Goal: Task Accomplishment & Management: Manage account settings

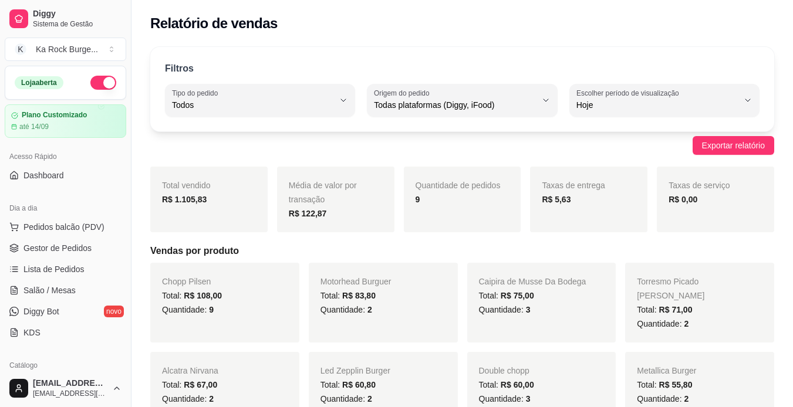
select select "ALL"
select select "0"
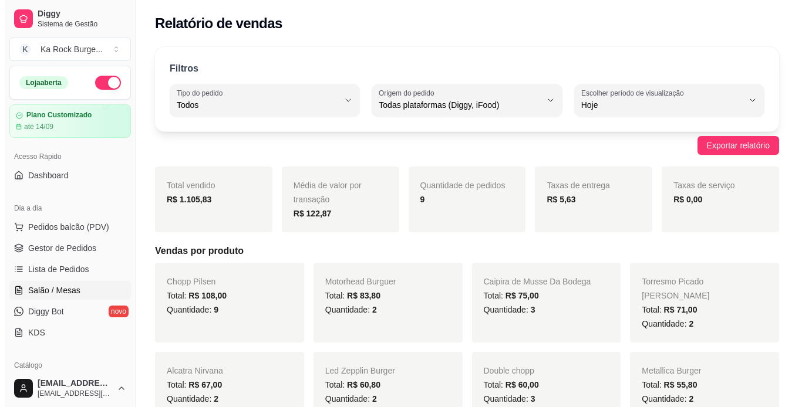
scroll to position [154, 0]
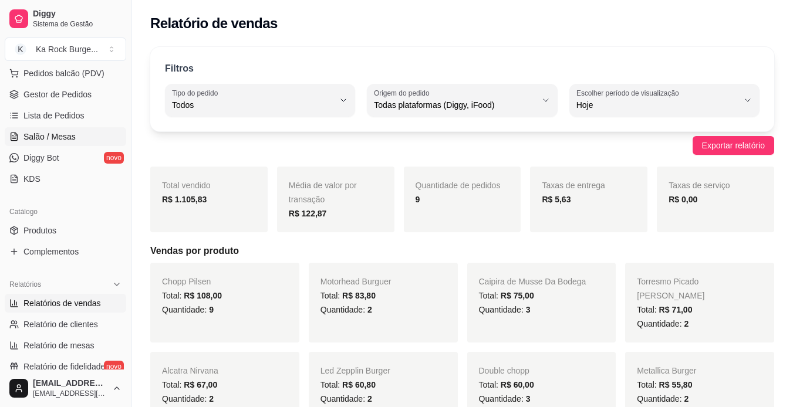
click at [35, 129] on link "Salão / Mesas" at bounding box center [66, 136] width 122 height 19
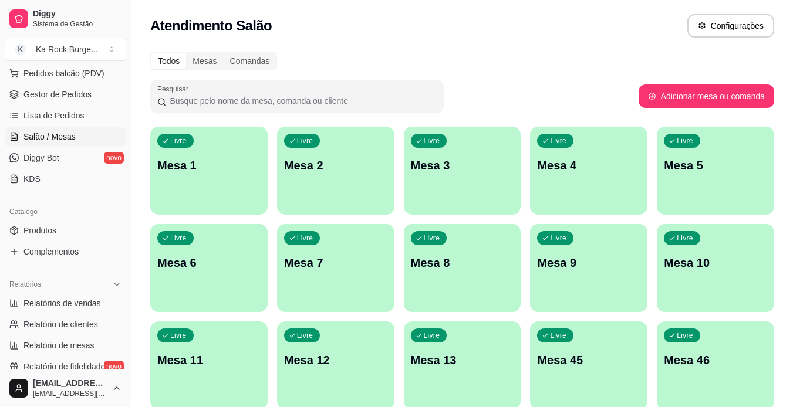
click at [714, 168] on p "Mesa 5" at bounding box center [715, 165] width 103 height 16
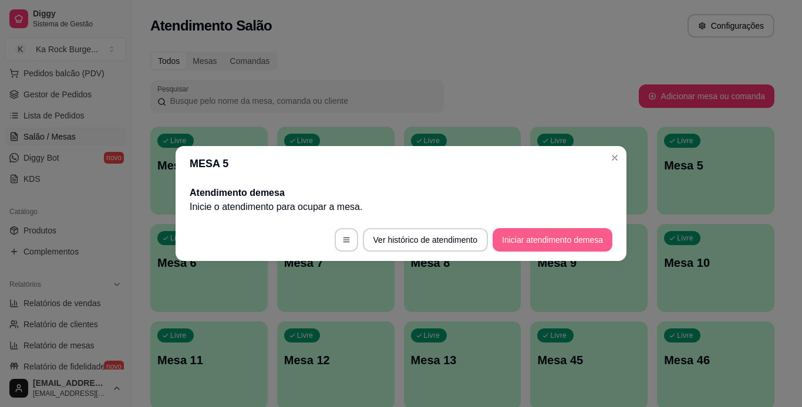
click at [581, 236] on button "Iniciar atendimento de mesa" at bounding box center [553, 239] width 120 height 23
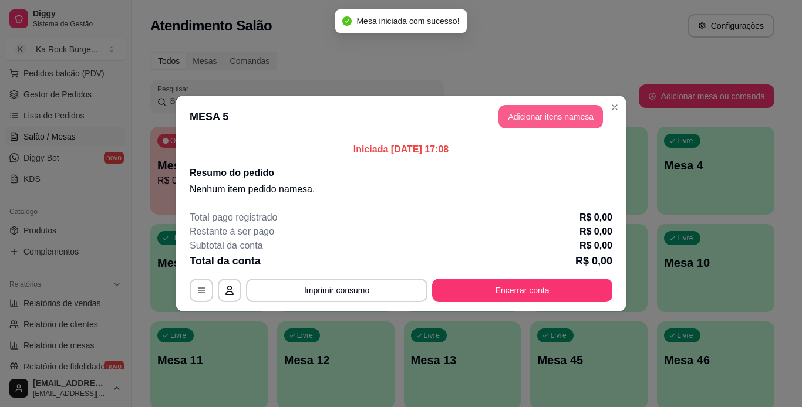
click at [550, 116] on button "Adicionar itens na mesa" at bounding box center [550, 116] width 104 height 23
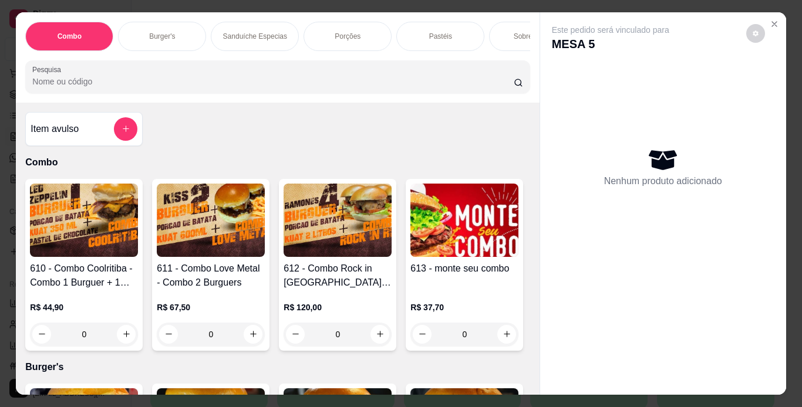
scroll to position [497, 0]
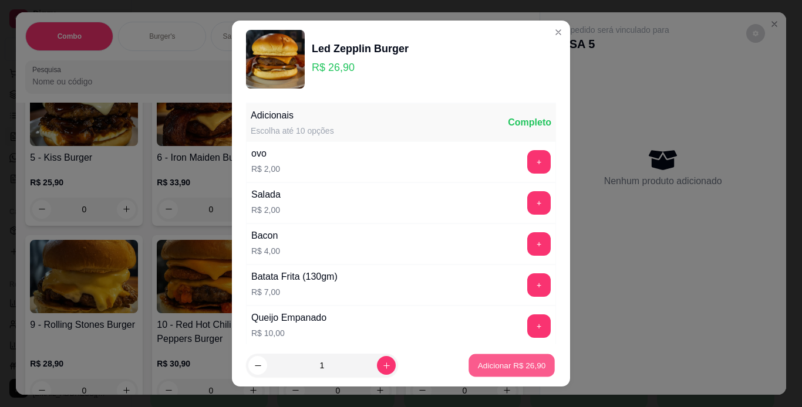
click at [493, 362] on p "Adicionar R$ 26,90" at bounding box center [512, 365] width 68 height 11
type input "1"
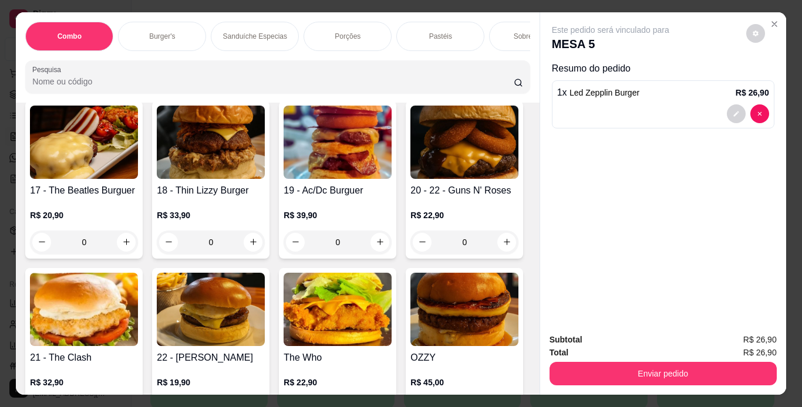
scroll to position [1243, 0]
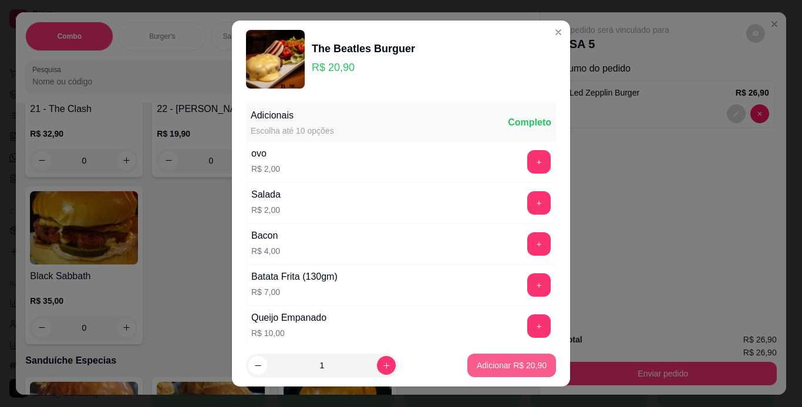
click at [532, 360] on p "Adicionar R$ 20,90" at bounding box center [512, 366] width 70 height 12
type input "1"
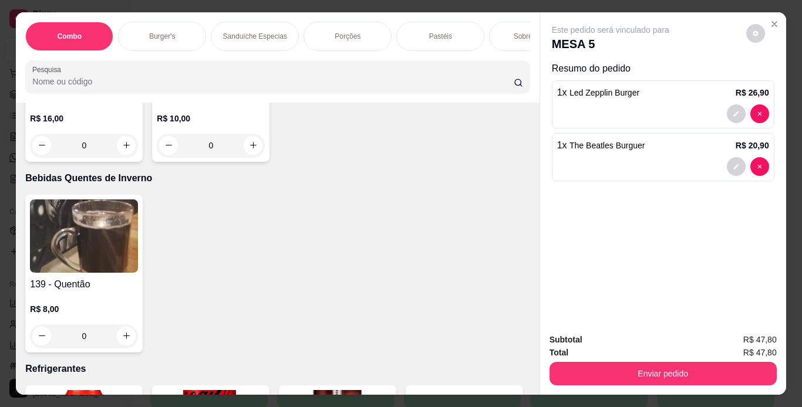
scroll to position [4724, 0]
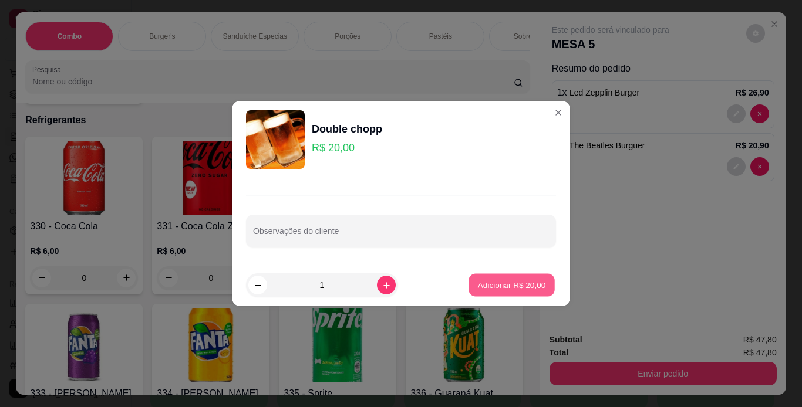
click at [503, 285] on p "Adicionar R$ 20,00" at bounding box center [512, 284] width 68 height 11
type input "1"
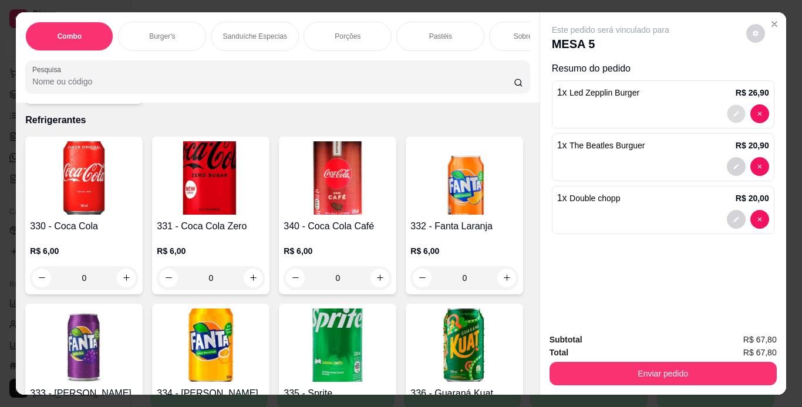
click at [727, 109] on button "decrease-product-quantity" at bounding box center [736, 113] width 18 height 18
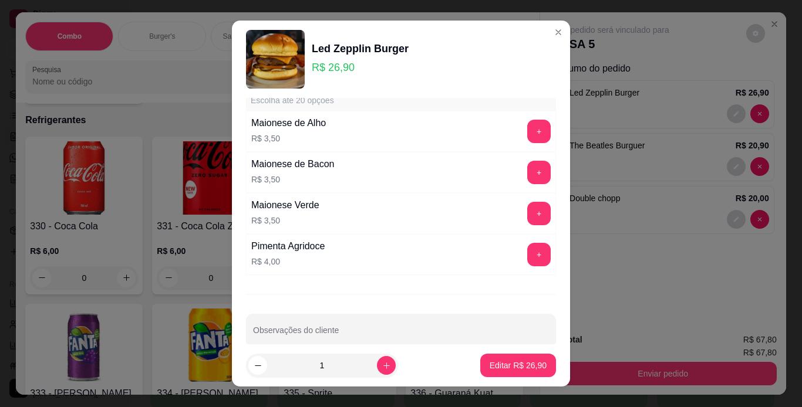
scroll to position [494, 0]
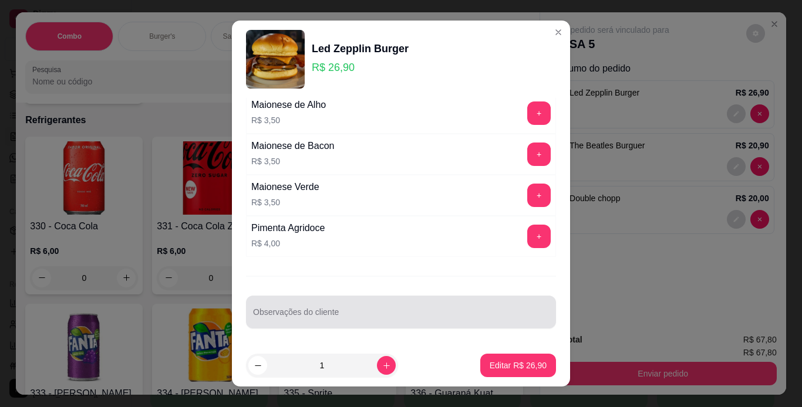
click at [440, 311] on input "Observações do cliente" at bounding box center [401, 317] width 296 height 12
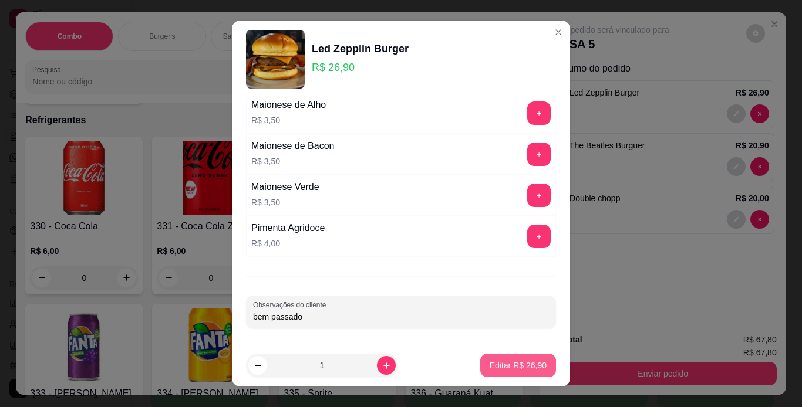
type input "bem passado"
click at [521, 361] on p "Editar R$ 26,90" at bounding box center [518, 366] width 57 height 12
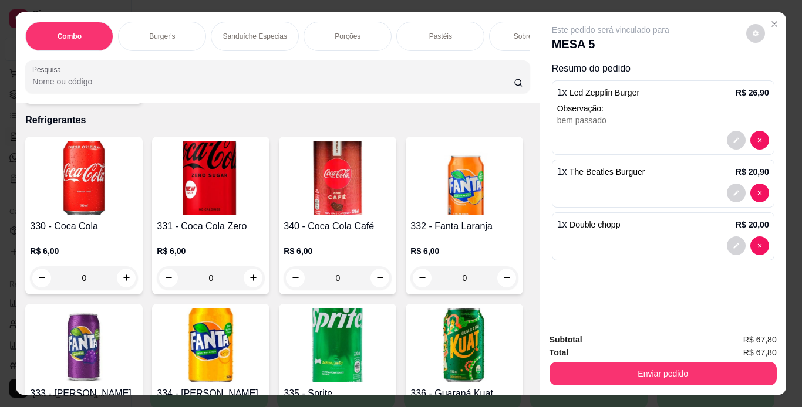
type input "0"
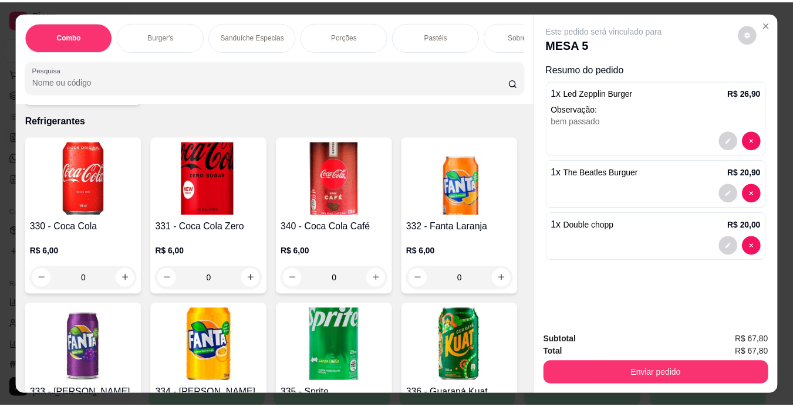
scroll to position [4723, 0]
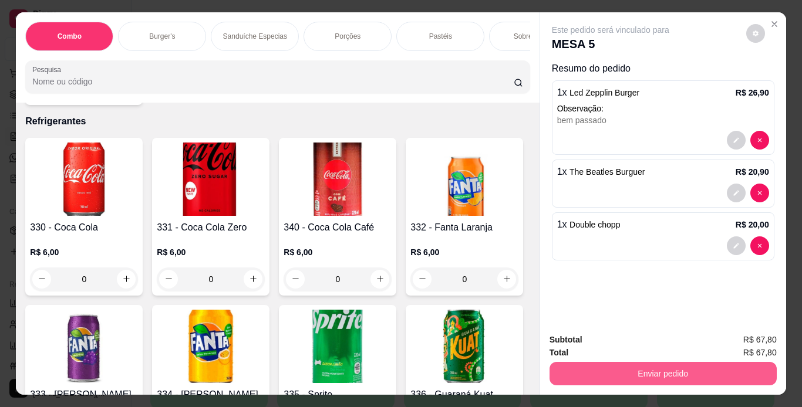
click at [565, 375] on button "Enviar pedido" at bounding box center [662, 373] width 227 height 23
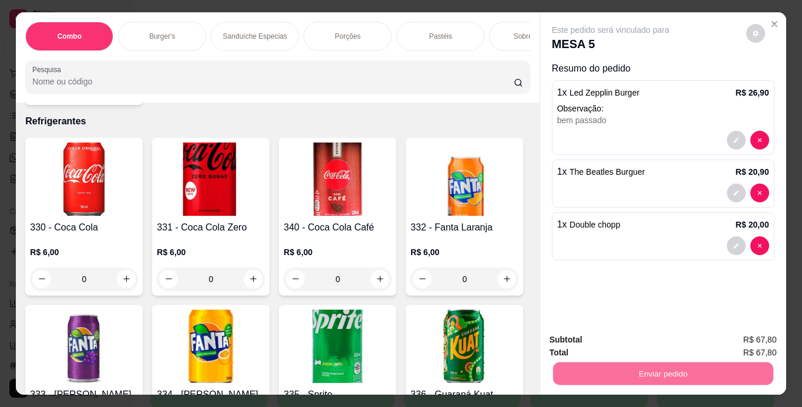
click at [592, 338] on button "Não registrar e enviar pedido" at bounding box center [624, 341] width 119 height 22
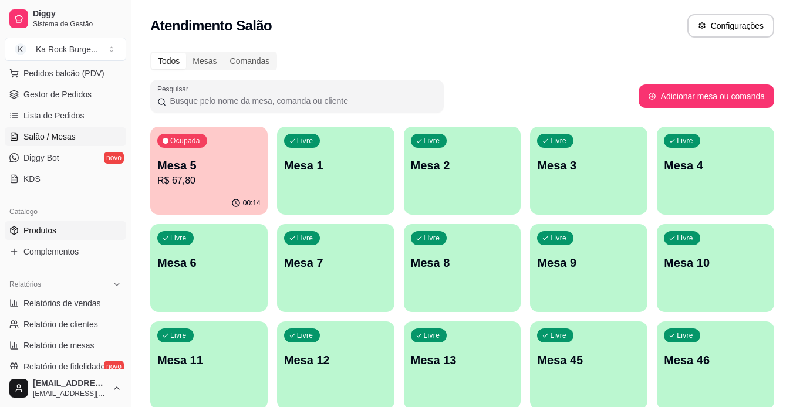
click at [47, 232] on span "Produtos" at bounding box center [39, 231] width 33 height 12
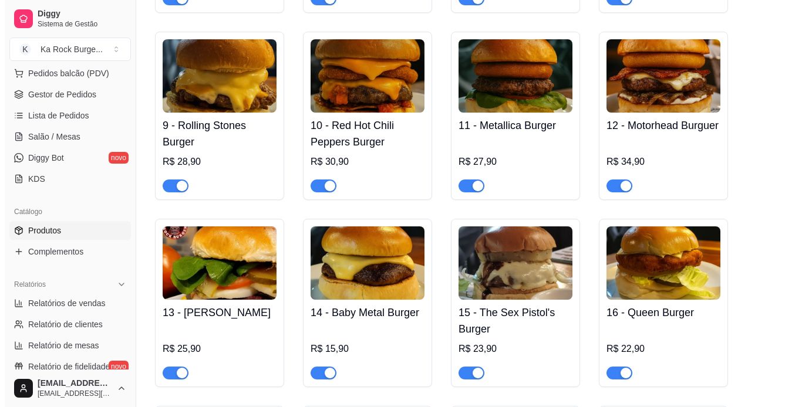
scroll to position [1017, 0]
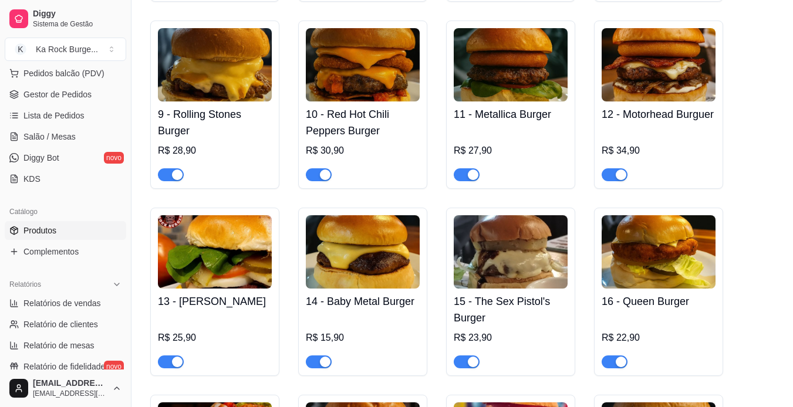
click at [537, 241] on img at bounding box center [511, 251] width 114 height 73
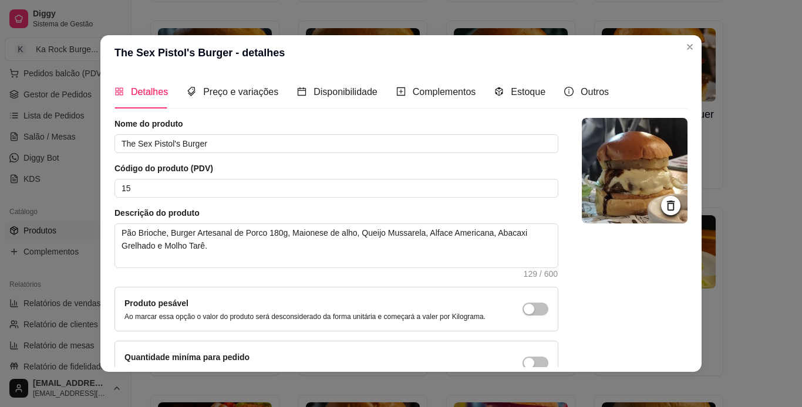
click at [620, 156] on img at bounding box center [635, 171] width 106 height 106
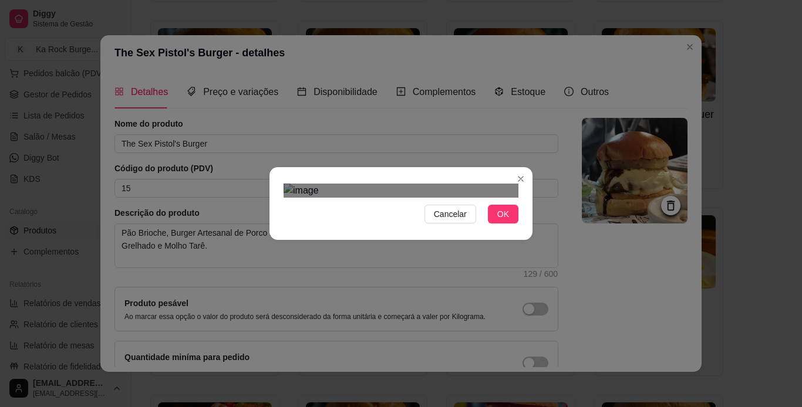
click at [505, 224] on button "OK" at bounding box center [503, 214] width 31 height 19
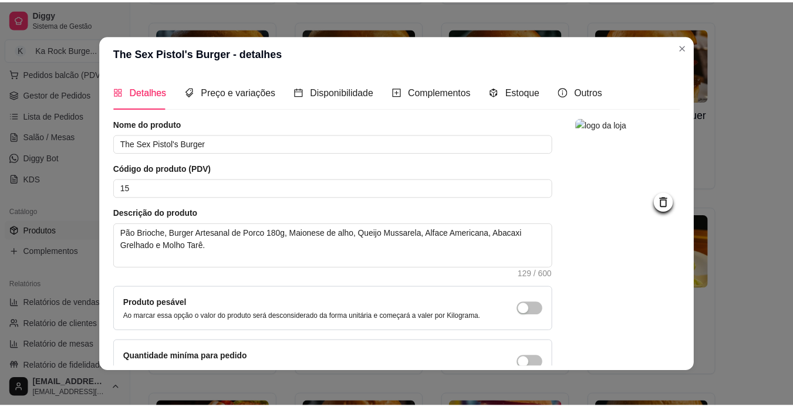
scroll to position [70, 0]
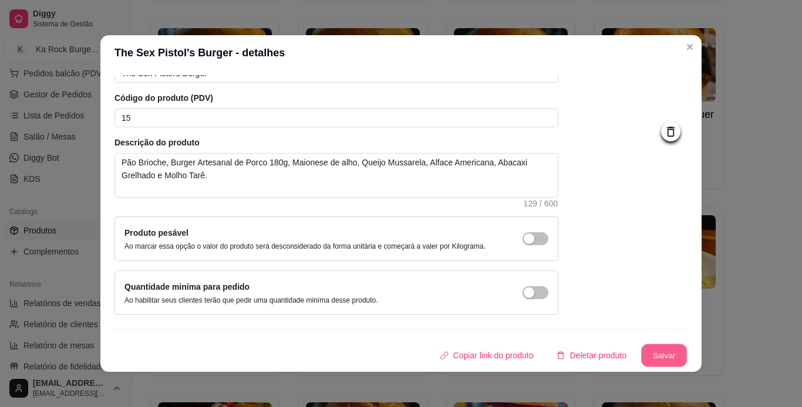
click at [663, 345] on button "Salvar" at bounding box center [664, 356] width 46 height 23
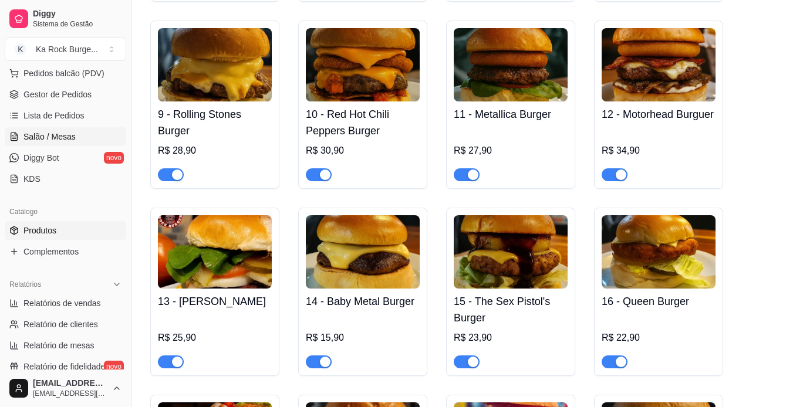
click at [69, 135] on span "Salão / Mesas" at bounding box center [49, 137] width 52 height 12
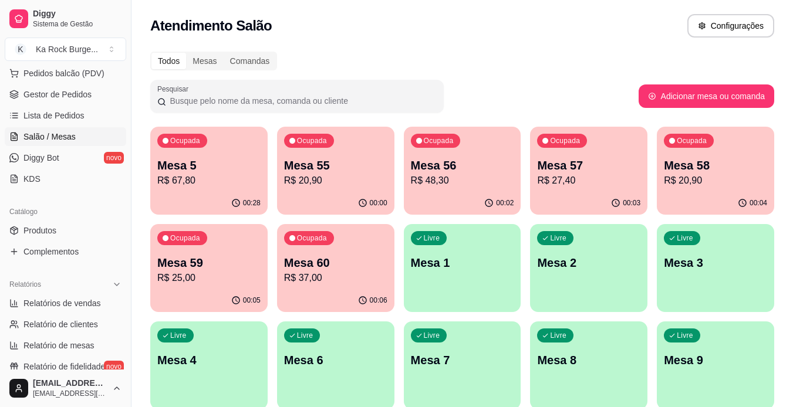
click at [319, 279] on p "R$ 37,00" at bounding box center [335, 278] width 103 height 14
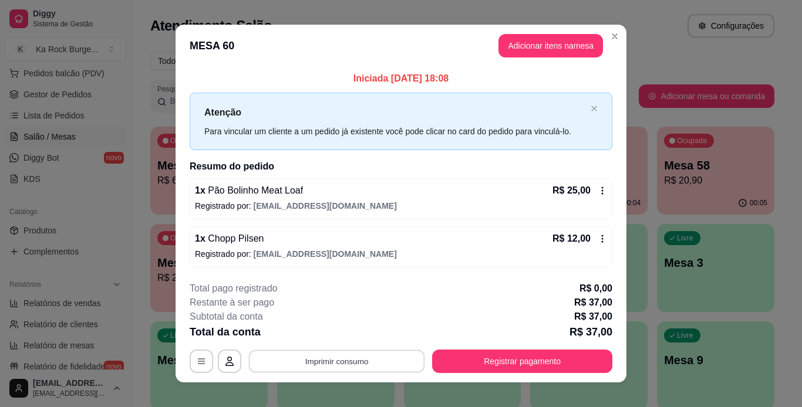
click at [309, 365] on button "Imprimir consumo" at bounding box center [337, 361] width 176 height 23
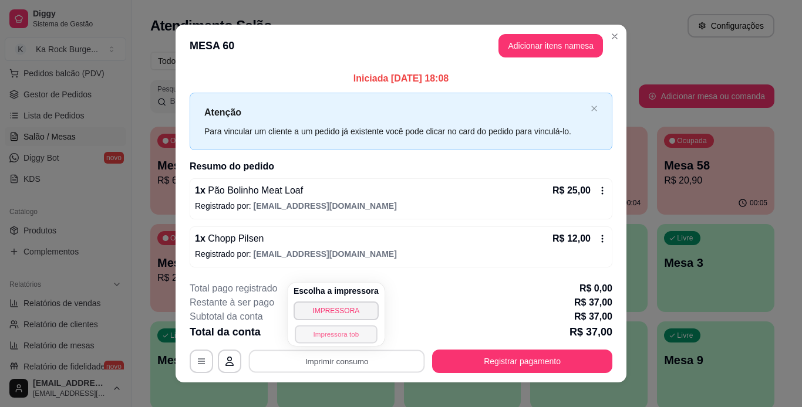
click at [325, 335] on button "Impressora tob" at bounding box center [336, 334] width 82 height 18
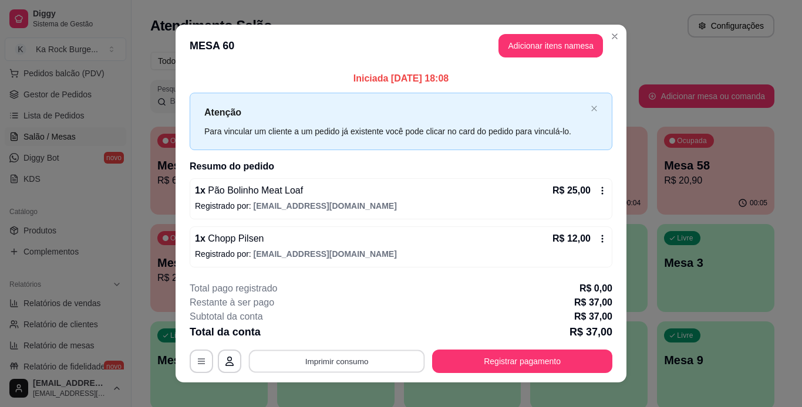
click at [315, 365] on button "Imprimir consumo" at bounding box center [337, 361] width 176 height 23
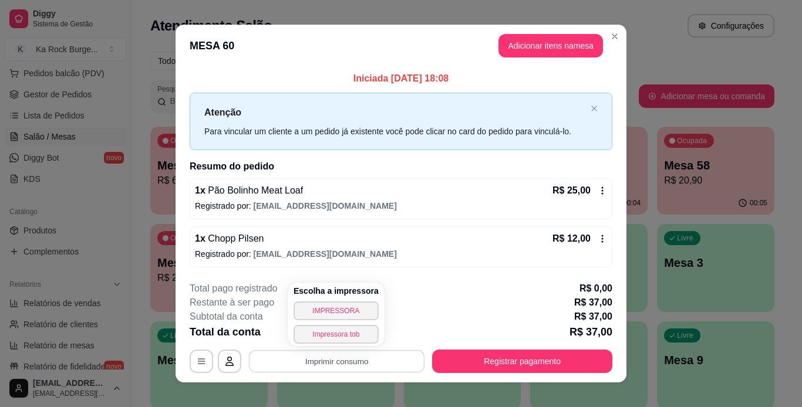
click at [710, 22] on div "**********" at bounding box center [401, 203] width 802 height 407
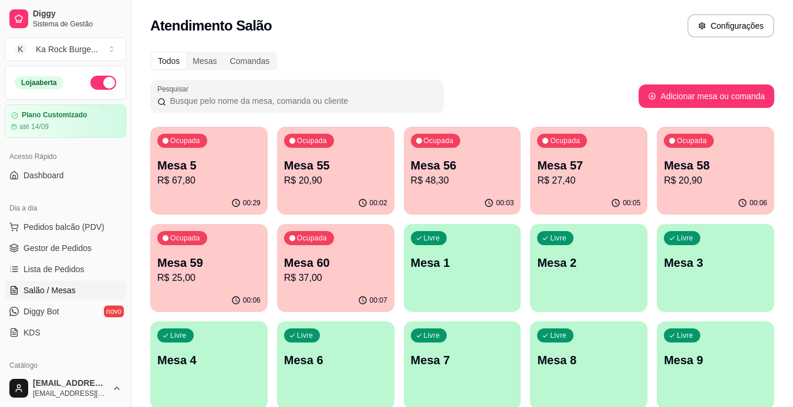
click at [466, 171] on p "Mesa 56" at bounding box center [462, 165] width 103 height 16
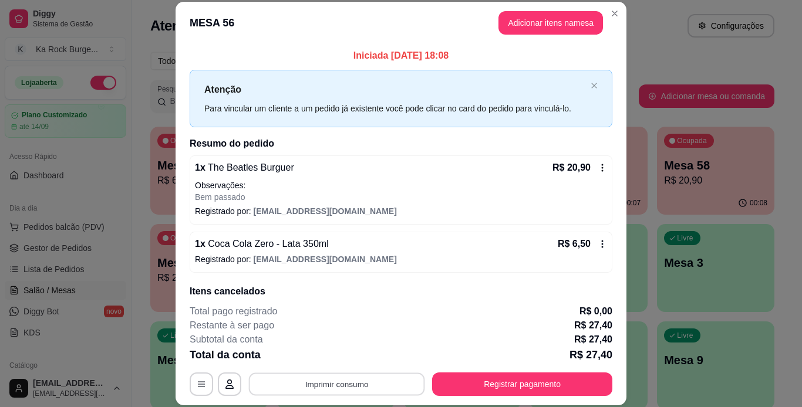
click at [346, 383] on button "Imprimir consumo" at bounding box center [337, 384] width 176 height 23
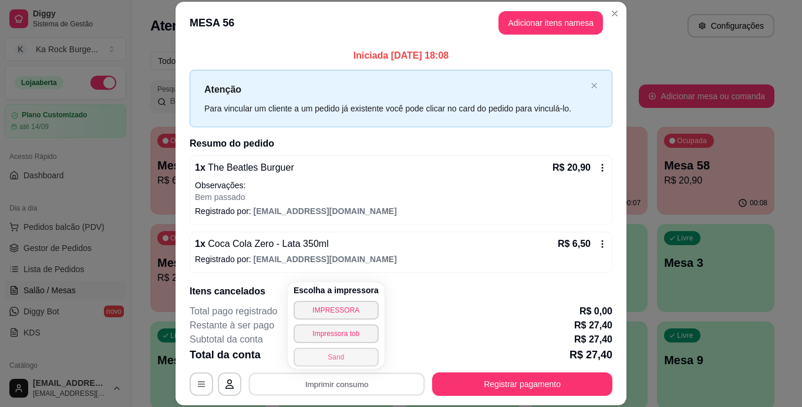
click at [352, 361] on button "Sand" at bounding box center [336, 357] width 85 height 19
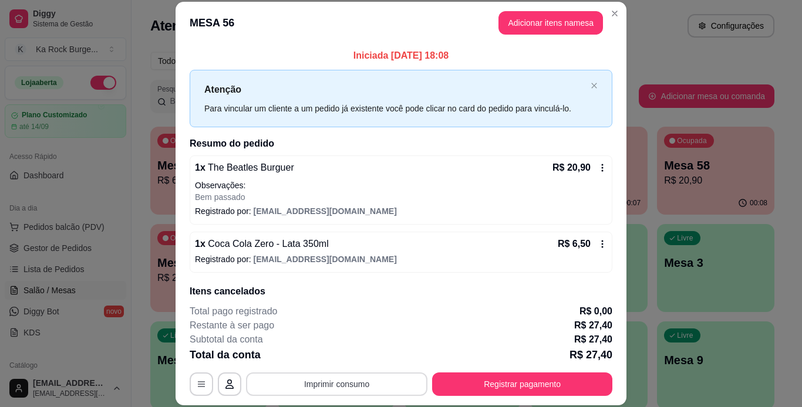
click at [336, 384] on button "Imprimir consumo" at bounding box center [336, 384] width 181 height 23
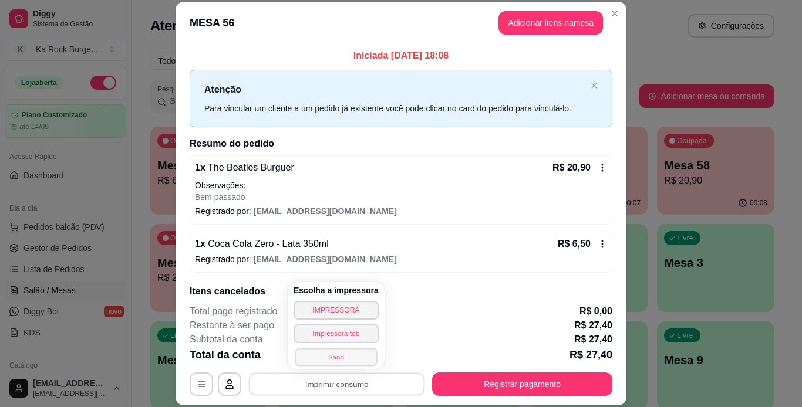
click at [332, 356] on button "Sand" at bounding box center [336, 357] width 82 height 18
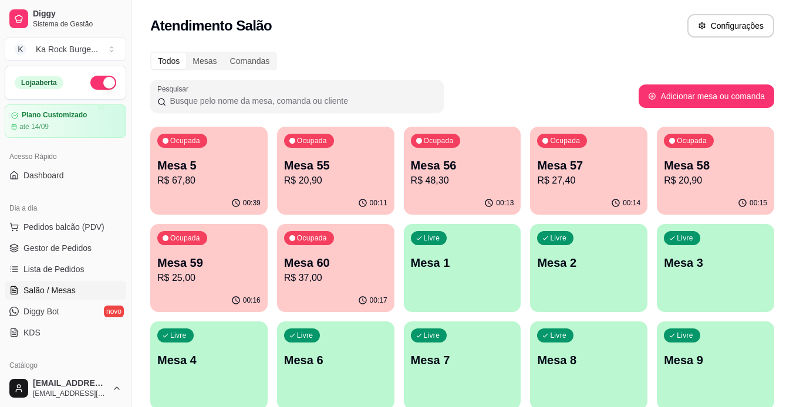
click at [709, 163] on p "Mesa 58" at bounding box center [715, 165] width 103 height 16
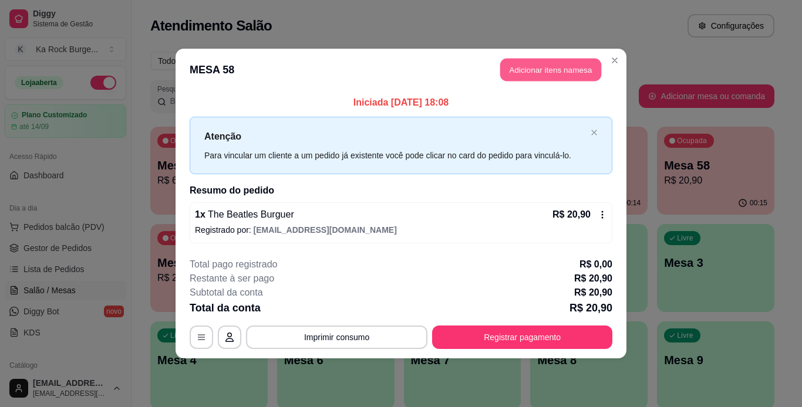
click at [543, 63] on button "Adicionar itens na mesa" at bounding box center [550, 70] width 101 height 23
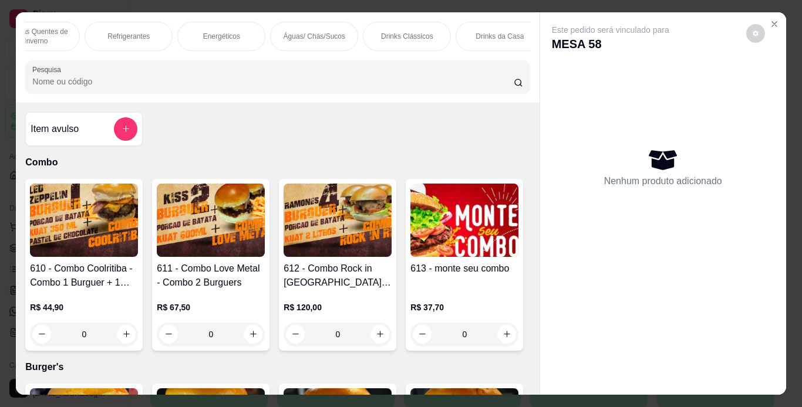
scroll to position [0, 975]
click at [303, 33] on p "Águas/ Chás/Sucos" at bounding box center [300, 36] width 62 height 9
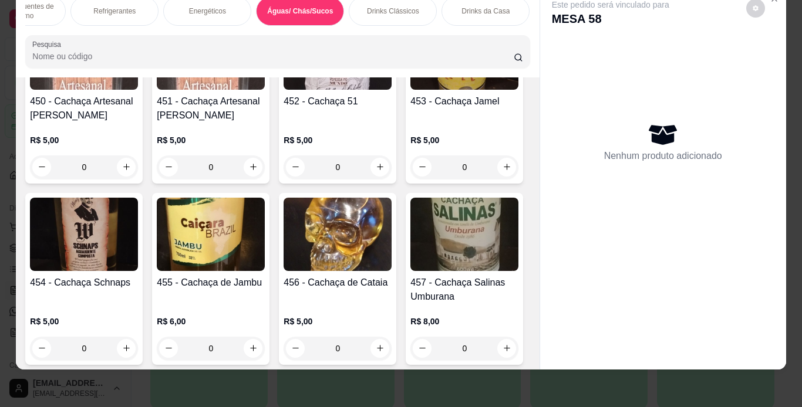
scroll to position [7456, 0]
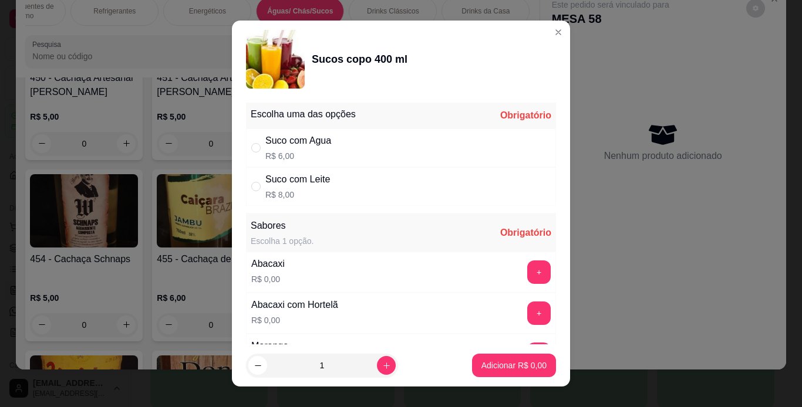
click at [387, 156] on div "Suco com Agua R$ 6,00" at bounding box center [401, 148] width 310 height 39
radio input "true"
click at [551, 345] on footer "1 Adicionar R$ 6,00" at bounding box center [401, 366] width 338 height 42
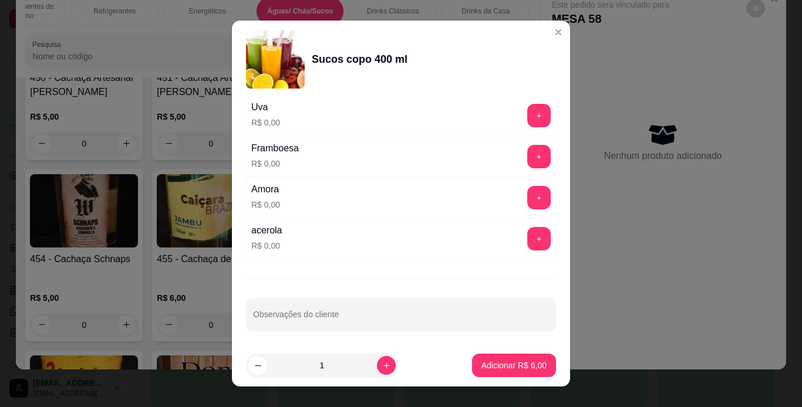
scroll to position [406, 0]
click at [527, 236] on button "+" at bounding box center [538, 236] width 23 height 23
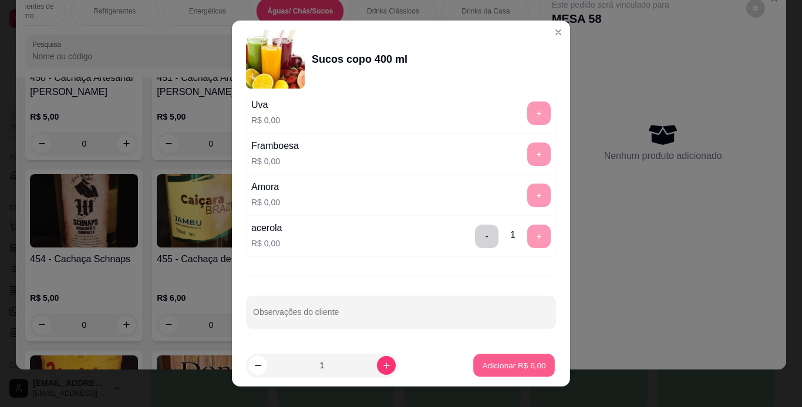
click at [518, 363] on p "Adicionar R$ 6,00" at bounding box center [513, 365] width 63 height 11
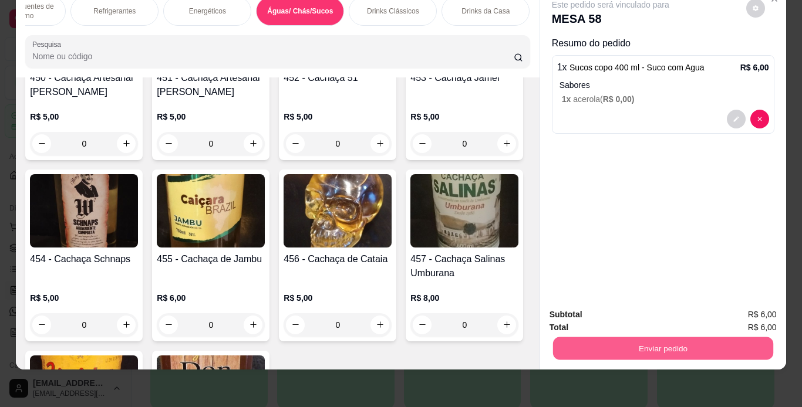
click at [679, 338] on button "Enviar pedido" at bounding box center [662, 349] width 220 height 23
click at [626, 305] on button "Não registrar e enviar pedido" at bounding box center [624, 311] width 119 height 22
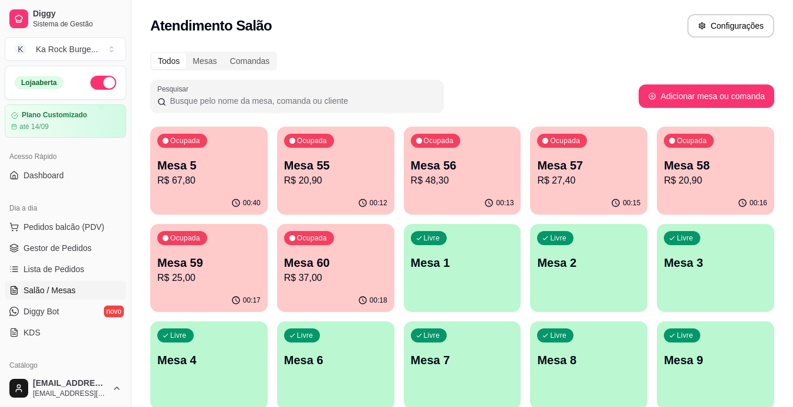
click at [306, 271] on p "R$ 37,00" at bounding box center [335, 278] width 103 height 14
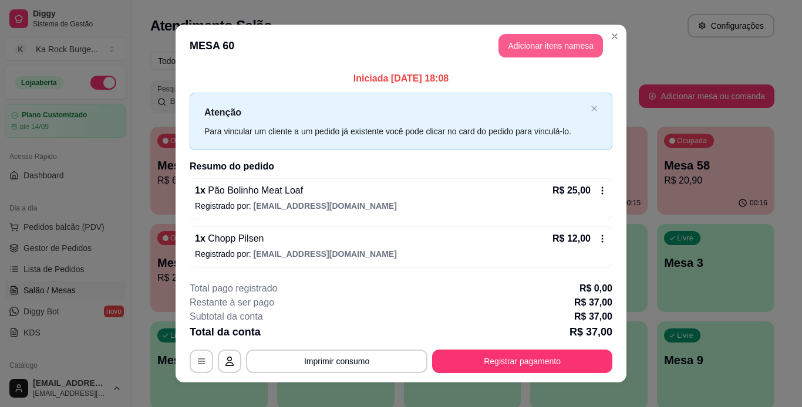
click at [523, 46] on button "Adicionar itens na mesa" at bounding box center [550, 45] width 104 height 23
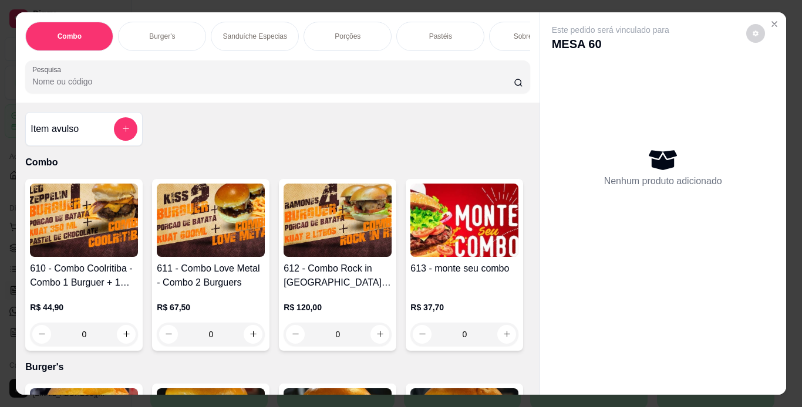
click at [339, 39] on div "Porções" at bounding box center [347, 36] width 88 height 29
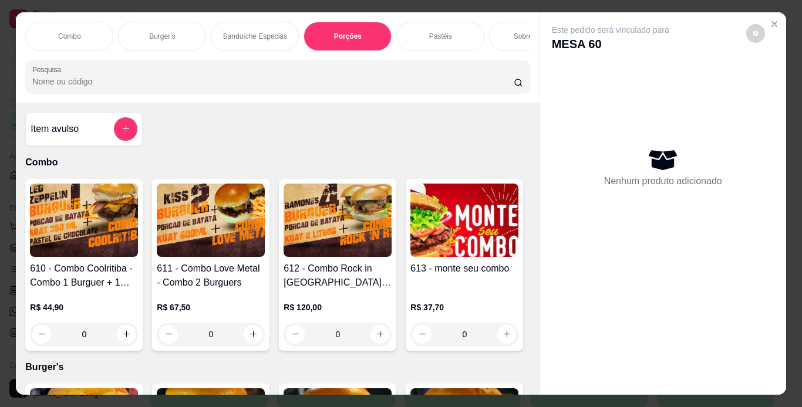
scroll to position [30, 0]
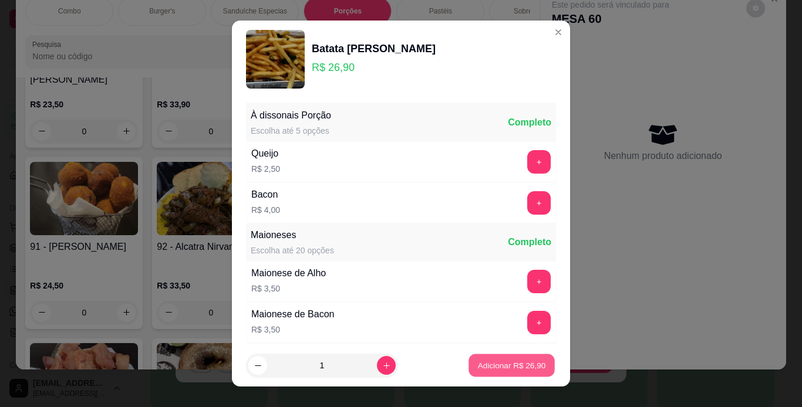
click at [525, 367] on p "Adicionar R$ 26,90" at bounding box center [512, 365] width 68 height 11
type input "1"
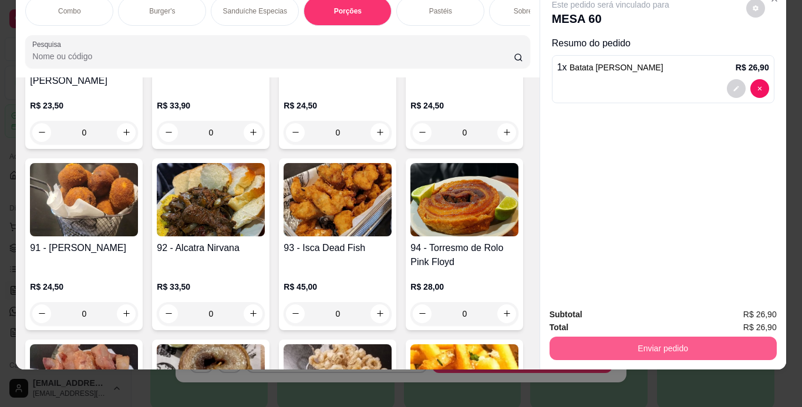
click at [603, 343] on button "Enviar pedido" at bounding box center [662, 348] width 227 height 23
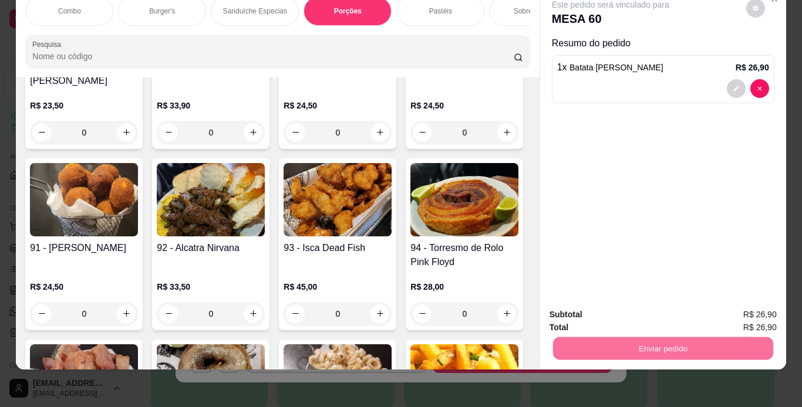
click at [610, 311] on button "Não registrar e enviar pedido" at bounding box center [624, 311] width 119 height 22
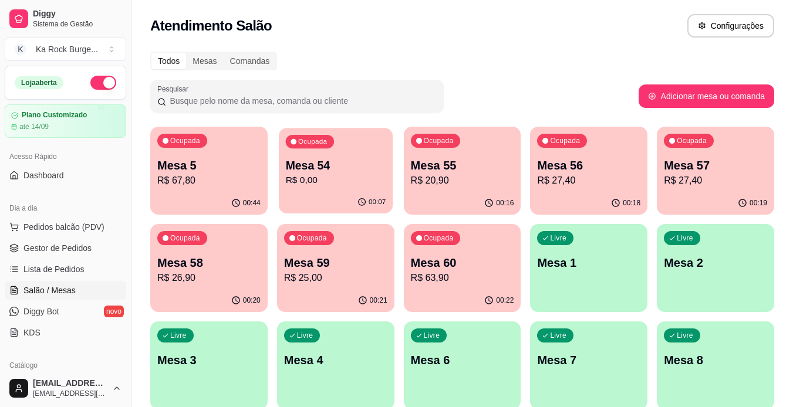
click at [332, 184] on p "R$ 0,00" at bounding box center [335, 181] width 100 height 14
click at [443, 184] on p "R$ 20,90" at bounding box center [462, 181] width 100 height 14
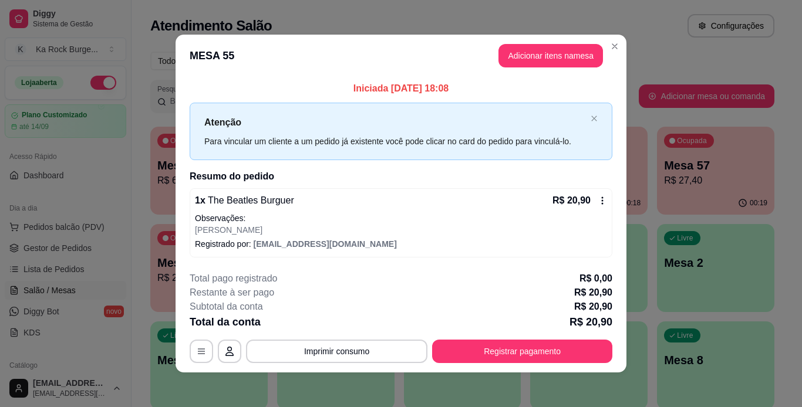
click at [569, 69] on header "MESA 55 Adicionar itens na mesa" at bounding box center [401, 56] width 451 height 42
click at [569, 59] on button "Adicionar itens na mesa" at bounding box center [550, 56] width 101 height 23
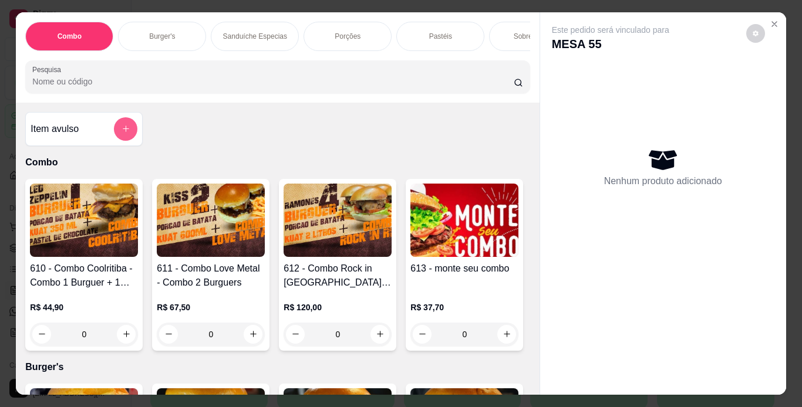
click at [125, 140] on button "add-separate-item" at bounding box center [125, 128] width 23 height 23
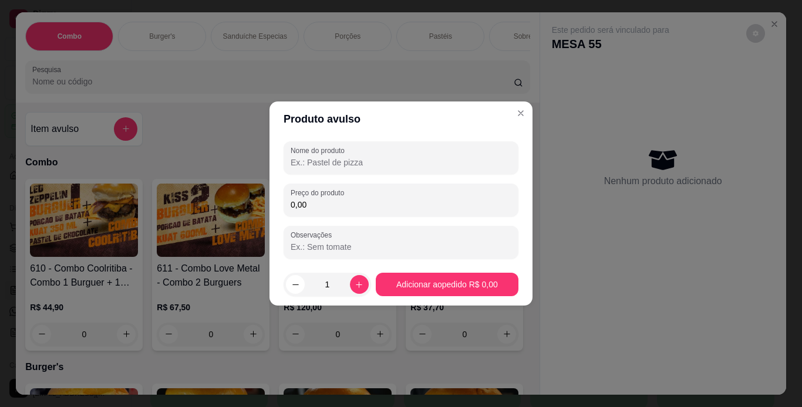
click at [312, 204] on input "0,00" at bounding box center [401, 205] width 221 height 12
type input "1,00"
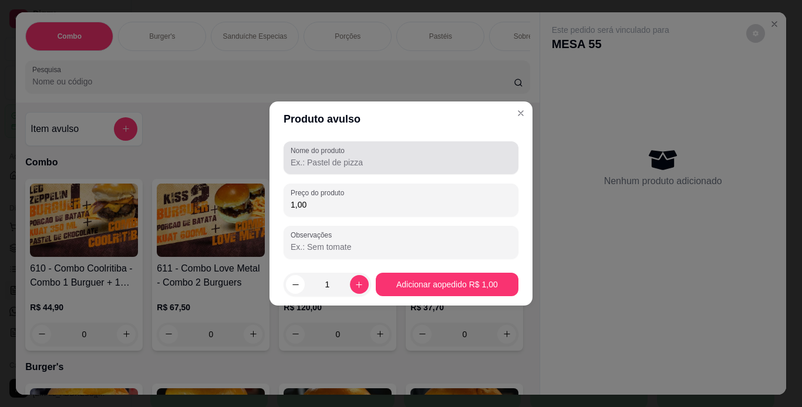
click at [332, 170] on div "Nome do produto" at bounding box center [401, 157] width 235 height 33
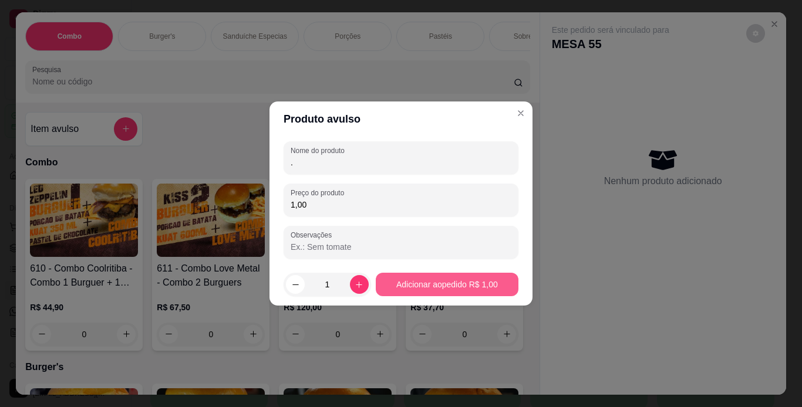
type input "."
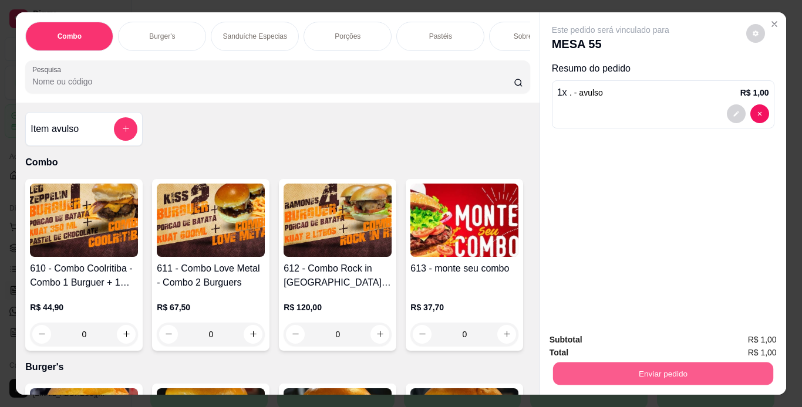
click at [613, 363] on button "Enviar pedido" at bounding box center [662, 374] width 220 height 23
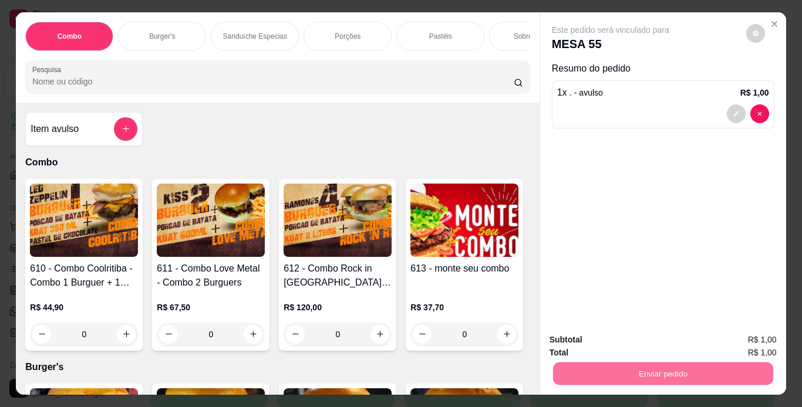
click at [629, 340] on button "Não registrar e enviar pedido" at bounding box center [624, 341] width 119 height 22
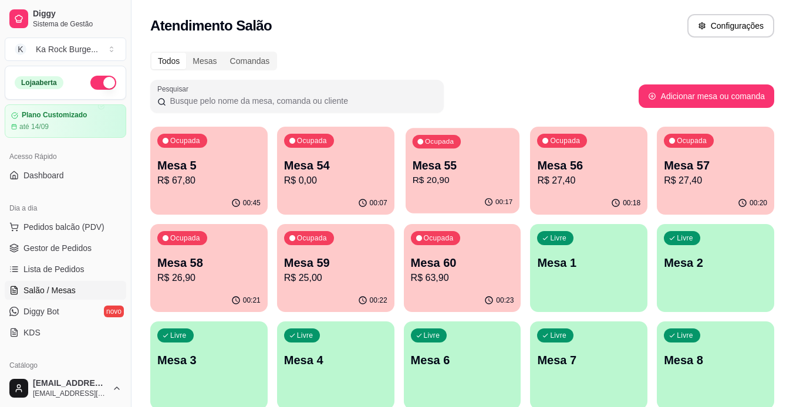
click at [487, 184] on p "R$ 20,90" at bounding box center [462, 181] width 100 height 14
click at [618, 186] on p "R$ 27,40" at bounding box center [589, 181] width 100 height 14
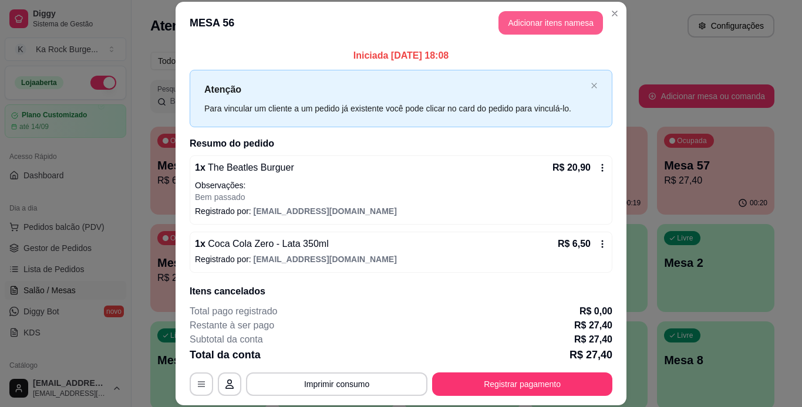
click at [536, 21] on button "Adicionar itens na mesa" at bounding box center [550, 22] width 104 height 23
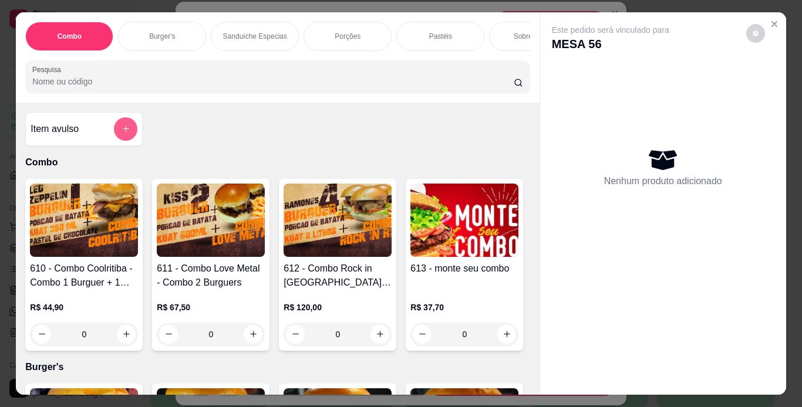
click at [129, 130] on button "add-separate-item" at bounding box center [125, 128] width 23 height 23
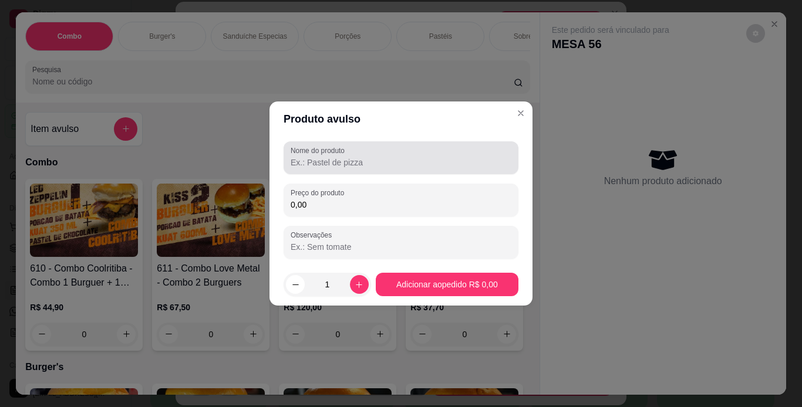
click at [357, 172] on div "Nome do produto" at bounding box center [401, 157] width 235 height 33
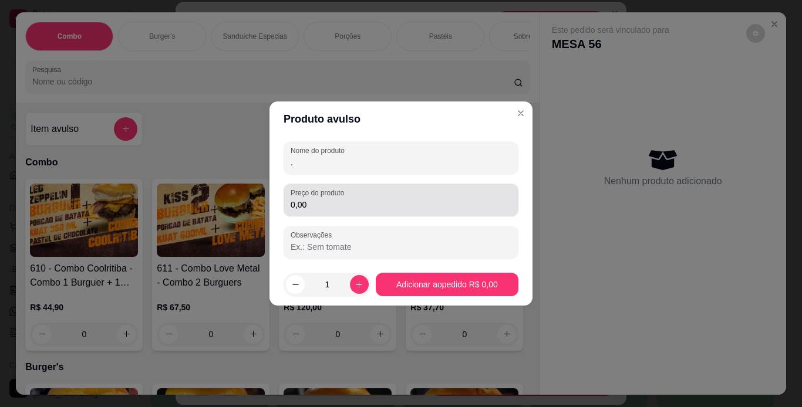
type input "."
click at [396, 206] on input "0,00" at bounding box center [401, 205] width 221 height 12
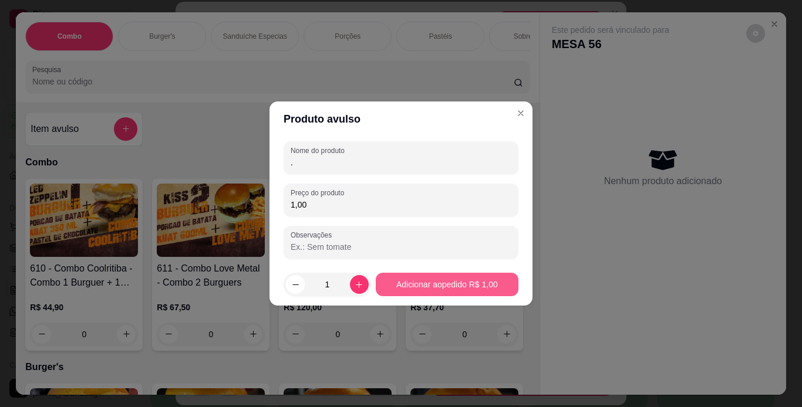
type input "1,00"
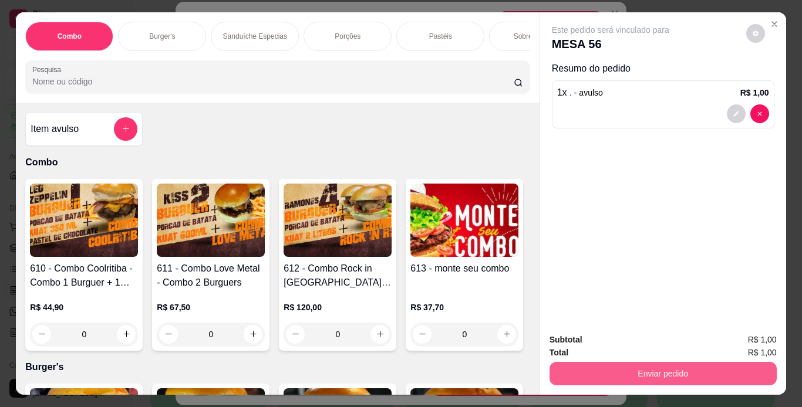
click at [660, 373] on button "Enviar pedido" at bounding box center [662, 373] width 227 height 23
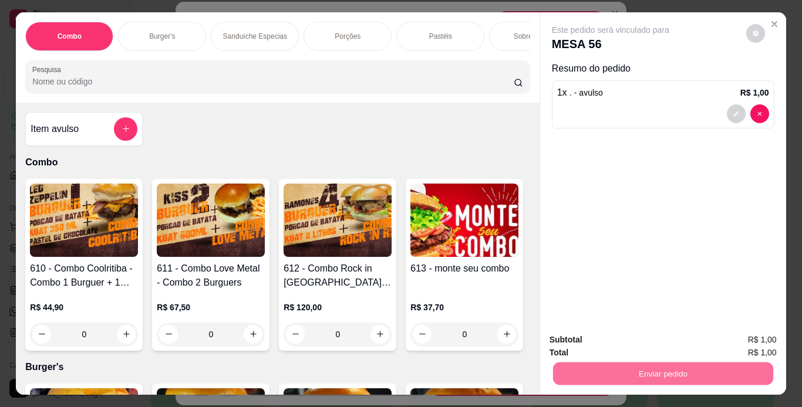
click at [646, 335] on button "Não registrar e enviar pedido" at bounding box center [624, 341] width 122 height 22
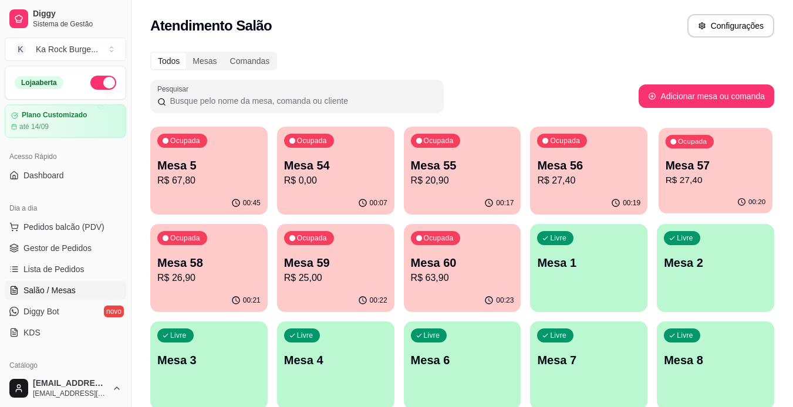
click at [674, 158] on p "Mesa 57" at bounding box center [716, 166] width 100 height 16
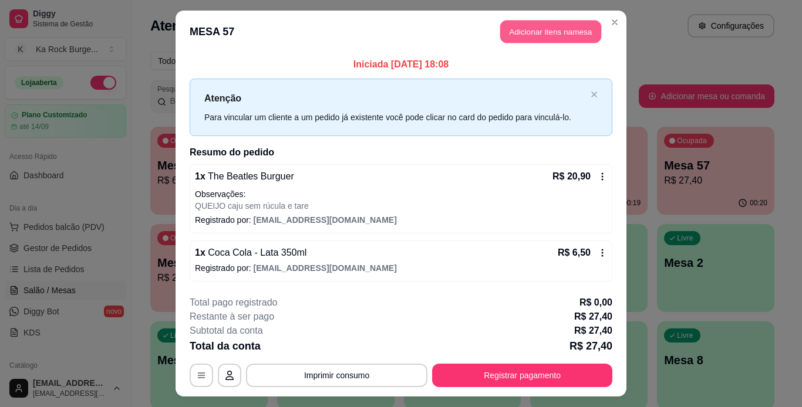
click at [564, 33] on button "Adicionar itens na mesa" at bounding box center [550, 32] width 101 height 23
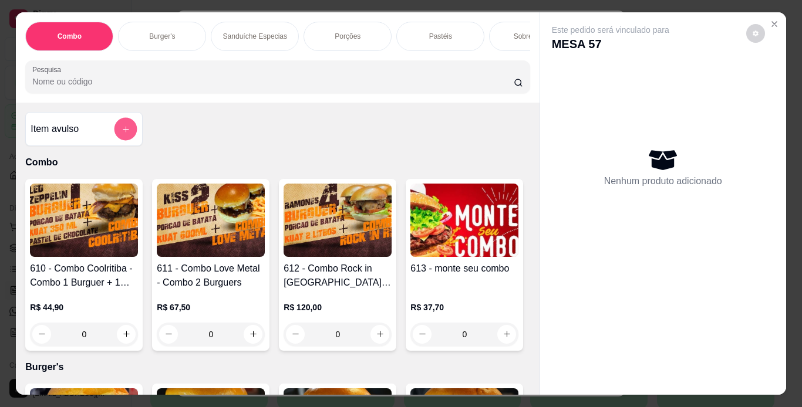
click at [126, 128] on button "add-separate-item" at bounding box center [125, 128] width 23 height 23
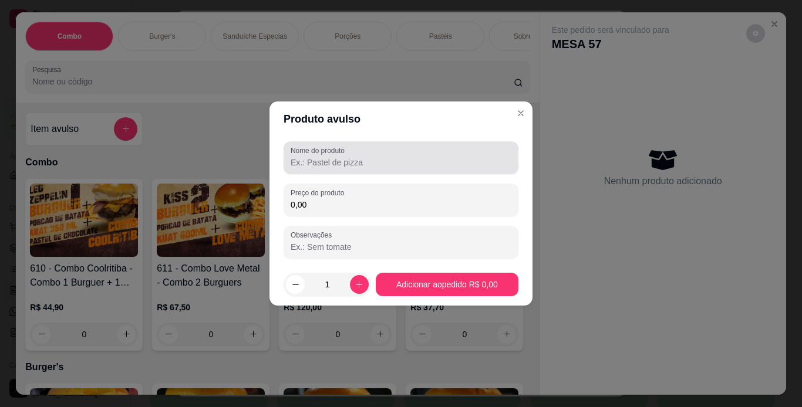
click at [416, 164] on input "Nome do produto" at bounding box center [401, 163] width 221 height 12
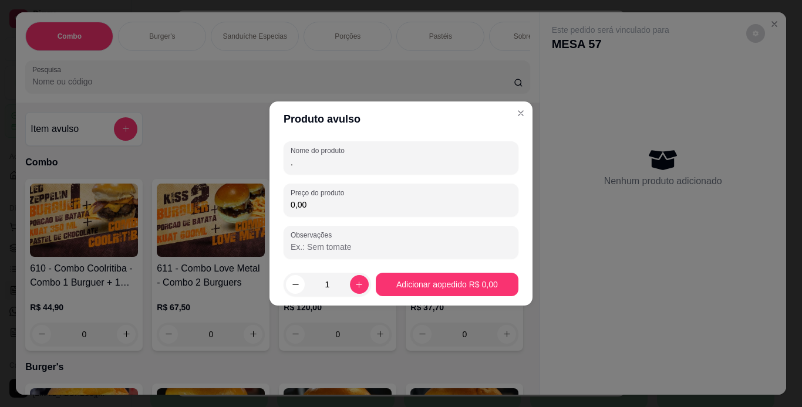
type input "."
click at [383, 202] on input "0,00" at bounding box center [401, 205] width 221 height 12
type input "1,00"
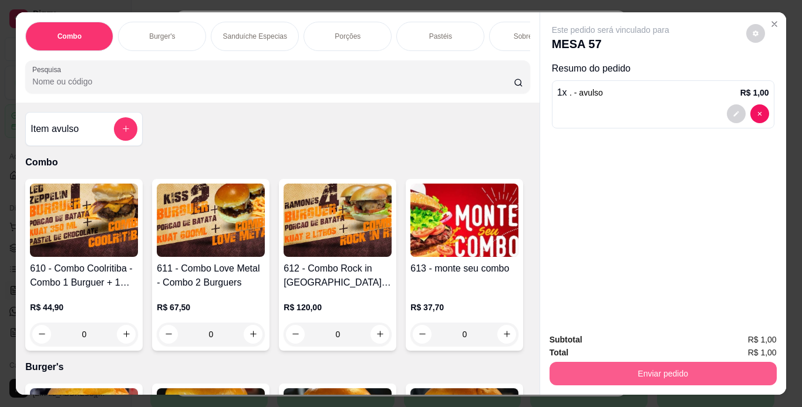
click at [610, 376] on button "Enviar pedido" at bounding box center [662, 373] width 227 height 23
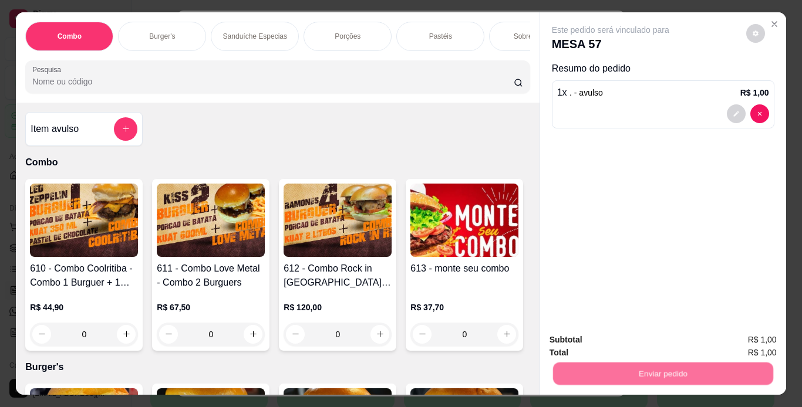
click at [619, 345] on button "Não registrar e enviar pedido" at bounding box center [624, 341] width 119 height 22
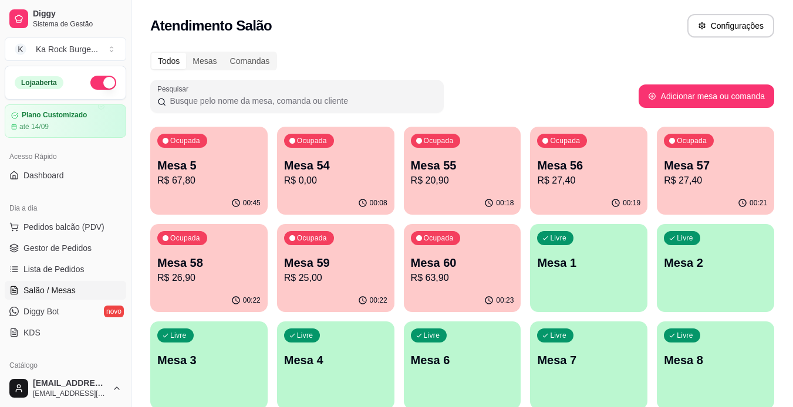
click at [220, 249] on div "Ocupada Mesa 58 R$ 26,90" at bounding box center [208, 256] width 117 height 65
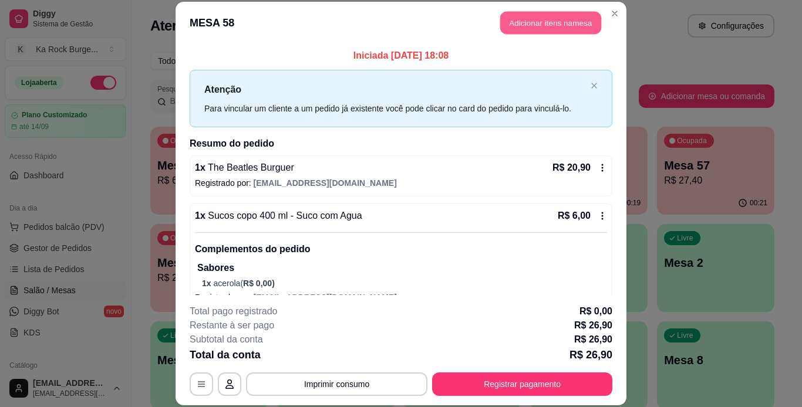
click at [524, 29] on button "Adicionar itens na mesa" at bounding box center [550, 23] width 101 height 23
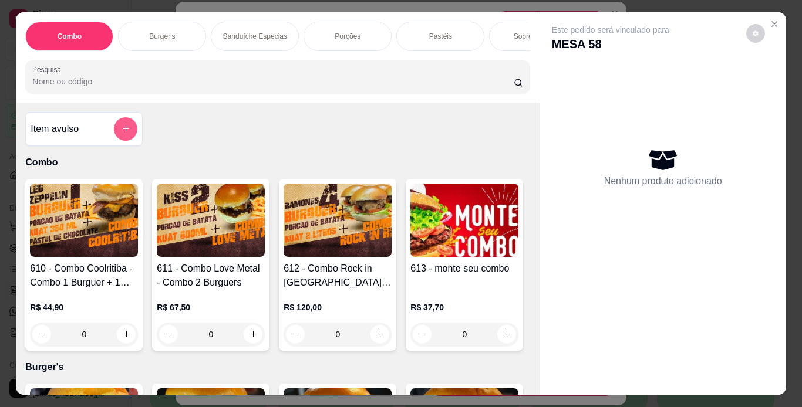
click at [122, 129] on icon "add-separate-item" at bounding box center [126, 128] width 9 height 9
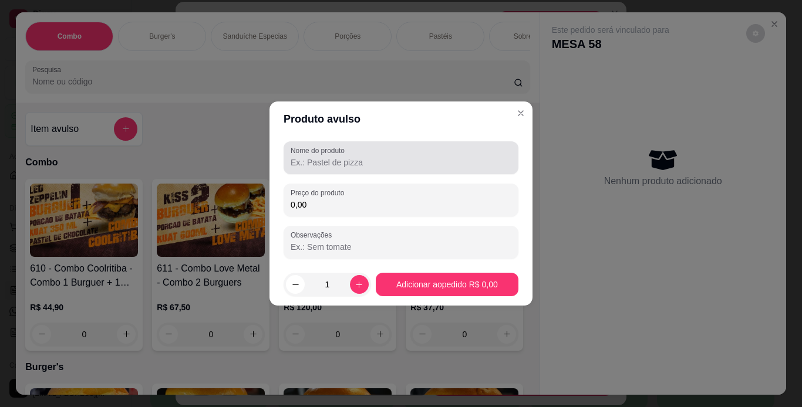
click at [355, 158] on input "Nome do produto" at bounding box center [401, 163] width 221 height 12
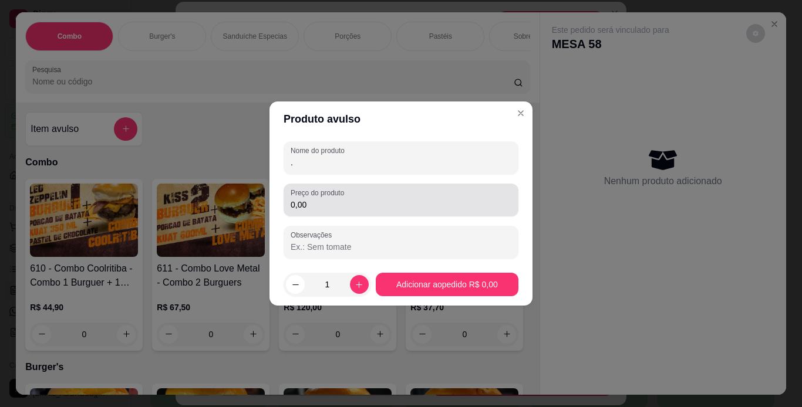
type input "."
click at [361, 198] on div "0,00" at bounding box center [401, 199] width 221 height 23
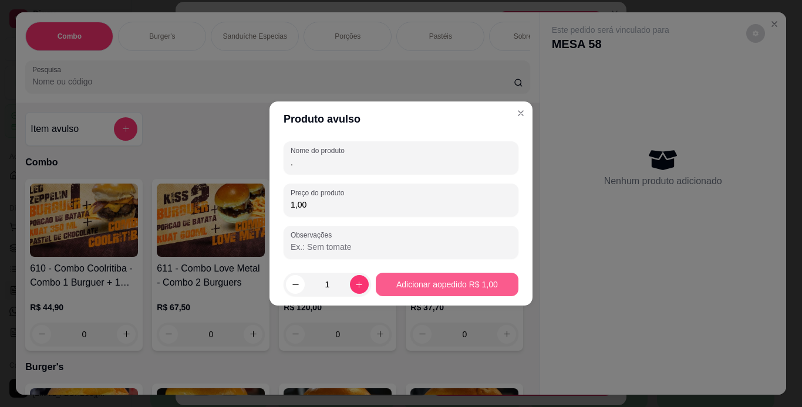
type input "1,00"
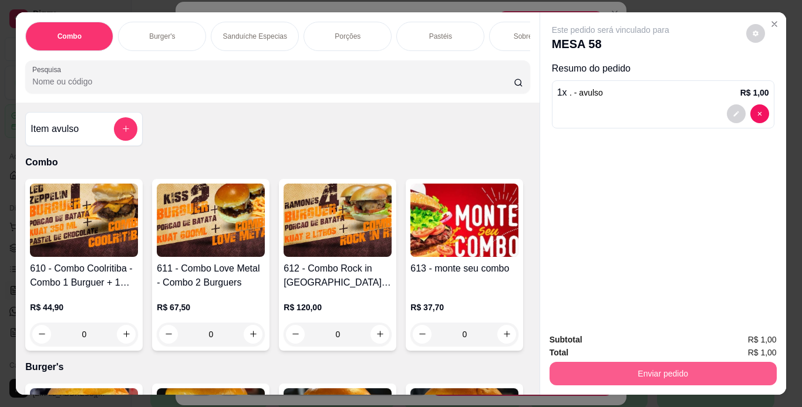
click at [589, 367] on button "Enviar pedido" at bounding box center [662, 373] width 227 height 23
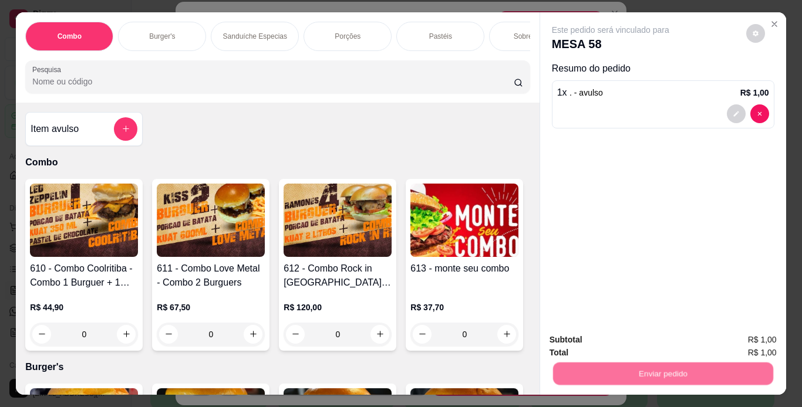
click at [609, 340] on button "Não registrar e enviar pedido" at bounding box center [624, 341] width 122 height 22
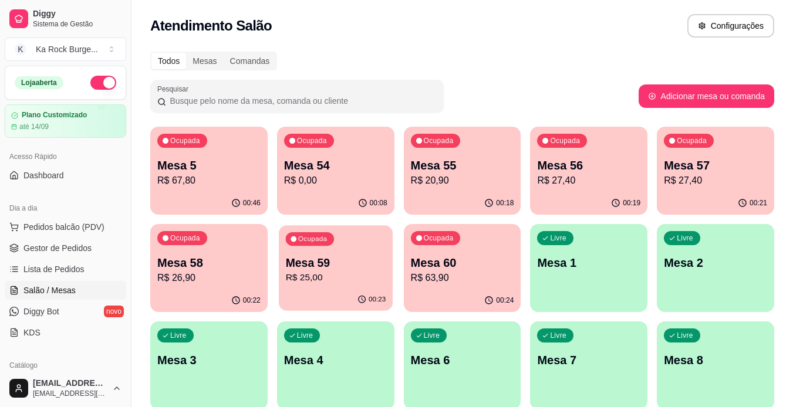
click at [365, 268] on p "Mesa 59" at bounding box center [335, 263] width 100 height 16
click at [457, 277] on p "R$ 63,90" at bounding box center [462, 278] width 103 height 14
click at [191, 149] on div "Ocupada Mesa 5 R$ 67,80" at bounding box center [209, 159] width 114 height 63
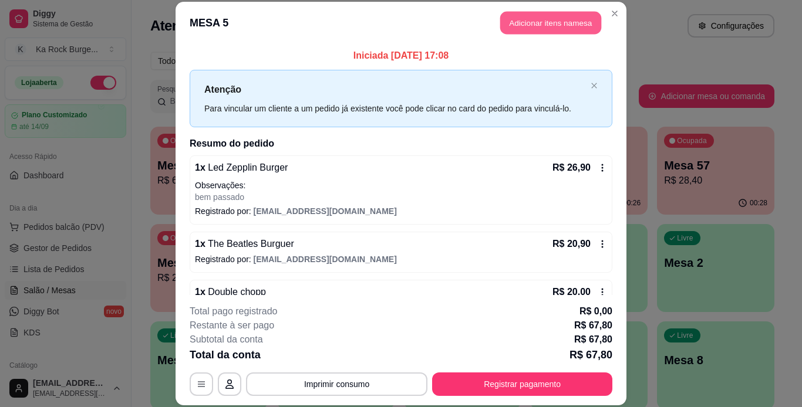
click at [536, 32] on button "Adicionar itens na mesa" at bounding box center [550, 23] width 101 height 23
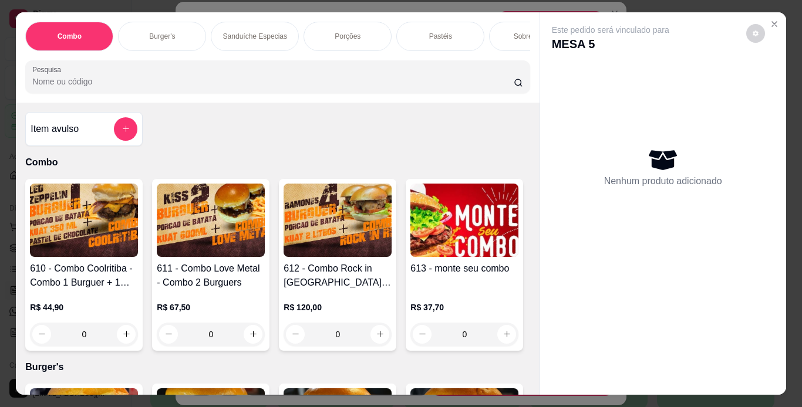
scroll to position [0, 441]
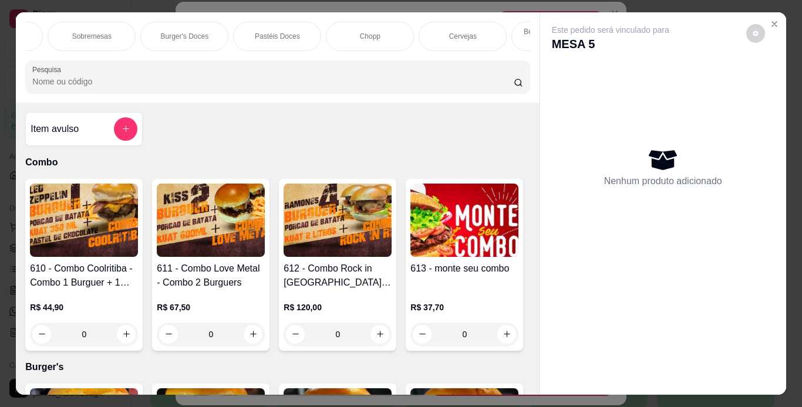
click at [367, 26] on div "Chopp" at bounding box center [370, 36] width 88 height 29
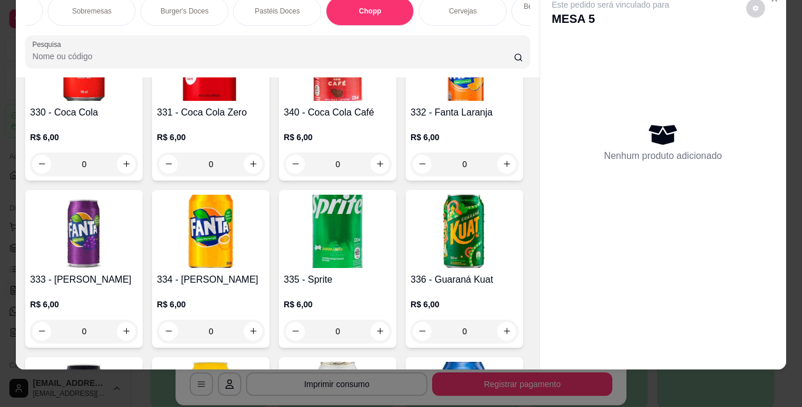
scroll to position [4827, 0]
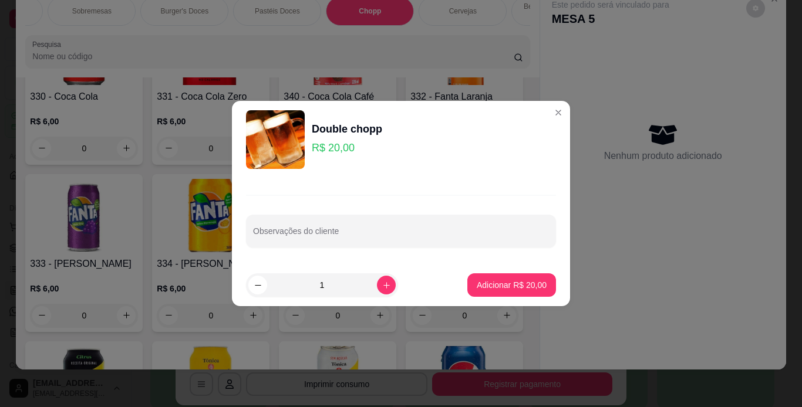
click at [490, 297] on footer "1 Adicionar R$ 20,00" at bounding box center [401, 285] width 338 height 42
click at [493, 290] on p "Adicionar R$ 20,00" at bounding box center [512, 284] width 68 height 11
type input "1"
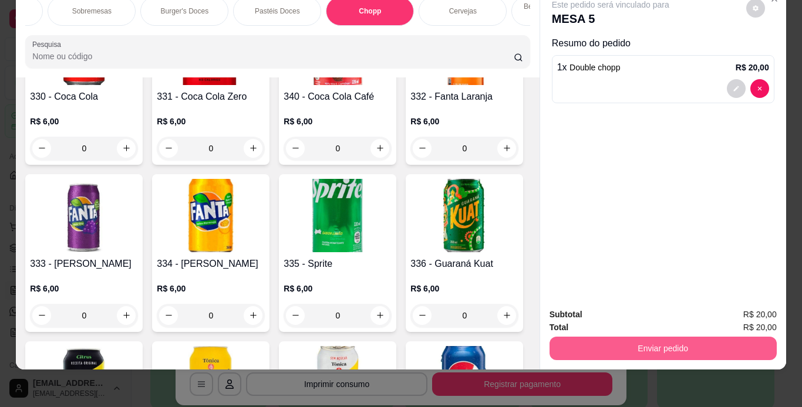
click at [598, 339] on button "Enviar pedido" at bounding box center [662, 348] width 227 height 23
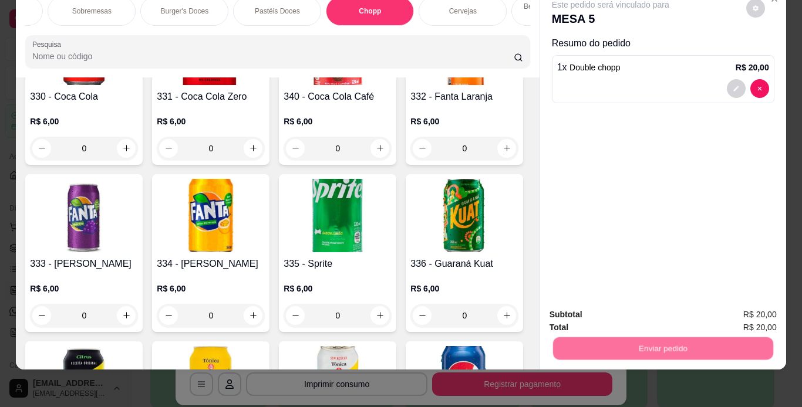
click at [602, 309] on button "Não registrar e enviar pedido" at bounding box center [624, 311] width 122 height 22
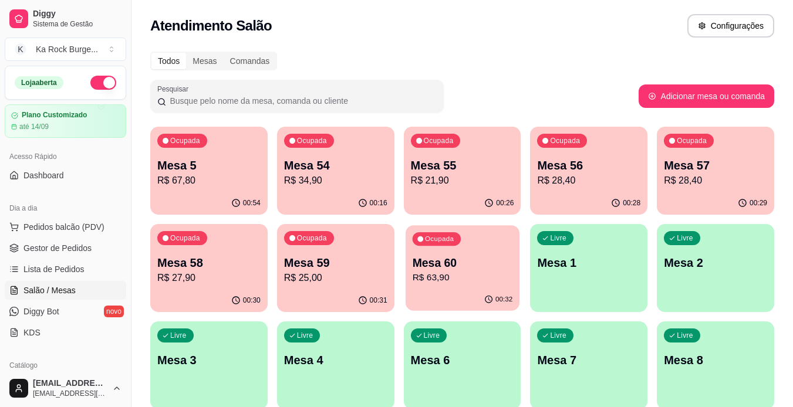
click at [437, 271] on div "Mesa 60 R$ 63,90" at bounding box center [462, 269] width 100 height 29
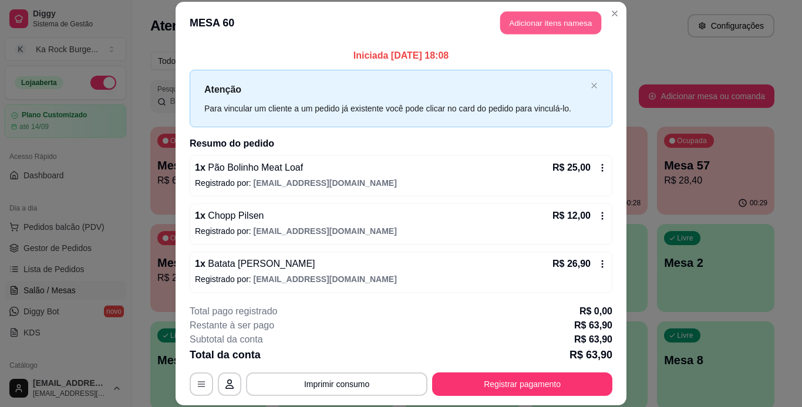
click at [521, 28] on button "Adicionar itens na mesa" at bounding box center [550, 23] width 101 height 23
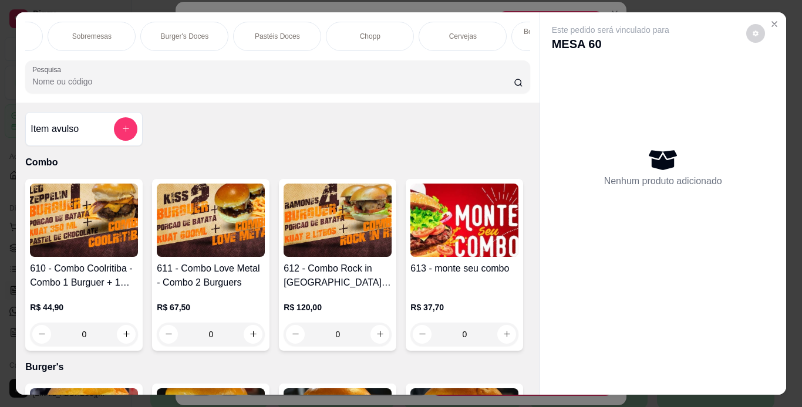
scroll to position [0, 882]
click at [388, 36] on p "Águas/ Chás/Sucos" at bounding box center [393, 36] width 62 height 9
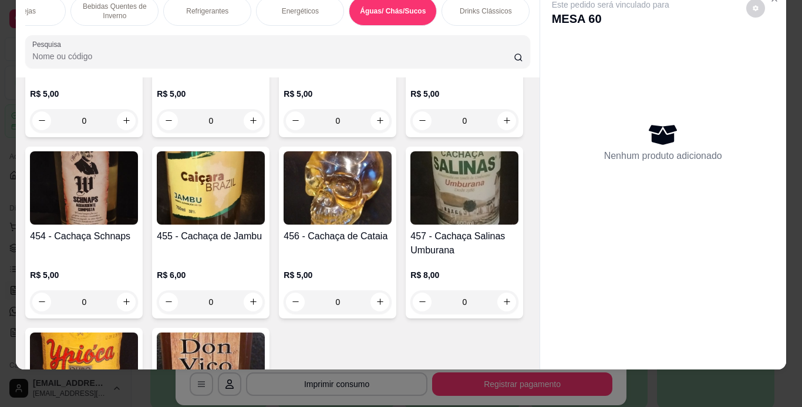
scroll to position [7479, 0]
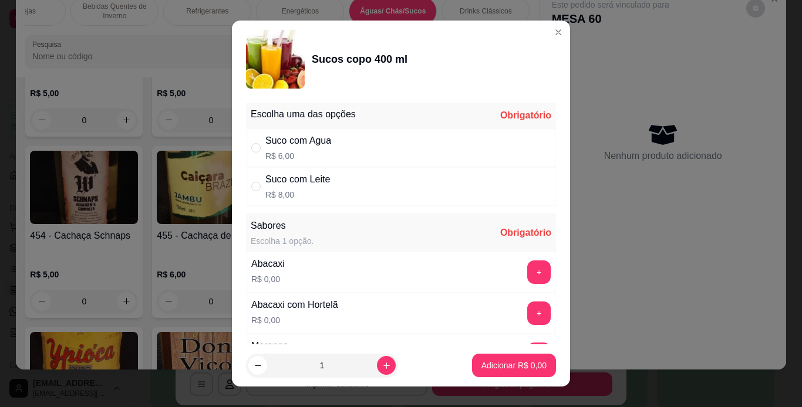
click at [350, 134] on div "Suco com Agua R$ 6,00" at bounding box center [401, 148] width 310 height 39
radio input "true"
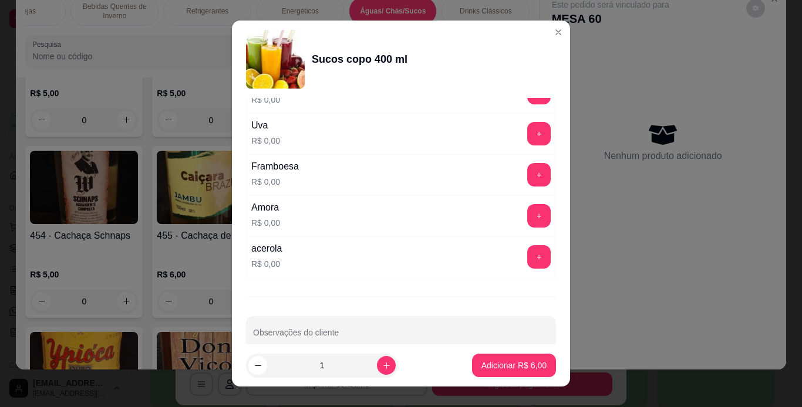
scroll to position [399, 0]
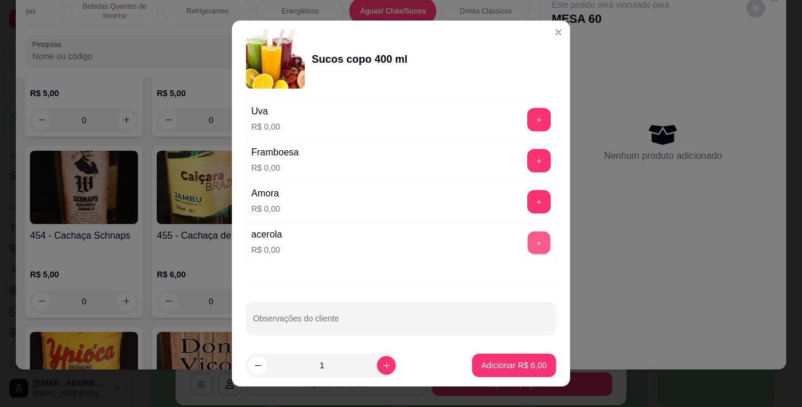
click at [528, 240] on button "+" at bounding box center [539, 242] width 23 height 23
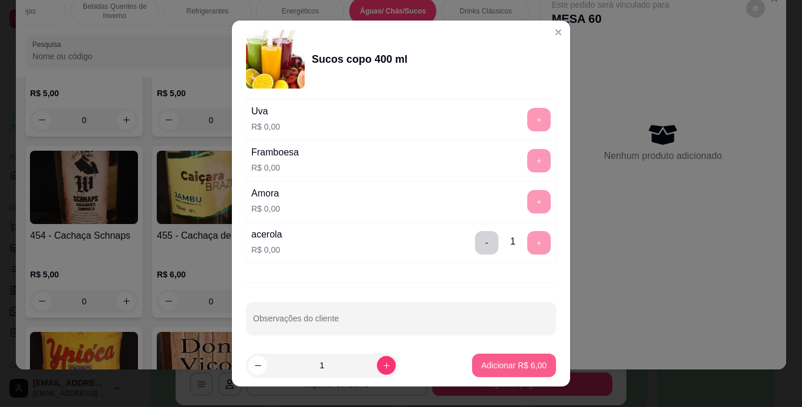
click at [532, 365] on p "Adicionar R$ 6,00" at bounding box center [513, 366] width 65 height 12
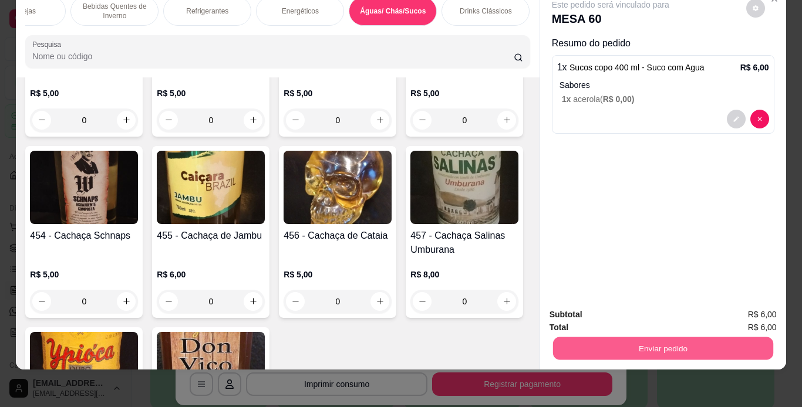
click at [588, 338] on button "Enviar pedido" at bounding box center [662, 349] width 220 height 23
click at [602, 314] on button "Não registrar e enviar pedido" at bounding box center [624, 311] width 119 height 22
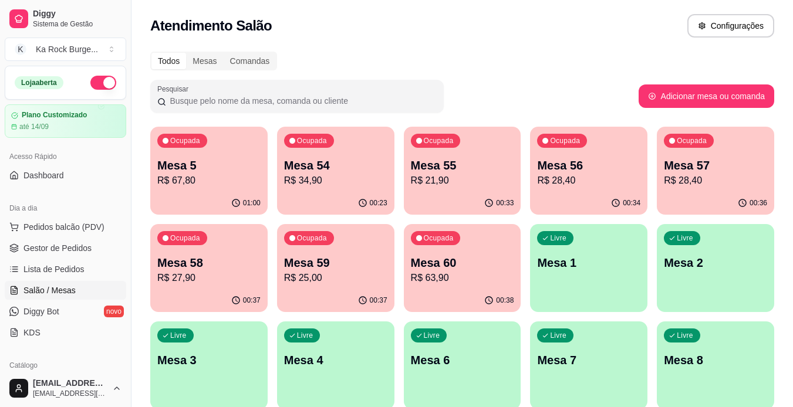
click at [342, 180] on p "R$ 34,90" at bounding box center [335, 181] width 103 height 14
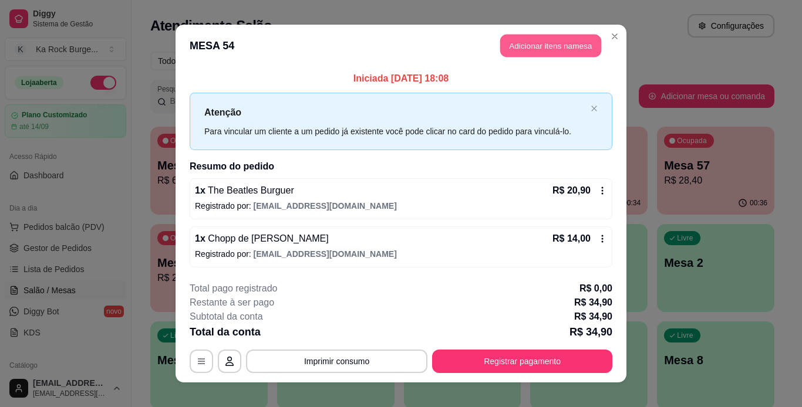
click at [563, 46] on button "Adicionar itens na mesa" at bounding box center [550, 46] width 101 height 23
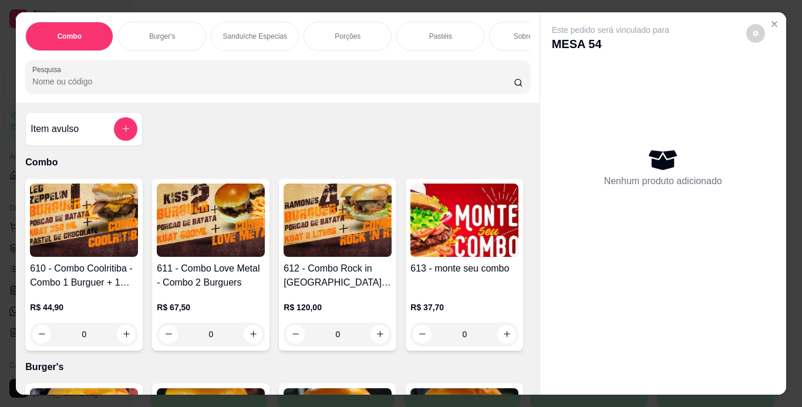
click at [353, 38] on div "Porções" at bounding box center [347, 36] width 88 height 29
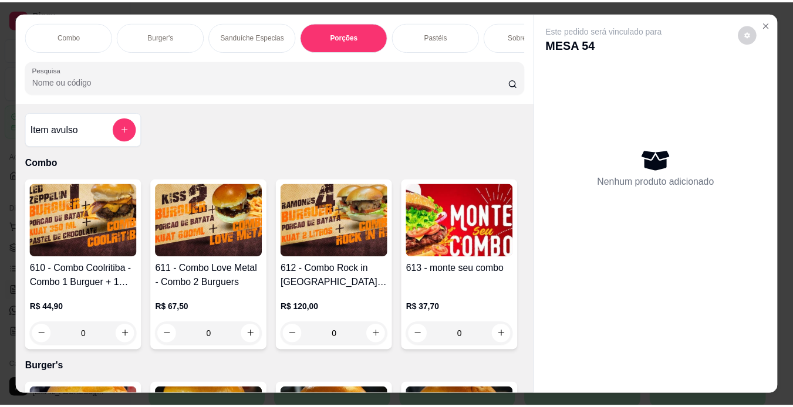
scroll to position [30, 0]
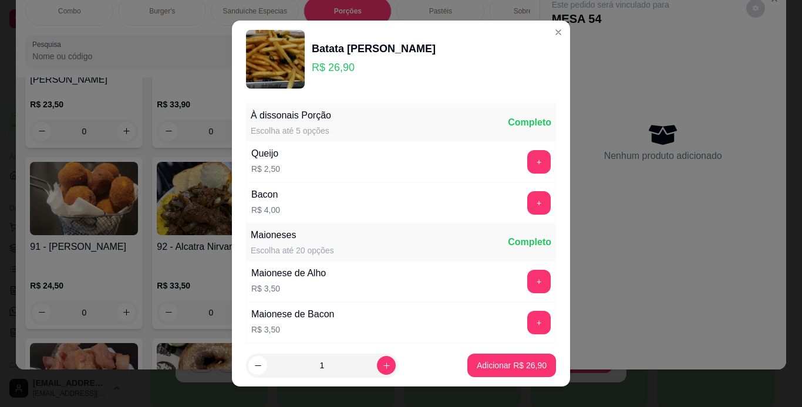
click at [485, 353] on footer "1 Adicionar R$ 26,90" at bounding box center [401, 366] width 338 height 42
click at [487, 363] on p "Adicionar R$ 26,90" at bounding box center [512, 366] width 70 height 12
type input "1"
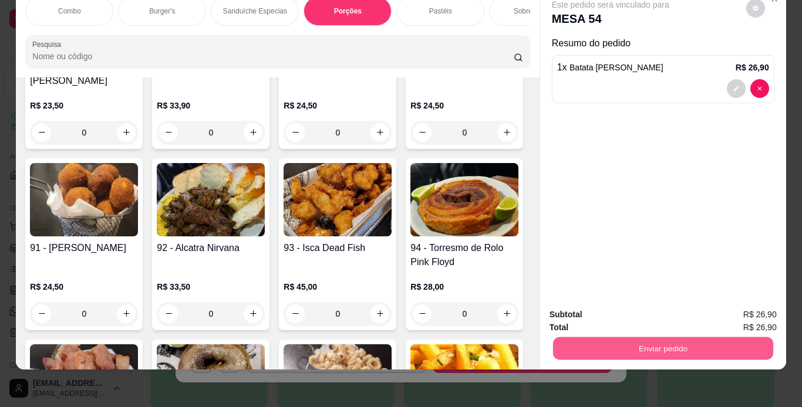
click at [756, 345] on button "Enviar pedido" at bounding box center [662, 349] width 220 height 23
click at [622, 317] on button "Não registrar e enviar pedido" at bounding box center [624, 311] width 122 height 22
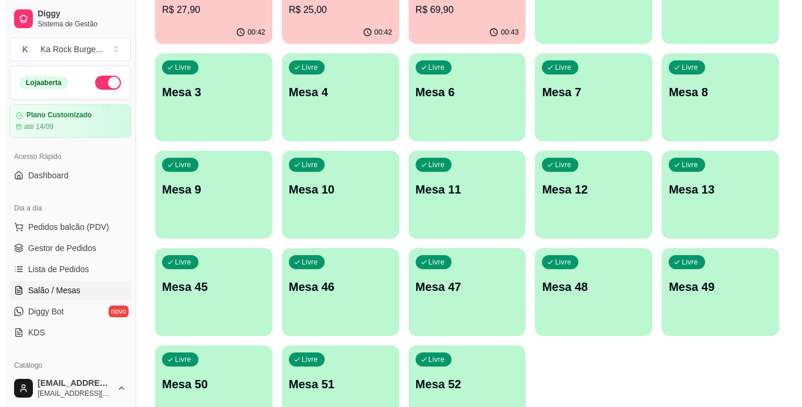
scroll to position [342, 0]
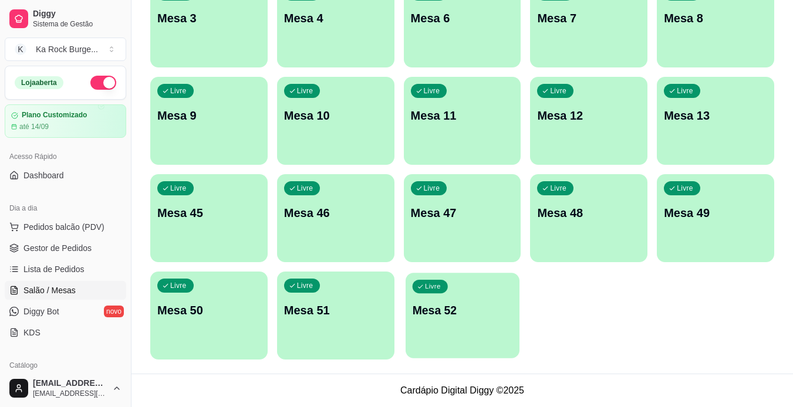
click at [457, 312] on p "Mesa 52" at bounding box center [462, 311] width 100 height 16
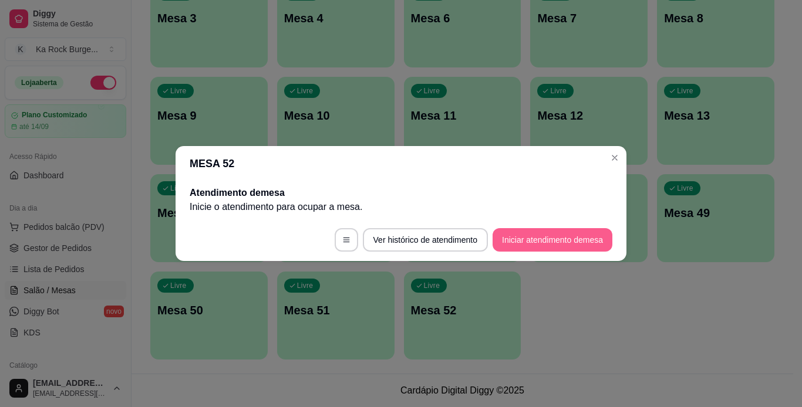
click at [521, 246] on button "Iniciar atendimento de mesa" at bounding box center [553, 239] width 120 height 23
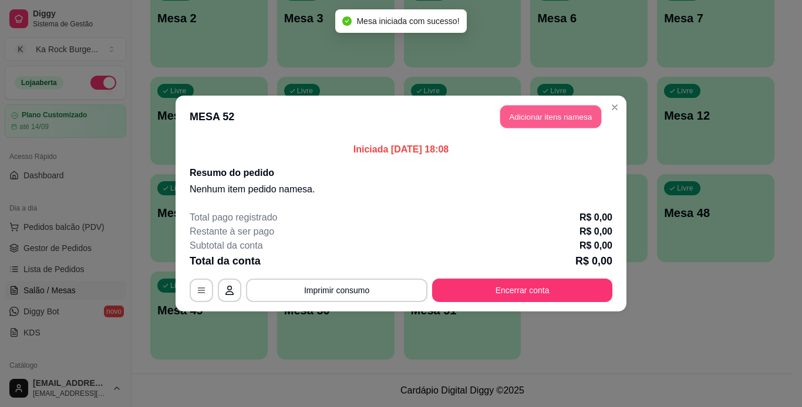
click at [569, 119] on button "Adicionar itens na mesa" at bounding box center [550, 117] width 101 height 23
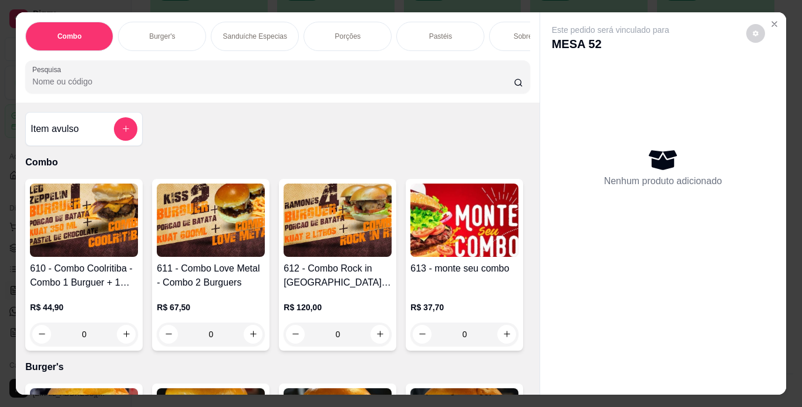
click at [160, 32] on p "Burger's" at bounding box center [162, 36] width 26 height 9
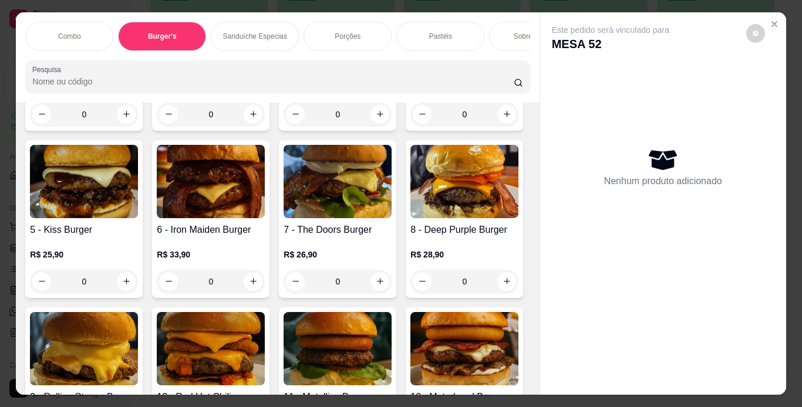
scroll to position [30, 0]
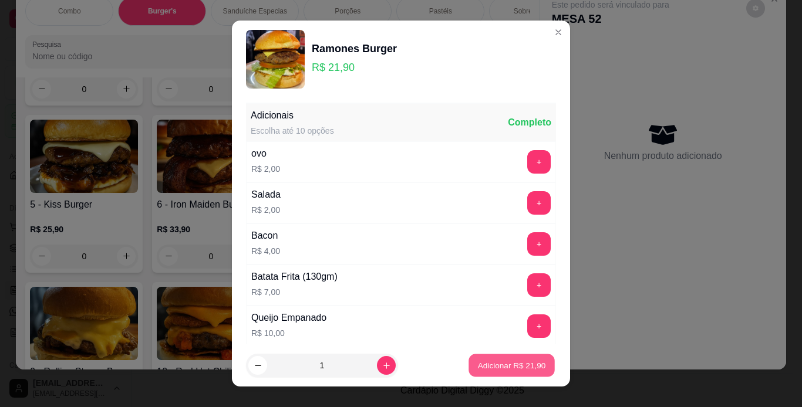
click at [523, 367] on p "Adicionar R$ 21,90" at bounding box center [512, 365] width 68 height 11
type input "1"
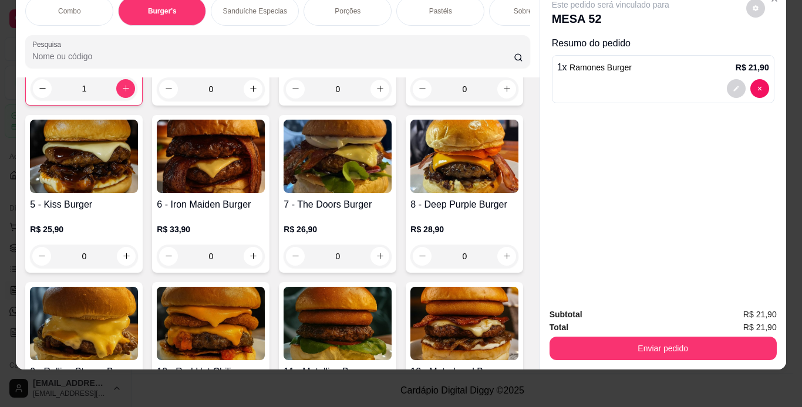
click at [138, 193] on img at bounding box center [84, 156] width 108 height 73
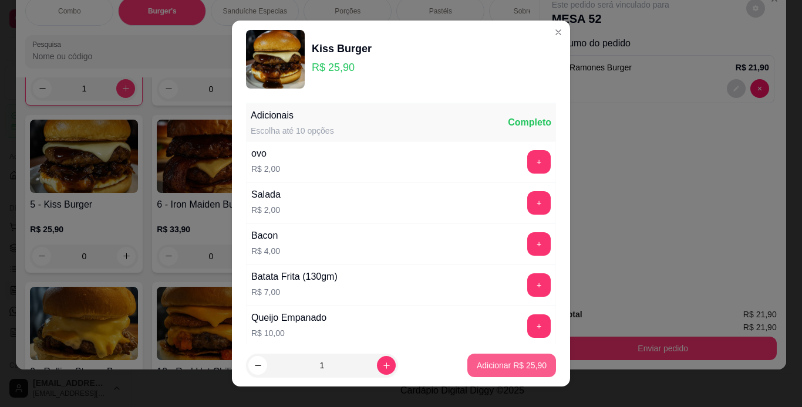
click at [503, 369] on p "Adicionar R$ 25,90" at bounding box center [512, 366] width 70 height 12
type input "1"
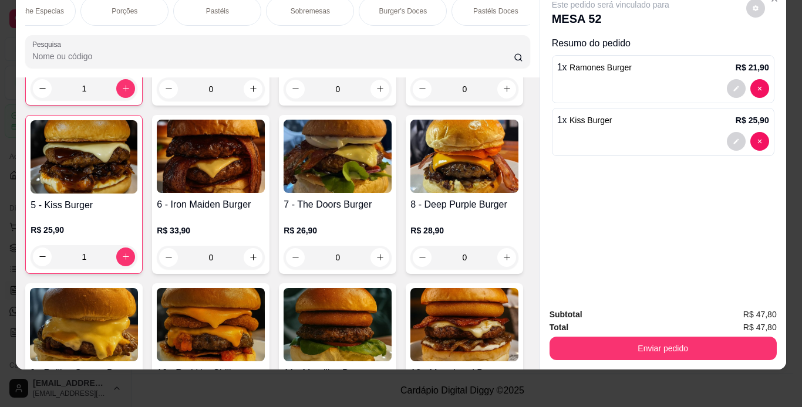
scroll to position [0, 235]
click at [492, 10] on div "Pastéis Doces" at bounding box center [484, 10] width 88 height 29
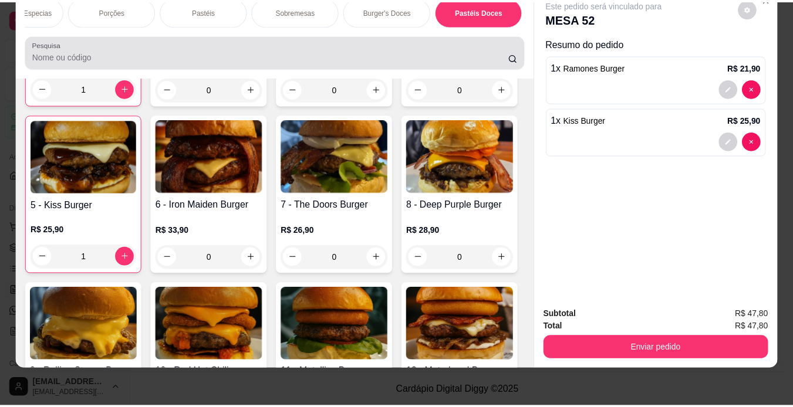
scroll to position [4390, 0]
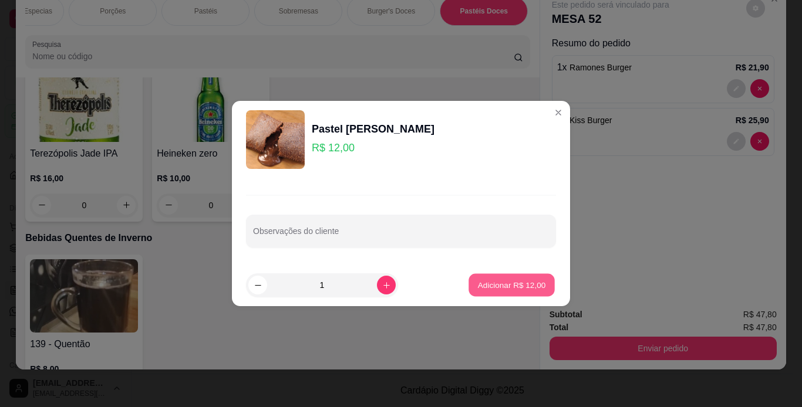
click at [477, 279] on button "Adicionar R$ 12,00" at bounding box center [511, 285] width 86 height 23
type input "1"
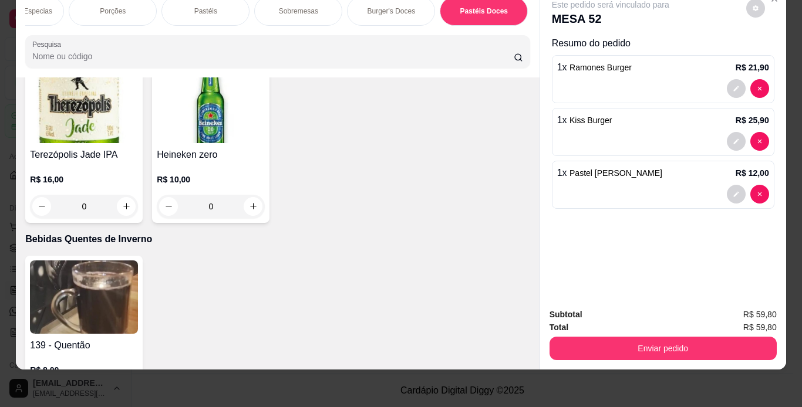
type input "1"
click at [649, 341] on button "Enviar pedido" at bounding box center [662, 348] width 227 height 23
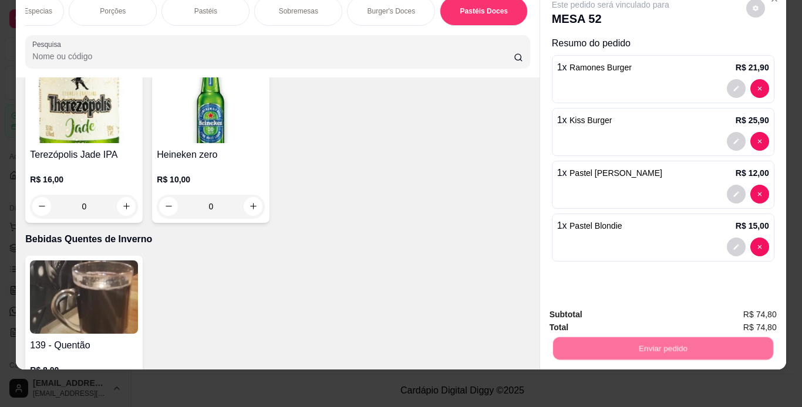
click at [644, 309] on button "Não registrar e enviar pedido" at bounding box center [624, 310] width 119 height 22
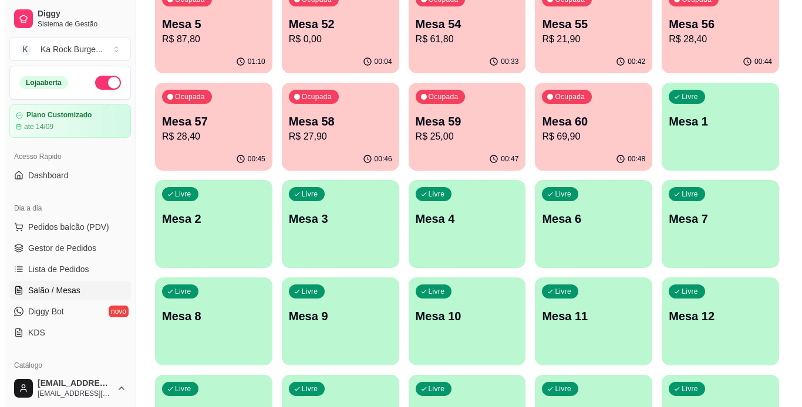
scroll to position [107, 0]
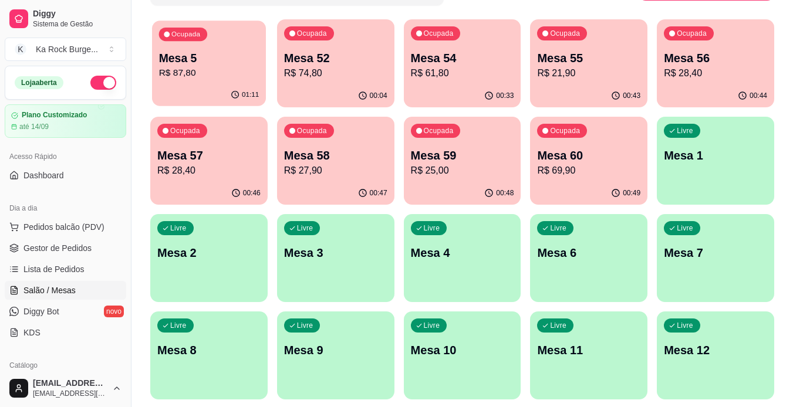
click at [234, 78] on p "R$ 87,80" at bounding box center [209, 73] width 100 height 14
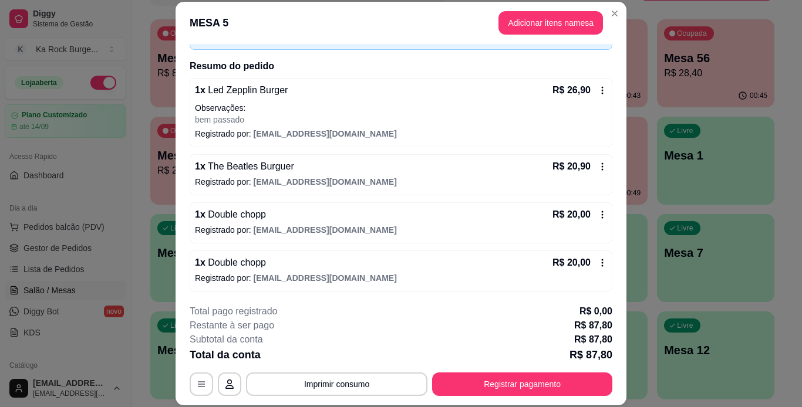
scroll to position [79, 0]
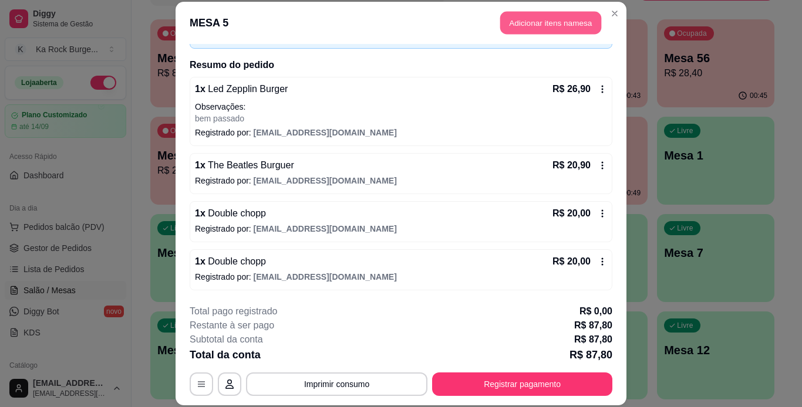
click at [547, 27] on button "Adicionar itens na mesa" at bounding box center [550, 23] width 101 height 23
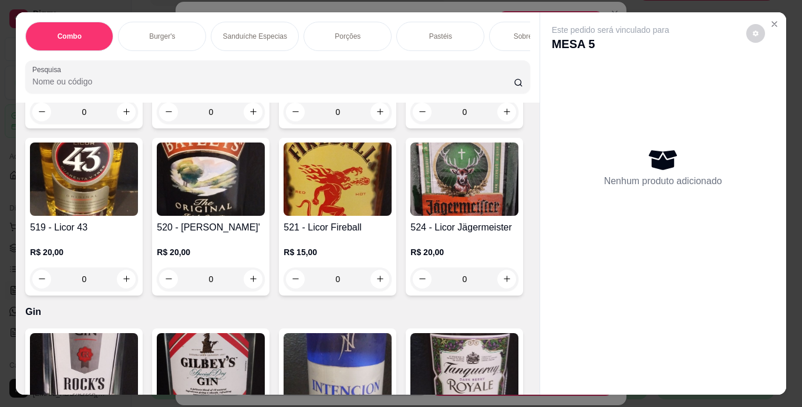
scroll to position [8950, 0]
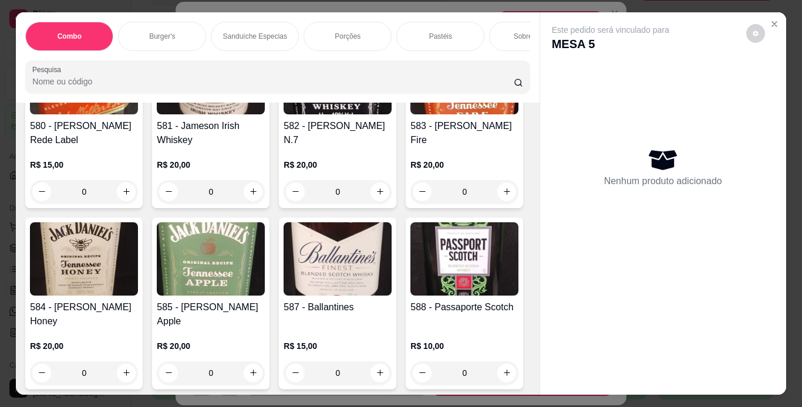
type input "1"
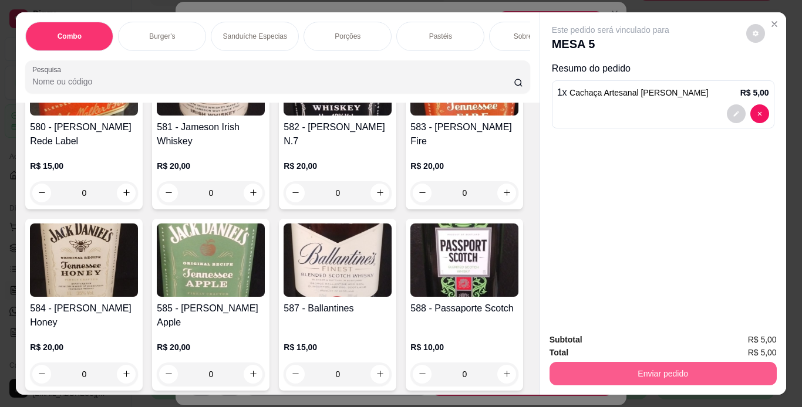
click at [578, 368] on button "Enviar pedido" at bounding box center [662, 373] width 227 height 23
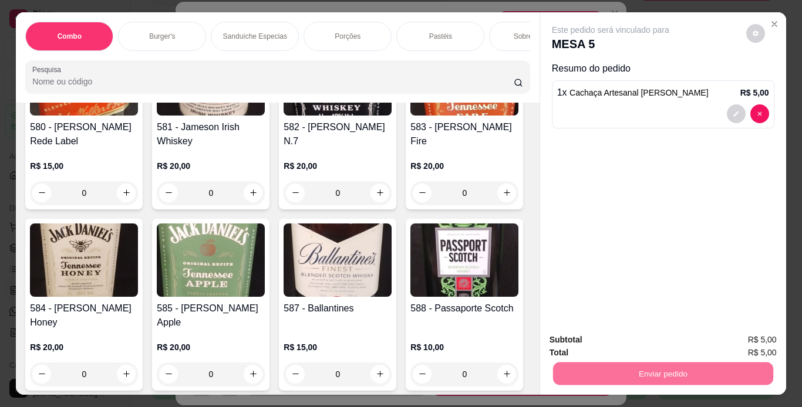
click at [603, 348] on button "Não registrar e enviar pedido" at bounding box center [624, 341] width 119 height 22
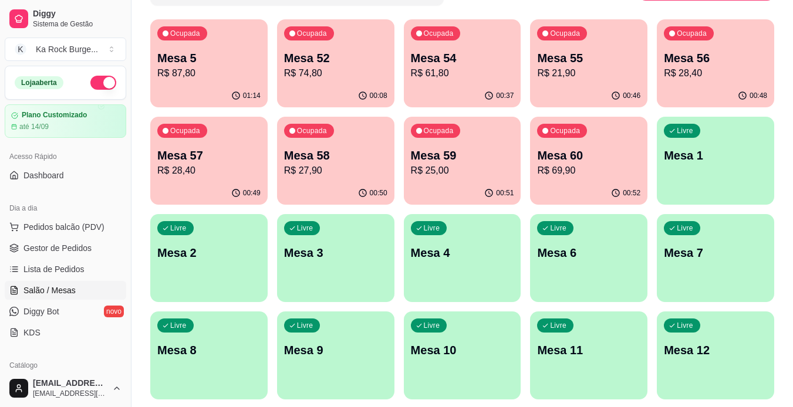
click at [595, 187] on div "00:52" at bounding box center [588, 193] width 117 height 23
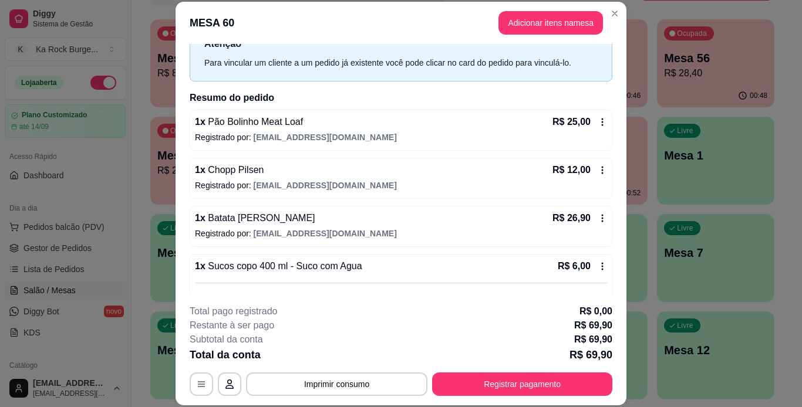
scroll to position [56, 0]
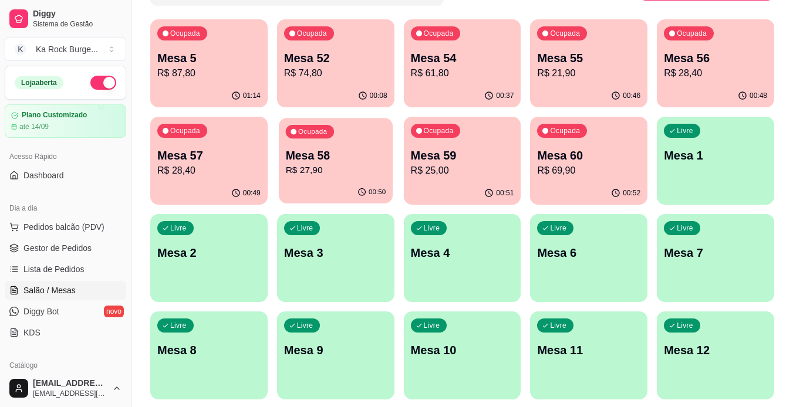
click at [370, 184] on div "00:50" at bounding box center [336, 192] width 114 height 22
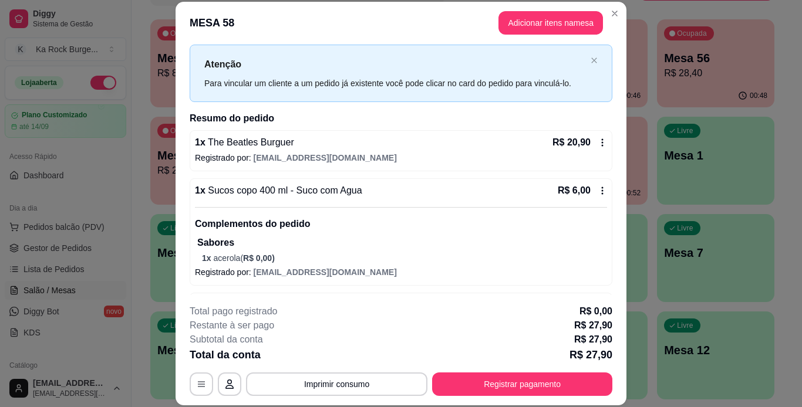
scroll to position [23, 0]
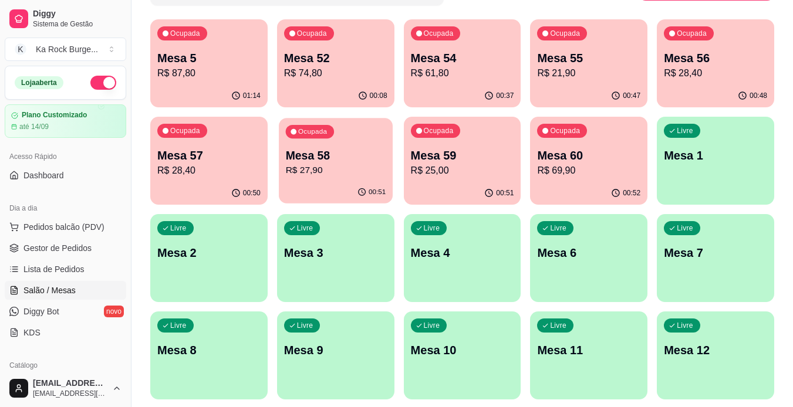
click at [351, 173] on p "R$ 27,90" at bounding box center [335, 171] width 100 height 14
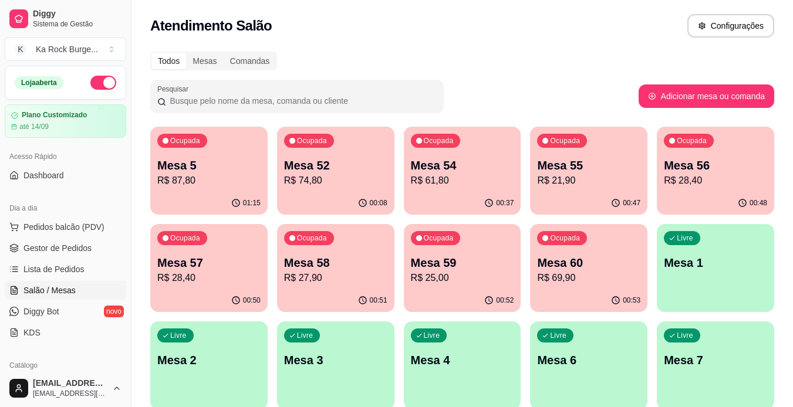
click at [587, 304] on div "00:53" at bounding box center [588, 300] width 117 height 23
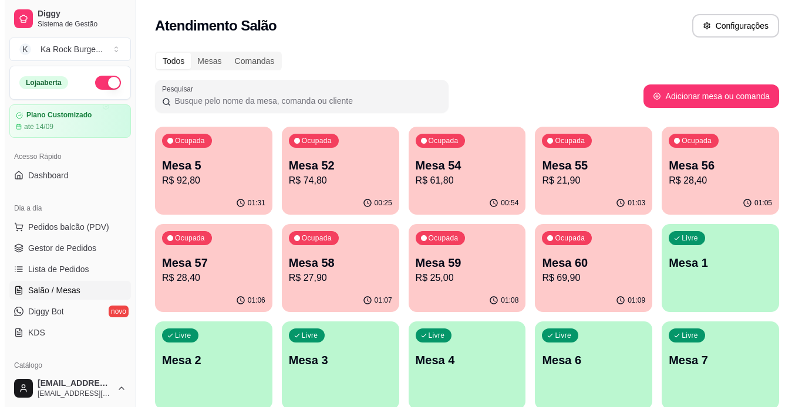
scroll to position [23, 0]
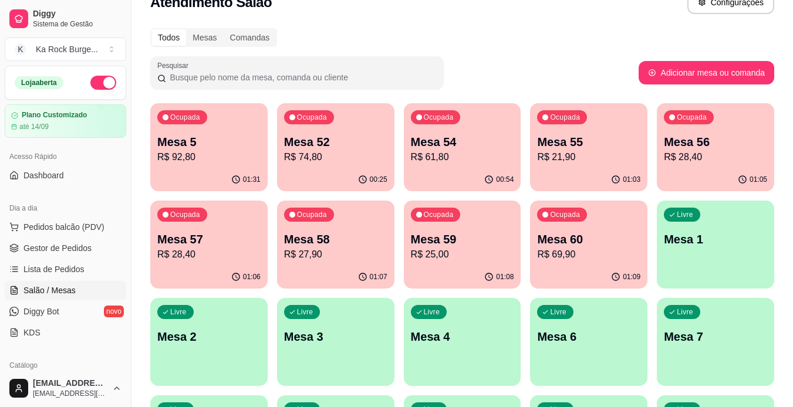
click at [305, 142] on p "Mesa 52" at bounding box center [335, 142] width 103 height 16
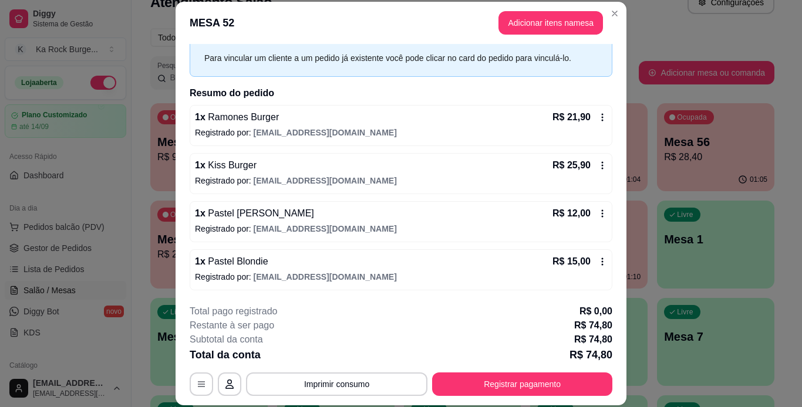
scroll to position [36, 0]
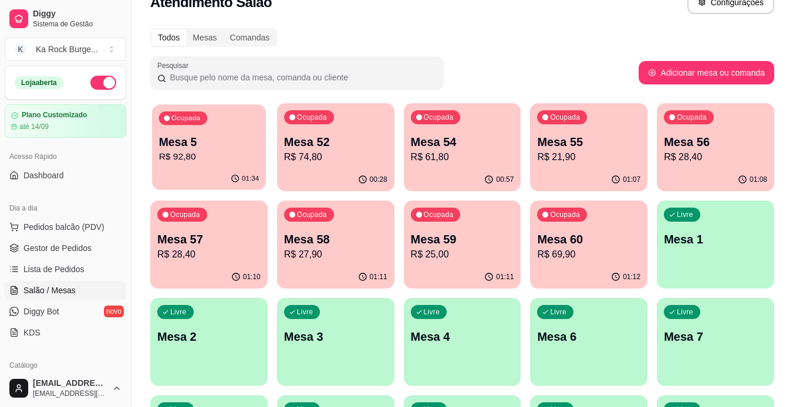
click at [215, 149] on p "Mesa 5" at bounding box center [209, 142] width 100 height 16
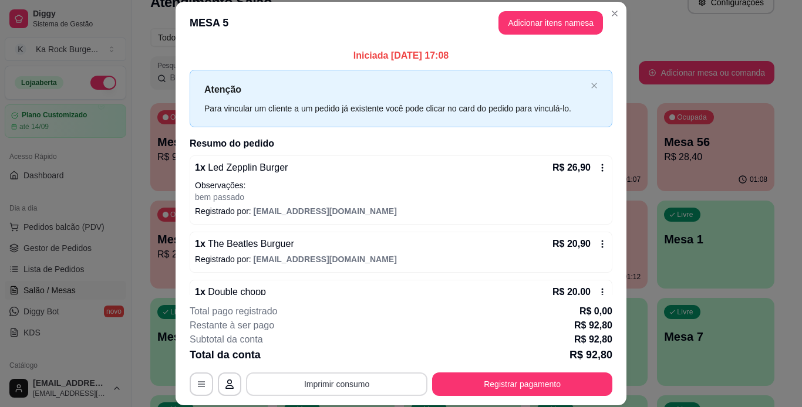
click at [328, 393] on button "Imprimir consumo" at bounding box center [336, 384] width 181 height 23
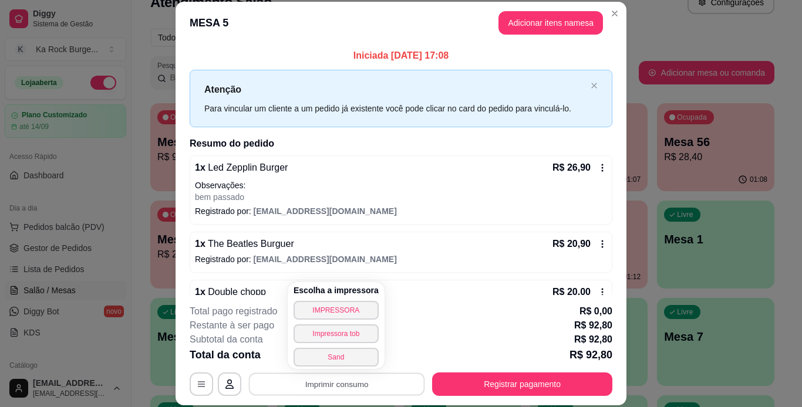
click at [518, 151] on div "Iniciada [DATE] 17:08 Atenção Para vincular um cliente a um pedido já existente…" at bounding box center [401, 233] width 423 height 368
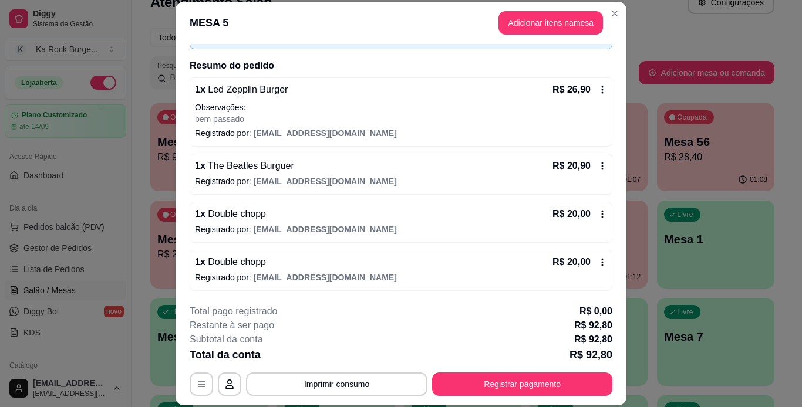
scroll to position [68, 0]
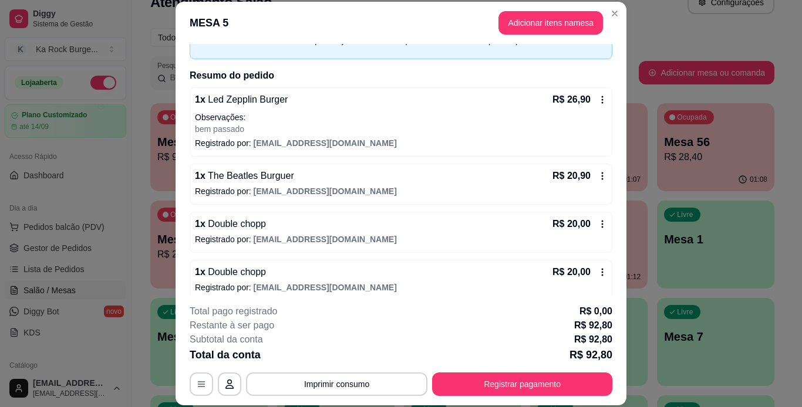
click at [598, 178] on icon at bounding box center [602, 175] width 9 height 9
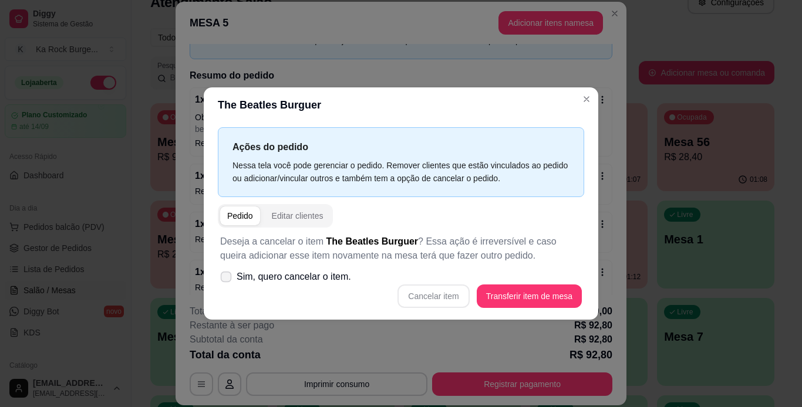
click at [260, 275] on span "Sim, quero cancelar o item." at bounding box center [294, 277] width 114 height 14
click at [227, 279] on input "Sim, quero cancelar o item." at bounding box center [224, 283] width 8 height 8
checkbox input "true"
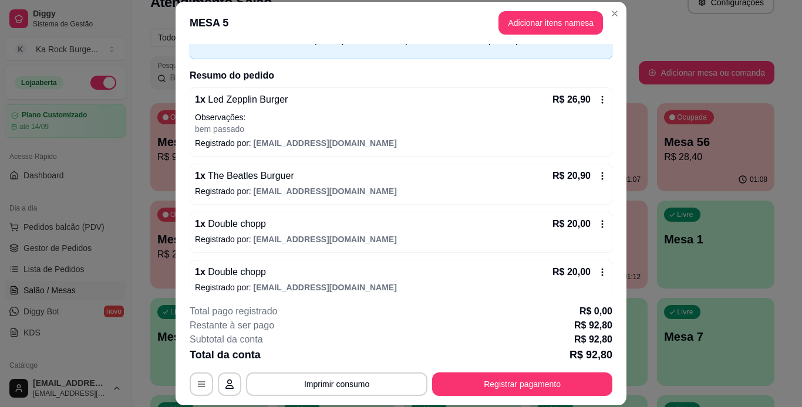
click at [602, 177] on icon at bounding box center [603, 176] width 2 height 8
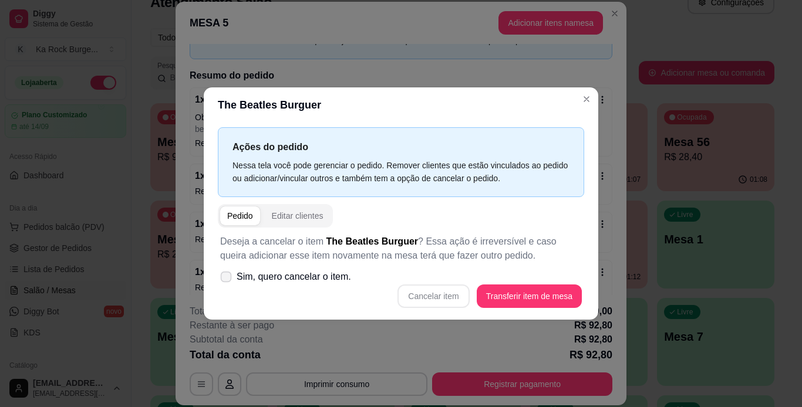
click at [227, 279] on icon at bounding box center [225, 277] width 9 height 6
click at [227, 279] on input "Sim, quero cancelar o item." at bounding box center [224, 283] width 8 height 8
checkbox input "true"
click at [454, 299] on button "Cancelar item" at bounding box center [433, 296] width 72 height 23
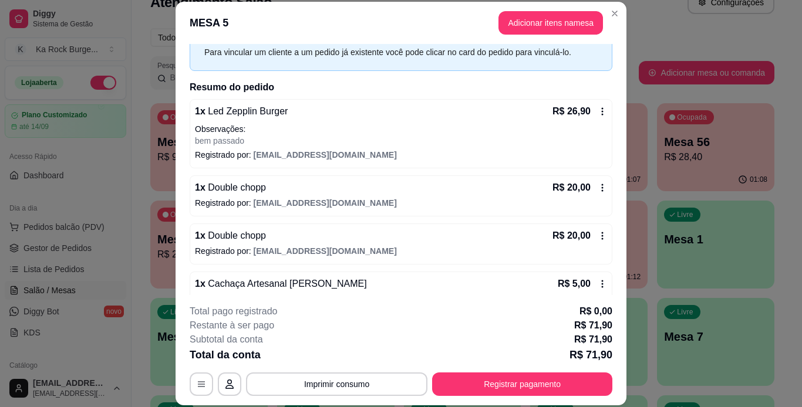
scroll to position [55, 0]
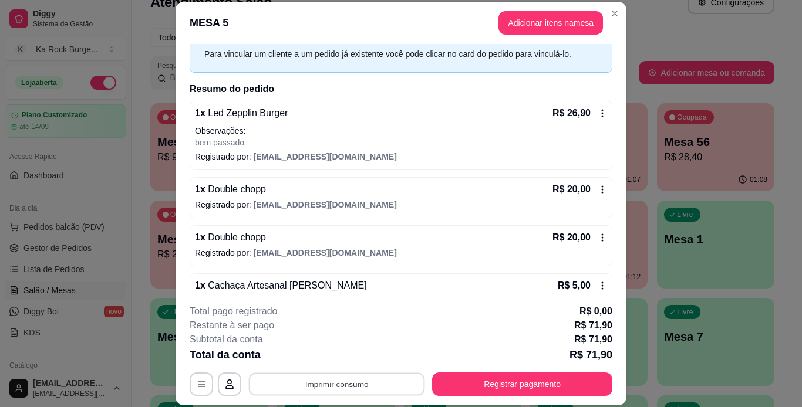
click at [341, 387] on button "Imprimir consumo" at bounding box center [337, 384] width 176 height 23
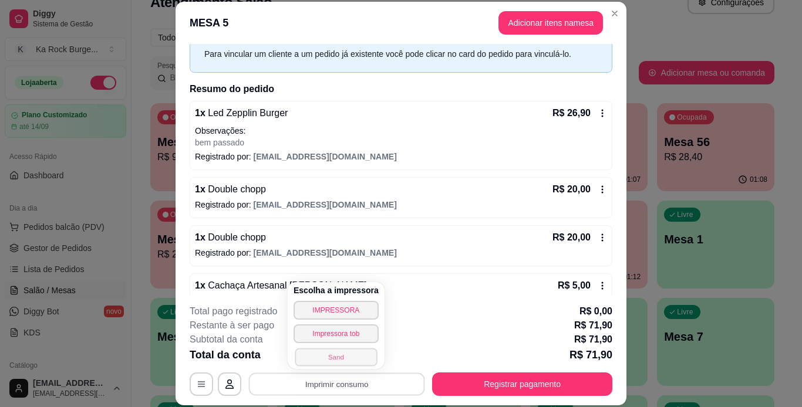
click at [350, 356] on button "Sand" at bounding box center [336, 357] width 82 height 18
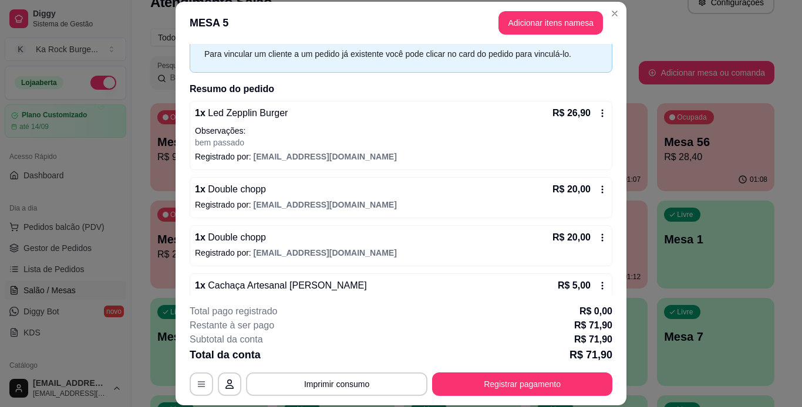
click at [366, 396] on footer "**********" at bounding box center [401, 350] width 451 height 110
click at [366, 391] on button "Imprimir consumo" at bounding box center [336, 384] width 181 height 23
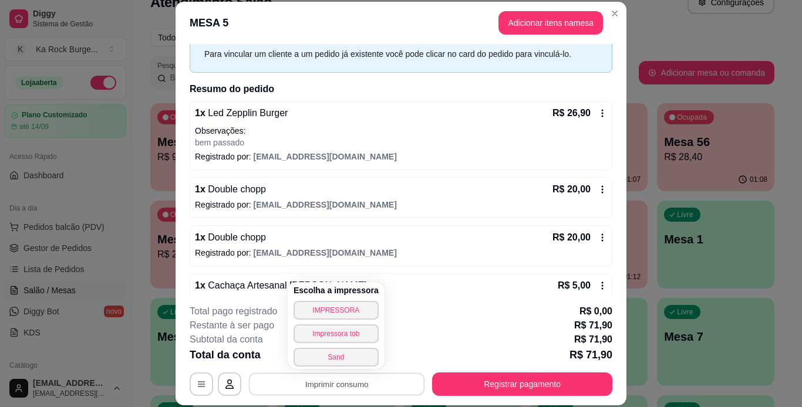
click at [350, 301] on div "Escolha a impressora IMPRESSORA Impressora tob Sand" at bounding box center [336, 325] width 97 height 87
click at [351, 312] on button "IMPRESSORA" at bounding box center [336, 310] width 85 height 19
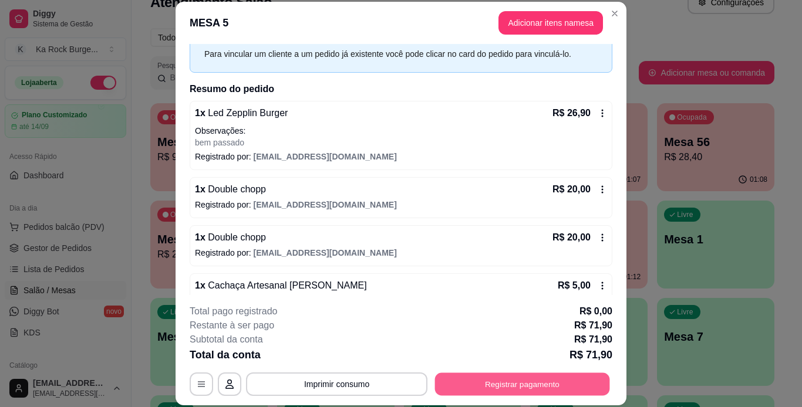
click at [481, 379] on button "Registrar pagamento" at bounding box center [522, 384] width 175 height 23
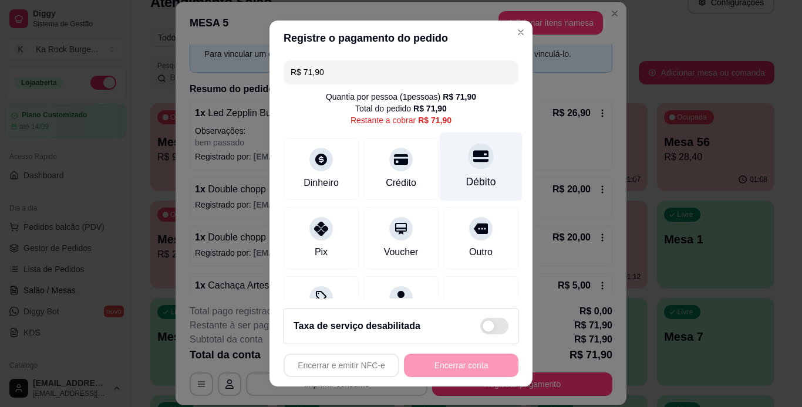
click at [468, 168] on div at bounding box center [481, 156] width 26 height 26
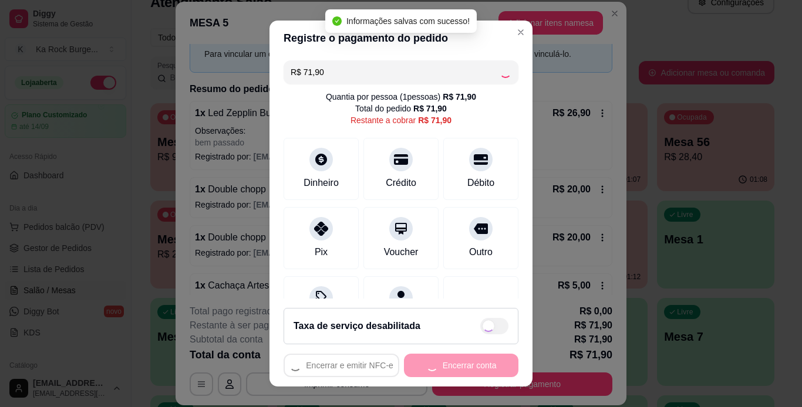
type input "R$ 0,00"
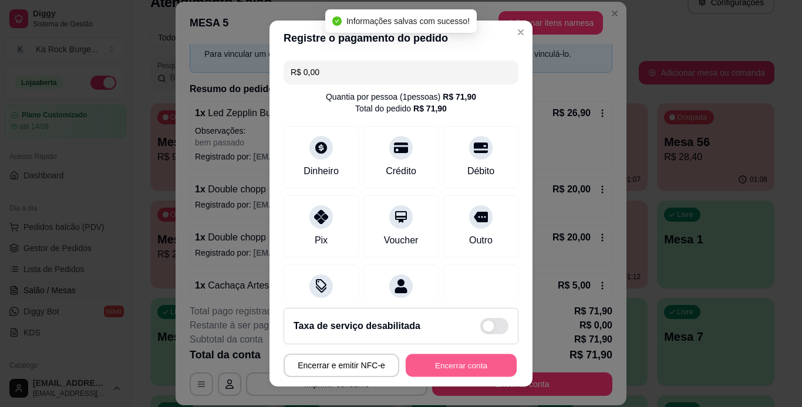
click at [479, 359] on button "Encerrar conta" at bounding box center [461, 366] width 111 height 23
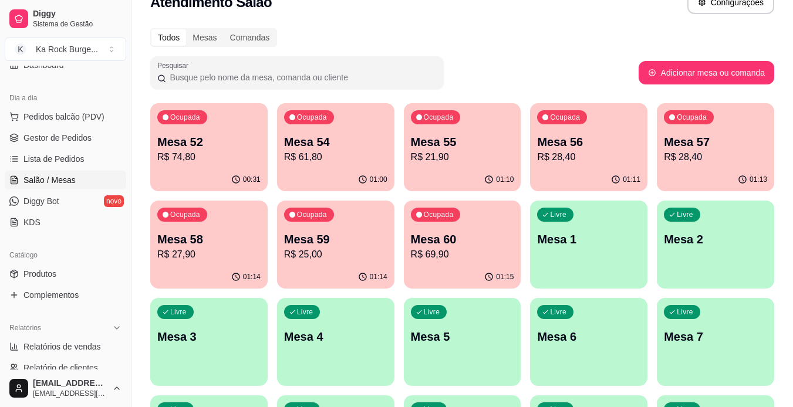
scroll to position [123, 0]
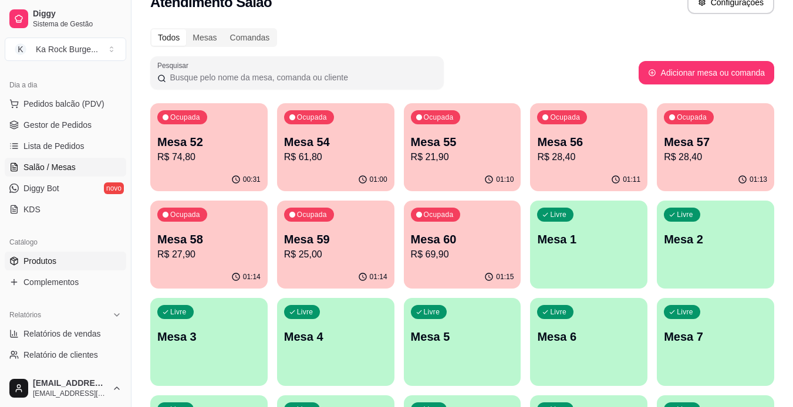
click at [41, 269] on link "Produtos" at bounding box center [66, 261] width 122 height 19
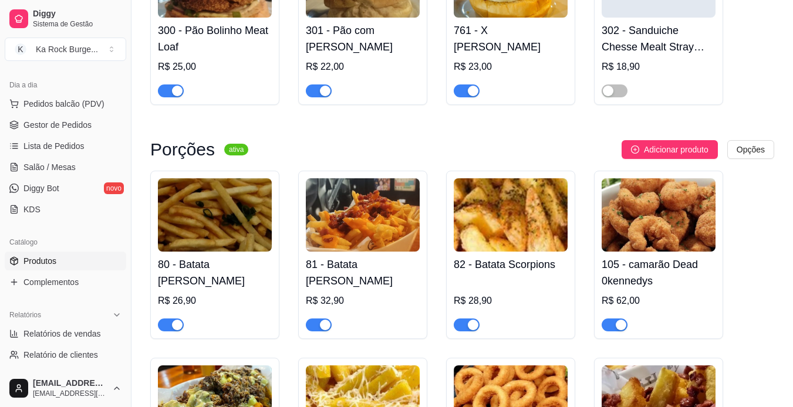
scroll to position [2058, 0]
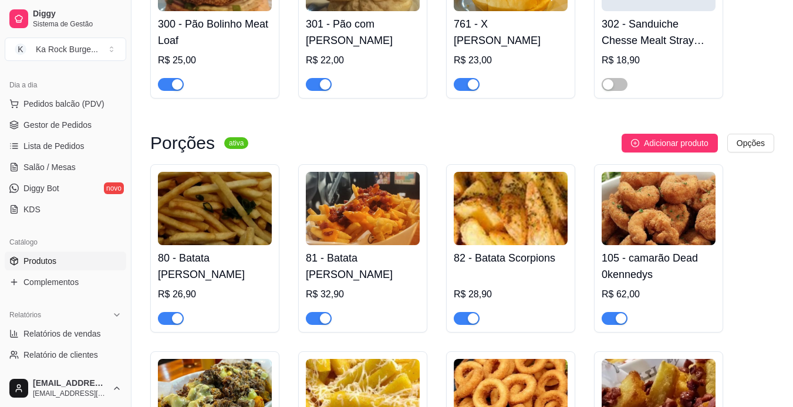
click at [202, 377] on img at bounding box center [215, 395] width 114 height 73
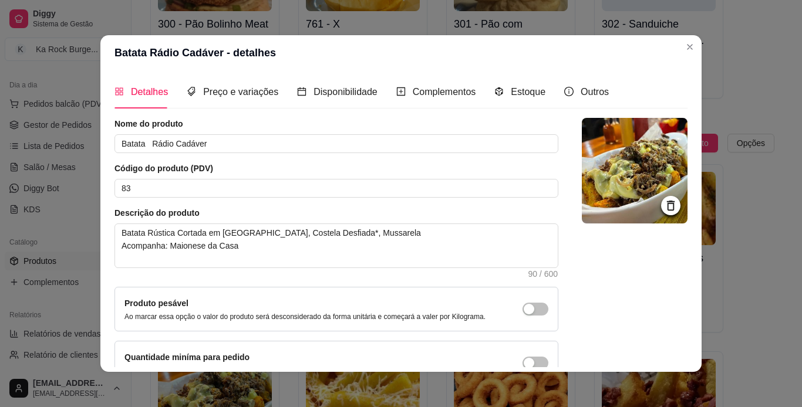
click at [598, 160] on img at bounding box center [635, 171] width 106 height 106
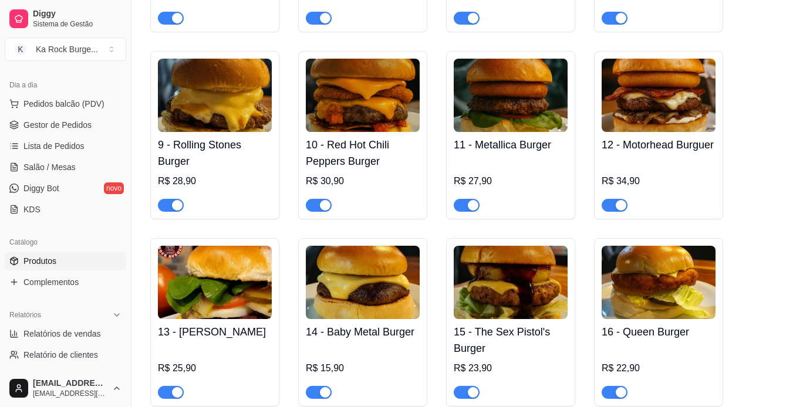
scroll to position [991, 0]
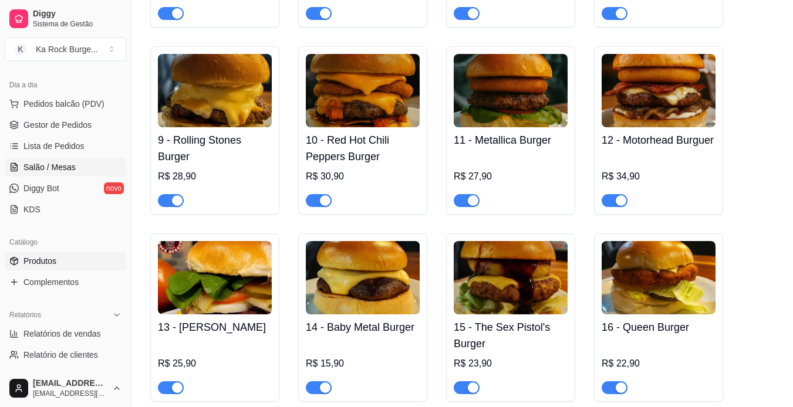
click at [41, 166] on span "Salão / Mesas" at bounding box center [49, 167] width 52 height 12
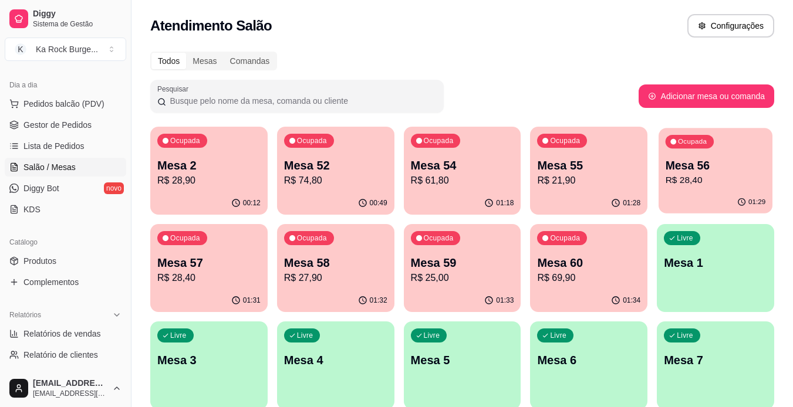
click at [707, 169] on p "Mesa 56" at bounding box center [716, 166] width 100 height 16
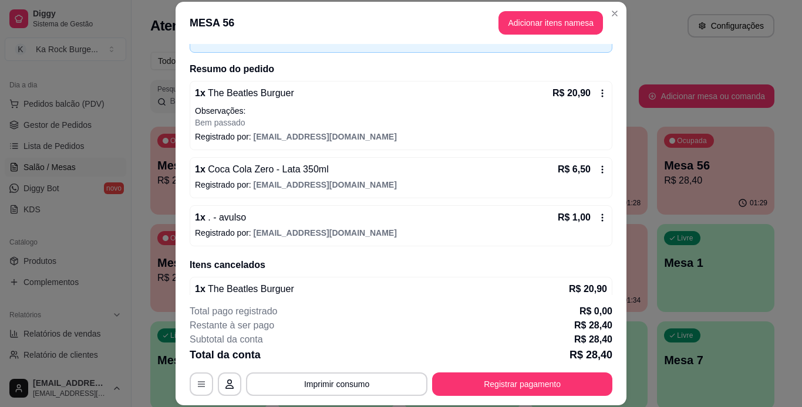
scroll to position [97, 0]
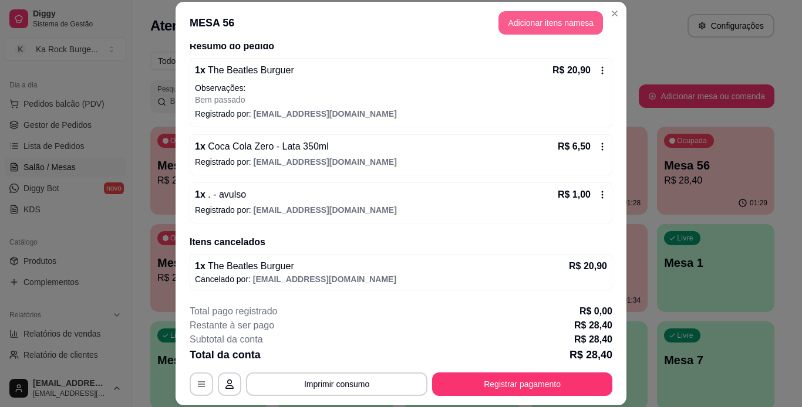
click at [552, 25] on button "Adicionar itens na mesa" at bounding box center [550, 22] width 104 height 23
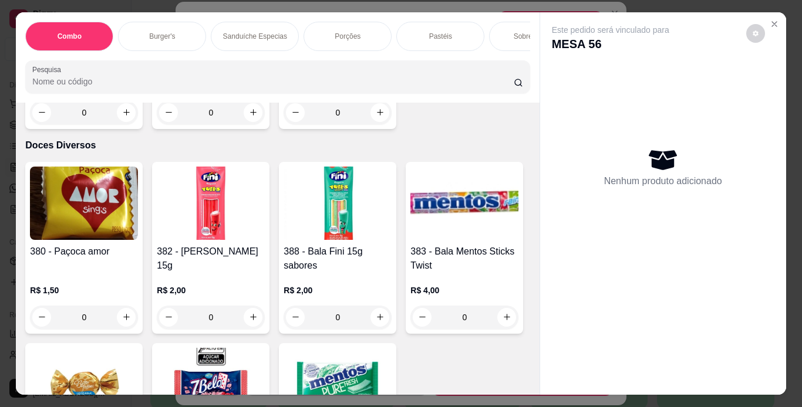
scroll to position [7170, 0]
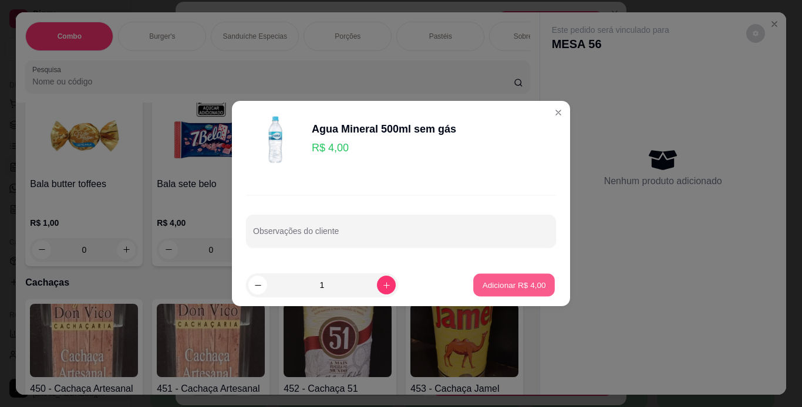
click at [497, 286] on p "Adicionar R$ 4,00" at bounding box center [513, 284] width 63 height 11
type input "1"
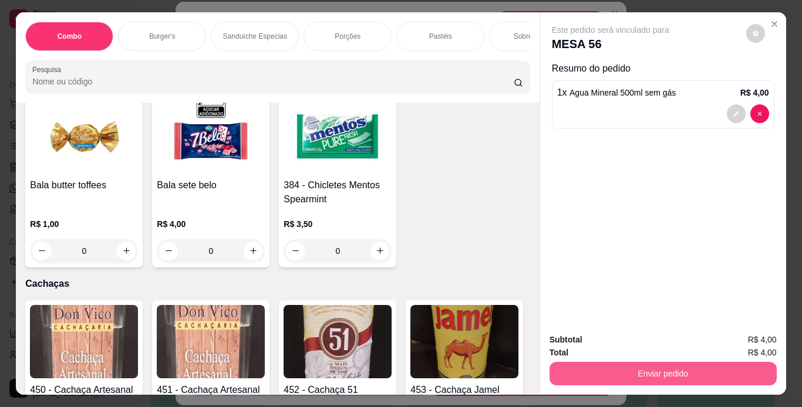
click at [552, 376] on button "Enviar pedido" at bounding box center [662, 373] width 227 height 23
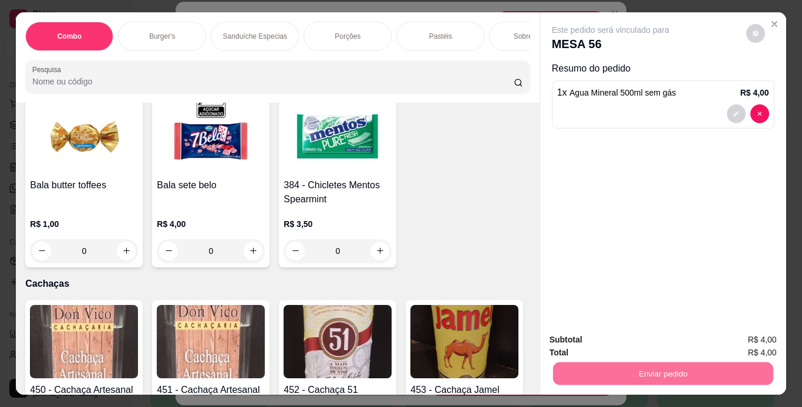
click at [578, 345] on button "Não registrar e enviar pedido" at bounding box center [624, 341] width 119 height 22
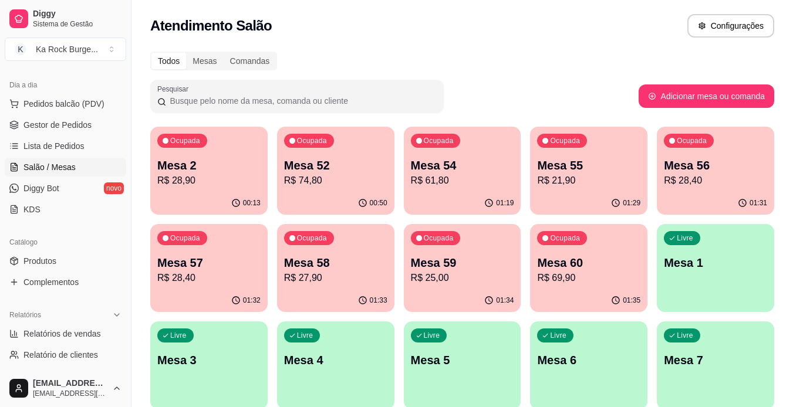
click at [480, 191] on div "Ocupada Mesa 54 R$ 61,80" at bounding box center [462, 159] width 117 height 65
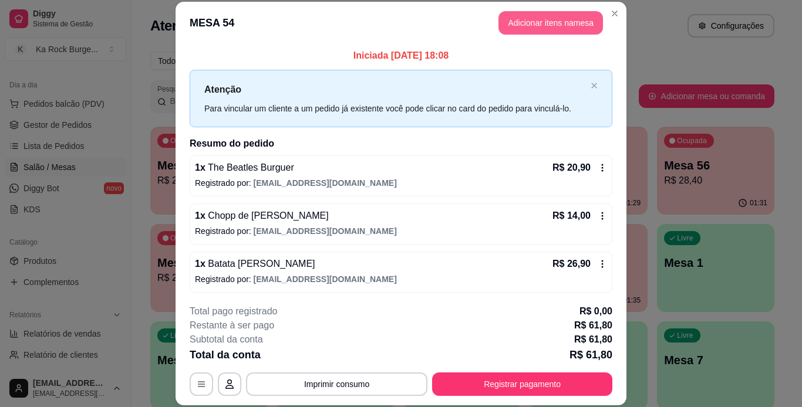
click at [506, 21] on button "Adicionar itens na mesa" at bounding box center [550, 22] width 104 height 23
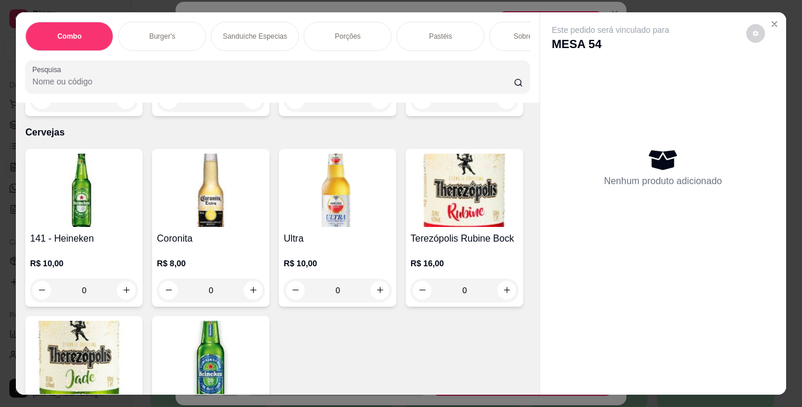
scroll to position [4492, 0]
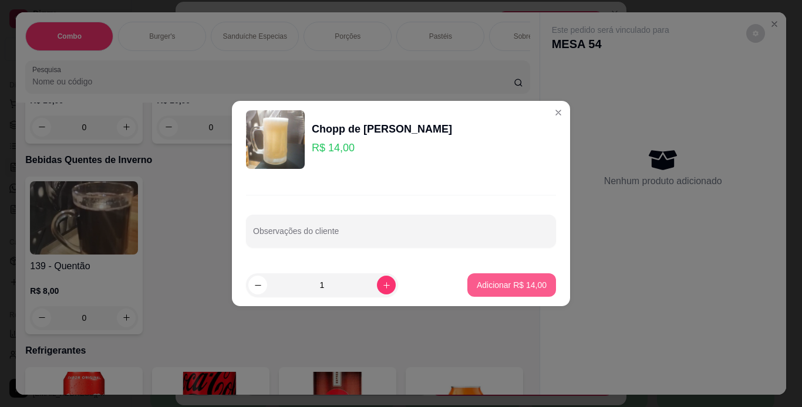
click at [499, 287] on p "Adicionar R$ 14,00" at bounding box center [512, 285] width 70 height 12
type input "1"
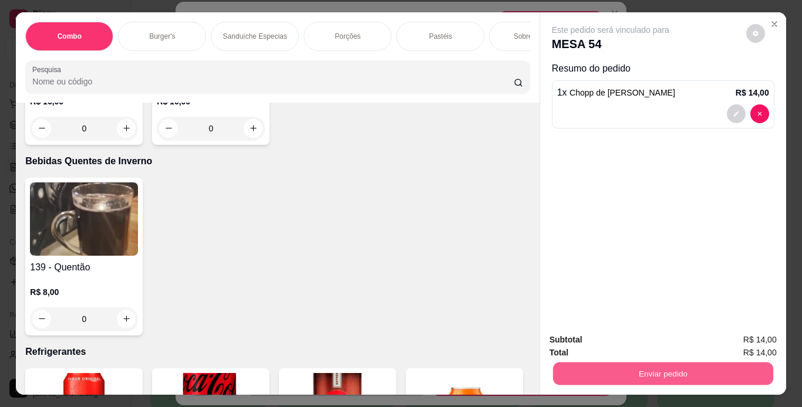
click at [556, 365] on button "Enviar pedido" at bounding box center [662, 374] width 220 height 23
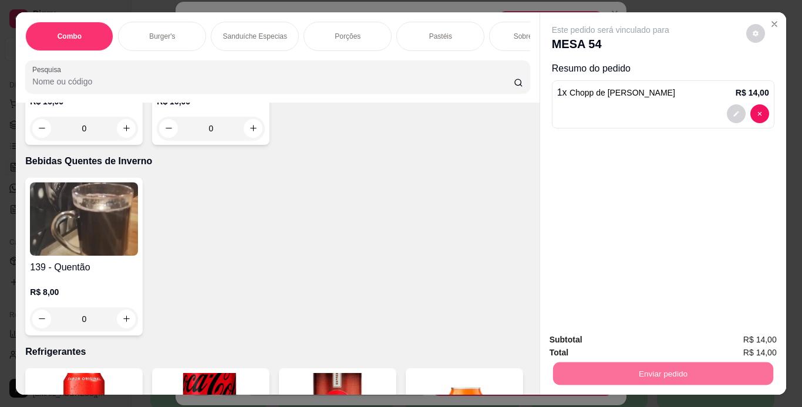
click at [588, 336] on button "Não registrar e enviar pedido" at bounding box center [624, 341] width 119 height 22
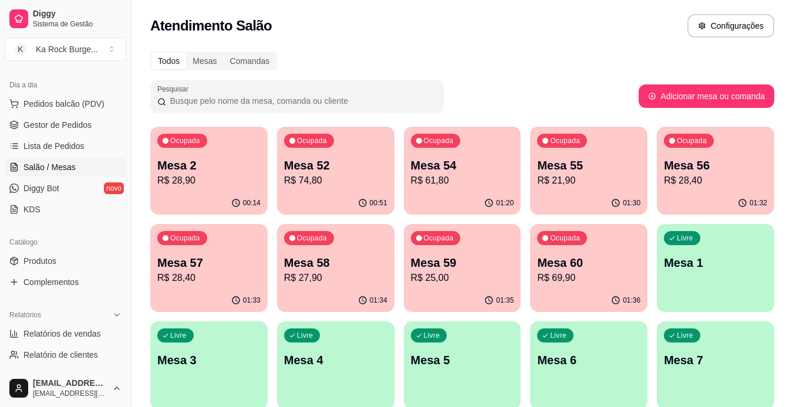
click at [200, 174] on p "R$ 28,90" at bounding box center [208, 181] width 103 height 14
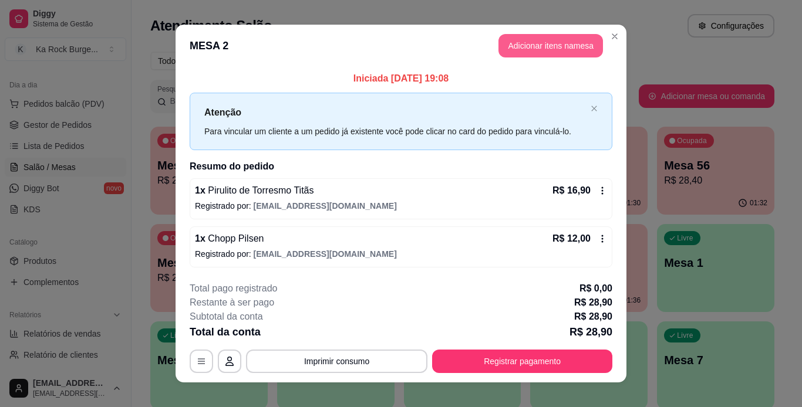
click at [523, 56] on button "Adicionar itens na mesa" at bounding box center [550, 45] width 104 height 23
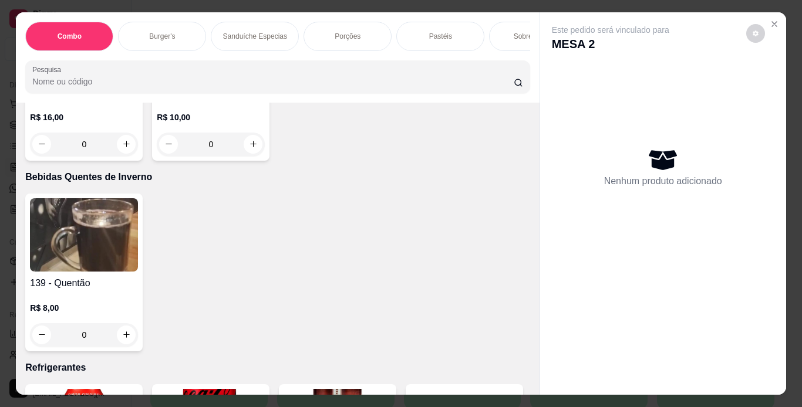
scroll to position [4724, 0]
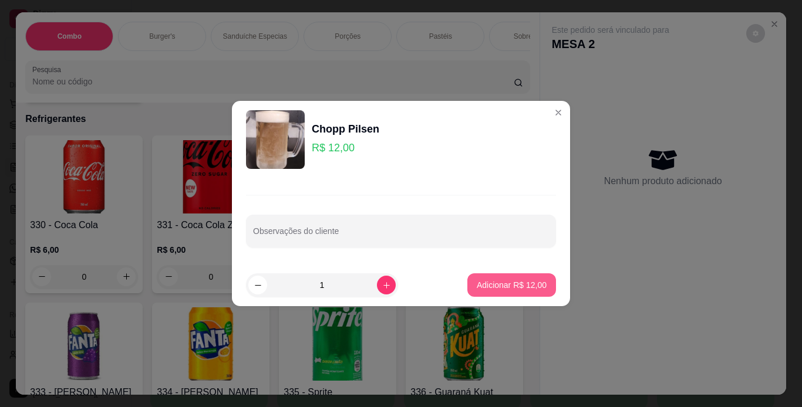
click at [482, 280] on p "Adicionar R$ 12,00" at bounding box center [512, 285] width 70 height 12
type input "1"
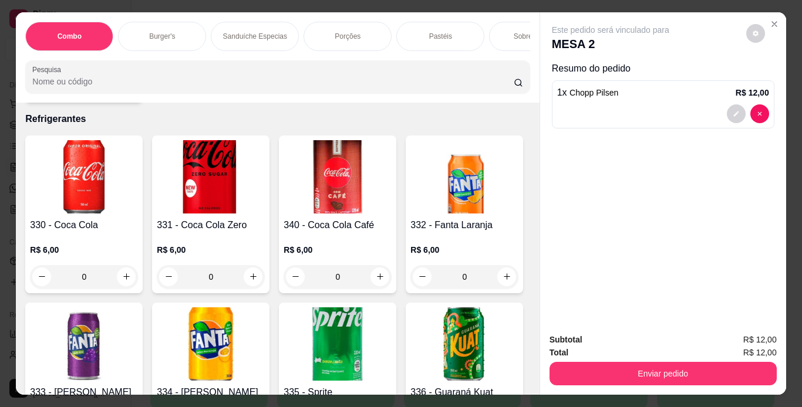
scroll to position [4724, 0]
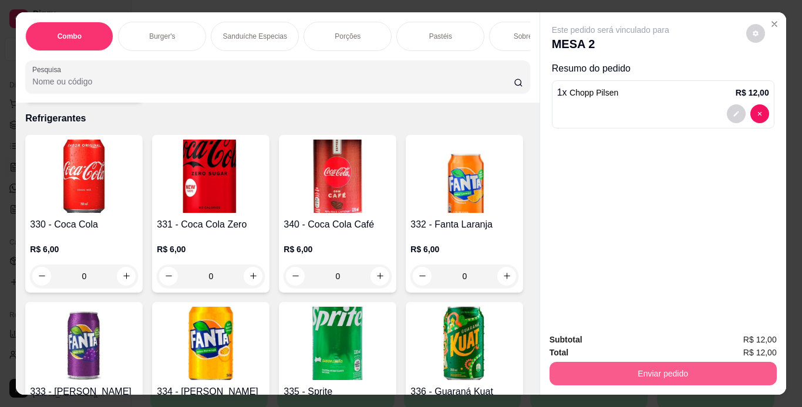
click at [559, 373] on button "Enviar pedido" at bounding box center [662, 373] width 227 height 23
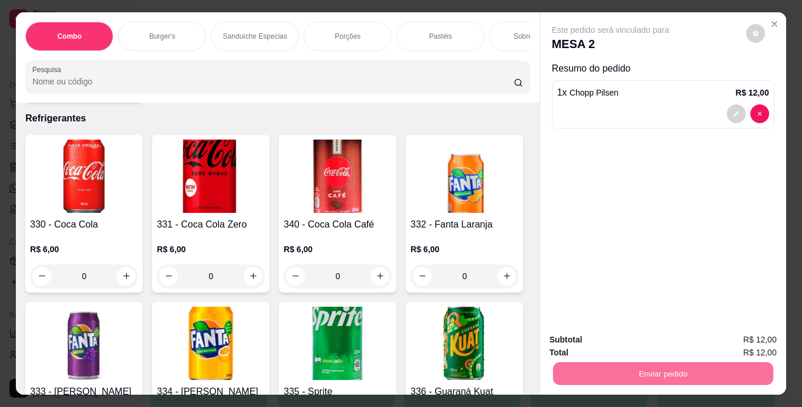
click at [565, 340] on button "Não registrar e enviar pedido" at bounding box center [624, 341] width 119 height 22
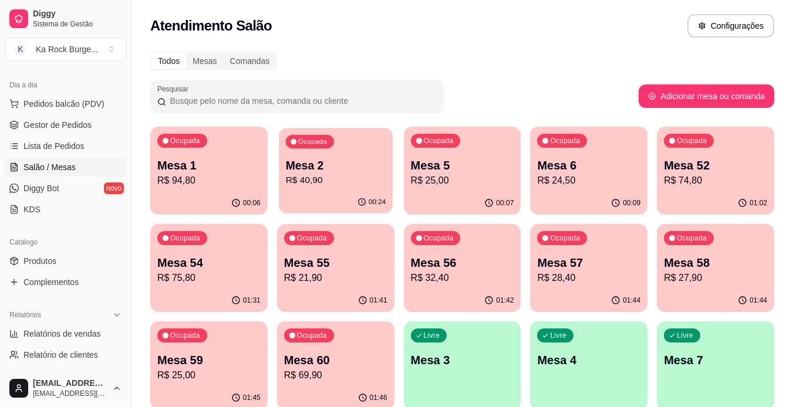
click at [337, 190] on div "Ocupada Mesa 2 R$ 40,90" at bounding box center [336, 159] width 114 height 63
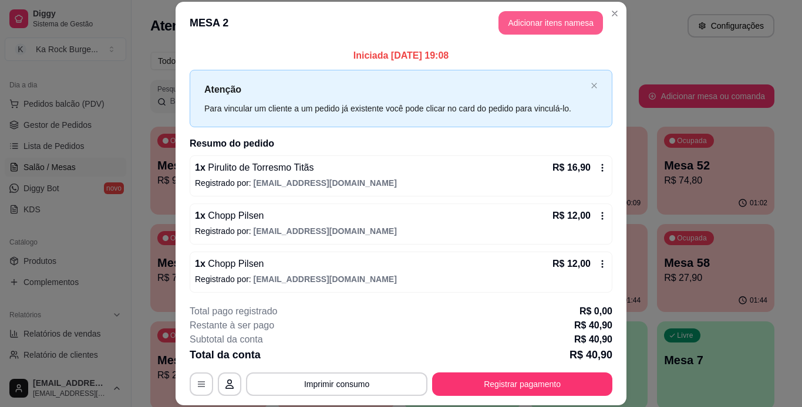
click at [506, 31] on button "Adicionar itens na mesa" at bounding box center [550, 22] width 104 height 23
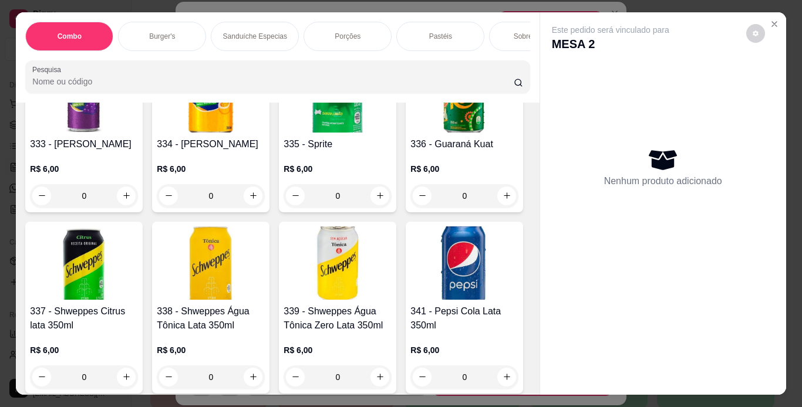
scroll to position [4724, 0]
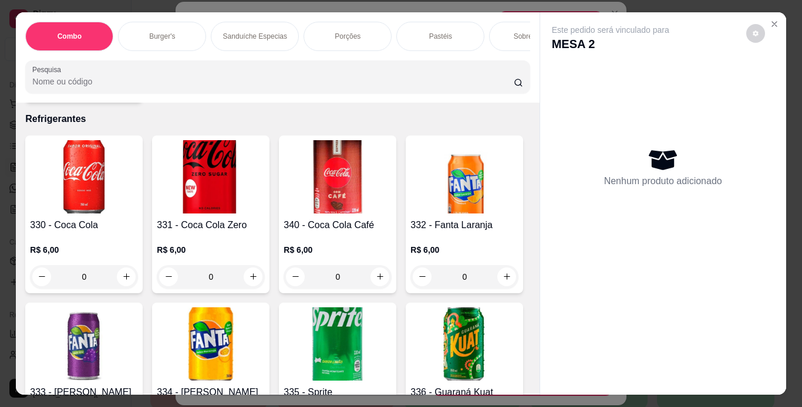
drag, startPoint x: 150, startPoint y: 176, endPoint x: 147, endPoint y: 194, distance: 18.4
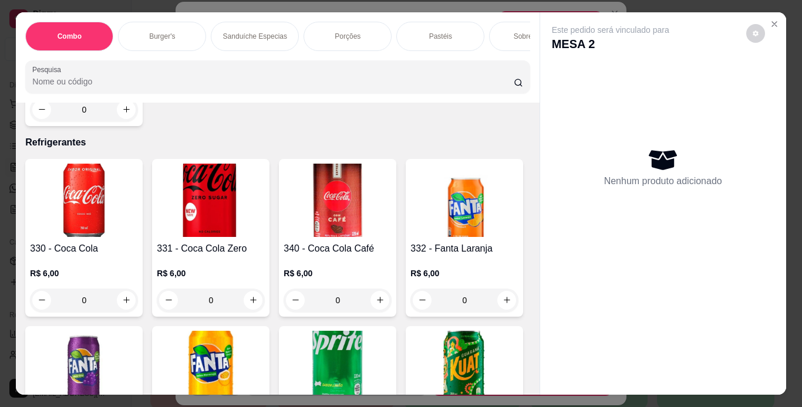
type input "1"
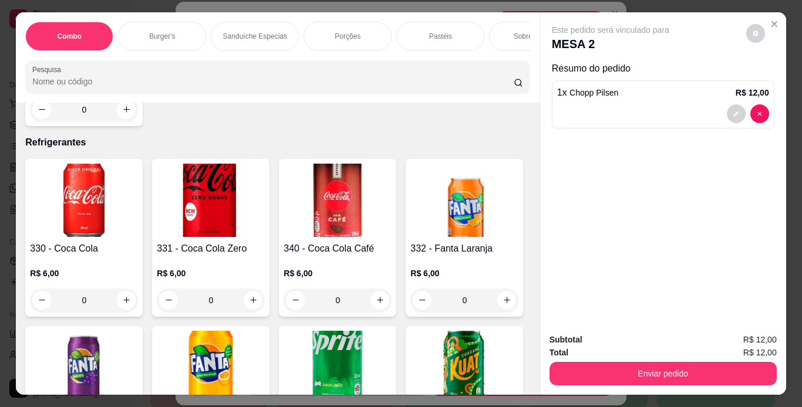
scroll to position [4701, 0]
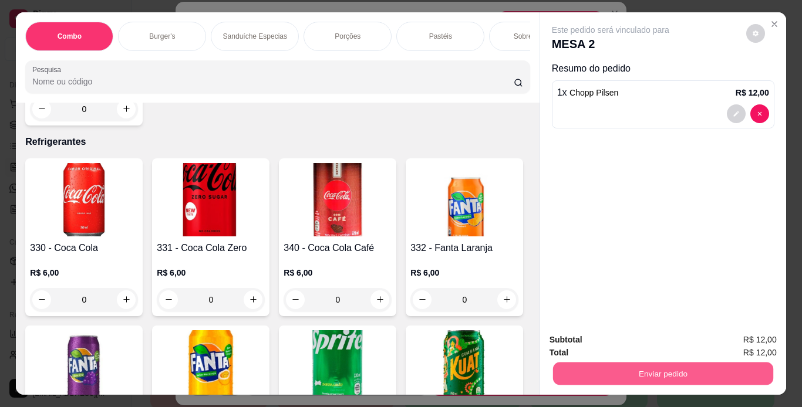
click at [568, 377] on button "Enviar pedido" at bounding box center [662, 374] width 220 height 23
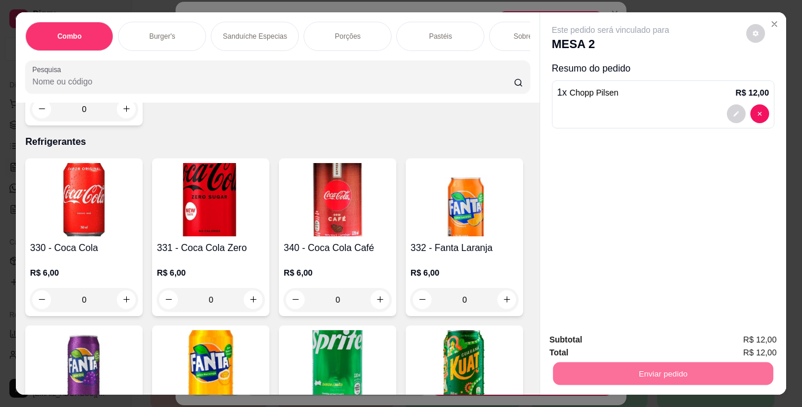
click at [584, 335] on button "Não registrar e enviar pedido" at bounding box center [624, 341] width 122 height 22
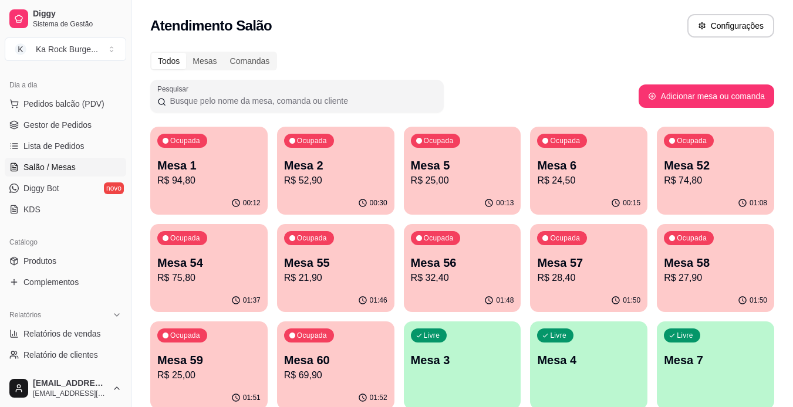
click at [352, 363] on p "Mesa 60" at bounding box center [335, 360] width 103 height 16
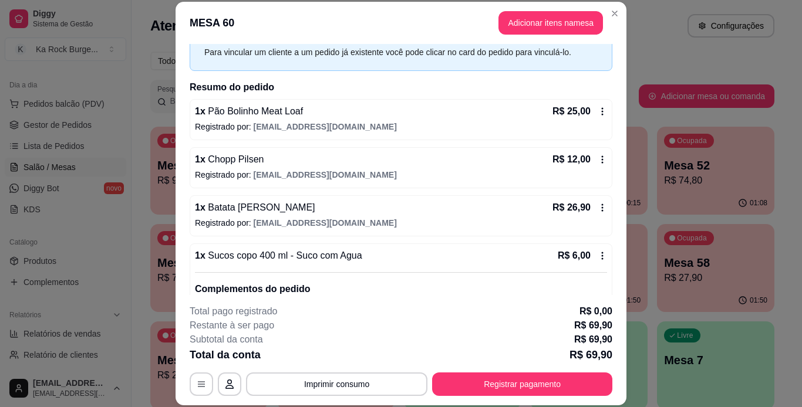
scroll to position [59, 0]
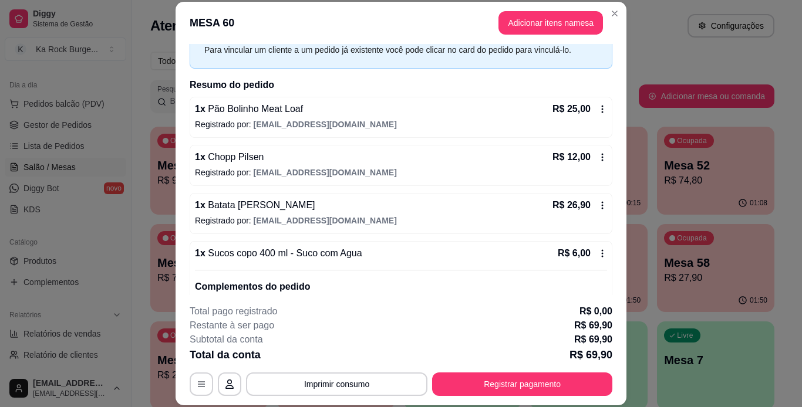
click at [598, 208] on icon at bounding box center [602, 205] width 9 height 9
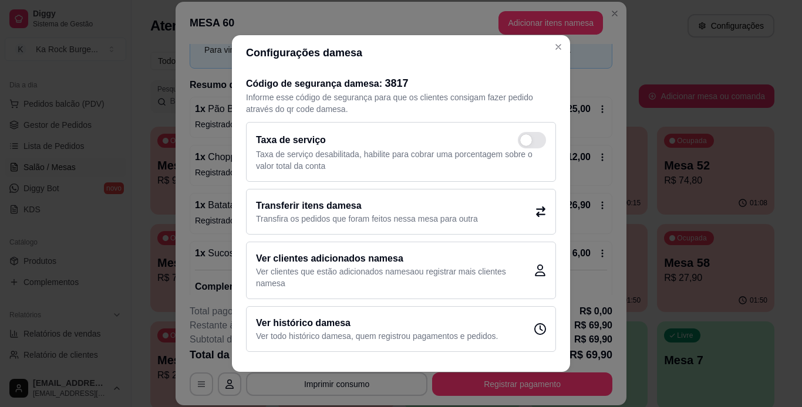
click at [466, 225] on div "Transferir itens da mesa Transfira os pedidos que foram feitos nessa mesa para …" at bounding box center [401, 212] width 310 height 46
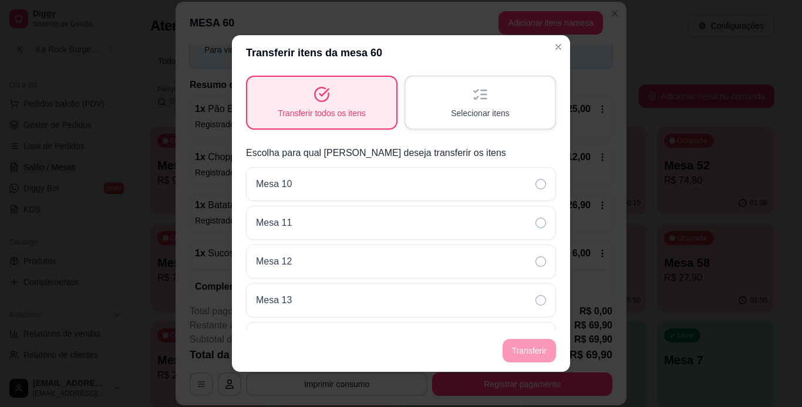
scroll to position [62, 0]
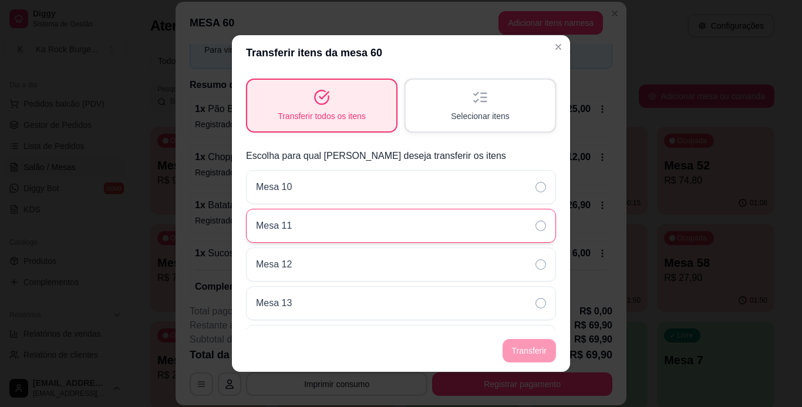
click at [502, 218] on div "Mesa 11" at bounding box center [401, 226] width 310 height 34
click at [534, 355] on footer "Transferir" at bounding box center [401, 351] width 338 height 42
click at [534, 343] on footer "Transferir" at bounding box center [401, 351] width 338 height 42
click at [503, 95] on div "Selecionar itens" at bounding box center [480, 105] width 144 height 50
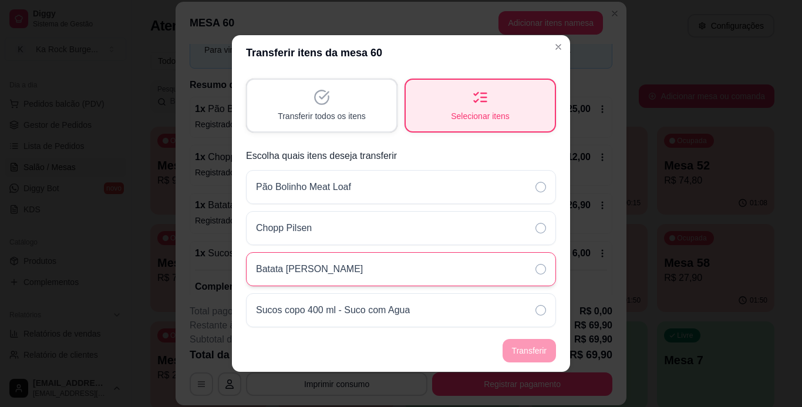
click at [487, 276] on div "Batata [PERSON_NAME]" at bounding box center [401, 269] width 310 height 34
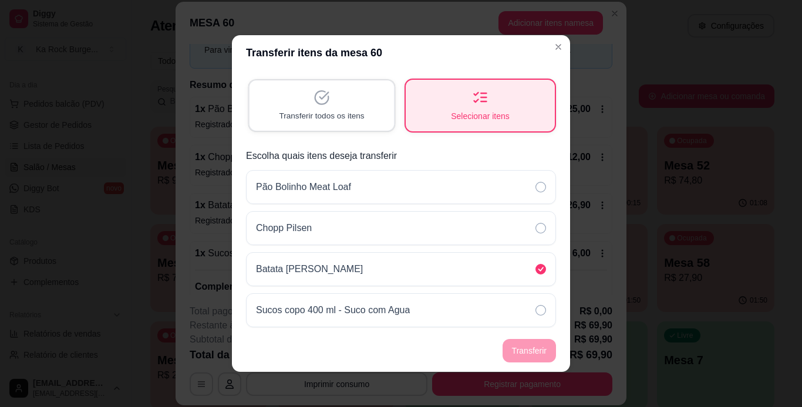
click at [320, 105] on icon "button" at bounding box center [321, 98] width 16 height 16
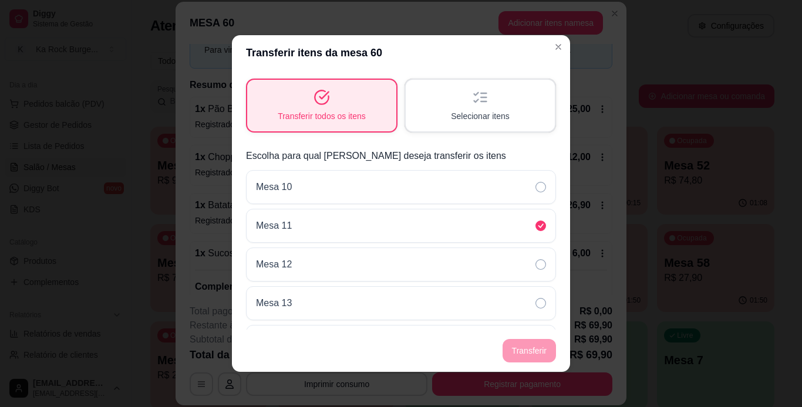
click at [530, 355] on footer "Transferir" at bounding box center [401, 351] width 338 height 42
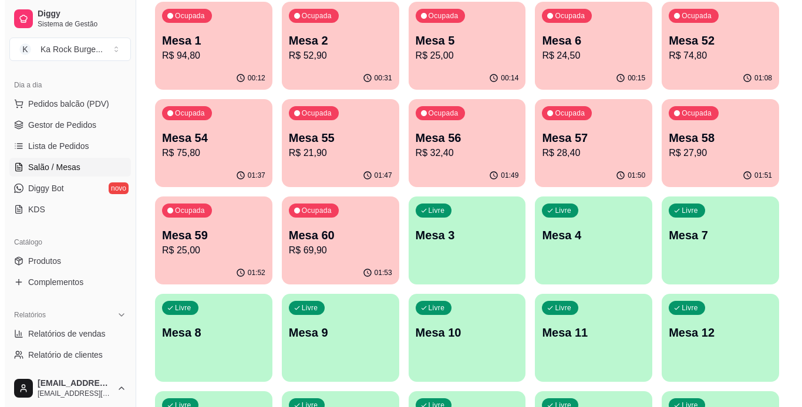
scroll to position [117, 0]
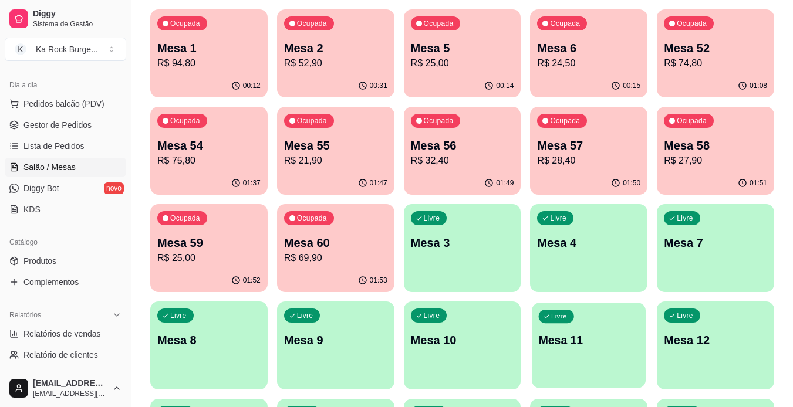
click at [595, 345] on p "Mesa 11" at bounding box center [589, 341] width 100 height 16
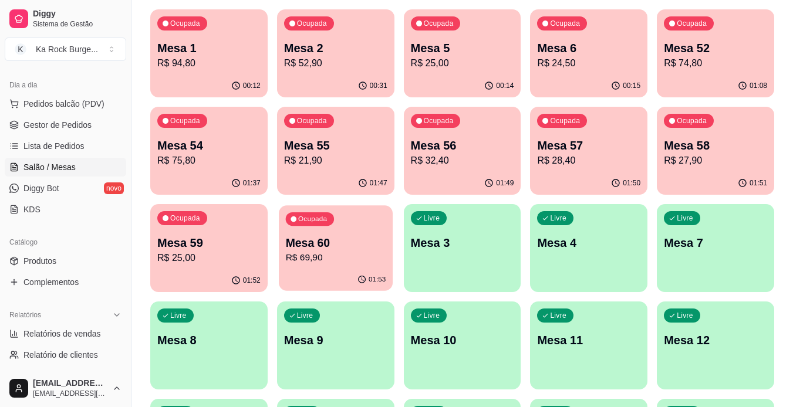
click at [294, 247] on p "Mesa 60" at bounding box center [335, 243] width 100 height 16
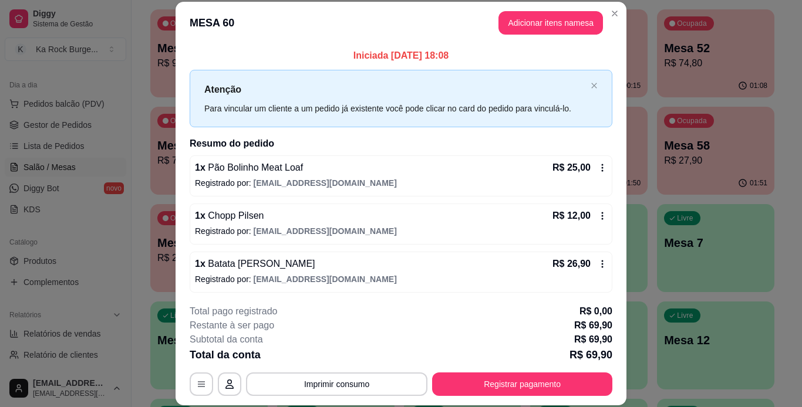
click at [586, 255] on div "1 x Batata [PERSON_NAME] R$ 26,90 Registrado por: [EMAIL_ADDRESS][DOMAIN_NAME]" at bounding box center [401, 272] width 423 height 41
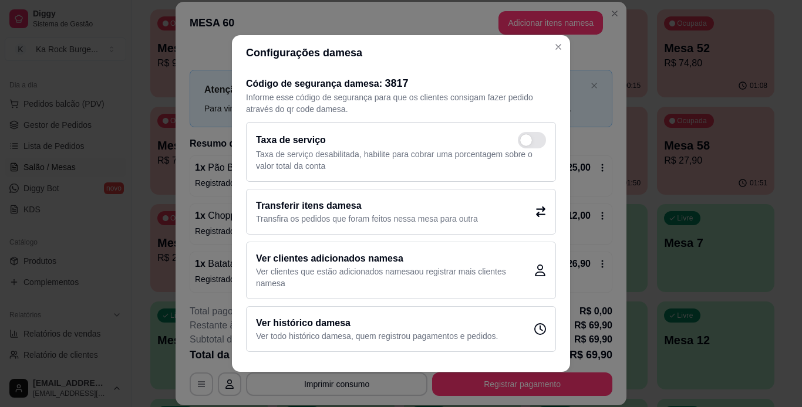
click at [507, 209] on div "Transferir itens da mesa Transfira os pedidos que foram feitos nessa mesa para …" at bounding box center [401, 212] width 310 height 46
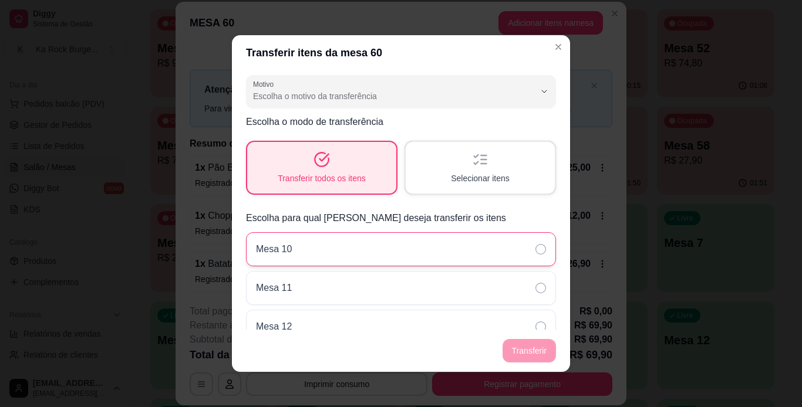
click at [463, 247] on div "Mesa 10" at bounding box center [401, 249] width 310 height 34
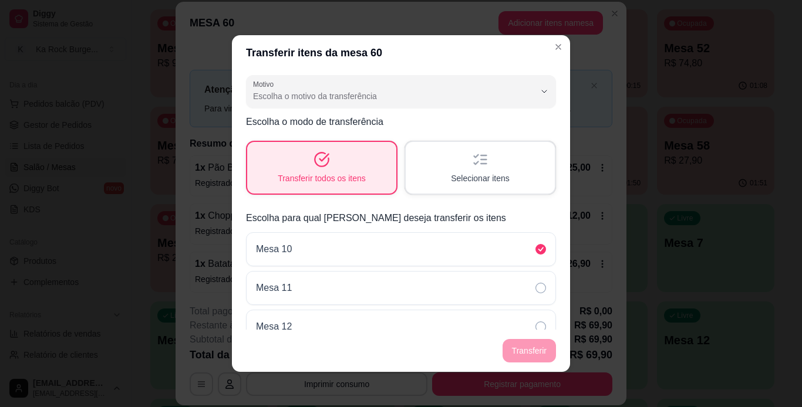
click at [532, 342] on footer "Transferir" at bounding box center [401, 351] width 338 height 42
click at [473, 171] on div "Selecionar itens" at bounding box center [480, 168] width 149 height 52
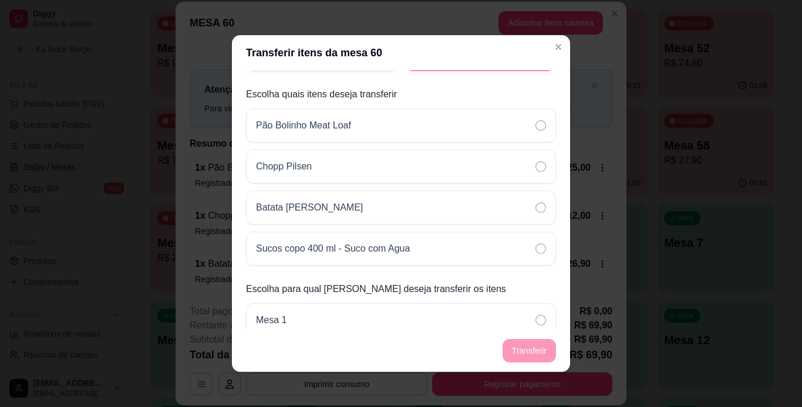
scroll to position [130, 0]
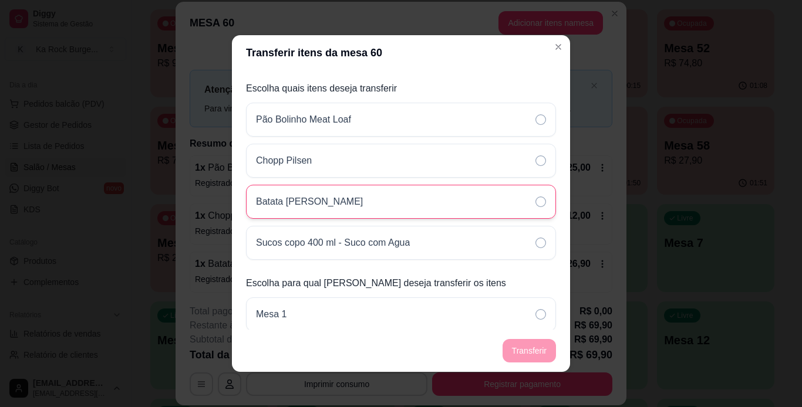
click at [535, 198] on icon at bounding box center [540, 202] width 11 height 11
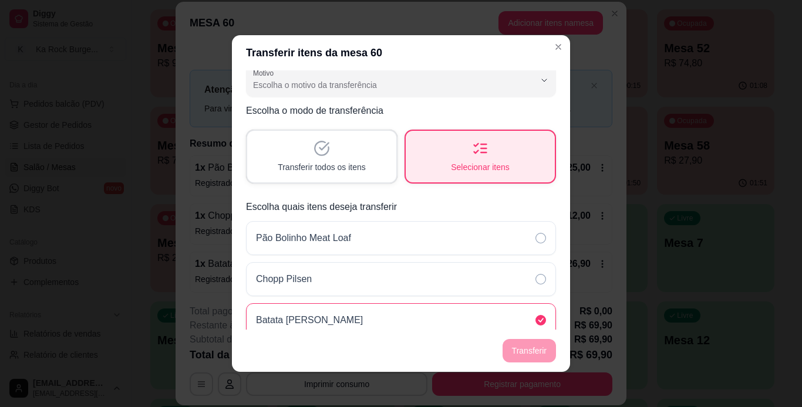
scroll to position [8, 0]
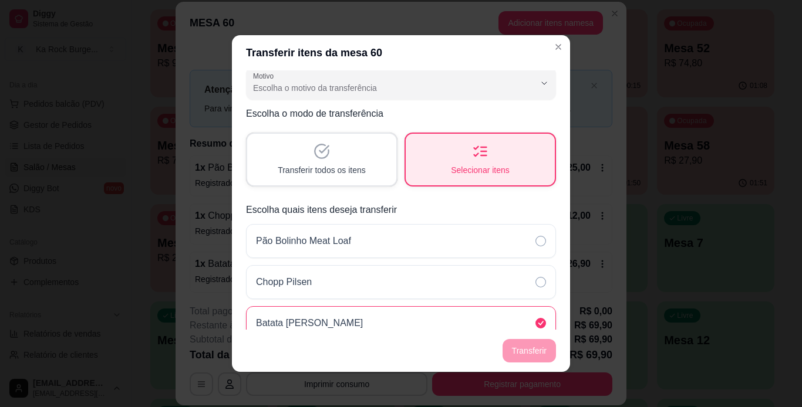
click at [301, 151] on div "Transferir todos os itens" at bounding box center [321, 160] width 149 height 52
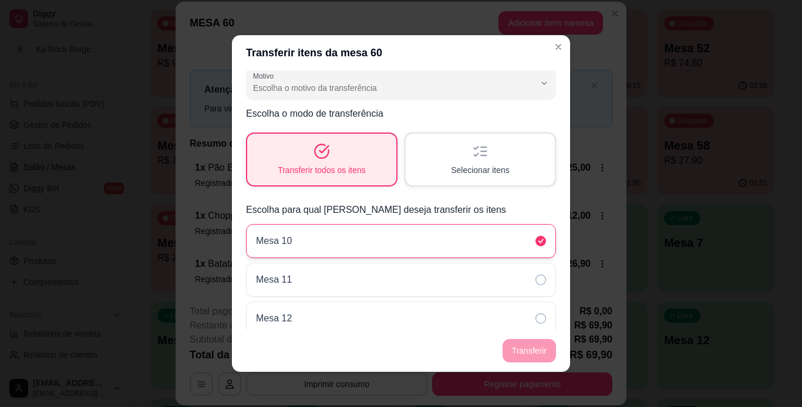
click at [520, 246] on div "Mesa 10" at bounding box center [401, 241] width 310 height 34
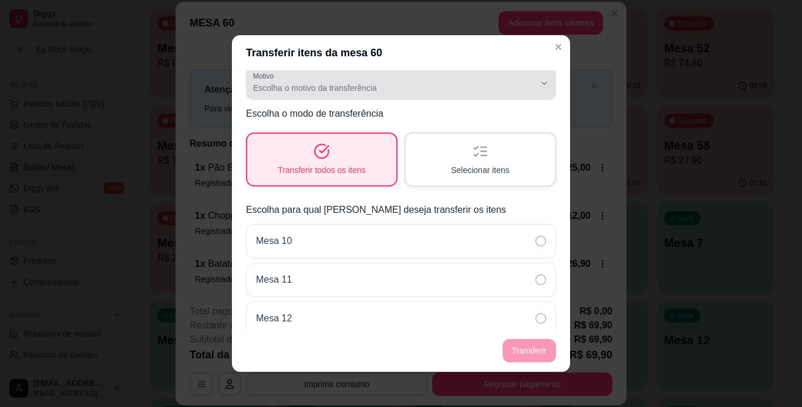
click at [477, 157] on icon "button" at bounding box center [480, 151] width 16 height 16
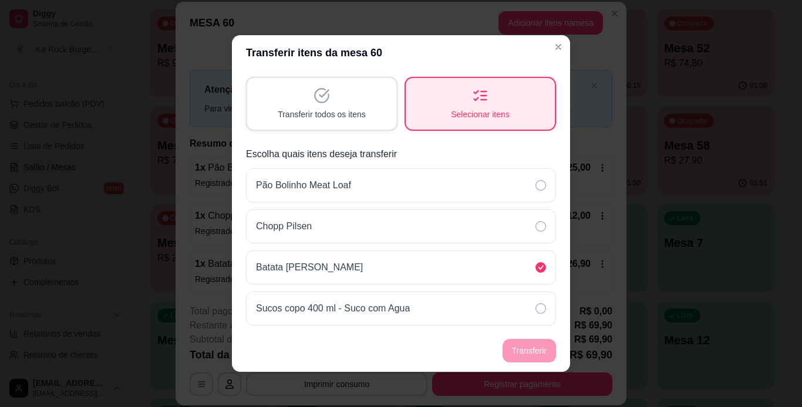
scroll to position [46, 0]
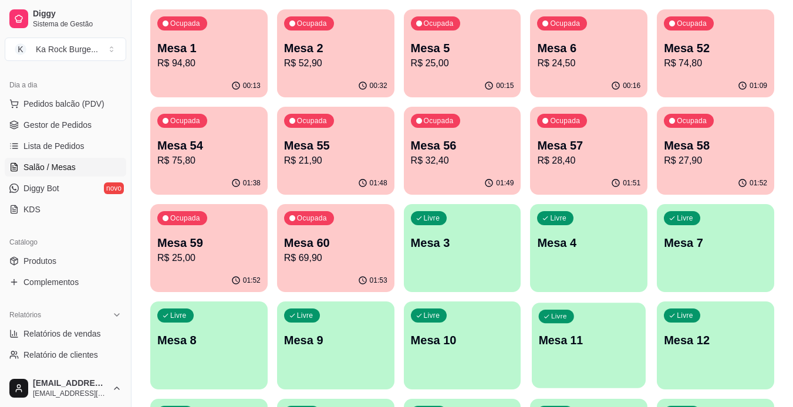
click at [580, 357] on div "Livre Mesa 11" at bounding box center [589, 339] width 114 height 72
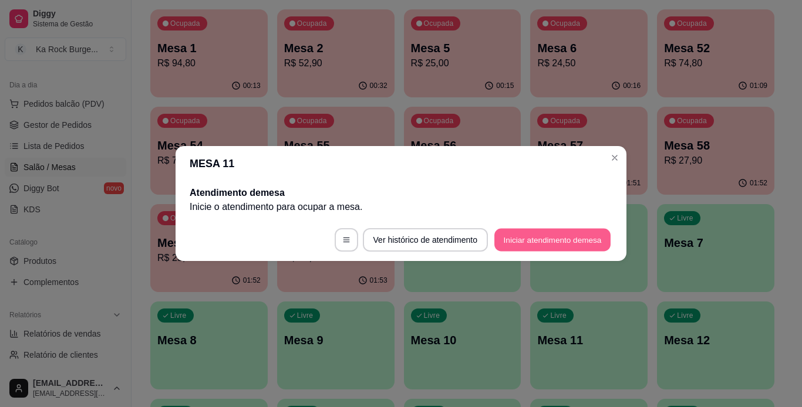
click at [588, 239] on button "Iniciar atendimento de mesa" at bounding box center [552, 240] width 116 height 23
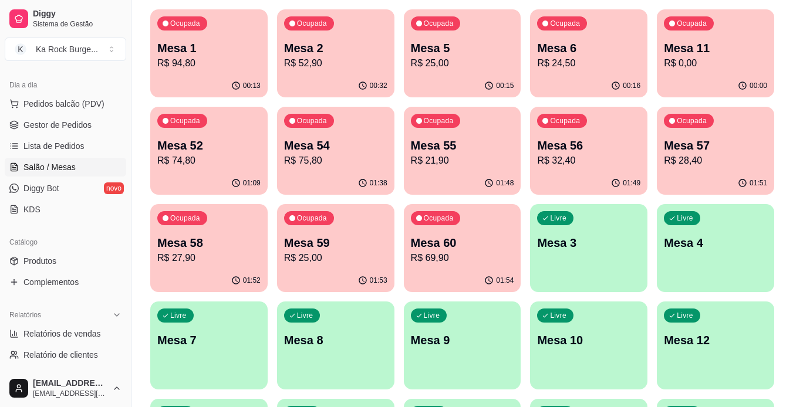
click at [444, 236] on p "Mesa 60" at bounding box center [462, 243] width 103 height 16
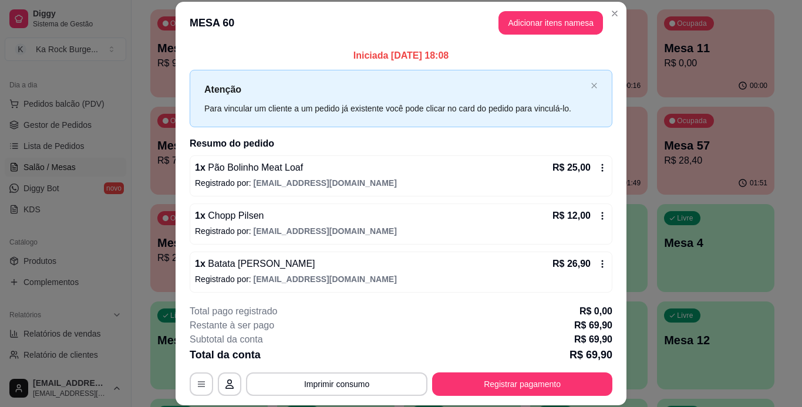
click at [589, 269] on div "R$ 26,90" at bounding box center [579, 264] width 55 height 14
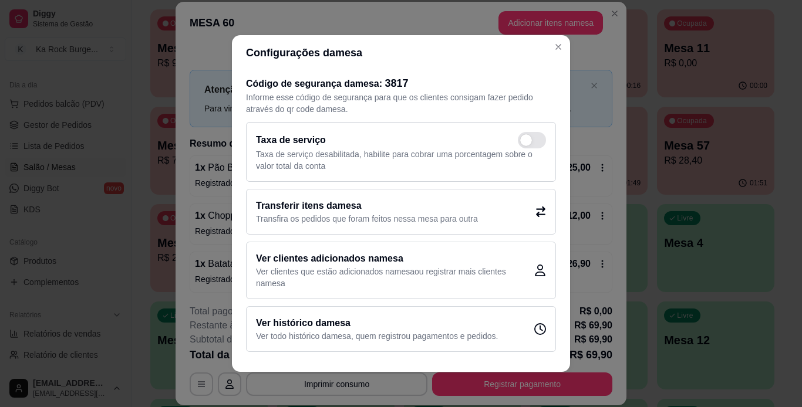
click at [496, 198] on div "Transferir itens da mesa Transfira os pedidos que foram feitos nessa mesa para …" at bounding box center [401, 212] width 310 height 46
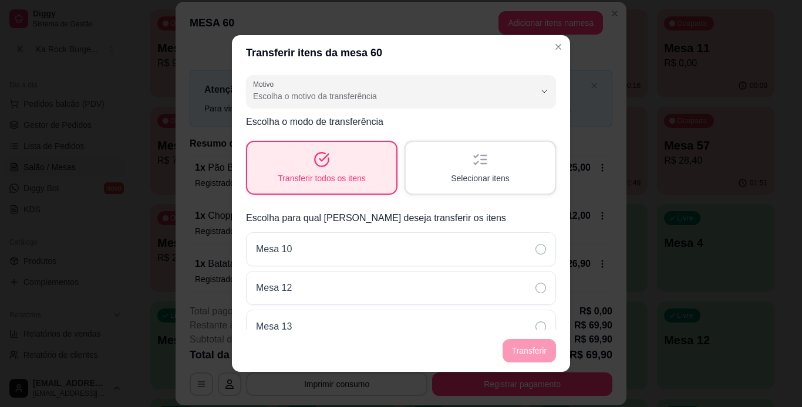
click at [432, 156] on div "Selecionar itens" at bounding box center [480, 168] width 149 height 52
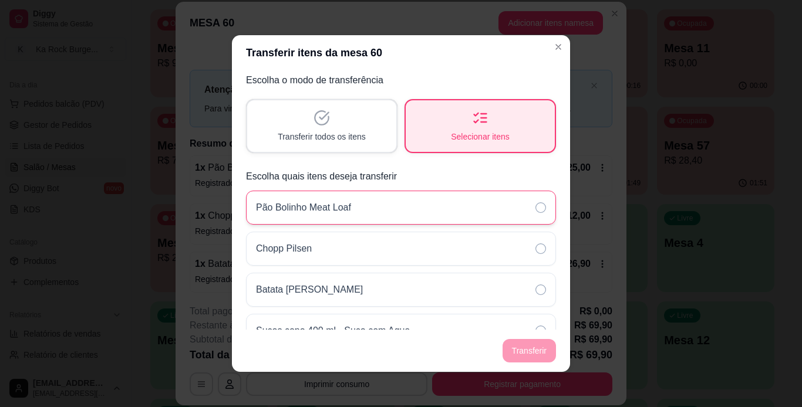
scroll to position [59, 0]
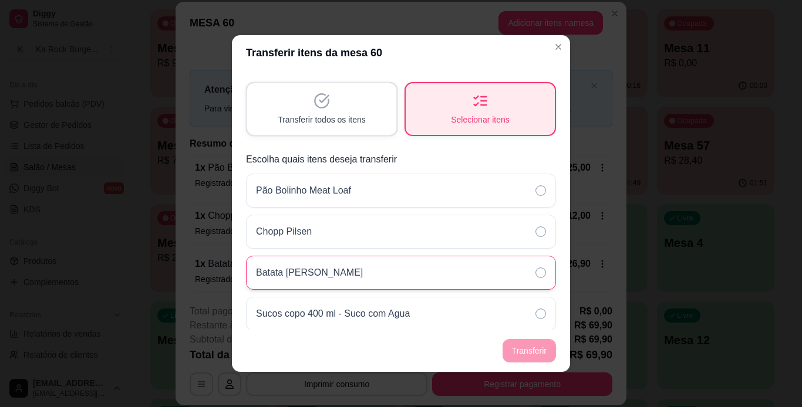
drag, startPoint x: 531, startPoint y: 270, endPoint x: 531, endPoint y: 279, distance: 8.8
click at [535, 269] on icon at bounding box center [540, 273] width 11 height 11
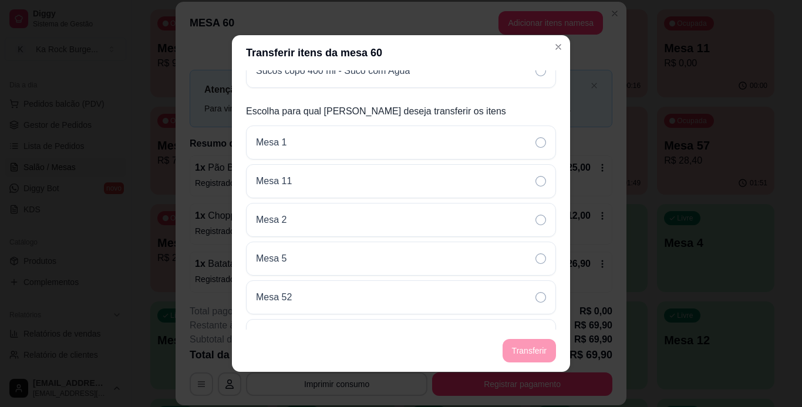
scroll to position [317, 0]
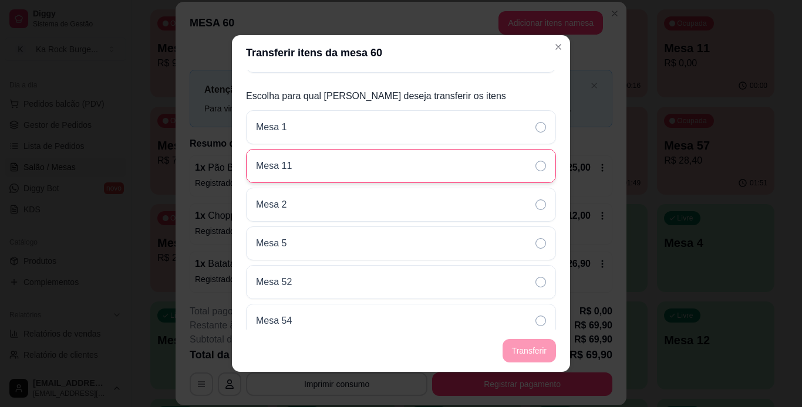
click at [535, 167] on icon at bounding box center [540, 166] width 11 height 11
click at [532, 359] on footer "Transferir" at bounding box center [401, 351] width 338 height 42
click at [531, 355] on footer "Transferir" at bounding box center [401, 351] width 338 height 42
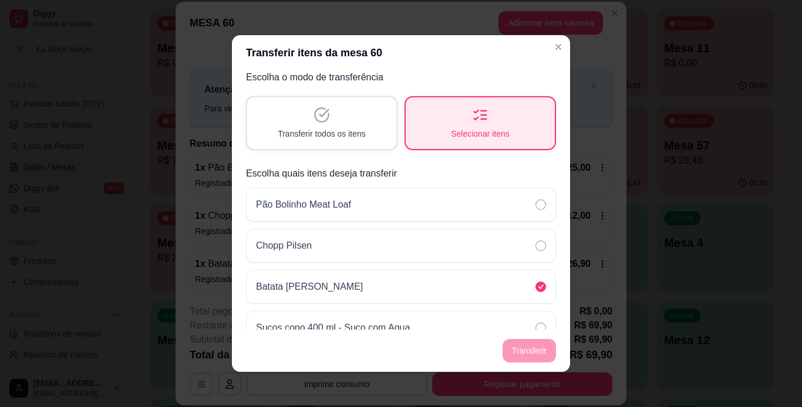
scroll to position [40, 0]
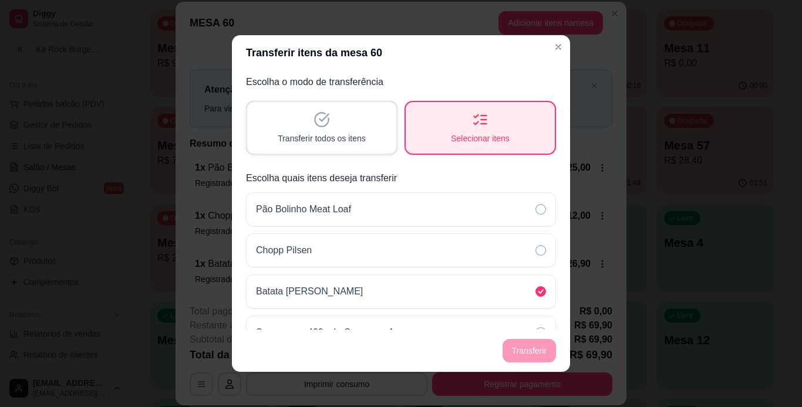
click at [325, 110] on div "Transferir todos os itens" at bounding box center [321, 128] width 149 height 52
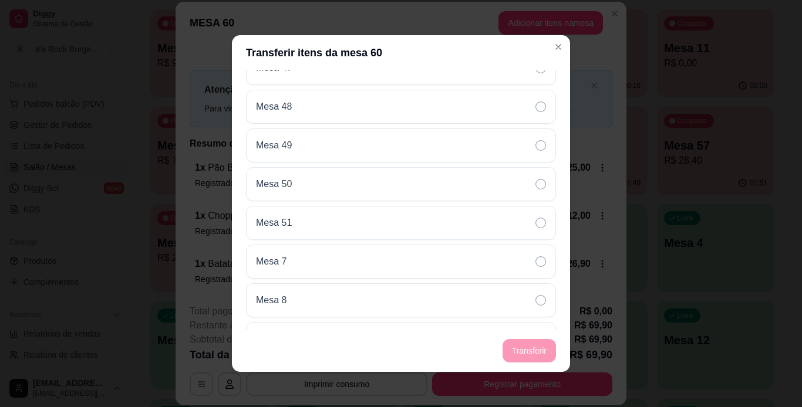
scroll to position [484, 0]
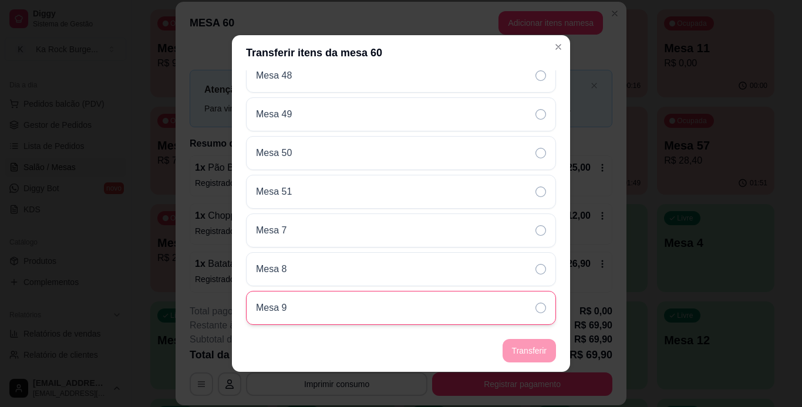
click at [519, 321] on div "Mesa 9" at bounding box center [401, 308] width 310 height 34
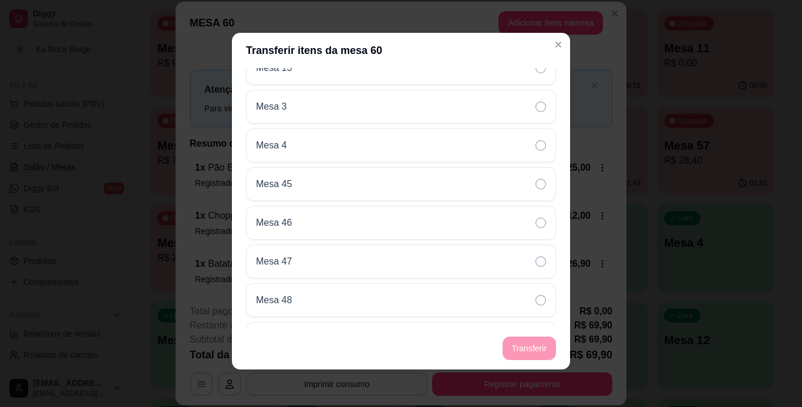
scroll to position [0, 0]
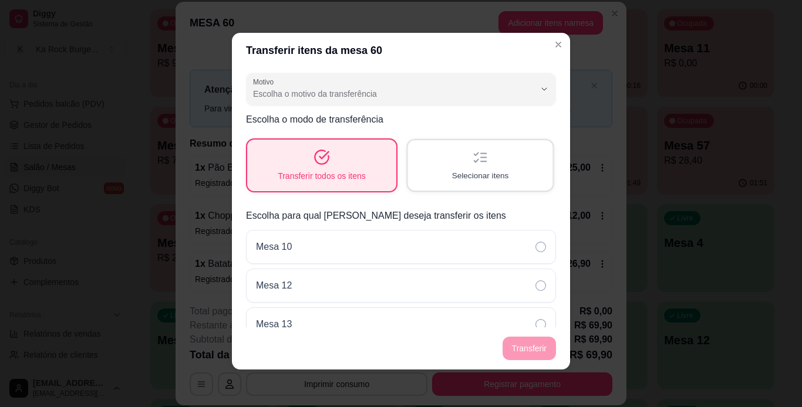
click at [472, 175] on span "Selecionar itens" at bounding box center [480, 175] width 57 height 11
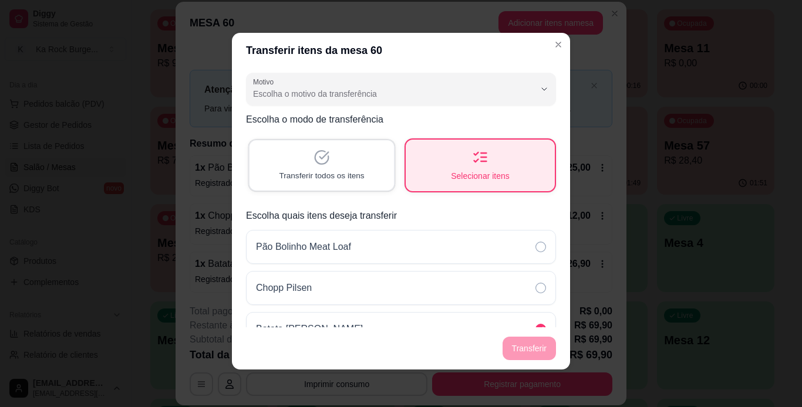
click at [347, 167] on div "Transferir todos os itens" at bounding box center [321, 165] width 144 height 50
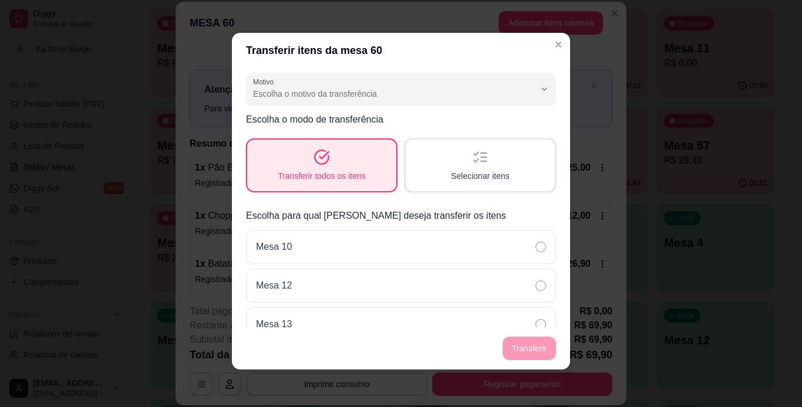
scroll to position [484, 0]
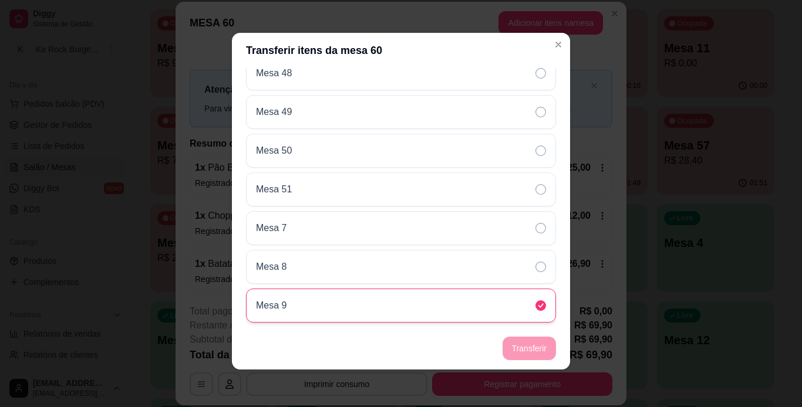
click at [525, 300] on div "Mesa 9" at bounding box center [401, 306] width 310 height 34
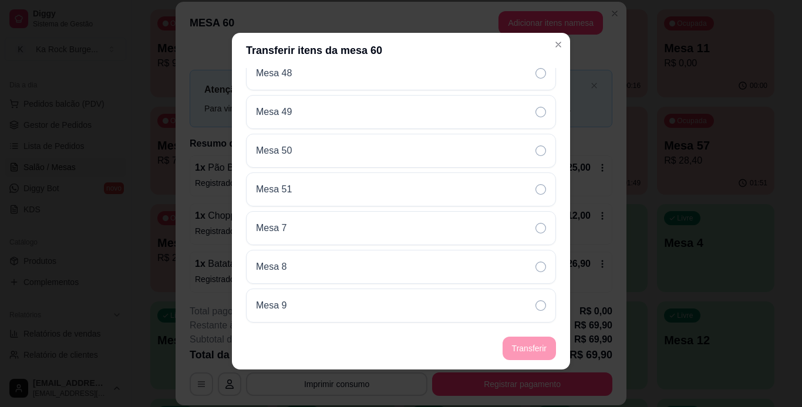
scroll to position [0, 0]
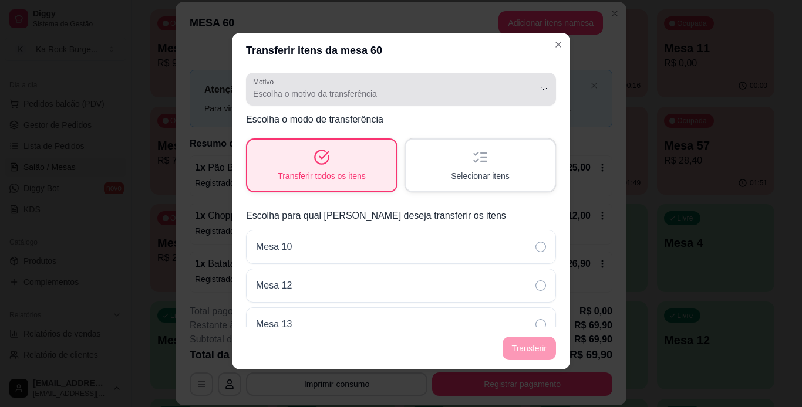
click at [510, 94] on span "Escolha o motivo da transferência" at bounding box center [394, 94] width 282 height 12
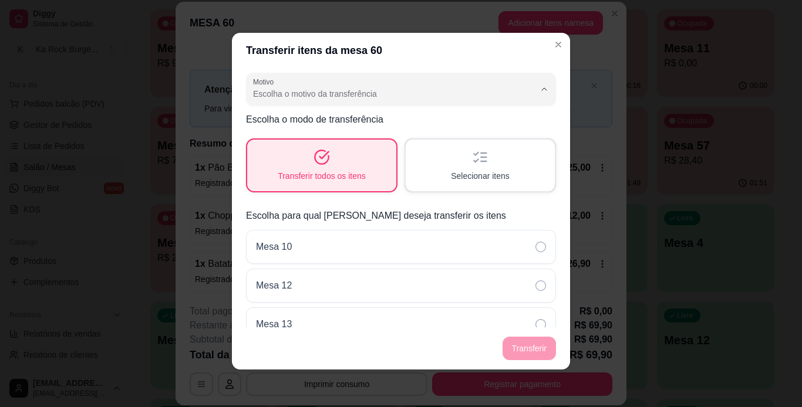
click at [408, 121] on span "Pedido lançado na mesa errada" at bounding box center [387, 121] width 260 height 11
type input "ORDER_PLACED_ON_WRONG_TABLE"
select select "ORDER_PLACED_ON_WRONG_TABLE"
click at [462, 166] on div "Selecionar itens" at bounding box center [480, 165] width 144 height 50
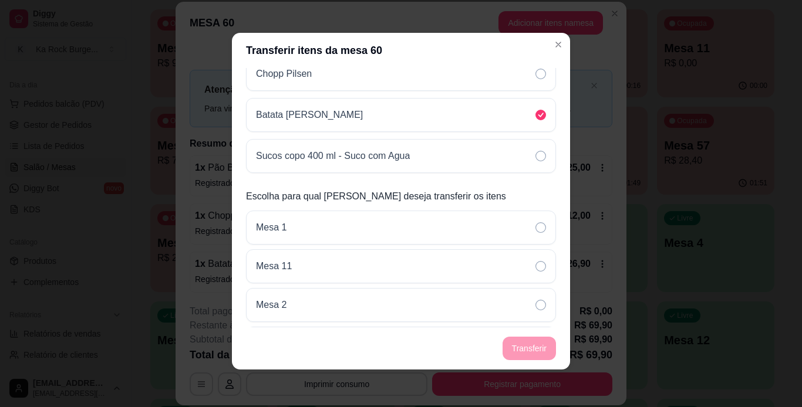
scroll to position [241, 0]
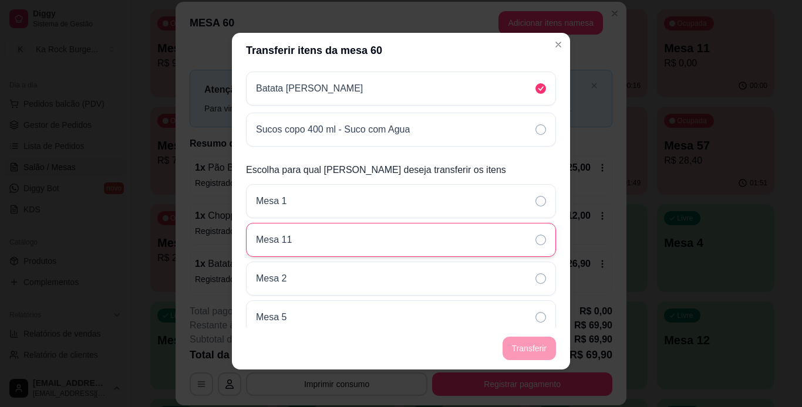
click at [535, 242] on icon at bounding box center [540, 240] width 11 height 11
click at [527, 350] on button "Transferir" at bounding box center [528, 348] width 53 height 23
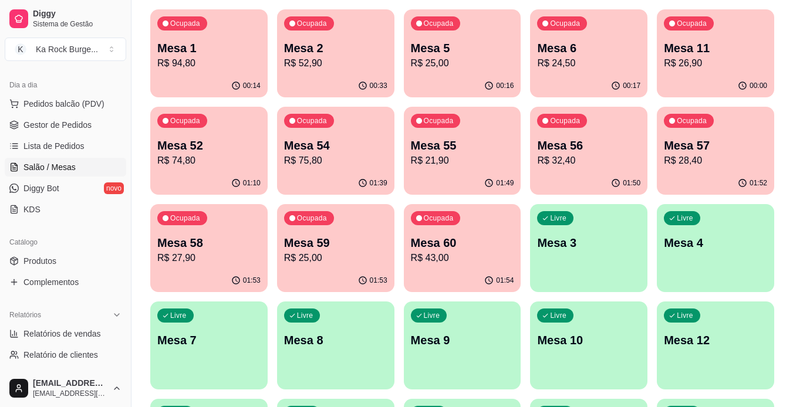
click at [291, 156] on p "R$ 75,80" at bounding box center [335, 161] width 103 height 14
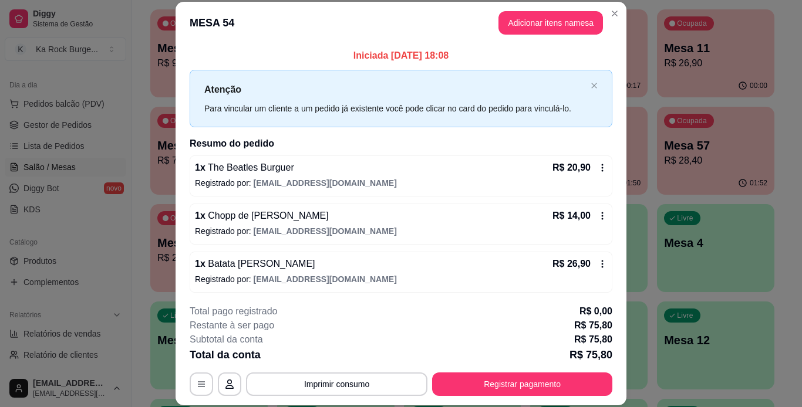
click at [598, 262] on icon at bounding box center [602, 263] width 9 height 9
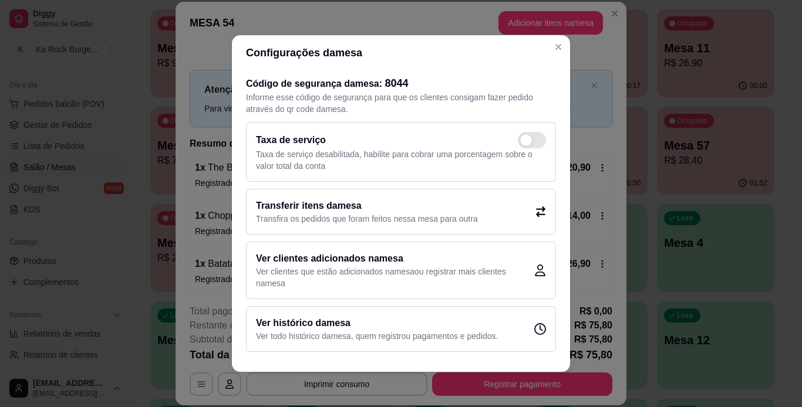
click at [510, 204] on div "Transferir itens da mesa Transfira os pedidos que foram feitos nessa mesa para …" at bounding box center [401, 212] width 310 height 46
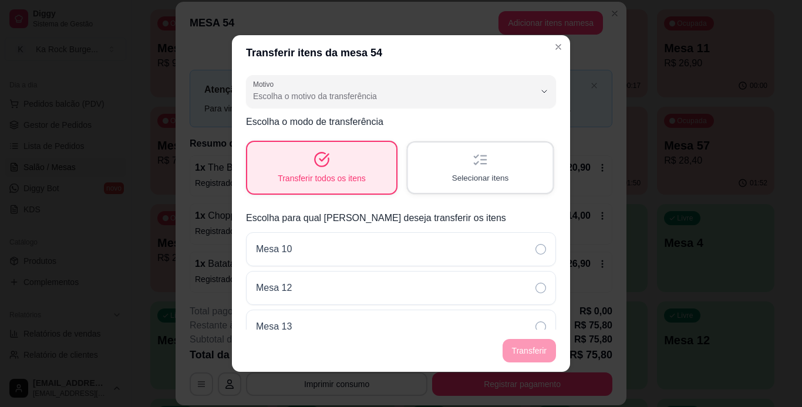
click at [452, 174] on span "Selecionar itens" at bounding box center [480, 178] width 57 height 11
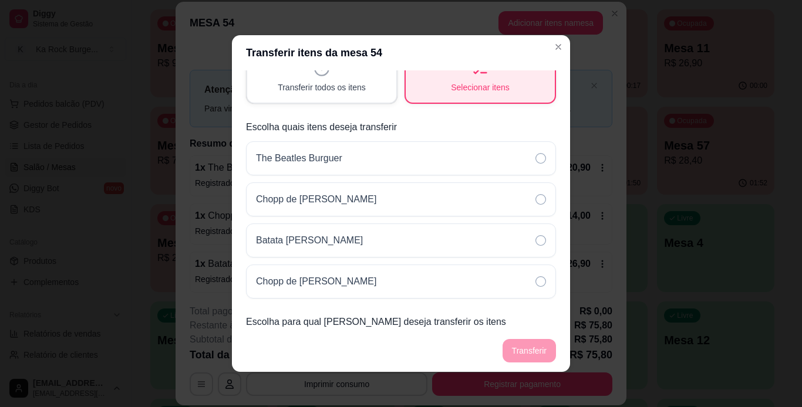
scroll to position [94, 0]
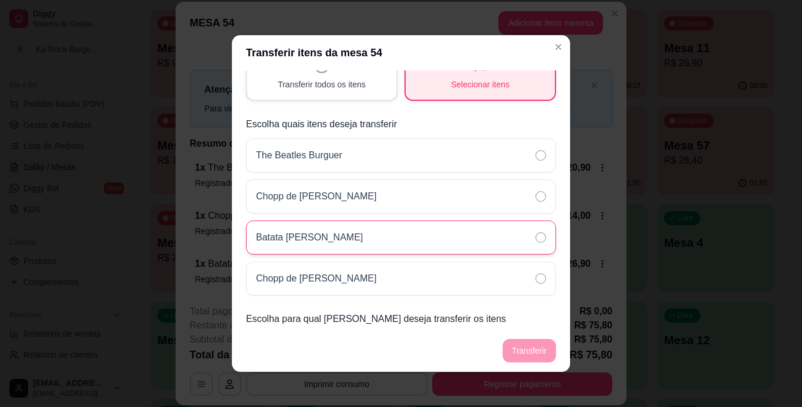
click at [537, 241] on div "Batata [PERSON_NAME]" at bounding box center [401, 238] width 310 height 34
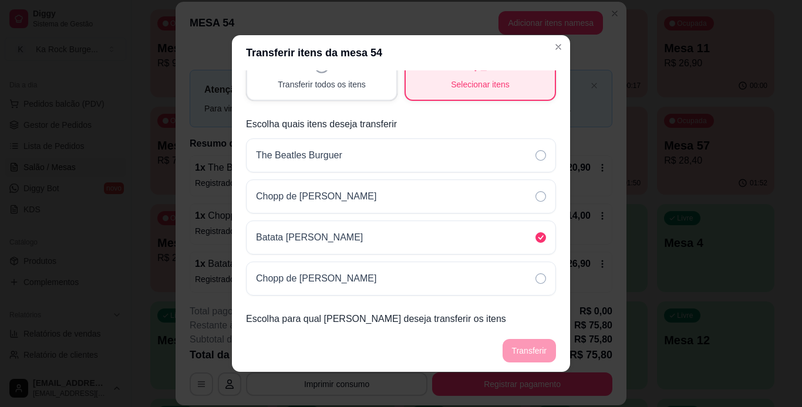
scroll to position [0, 0]
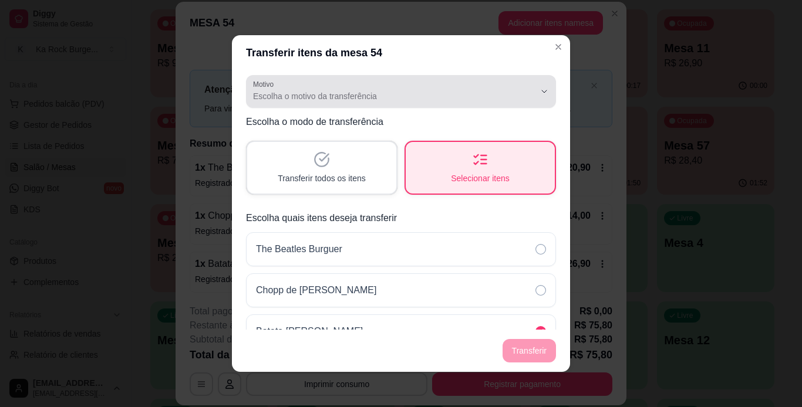
click at [510, 92] on span "Escolha o motivo da transferência" at bounding box center [394, 96] width 282 height 12
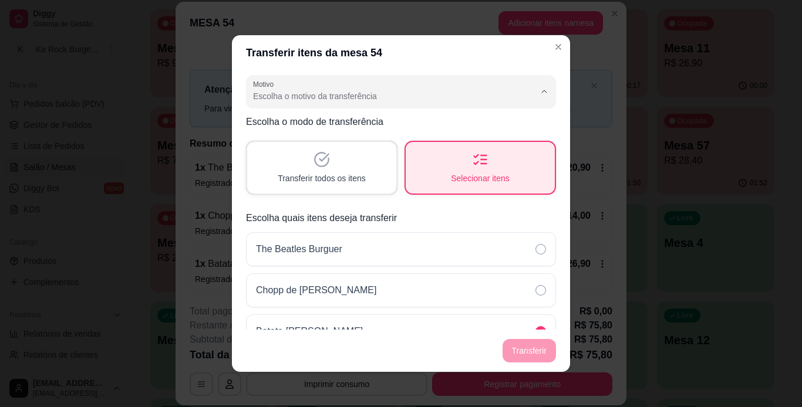
click at [370, 124] on span "Pedido lançado na mesa errada" at bounding box center [387, 124] width 260 height 11
type input "ORDER_PLACED_ON_WRONG_TABLE"
select select "ORDER_PLACED_ON_WRONG_TABLE"
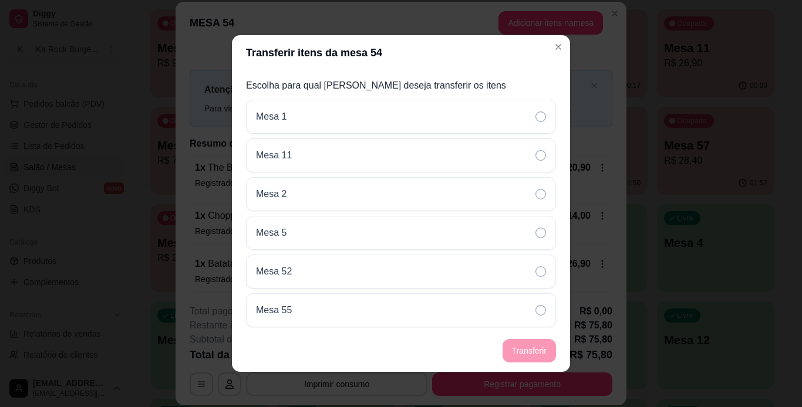
scroll to position [336, 0]
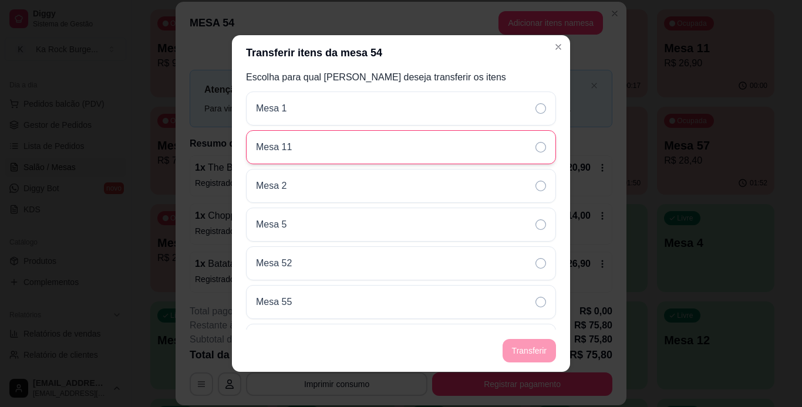
click at [517, 147] on div "Mesa 11" at bounding box center [401, 147] width 310 height 34
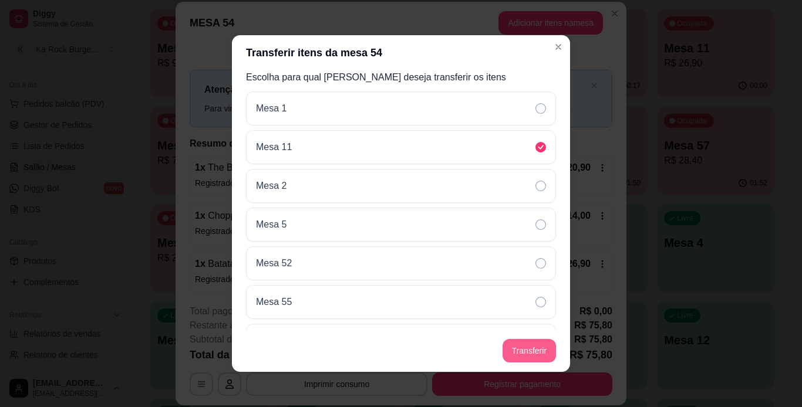
click at [541, 353] on button "Transferir" at bounding box center [528, 350] width 53 height 23
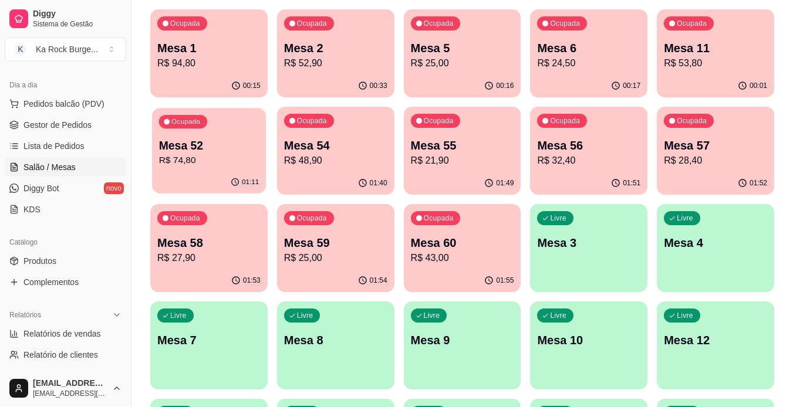
click at [220, 157] on p "R$ 74,80" at bounding box center [209, 161] width 100 height 14
click at [316, 152] on p "Mesa 54" at bounding box center [335, 146] width 100 height 16
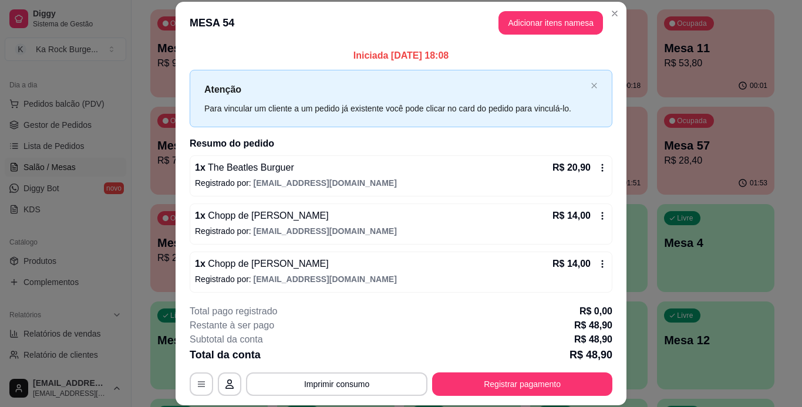
scroll to position [2, 0]
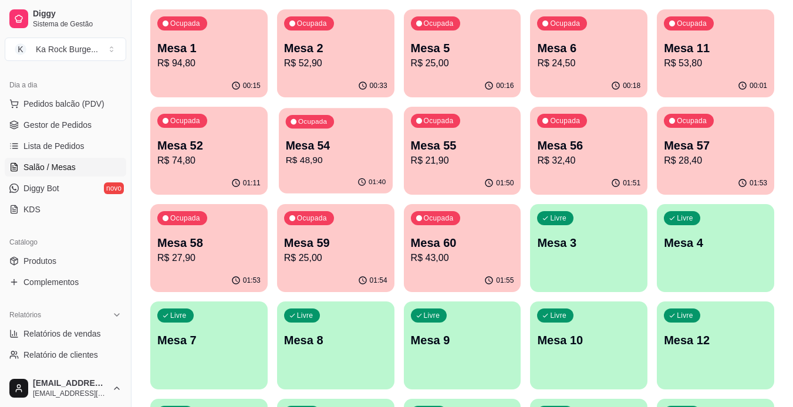
click at [352, 142] on p "Mesa 54" at bounding box center [335, 146] width 100 height 16
click at [323, 166] on p "R$ 48,90" at bounding box center [335, 161] width 100 height 14
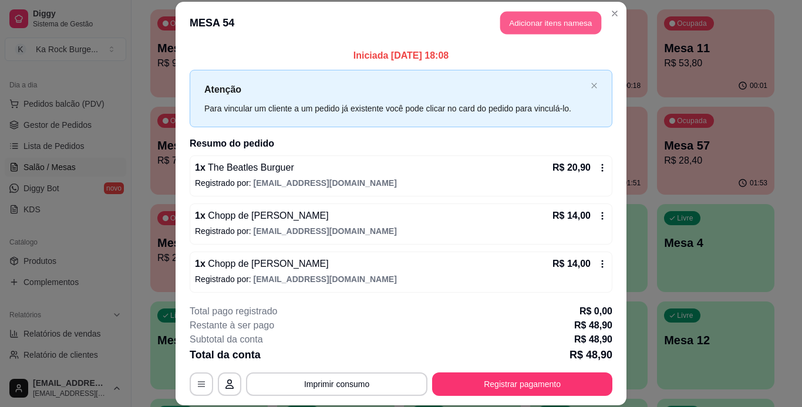
click at [523, 16] on button "Adicionar itens na mesa" at bounding box center [550, 23] width 101 height 23
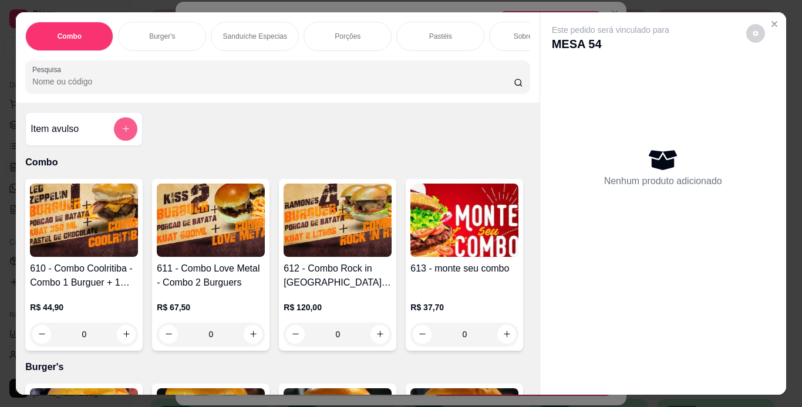
click at [124, 130] on icon "add-separate-item" at bounding box center [126, 128] width 9 height 9
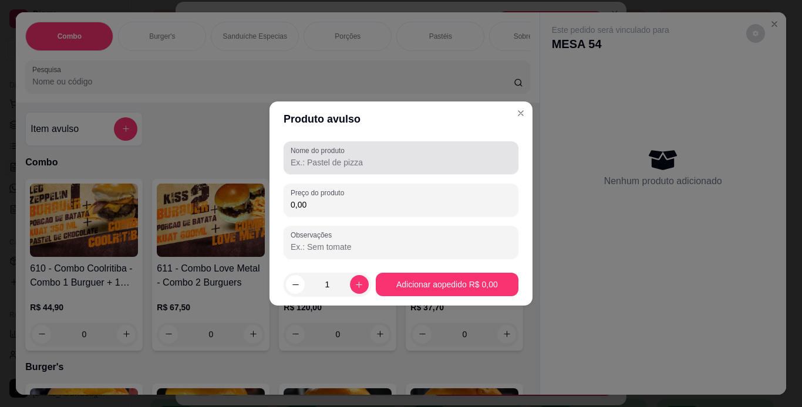
click at [305, 157] on input "Nome do produto" at bounding box center [401, 163] width 221 height 12
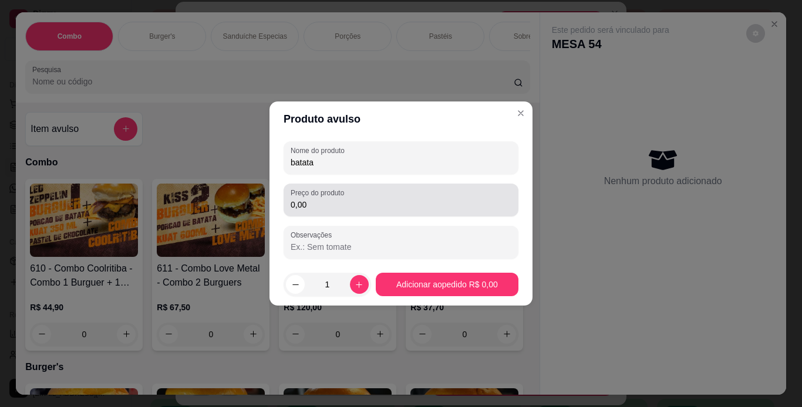
type input "batata"
click at [361, 201] on input "0,00" at bounding box center [401, 205] width 221 height 12
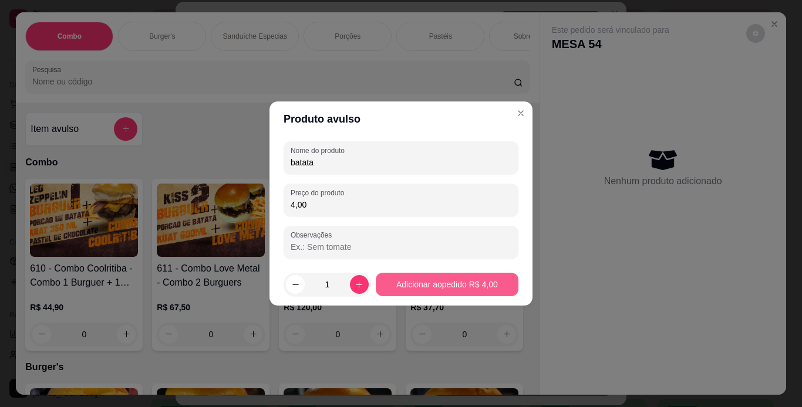
type input "4,00"
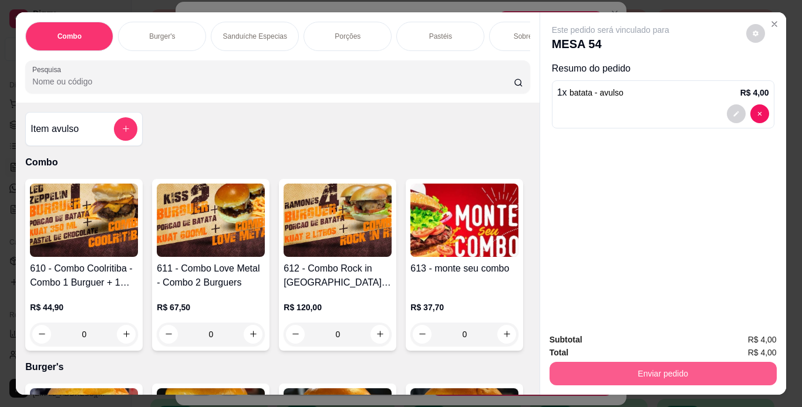
click at [658, 373] on button "Enviar pedido" at bounding box center [662, 373] width 227 height 23
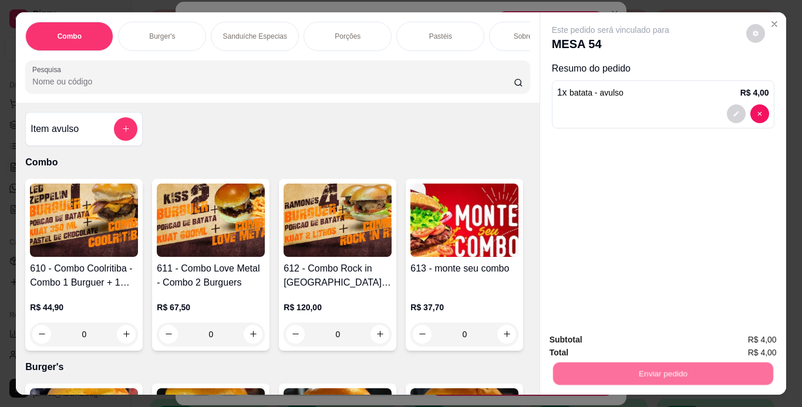
click at [653, 339] on button "Não registrar e enviar pedido" at bounding box center [624, 341] width 119 height 22
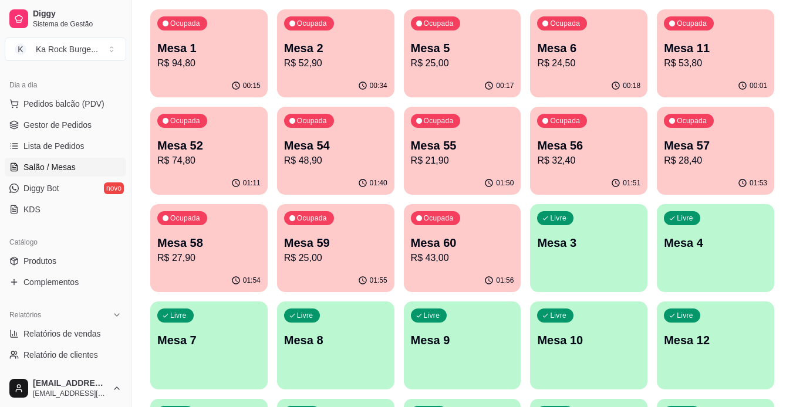
click at [481, 149] on p "Mesa 55" at bounding box center [462, 145] width 103 height 16
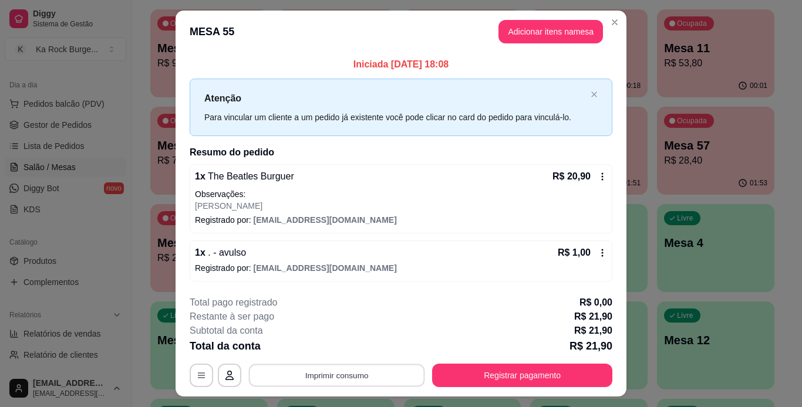
click at [355, 386] on button "Imprimir consumo" at bounding box center [337, 375] width 176 height 23
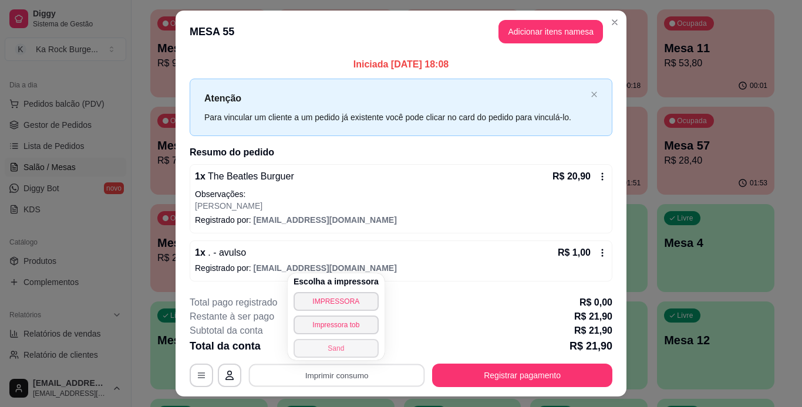
click at [356, 353] on button "Sand" at bounding box center [336, 348] width 85 height 19
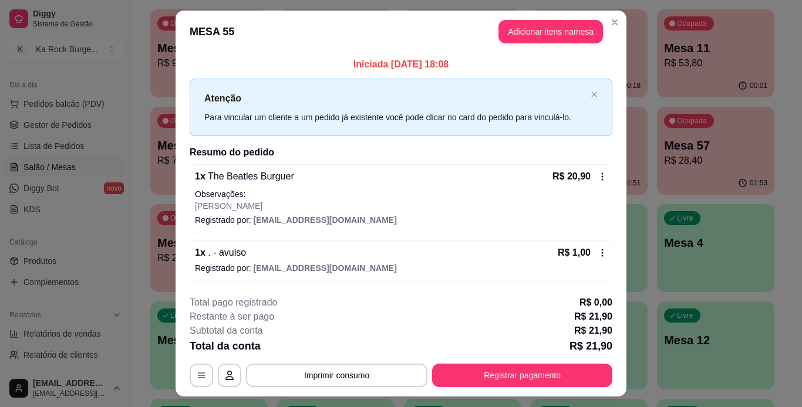
click at [599, 258] on div "R$ 1,00" at bounding box center [582, 253] width 49 height 14
click at [598, 249] on icon at bounding box center [602, 252] width 9 height 9
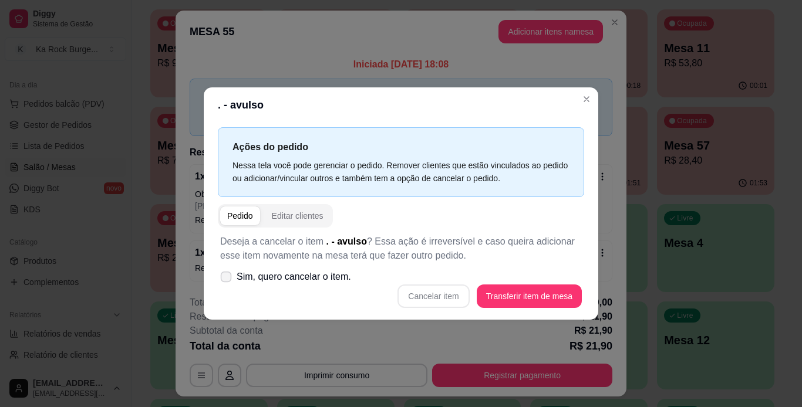
click at [288, 283] on span "Sim, quero cancelar o item." at bounding box center [294, 277] width 114 height 14
click at [227, 283] on input "Sim, quero cancelar o item." at bounding box center [224, 283] width 8 height 8
checkbox input "true"
click at [420, 293] on button "Cancelar item" at bounding box center [434, 296] width 70 height 23
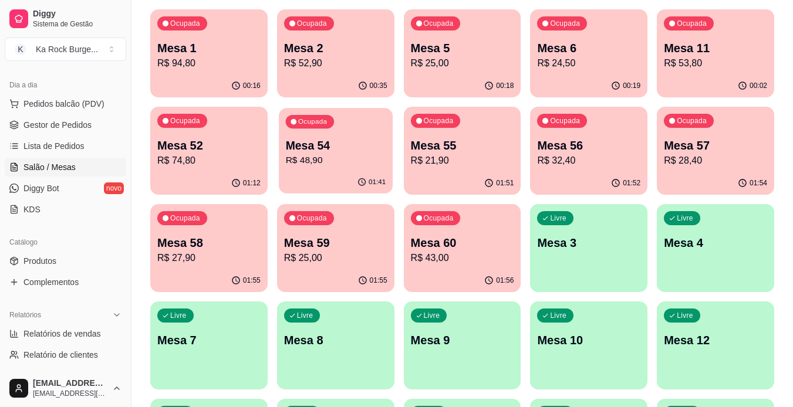
click at [334, 150] on p "Mesa 54" at bounding box center [335, 146] width 100 height 16
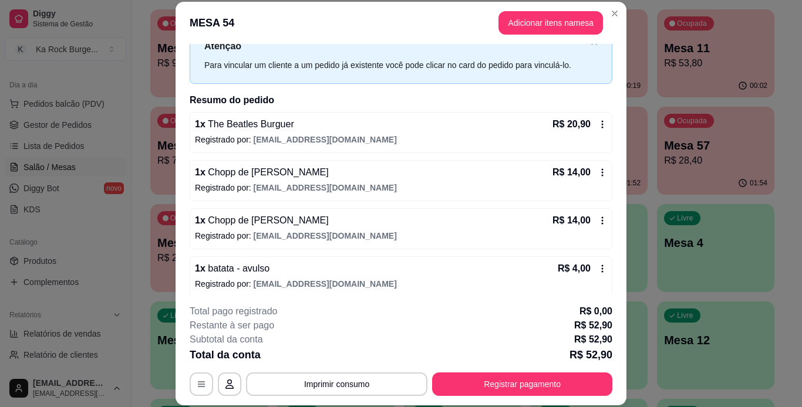
scroll to position [50, 0]
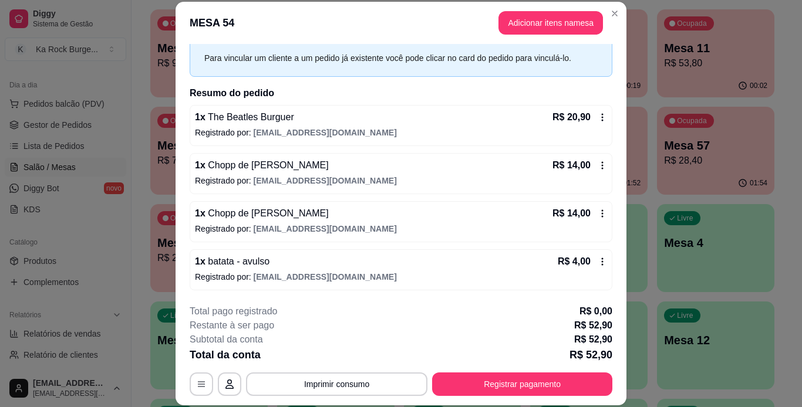
click at [598, 261] on icon at bounding box center [602, 261] width 9 height 9
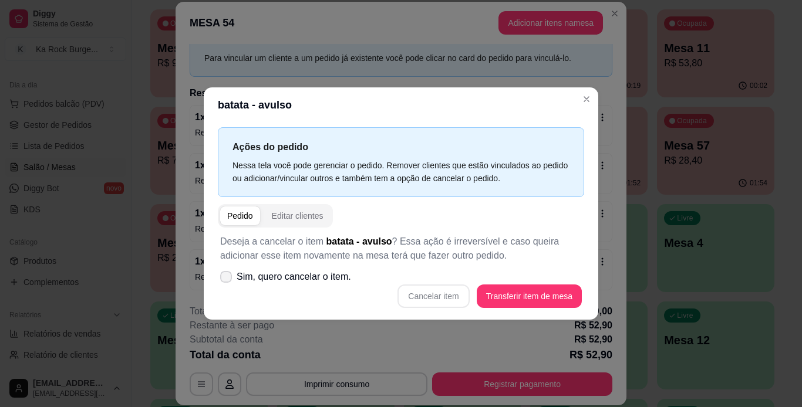
click at [229, 278] on icon at bounding box center [225, 277] width 9 height 7
click at [227, 279] on input "Sim, quero cancelar o item." at bounding box center [224, 283] width 8 height 8
checkbox input "true"
click at [451, 296] on button "Cancelar item" at bounding box center [434, 296] width 70 height 23
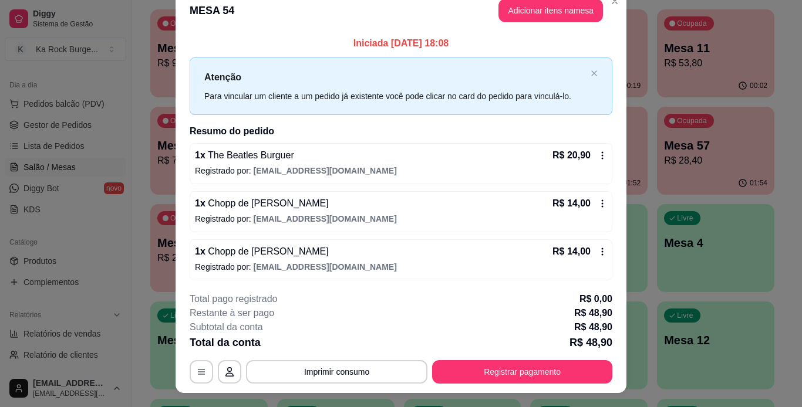
scroll to position [0, 0]
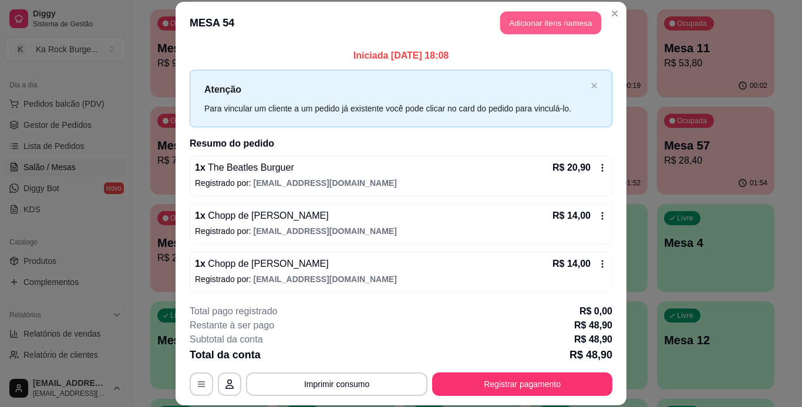
click at [542, 19] on button "Adicionar itens na mesa" at bounding box center [550, 23] width 101 height 23
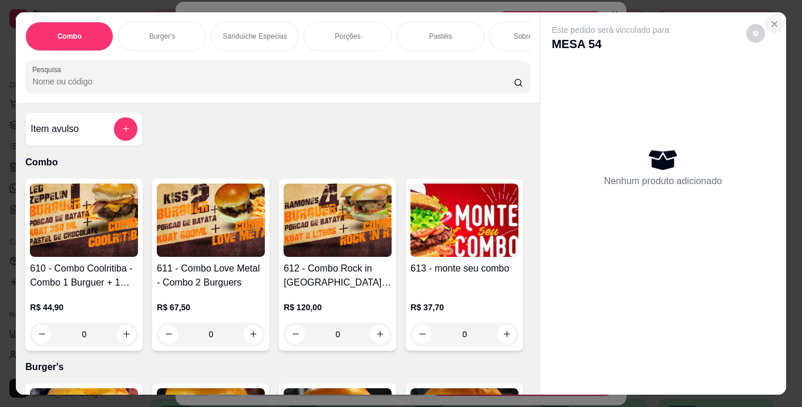
click at [772, 15] on button "Close" at bounding box center [774, 24] width 19 height 19
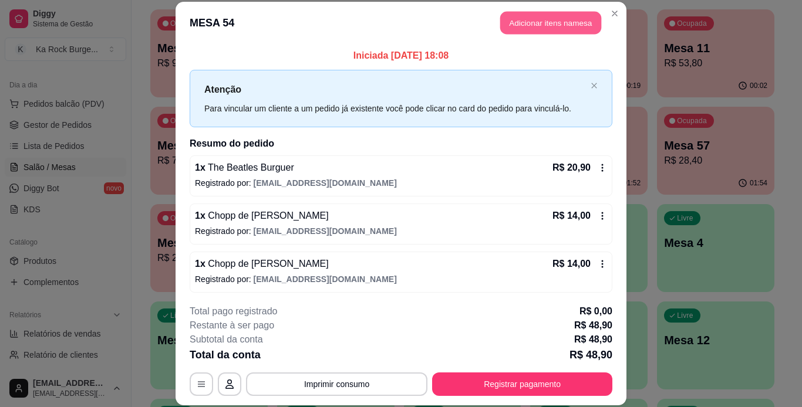
click at [555, 29] on button "Adicionar itens na mesa" at bounding box center [550, 23] width 101 height 23
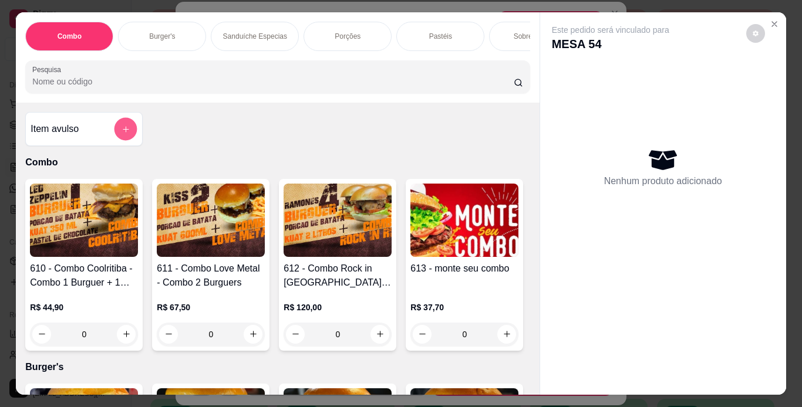
click at [122, 134] on icon "add-separate-item" at bounding box center [126, 129] width 9 height 9
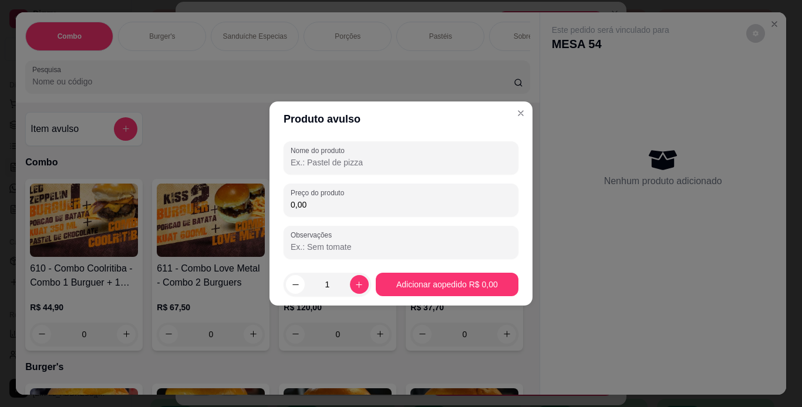
click at [357, 162] on input "Nome do produto" at bounding box center [401, 163] width 221 height 12
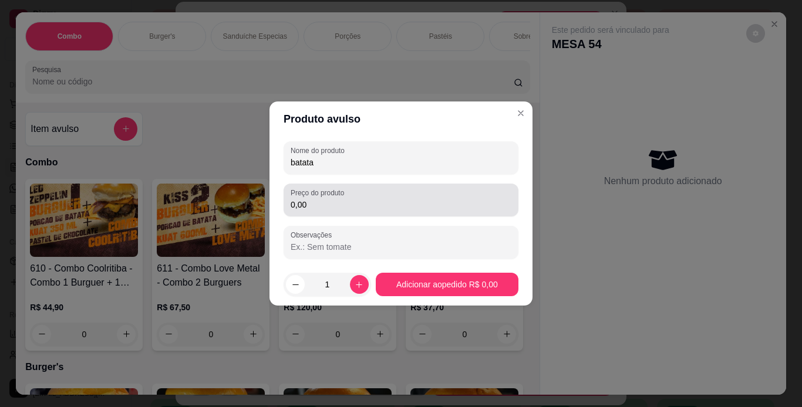
type input "batata"
click at [345, 211] on div "Preço do produto 0,00" at bounding box center [401, 200] width 235 height 33
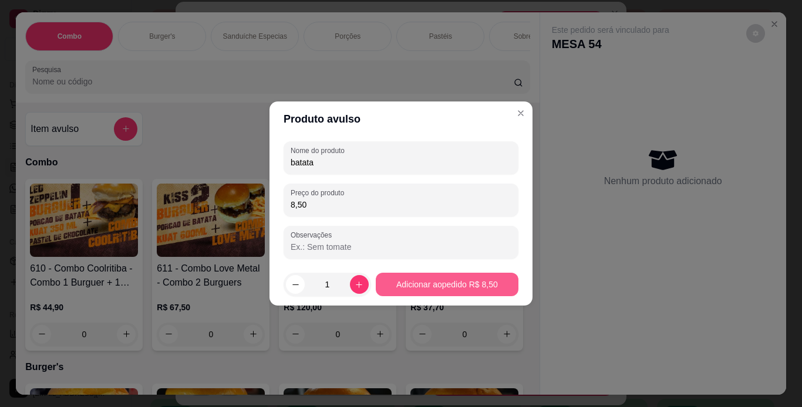
type input "8,50"
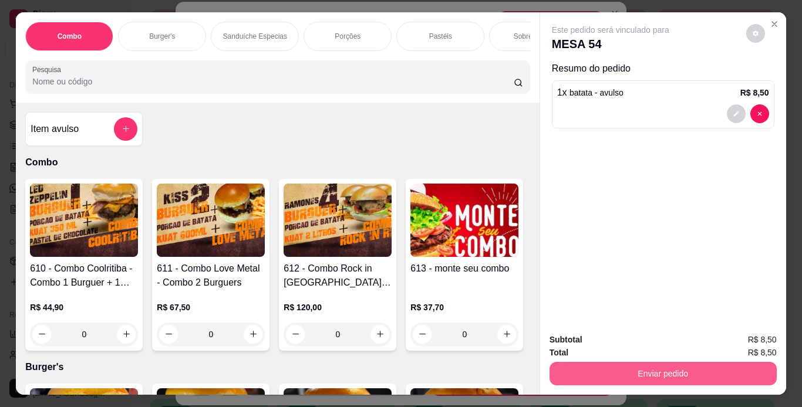
click at [672, 373] on button "Enviar pedido" at bounding box center [662, 373] width 227 height 23
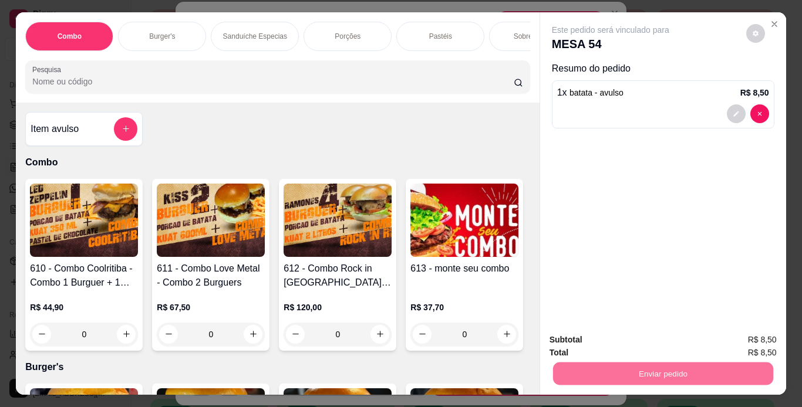
click at [645, 345] on button "Não registrar e enviar pedido" at bounding box center [624, 341] width 122 height 22
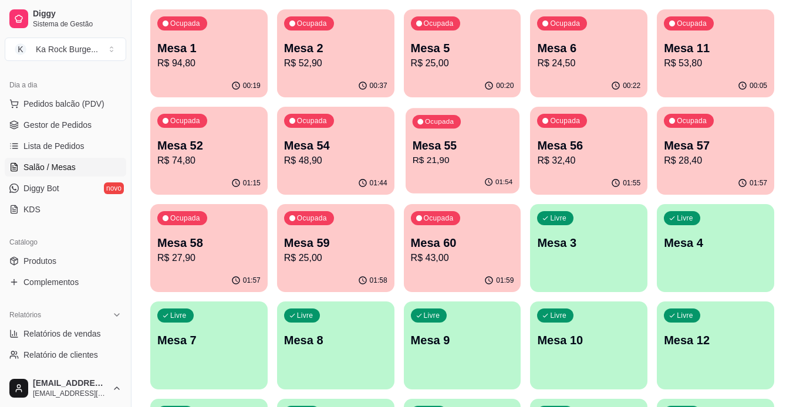
click at [436, 143] on p "Mesa 55" at bounding box center [462, 146] width 100 height 16
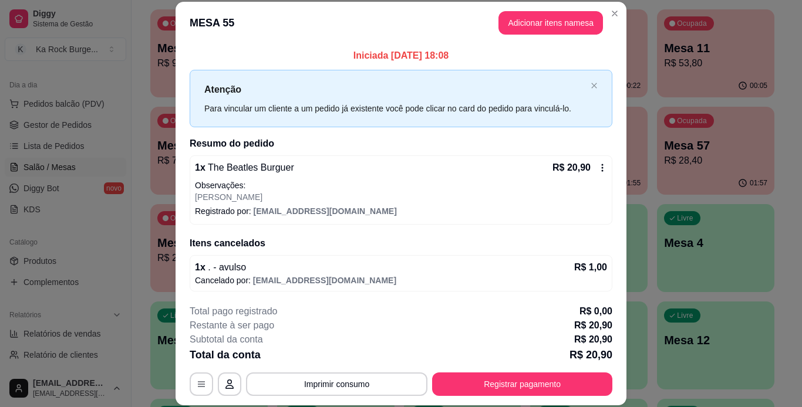
scroll to position [1, 0]
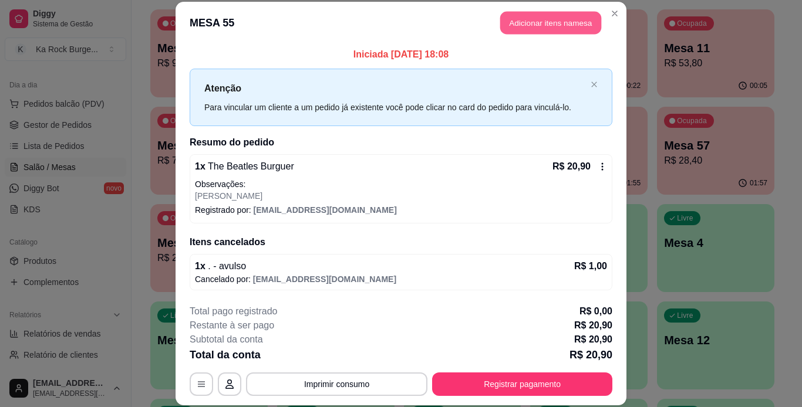
click at [542, 27] on button "Adicionar itens na mesa" at bounding box center [550, 23] width 101 height 23
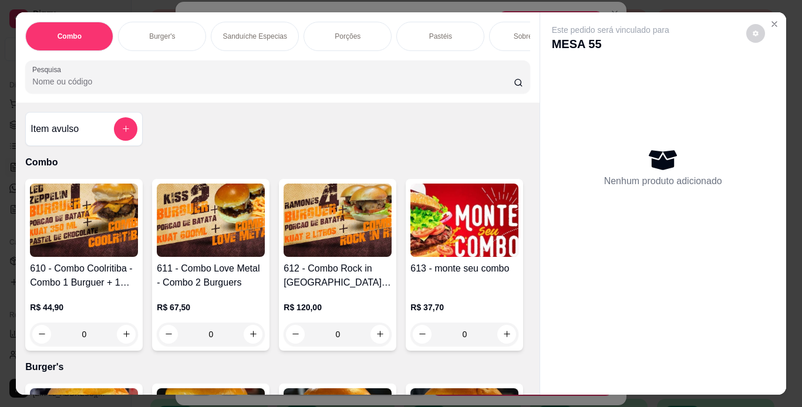
click at [125, 133] on icon "add-separate-item" at bounding box center [126, 128] width 9 height 9
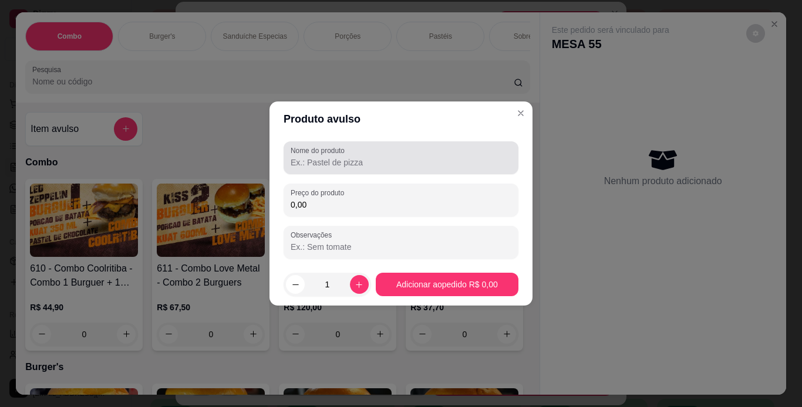
click at [339, 164] on input "Nome do produto" at bounding box center [401, 163] width 221 height 12
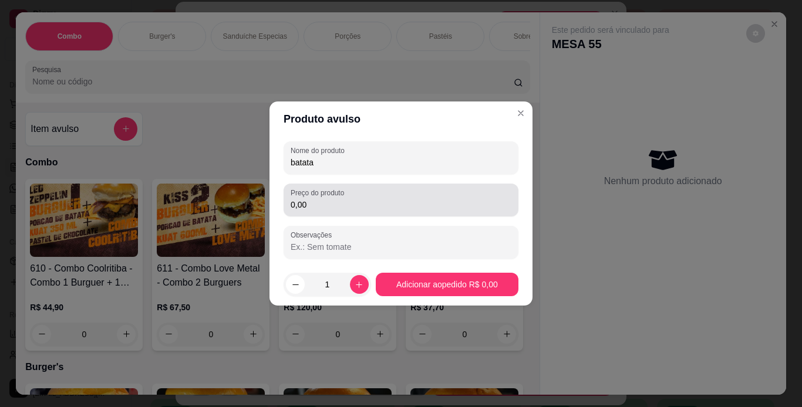
type input "batata"
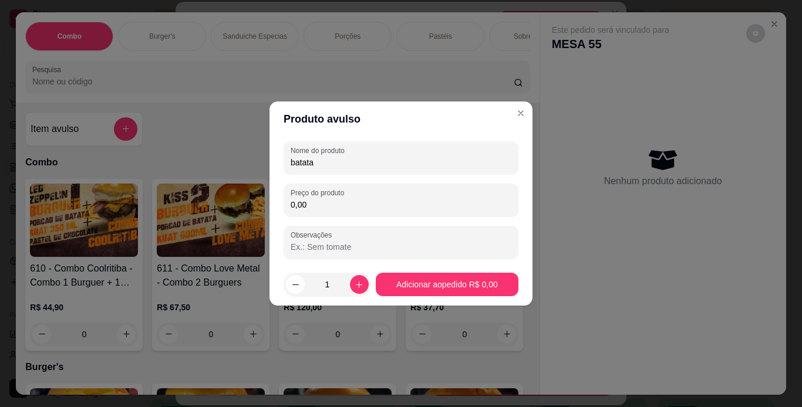
click at [346, 205] on input "0,00" at bounding box center [401, 205] width 221 height 12
type input "8,50"
click at [406, 259] on div "Nome do produto batata Preço do produto 8,50 Observações" at bounding box center [400, 200] width 263 height 127
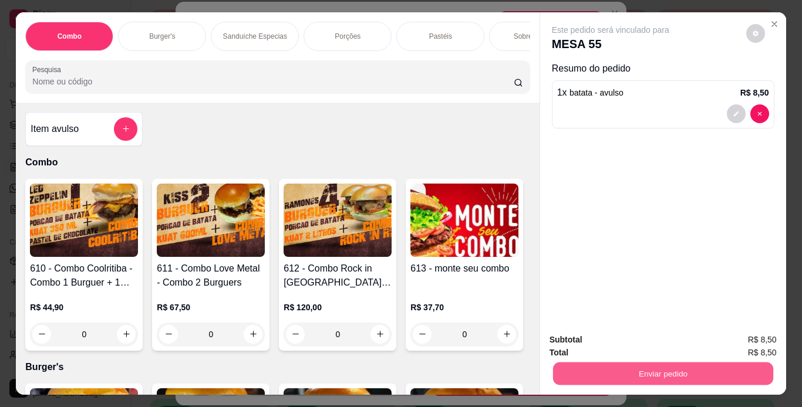
click at [593, 371] on button "Enviar pedido" at bounding box center [662, 374] width 220 height 23
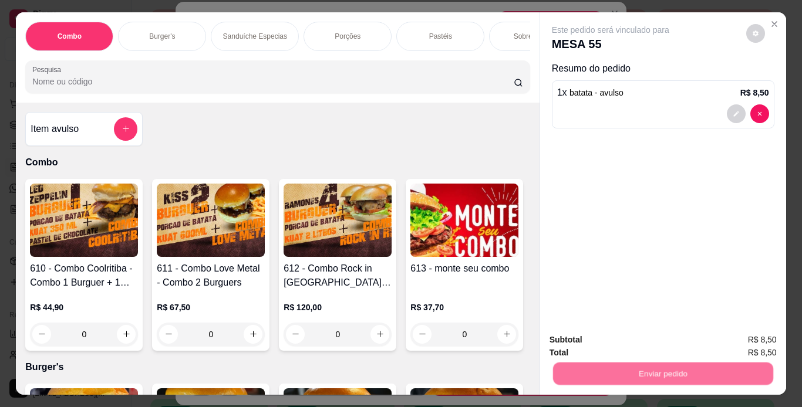
click at [605, 343] on button "Não registrar e enviar pedido" at bounding box center [624, 341] width 122 height 22
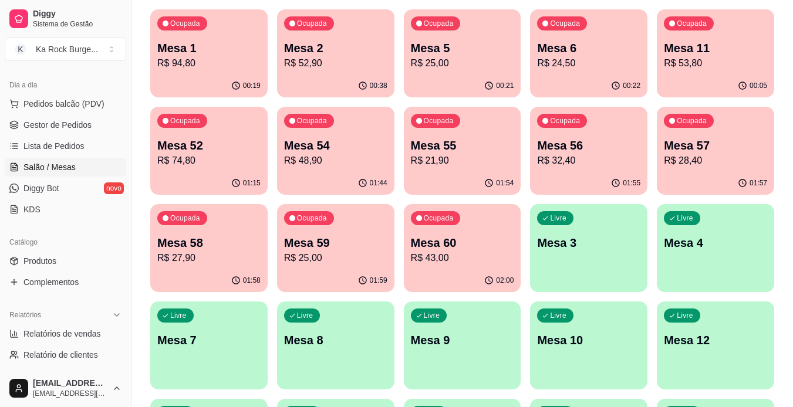
click at [579, 161] on p "R$ 32,40" at bounding box center [588, 161] width 103 height 14
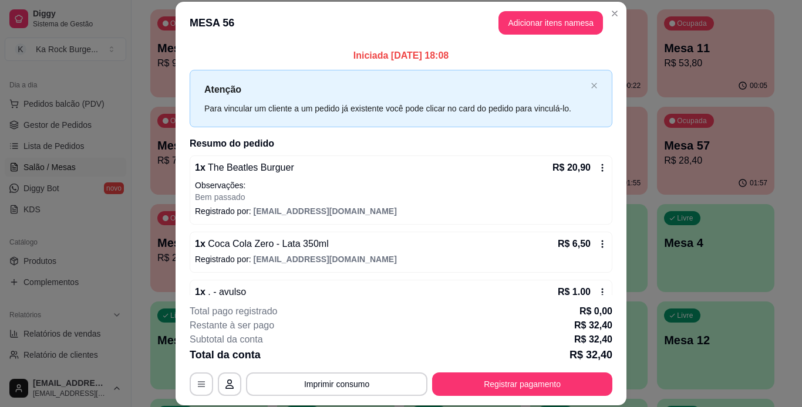
click at [592, 285] on div "R$ 1,00" at bounding box center [582, 292] width 49 height 14
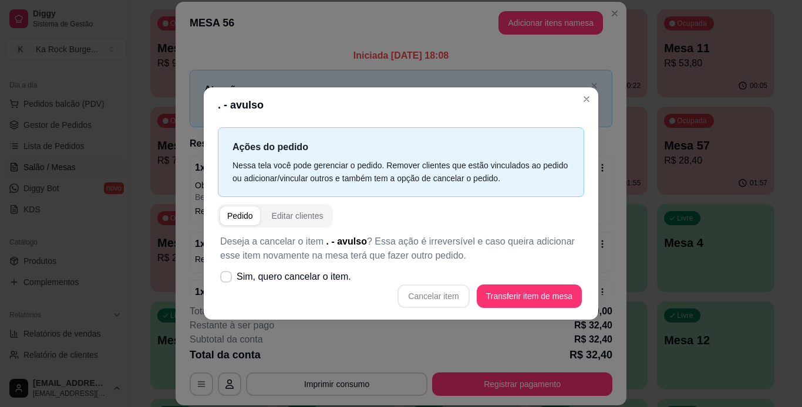
click at [433, 296] on div "Cancelar item Transferir item de mesa" at bounding box center [401, 296] width 362 height 23
click at [228, 274] on span at bounding box center [226, 277] width 12 height 12
click at [227, 279] on input "Sim, quero cancelar o item." at bounding box center [224, 283] width 8 height 8
checkbox input "true"
click at [426, 299] on button "Cancelar item" at bounding box center [433, 296] width 72 height 23
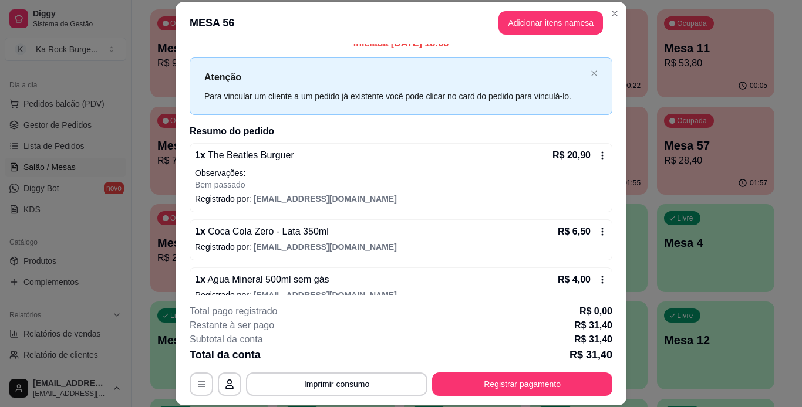
scroll to position [0, 0]
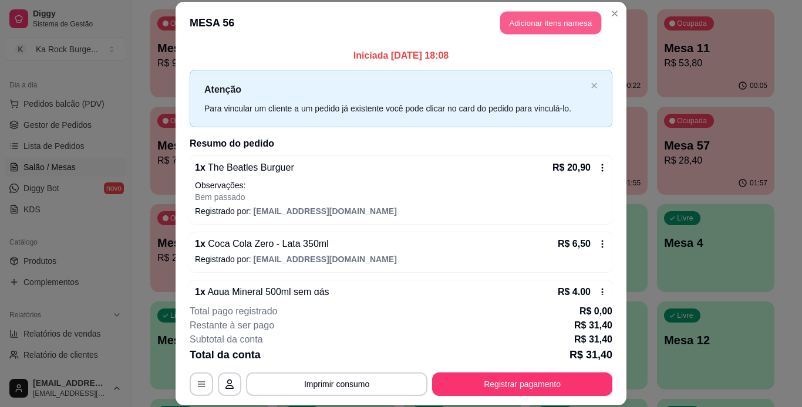
click at [554, 32] on button "Adicionar itens na mesa" at bounding box center [550, 23] width 101 height 23
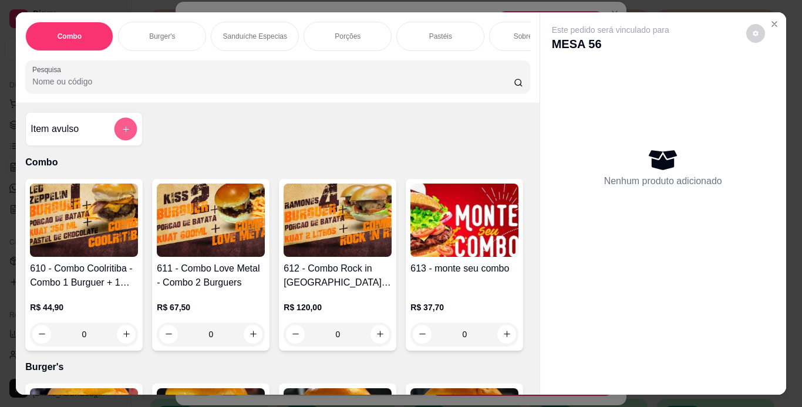
click at [127, 137] on button "add-separate-item" at bounding box center [125, 128] width 23 height 23
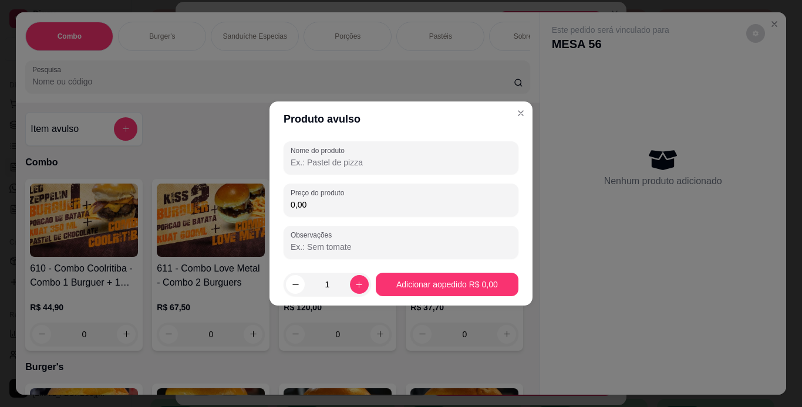
click at [322, 160] on input "Nome do produto" at bounding box center [401, 163] width 221 height 12
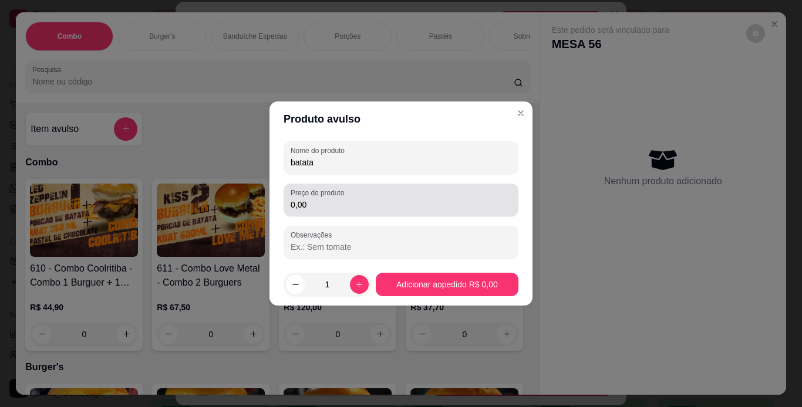
type input "batata"
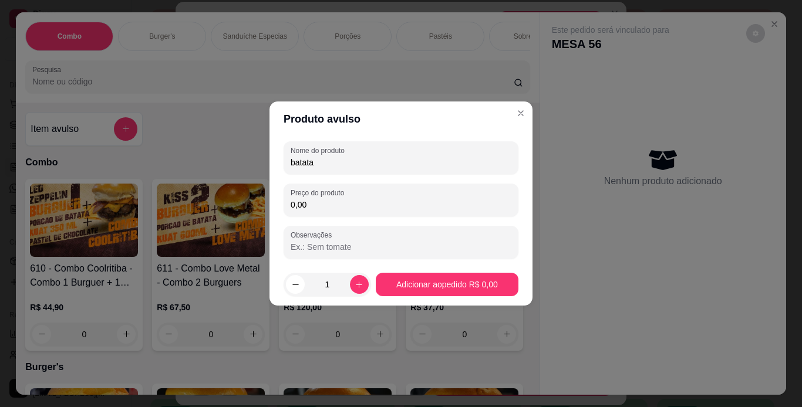
click at [337, 205] on input "0,00" at bounding box center [401, 205] width 221 height 12
type input "8,50"
click at [420, 272] on footer "1 Adicionar ao pedido R$ 8,50" at bounding box center [400, 285] width 263 height 42
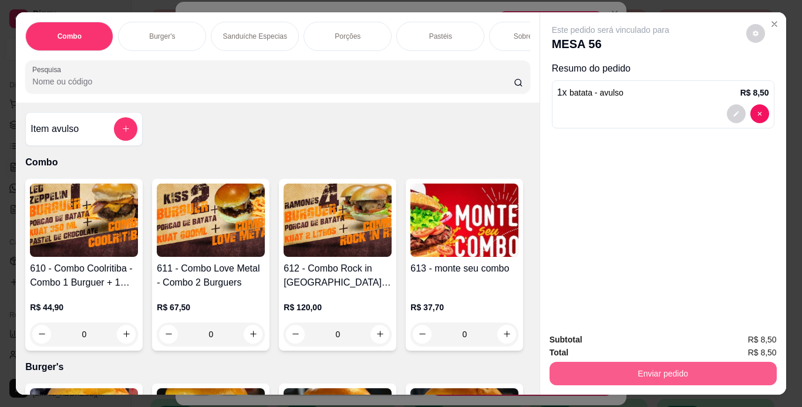
click at [575, 373] on button "Enviar pedido" at bounding box center [662, 373] width 227 height 23
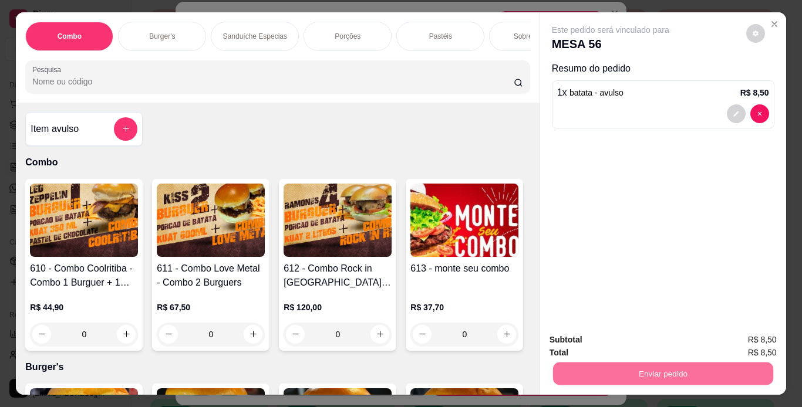
click at [588, 344] on button "Não registrar e enviar pedido" at bounding box center [624, 341] width 119 height 22
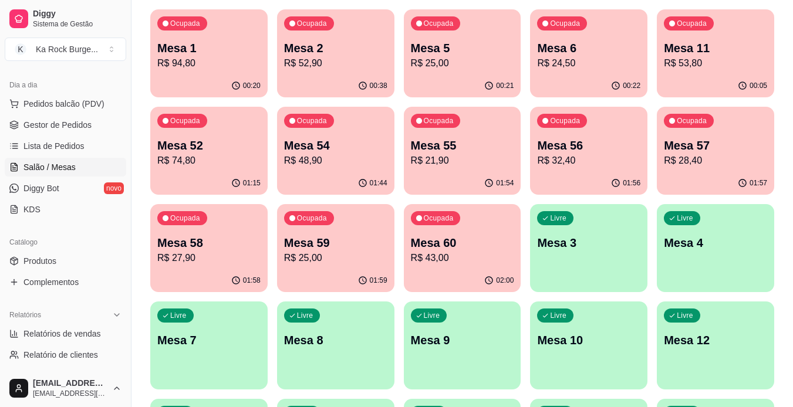
click at [598, 164] on p "R$ 32,40" at bounding box center [588, 161] width 103 height 14
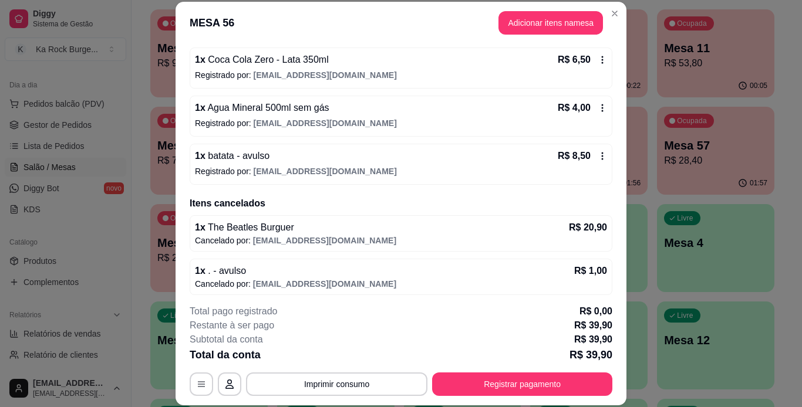
scroll to position [189, 0]
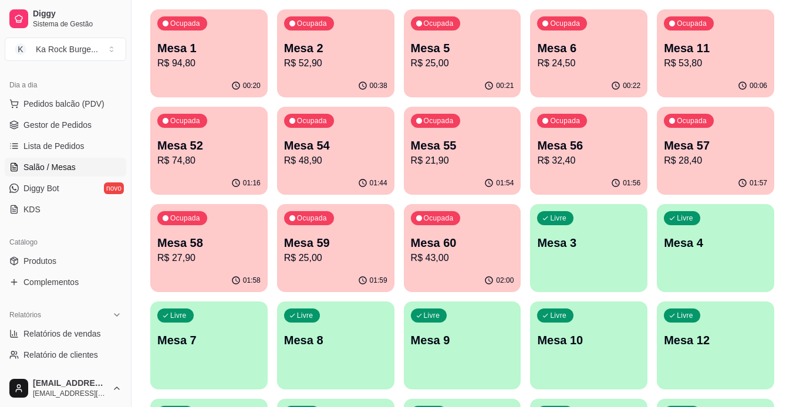
click at [722, 147] on p "Mesa 57" at bounding box center [715, 145] width 103 height 16
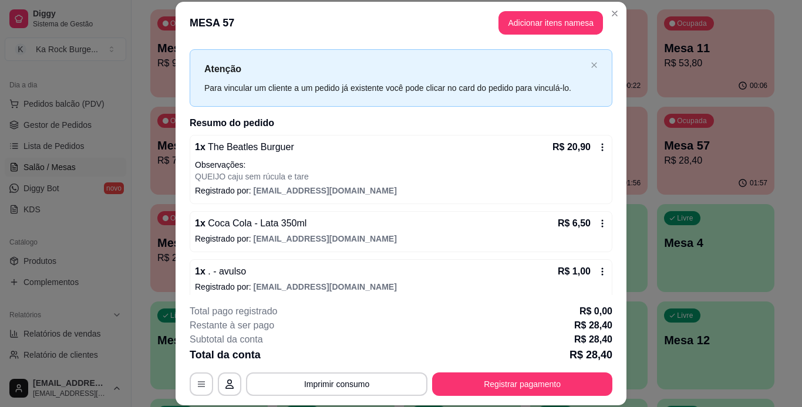
scroll to position [31, 0]
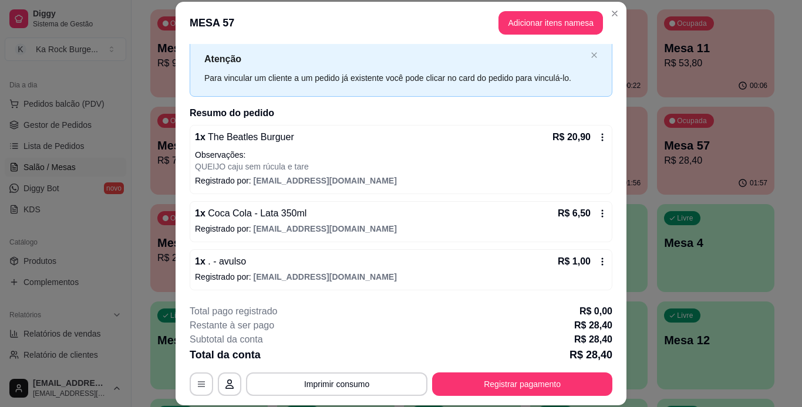
click at [598, 259] on icon at bounding box center [602, 261] width 9 height 9
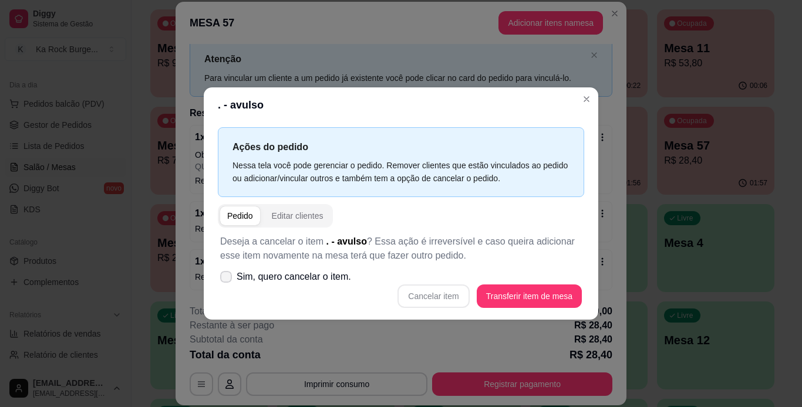
click at [292, 279] on span "Sim, quero cancelar o item." at bounding box center [294, 277] width 114 height 14
click at [227, 279] on input "Sim, quero cancelar o item." at bounding box center [224, 283] width 8 height 8
checkbox input "true"
click at [451, 300] on button "Cancelar item" at bounding box center [433, 296] width 72 height 23
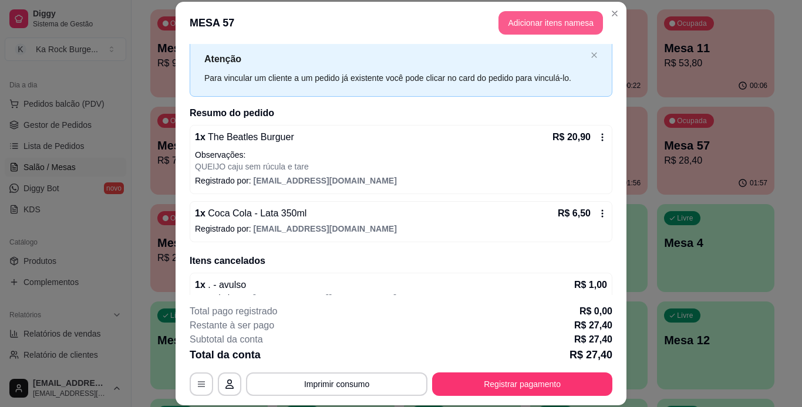
click at [537, 26] on button "Adicionar itens na mesa" at bounding box center [550, 22] width 104 height 23
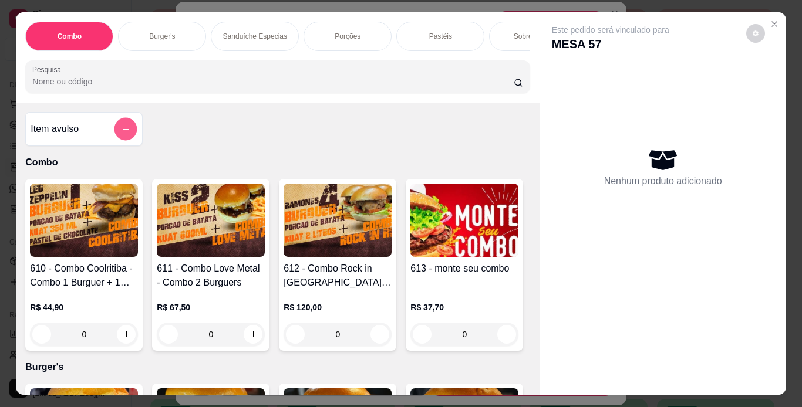
click at [129, 137] on button "add-separate-item" at bounding box center [125, 128] width 23 height 23
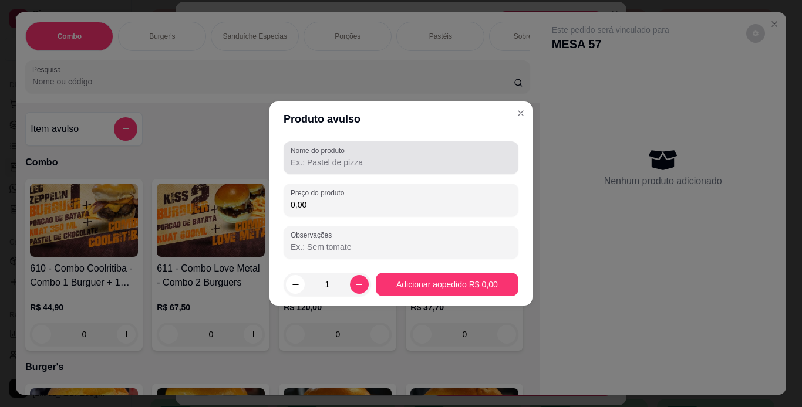
click at [362, 167] on input "Nome do produto" at bounding box center [401, 163] width 221 height 12
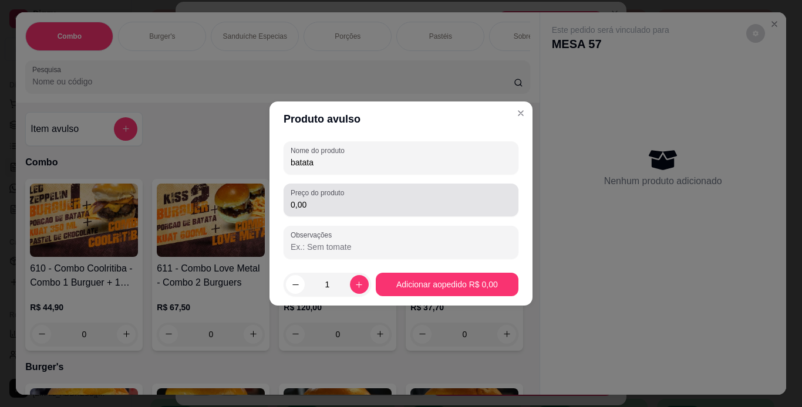
type input "batata"
click at [341, 210] on input "0,00" at bounding box center [401, 205] width 221 height 12
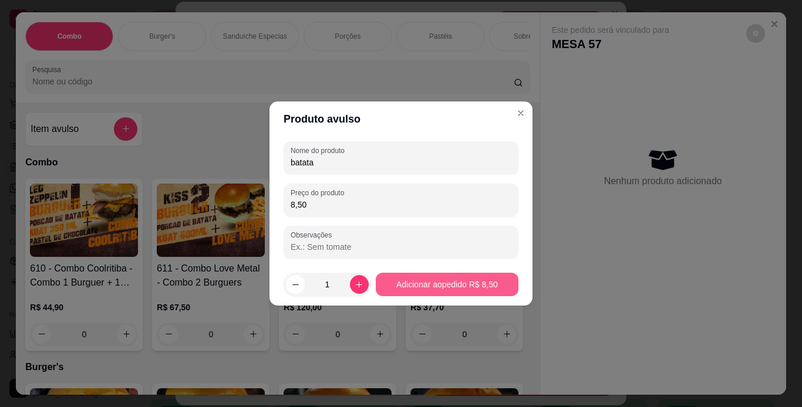
type input "8,50"
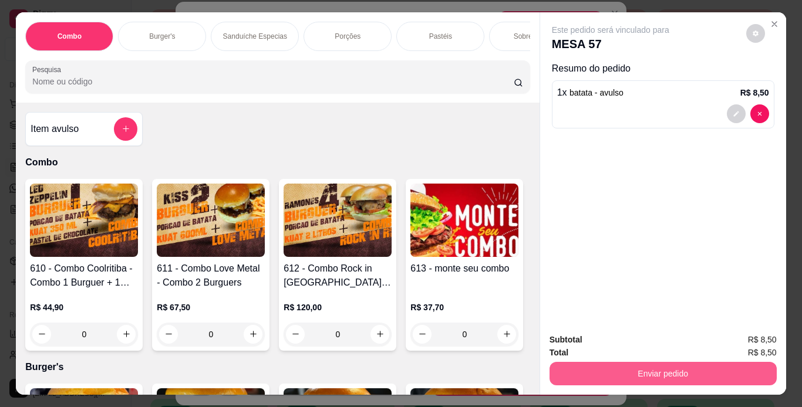
click at [628, 363] on button "Enviar pedido" at bounding box center [662, 373] width 227 height 23
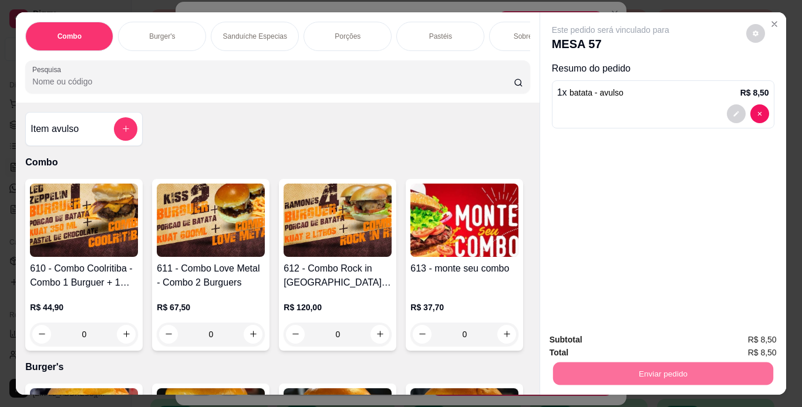
click at [603, 343] on button "Não registrar e enviar pedido" at bounding box center [624, 341] width 122 height 22
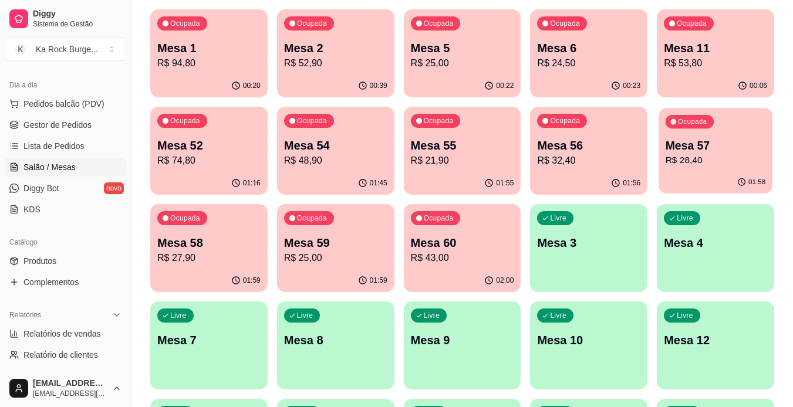
click at [686, 150] on p "Mesa 57" at bounding box center [716, 146] width 100 height 16
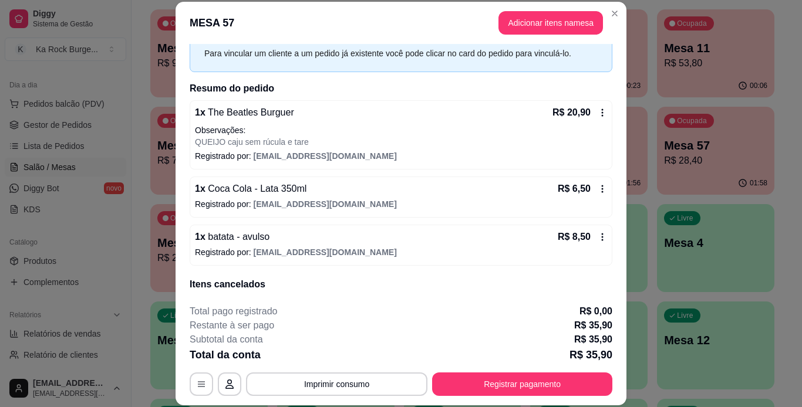
scroll to position [59, 0]
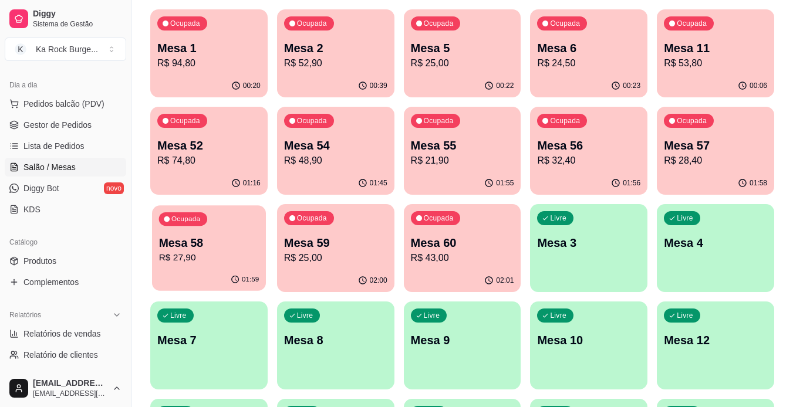
click at [201, 267] on div "Ocupada Mesa 58 R$ 27,90" at bounding box center [209, 236] width 114 height 63
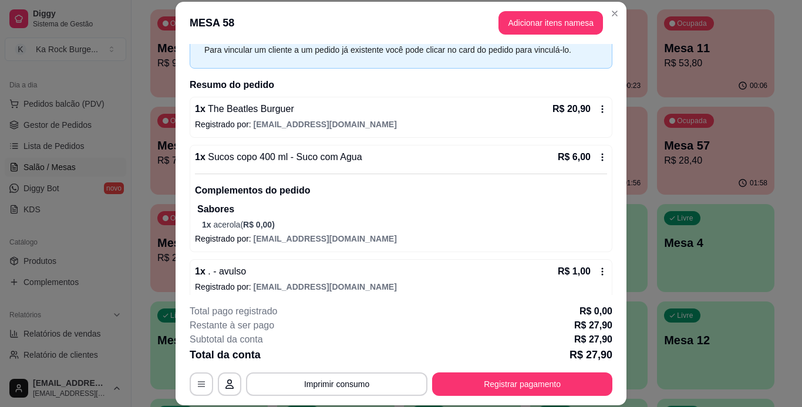
click at [581, 273] on div "R$ 1,00" at bounding box center [582, 272] width 49 height 14
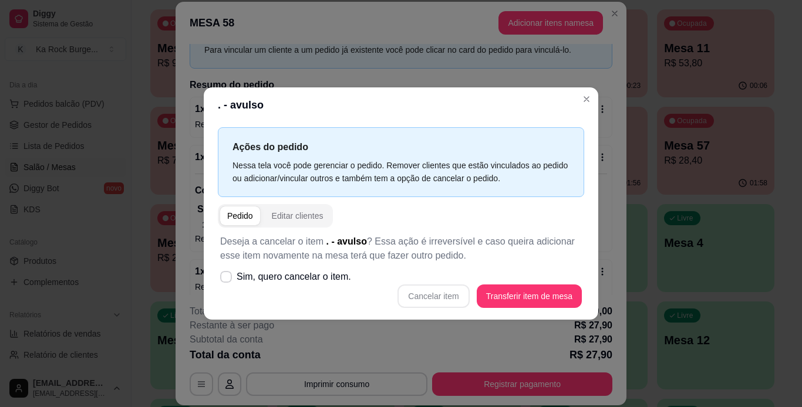
click at [460, 290] on div "Cancelar item Transferir item de mesa" at bounding box center [401, 296] width 362 height 23
click at [450, 292] on div "Cancelar item Transferir item de mesa" at bounding box center [401, 296] width 362 height 23
drag, startPoint x: 442, startPoint y: 296, endPoint x: 261, endPoint y: 296, distance: 181.4
click at [437, 297] on div "Cancelar item Transferir item de mesa" at bounding box center [401, 296] width 362 height 23
click at [264, 279] on span "Sim, quero cancelar o item." at bounding box center [294, 277] width 114 height 14
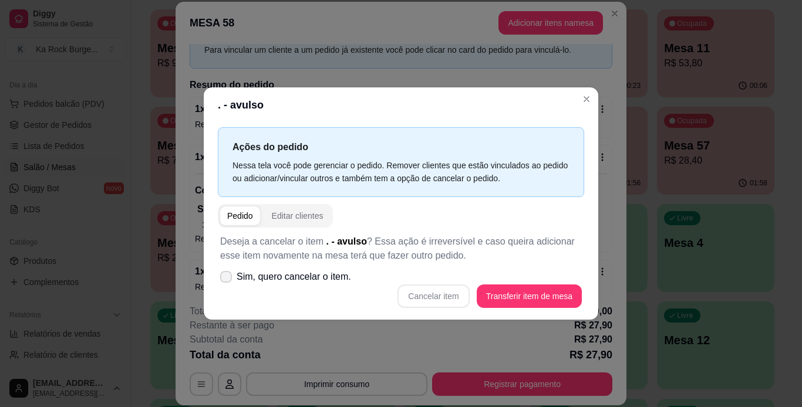
click at [227, 279] on input "Sim, quero cancelar o item." at bounding box center [224, 283] width 8 height 8
checkbox input "true"
click at [415, 285] on div "Cancelar item Transferir item de mesa" at bounding box center [401, 296] width 362 height 23
click at [404, 295] on button "Cancelar item" at bounding box center [434, 296] width 70 height 23
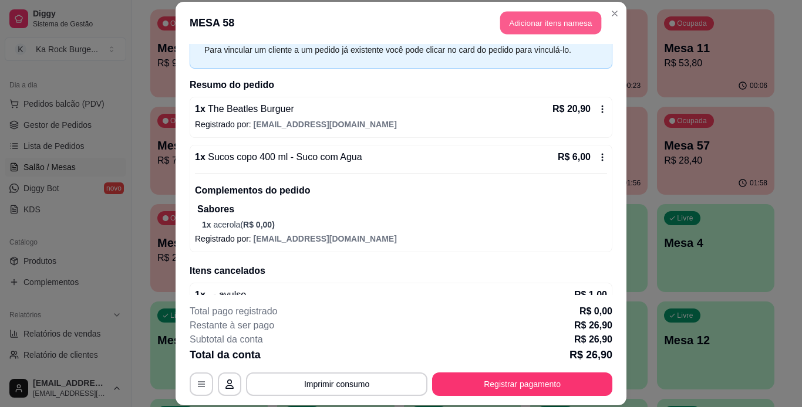
click at [576, 31] on button "Adicionar itens na mesa" at bounding box center [550, 23] width 101 height 23
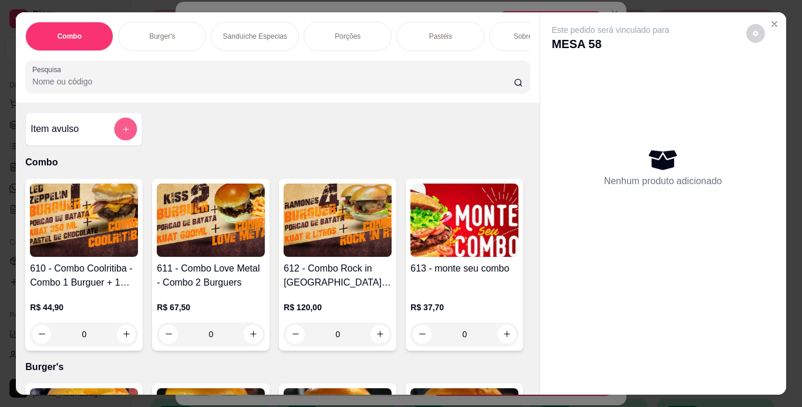
click at [125, 123] on button "add-separate-item" at bounding box center [125, 128] width 23 height 23
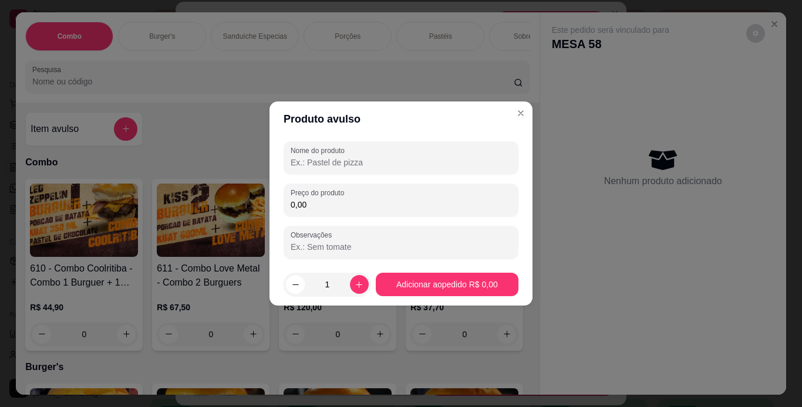
click at [319, 163] on input "Nome do produto" at bounding box center [401, 163] width 221 height 12
type input "batata"
click at [352, 205] on input "0,00" at bounding box center [401, 205] width 221 height 12
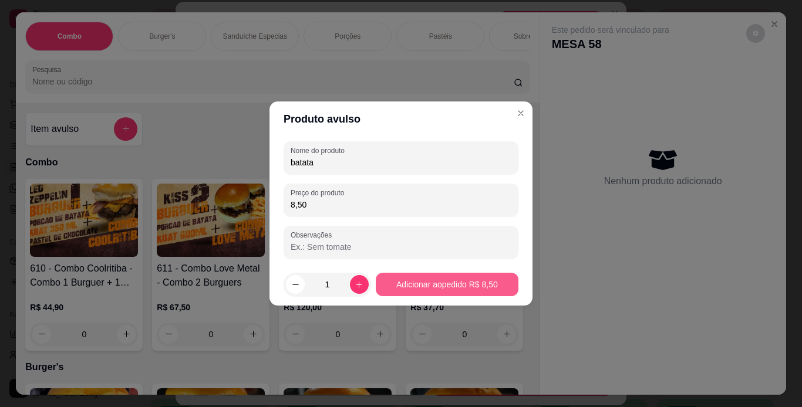
type input "8,50"
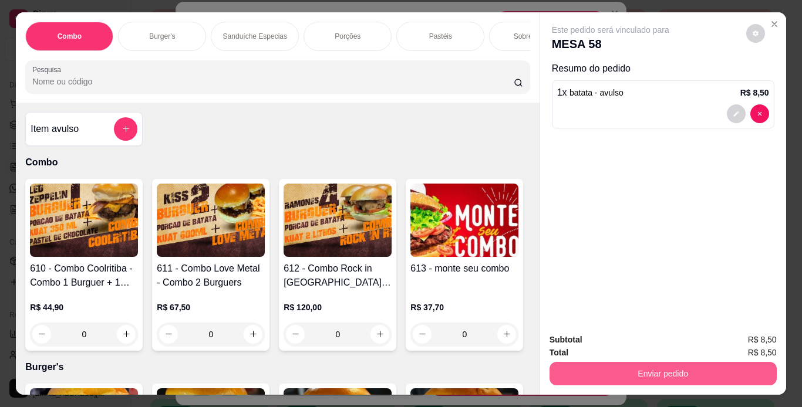
click at [669, 364] on button "Enviar pedido" at bounding box center [662, 373] width 227 height 23
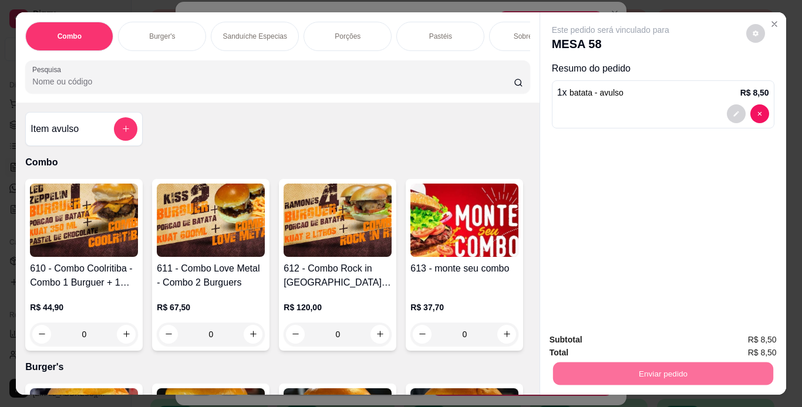
click at [649, 338] on button "Não registrar e enviar pedido" at bounding box center [624, 341] width 119 height 22
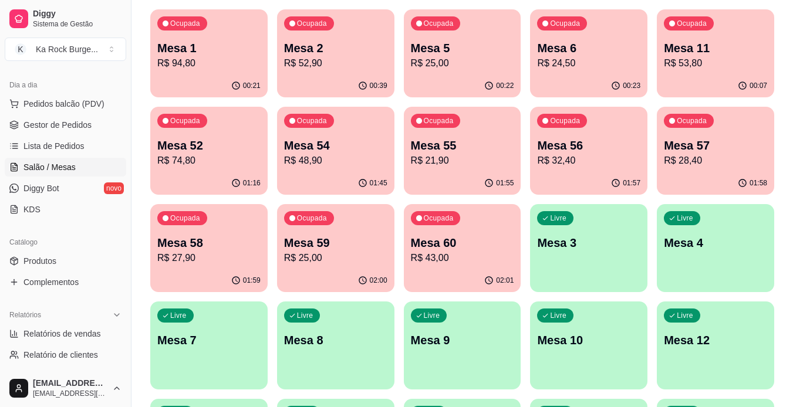
click at [368, 268] on div "Ocupada Mesa 59 R$ 25,00" at bounding box center [335, 236] width 117 height 65
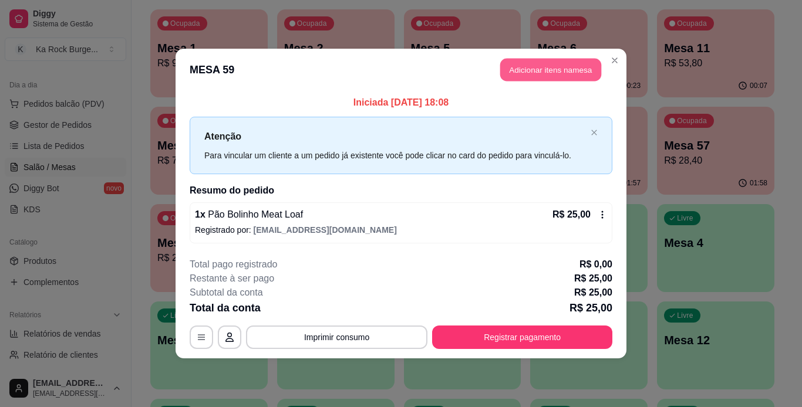
click at [527, 73] on button "Adicionar itens na mesa" at bounding box center [550, 70] width 101 height 23
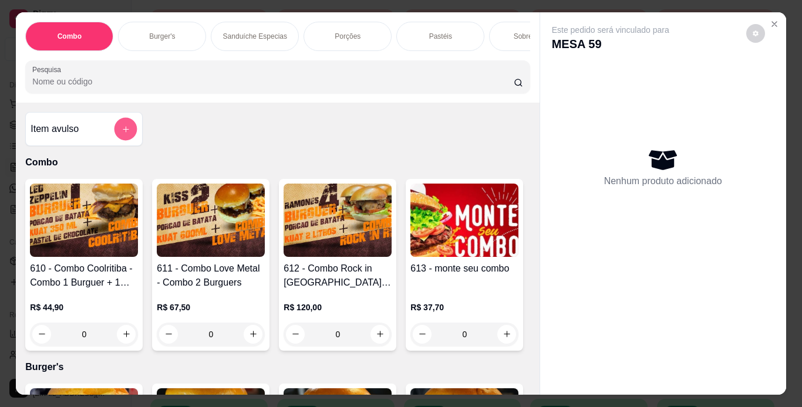
click at [124, 131] on icon "add-separate-item" at bounding box center [126, 129] width 9 height 9
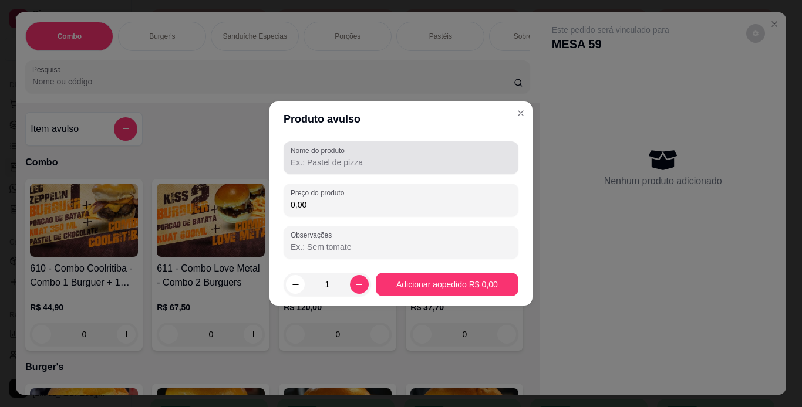
click at [359, 161] on input "Nome do produto" at bounding box center [401, 163] width 221 height 12
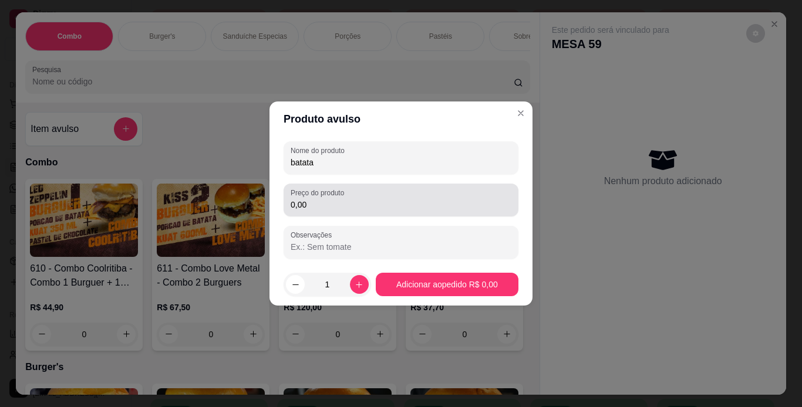
type input "batata"
click at [354, 209] on input "0,00" at bounding box center [401, 205] width 221 height 12
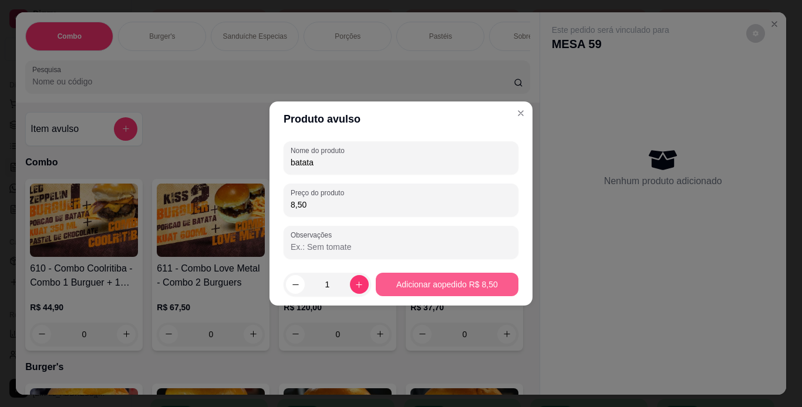
type input "8,50"
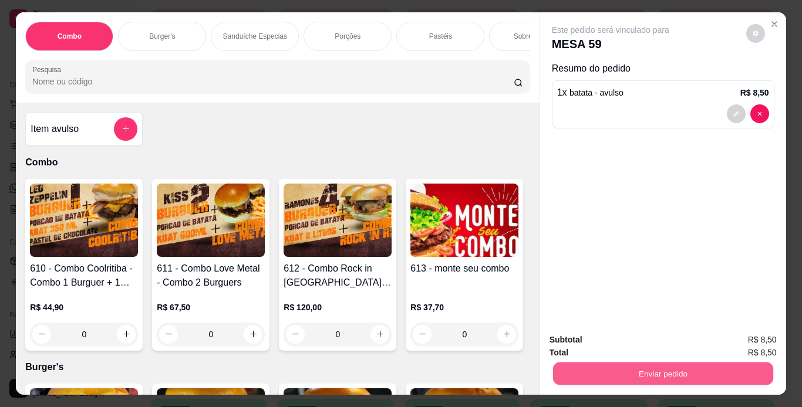
click at [574, 374] on button "Enviar pedido" at bounding box center [662, 374] width 220 height 23
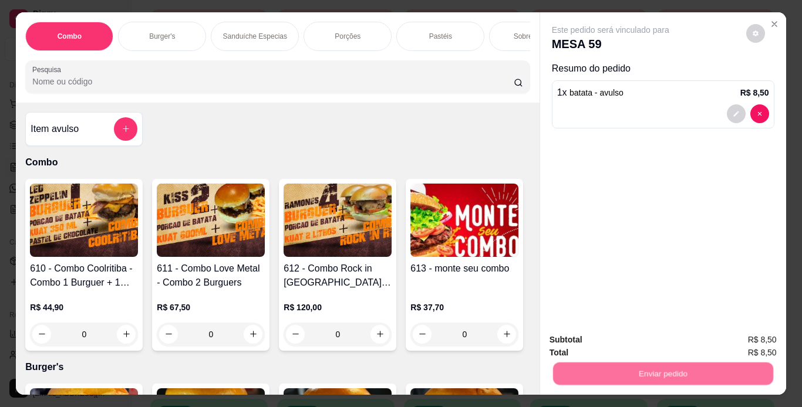
click at [579, 340] on button "Não registrar e enviar pedido" at bounding box center [624, 341] width 122 height 22
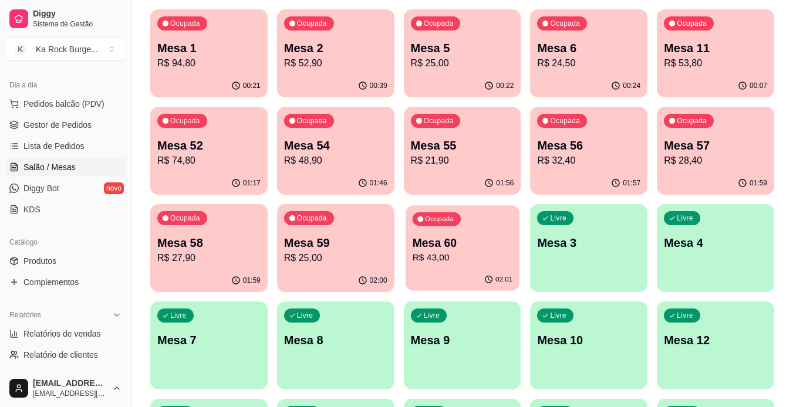
click at [478, 255] on p "R$ 43,00" at bounding box center [462, 258] width 100 height 14
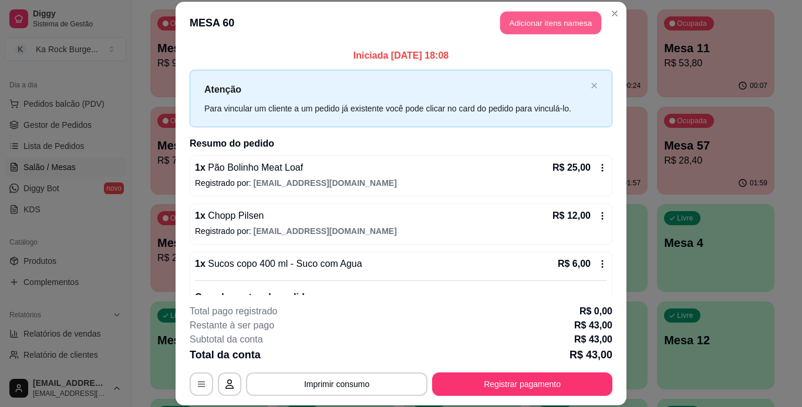
click at [529, 25] on button "Adicionar itens na mesa" at bounding box center [550, 23] width 101 height 23
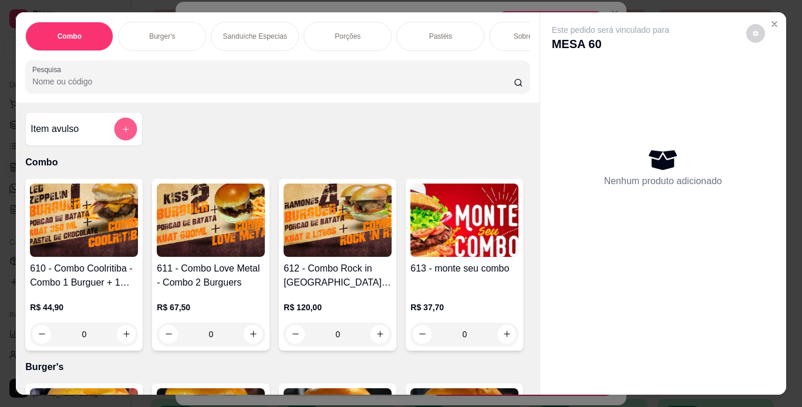
click at [123, 128] on button "add-separate-item" at bounding box center [125, 128] width 23 height 23
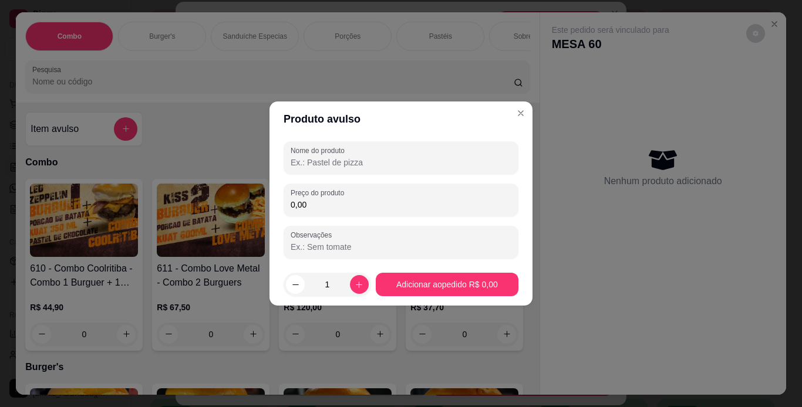
click at [318, 164] on input "Nome do produto" at bounding box center [401, 163] width 221 height 12
type input "t"
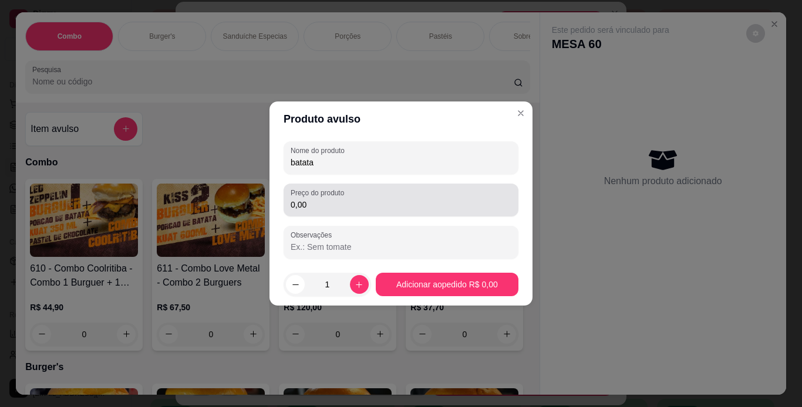
type input "batata"
click at [379, 212] on div "Preço do produto 0,00" at bounding box center [401, 200] width 235 height 33
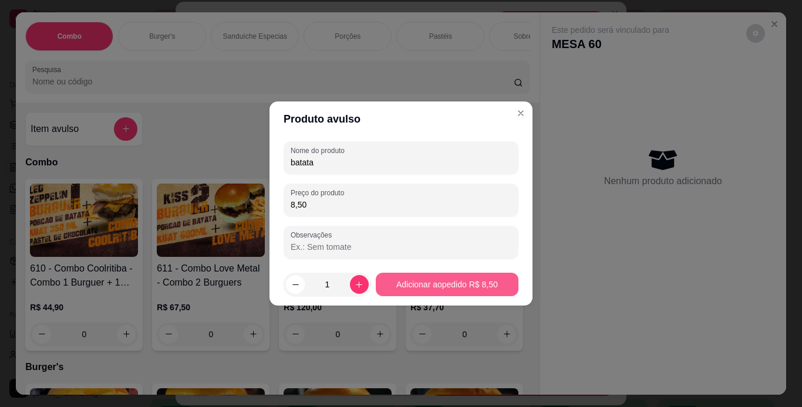
type input "8,50"
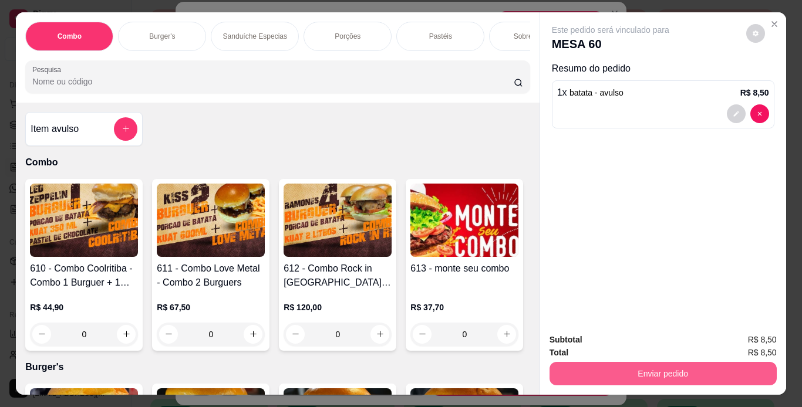
click at [620, 372] on button "Enviar pedido" at bounding box center [662, 373] width 227 height 23
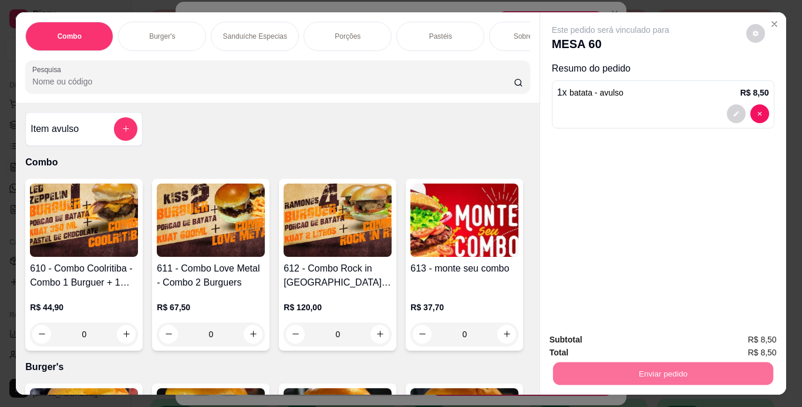
click at [622, 336] on button "Não registrar e enviar pedido" at bounding box center [624, 341] width 119 height 22
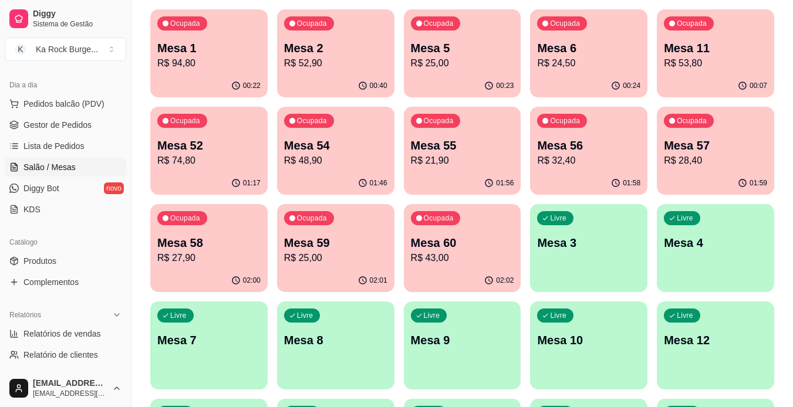
click at [355, 257] on p "R$ 25,00" at bounding box center [335, 258] width 103 height 14
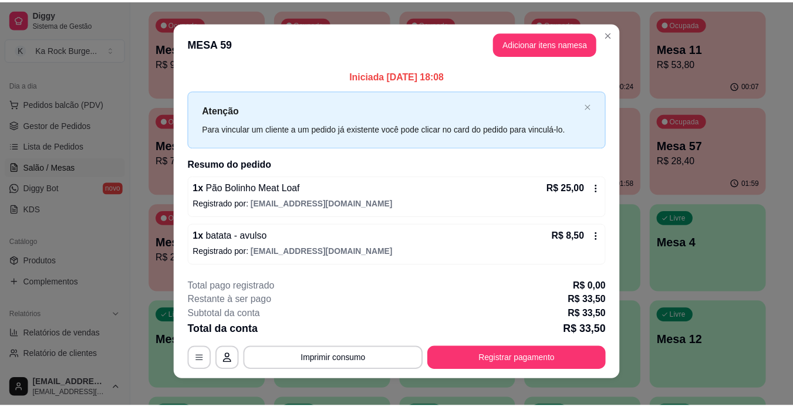
scroll to position [0, 0]
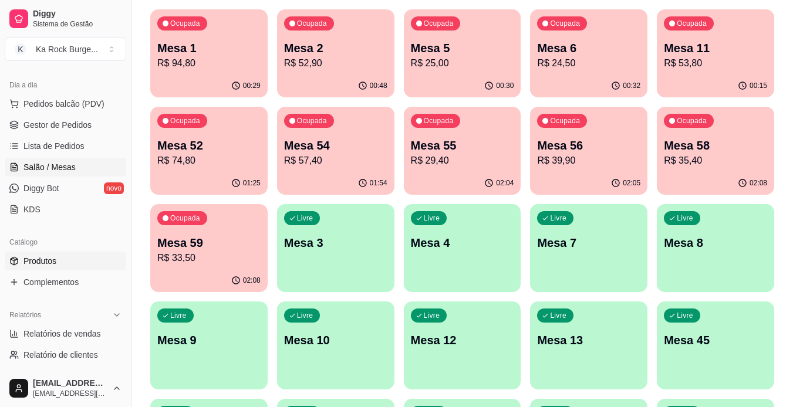
click at [65, 258] on link "Produtos" at bounding box center [66, 261] width 122 height 19
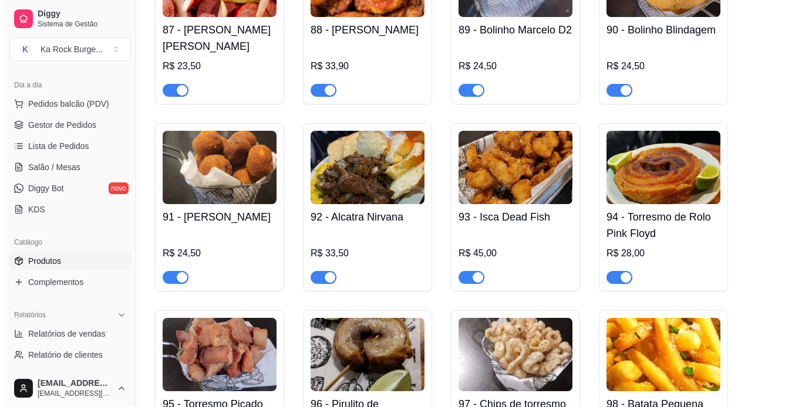
scroll to position [2700, 0]
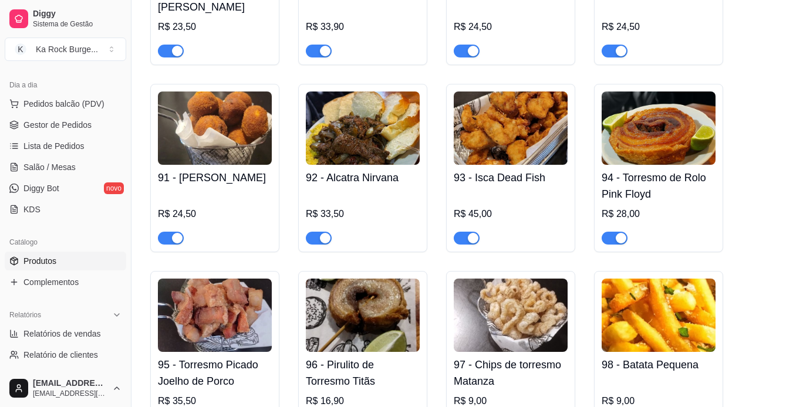
click at [371, 305] on img at bounding box center [363, 315] width 114 height 73
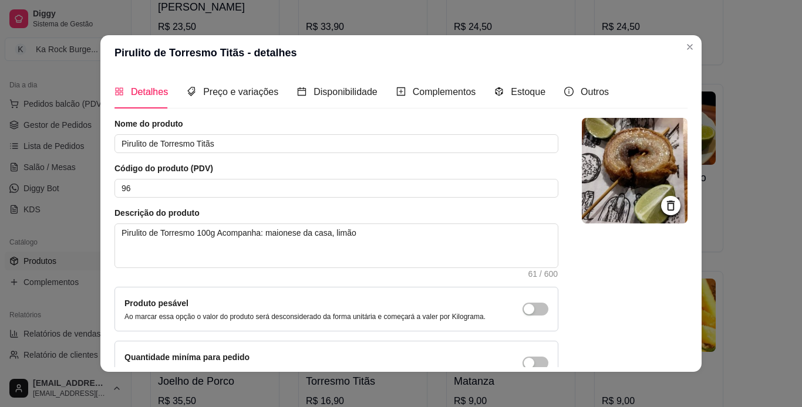
click at [606, 157] on img at bounding box center [635, 171] width 106 height 106
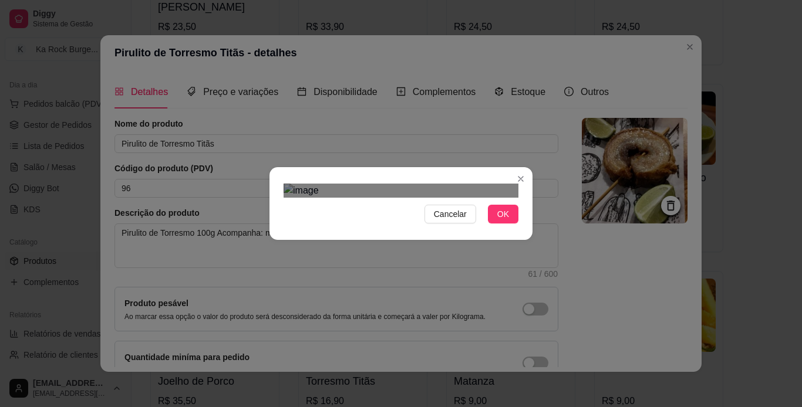
click at [386, 292] on div "Use the arrow keys to move the crop selection area" at bounding box center [392, 397] width 211 height 211
click at [497, 221] on span "OK" at bounding box center [503, 214] width 12 height 13
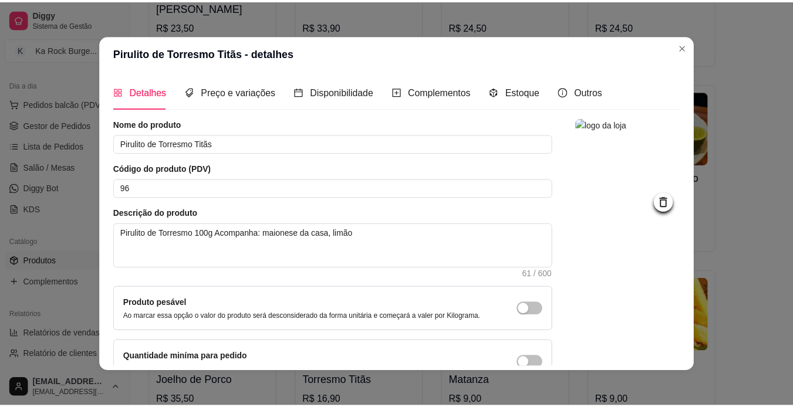
scroll to position [70, 0]
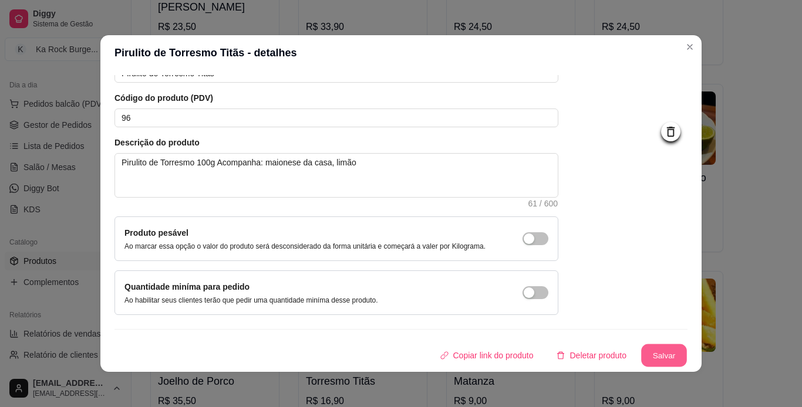
click at [658, 356] on button "Salvar" at bounding box center [664, 356] width 46 height 23
click at [641, 359] on button "Salvar" at bounding box center [664, 356] width 46 height 23
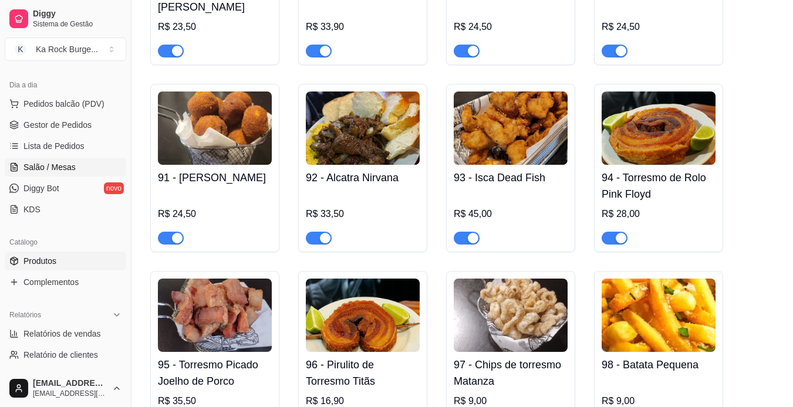
click at [66, 168] on span "Salão / Mesas" at bounding box center [49, 167] width 52 height 12
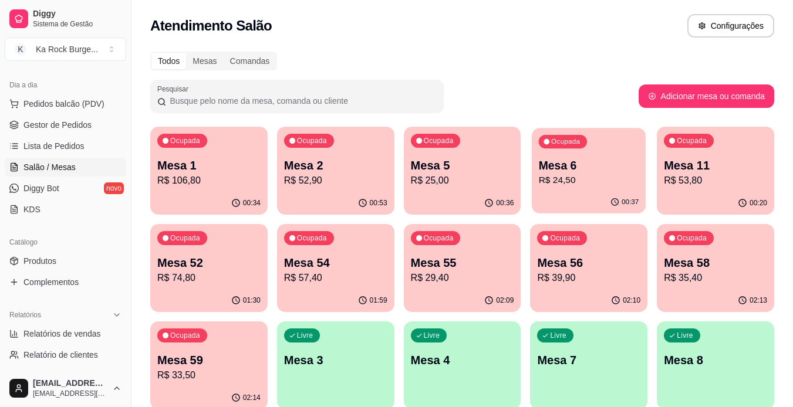
click at [575, 185] on p "R$ 24,50" at bounding box center [589, 181] width 100 height 14
click at [619, 170] on p "Mesa 6" at bounding box center [589, 166] width 100 height 16
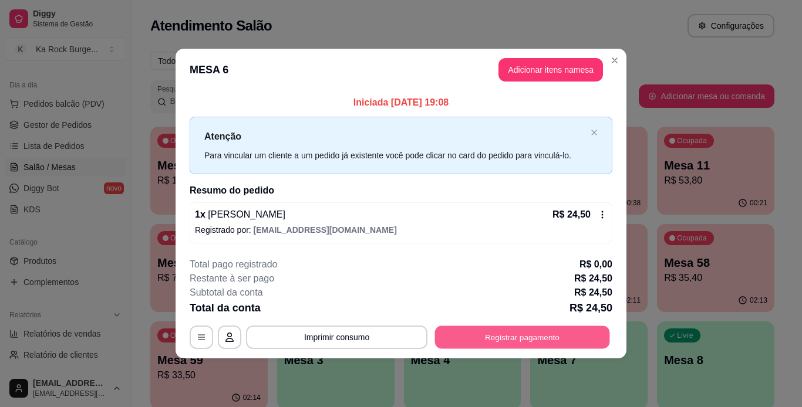
click at [524, 340] on button "Registrar pagamento" at bounding box center [522, 337] width 175 height 23
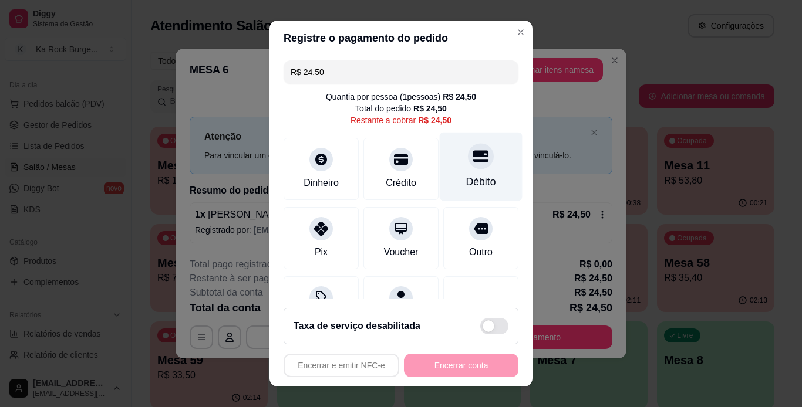
click at [471, 177] on div "Débito" at bounding box center [481, 181] width 30 height 15
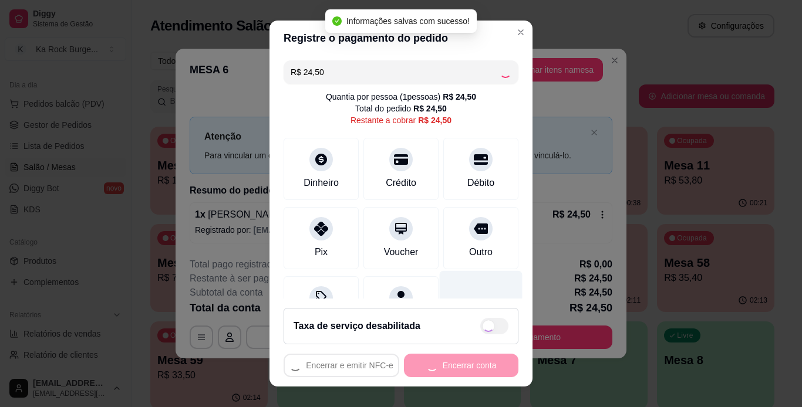
type input "R$ 0,00"
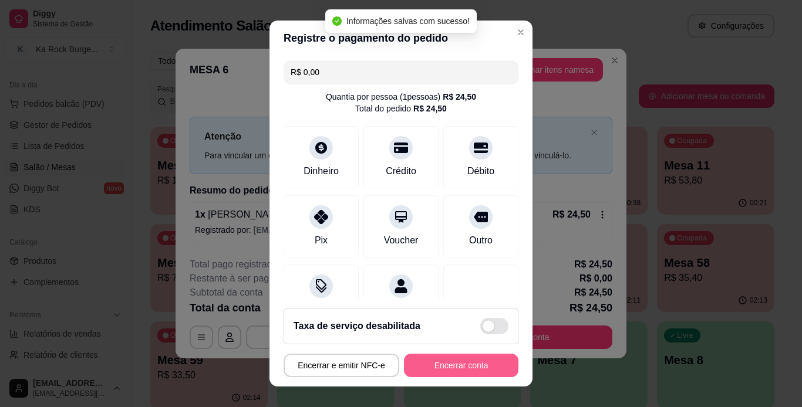
click at [448, 377] on button "Encerrar conta" at bounding box center [461, 365] width 114 height 23
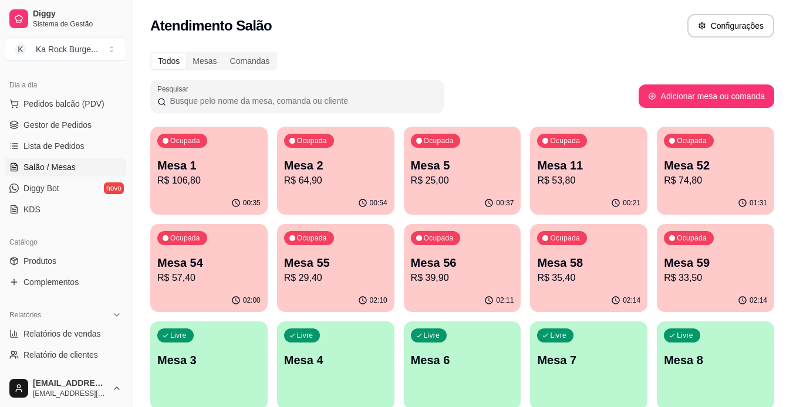
click at [674, 178] on p "R$ 74,80" at bounding box center [715, 181] width 103 height 14
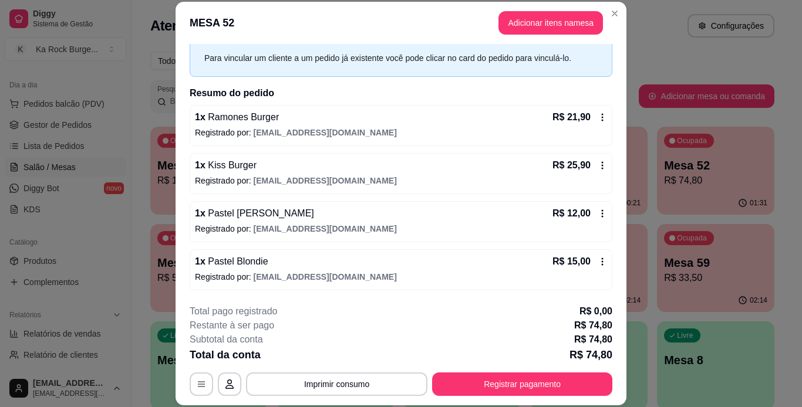
scroll to position [1, 0]
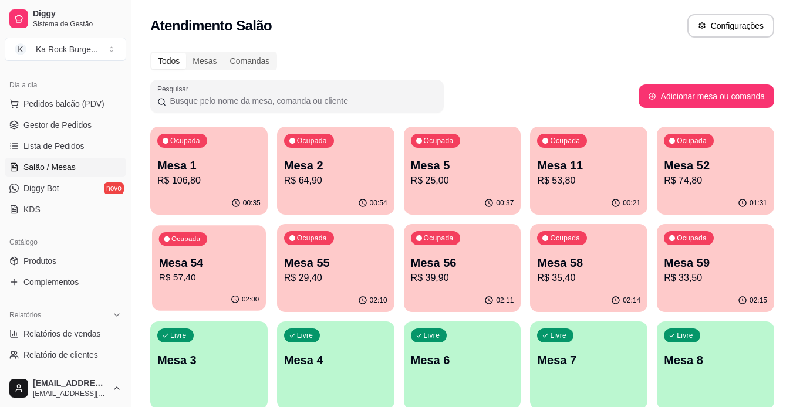
click at [208, 255] on p "Mesa 54" at bounding box center [209, 263] width 100 height 16
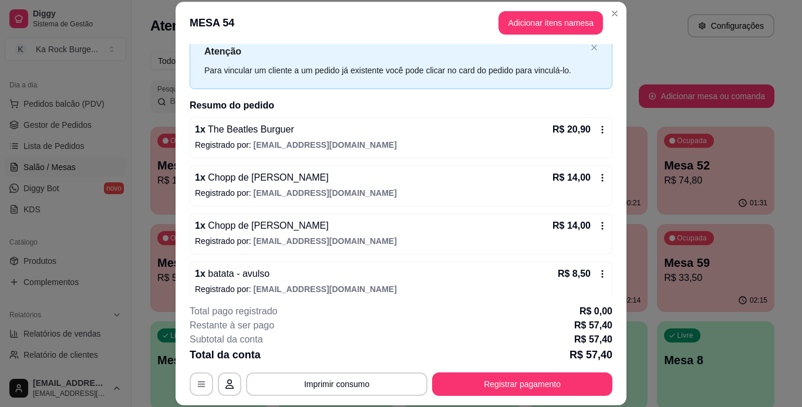
scroll to position [59, 0]
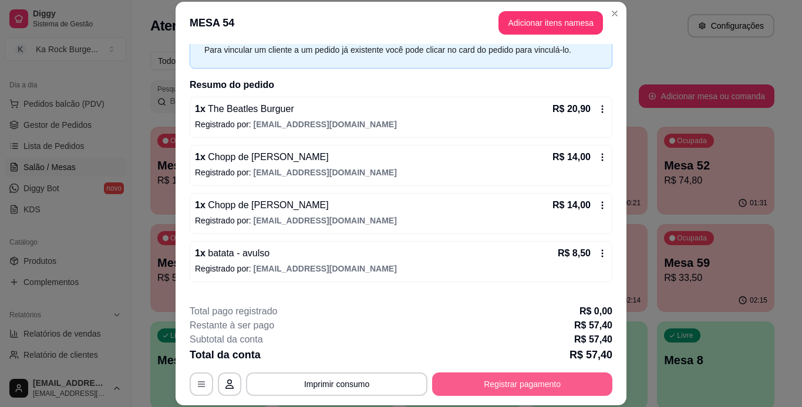
click at [482, 386] on button "Registrar pagamento" at bounding box center [522, 384] width 180 height 23
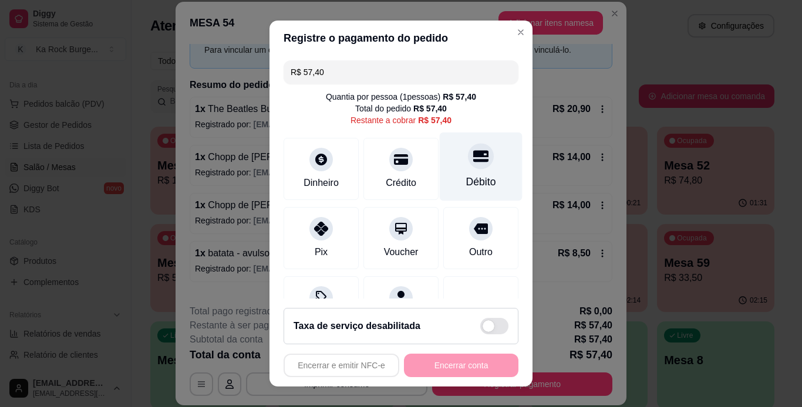
click at [466, 177] on div "Débito" at bounding box center [481, 181] width 30 height 15
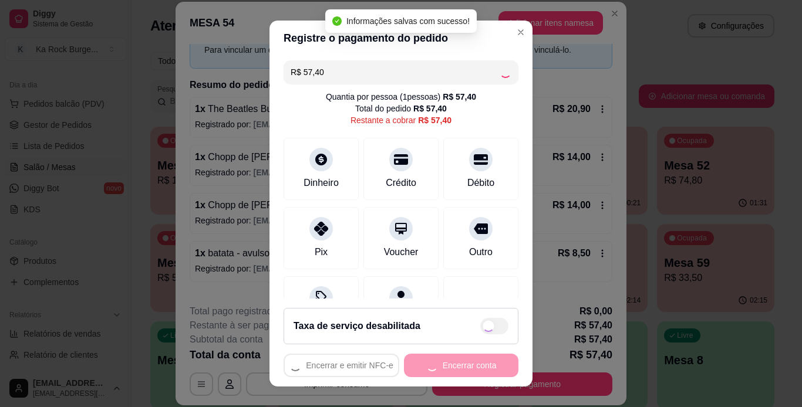
type input "R$ 0,00"
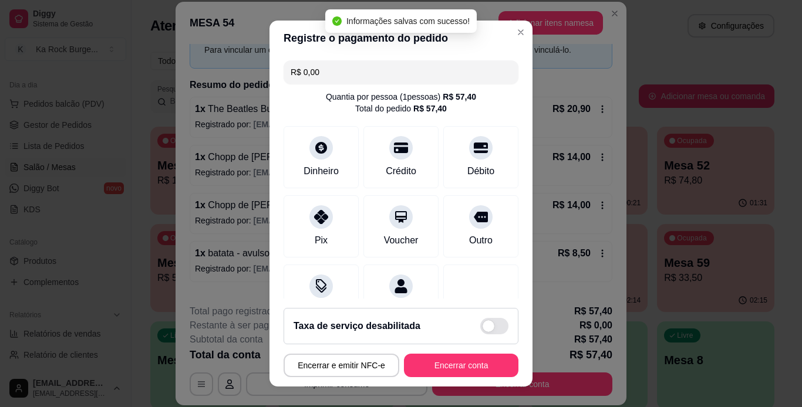
click at [489, 352] on footer "Taxa de serviço desabilitada Encerrar e emitir NFC-e Encerrar conta" at bounding box center [400, 343] width 263 height 88
click at [487, 366] on button "Encerrar conta" at bounding box center [461, 366] width 111 height 23
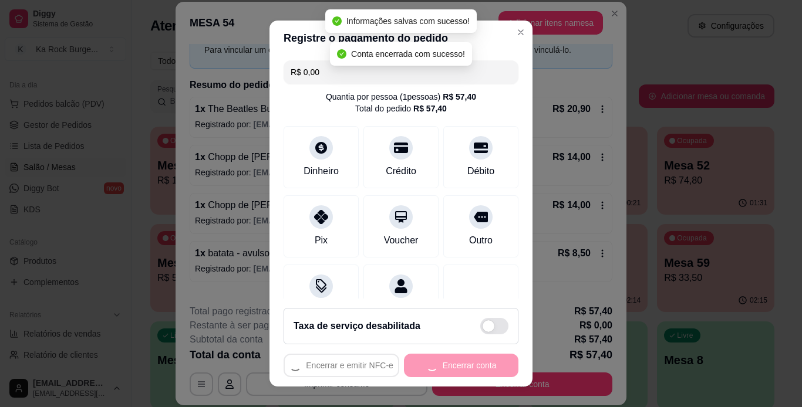
scroll to position [0, 0]
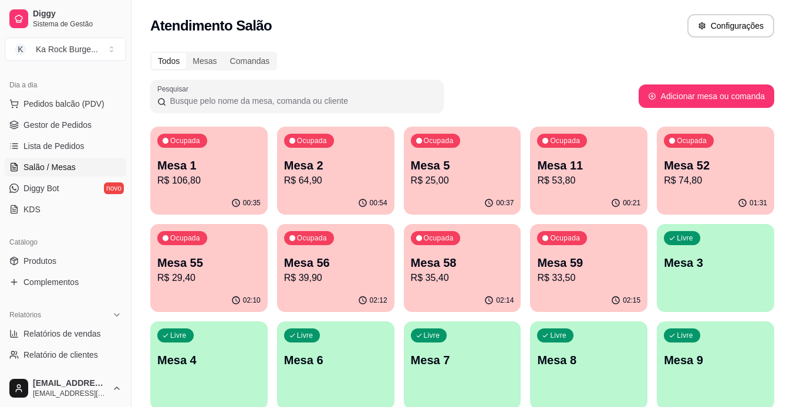
click at [250, 293] on div "02:10" at bounding box center [208, 300] width 117 height 23
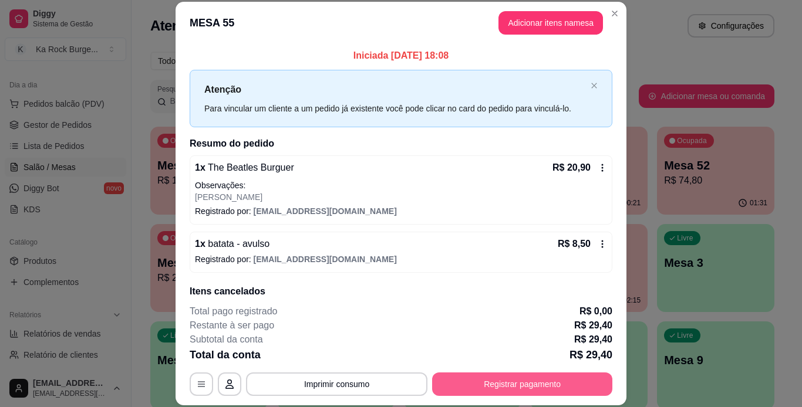
click at [551, 374] on button "Registrar pagamento" at bounding box center [522, 384] width 180 height 23
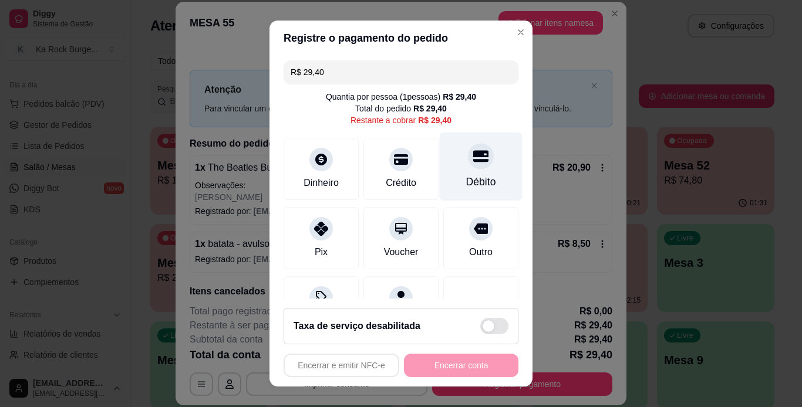
click at [470, 171] on div "Débito" at bounding box center [481, 166] width 83 height 69
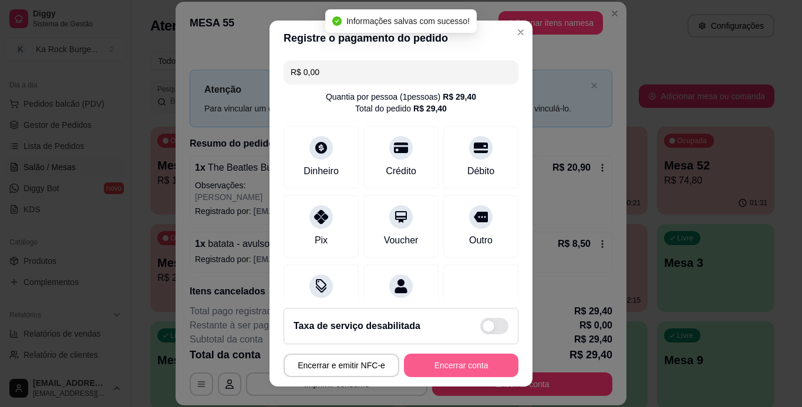
type input "R$ 0,00"
click at [463, 375] on button "Encerrar conta" at bounding box center [461, 365] width 114 height 23
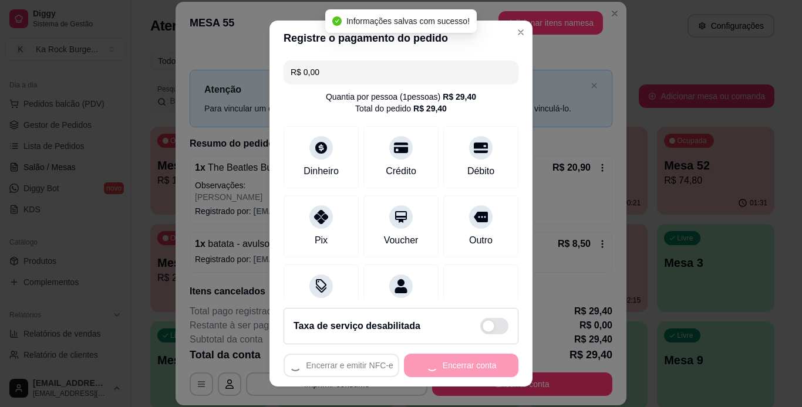
click at [463, 375] on div "Encerrar e emitir NFC-e Encerrar conta" at bounding box center [401, 365] width 235 height 23
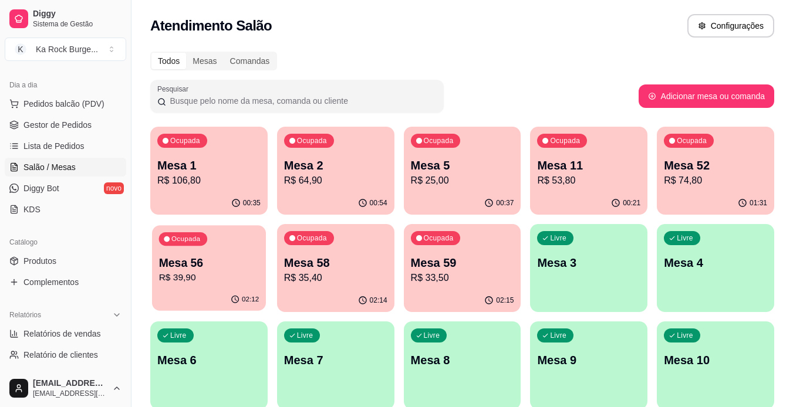
click at [207, 259] on p "Mesa 56" at bounding box center [209, 263] width 100 height 16
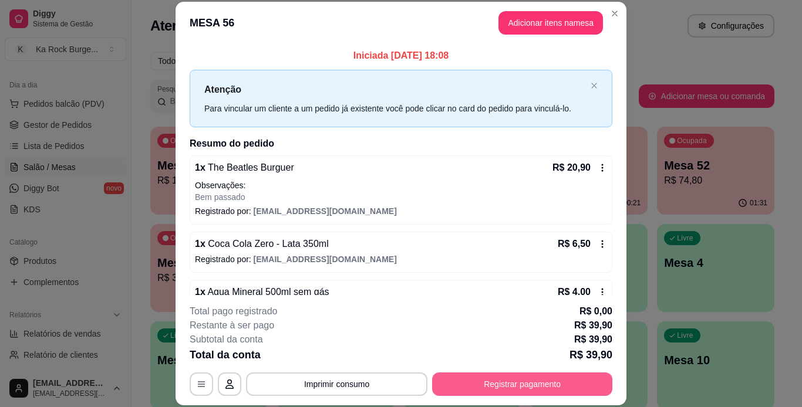
click at [520, 377] on button "Registrar pagamento" at bounding box center [522, 384] width 180 height 23
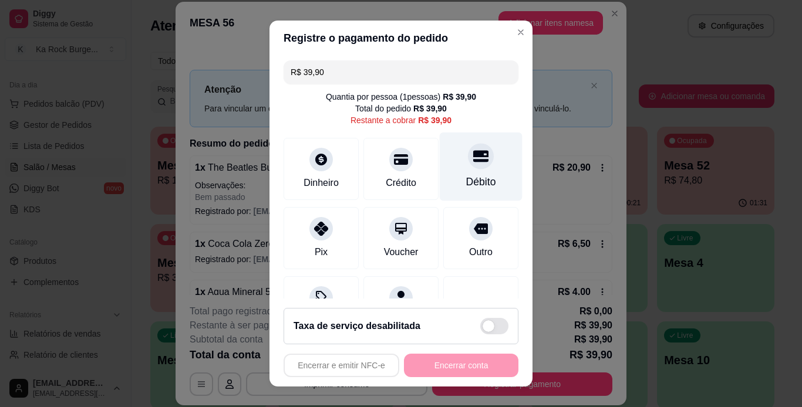
click at [468, 165] on div at bounding box center [481, 156] width 26 height 26
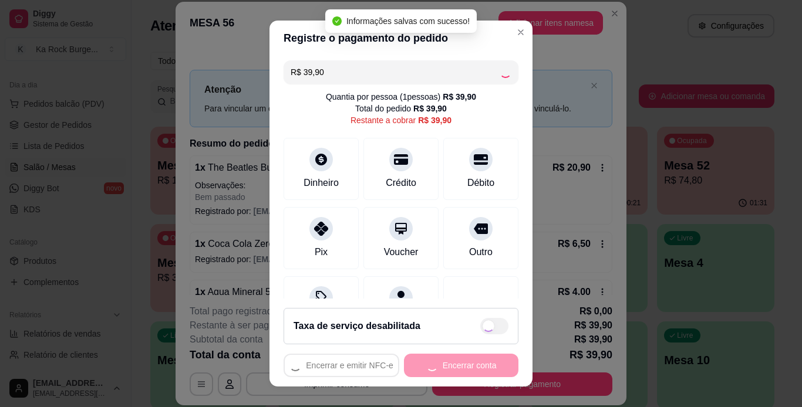
type input "R$ 0,00"
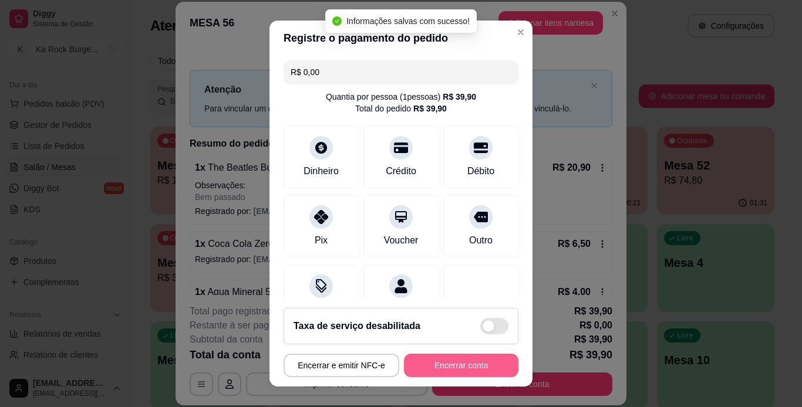
click at [473, 361] on button "Encerrar conta" at bounding box center [461, 365] width 114 height 23
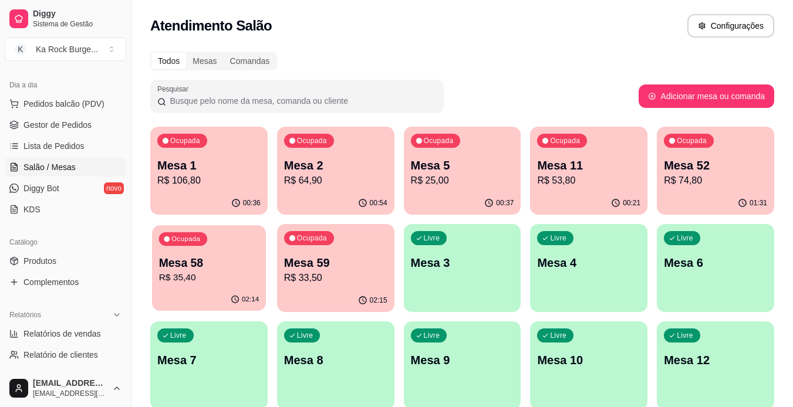
click at [197, 264] on p "Mesa 58" at bounding box center [209, 263] width 100 height 16
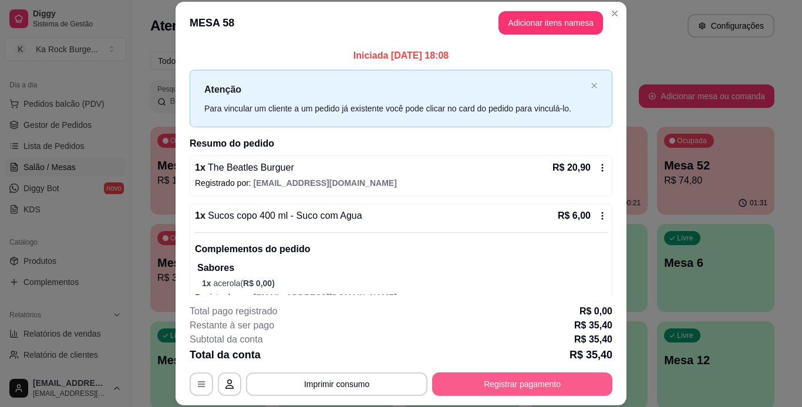
click at [579, 377] on button "Registrar pagamento" at bounding box center [522, 384] width 180 height 23
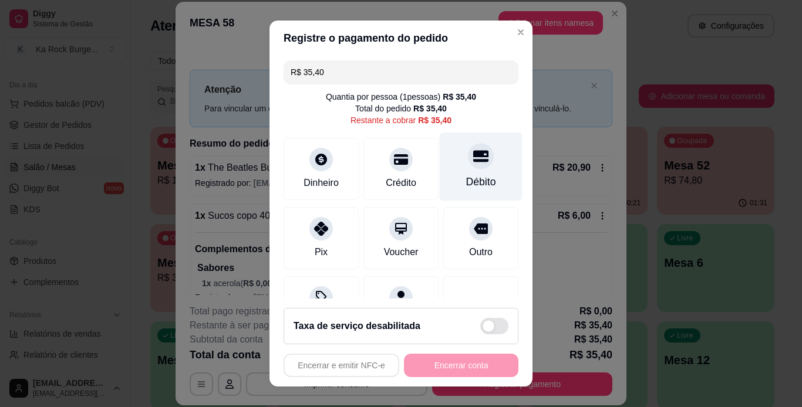
click at [471, 169] on div "Débito" at bounding box center [481, 166] width 83 height 69
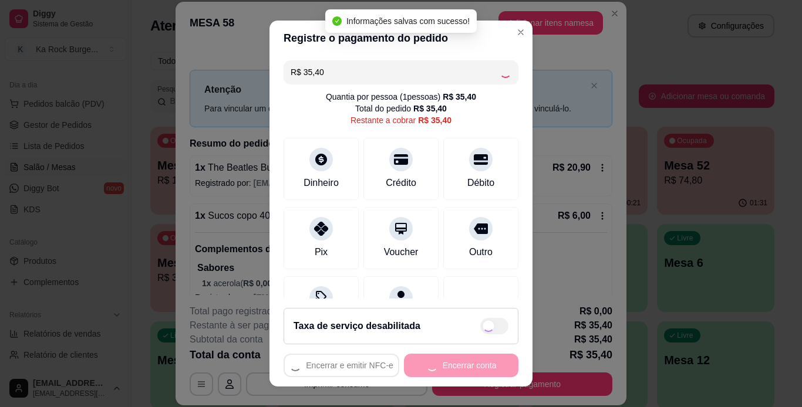
type input "R$ 0,00"
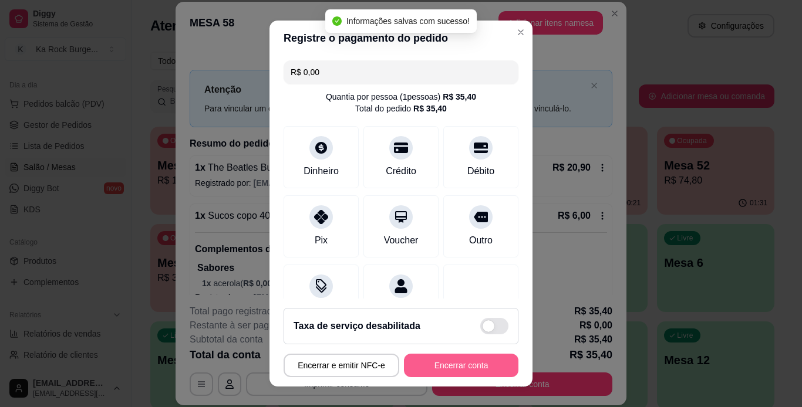
click at [460, 371] on button "Encerrar conta" at bounding box center [461, 365] width 114 height 23
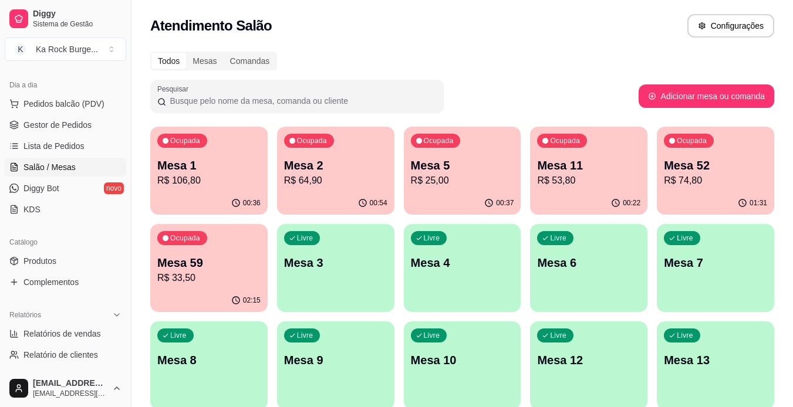
click at [184, 261] on p "Mesa 59" at bounding box center [208, 263] width 103 height 16
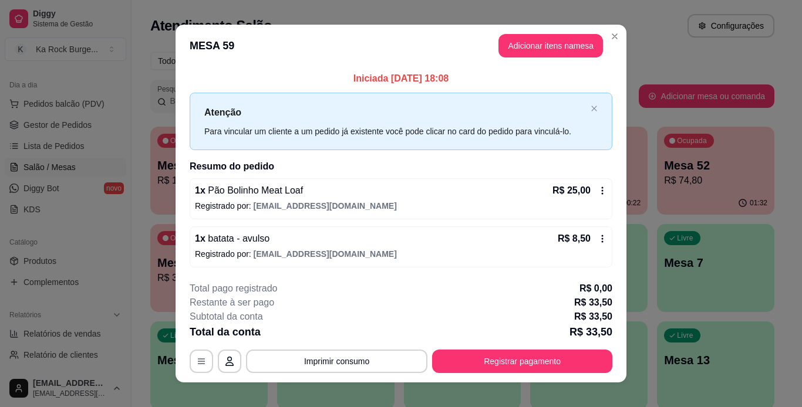
click at [512, 375] on footer "**********" at bounding box center [401, 327] width 451 height 110
click at [505, 363] on button "Registrar pagamento" at bounding box center [522, 361] width 180 height 23
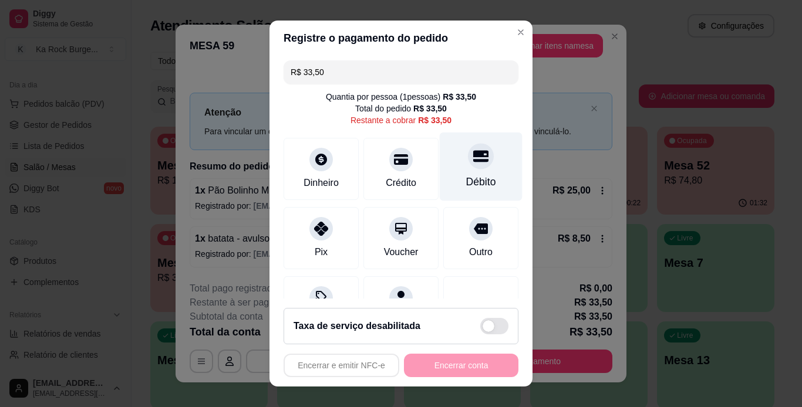
click at [484, 156] on div "Débito" at bounding box center [481, 166] width 83 height 69
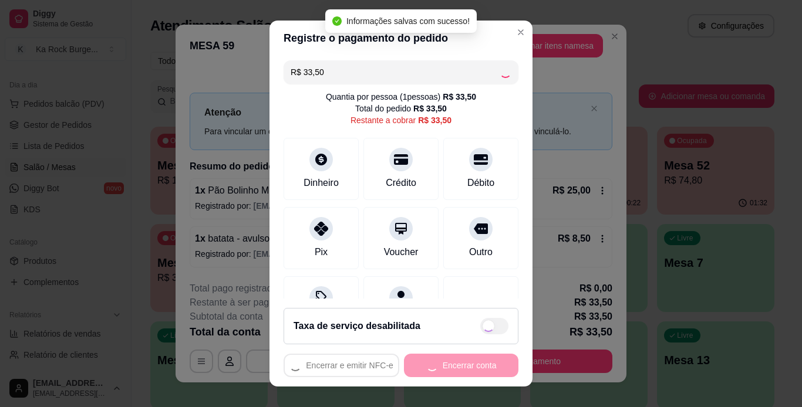
type input "R$ 0,00"
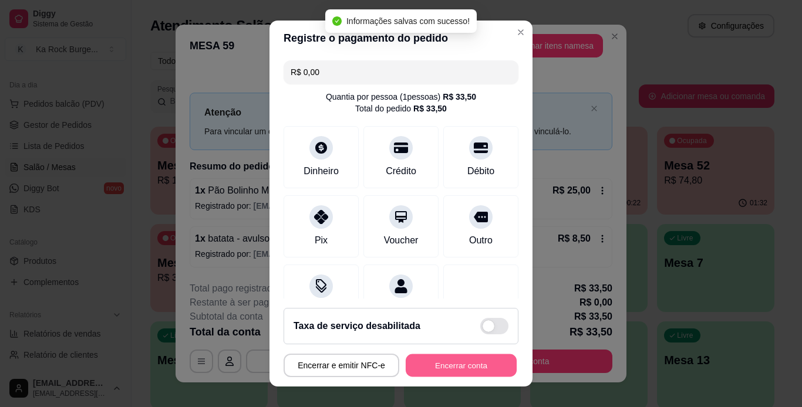
click at [453, 359] on button "Encerrar conta" at bounding box center [461, 366] width 111 height 23
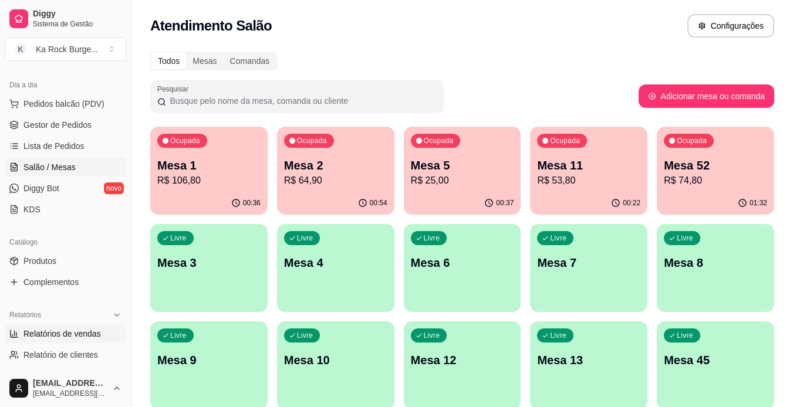
click at [46, 334] on span "Relatórios de vendas" at bounding box center [61, 334] width 77 height 12
select select "ALL"
select select "0"
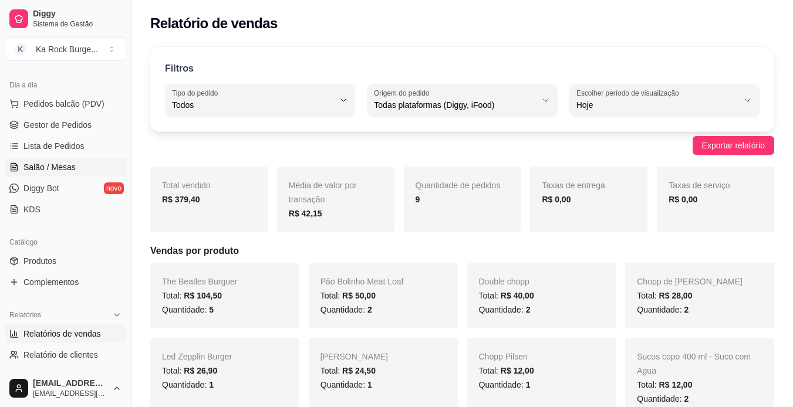
click at [31, 166] on span "Salão / Mesas" at bounding box center [49, 167] width 52 height 12
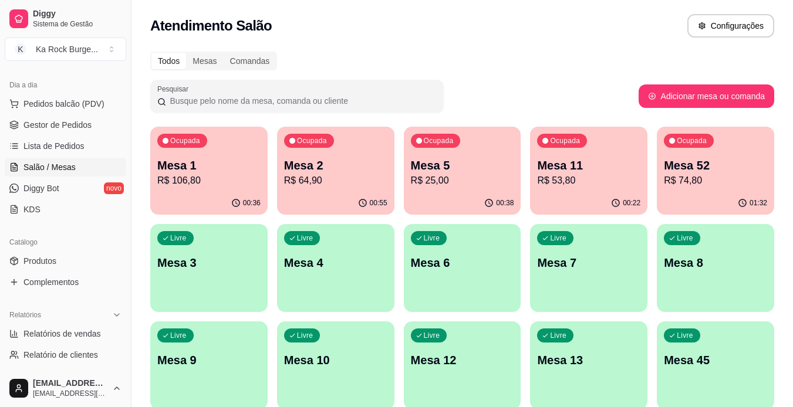
click at [305, 177] on p "R$ 64,90" at bounding box center [335, 181] width 103 height 14
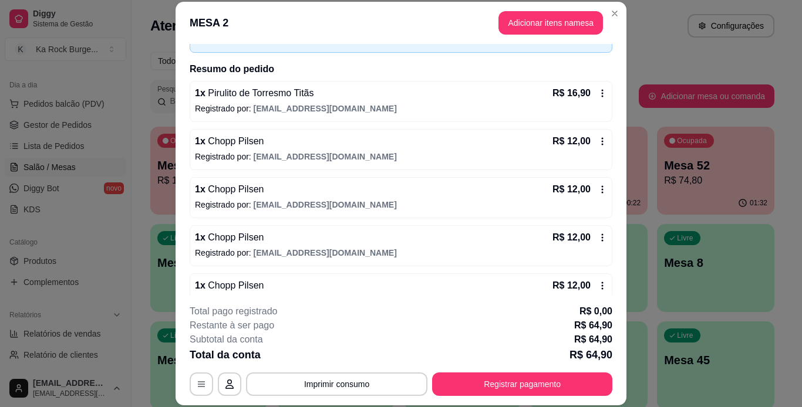
scroll to position [99, 0]
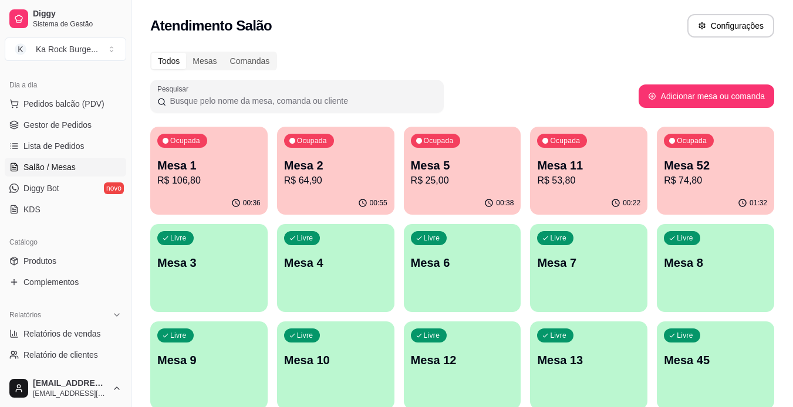
click at [565, 191] on button "Ocupada Mesa 11 R$ 53,80 00:22" at bounding box center [588, 171] width 117 height 88
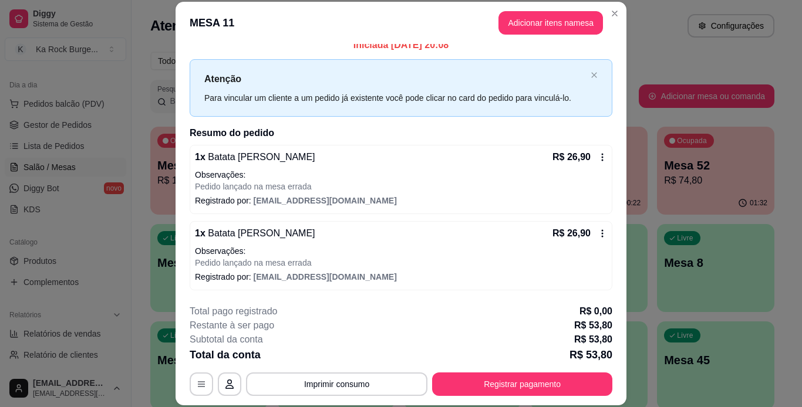
scroll to position [0, 0]
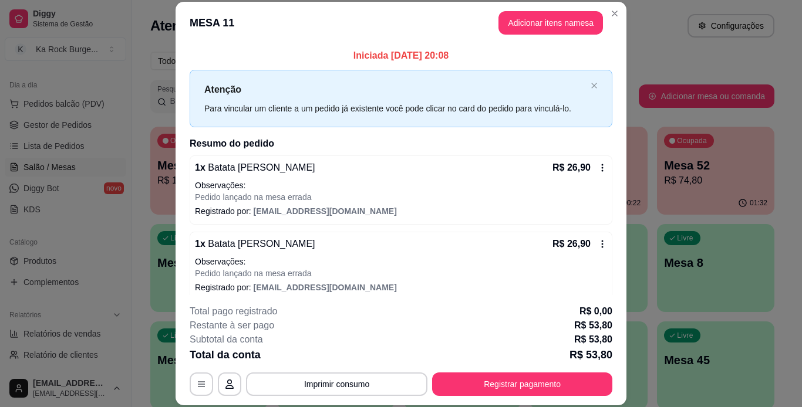
click at [598, 167] on icon at bounding box center [602, 167] width 9 height 9
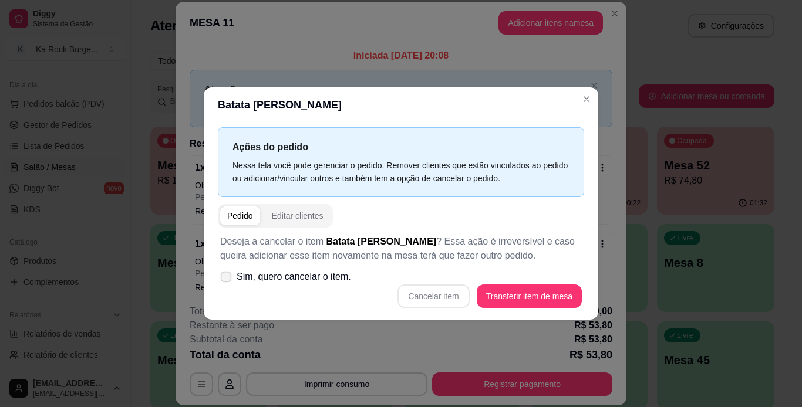
click at [275, 279] on span "Sim, quero cancelar o item." at bounding box center [294, 277] width 114 height 14
click at [227, 279] on input "Sim, quero cancelar o item." at bounding box center [224, 283] width 8 height 8
checkbox input "true"
click at [460, 279] on div "Deseja a cancelar o item Batata [PERSON_NAME] ? Essa ação é irreversível e caso…" at bounding box center [401, 271] width 366 height 87
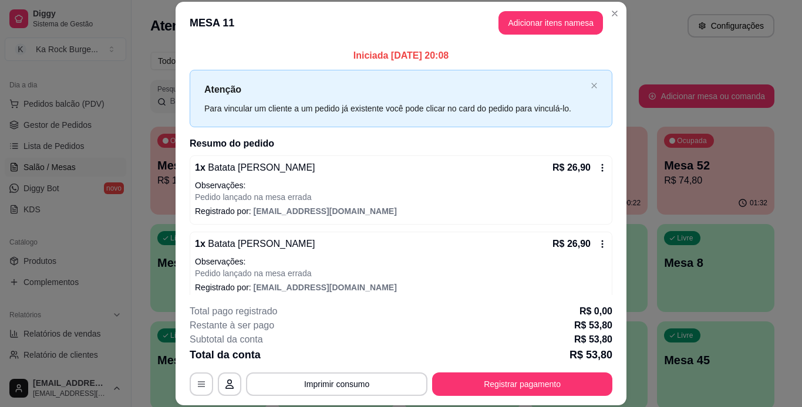
click at [593, 170] on div "1 x Batata [PERSON_NAME] R$ 26,90 Observações: Pedido lançado na mesa errada Re…" at bounding box center [401, 190] width 423 height 69
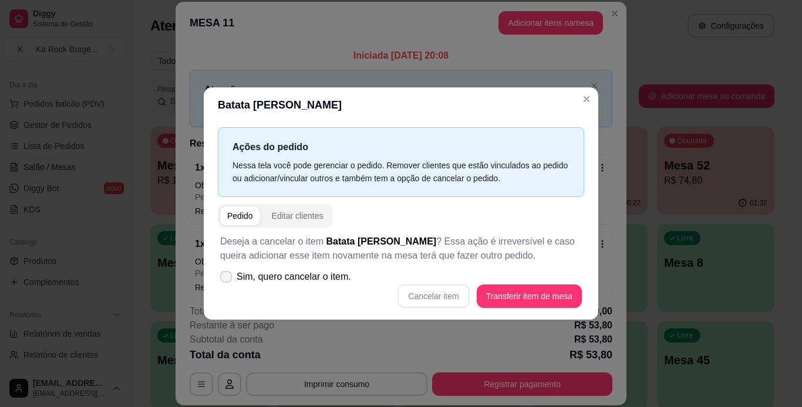
click at [301, 272] on span "Sim, quero cancelar o item." at bounding box center [294, 277] width 114 height 14
click at [227, 279] on input "Sim, quero cancelar o item." at bounding box center [224, 283] width 8 height 8
checkbox input "true"
click at [430, 296] on button "Cancelar item" at bounding box center [433, 296] width 72 height 23
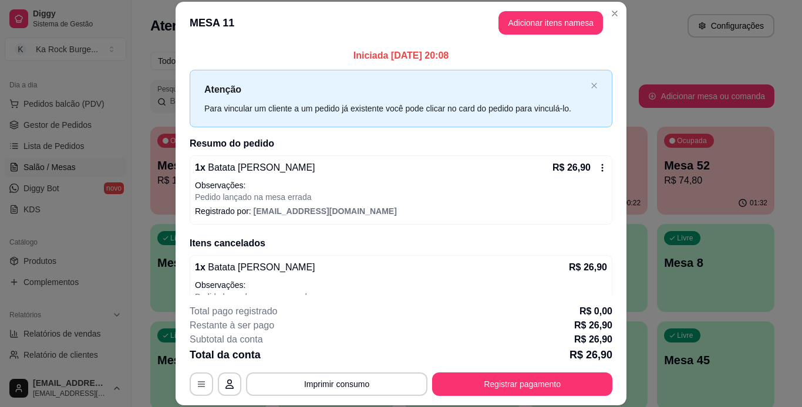
click at [591, 173] on div "R$ 26,90" at bounding box center [579, 168] width 55 height 14
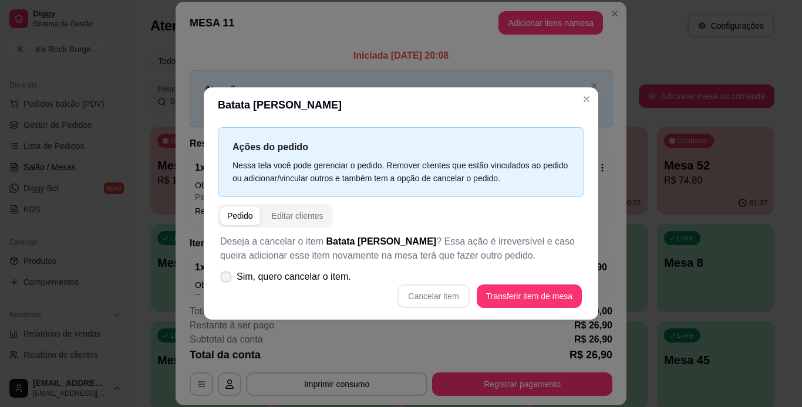
click at [275, 285] on label "Sim, quero cancelar o item." at bounding box center [285, 276] width 140 height 23
click at [227, 285] on input "Sim, quero cancelar o item." at bounding box center [224, 283] width 8 height 8
checkbox input "true"
click at [424, 286] on button "Cancelar item" at bounding box center [433, 296] width 72 height 23
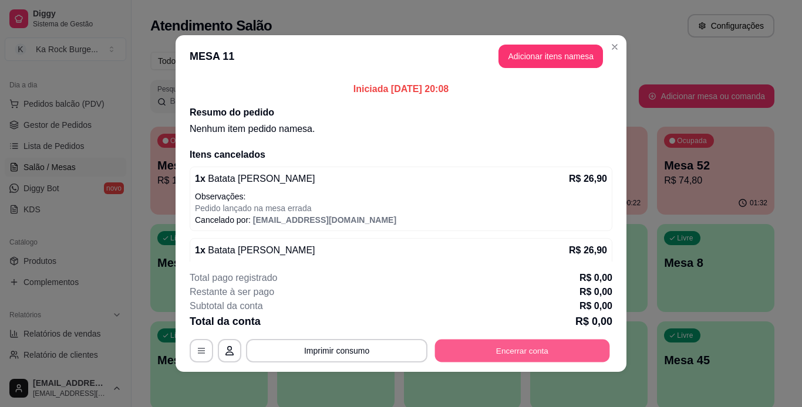
click at [461, 353] on button "Encerrar conta" at bounding box center [522, 351] width 175 height 23
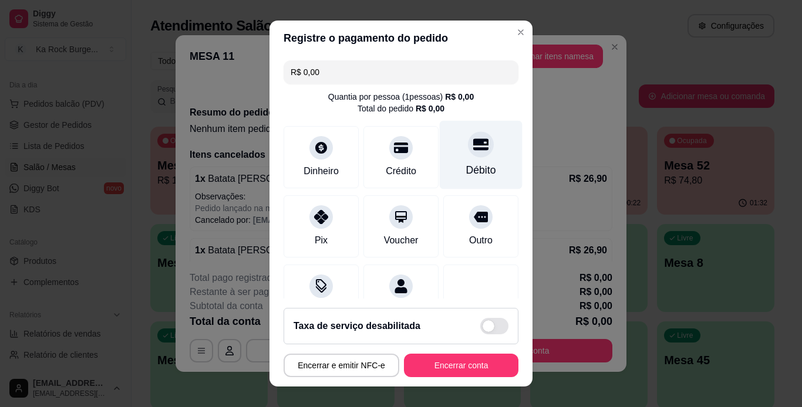
click at [468, 150] on div at bounding box center [481, 144] width 26 height 26
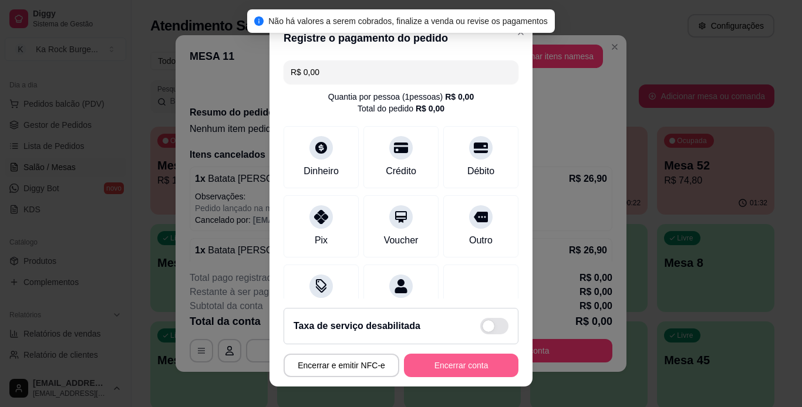
click at [467, 362] on button "Encerrar conta" at bounding box center [461, 365] width 114 height 23
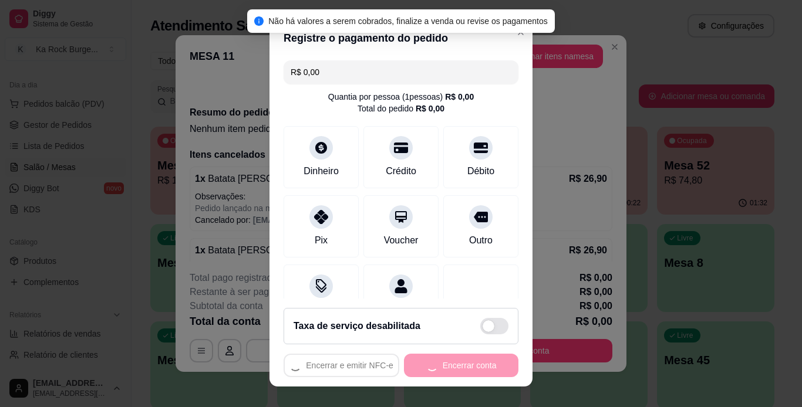
click at [467, 362] on div "Encerrar e emitir NFC-e Encerrar conta" at bounding box center [401, 365] width 235 height 23
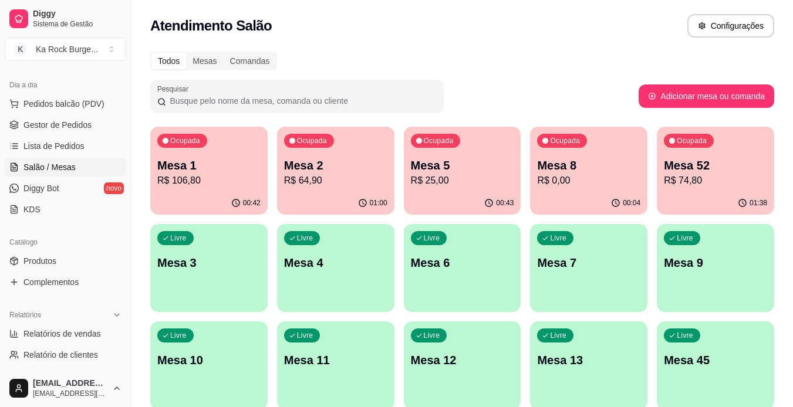
click at [483, 164] on p "Mesa 5" at bounding box center [462, 165] width 103 height 16
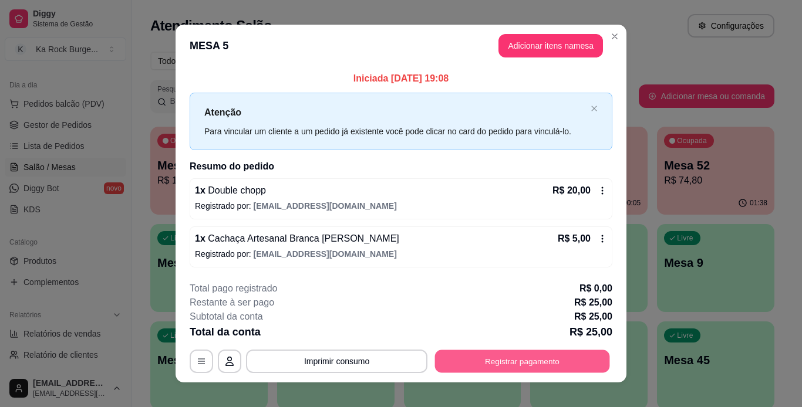
click at [553, 371] on button "Registrar pagamento" at bounding box center [522, 361] width 175 height 23
click at [475, 366] on button "Registrar pagamento" at bounding box center [522, 361] width 180 height 23
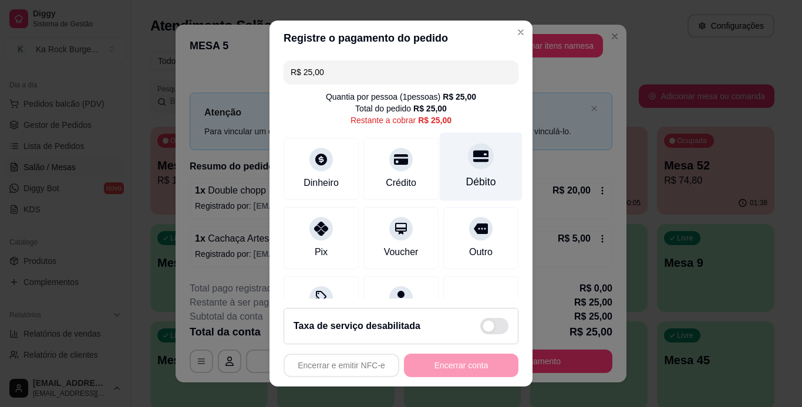
click at [440, 183] on div "Débito" at bounding box center [481, 166] width 83 height 69
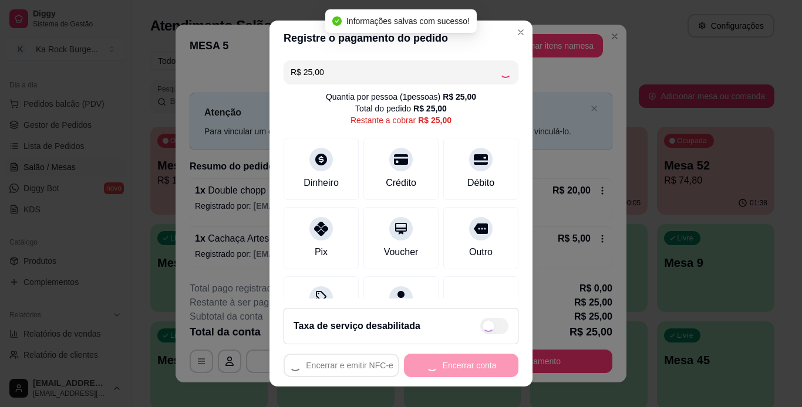
type input "R$ 0,00"
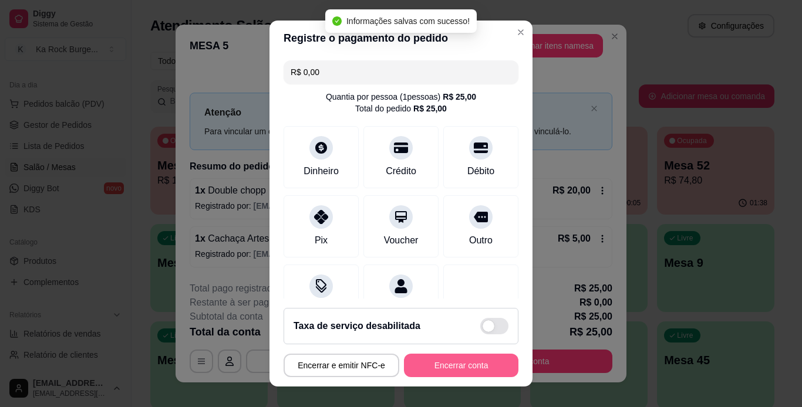
click at [450, 372] on button "Encerrar conta" at bounding box center [461, 365] width 114 height 23
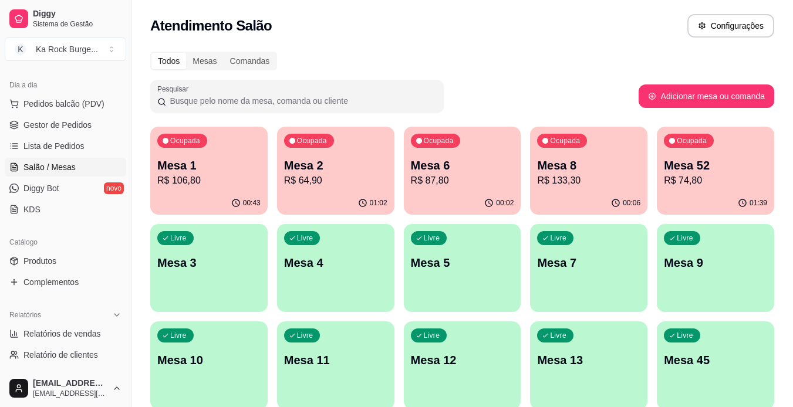
click at [375, 177] on p "R$ 64,90" at bounding box center [335, 181] width 103 height 14
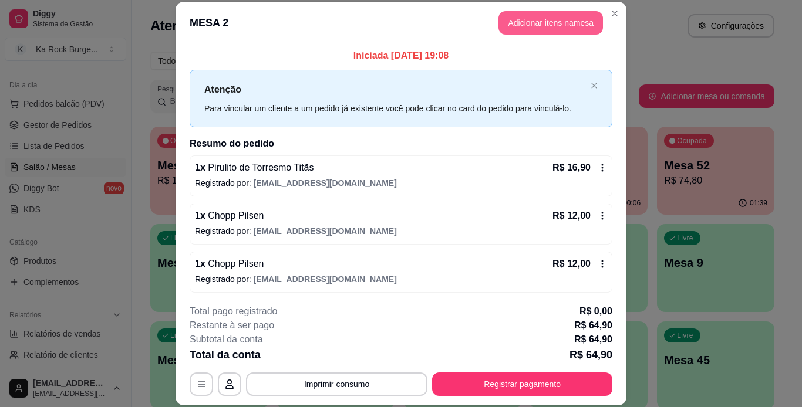
click at [521, 23] on button "Adicionar itens na mesa" at bounding box center [550, 22] width 104 height 23
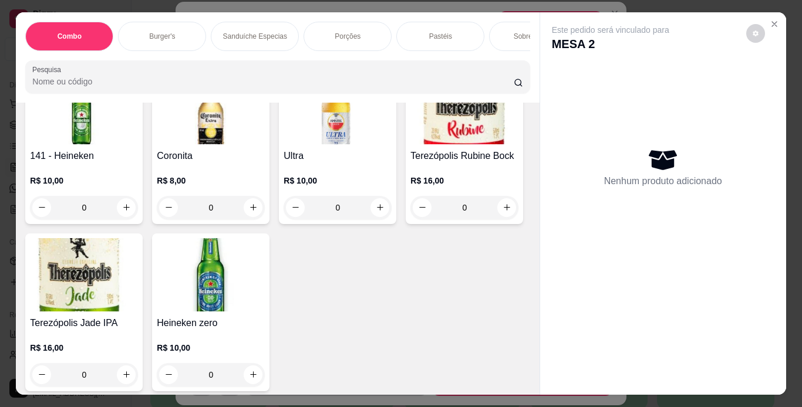
scroll to position [4575, 0]
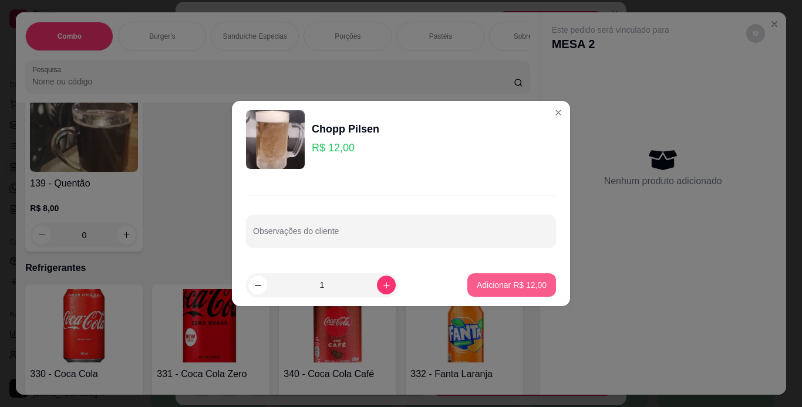
click at [487, 282] on p "Adicionar R$ 12,00" at bounding box center [512, 285] width 70 height 12
type input "1"
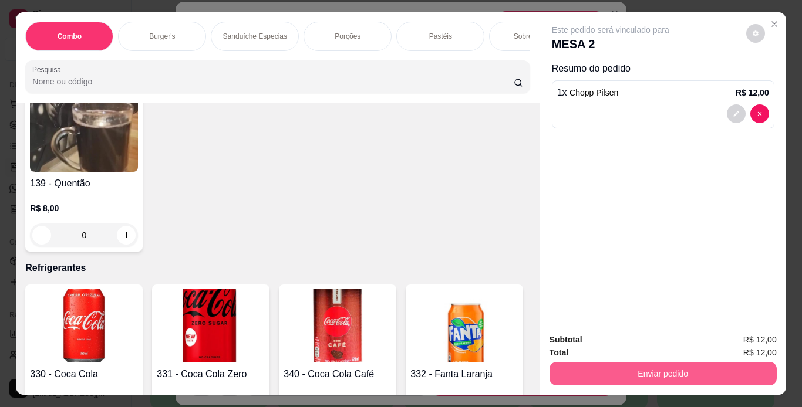
click at [577, 363] on button "Enviar pedido" at bounding box center [662, 373] width 227 height 23
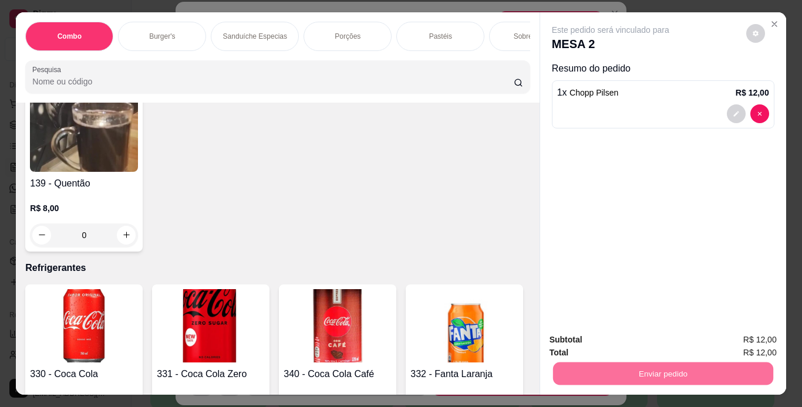
click at [585, 336] on button "Não registrar e enviar pedido" at bounding box center [624, 341] width 119 height 22
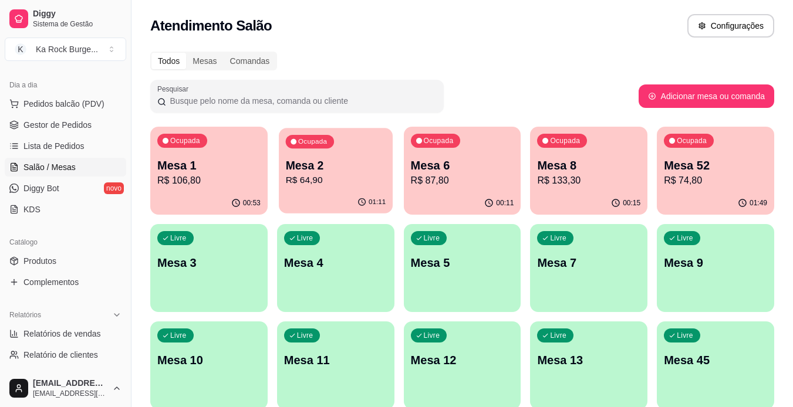
click at [319, 168] on p "Mesa 2" at bounding box center [335, 166] width 100 height 16
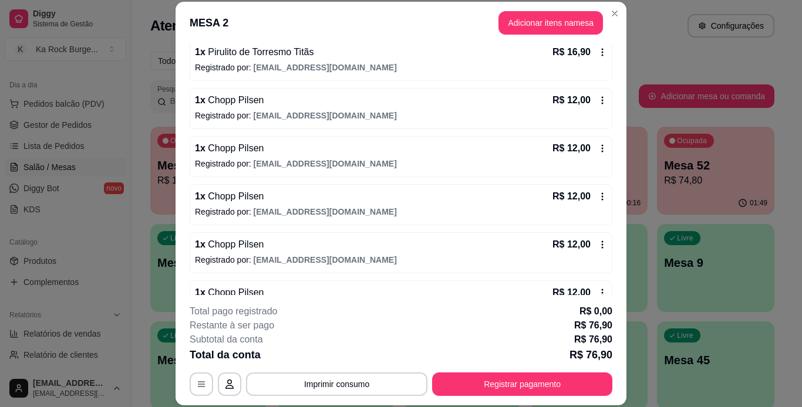
scroll to position [138, 0]
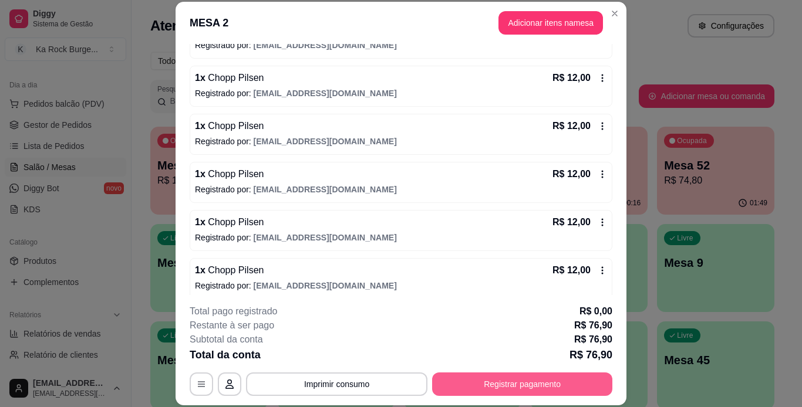
click at [550, 391] on button "Registrar pagamento" at bounding box center [522, 384] width 180 height 23
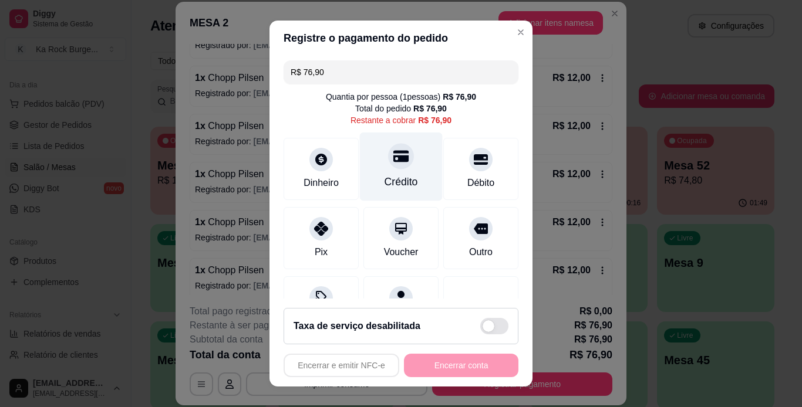
click at [370, 179] on div "Crédito" at bounding box center [401, 166] width 83 height 69
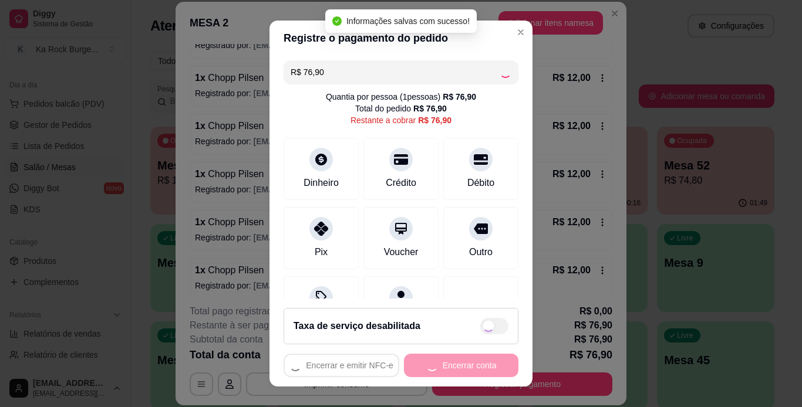
type input "R$ 0,00"
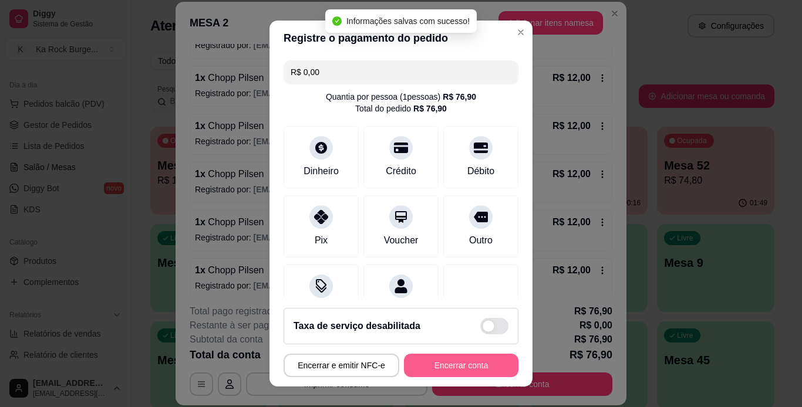
click at [450, 365] on button "Encerrar conta" at bounding box center [461, 365] width 114 height 23
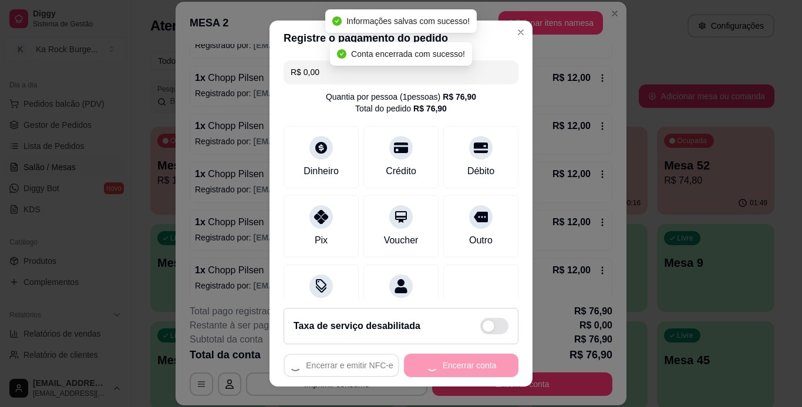
scroll to position [0, 0]
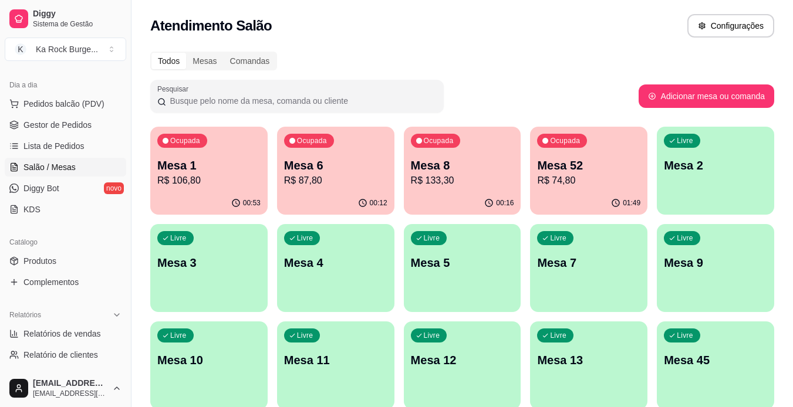
click at [569, 171] on p "Mesa 52" at bounding box center [588, 165] width 103 height 16
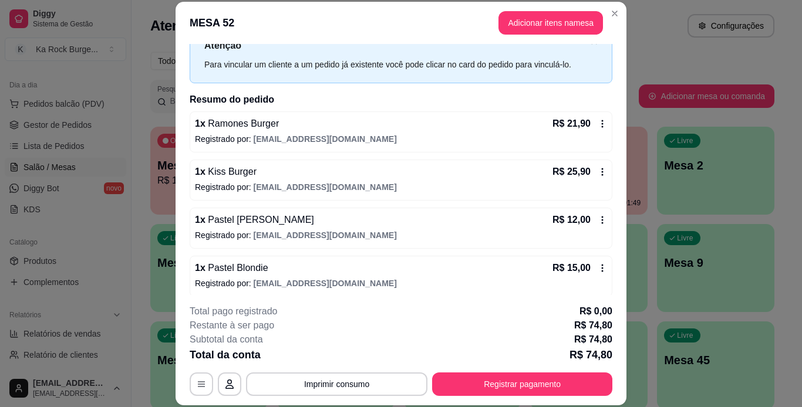
scroll to position [50, 0]
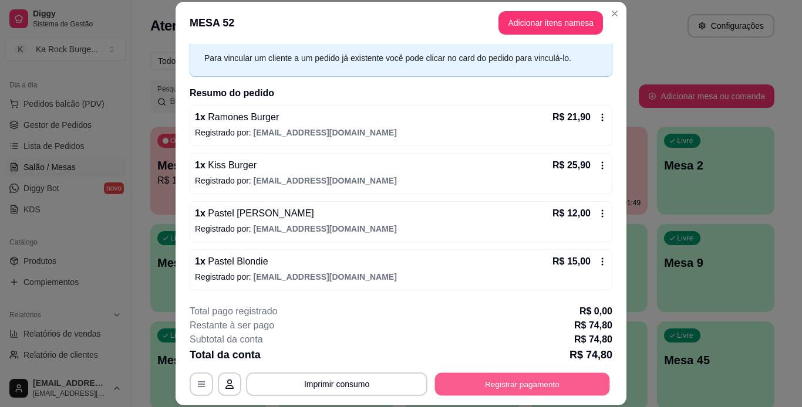
click at [530, 388] on button "Registrar pagamento" at bounding box center [522, 384] width 175 height 23
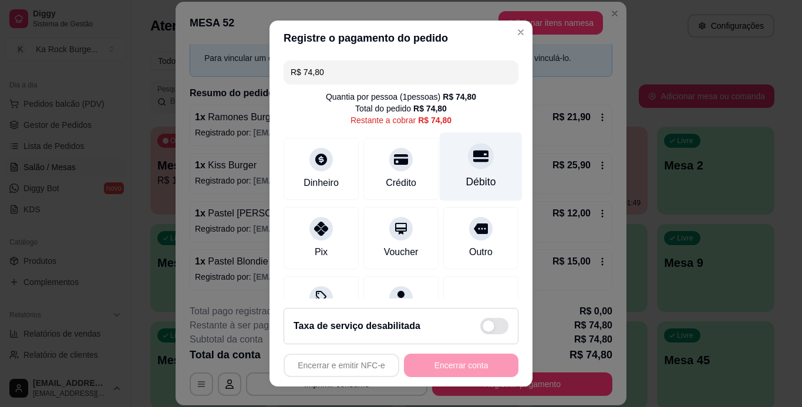
click at [454, 196] on div "Débito" at bounding box center [481, 166] width 83 height 69
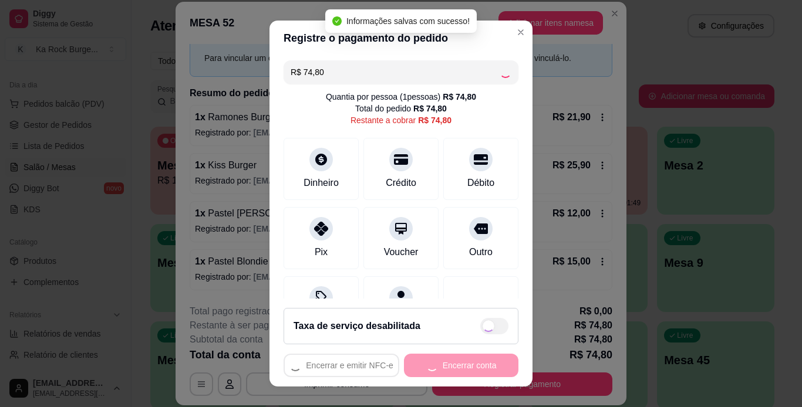
type input "R$ 0,00"
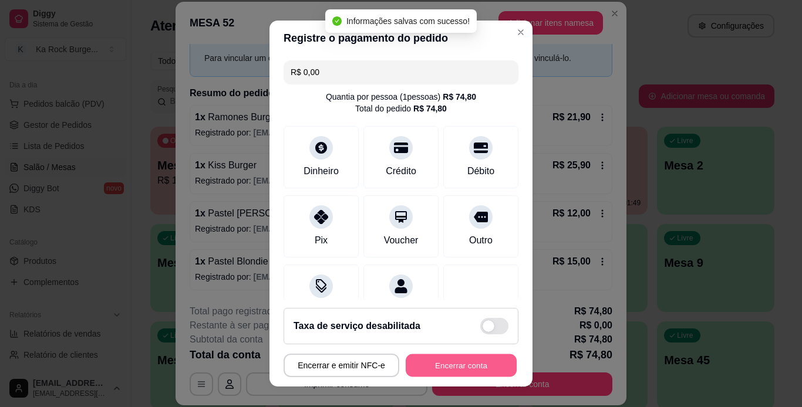
click at [462, 363] on button "Encerrar conta" at bounding box center [461, 366] width 111 height 23
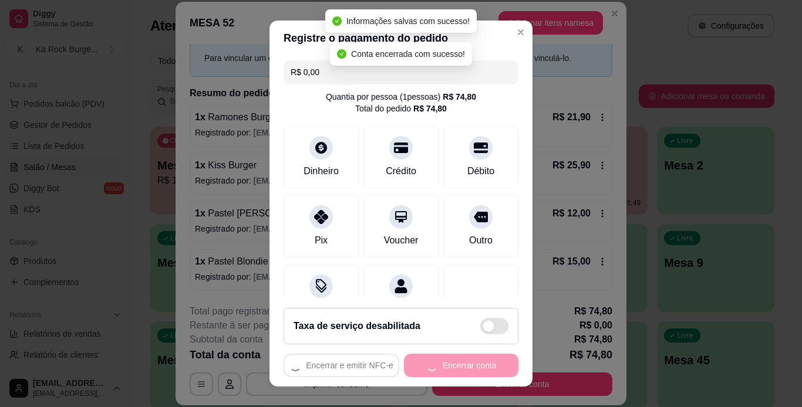
scroll to position [0, 0]
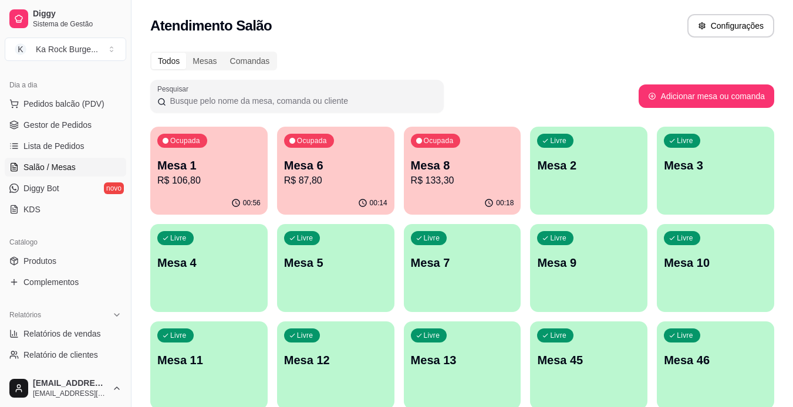
click at [453, 175] on p "R$ 133,30" at bounding box center [462, 181] width 103 height 14
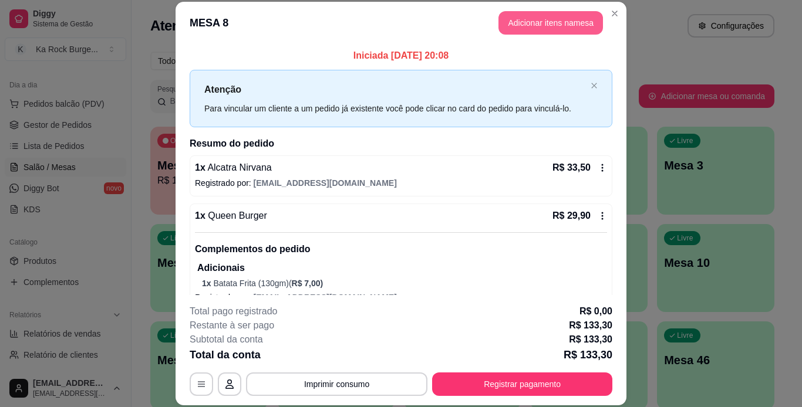
click at [524, 23] on button "Adicionar itens na mesa" at bounding box center [550, 22] width 104 height 23
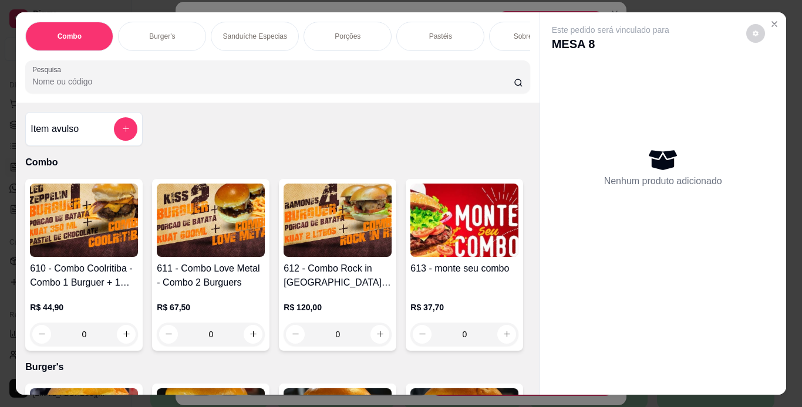
click at [787, 274] on div "Combo Burger's Sanduíche Especias Porções Pastéis Sobremesas Burger's Doces Pas…" at bounding box center [401, 203] width 802 height 407
click at [765, 15] on button "Close" at bounding box center [774, 24] width 19 height 19
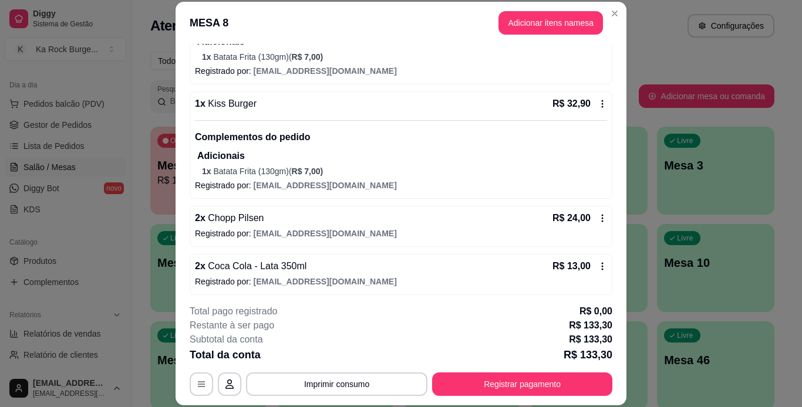
scroll to position [231, 0]
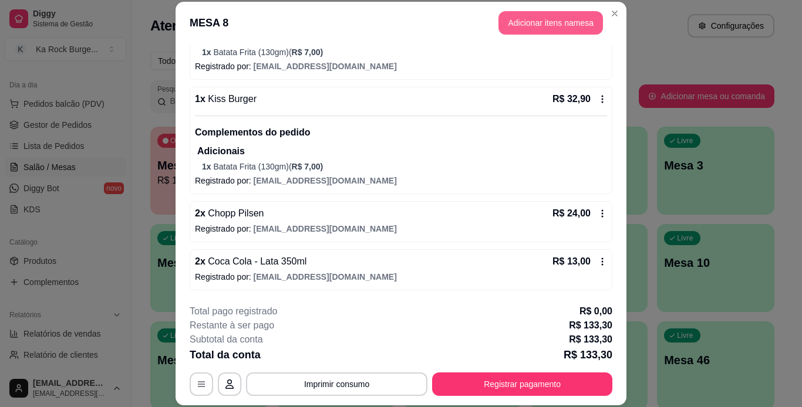
click at [560, 24] on button "Adicionar itens na mesa" at bounding box center [550, 22] width 104 height 23
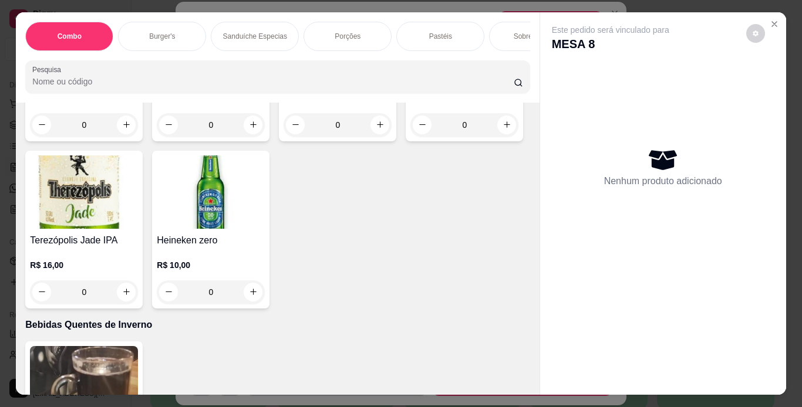
scroll to position [4712, 0]
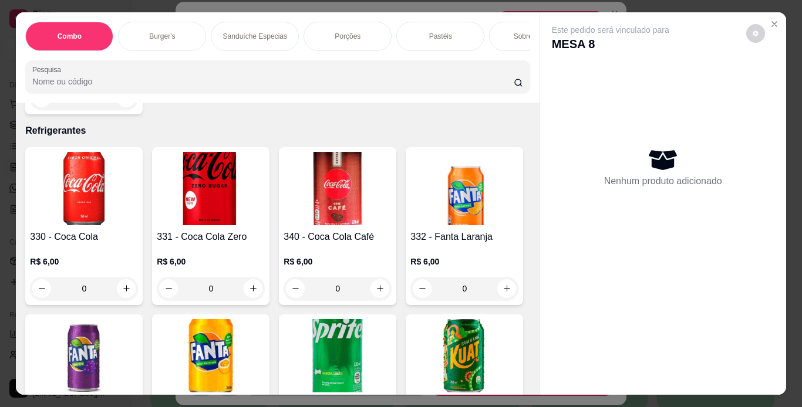
type input "1"
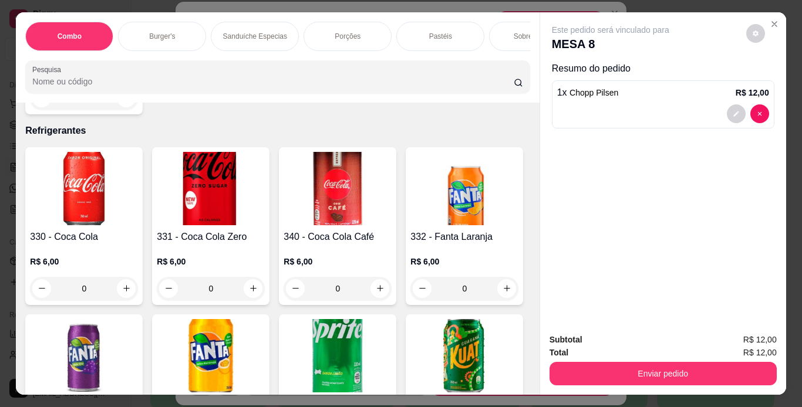
scroll to position [4713, 0]
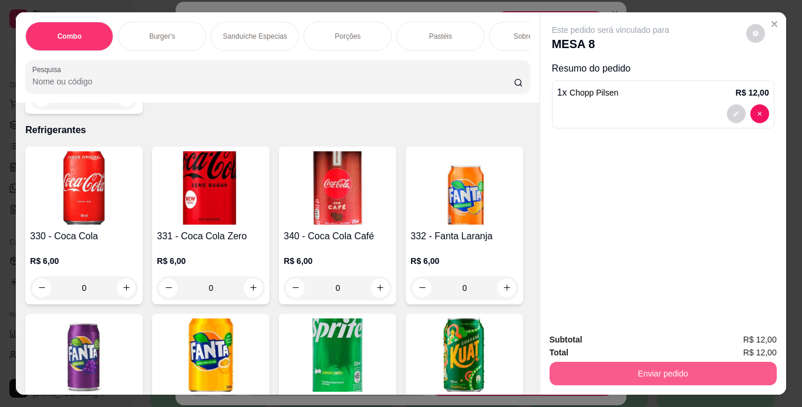
click at [614, 362] on button "Enviar pedido" at bounding box center [662, 373] width 227 height 23
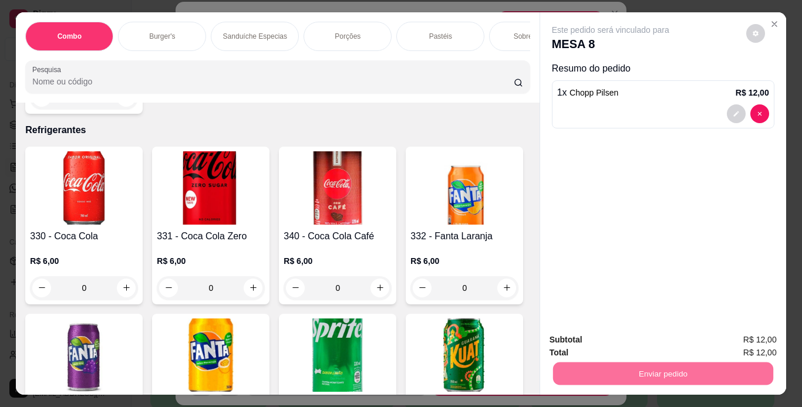
click at [613, 334] on button "Não registrar e enviar pedido" at bounding box center [624, 341] width 119 height 22
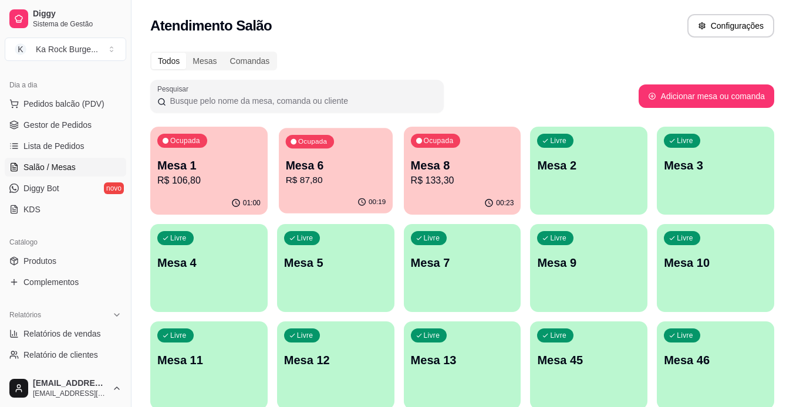
click at [309, 176] on p "R$ 87,80" at bounding box center [335, 181] width 100 height 14
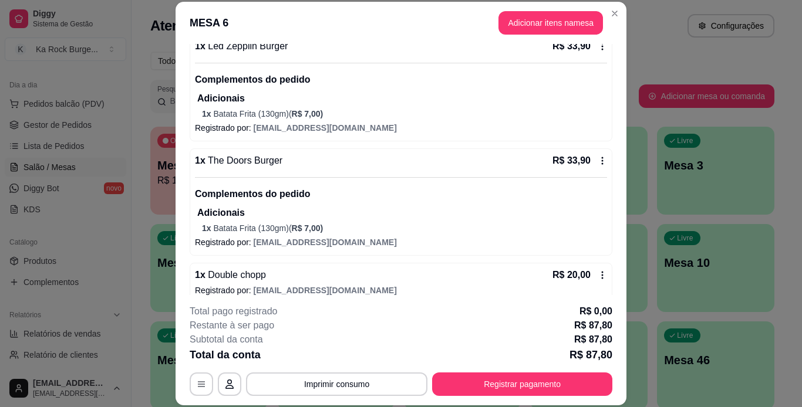
scroll to position [135, 0]
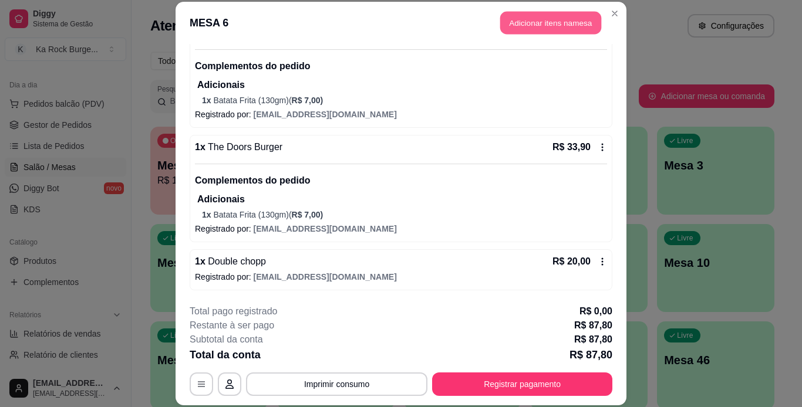
click at [521, 32] on button "Adicionar itens na mesa" at bounding box center [550, 23] width 101 height 23
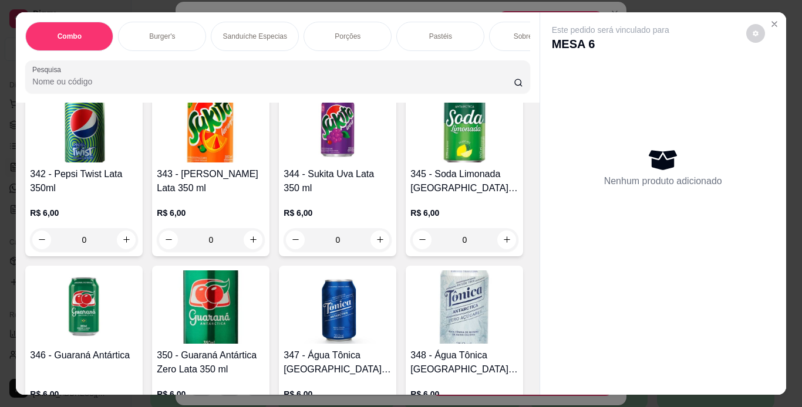
scroll to position [5705, 0]
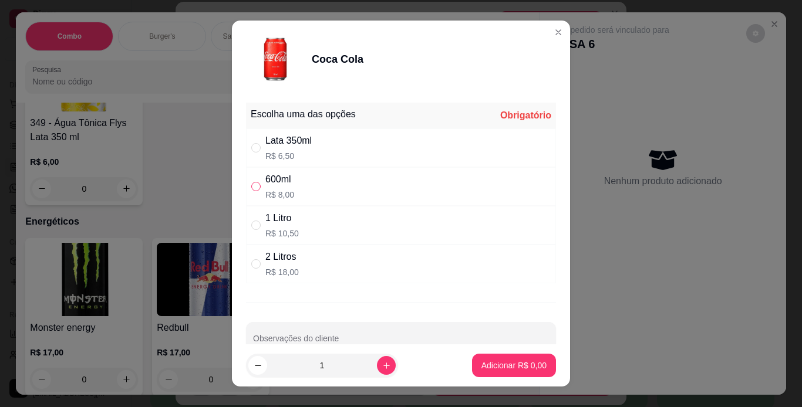
click at [251, 186] on input "" at bounding box center [255, 186] width 9 height 9
radio input "true"
click at [483, 363] on p "Adicionar R$ 8,00" at bounding box center [513, 366] width 65 height 12
type input "1"
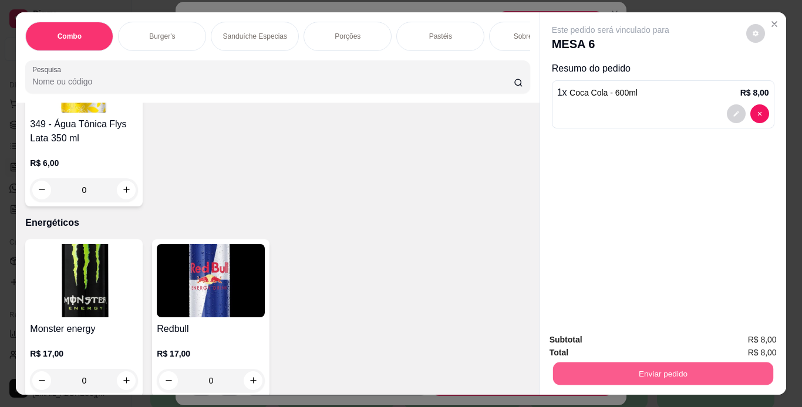
click at [573, 369] on button "Enviar pedido" at bounding box center [662, 374] width 220 height 23
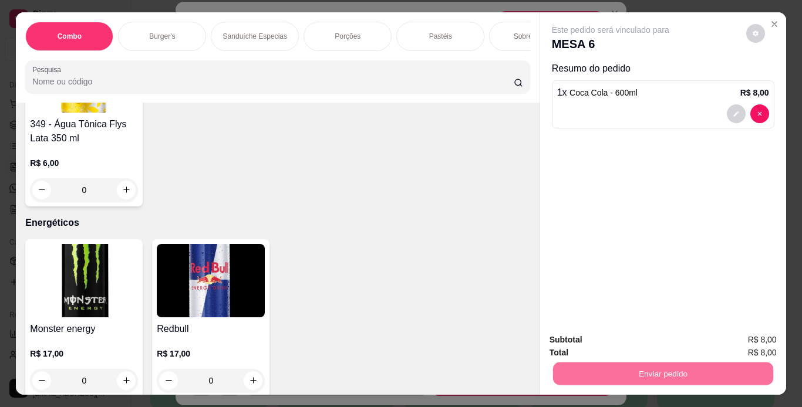
click at [586, 334] on button "Não registrar e enviar pedido" at bounding box center [624, 341] width 122 height 22
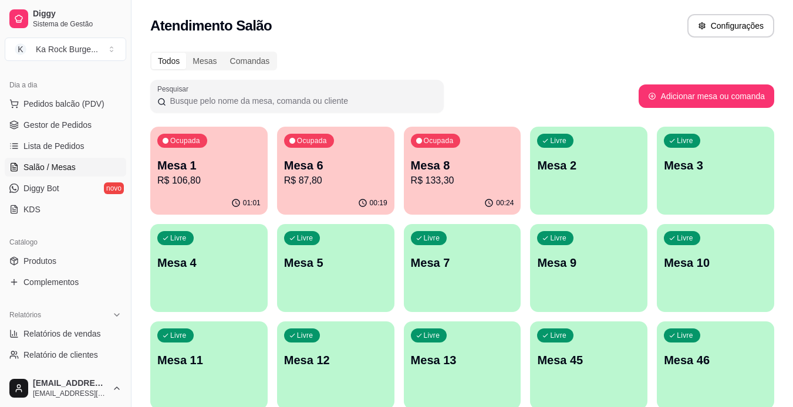
click at [639, 274] on div "Livre Mesa 9" at bounding box center [588, 261] width 117 height 74
click at [187, 163] on p "Mesa 1" at bounding box center [208, 165] width 103 height 16
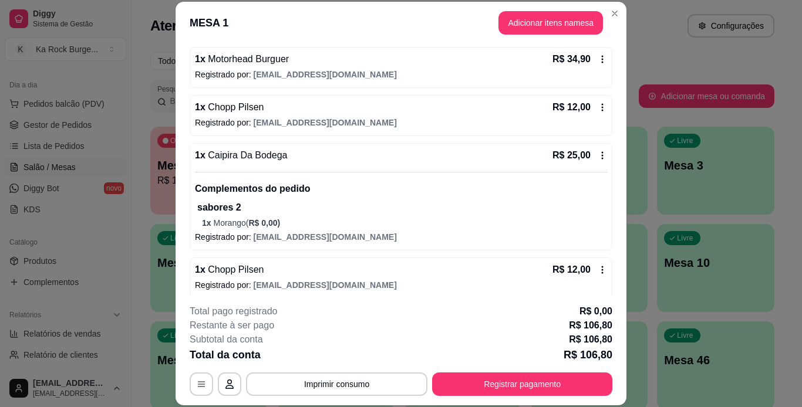
scroll to position [231, 0]
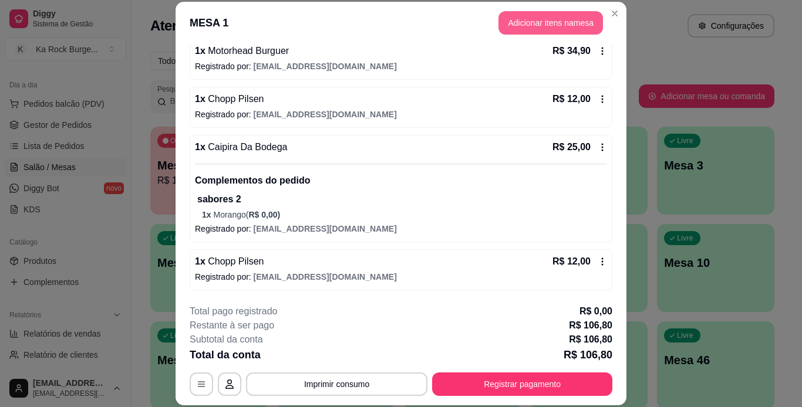
click at [526, 28] on button "Adicionar itens na mesa" at bounding box center [550, 22] width 104 height 23
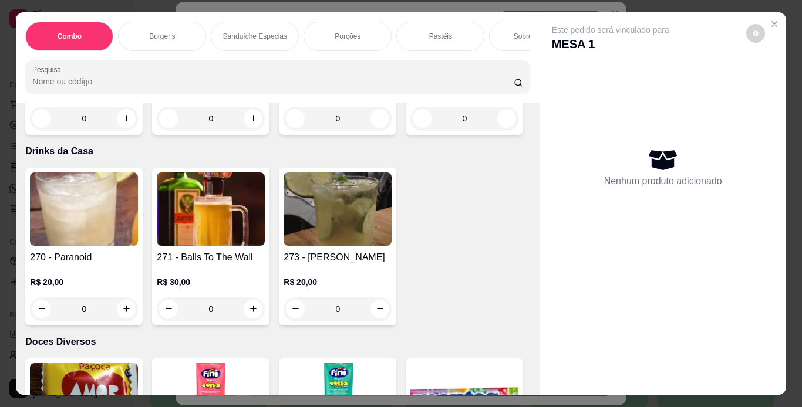
scroll to position [7109, 0]
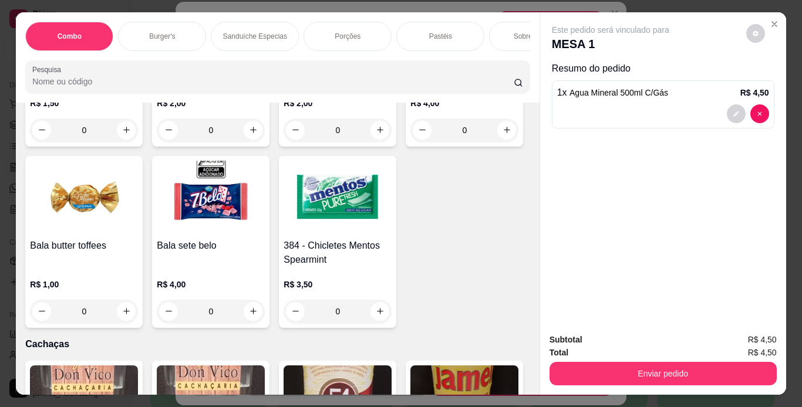
type input "2"
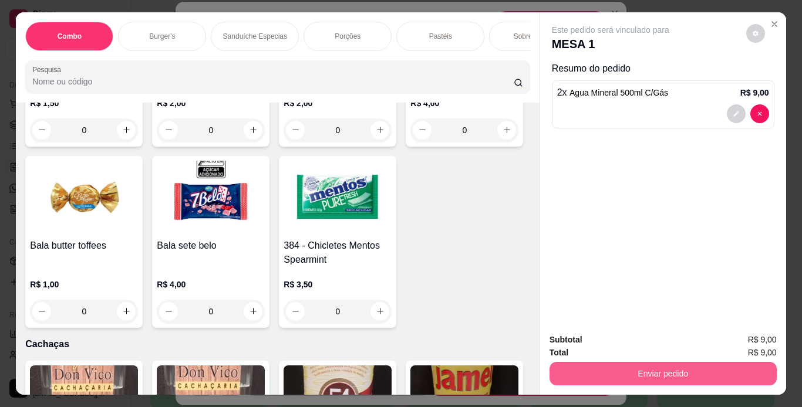
click at [566, 372] on button "Enviar pedido" at bounding box center [662, 373] width 227 height 23
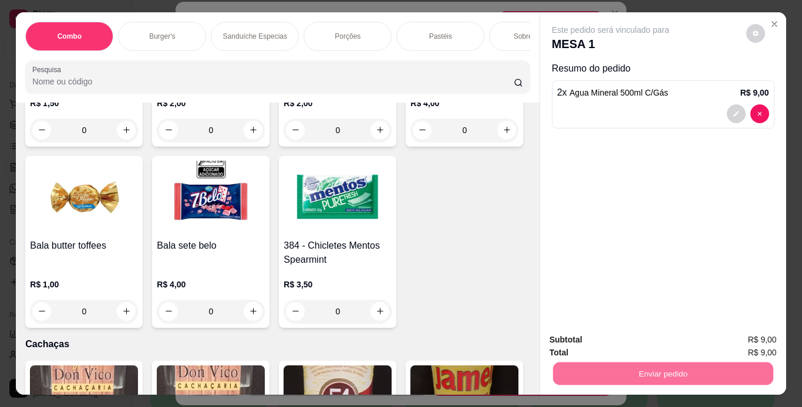
click at [660, 350] on button "Não registrar e enviar pedido" at bounding box center [624, 341] width 119 height 22
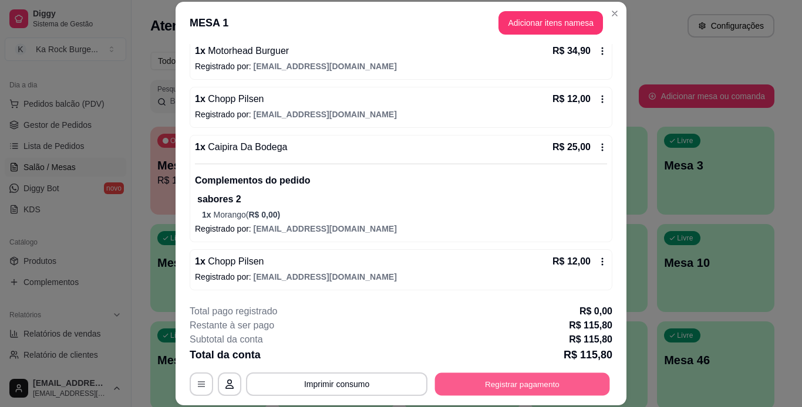
click at [530, 384] on button "Registrar pagamento" at bounding box center [522, 384] width 175 height 23
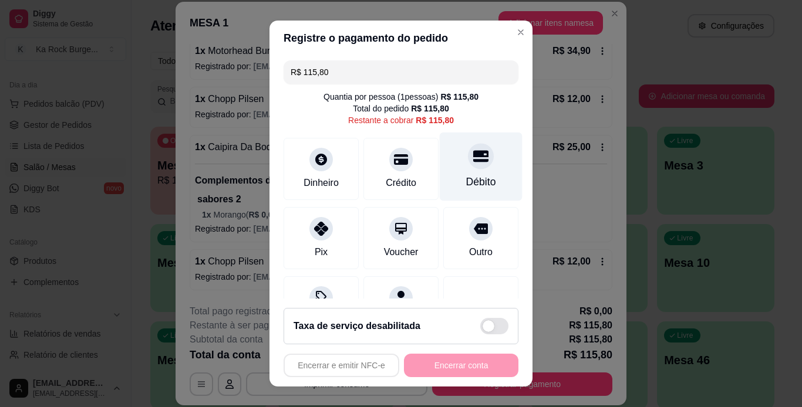
click at [470, 181] on div "Débito" at bounding box center [481, 181] width 30 height 15
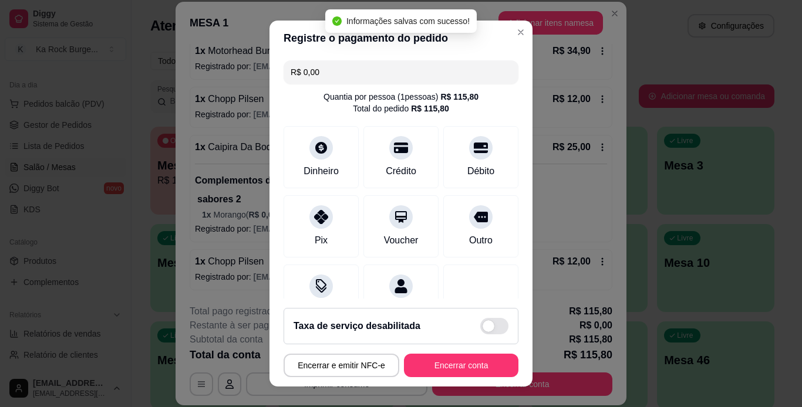
type input "R$ 0,00"
click at [475, 363] on button "Encerrar conta" at bounding box center [461, 366] width 111 height 23
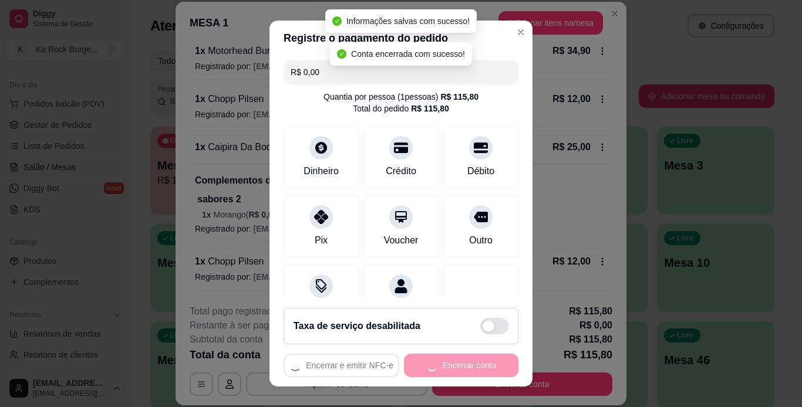
scroll to position [0, 0]
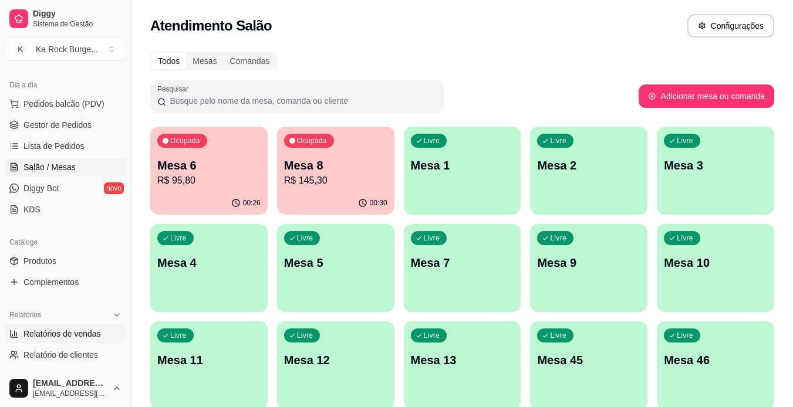
click at [70, 336] on span "Relatórios de vendas" at bounding box center [61, 334] width 77 height 12
select select "ALL"
select select "0"
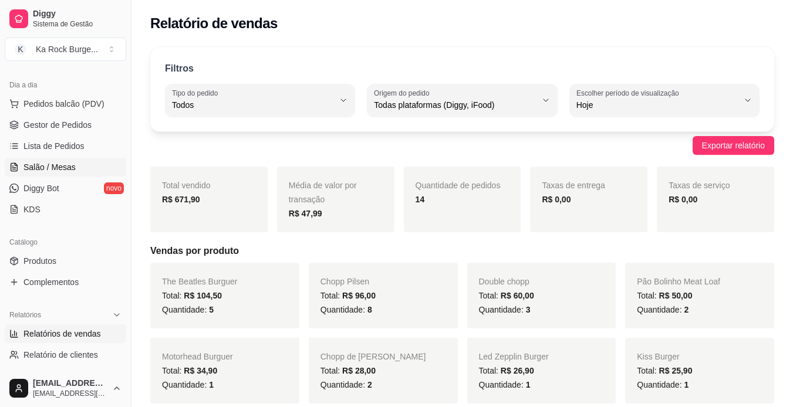
click at [39, 162] on span "Salão / Mesas" at bounding box center [49, 167] width 52 height 12
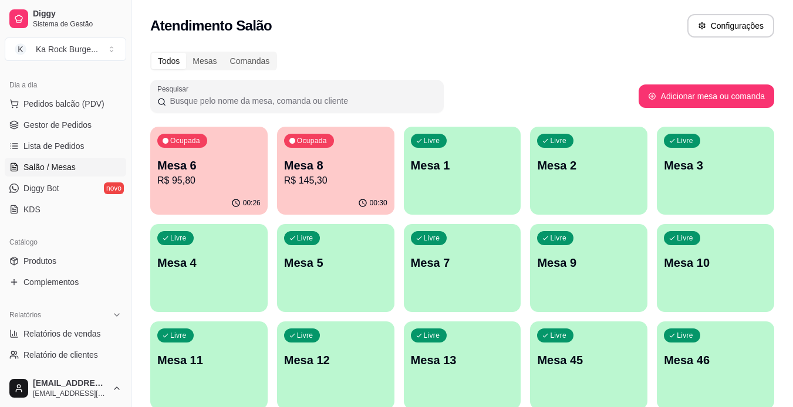
click at [305, 177] on p "R$ 145,30" at bounding box center [335, 181] width 103 height 14
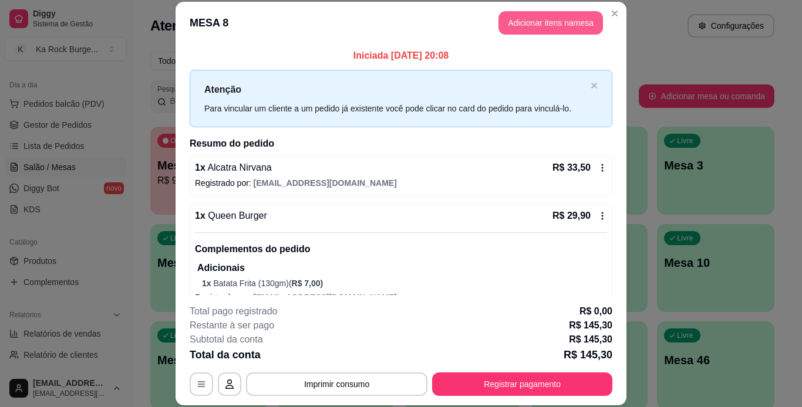
click at [561, 15] on button "Adicionar itens na mesa" at bounding box center [550, 22] width 104 height 23
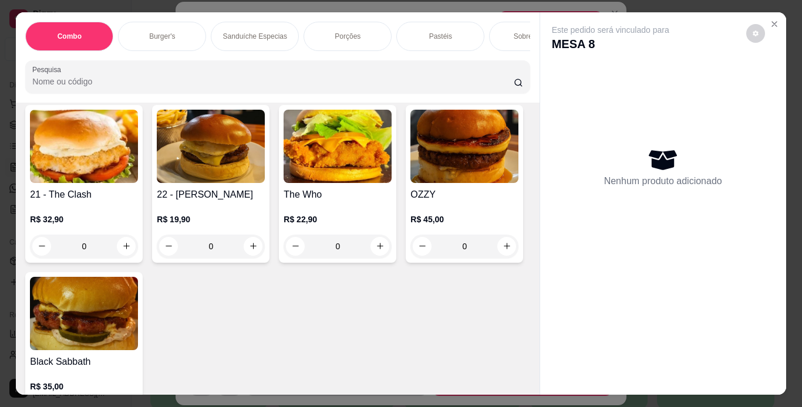
scroll to position [1460, 0]
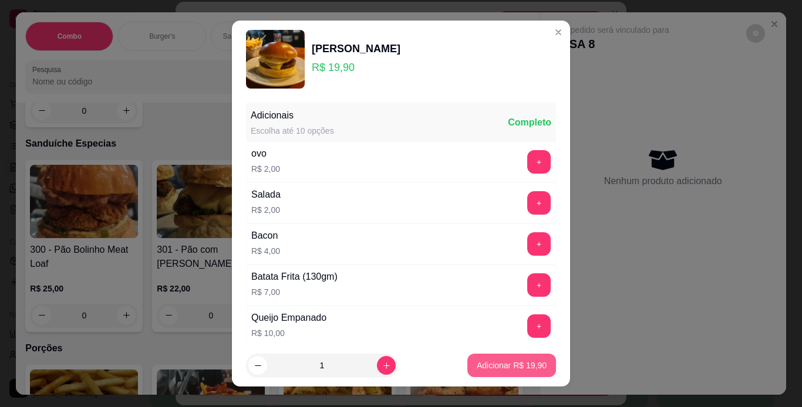
click at [510, 370] on p "Adicionar R$ 19,90" at bounding box center [512, 366] width 70 height 12
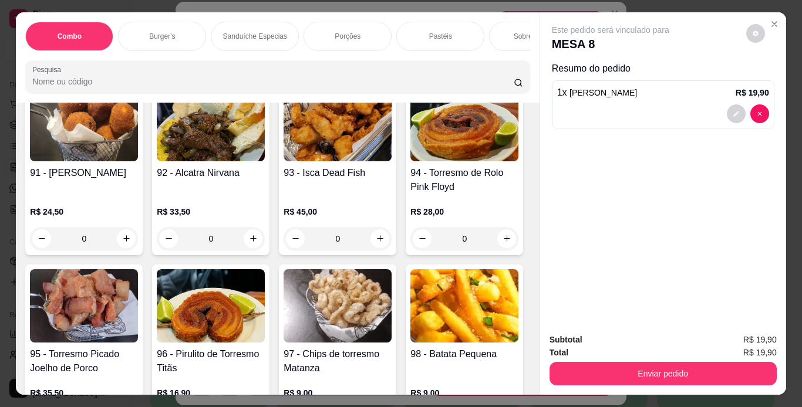
scroll to position [2122, 0]
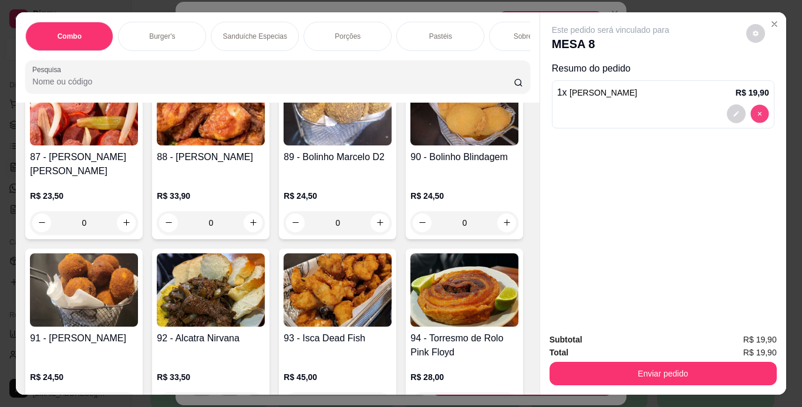
type input "0"
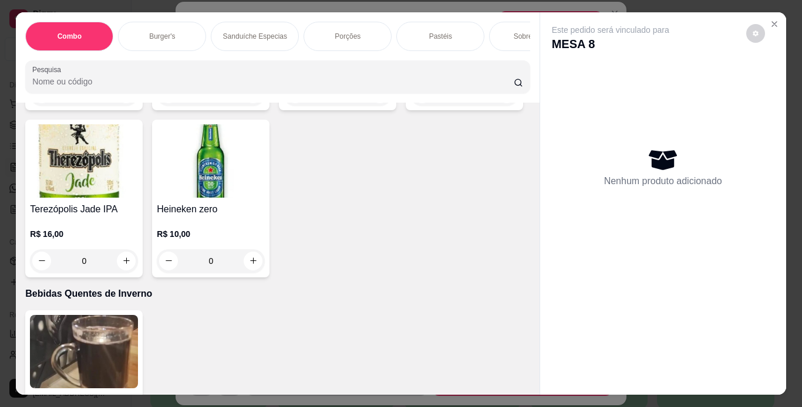
scroll to position [4607, 0]
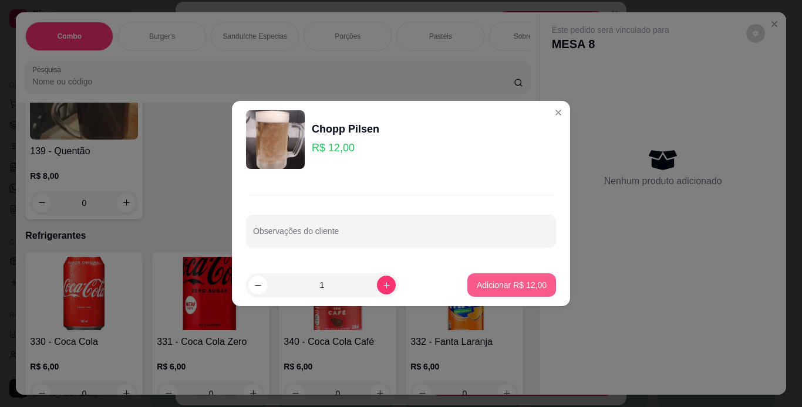
click at [515, 282] on p "Adicionar R$ 12,00" at bounding box center [512, 285] width 70 height 12
type input "1"
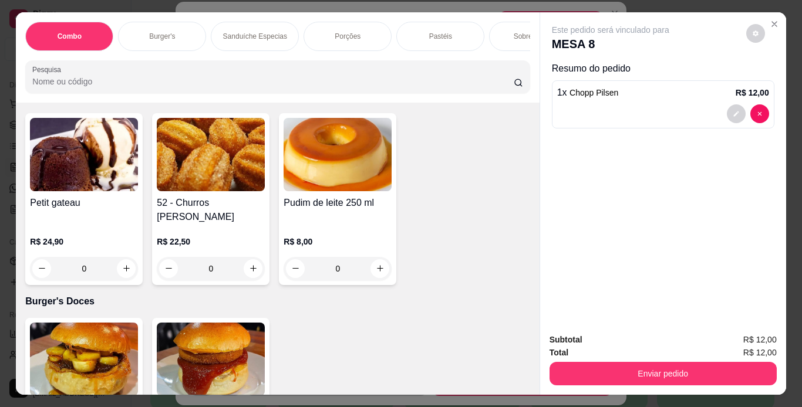
scroll to position [2893, 0]
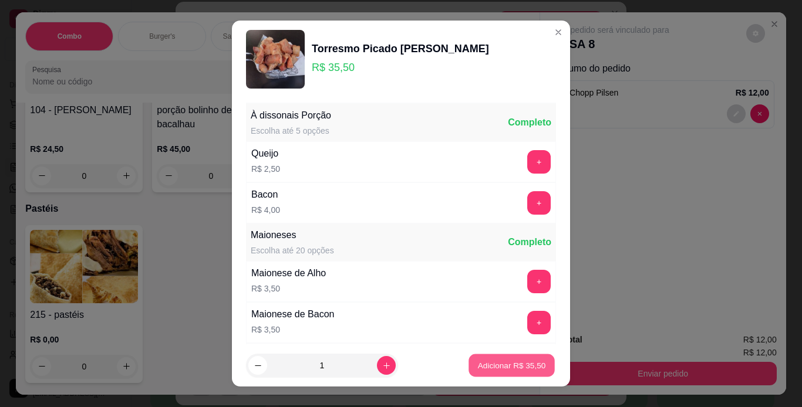
click at [506, 367] on p "Adicionar R$ 35,50" at bounding box center [512, 365] width 68 height 11
type input "1"
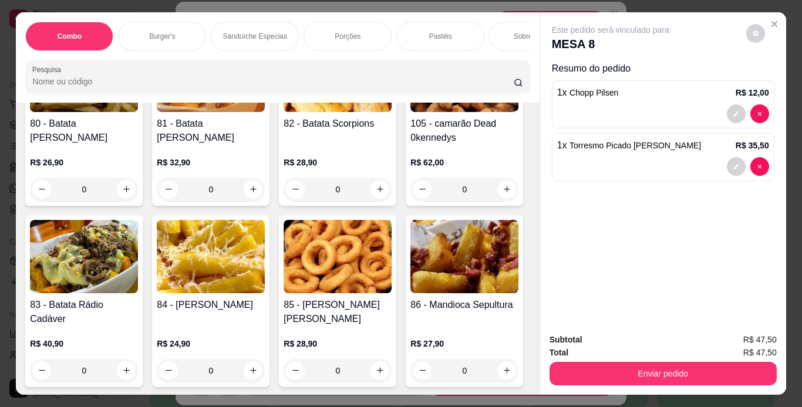
scroll to position [1626, 0]
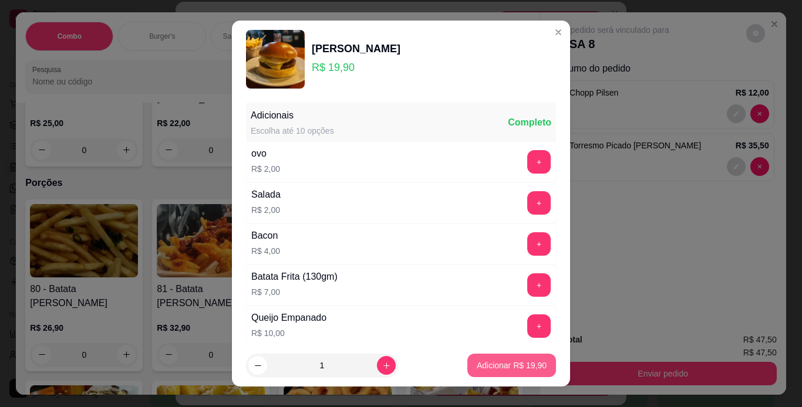
click at [502, 359] on button "Adicionar R$ 19,90" at bounding box center [511, 365] width 89 height 23
type input "1"
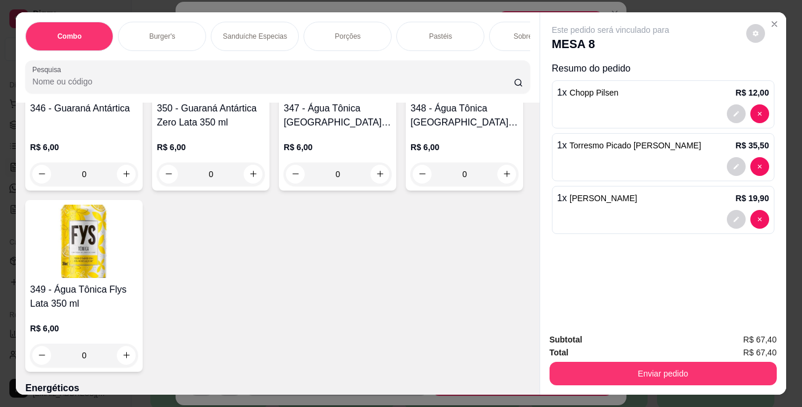
scroll to position [5678, 0]
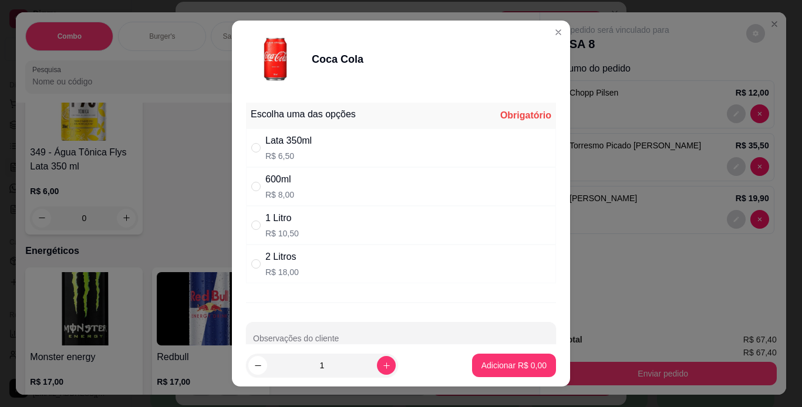
click at [271, 225] on div "1 Litro" at bounding box center [281, 218] width 33 height 14
radio input "true"
click at [497, 363] on p "Adicionar R$ 10,50" at bounding box center [512, 365] width 68 height 11
type input "1"
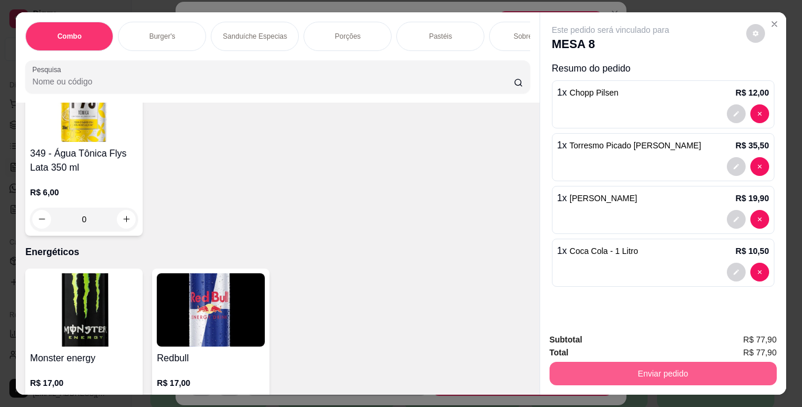
click at [563, 372] on button "Enviar pedido" at bounding box center [662, 373] width 227 height 23
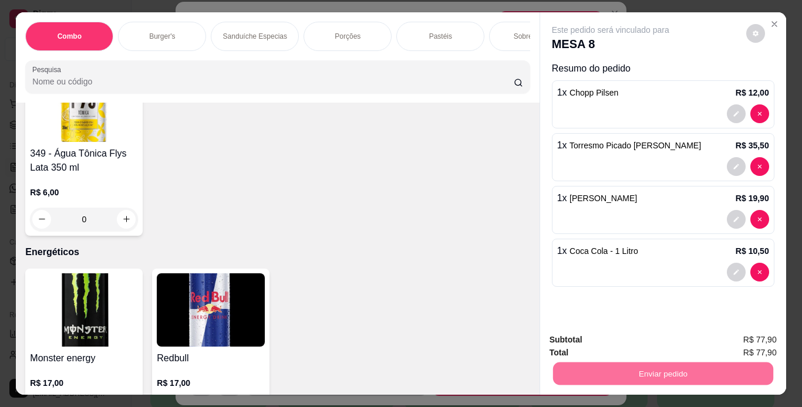
click at [569, 339] on button "Não registrar e enviar pedido" at bounding box center [624, 341] width 119 height 22
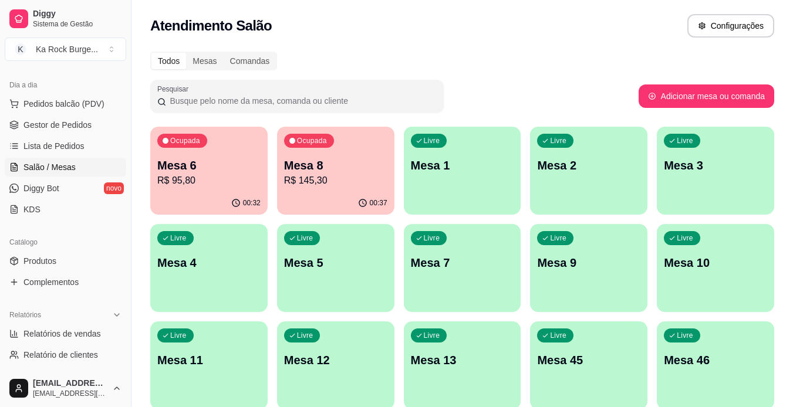
click at [365, 197] on div "00:37" at bounding box center [335, 203] width 117 height 23
click at [217, 176] on p "R$ 95,80" at bounding box center [209, 181] width 100 height 14
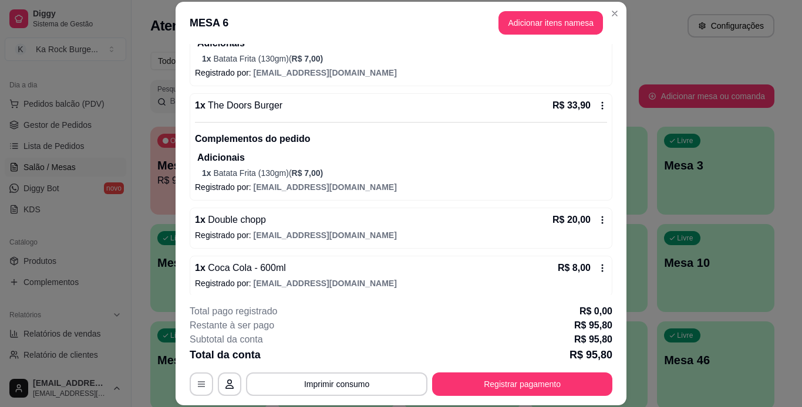
scroll to position [183, 0]
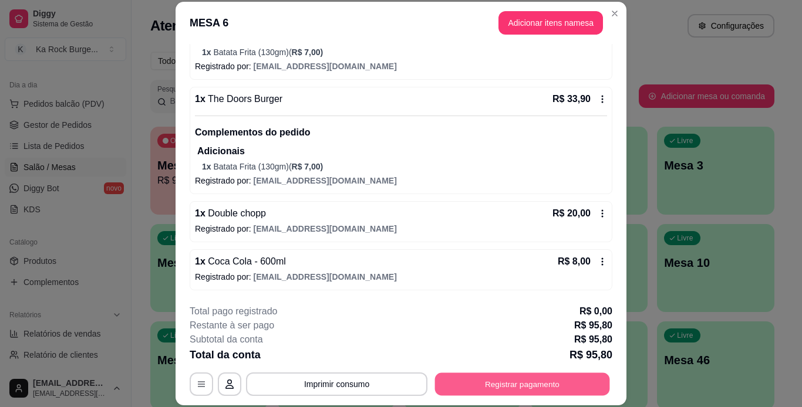
click at [549, 379] on button "Registrar pagamento" at bounding box center [522, 384] width 175 height 23
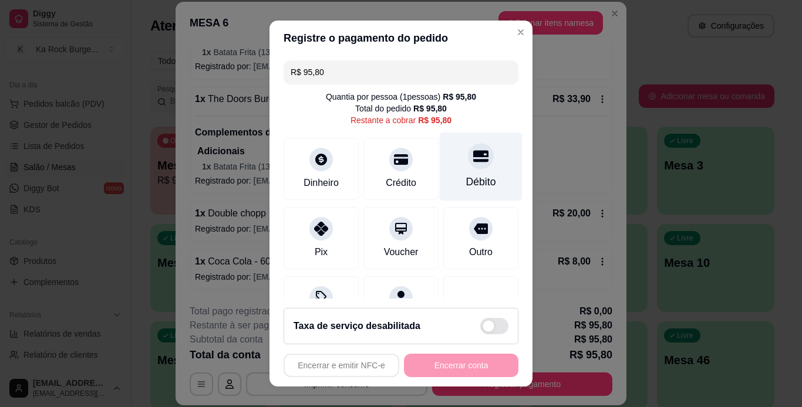
click at [477, 179] on div "Débito" at bounding box center [481, 181] width 30 height 15
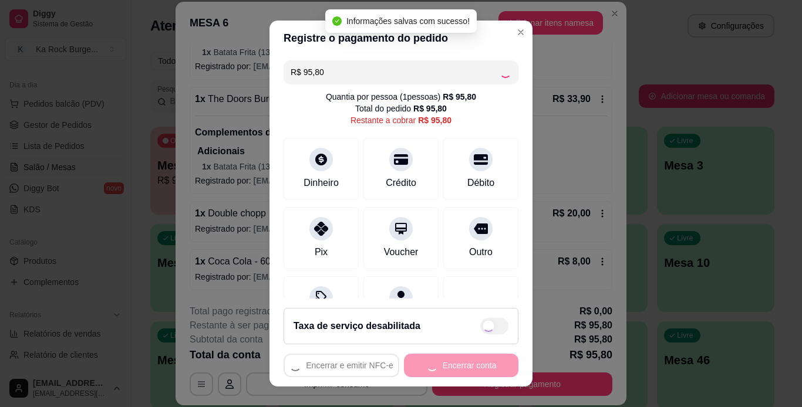
type input "R$ 0,00"
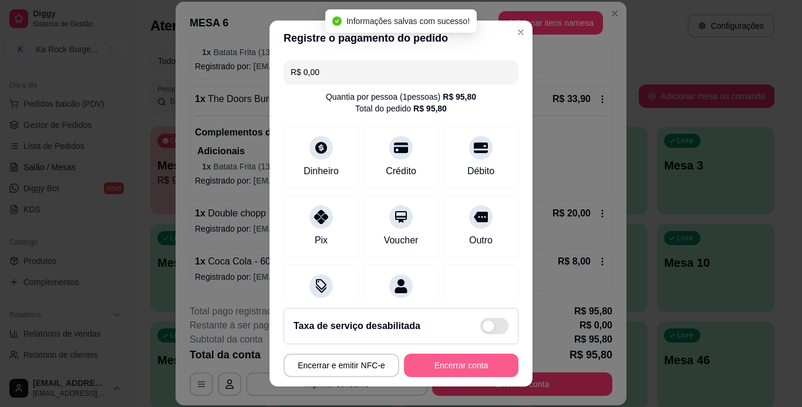
click at [463, 369] on button "Encerrar conta" at bounding box center [461, 365] width 114 height 23
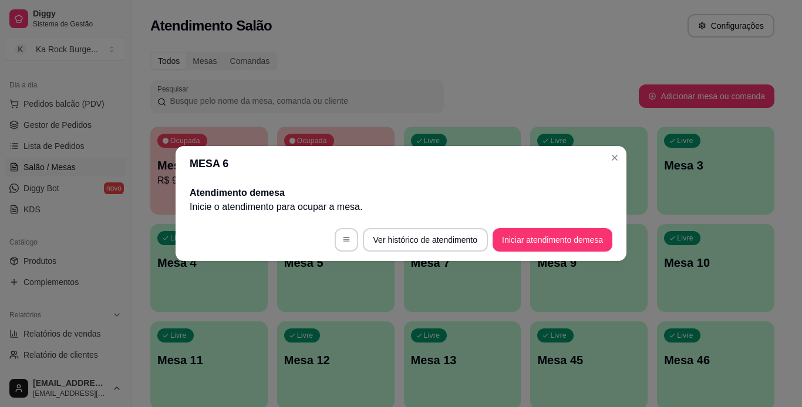
scroll to position [0, 0]
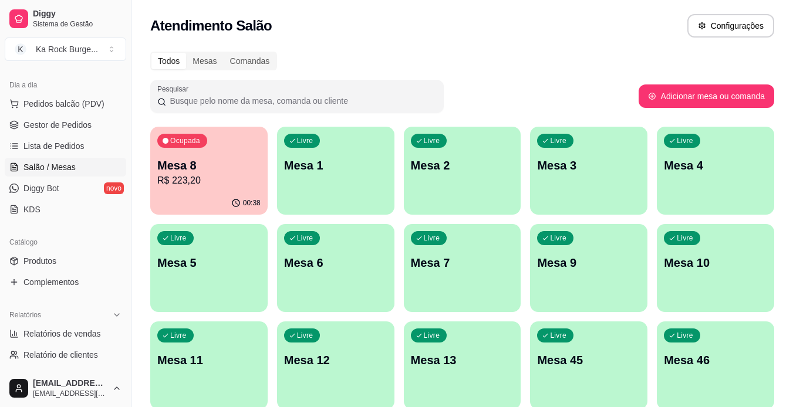
click at [156, 161] on div "Ocupada Mesa 8 R$ 223,20" at bounding box center [208, 159] width 117 height 65
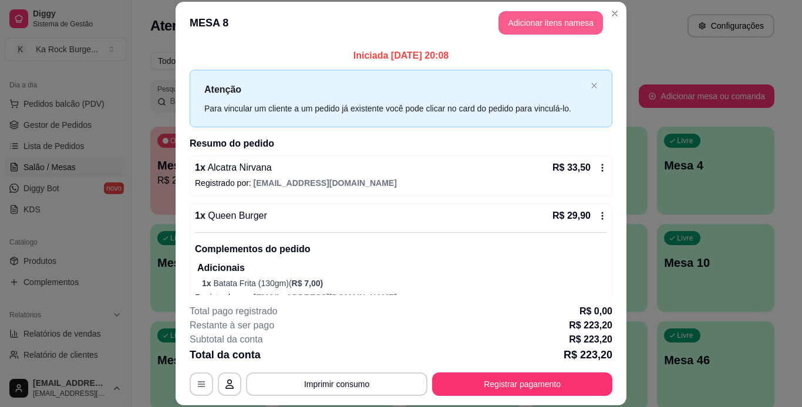
click at [534, 34] on button "Adicionar itens na mesa" at bounding box center [550, 22] width 104 height 23
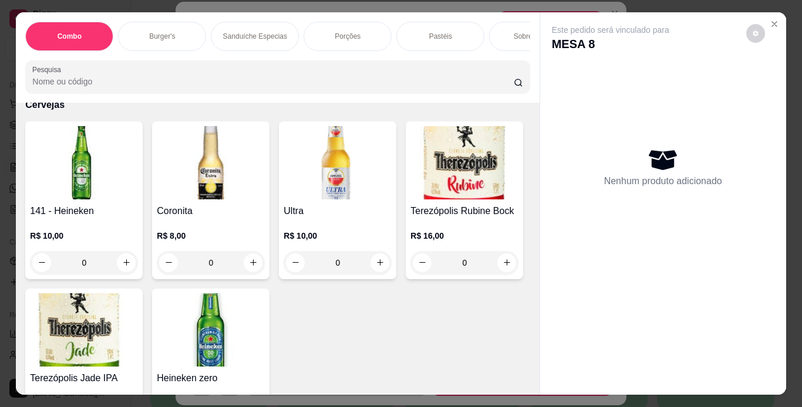
scroll to position [4602, 0]
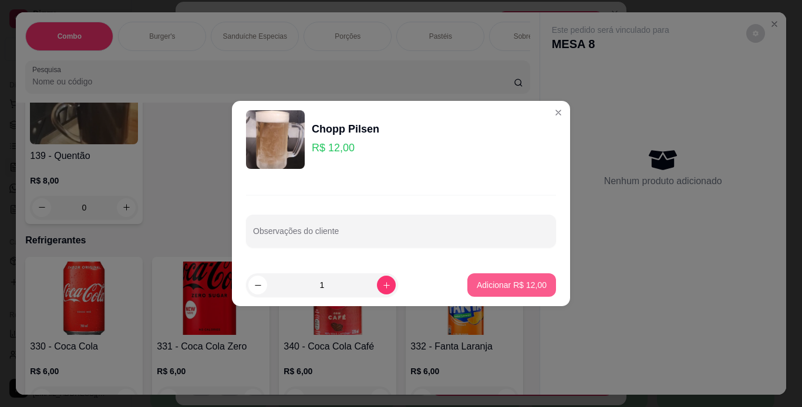
click at [532, 284] on p "Adicionar R$ 12,00" at bounding box center [512, 285] width 70 height 12
type input "1"
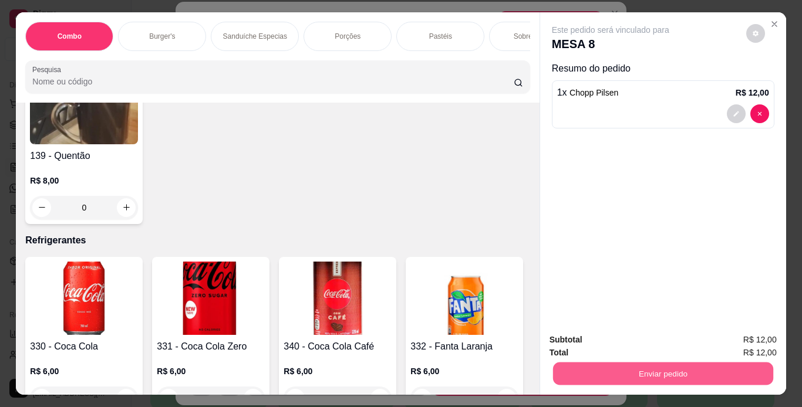
click at [681, 364] on button "Enviar pedido" at bounding box center [662, 374] width 220 height 23
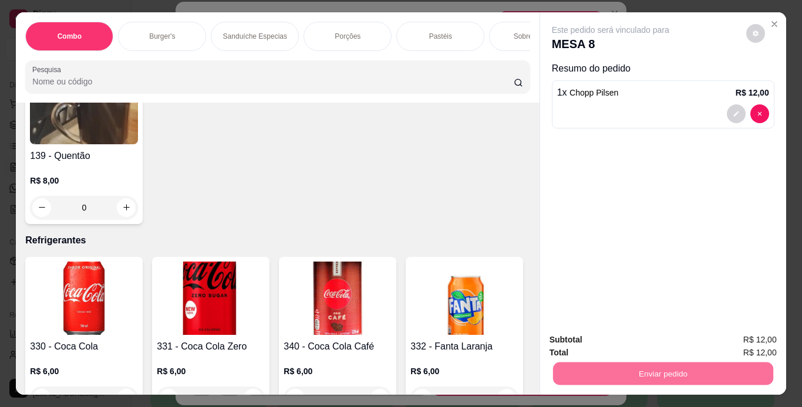
click at [640, 340] on button "Não registrar e enviar pedido" at bounding box center [624, 341] width 119 height 22
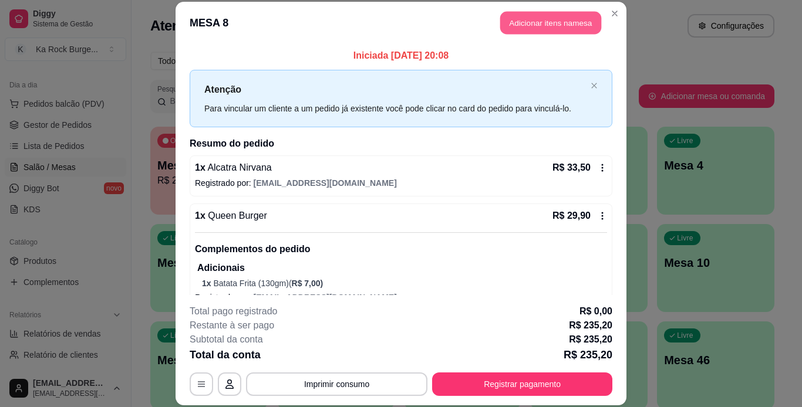
click at [547, 22] on button "Adicionar itens na mesa" at bounding box center [550, 23] width 101 height 23
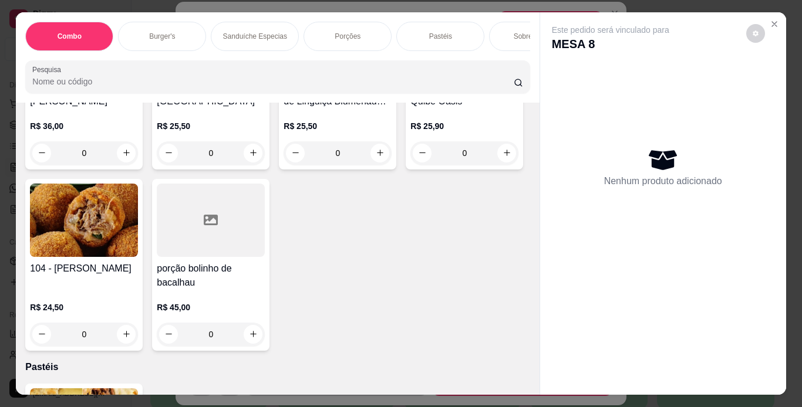
scroll to position [2983, 0]
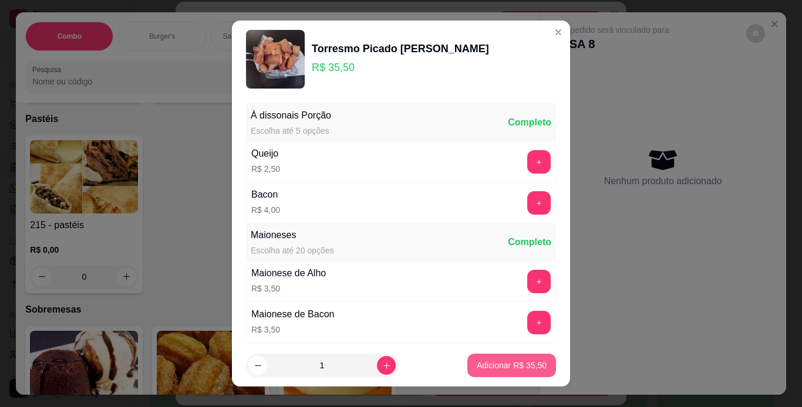
click at [517, 356] on button "Adicionar R$ 35,50" at bounding box center [511, 365] width 89 height 23
type input "1"
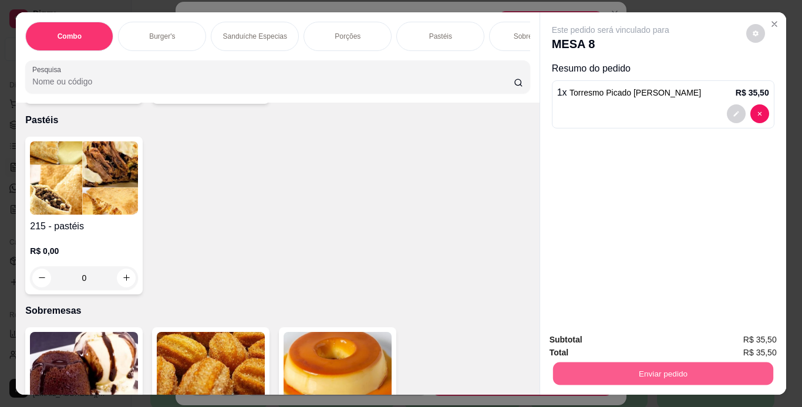
click at [569, 365] on button "Enviar pedido" at bounding box center [662, 374] width 220 height 23
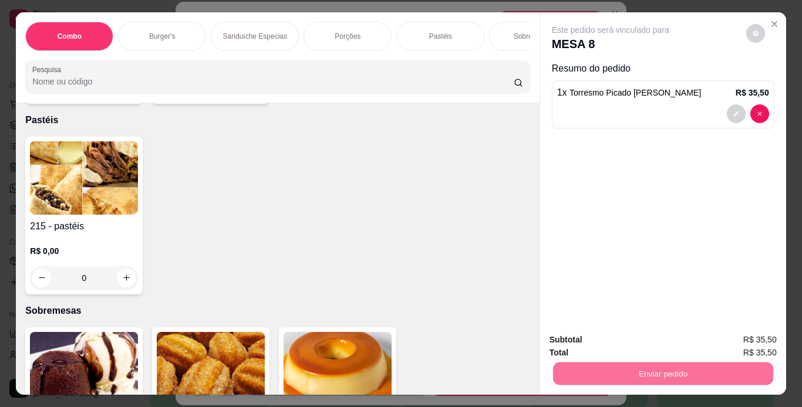
click at [598, 337] on button "Não registrar e enviar pedido" at bounding box center [624, 341] width 119 height 22
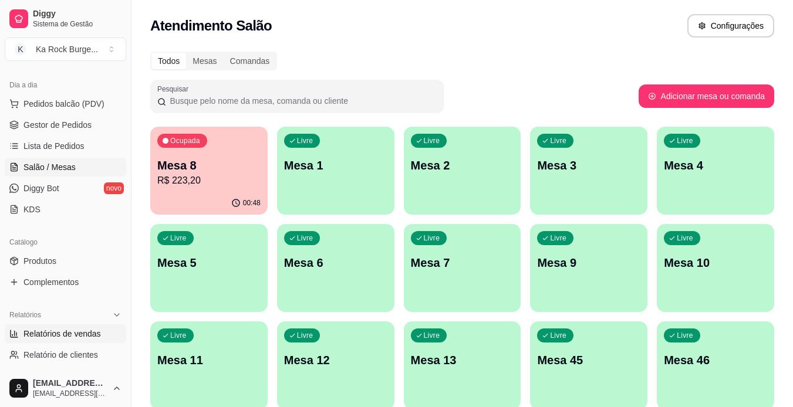
click at [59, 334] on span "Relatórios de vendas" at bounding box center [61, 334] width 77 height 12
select select "ALL"
select select "0"
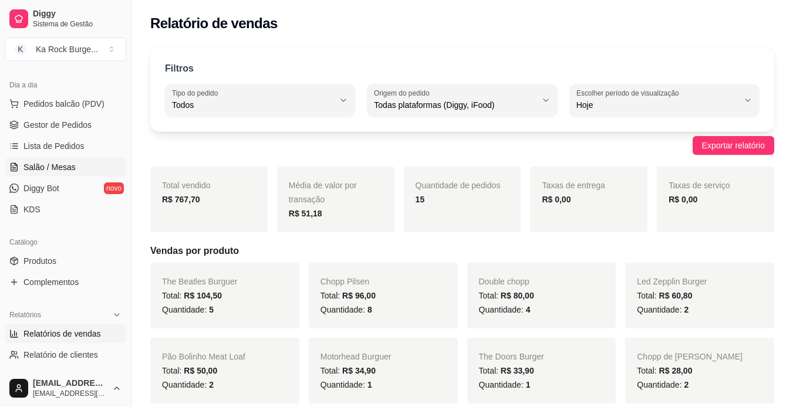
click at [49, 170] on span "Salão / Mesas" at bounding box center [49, 167] width 52 height 12
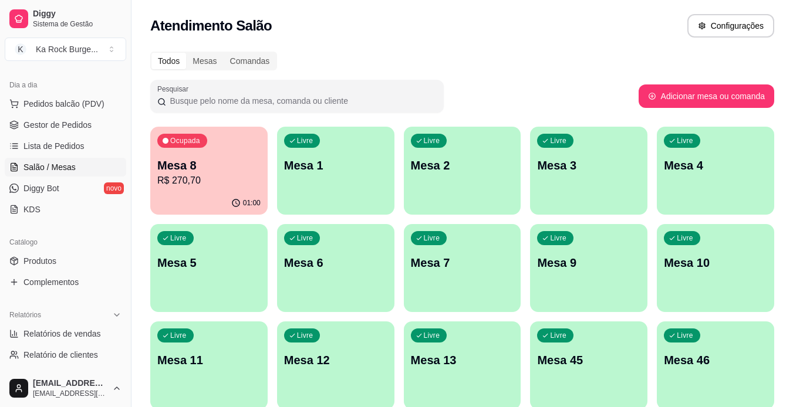
click at [221, 194] on div "01:00" at bounding box center [208, 203] width 117 height 23
click at [343, 180] on div "Livre Mesa 1" at bounding box center [335, 164] width 117 height 74
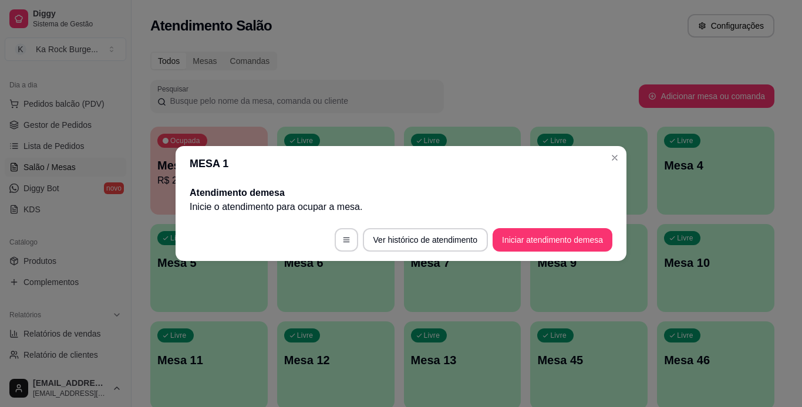
click at [521, 235] on button "Iniciar atendimento de mesa" at bounding box center [553, 239] width 120 height 23
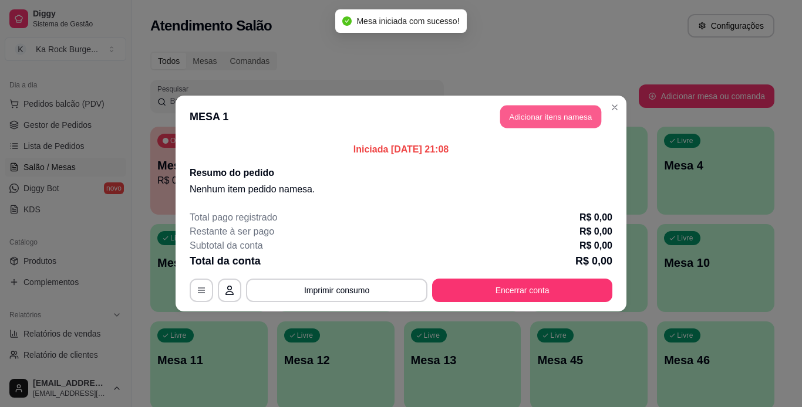
click at [551, 118] on button "Adicionar itens na mesa" at bounding box center [550, 117] width 101 height 23
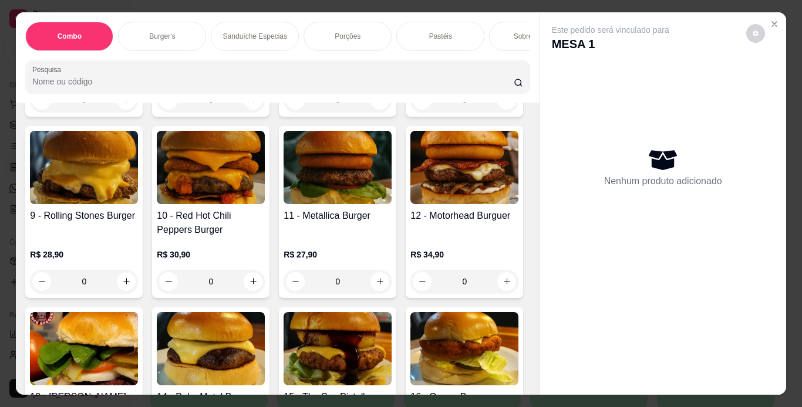
scroll to position [496, 0]
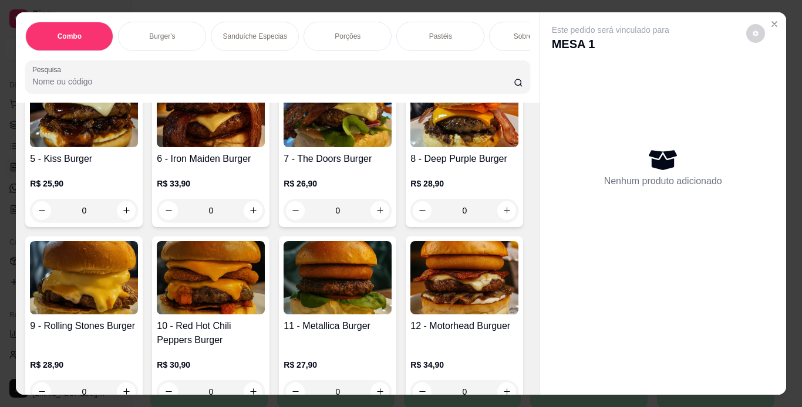
click at [380, 55] on div "0" at bounding box center [338, 43] width 108 height 23
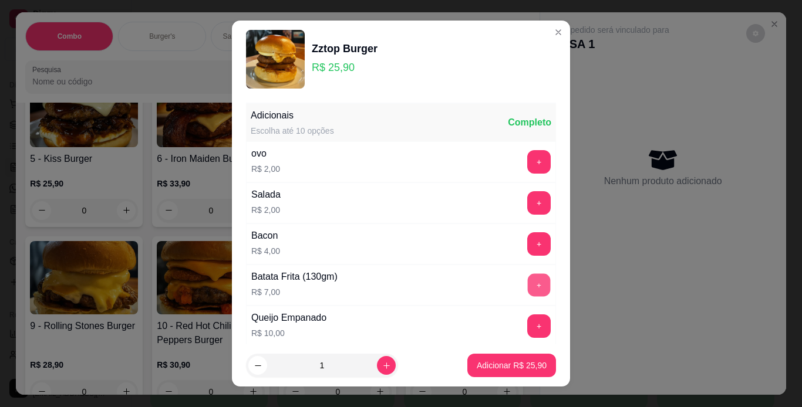
click at [528, 288] on button "+" at bounding box center [539, 285] width 23 height 23
click at [485, 360] on p "Adicionar R$ 32,90" at bounding box center [512, 366] width 70 height 12
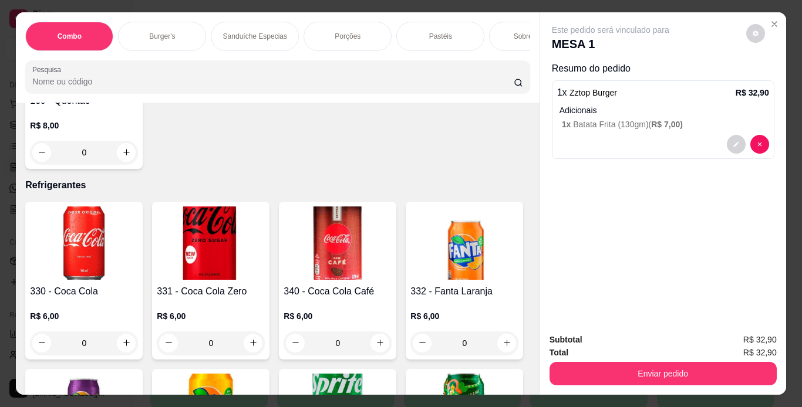
scroll to position [4684, 0]
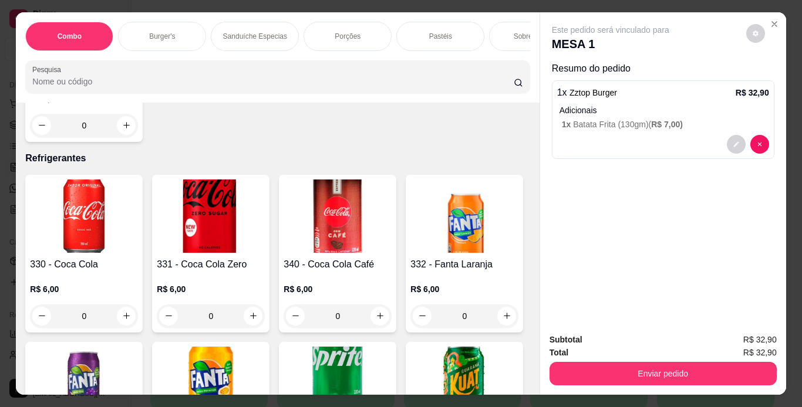
type input "1"
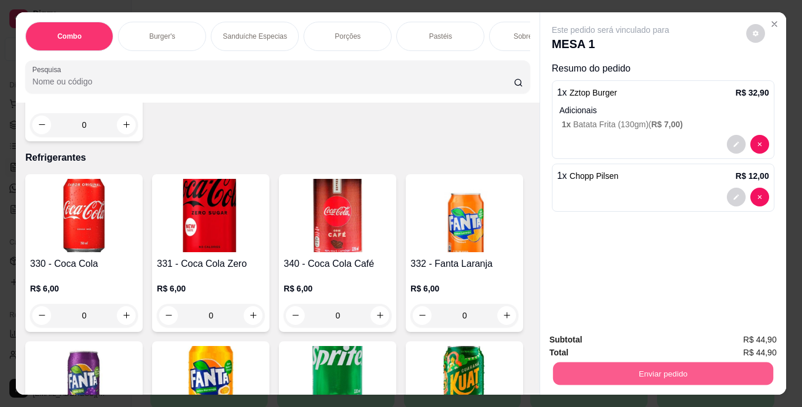
click at [575, 373] on button "Enviar pedido" at bounding box center [662, 374] width 220 height 23
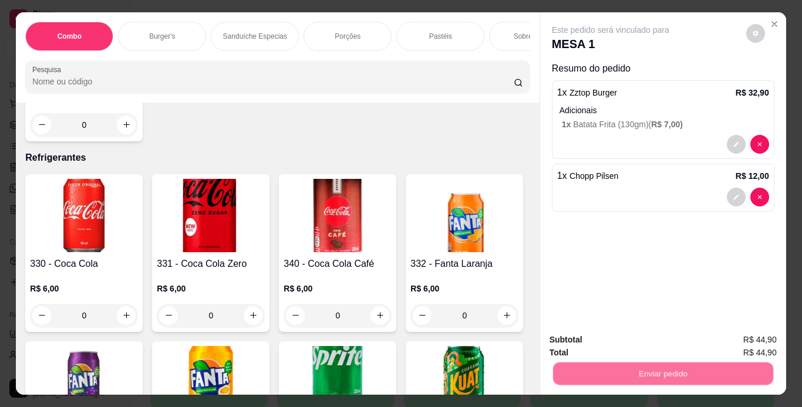
click at [610, 338] on button "Não registrar e enviar pedido" at bounding box center [624, 341] width 119 height 22
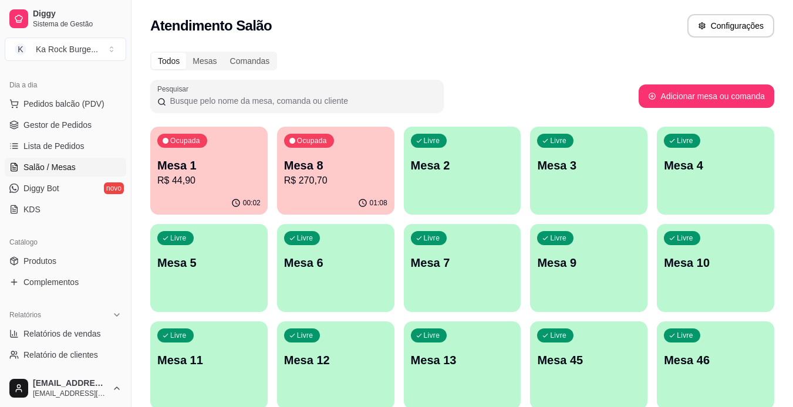
click at [294, 183] on p "R$ 270,70" at bounding box center [335, 181] width 103 height 14
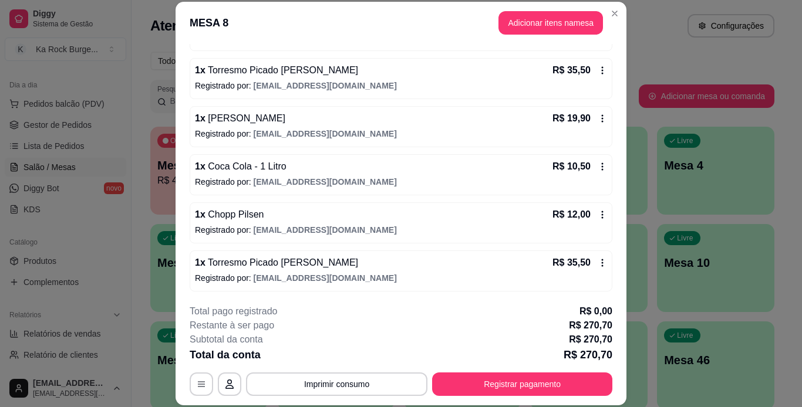
scroll to position [568, 0]
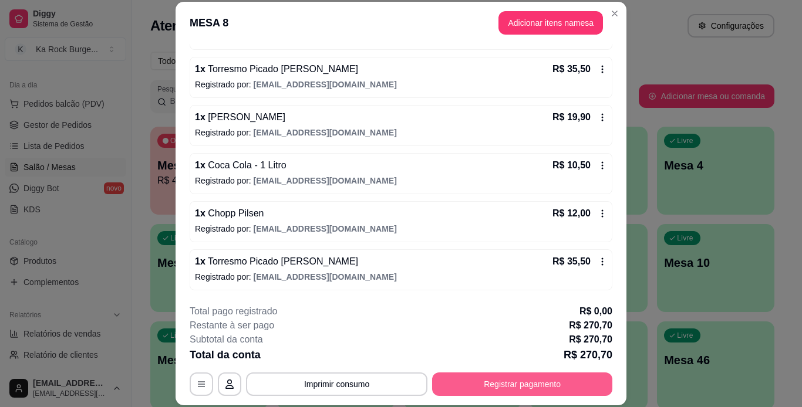
click at [560, 382] on button "Registrar pagamento" at bounding box center [522, 384] width 180 height 23
click at [456, 378] on button "Registrar pagamento" at bounding box center [522, 384] width 175 height 23
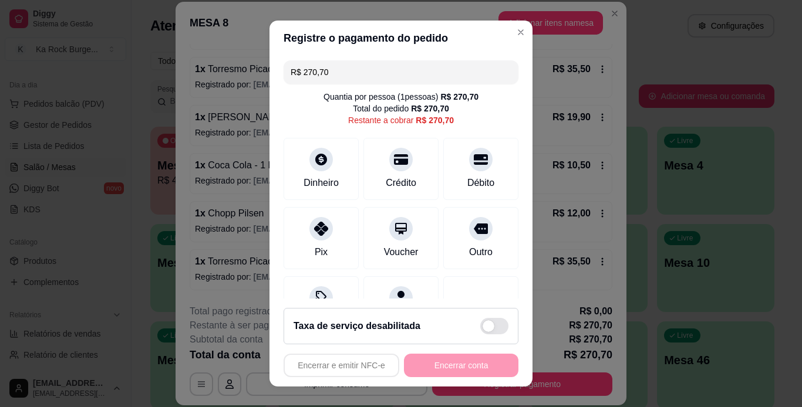
click at [456, 169] on div "Débito" at bounding box center [480, 169] width 75 height 62
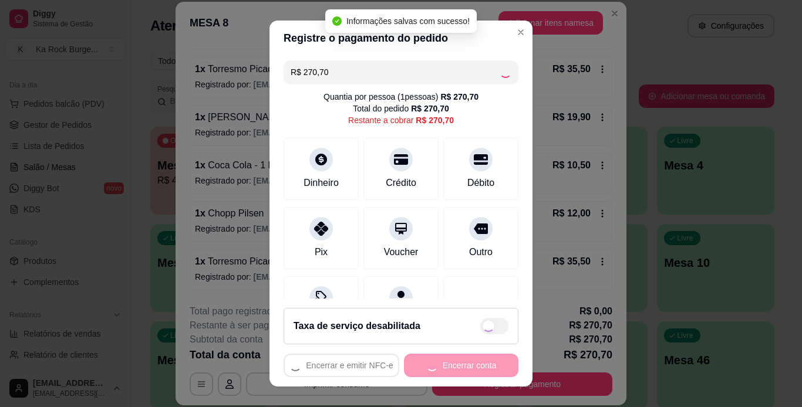
type input "R$ 0,00"
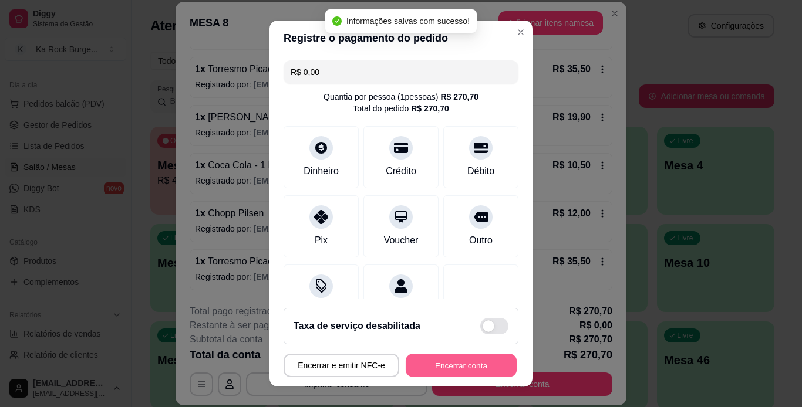
click at [465, 373] on button "Encerrar conta" at bounding box center [461, 366] width 111 height 23
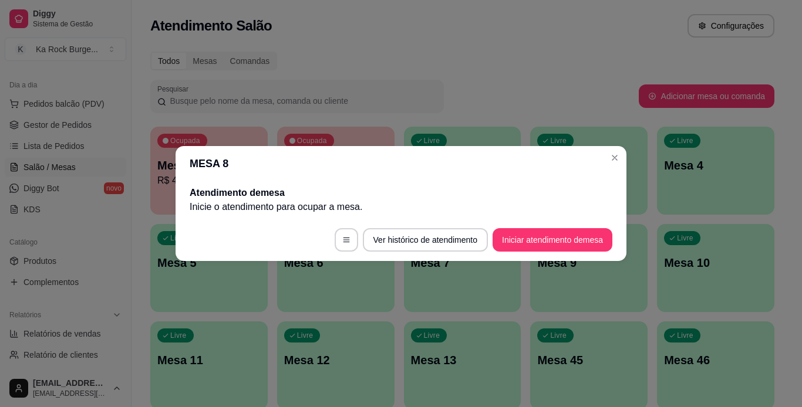
scroll to position [0, 0]
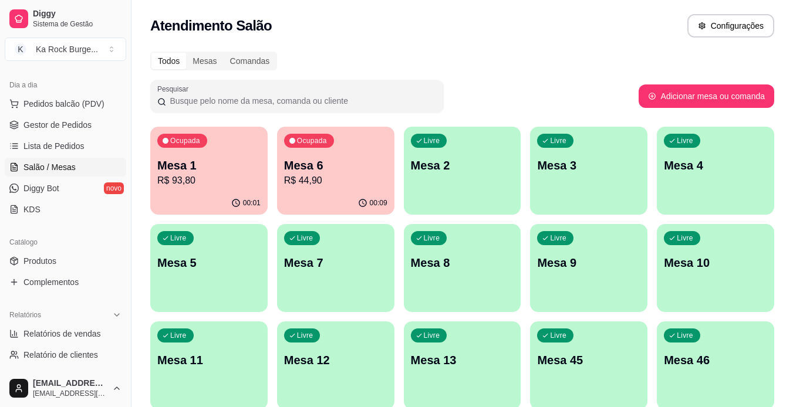
click at [292, 174] on p "R$ 44,90" at bounding box center [335, 181] width 103 height 14
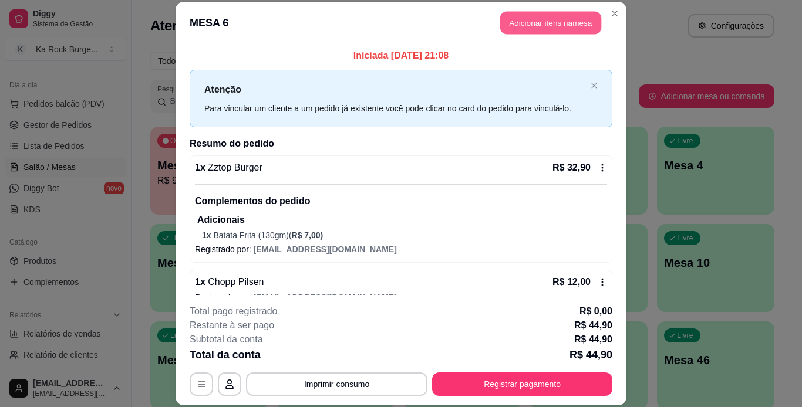
click at [520, 22] on button "Adicionar itens na mesa" at bounding box center [550, 23] width 101 height 23
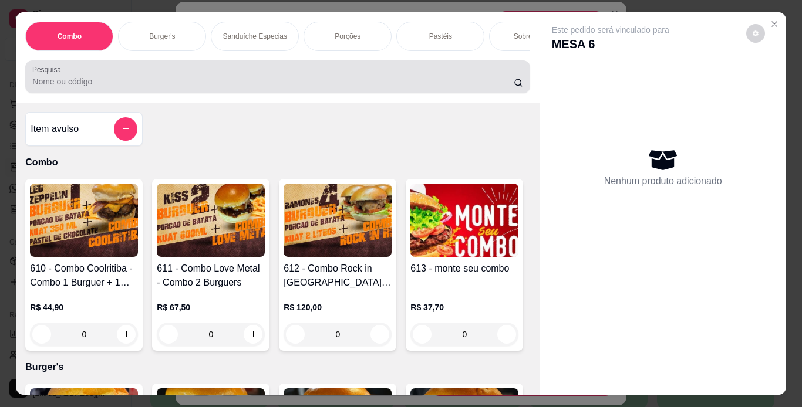
click at [188, 87] on input "Pesquisa" at bounding box center [272, 82] width 481 height 12
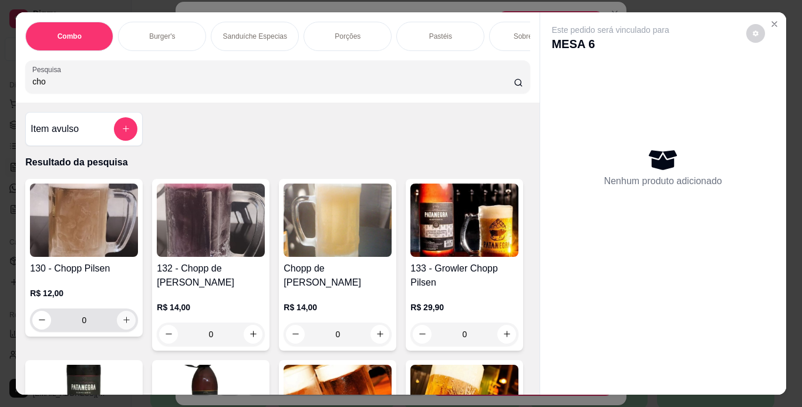
type input "cho"
click at [122, 325] on icon "increase-product-quantity" at bounding box center [126, 320] width 9 height 9
type input "1"
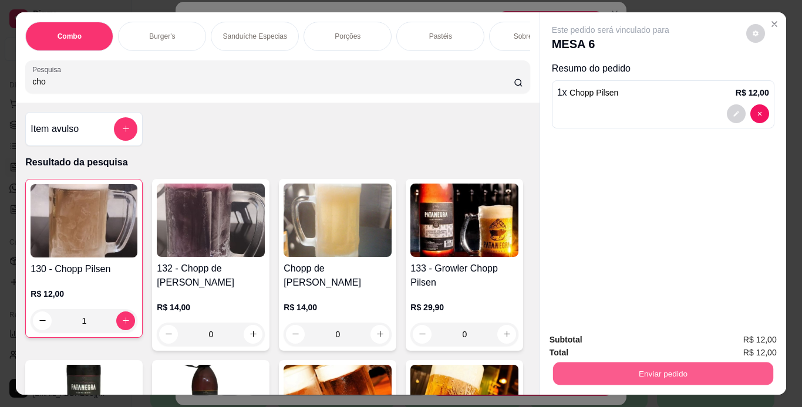
click at [657, 363] on button "Enviar pedido" at bounding box center [662, 374] width 220 height 23
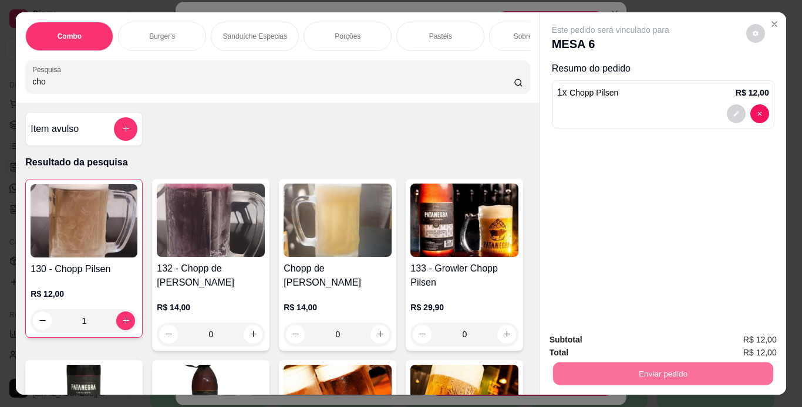
click at [628, 340] on button "Não registrar e enviar pedido" at bounding box center [624, 341] width 119 height 22
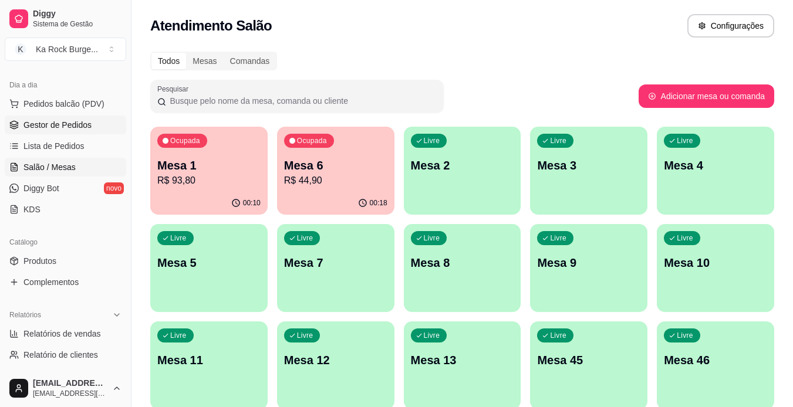
click at [83, 120] on span "Gestor de Pedidos" at bounding box center [57, 125] width 68 height 12
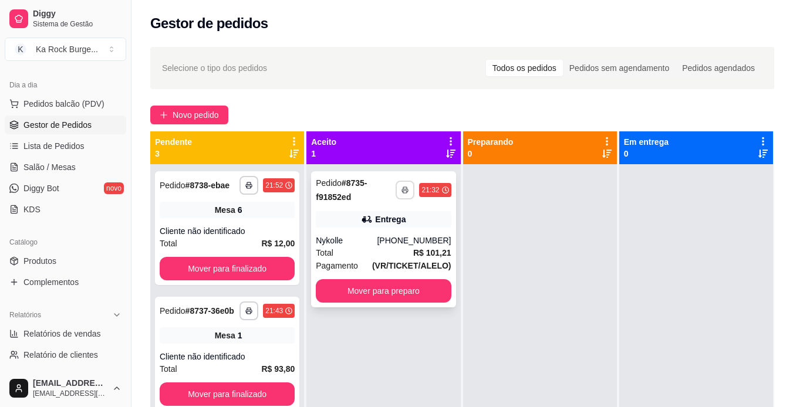
click at [396, 187] on button "button" at bounding box center [405, 190] width 19 height 19
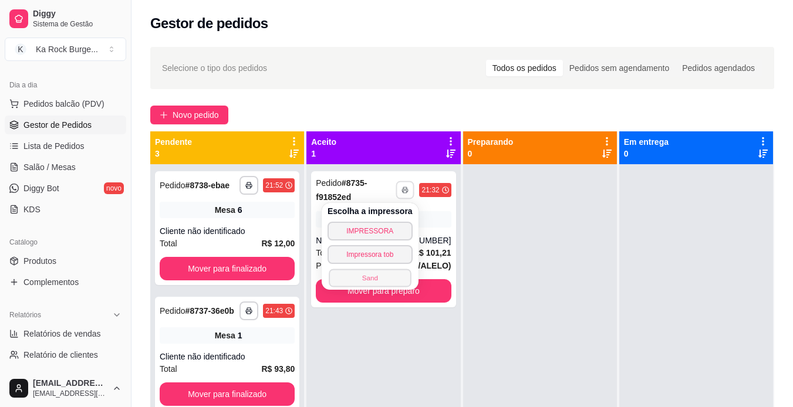
click at [390, 278] on button "Sand" at bounding box center [370, 278] width 82 height 18
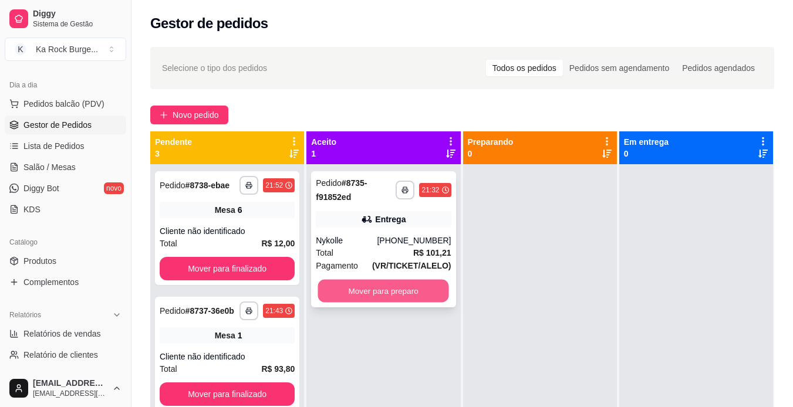
click at [392, 283] on button "Mover para preparo" at bounding box center [383, 291] width 131 height 23
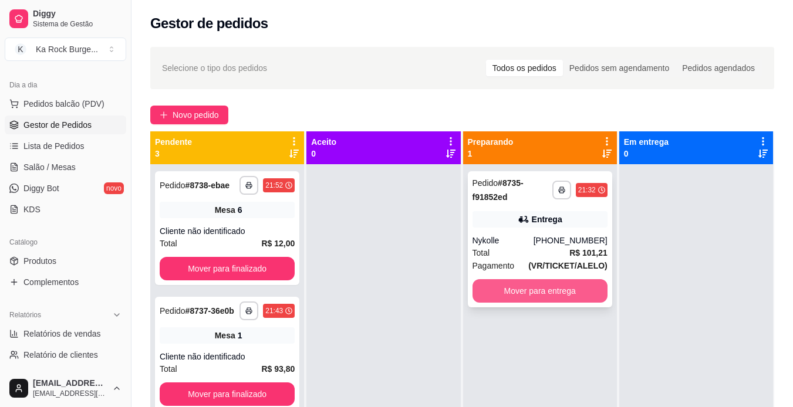
click at [520, 301] on button "Mover para entrega" at bounding box center [540, 290] width 135 height 23
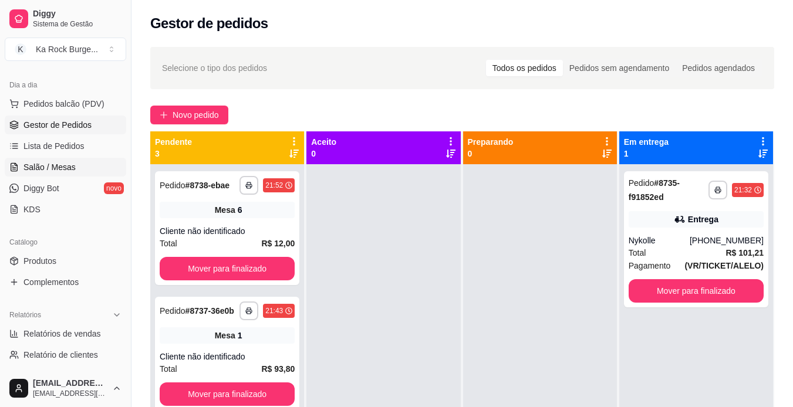
click at [38, 168] on span "Salão / Mesas" at bounding box center [49, 167] width 52 height 12
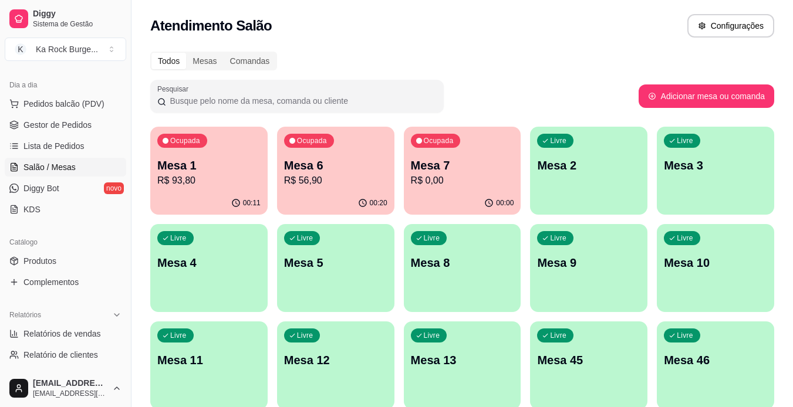
click at [336, 182] on p "R$ 56,90" at bounding box center [335, 181] width 103 height 14
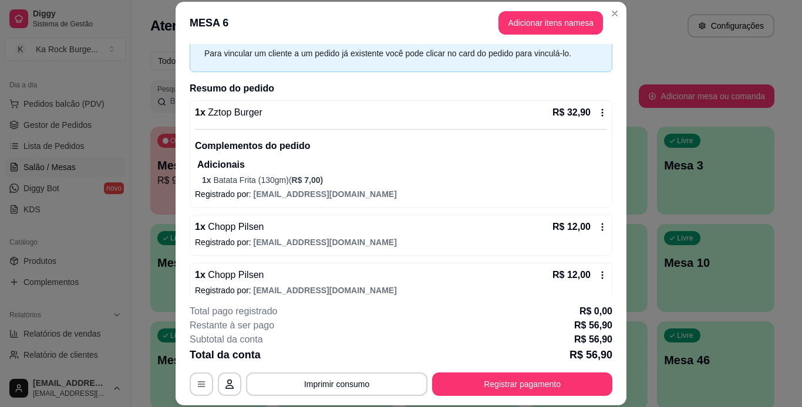
scroll to position [63, 0]
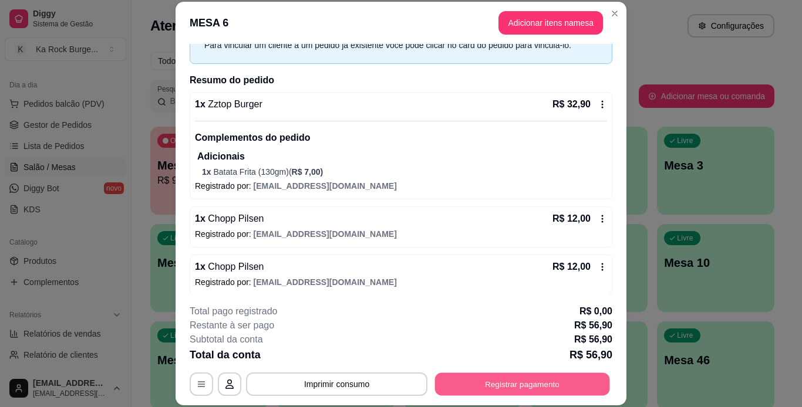
click at [490, 387] on button "Registrar pagamento" at bounding box center [522, 384] width 175 height 23
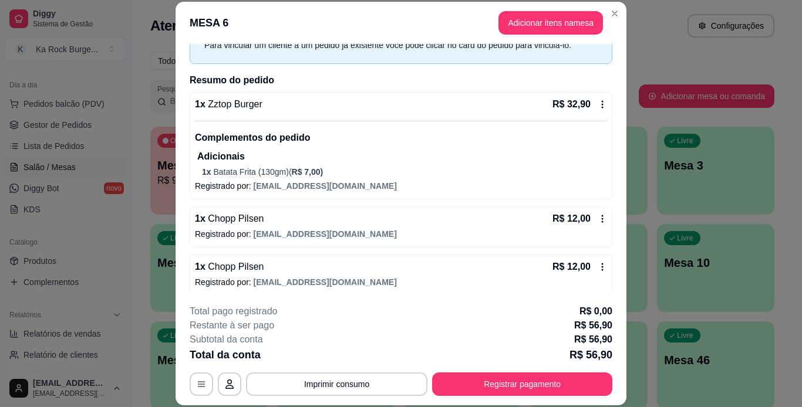
click at [467, 176] on div "Débito" at bounding box center [480, 183] width 27 height 14
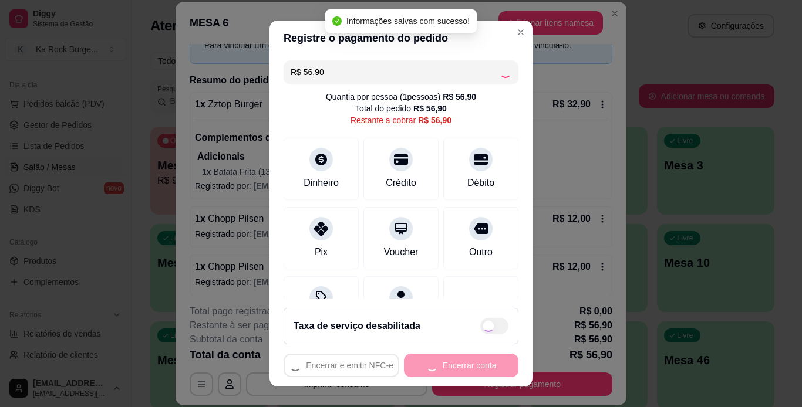
type input "R$ 0,00"
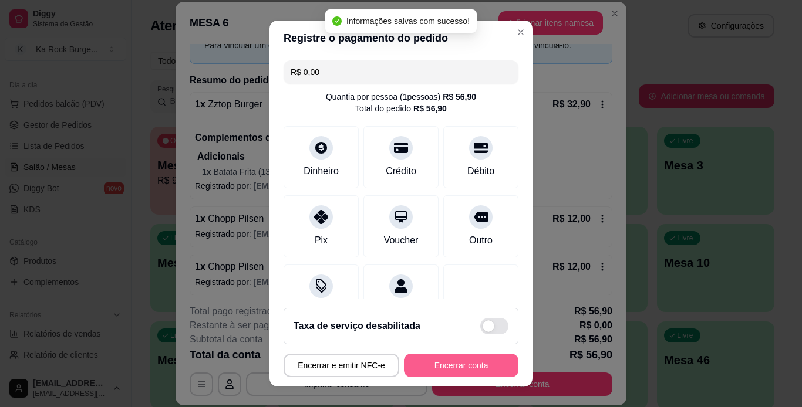
click at [457, 371] on button "Encerrar conta" at bounding box center [461, 365] width 114 height 23
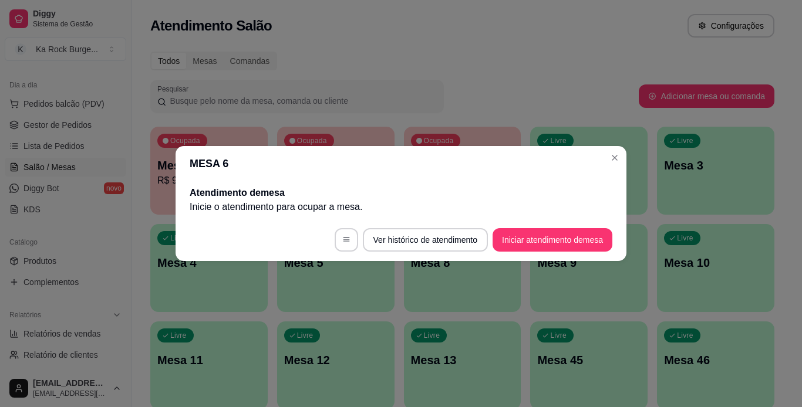
scroll to position [0, 0]
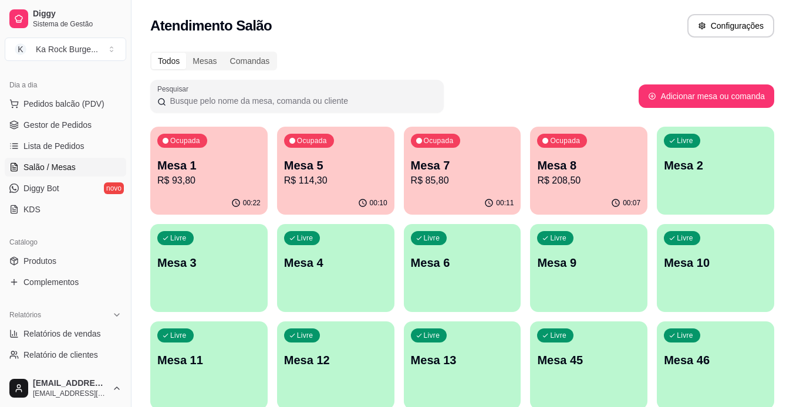
click at [312, 167] on p "Mesa 5" at bounding box center [335, 165] width 103 height 16
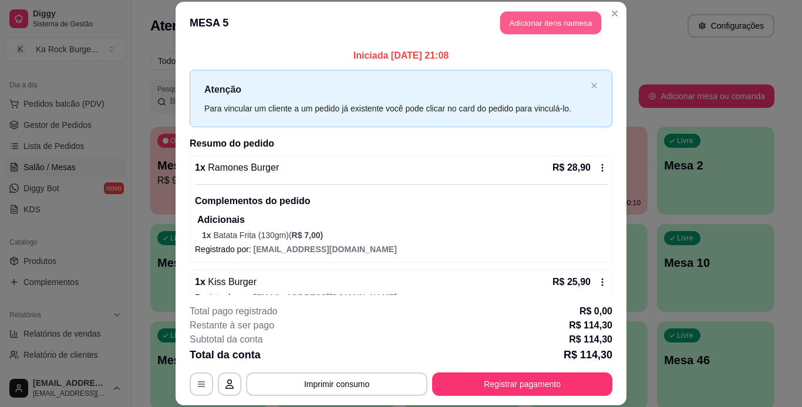
click at [527, 7] on header "MESA 5 Adicionar itens na mesa" at bounding box center [401, 23] width 451 height 42
click at [521, 14] on button "Adicionar itens na mesa" at bounding box center [550, 23] width 101 height 23
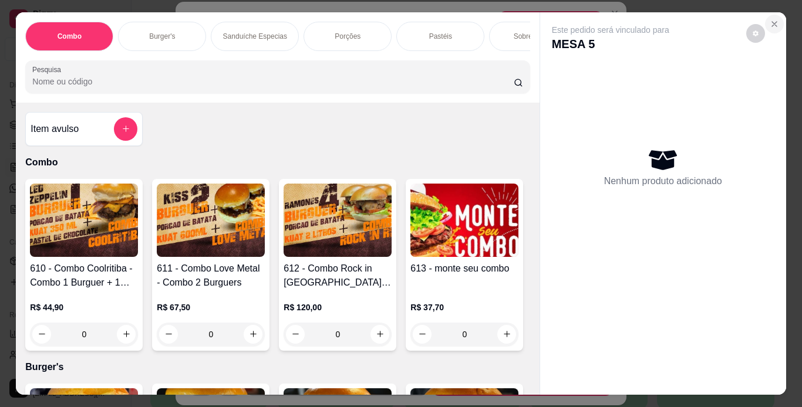
click at [771, 19] on icon "Close" at bounding box center [774, 23] width 9 height 9
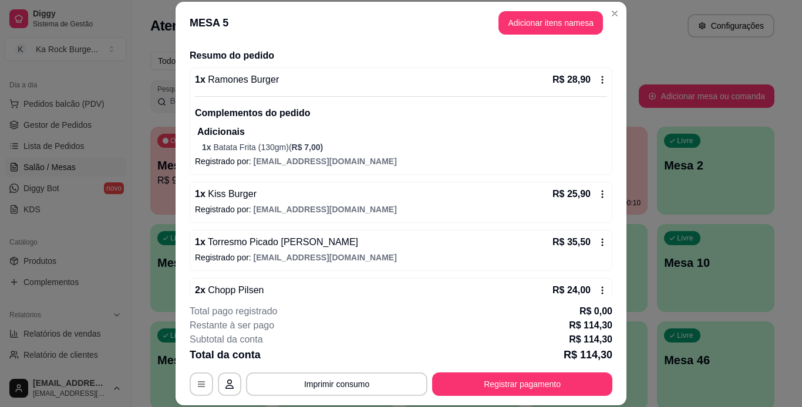
scroll to position [117, 0]
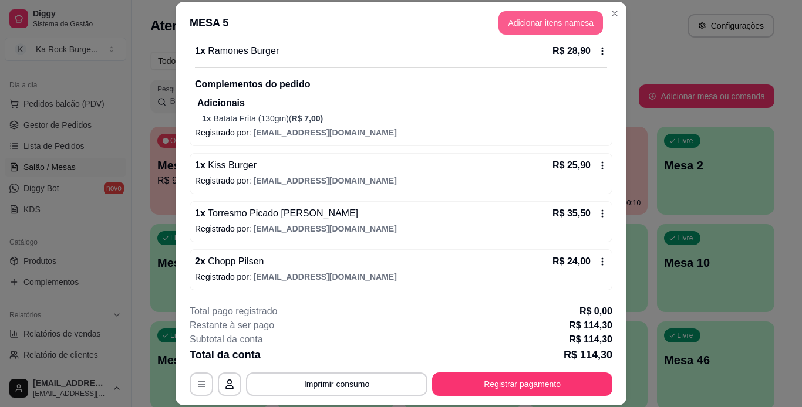
click at [539, 29] on button "Adicionar itens na mesa" at bounding box center [550, 22] width 104 height 23
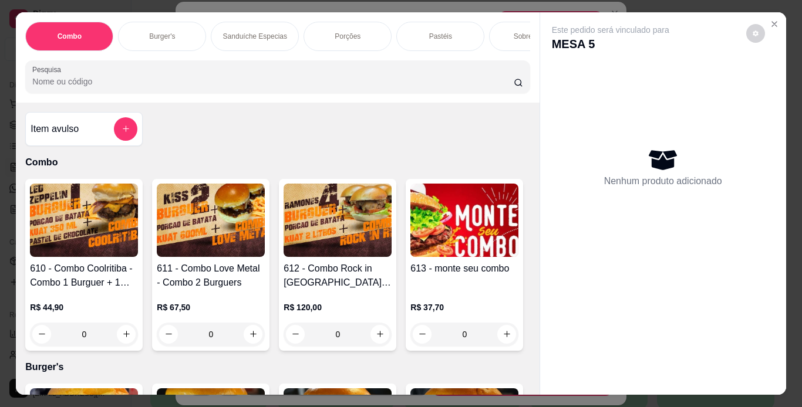
scroll to position [0, 441]
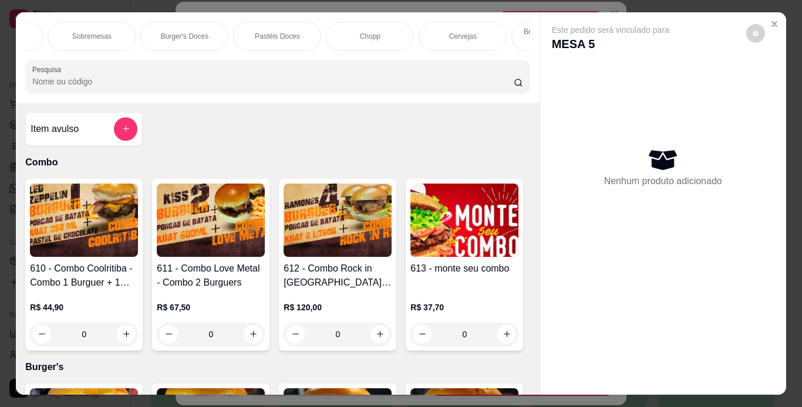
click at [385, 35] on div "Chopp" at bounding box center [370, 36] width 88 height 29
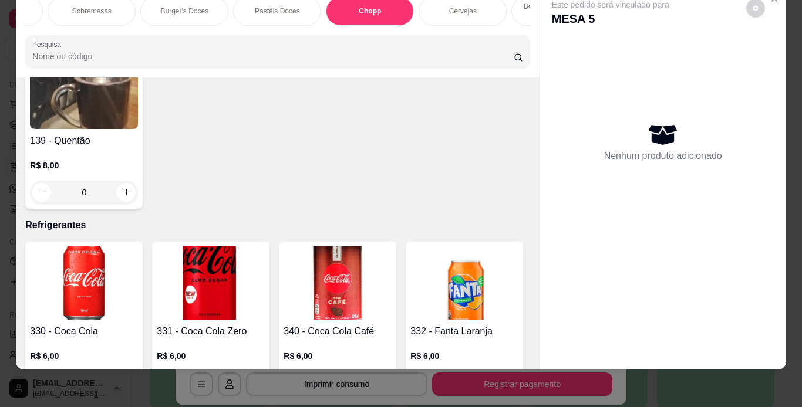
type input "2"
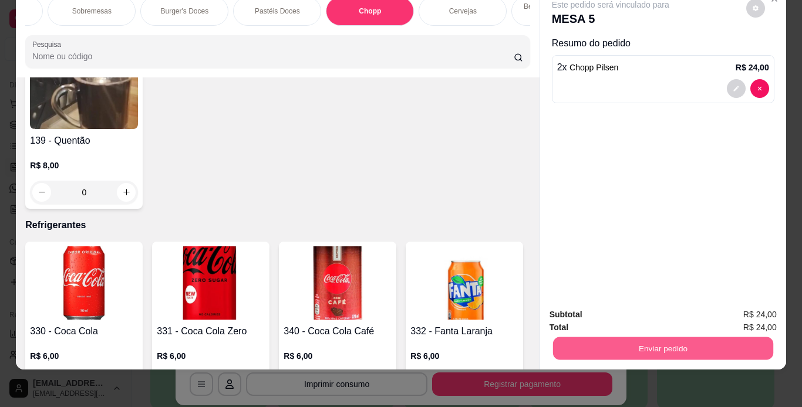
click at [649, 338] on button "Enviar pedido" at bounding box center [662, 349] width 220 height 23
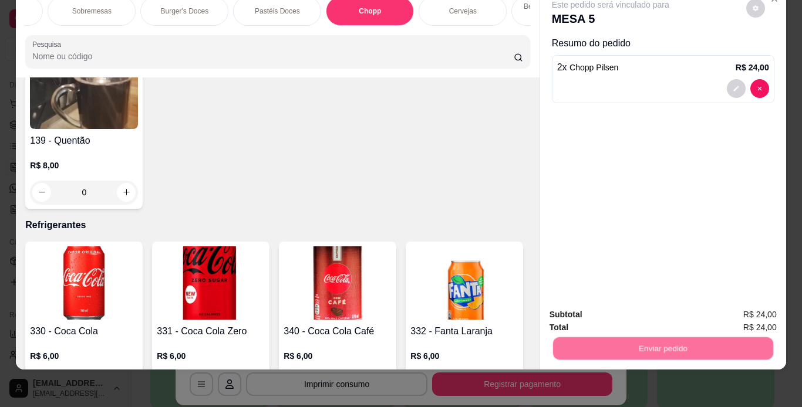
click at [640, 312] on button "Não registrar e enviar pedido" at bounding box center [624, 311] width 122 height 22
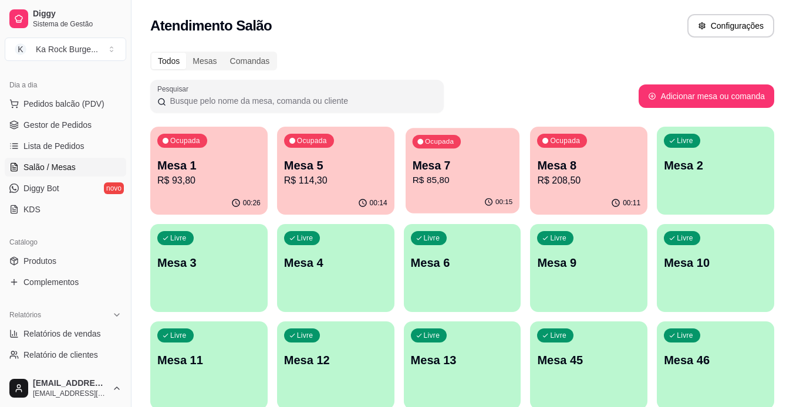
click at [427, 174] on p "R$ 85,80" at bounding box center [462, 181] width 100 height 14
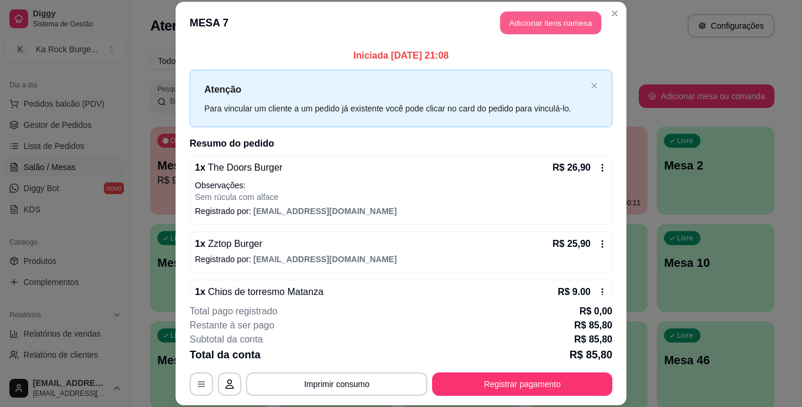
click at [574, 19] on button "Adicionar itens na mesa" at bounding box center [550, 23] width 101 height 23
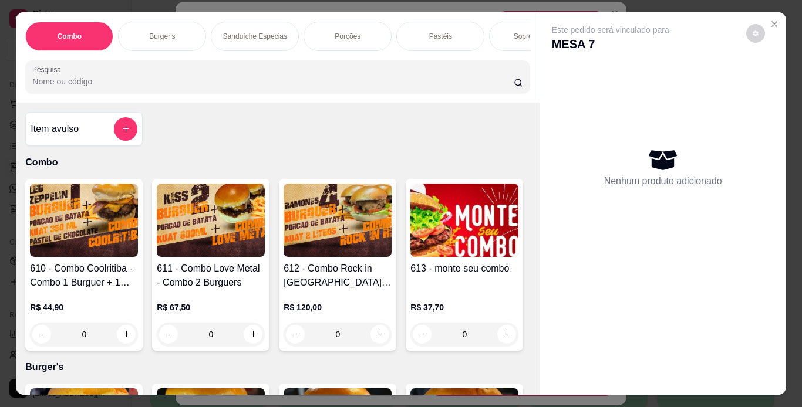
scroll to position [0, 441]
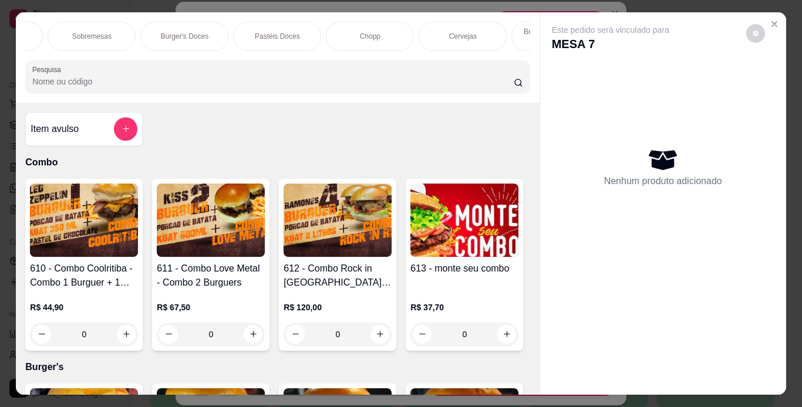
click at [346, 28] on div "Chopp" at bounding box center [370, 36] width 88 height 29
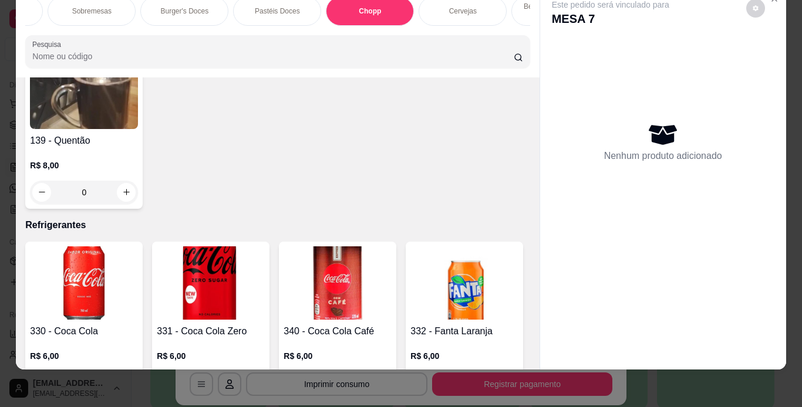
type input "2"
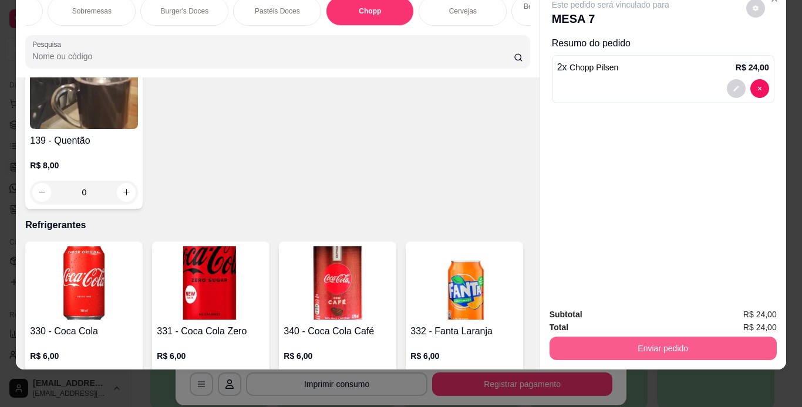
click at [696, 340] on button "Enviar pedido" at bounding box center [662, 348] width 227 height 23
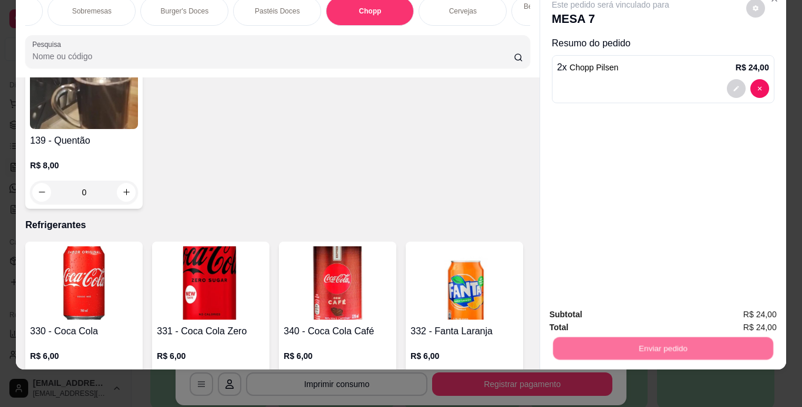
click at [645, 314] on button "Não registrar e enviar pedido" at bounding box center [624, 311] width 119 height 22
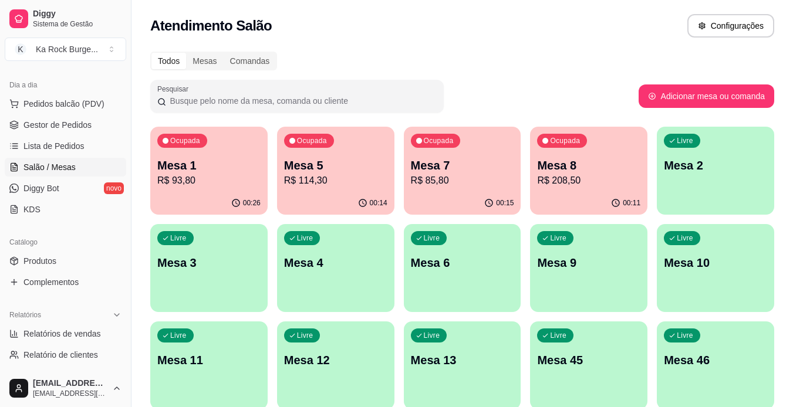
click at [227, 170] on p "Mesa 1" at bounding box center [208, 165] width 103 height 16
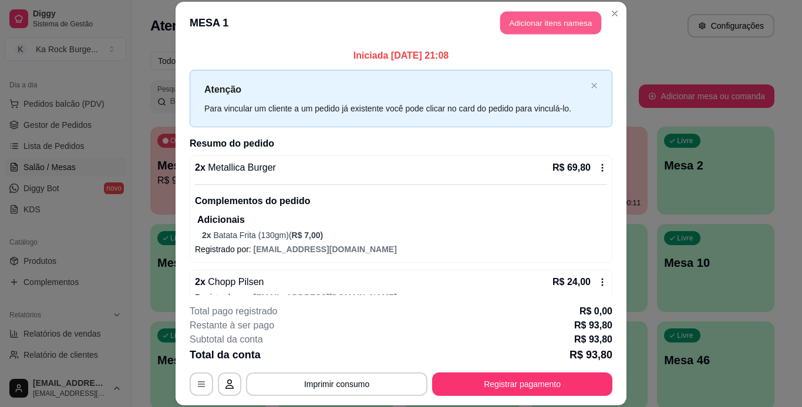
click at [571, 17] on button "Adicionar itens na mesa" at bounding box center [550, 23] width 101 height 23
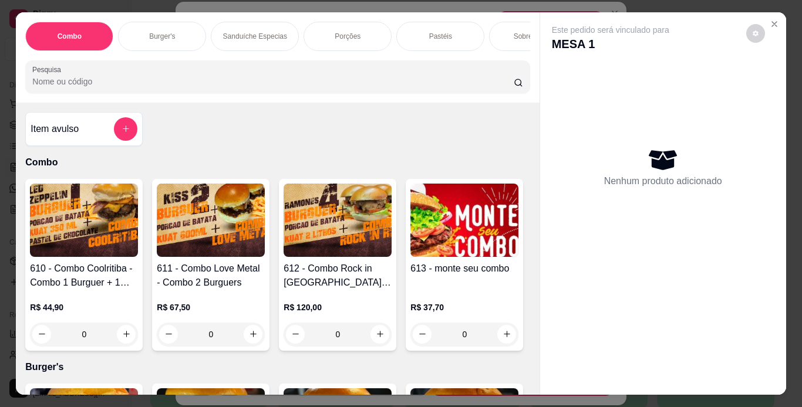
scroll to position [0, 441]
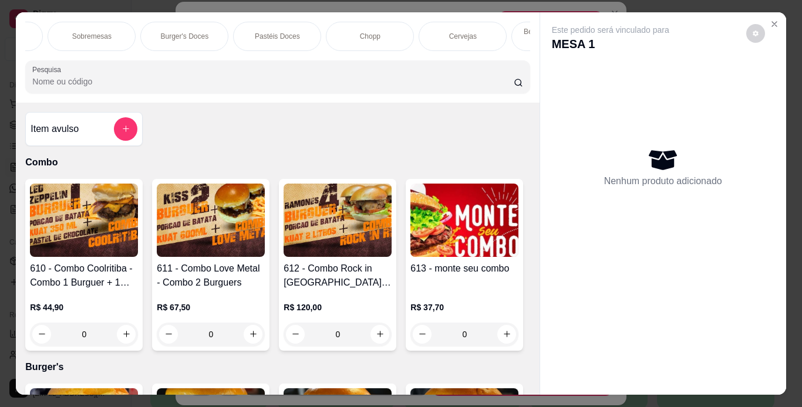
click at [362, 33] on p "Chopp" at bounding box center [370, 36] width 21 height 9
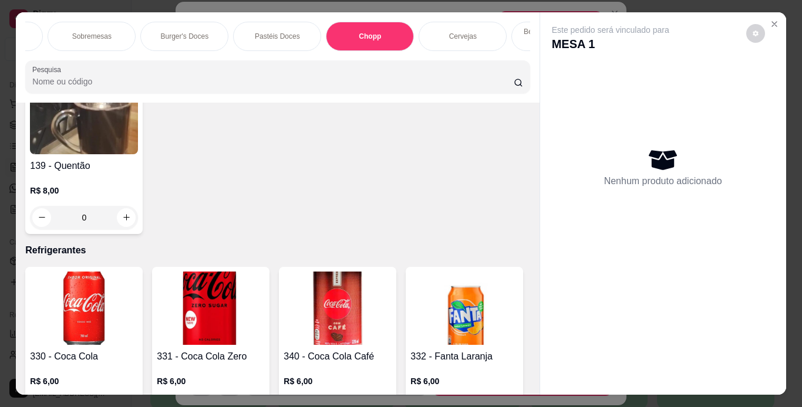
scroll to position [30, 0]
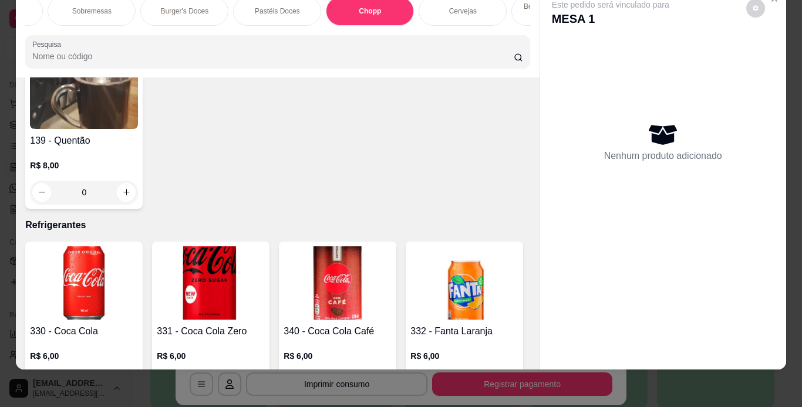
type input "1"
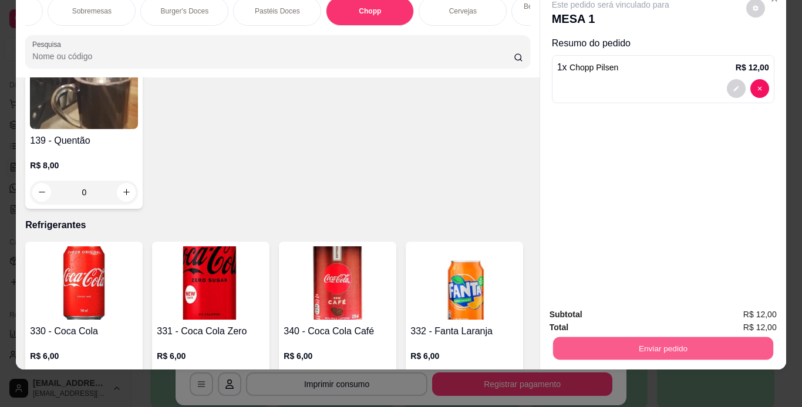
click at [649, 338] on button "Enviar pedido" at bounding box center [662, 349] width 220 height 23
click at [636, 312] on button "Não registrar e enviar pedido" at bounding box center [624, 311] width 119 height 22
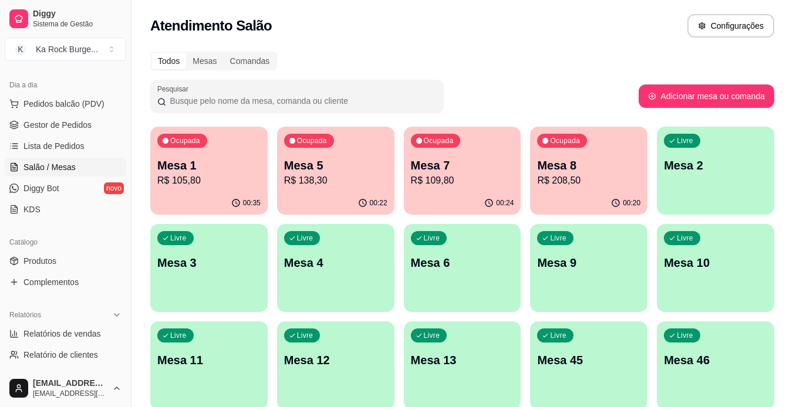
click at [616, 159] on p "Mesa 8" at bounding box center [588, 165] width 103 height 16
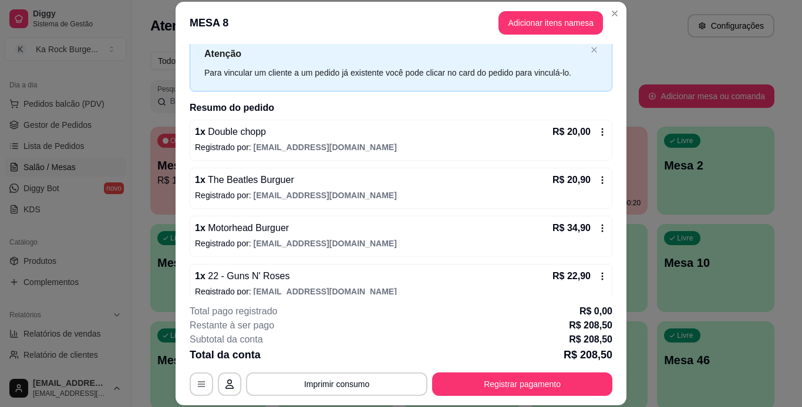
scroll to position [0, 0]
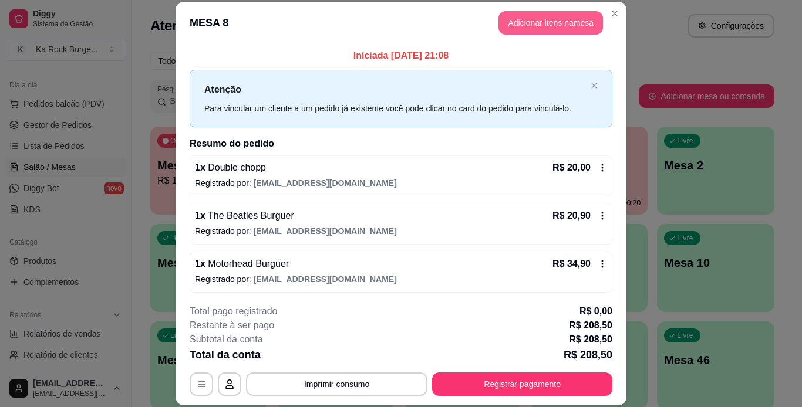
click at [537, 14] on button "Adicionar itens na mesa" at bounding box center [550, 22] width 104 height 23
click at [545, 23] on div "Este pedido será vinculado para MESA 8 Nenhum produto adicionado" at bounding box center [671, 193] width 254 height 375
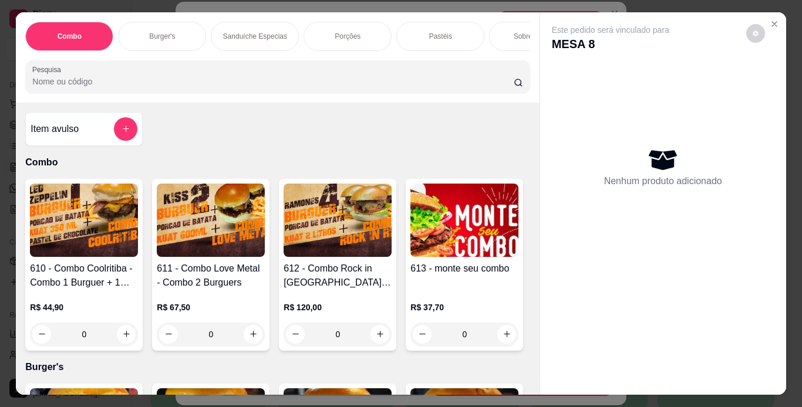
click at [358, 29] on div "Porções" at bounding box center [347, 36] width 88 height 29
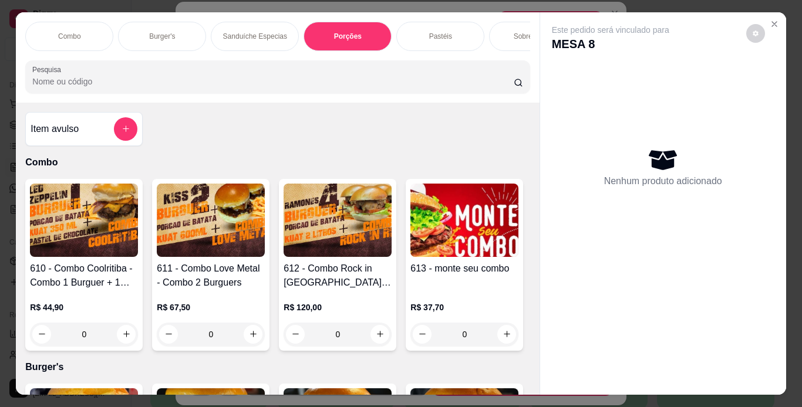
scroll to position [30, 0]
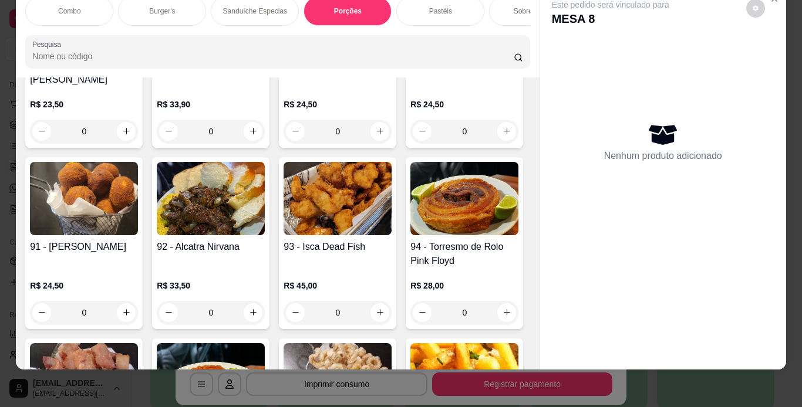
click at [321, 26] on div "Combo Burger's Sanduíche Especias Porções Pastéis Sobremesas Burger's Doces Pas…" at bounding box center [277, 32] width 523 height 90
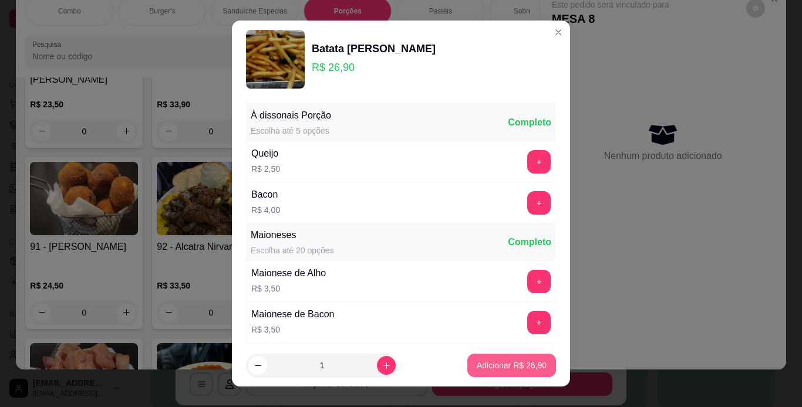
click at [480, 371] on p "Adicionar R$ 26,90" at bounding box center [512, 366] width 70 height 12
type input "1"
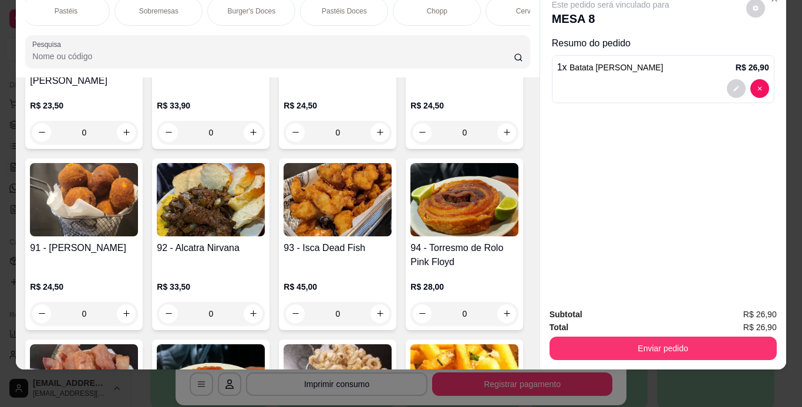
scroll to position [0, 376]
click at [463, 7] on div "Chopp" at bounding box center [436, 10] width 88 height 29
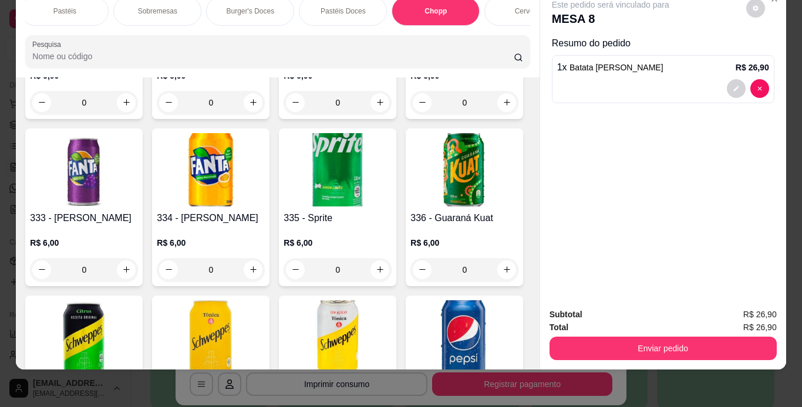
scroll to position [4875, 0]
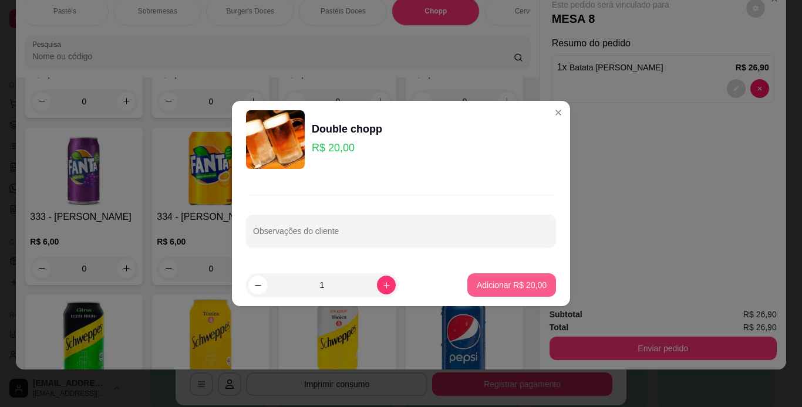
click at [507, 291] on p "Adicionar R$ 20,00" at bounding box center [512, 285] width 70 height 12
type input "1"
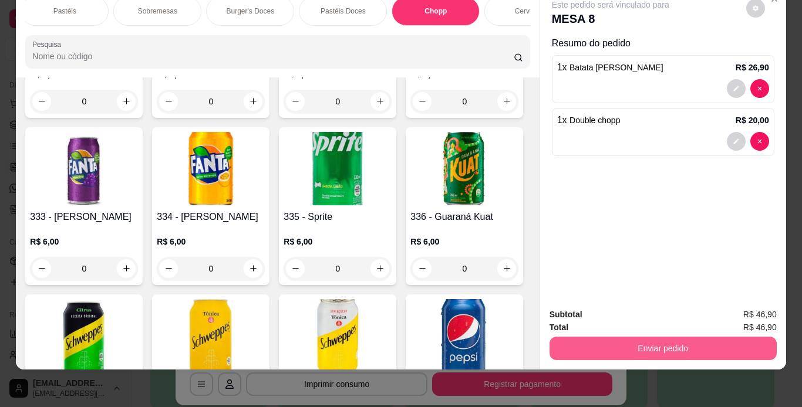
click at [609, 337] on button "Enviar pedido" at bounding box center [662, 348] width 227 height 23
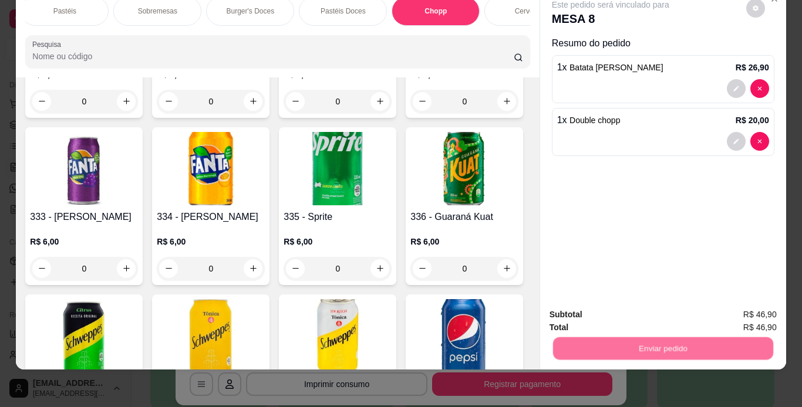
click at [611, 308] on button "Não registrar e enviar pedido" at bounding box center [624, 311] width 119 height 22
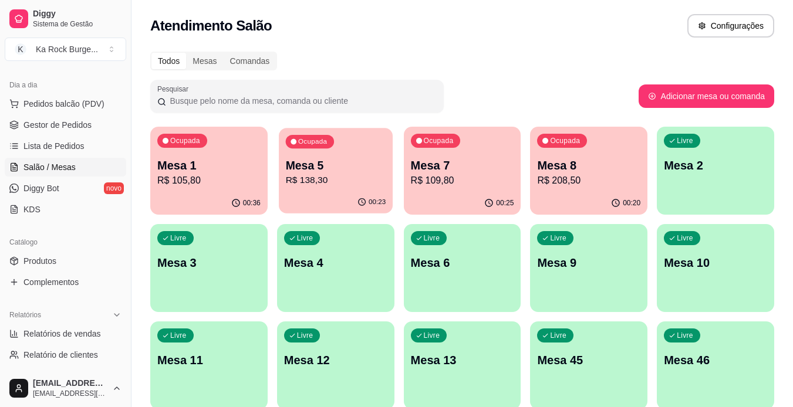
click at [308, 174] on p "R$ 138,30" at bounding box center [335, 181] width 100 height 14
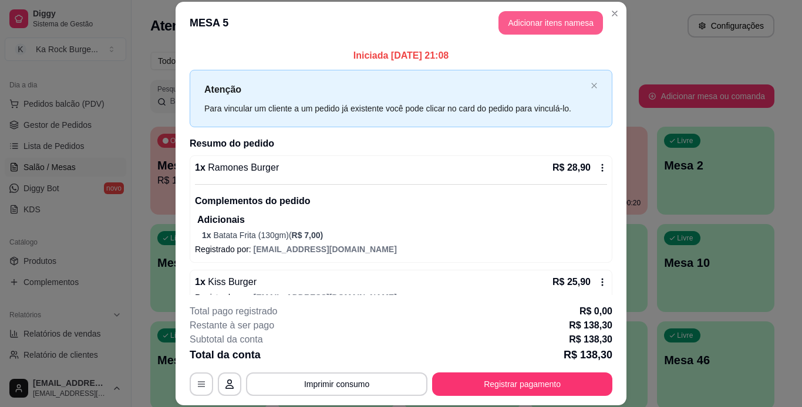
click at [535, 29] on button "Adicionar itens na mesa" at bounding box center [550, 22] width 104 height 23
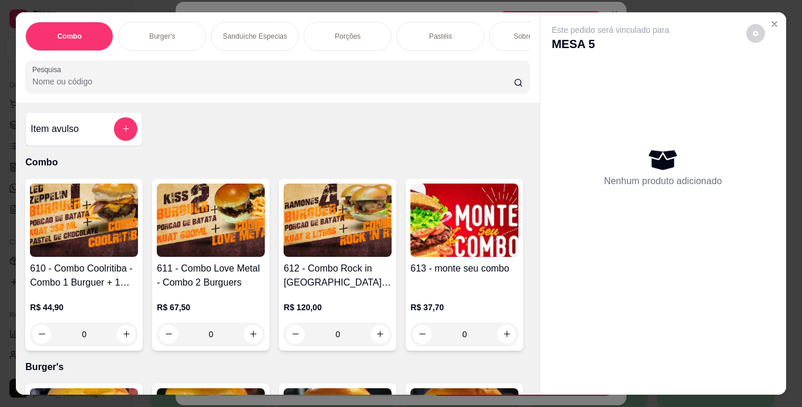
click at [302, 57] on div "Combo Burger's Sanduíche Especias Porções Pastéis Sobremesas Burger's Doces Pas…" at bounding box center [277, 57] width 523 height 90
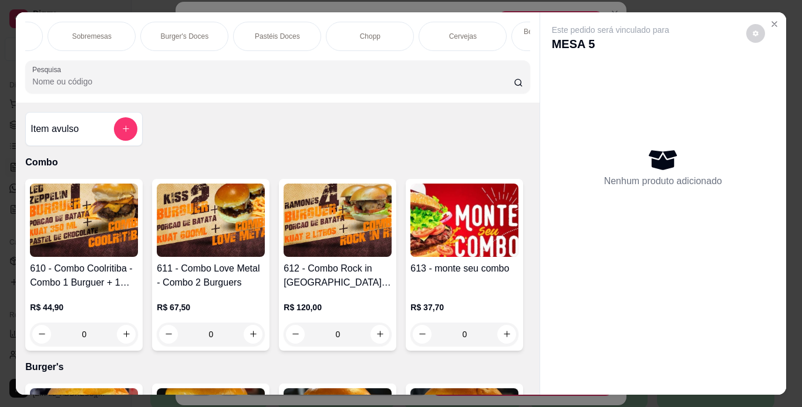
click at [316, 51] on div "Combo Burger's Sanduíche Especias Porções Pastéis Sobremesas Burger's Doces Pas…" at bounding box center [277, 36] width 504 height 29
click at [322, 60] on div "Combo Burger's Sanduíche Especias Porções Pastéis Sobremesas Burger's Doces Pas…" at bounding box center [277, 57] width 523 height 90
click at [323, 64] on div "Combo Burger's Sanduíche Especias Porções Pastéis Sobremesas Burger's Doces Pas…" at bounding box center [277, 57] width 523 height 90
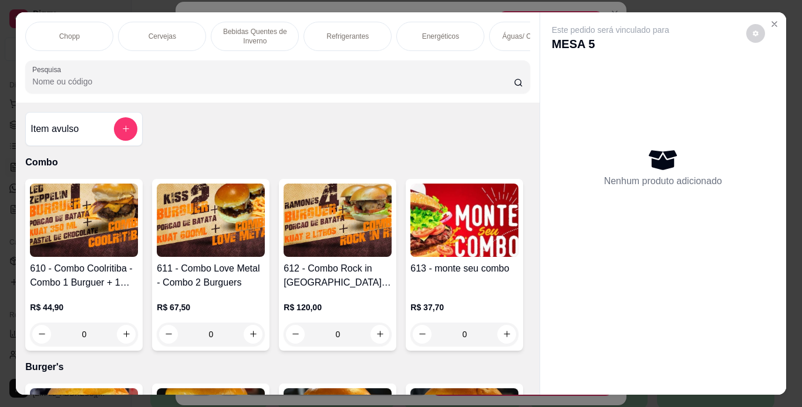
click at [327, 32] on p "Refrigerantes" at bounding box center [347, 36] width 42 height 9
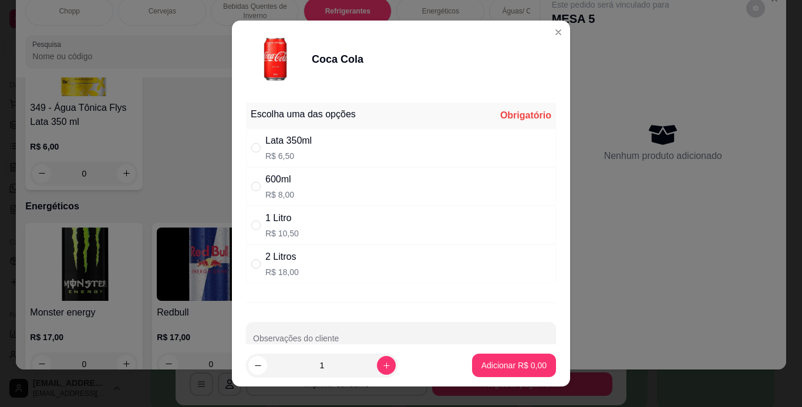
click at [411, 142] on div "Lata 350ml R$ 6,50" at bounding box center [401, 148] width 310 height 39
radio input "true"
click at [524, 363] on p "Adicionar R$ 6,50" at bounding box center [513, 366] width 65 height 12
type input "1"
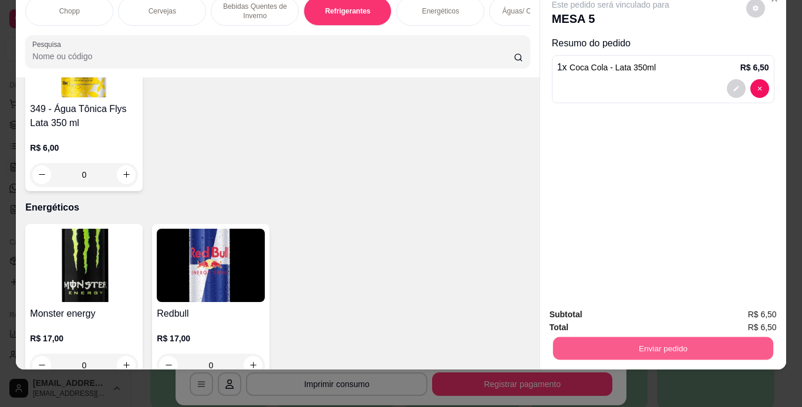
click at [603, 340] on button "Enviar pedido" at bounding box center [662, 349] width 220 height 23
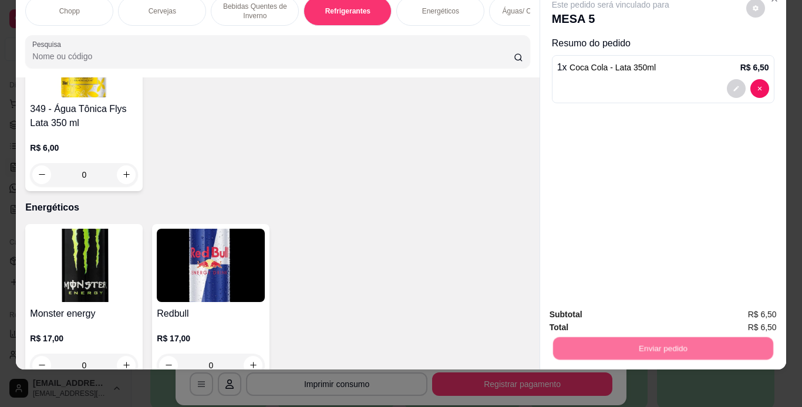
click at [599, 308] on button "Não registrar e enviar pedido" at bounding box center [624, 311] width 122 height 22
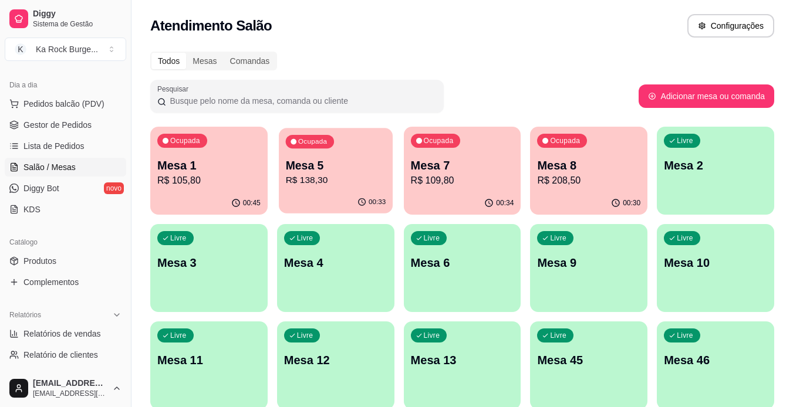
click at [301, 189] on div "Ocupada Mesa 5 R$ 138,30" at bounding box center [336, 159] width 114 height 63
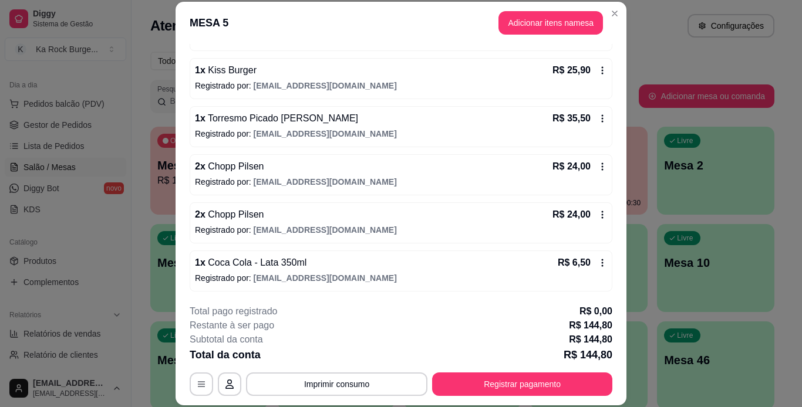
scroll to position [213, 0]
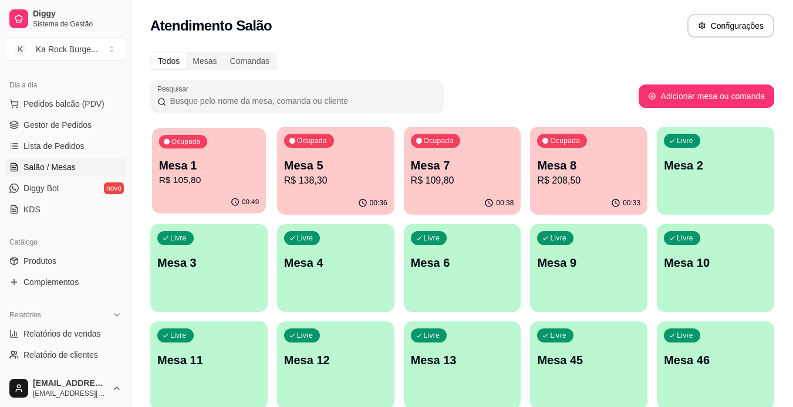
click at [229, 193] on div "00:49" at bounding box center [209, 202] width 114 height 22
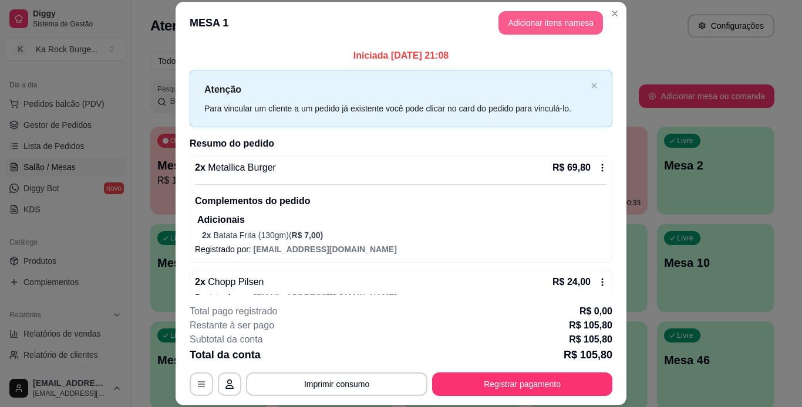
click at [537, 15] on button "Adicionar itens na mesa" at bounding box center [550, 22] width 104 height 23
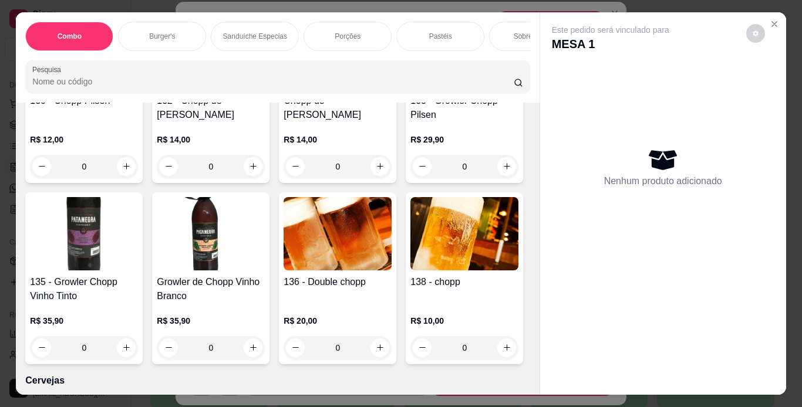
scroll to position [4050, 0]
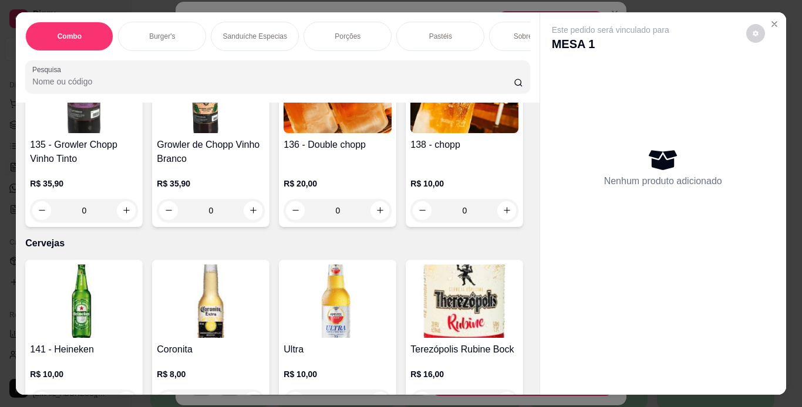
type input "1"
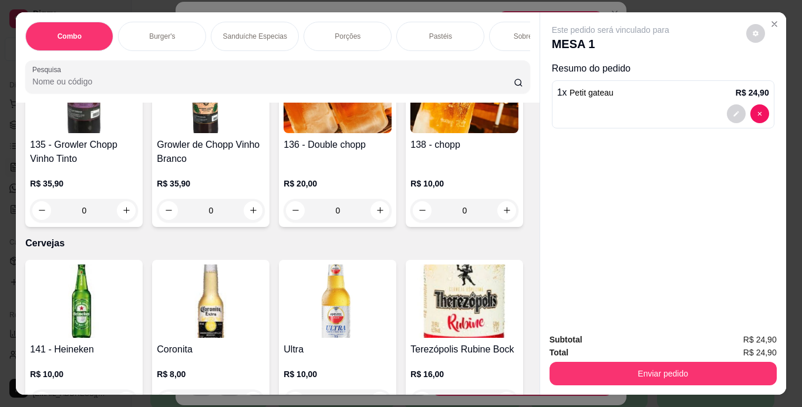
scroll to position [4051, 0]
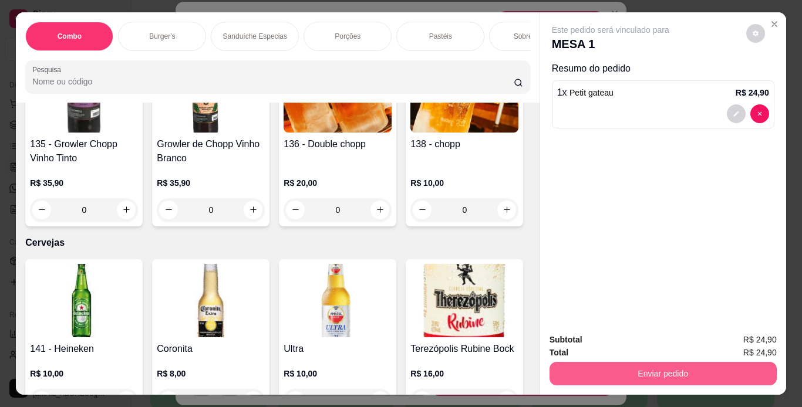
click at [555, 379] on button "Enviar pedido" at bounding box center [662, 373] width 227 height 23
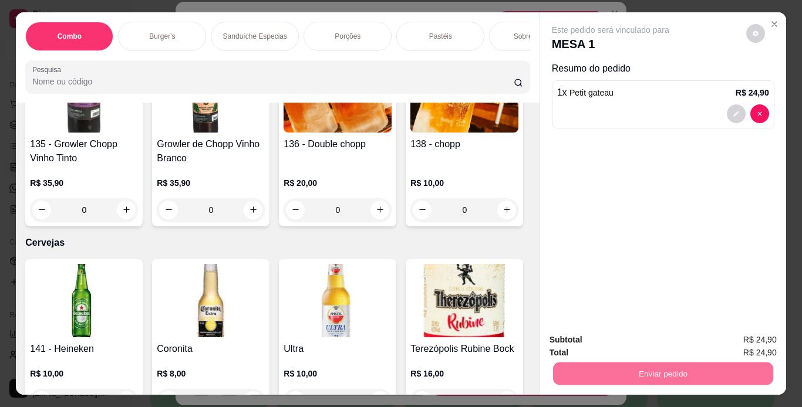
click at [581, 345] on button "Não registrar e enviar pedido" at bounding box center [624, 341] width 119 height 22
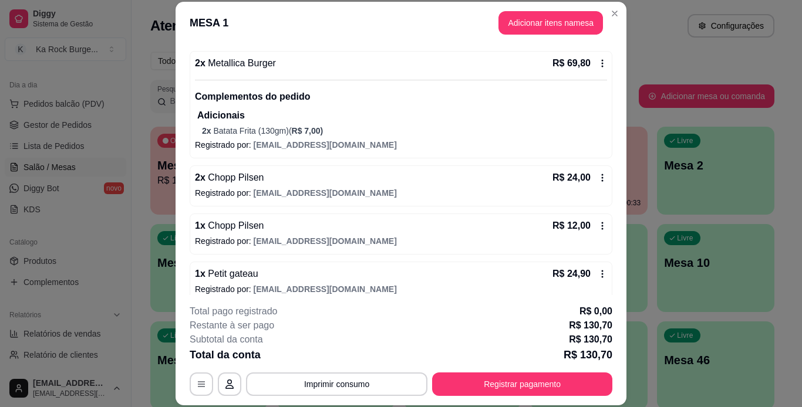
scroll to position [117, 0]
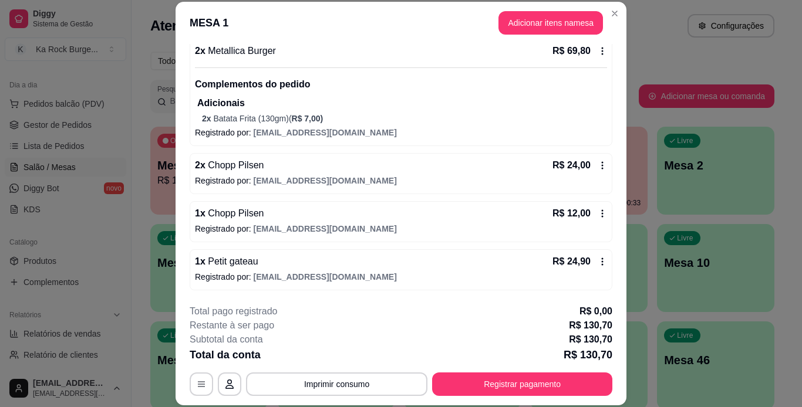
click at [621, 41] on header "MESA 1 Adicionar itens na mesa" at bounding box center [401, 23] width 451 height 42
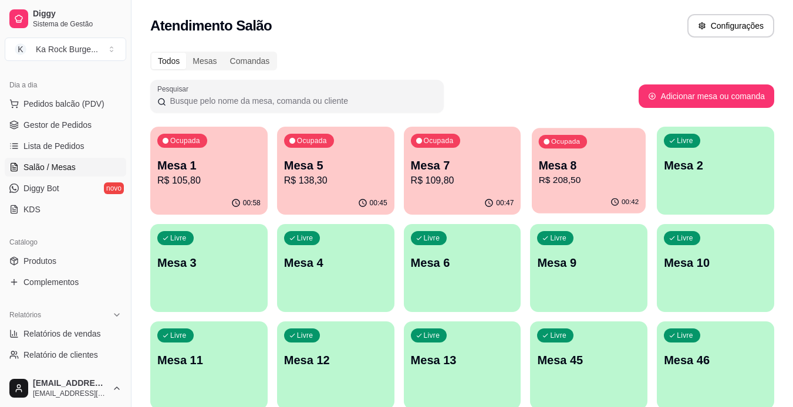
click at [609, 141] on div "Ocupada Mesa 8 R$ 208,50" at bounding box center [589, 159] width 114 height 63
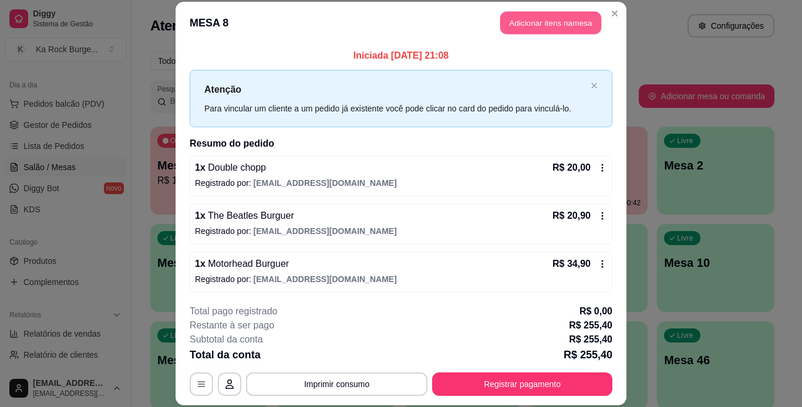
click at [556, 25] on button "Adicionar itens na mesa" at bounding box center [550, 23] width 101 height 23
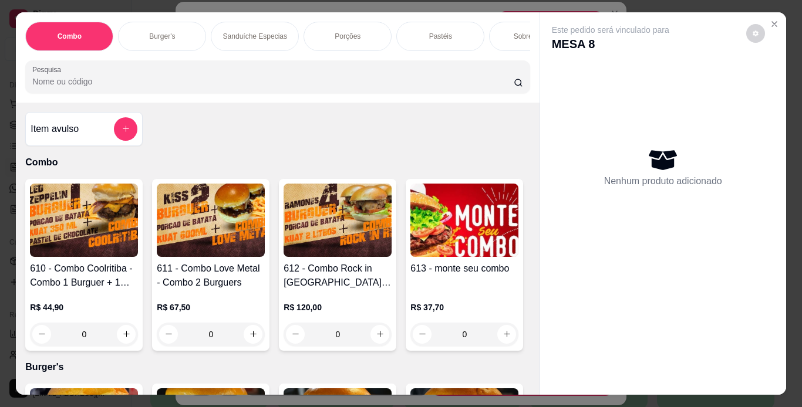
click at [331, 51] on div "Combo Burger's Sanduíche Especias Porções Pastéis Sobremesas Burger's Doces Pas…" at bounding box center [277, 36] width 504 height 29
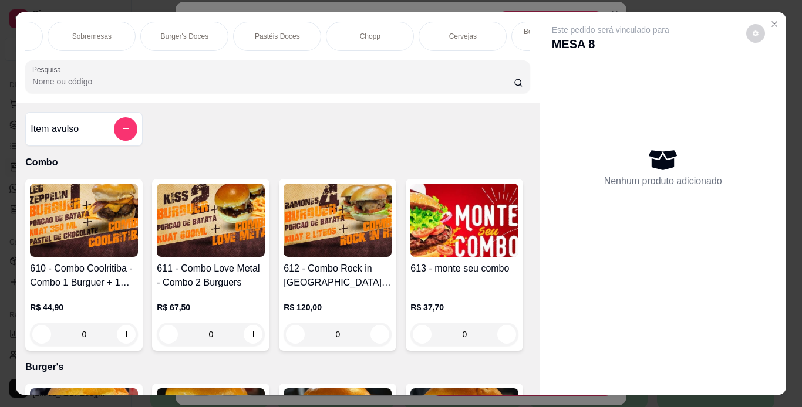
click at [363, 33] on p "Chopp" at bounding box center [370, 36] width 21 height 9
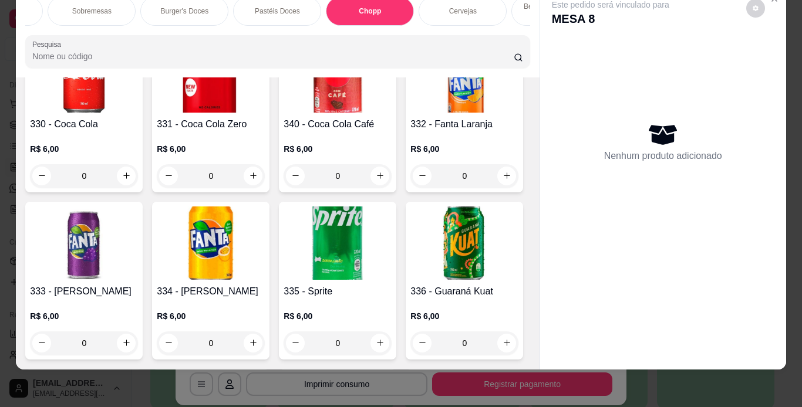
scroll to position [4804, 0]
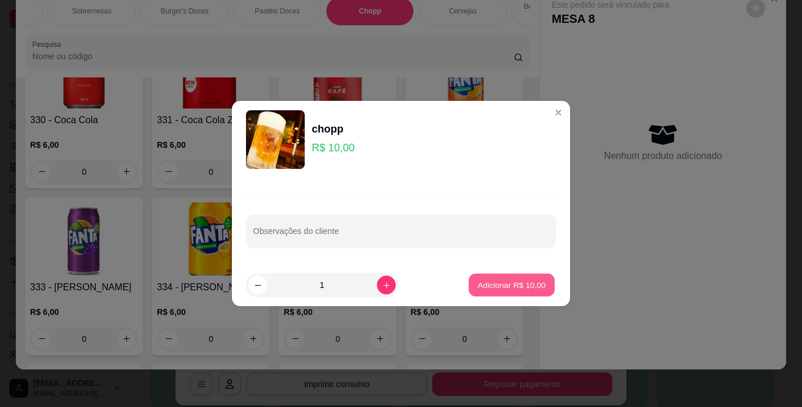
click at [501, 274] on button "Adicionar R$ 10,00" at bounding box center [511, 285] width 86 height 23
type input "1"
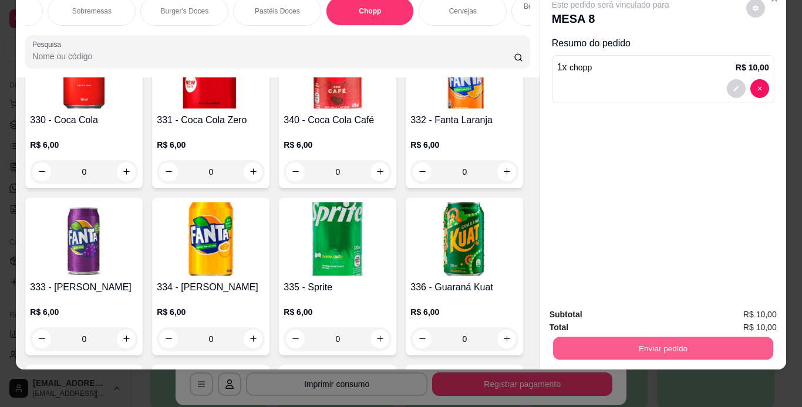
click at [641, 338] on button "Enviar pedido" at bounding box center [662, 349] width 220 height 23
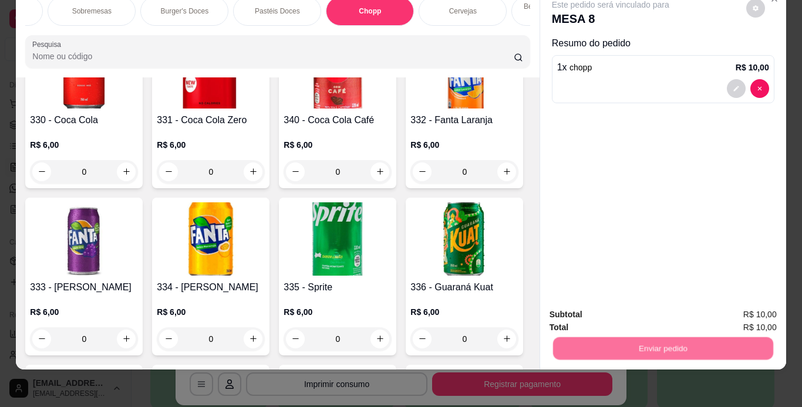
click at [645, 309] on button "Não registrar e enviar pedido" at bounding box center [624, 311] width 119 height 22
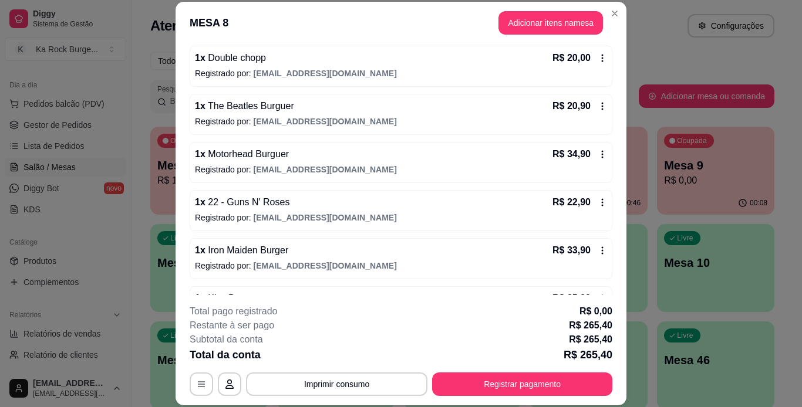
scroll to position [502, 0]
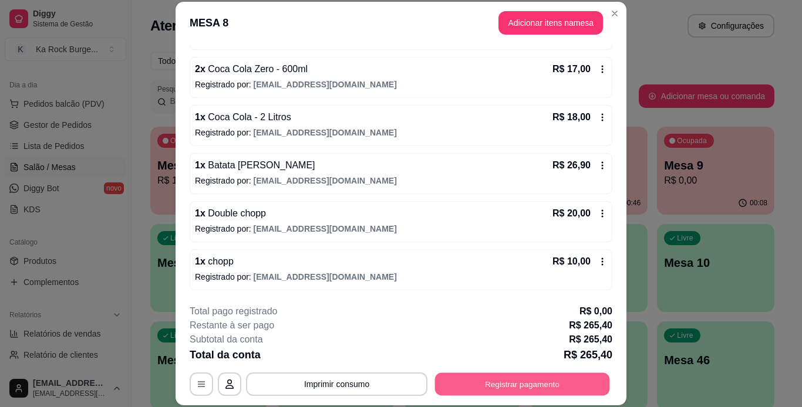
click at [521, 387] on button "Registrar pagamento" at bounding box center [522, 384] width 175 height 23
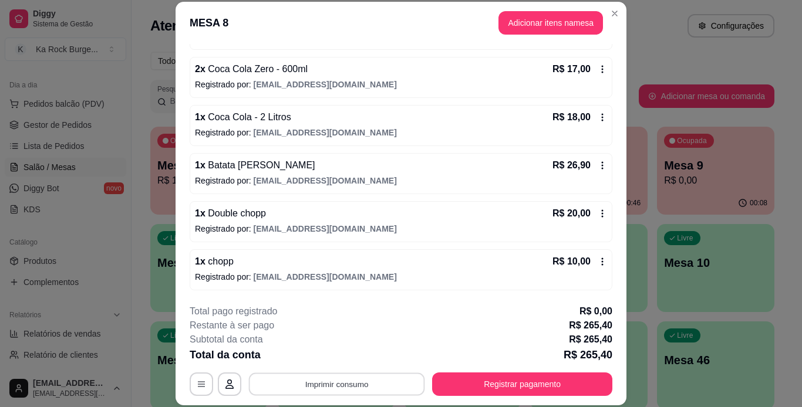
click at [401, 390] on button "Imprimir consumo" at bounding box center [337, 384] width 176 height 23
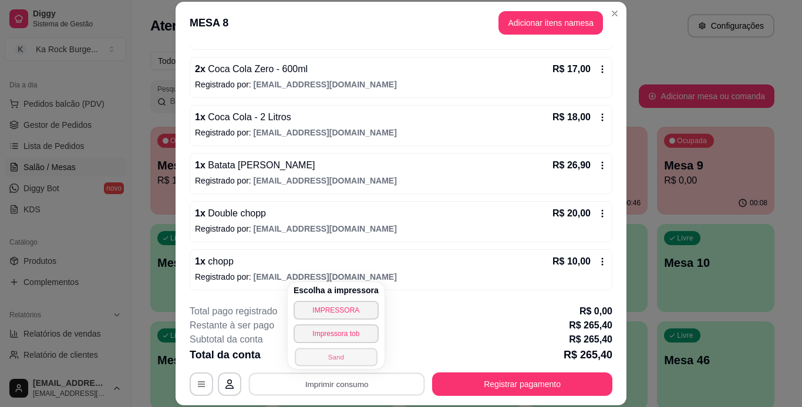
click at [346, 353] on button "Sand" at bounding box center [336, 357] width 82 height 18
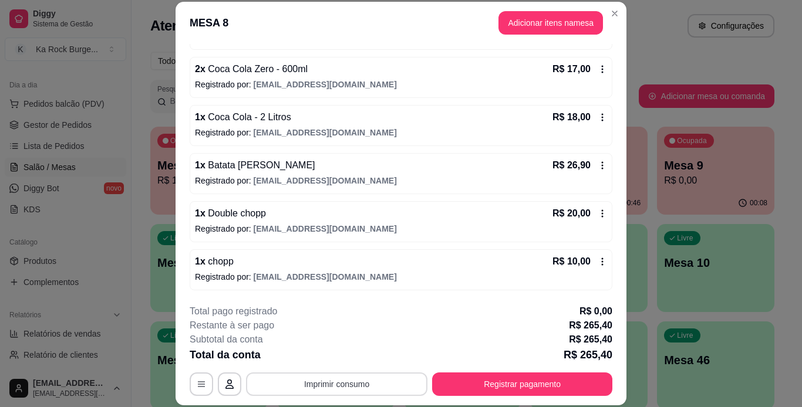
click at [337, 387] on button "Imprimir consumo" at bounding box center [336, 384] width 181 height 23
click at [500, 396] on button "Registrar pagamento" at bounding box center [522, 384] width 180 height 23
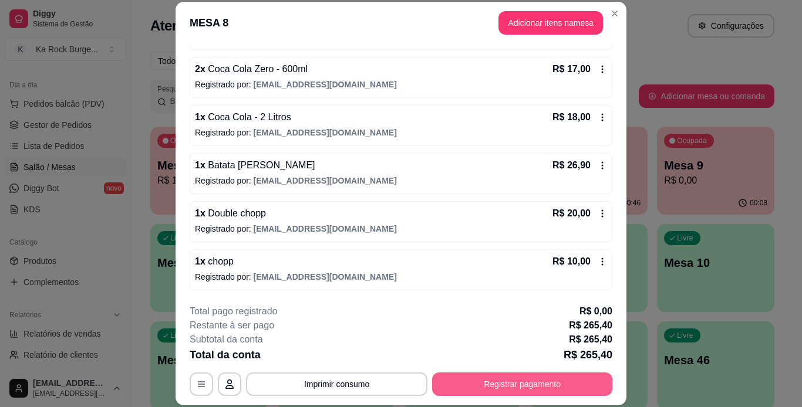
click at [500, 391] on button "Registrar pagamento" at bounding box center [522, 384] width 180 height 23
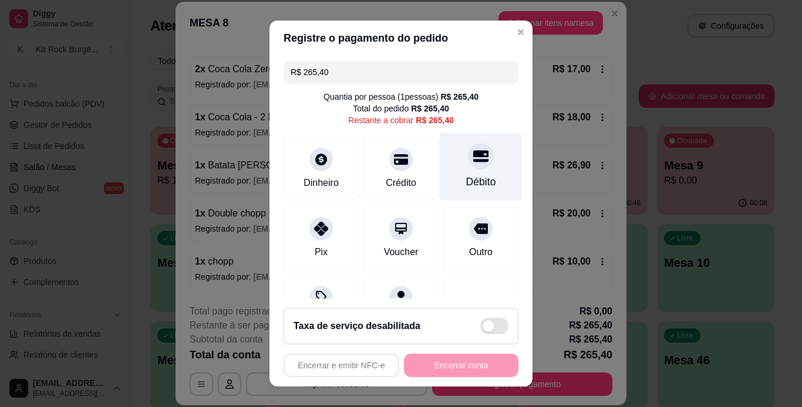
click at [475, 181] on div "Débito" at bounding box center [481, 181] width 30 height 15
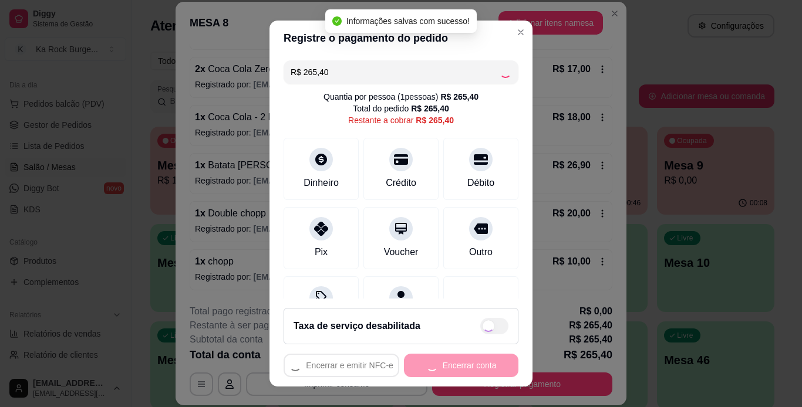
type input "R$ 0,00"
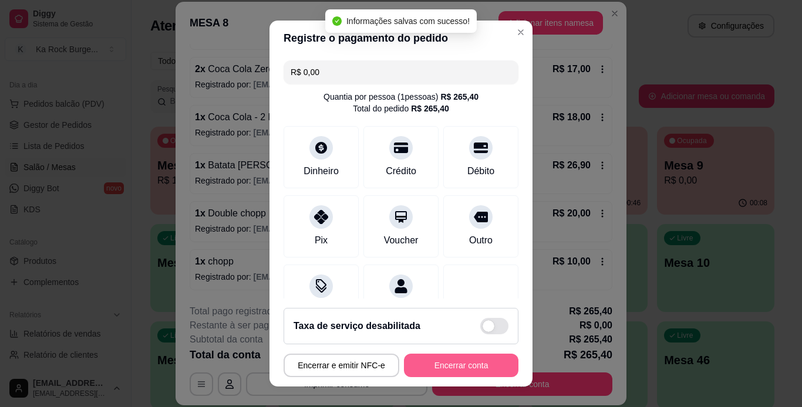
click at [484, 360] on button "Encerrar conta" at bounding box center [461, 365] width 114 height 23
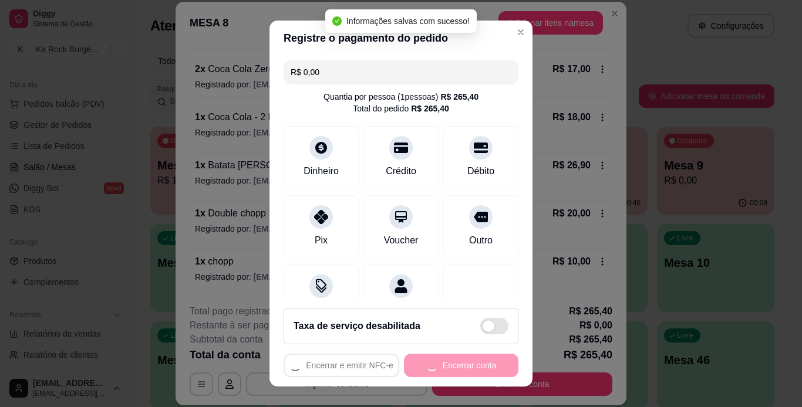
click at [484, 360] on div "Encerrar e emitir NFC-e Encerrar conta" at bounding box center [401, 365] width 235 height 23
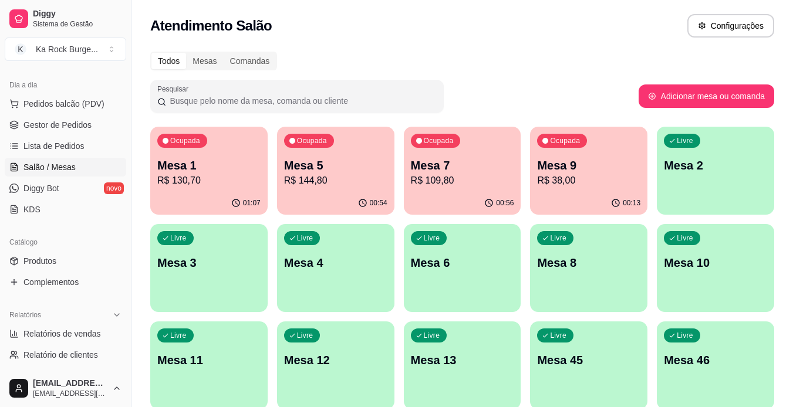
click at [173, 150] on div "Ocupada Mesa 1 R$ 130,70" at bounding box center [208, 159] width 117 height 65
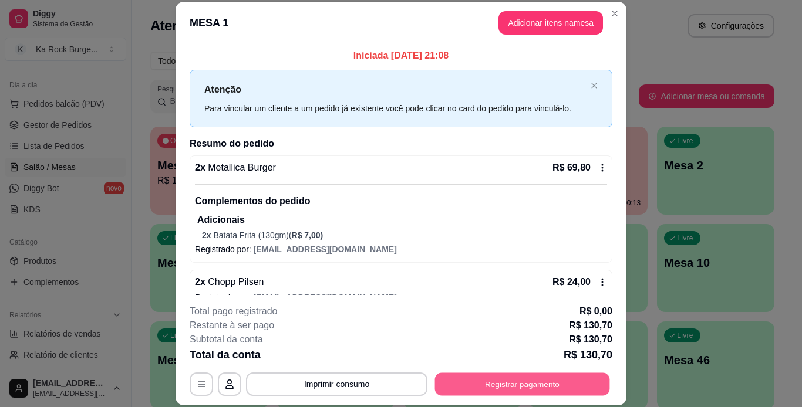
click at [507, 380] on button "Registrar pagamento" at bounding box center [522, 384] width 175 height 23
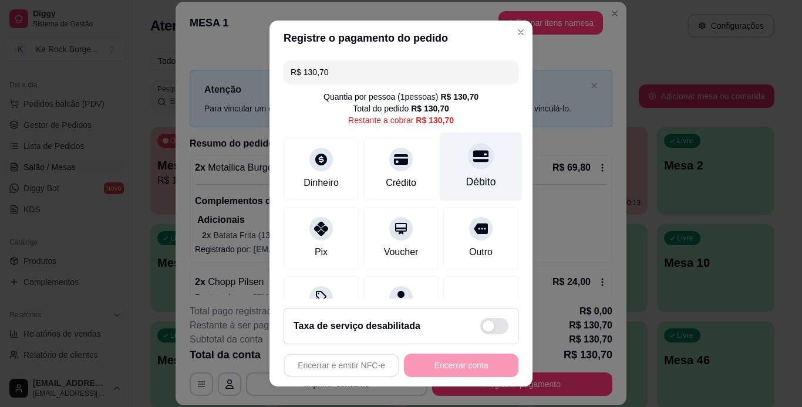
click at [473, 164] on icon at bounding box center [480, 156] width 15 height 15
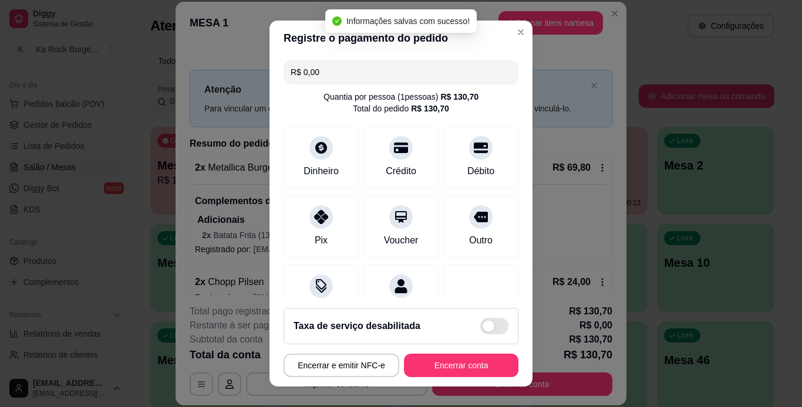
type input "R$ 0,00"
click at [469, 357] on button "Encerrar conta" at bounding box center [461, 365] width 114 height 23
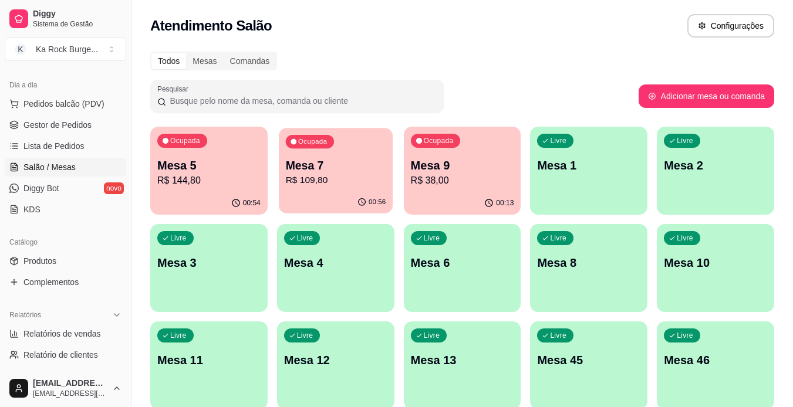
click at [329, 151] on div "Ocupada Mesa 7 R$ 109,80" at bounding box center [336, 159] width 114 height 63
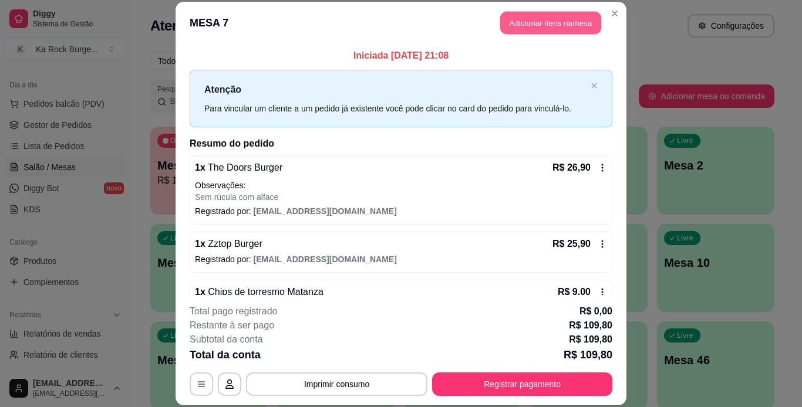
click at [544, 18] on button "Adicionar itens na mesa" at bounding box center [550, 23] width 101 height 23
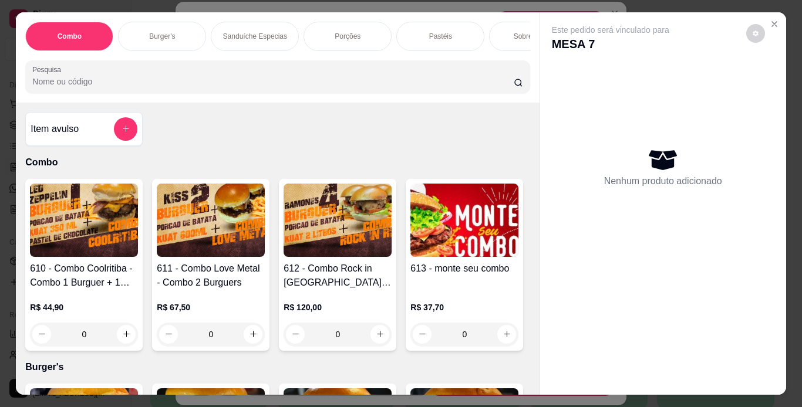
click at [307, 55] on div "Combo Burger's Sanduíche Especias Porções Pastéis Sobremesas Burger's Doces Pas…" at bounding box center [277, 57] width 523 height 90
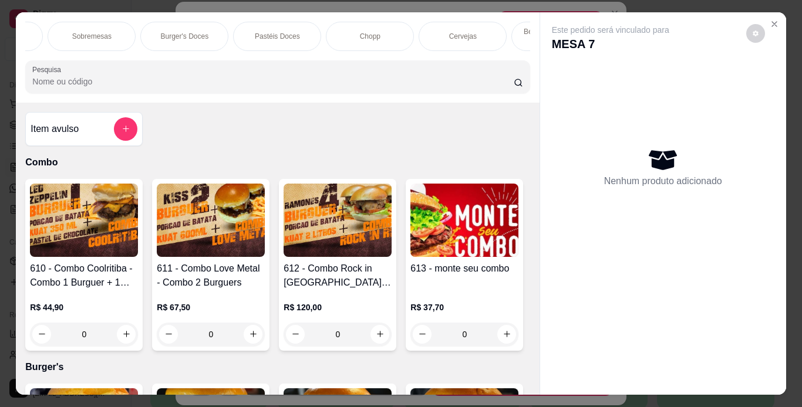
click at [379, 35] on div "Chopp" at bounding box center [370, 36] width 88 height 29
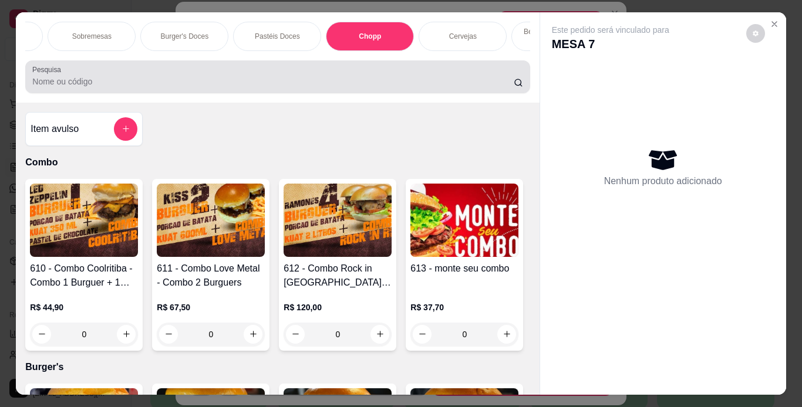
scroll to position [30, 0]
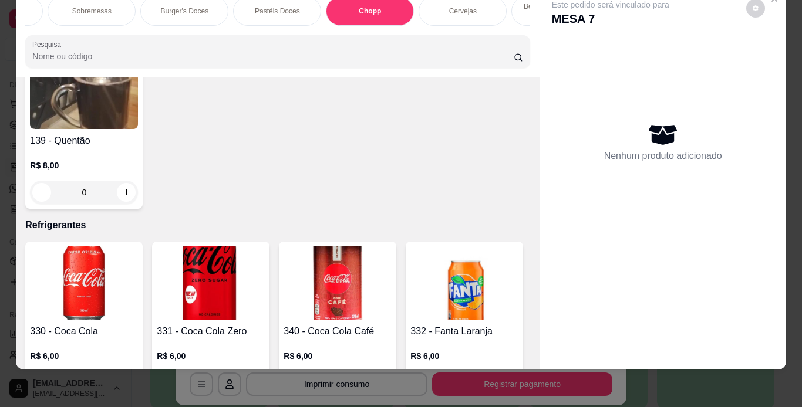
type input "2"
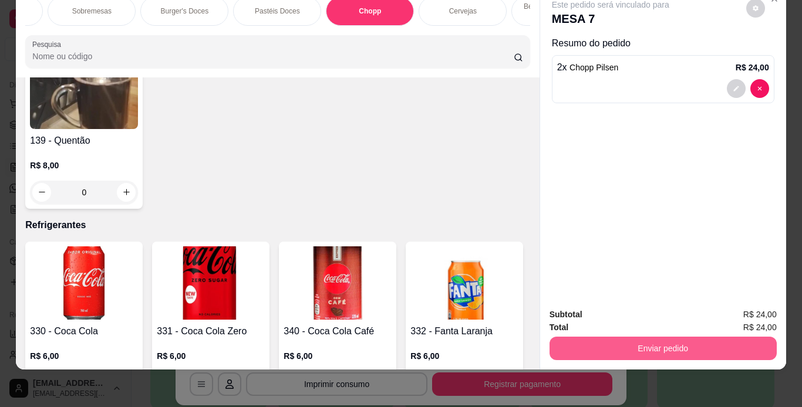
click at [732, 342] on button "Enviar pedido" at bounding box center [662, 348] width 227 height 23
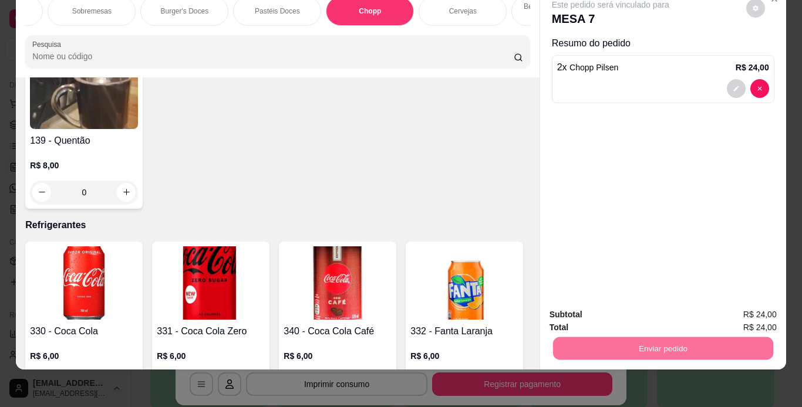
click at [674, 318] on button "Não registrar e enviar pedido" at bounding box center [624, 311] width 119 height 22
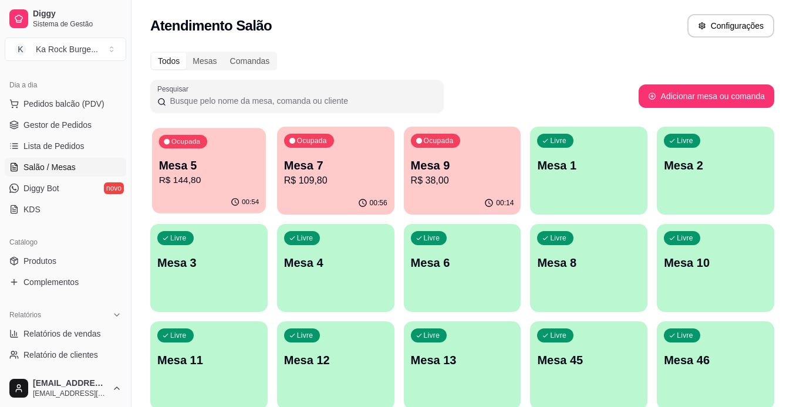
click at [218, 188] on div "Ocupada Mesa 5 R$ 144,80" at bounding box center [209, 159] width 114 height 63
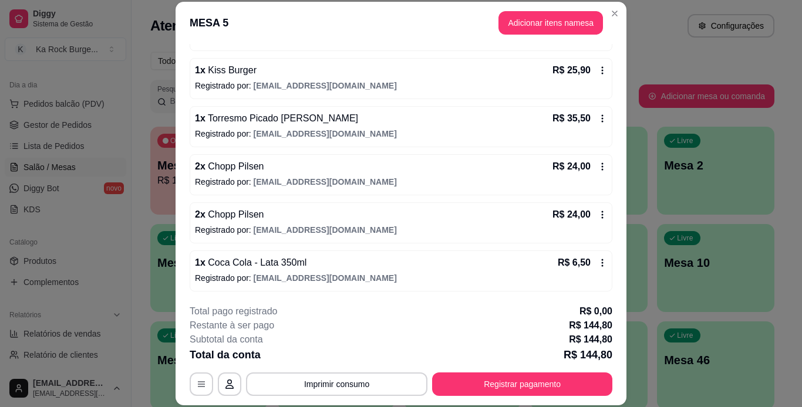
scroll to position [213, 0]
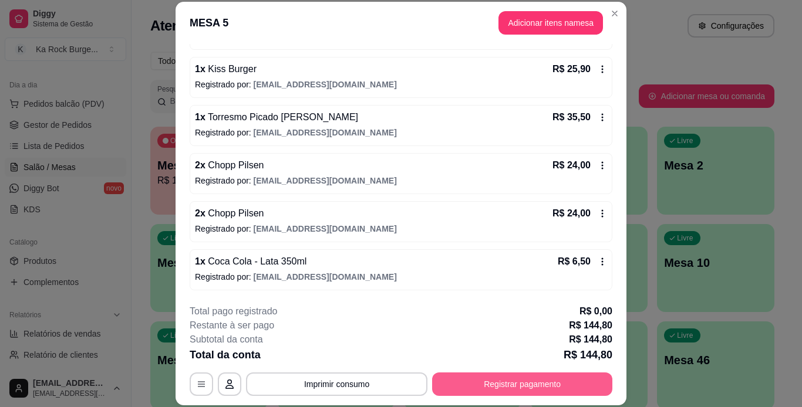
click at [555, 393] on button "Registrar pagamento" at bounding box center [522, 384] width 180 height 23
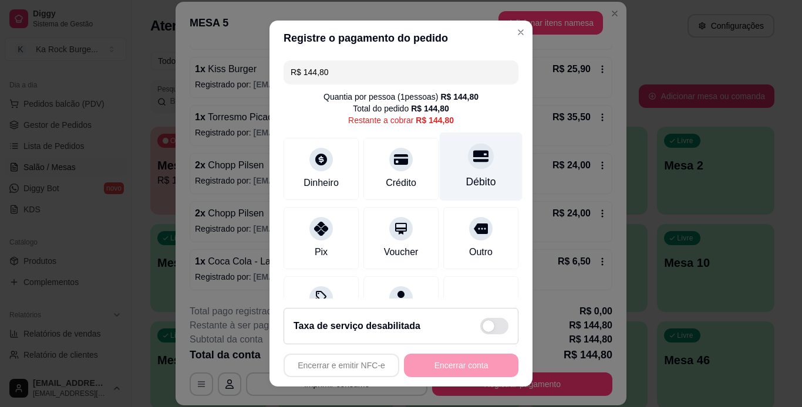
click at [459, 170] on div "Débito" at bounding box center [481, 166] width 83 height 69
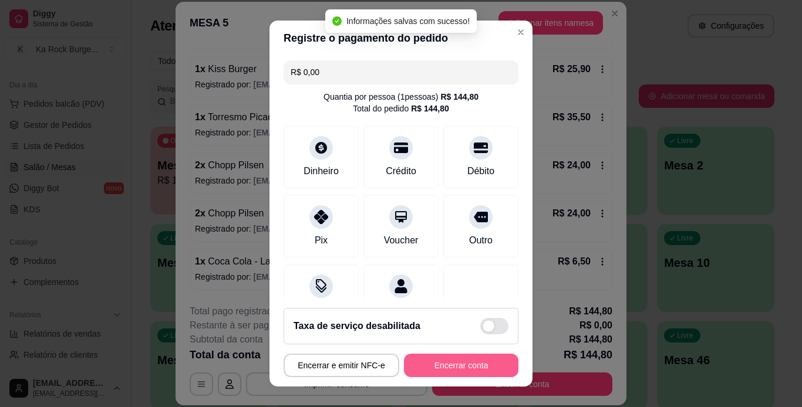
type input "R$ 0,00"
click at [481, 370] on button "Encerrar conta" at bounding box center [461, 365] width 114 height 23
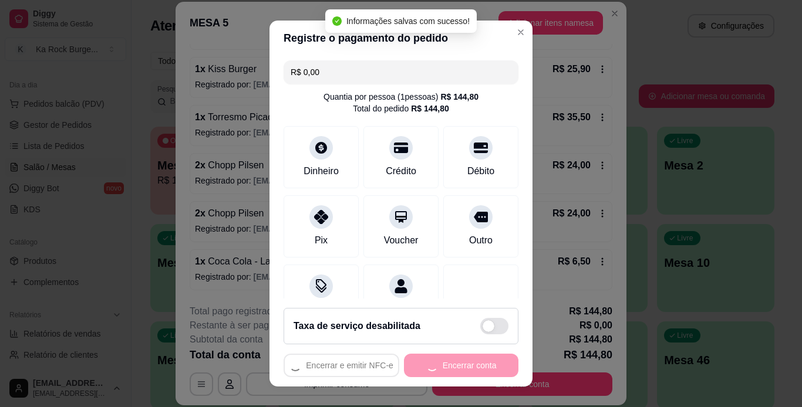
click at [481, 370] on div "Encerrar e emitir NFC-e Encerrar conta" at bounding box center [401, 365] width 235 height 23
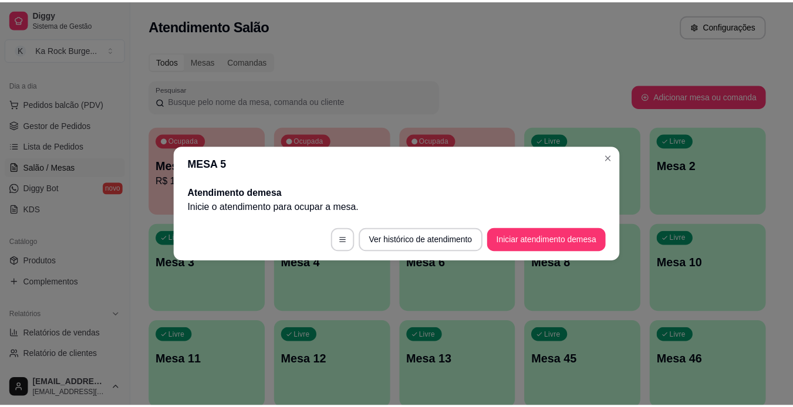
scroll to position [0, 0]
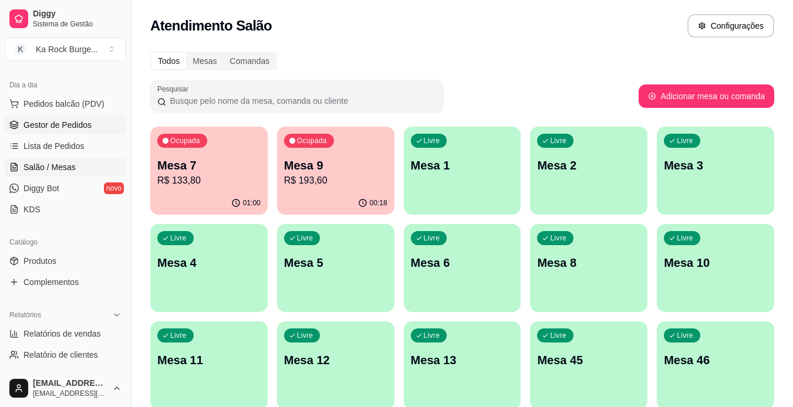
click at [106, 122] on link "Gestor de Pedidos" at bounding box center [66, 125] width 122 height 19
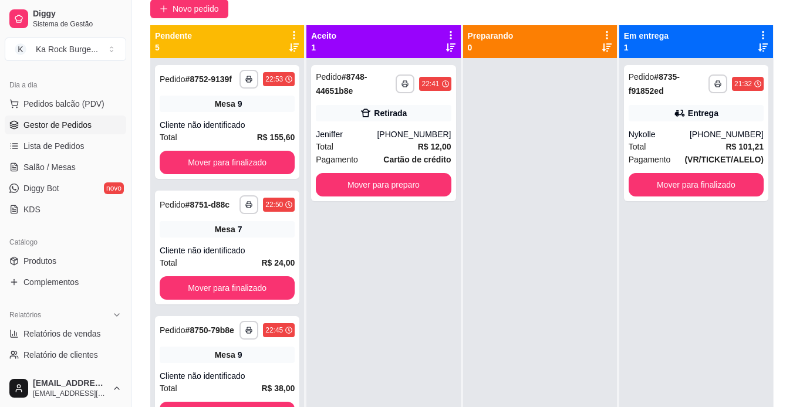
scroll to position [130, 0]
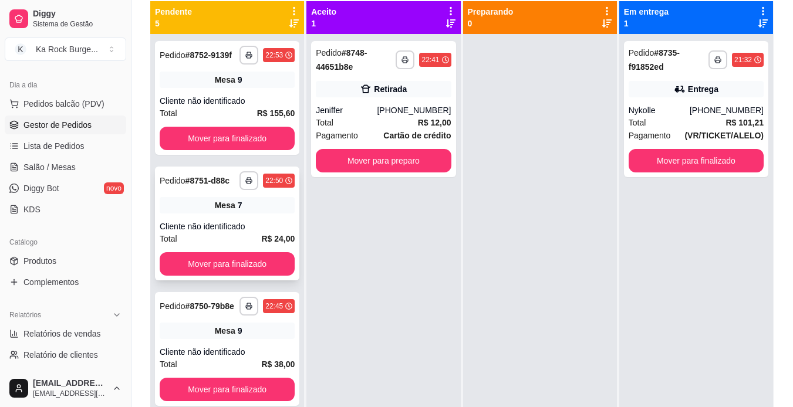
click at [258, 214] on div "Mesa 7" at bounding box center [227, 205] width 135 height 16
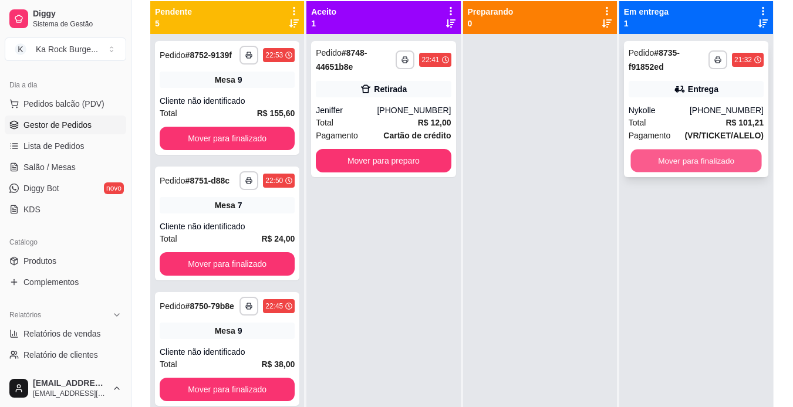
click at [731, 153] on button "Mover para finalizado" at bounding box center [695, 161] width 131 height 23
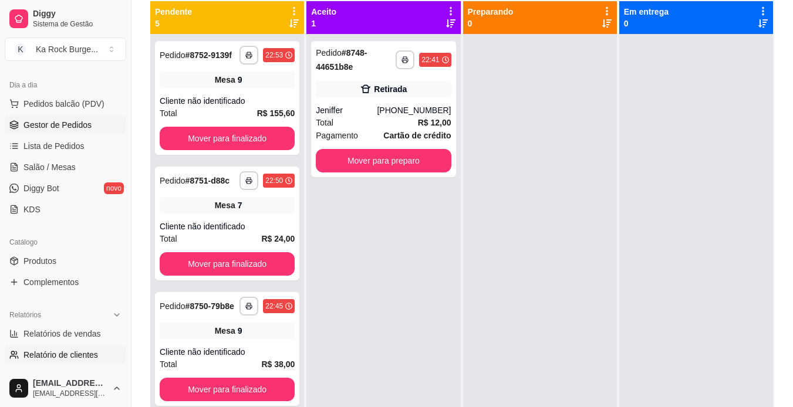
click at [92, 354] on span "Relatório de clientes" at bounding box center [60, 355] width 75 height 12
select select "30"
select select "HIGHEST_TOTAL_SPENT_WITH_ORDERS"
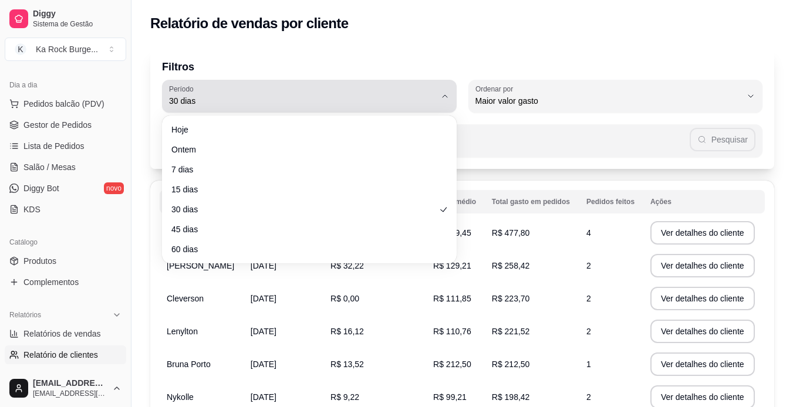
click at [423, 90] on div "30 dias" at bounding box center [302, 96] width 267 height 23
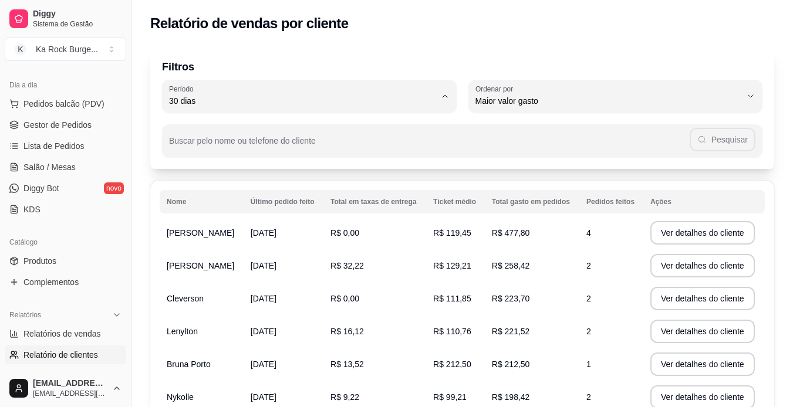
click at [288, 249] on span "60 dias" at bounding box center [304, 243] width 254 height 11
type input "60"
select select "60"
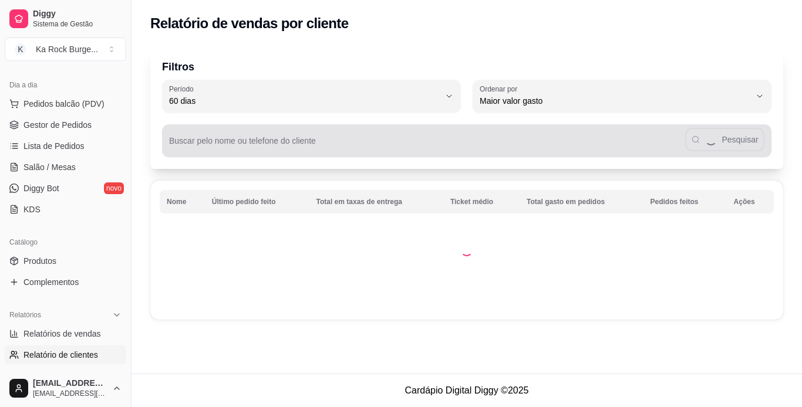
click at [260, 142] on input "Buscar pelo nome ou telefone do cliente" at bounding box center [427, 146] width 516 height 12
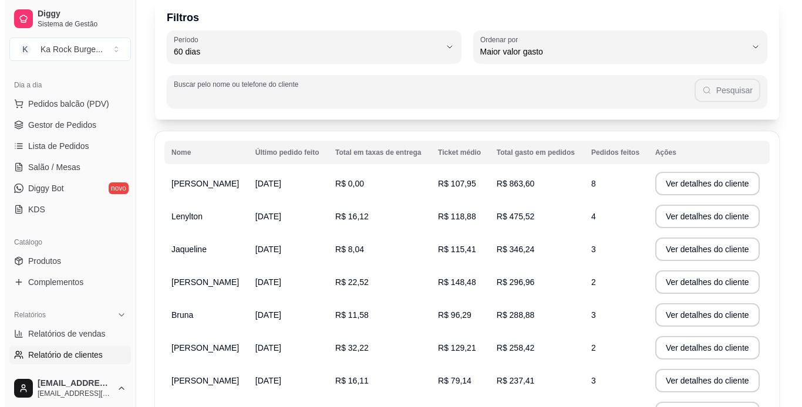
scroll to position [0, 0]
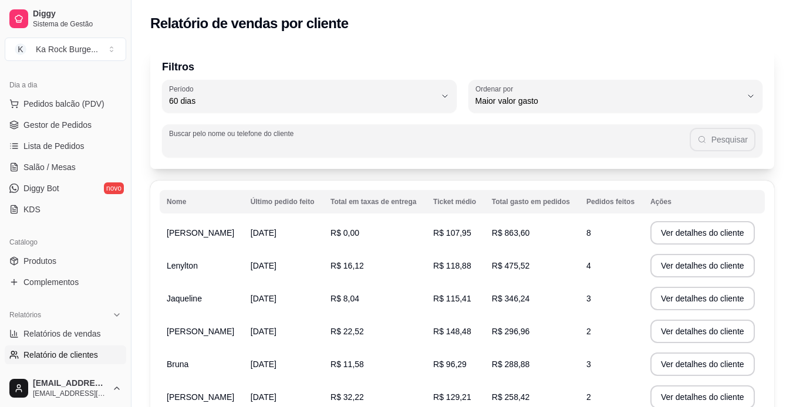
drag, startPoint x: 227, startPoint y: 150, endPoint x: 228, endPoint y: 141, distance: 8.8
click at [228, 150] on input "Buscar pelo nome ou telefone do cliente" at bounding box center [429, 146] width 521 height 12
type input "nykolle"
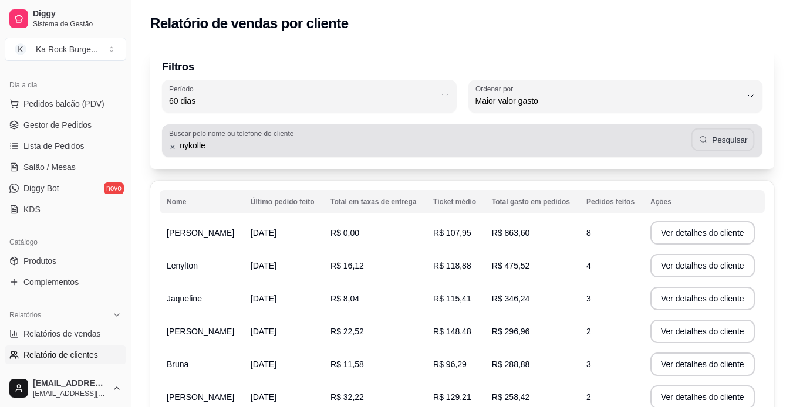
click at [734, 146] on button "Pesquisar" at bounding box center [722, 140] width 63 height 23
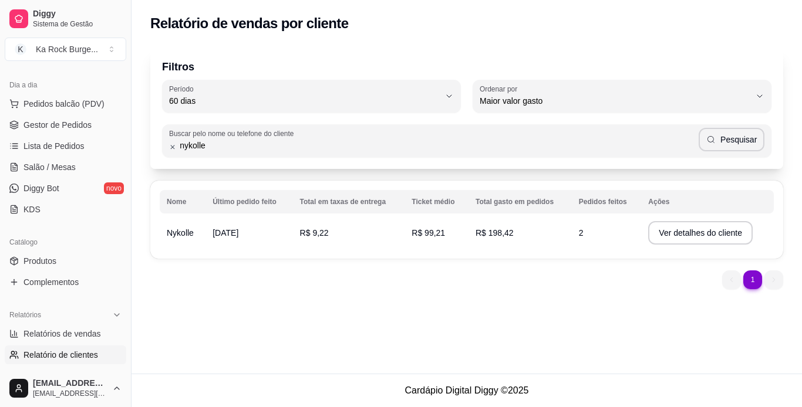
click at [256, 240] on td "[DATE]" at bounding box center [248, 233] width 87 height 33
click at [703, 238] on button "Ver detalhes do cliente" at bounding box center [700, 233] width 101 height 23
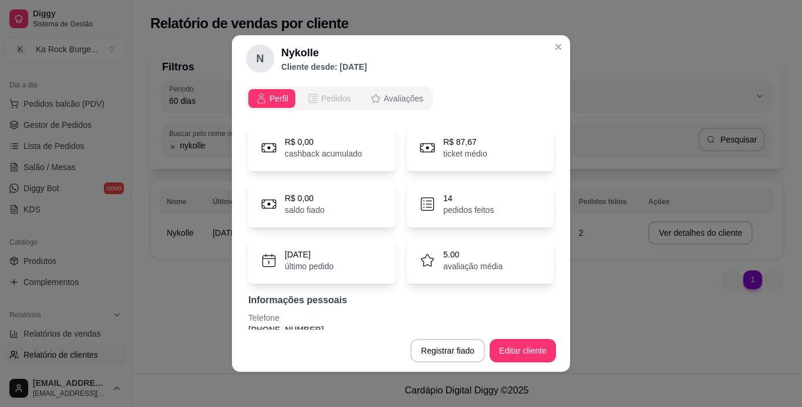
click at [332, 98] on span "Pedidos" at bounding box center [336, 99] width 30 height 12
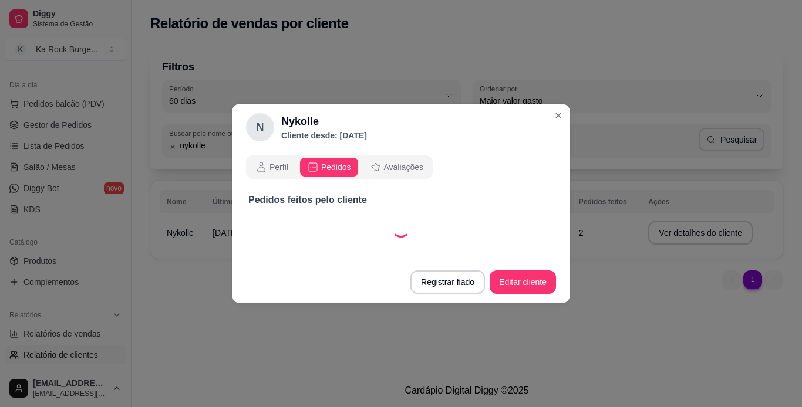
select select "30"
select select "ALL"
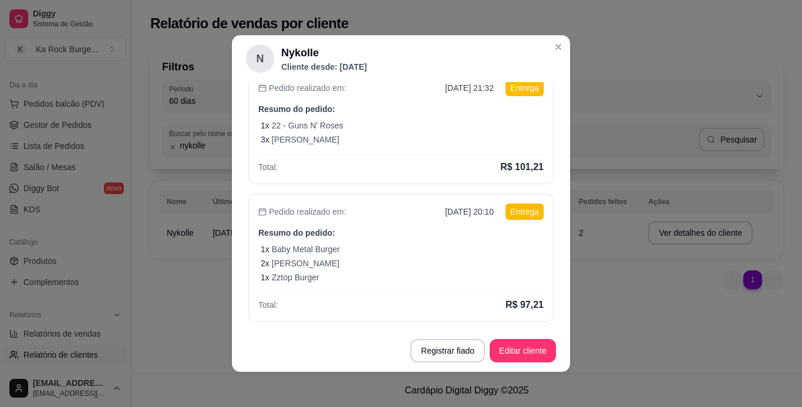
scroll to position [153, 0]
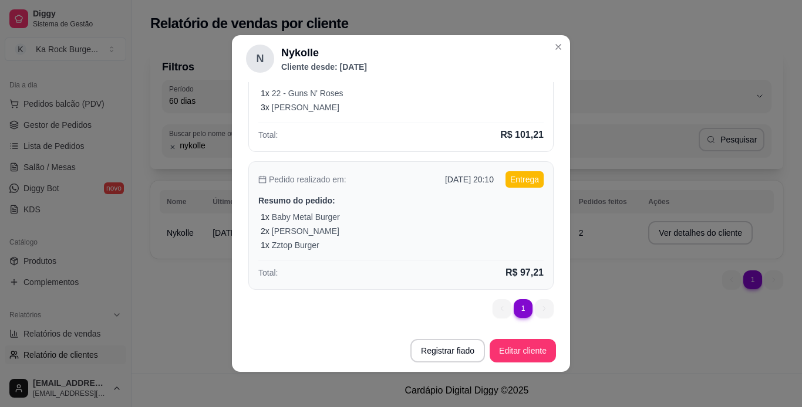
click at [394, 253] on div "Pedido realizado em: [DATE] 20:10 Entrega Resumo do pedido: 1 x Baby Metal Burg…" at bounding box center [400, 225] width 305 height 129
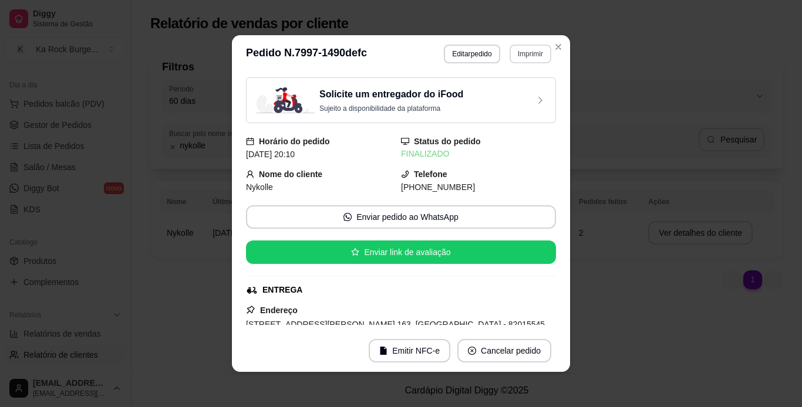
click at [517, 58] on button "Imprimir" at bounding box center [531, 54] width 42 height 19
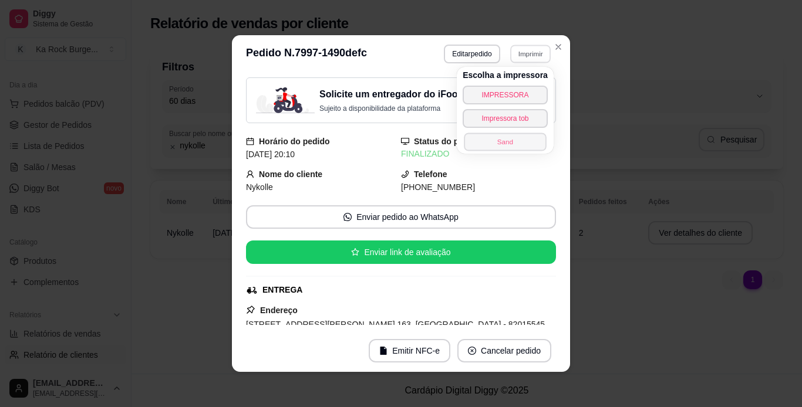
click at [504, 149] on button "Sand" at bounding box center [505, 142] width 82 height 18
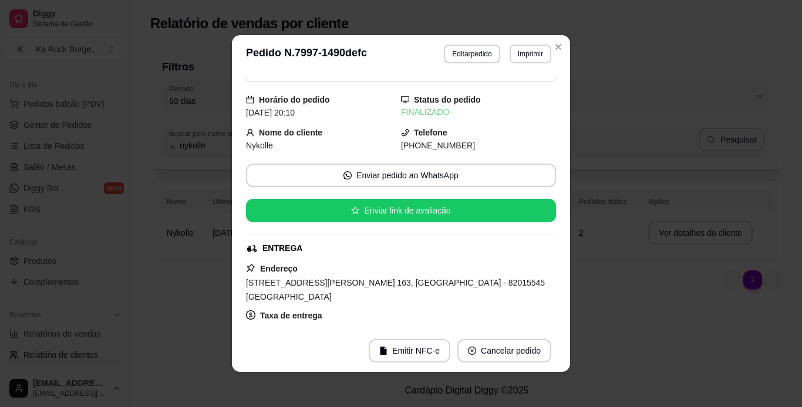
scroll to position [0, 0]
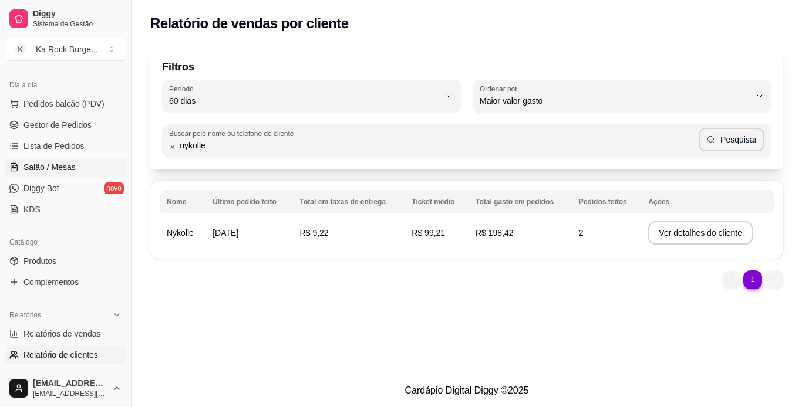
click at [31, 166] on span "Salão / Mesas" at bounding box center [49, 167] width 52 height 12
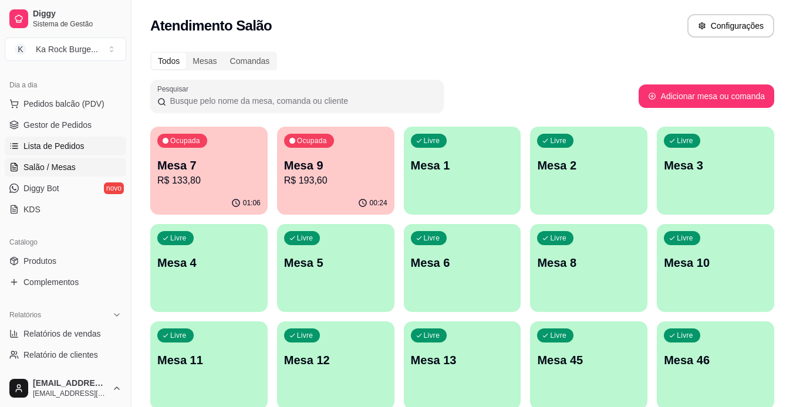
click at [61, 147] on span "Lista de Pedidos" at bounding box center [53, 146] width 61 height 12
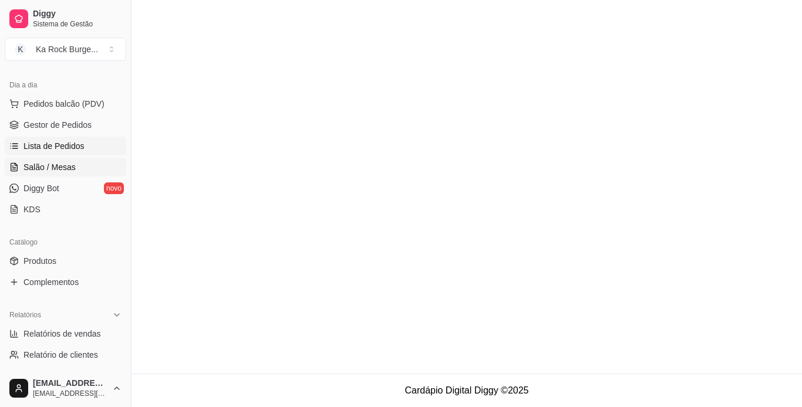
click at [67, 168] on span "Salão / Mesas" at bounding box center [49, 167] width 52 height 12
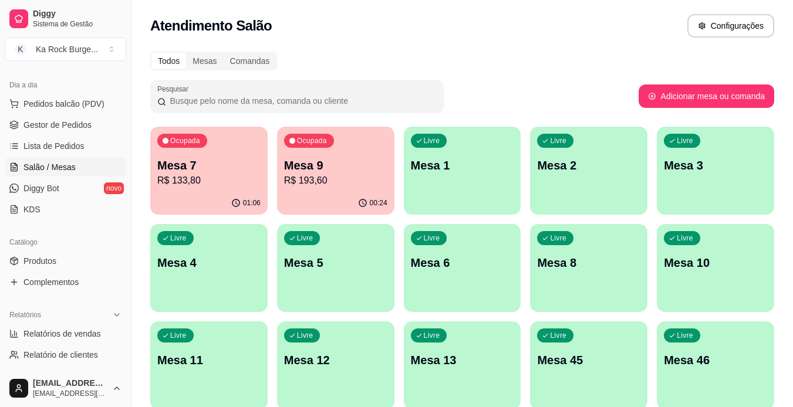
click at [205, 290] on div "Livre Mesa 4" at bounding box center [208, 261] width 117 height 74
click at [210, 289] on div "Livre Mesa 4" at bounding box center [208, 261] width 117 height 74
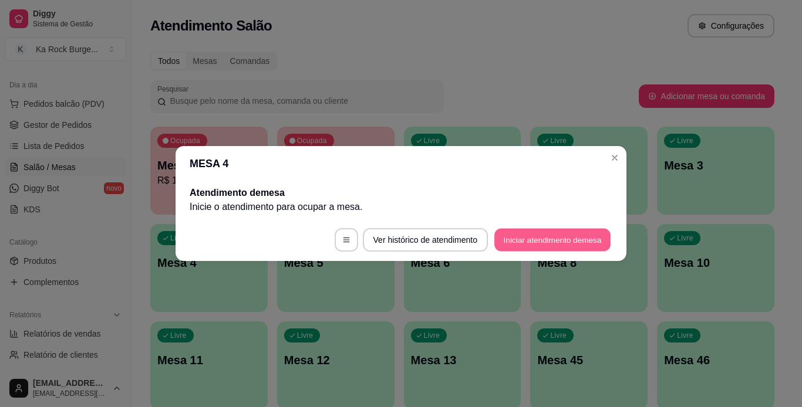
click at [542, 234] on button "Iniciar atendimento de mesa" at bounding box center [552, 240] width 116 height 23
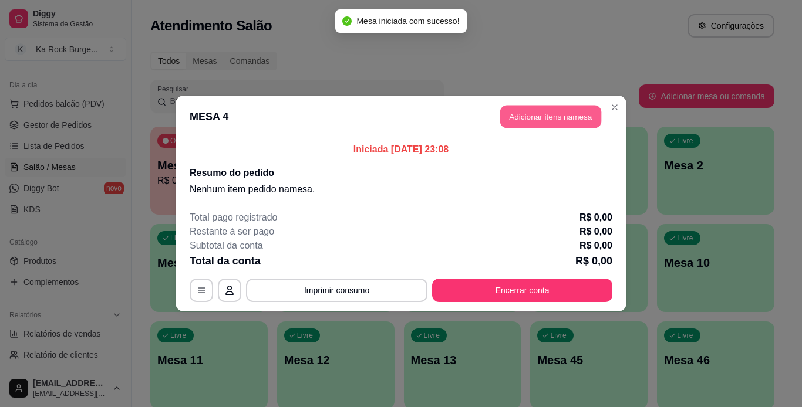
click at [520, 117] on button "Adicionar itens na mesa" at bounding box center [550, 117] width 101 height 23
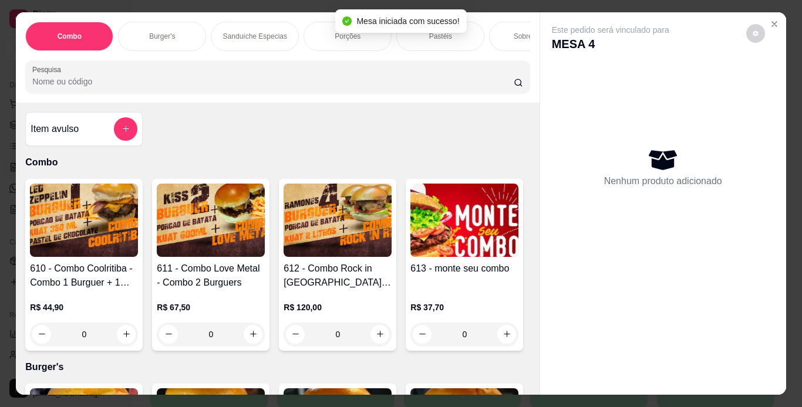
click at [313, 32] on div "Porções" at bounding box center [347, 36] width 88 height 29
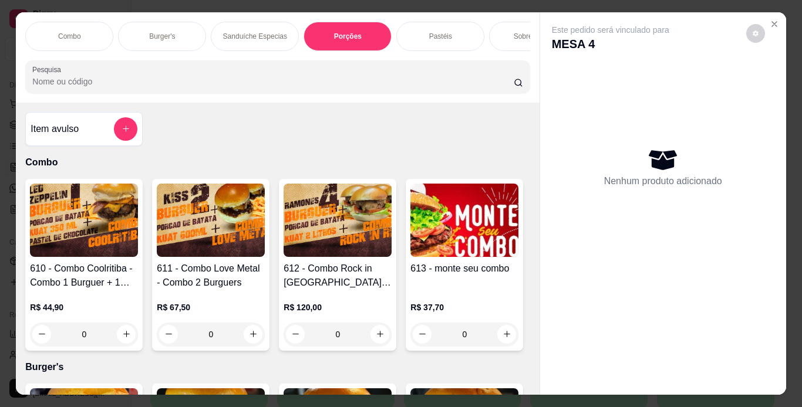
scroll to position [30, 0]
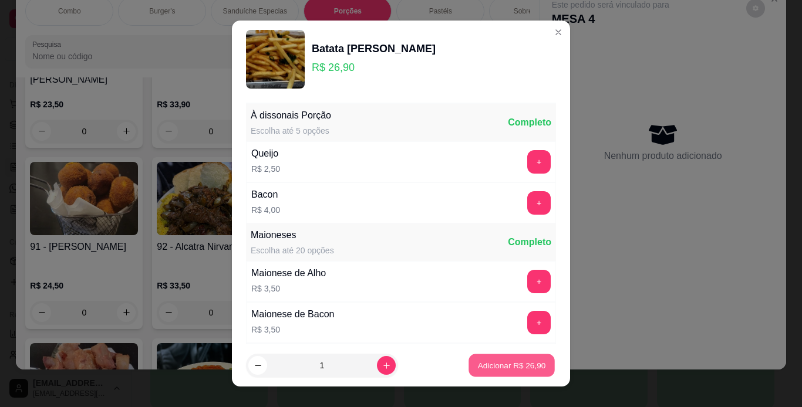
click at [489, 368] on p "Adicionar R$ 26,90" at bounding box center [512, 365] width 68 height 11
type input "1"
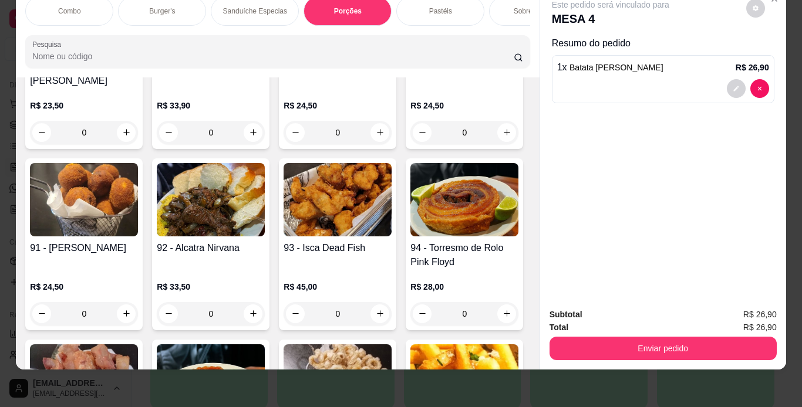
click at [258, 26] on div "Combo Burger's Sanduíche Especias Porções Pastéis Sobremesas Burger's Doces Pas…" at bounding box center [277, 32] width 523 height 90
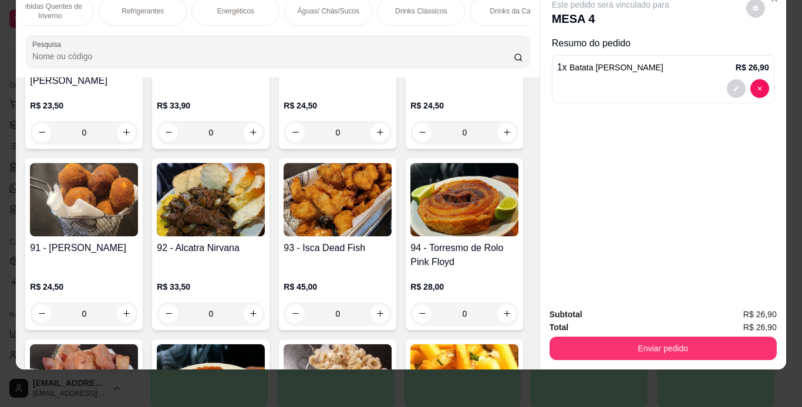
click at [286, 5] on div "Águas/ Chás/Sucos" at bounding box center [328, 10] width 88 height 29
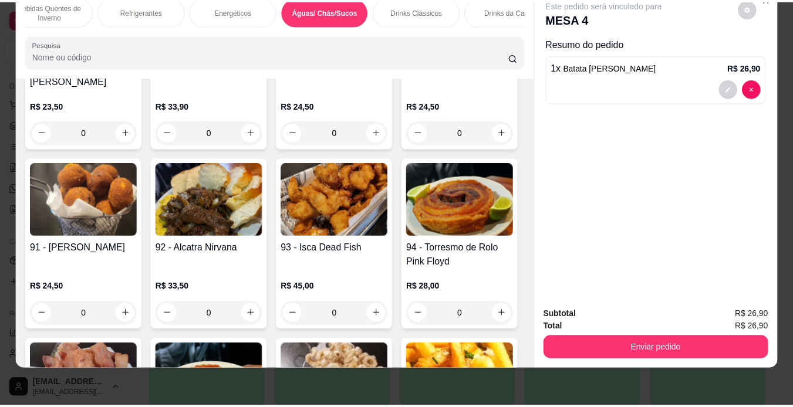
scroll to position [7152, 0]
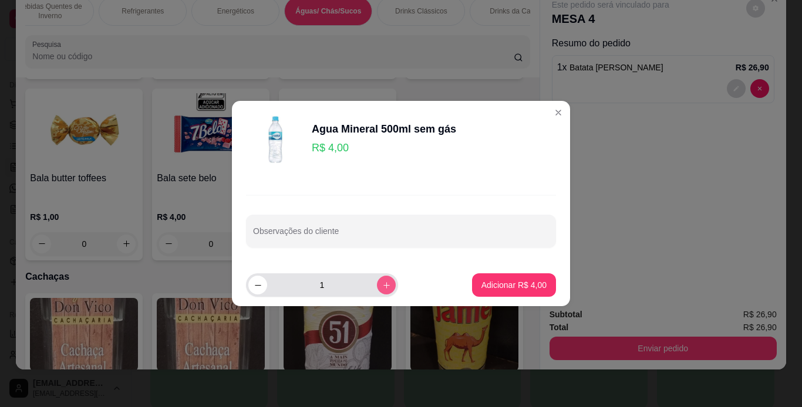
click at [382, 285] on icon "increase-product-quantity" at bounding box center [386, 285] width 9 height 9
type input "2"
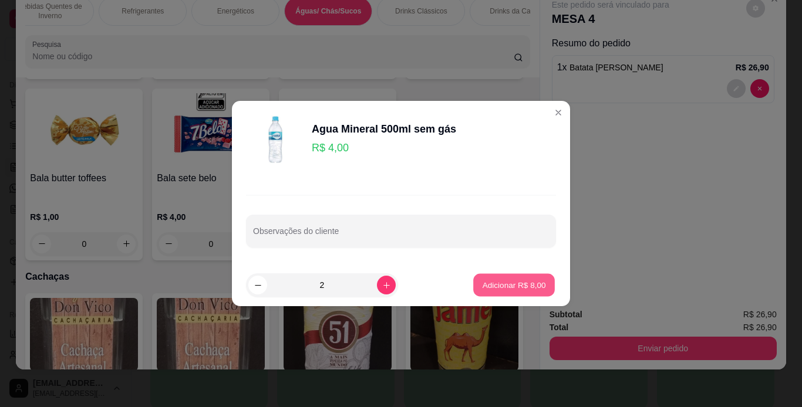
click at [485, 284] on p "Adicionar R$ 8,00" at bounding box center [513, 284] width 63 height 11
type input "2"
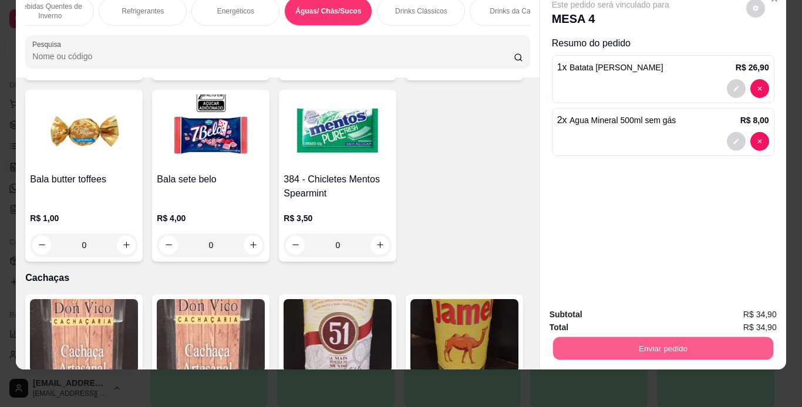
click at [567, 338] on button "Enviar pedido" at bounding box center [662, 349] width 220 height 23
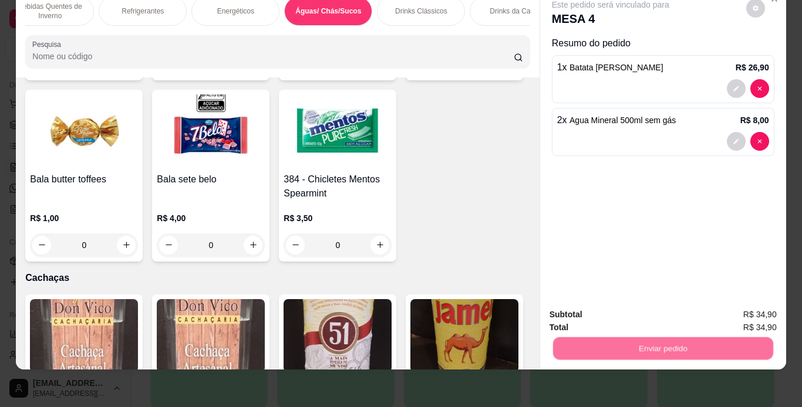
click at [571, 315] on button "Não registrar e enviar pedido" at bounding box center [624, 311] width 122 height 22
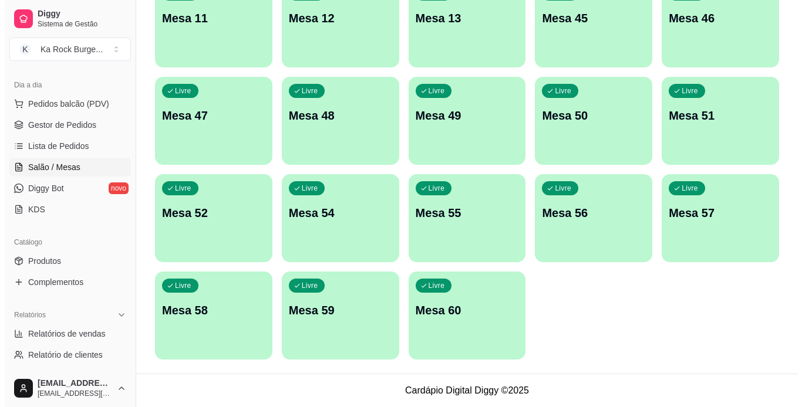
scroll to position [0, 0]
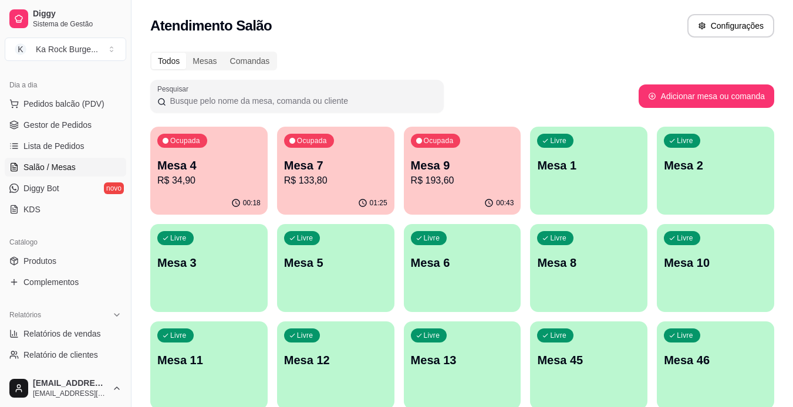
click at [174, 160] on p "Mesa 4" at bounding box center [208, 165] width 103 height 16
click at [86, 131] on link "Gestor de Pedidos" at bounding box center [66, 125] width 122 height 19
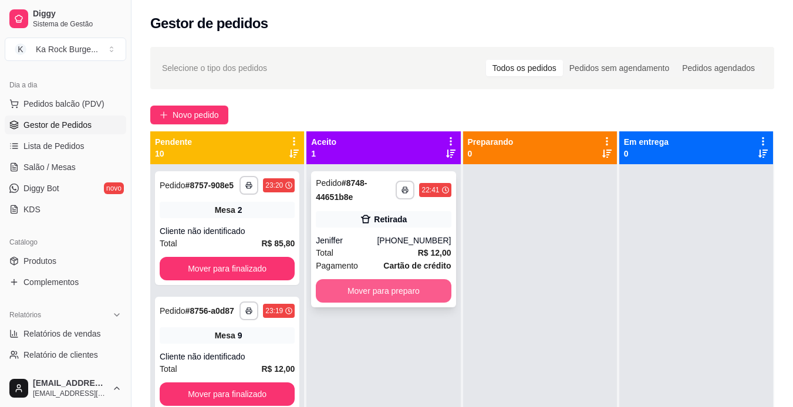
click at [410, 280] on button "Mover para preparo" at bounding box center [383, 290] width 135 height 23
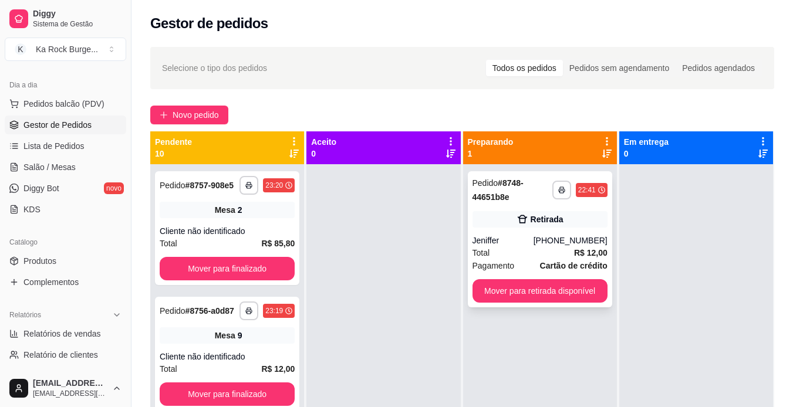
click at [504, 281] on button "Mover para retirada disponível" at bounding box center [540, 290] width 135 height 23
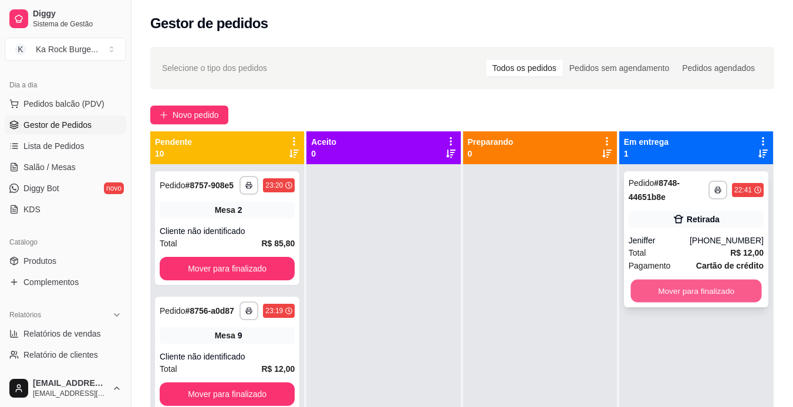
click at [659, 280] on button "Mover para finalizado" at bounding box center [695, 291] width 131 height 23
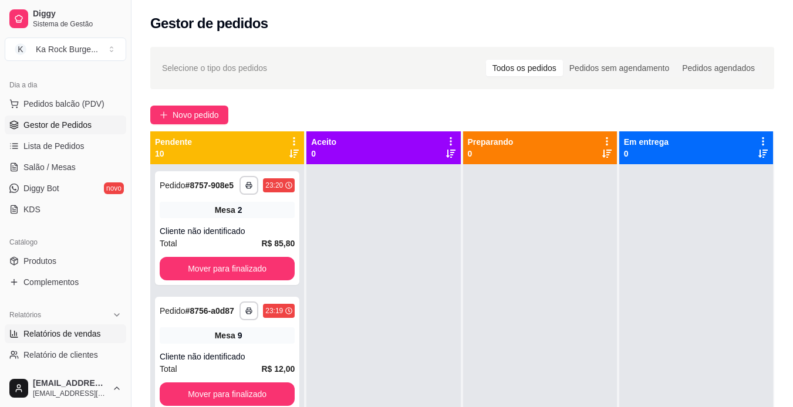
click at [89, 336] on span "Relatórios de vendas" at bounding box center [61, 334] width 77 height 12
select select "ALL"
select select "0"
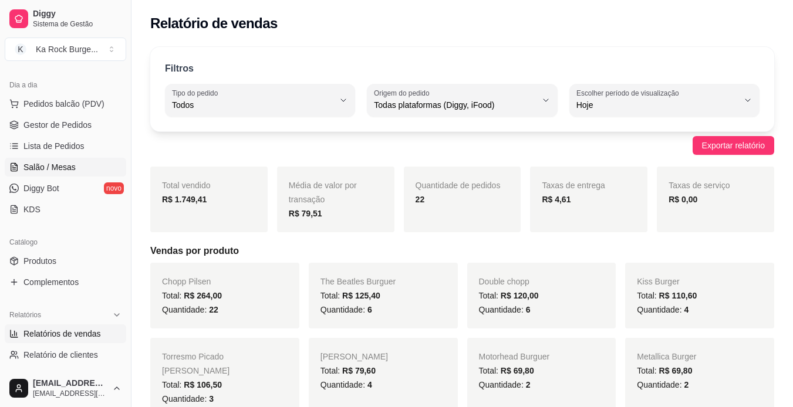
click at [58, 170] on span "Salão / Mesas" at bounding box center [49, 167] width 52 height 12
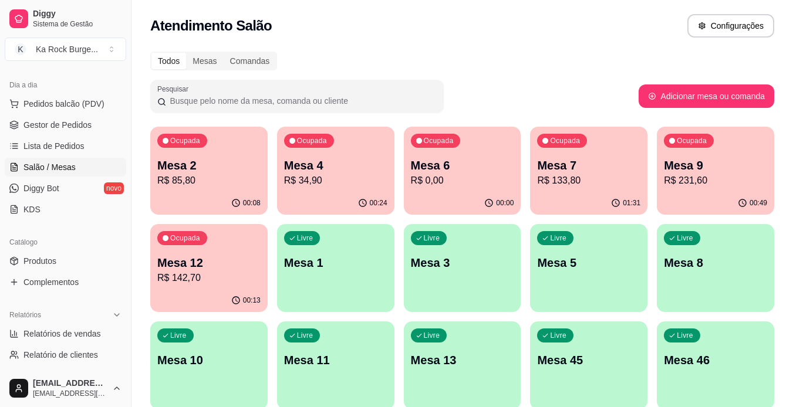
click at [551, 190] on div "Ocupada Mesa 7 R$ 133,80" at bounding box center [588, 159] width 117 height 65
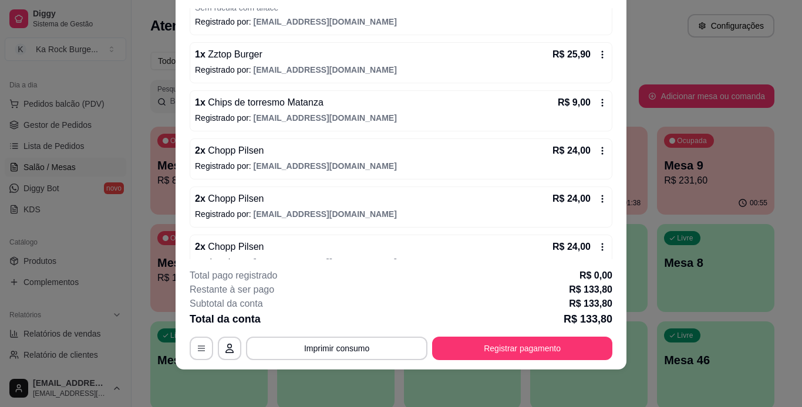
scroll to position [175, 0]
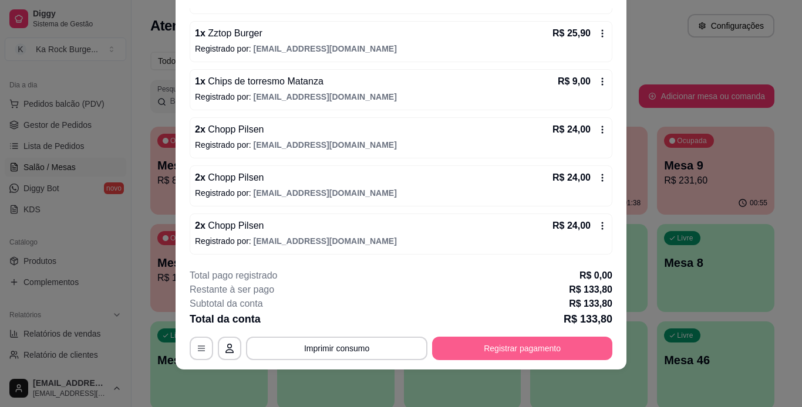
click at [514, 345] on button "Registrar pagamento" at bounding box center [522, 348] width 180 height 23
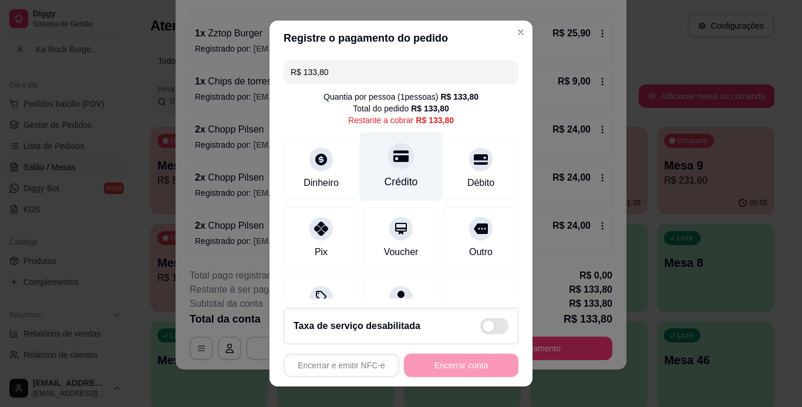
click at [394, 193] on div "Crédito" at bounding box center [401, 166] width 83 height 69
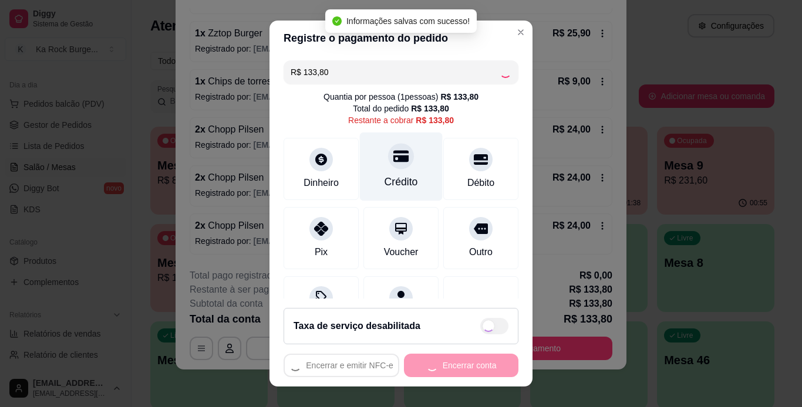
type input "R$ 0,00"
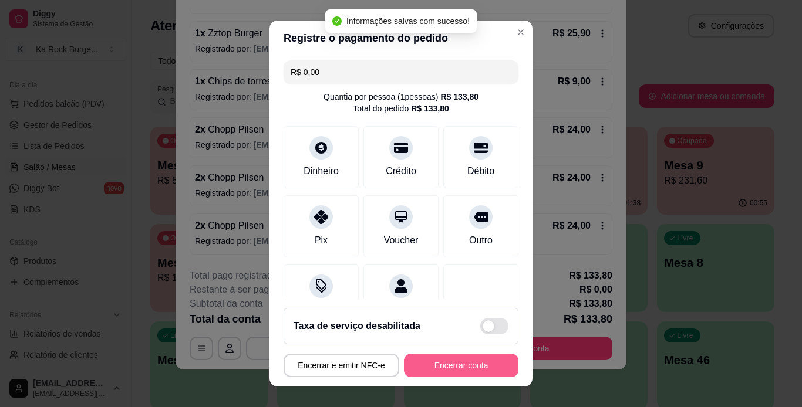
click at [426, 359] on button "Encerrar conta" at bounding box center [461, 365] width 114 height 23
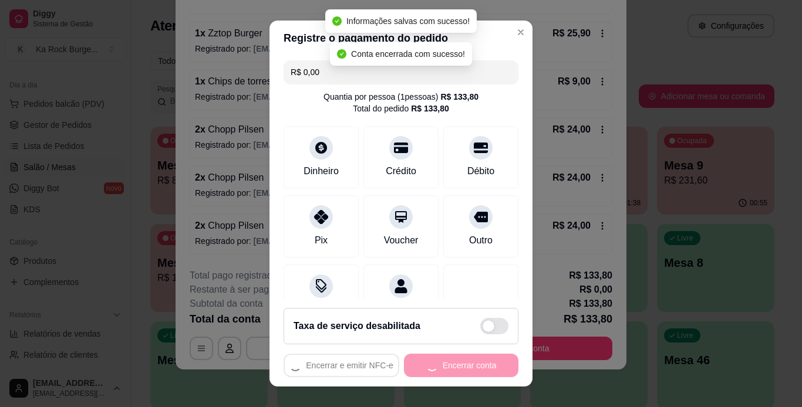
scroll to position [0, 0]
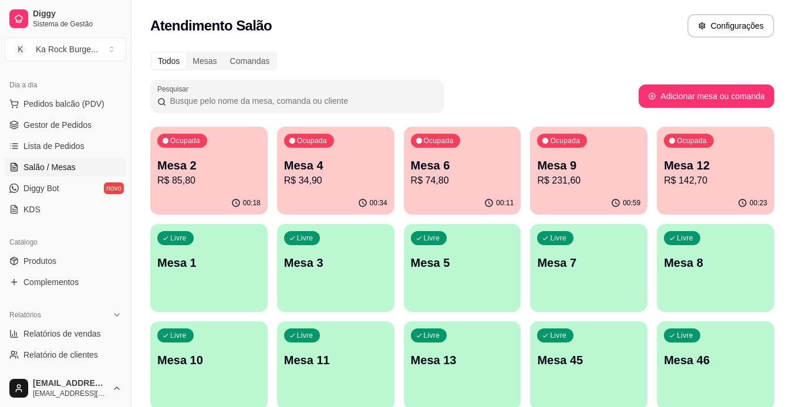
click at [562, 152] on div "Ocupada Mesa 9 R$ 231,60" at bounding box center [588, 159] width 117 height 65
click at [714, 168] on p "Mesa 12" at bounding box center [716, 166] width 100 height 16
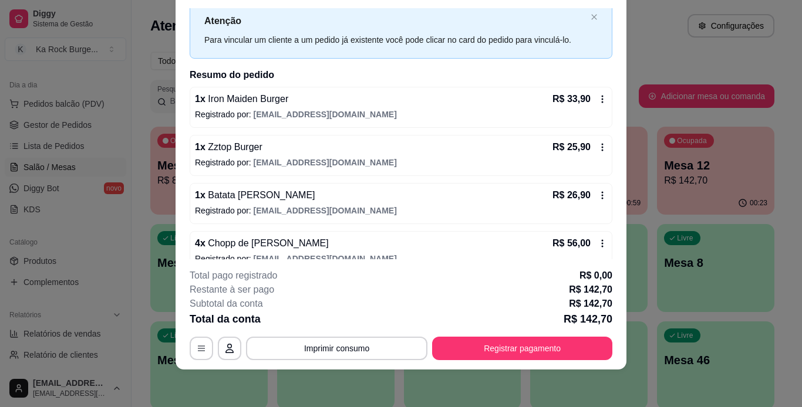
scroll to position [50, 0]
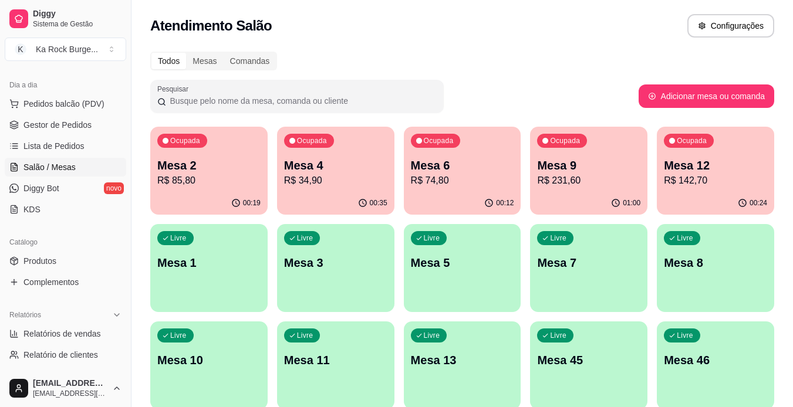
click at [584, 166] on p "Mesa 9" at bounding box center [588, 165] width 103 height 16
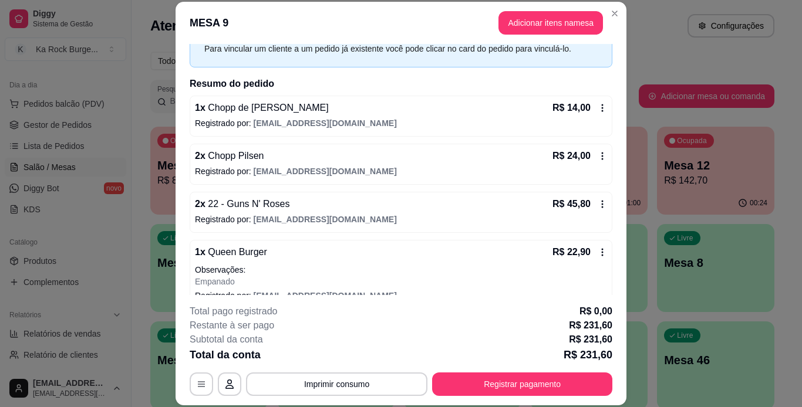
scroll to position [0, 0]
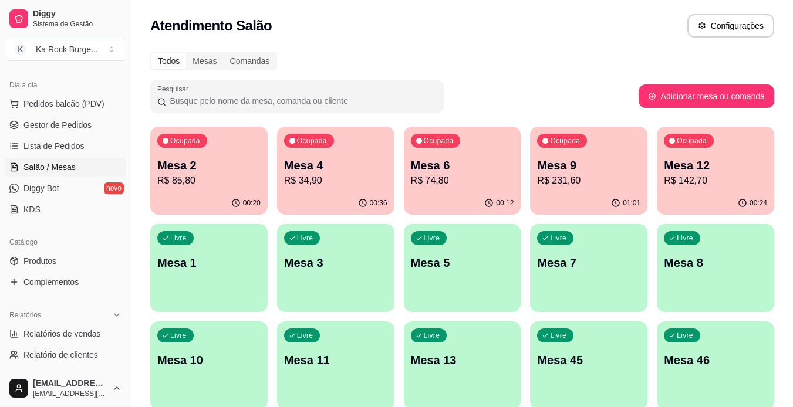
click at [237, 160] on p "Mesa 2" at bounding box center [208, 165] width 103 height 16
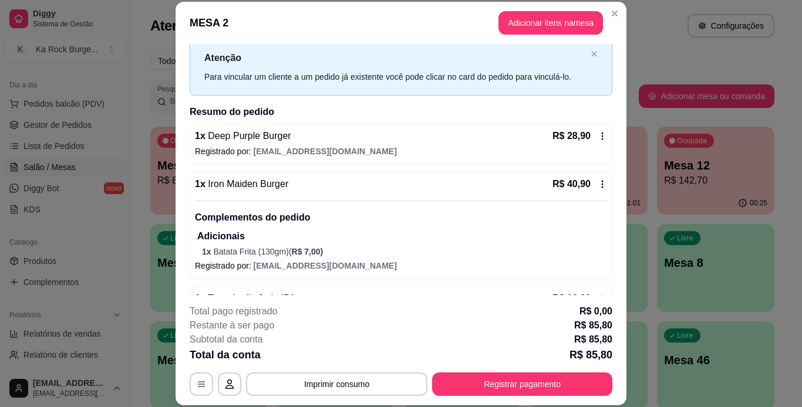
scroll to position [59, 0]
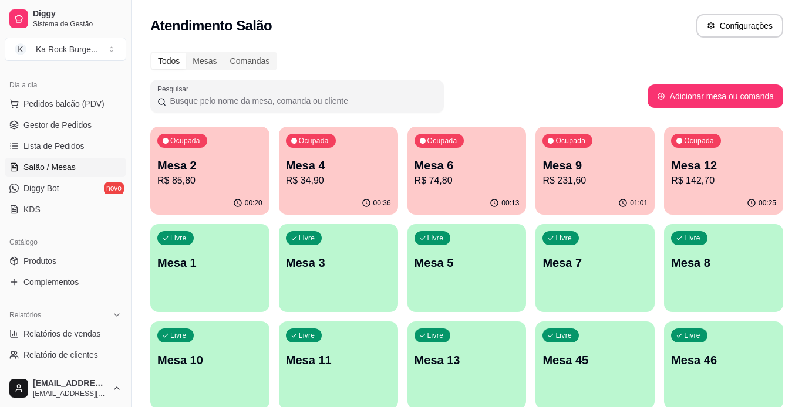
click at [692, 219] on div "Ocupada Mesa 2 R$ 85,80 00:20 Ocupada Mesa 4 R$ 34,90 00:36 Ocupada Mesa 6 R$ 7…" at bounding box center [466, 414] width 633 height 575
click at [717, 122] on div "Todos Mesas Comandas Pesquisar Adicionar mesa ou comanda Ocupada Mesa 2 R$ 85,8…" at bounding box center [466, 381] width 670 height 672
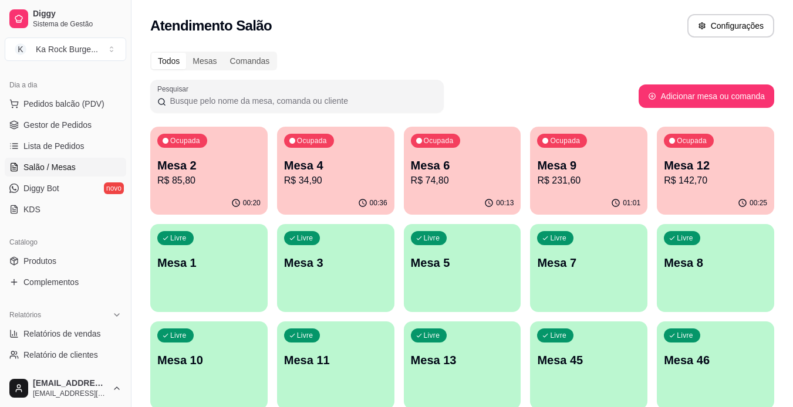
click at [303, 159] on p "Mesa 4" at bounding box center [335, 165] width 103 height 16
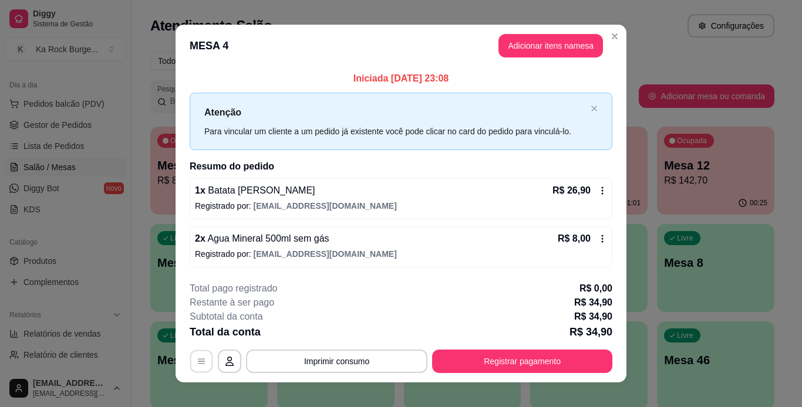
click at [201, 358] on icon "button" at bounding box center [201, 361] width 9 height 9
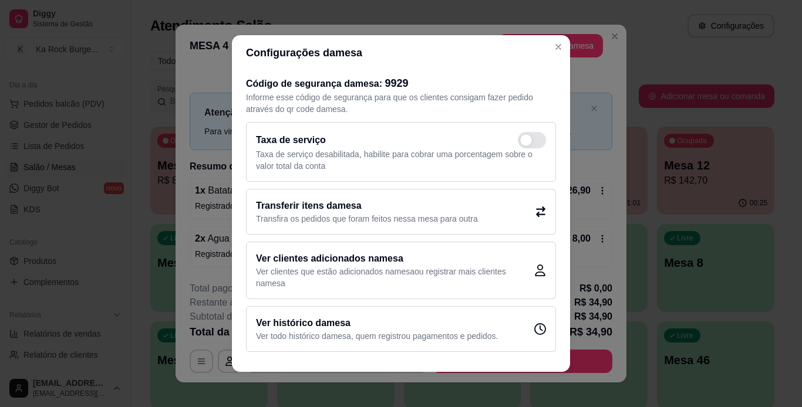
click at [405, 206] on h2 "Transferir itens da mesa" at bounding box center [367, 206] width 222 height 14
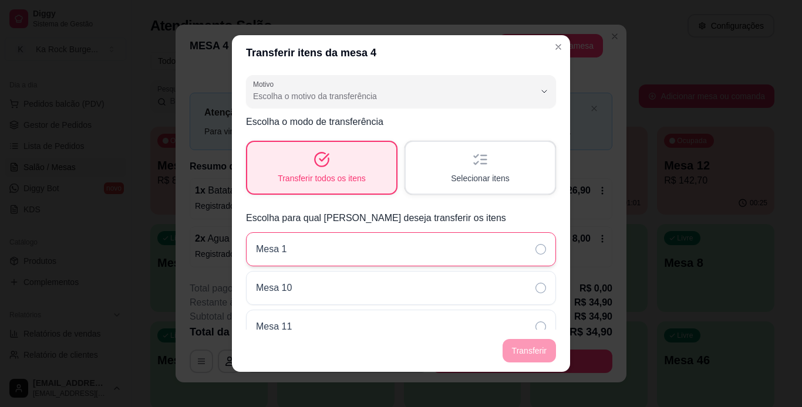
click at [411, 248] on div "Mesa 1" at bounding box center [401, 249] width 310 height 34
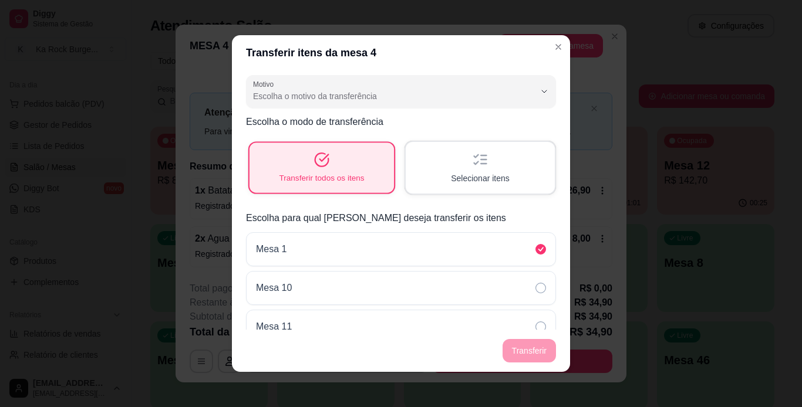
click at [376, 166] on div "Transferir todos os itens" at bounding box center [321, 168] width 144 height 50
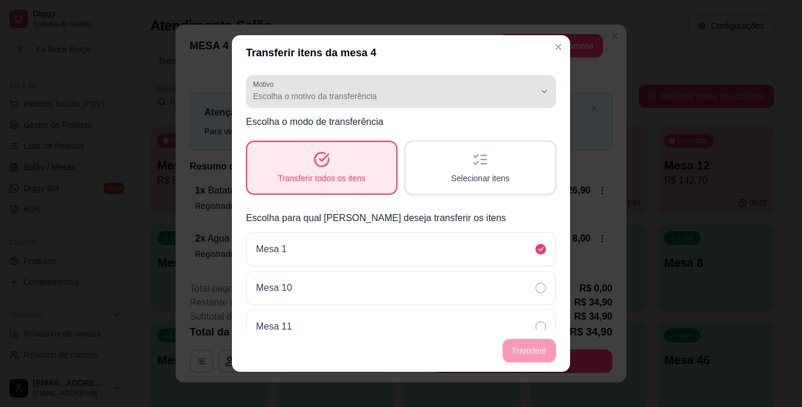
click at [377, 96] on span "Escolha o motivo da transferência" at bounding box center [394, 96] width 282 height 12
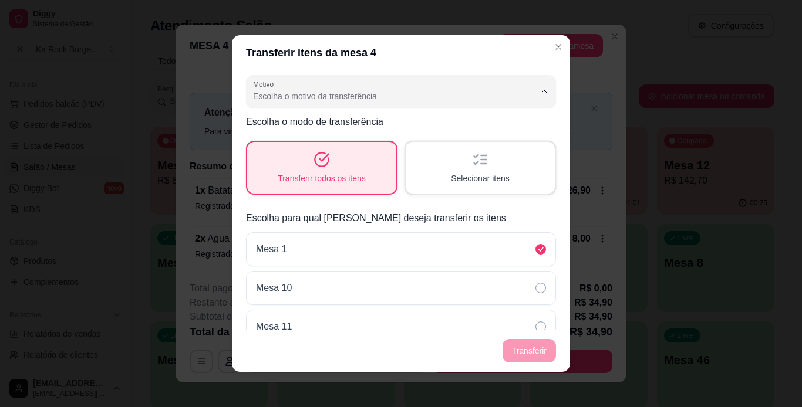
click at [349, 142] on span "Mudança de mesa" at bounding box center [387, 143] width 260 height 11
type input "TABLE_TRANSFER"
select select "TABLE_TRANSFER"
click at [522, 348] on button "Transferir" at bounding box center [529, 351] width 52 height 23
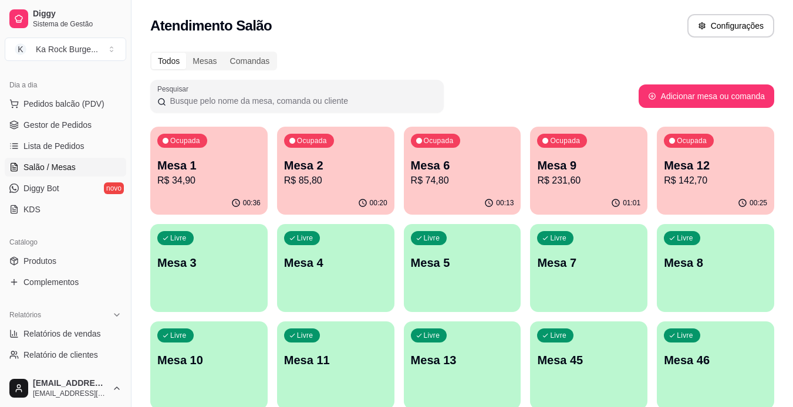
click at [470, 280] on div "Livre Mesa 5" at bounding box center [462, 261] width 117 height 74
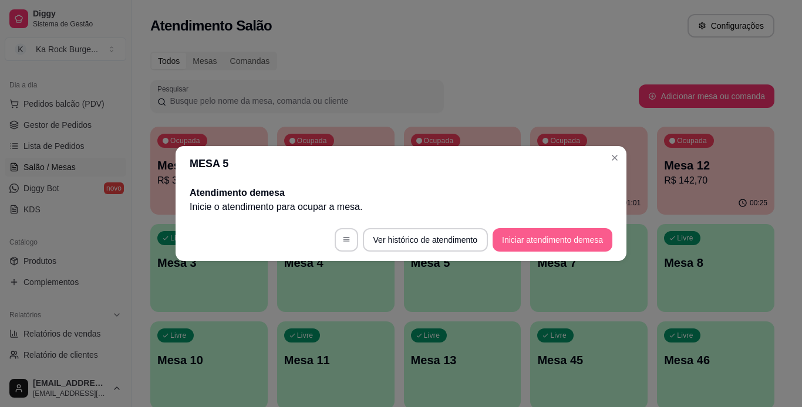
click at [597, 237] on button "Iniciar atendimento de mesa" at bounding box center [553, 239] width 120 height 23
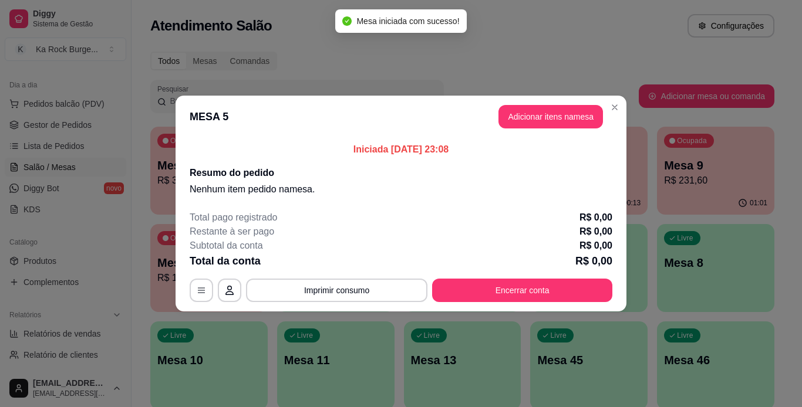
drag, startPoint x: 548, startPoint y: 132, endPoint x: 549, endPoint y: 126, distance: 6.0
click at [548, 132] on header "MESA 5 Adicionar itens na mesa" at bounding box center [401, 117] width 451 height 42
click at [549, 123] on button "Adicionar itens na mesa" at bounding box center [550, 117] width 101 height 23
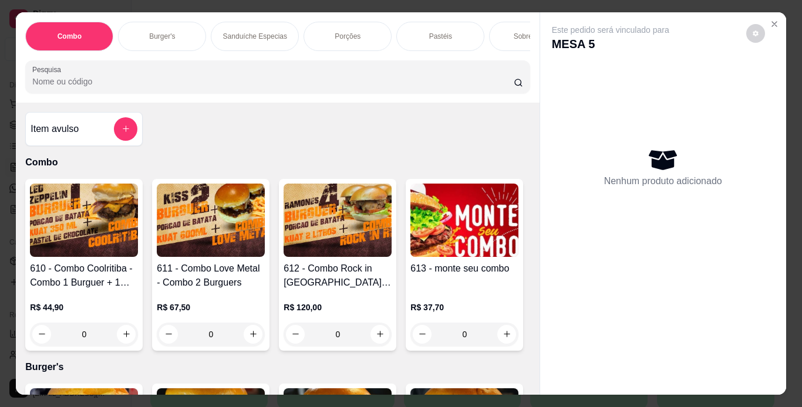
click at [176, 33] on div "Burger's" at bounding box center [162, 36] width 88 height 29
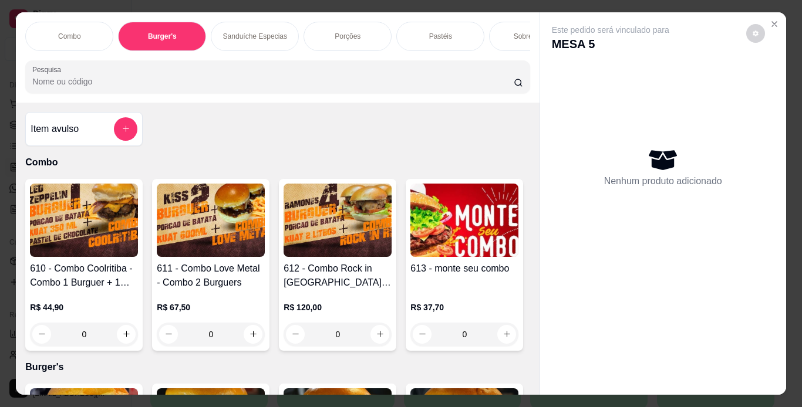
scroll to position [30, 0]
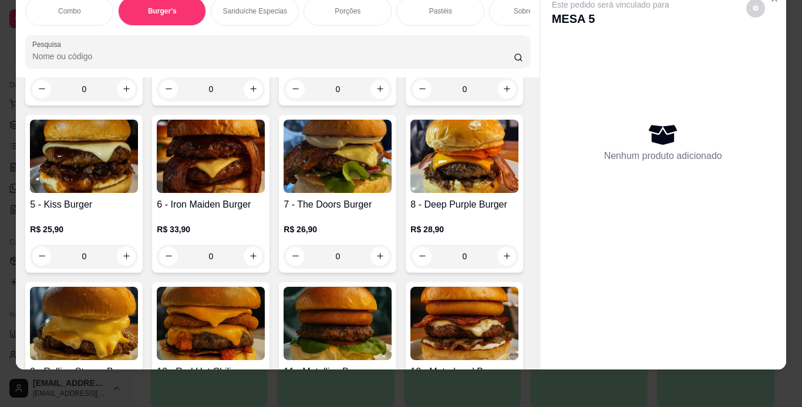
click at [138, 193] on img at bounding box center [84, 156] width 108 height 73
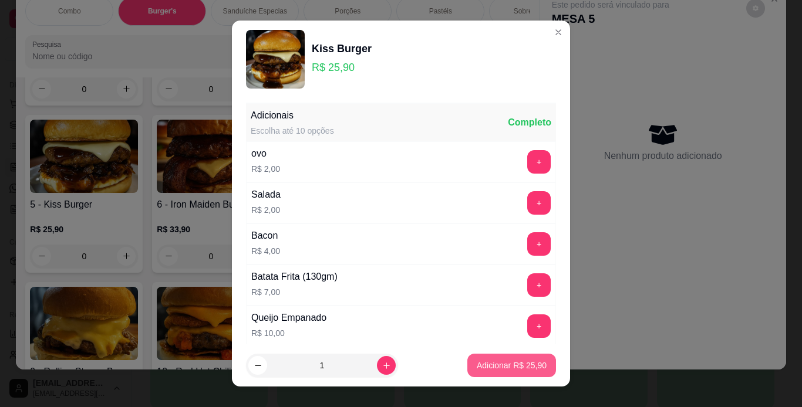
click at [477, 365] on p "Adicionar R$ 25,90" at bounding box center [512, 366] width 70 height 12
type input "1"
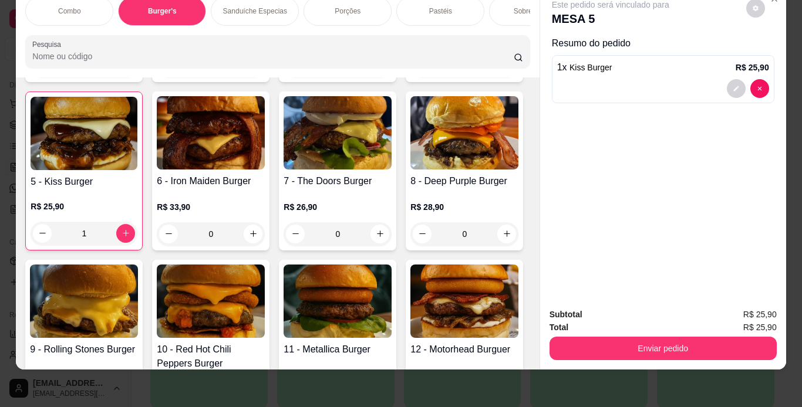
scroll to position [472, 0]
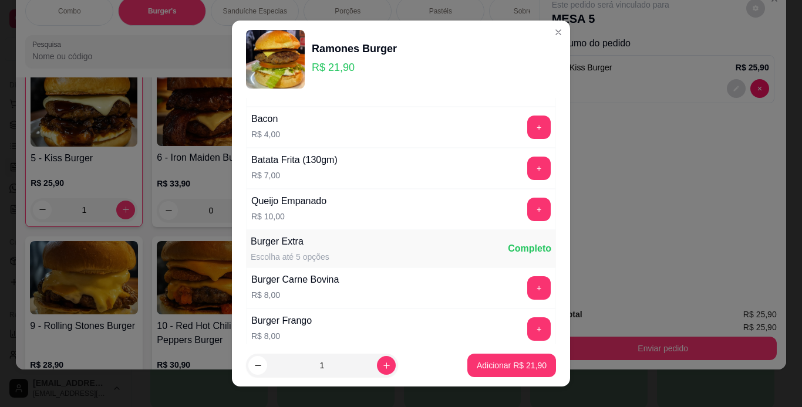
scroll to position [164, 0]
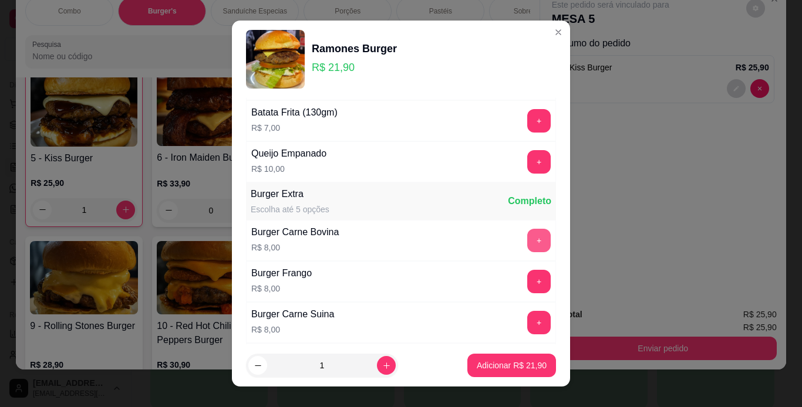
click at [527, 244] on button "+" at bounding box center [538, 240] width 23 height 23
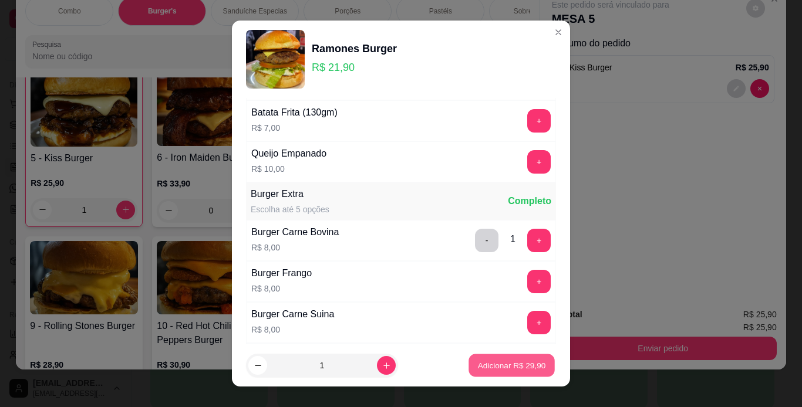
click at [515, 362] on p "Adicionar R$ 29,90" at bounding box center [512, 365] width 68 height 11
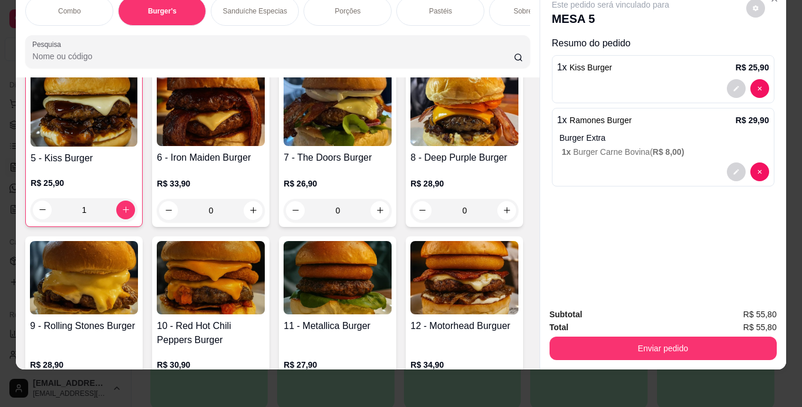
click at [245, 27] on div "Combo Burger's Sanduíche Especias Porções Pastéis Sobremesas Burger's Doces Pas…" at bounding box center [277, 32] width 523 height 90
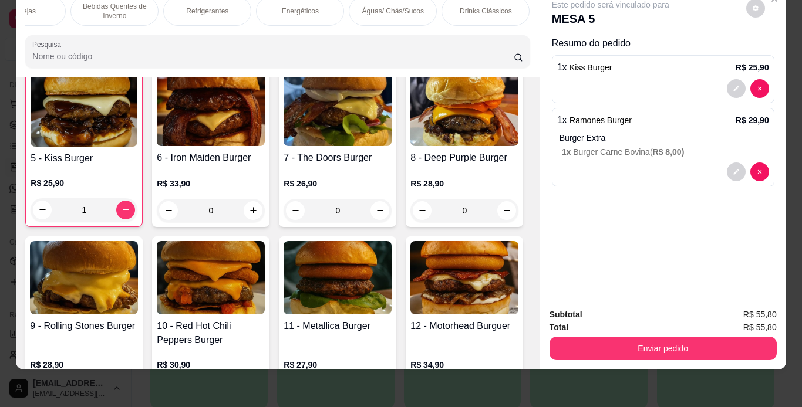
click at [200, 6] on p "Refrigerantes" at bounding box center [207, 10] width 42 height 9
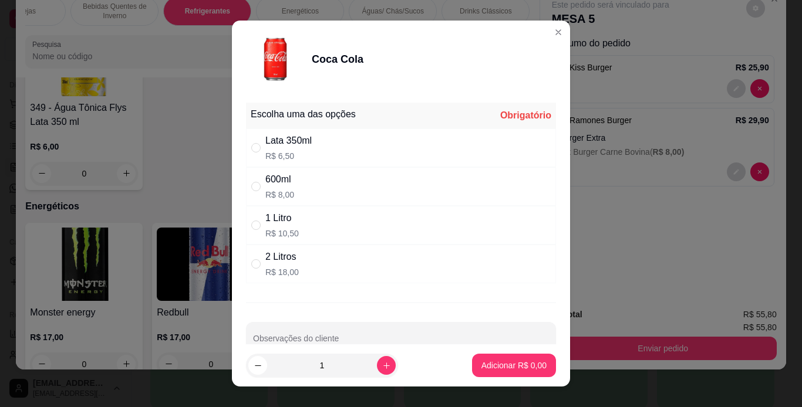
click at [320, 191] on div "600ml R$ 8,00" at bounding box center [401, 186] width 310 height 39
radio input "true"
click at [524, 359] on button "Adicionar R$ 8,00" at bounding box center [514, 365] width 84 height 23
type input "1"
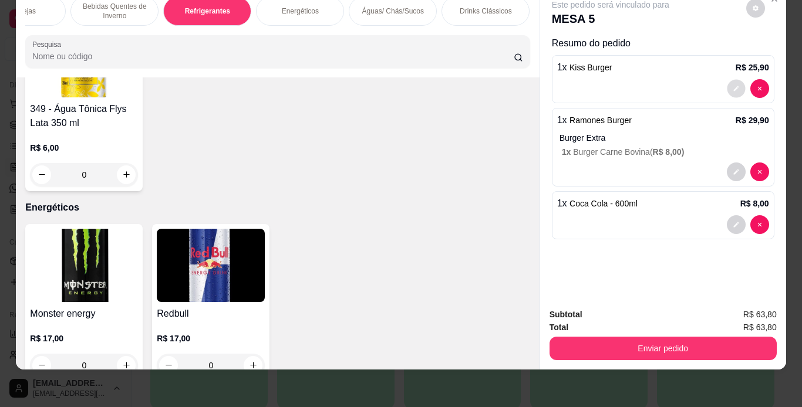
click at [727, 79] on button "decrease-product-quantity" at bounding box center [736, 88] width 18 height 18
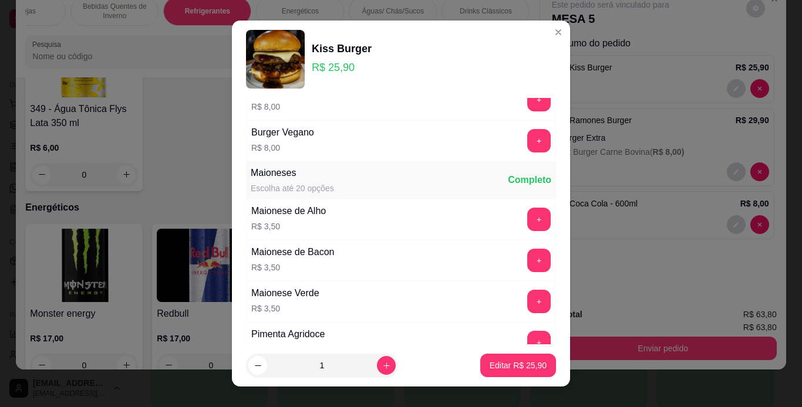
scroll to position [494, 0]
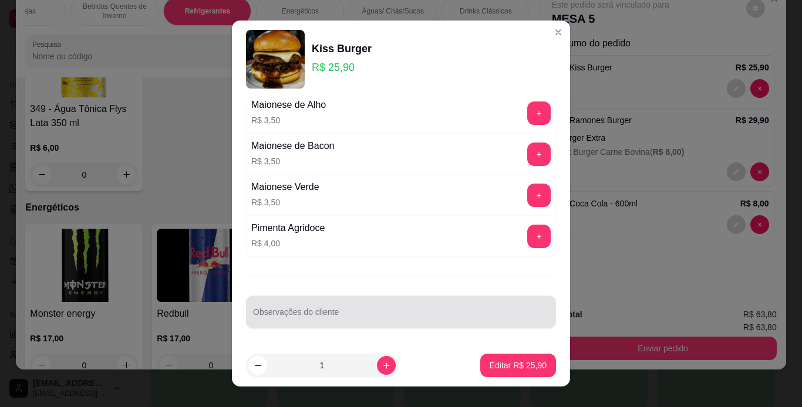
click at [361, 308] on div at bounding box center [401, 312] width 296 height 23
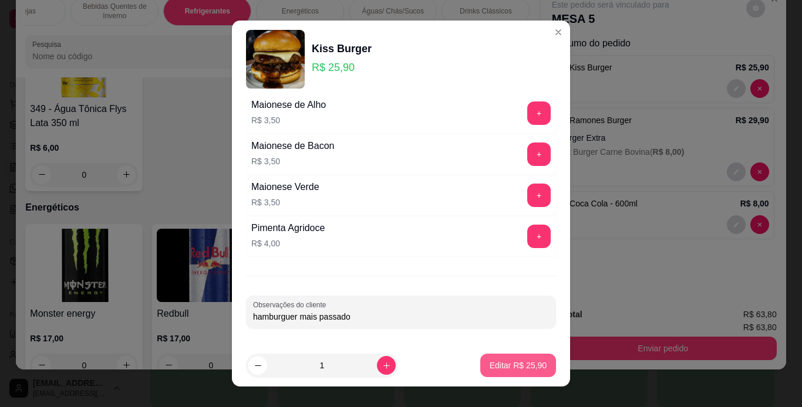
type input "hamburguer mais passado"
click at [512, 349] on footer "1 Editar R$ 25,90" at bounding box center [401, 366] width 338 height 42
click at [512, 367] on p "Editar R$ 25,90" at bounding box center [517, 365] width 55 height 11
type input "0"
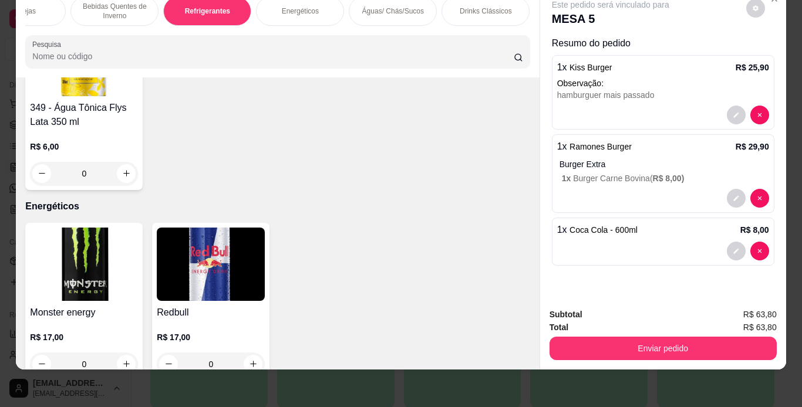
scroll to position [5695, 0]
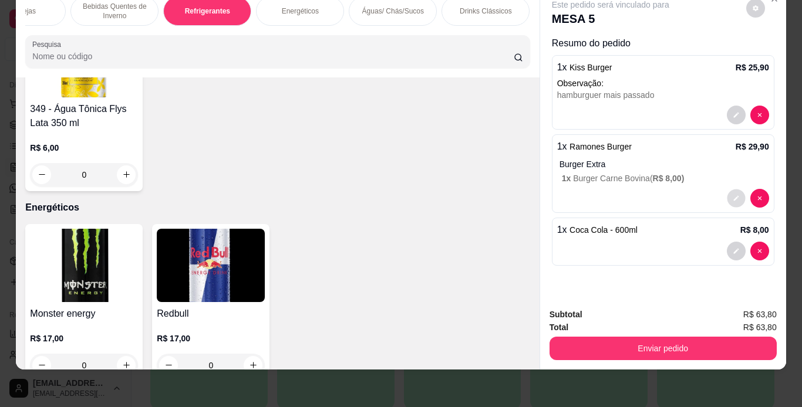
click at [735, 189] on button "decrease-product-quantity" at bounding box center [736, 198] width 18 height 18
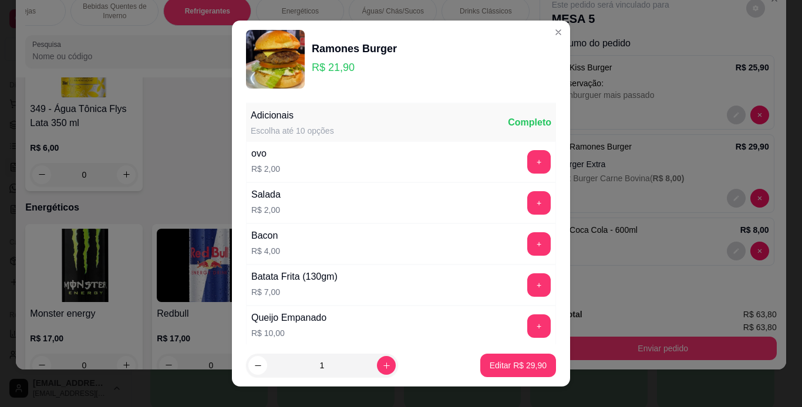
scroll to position [494, 0]
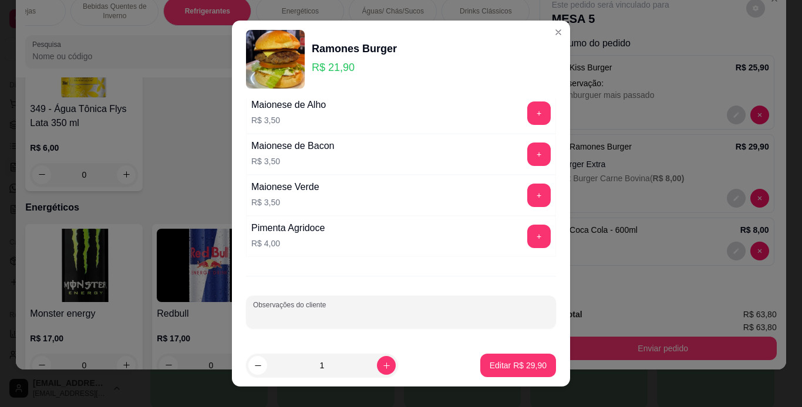
click at [426, 313] on input "Observações do cliente" at bounding box center [401, 317] width 296 height 12
type input "hamburguer mais passado"
click at [490, 367] on p "Editar R$ 29,90" at bounding box center [517, 365] width 55 height 11
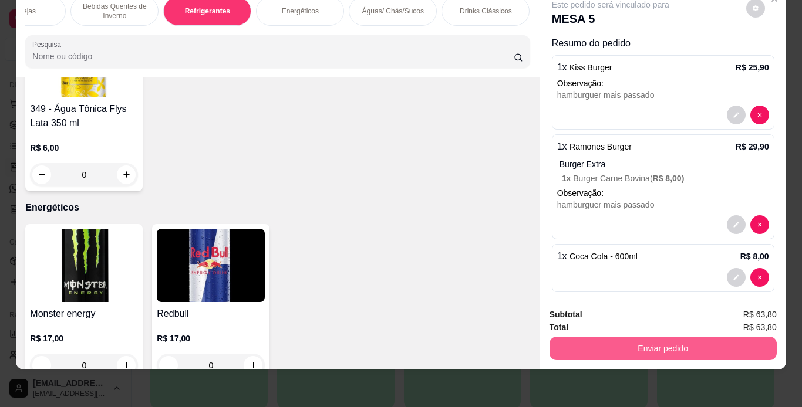
click at [596, 343] on button "Enviar pedido" at bounding box center [662, 348] width 227 height 23
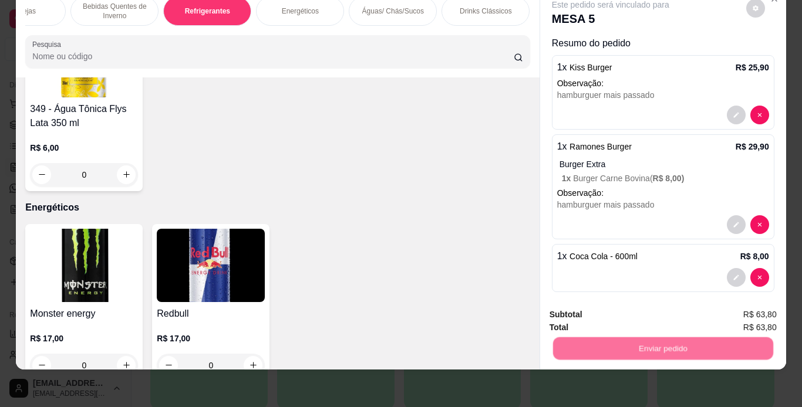
click at [604, 311] on button "Não registrar e enviar pedido" at bounding box center [624, 311] width 119 height 22
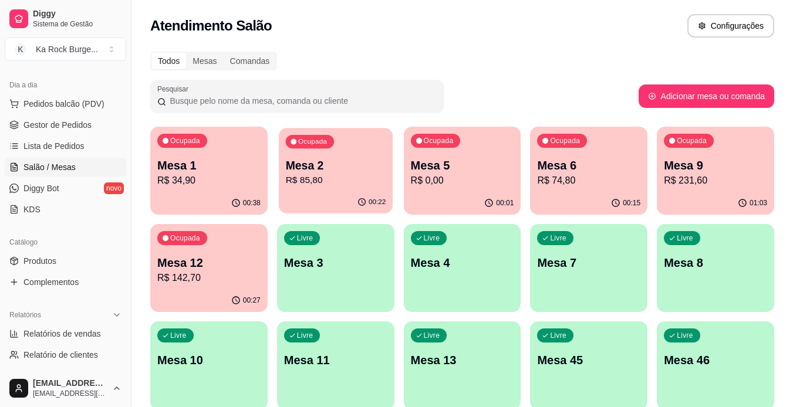
click at [355, 164] on p "Mesa 2" at bounding box center [335, 166] width 100 height 16
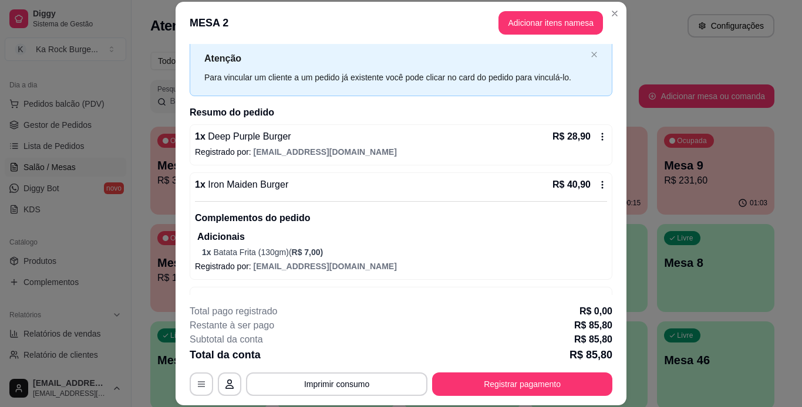
scroll to position [45, 0]
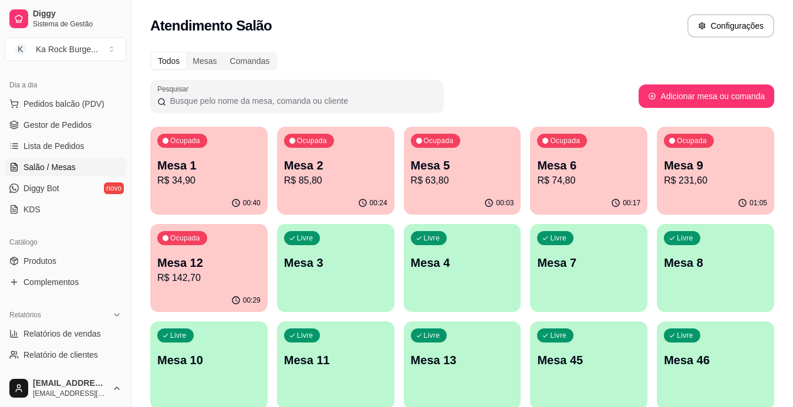
click at [508, 188] on div "Ocupada Mesa 5 R$ 63,80" at bounding box center [462, 159] width 117 height 65
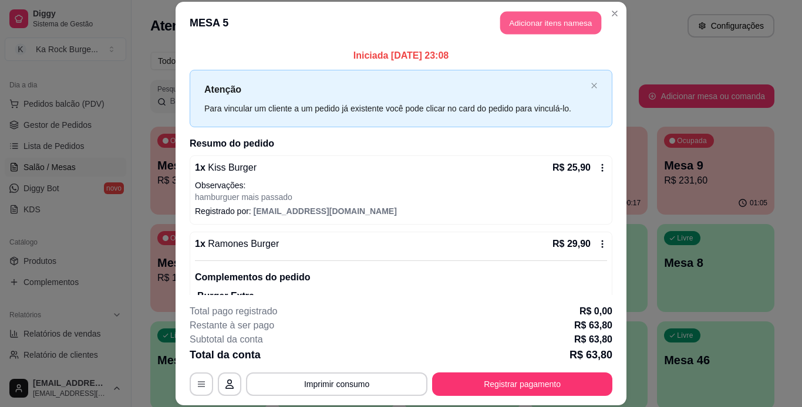
click at [531, 31] on button "Adicionar itens na mesa" at bounding box center [550, 23] width 101 height 23
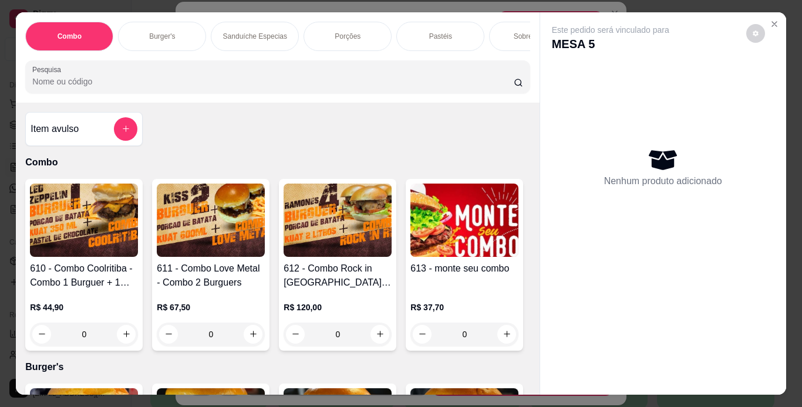
click at [344, 37] on div "Porções" at bounding box center [347, 36] width 88 height 29
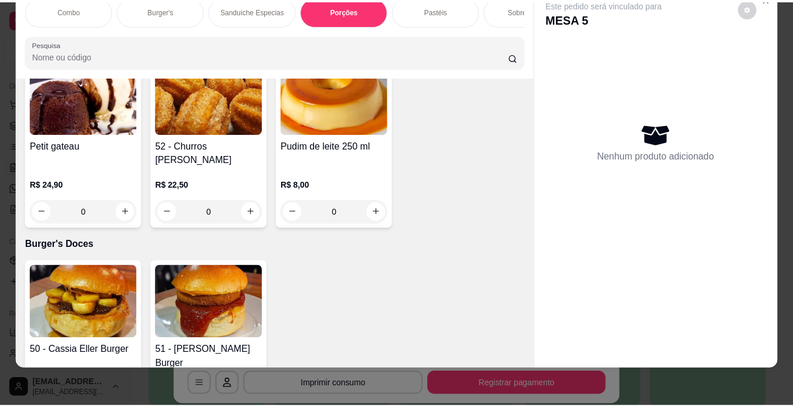
scroll to position [3244, 0]
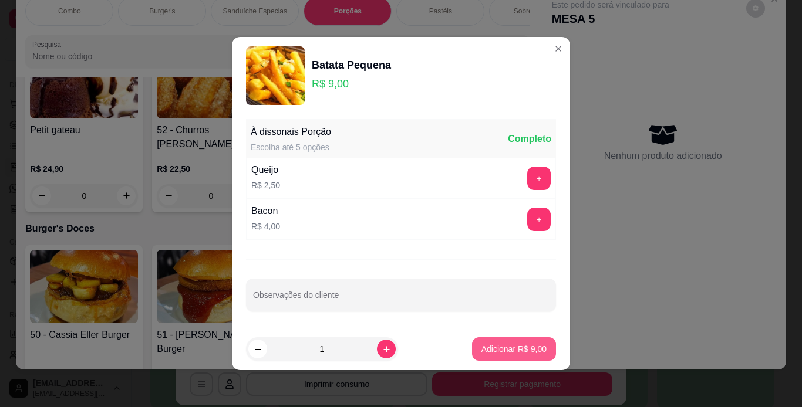
click at [534, 359] on button "Adicionar R$ 9,00" at bounding box center [514, 349] width 84 height 23
type input "1"
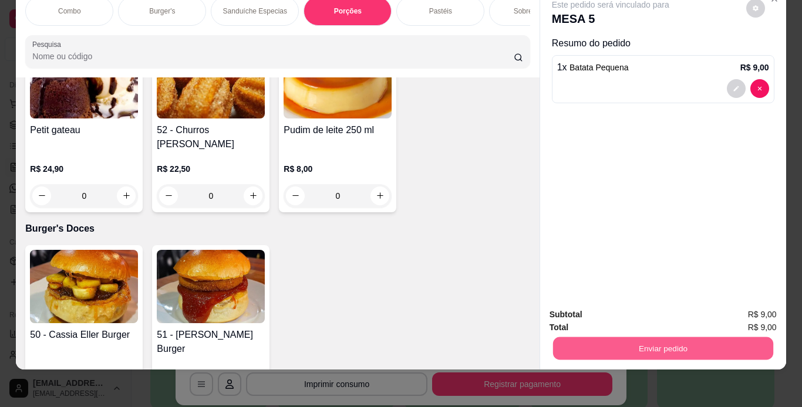
click at [699, 338] on button "Enviar pedido" at bounding box center [662, 349] width 220 height 23
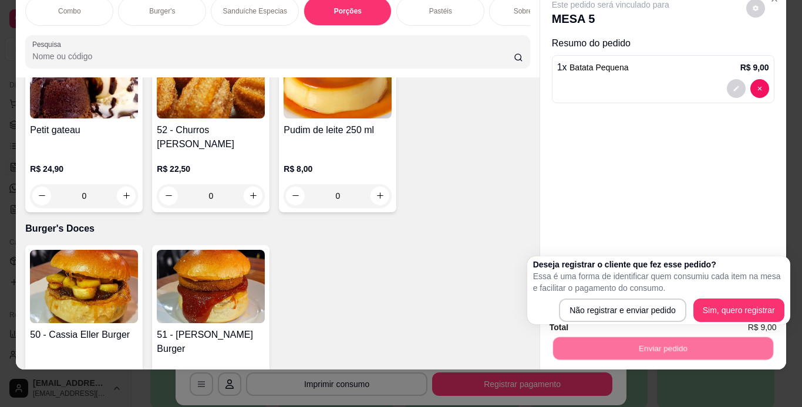
click at [558, 309] on div "Não registrar e enviar pedido Sim, quero registrar" at bounding box center [658, 310] width 251 height 23
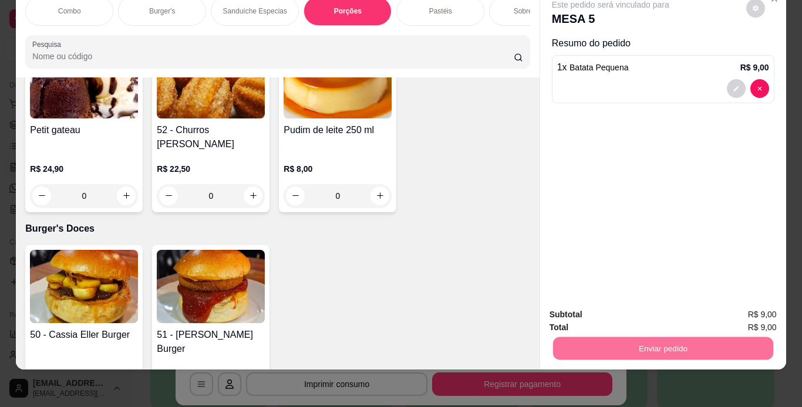
click at [574, 312] on button "Não registrar e enviar pedido" at bounding box center [624, 311] width 119 height 22
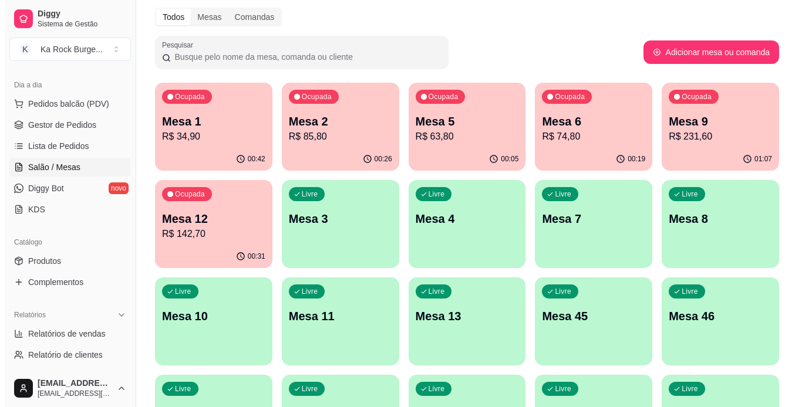
scroll to position [0, 0]
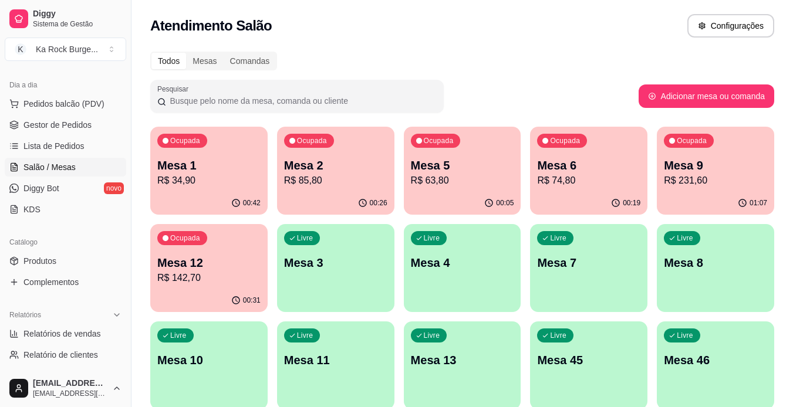
click at [711, 157] on p "Mesa 9" at bounding box center [715, 165] width 103 height 16
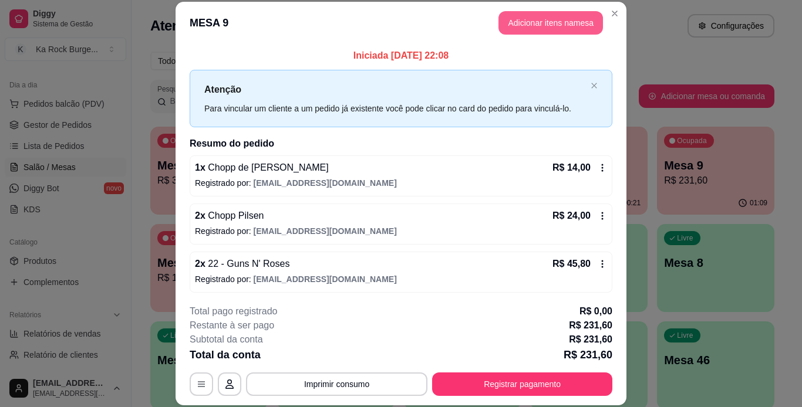
click at [528, 30] on button "Adicionar itens na mesa" at bounding box center [550, 22] width 104 height 23
click at [540, 24] on div "Este pedido será vinculado para MESA 9 Nenhum produto adicionado" at bounding box center [663, 194] width 246 height 364
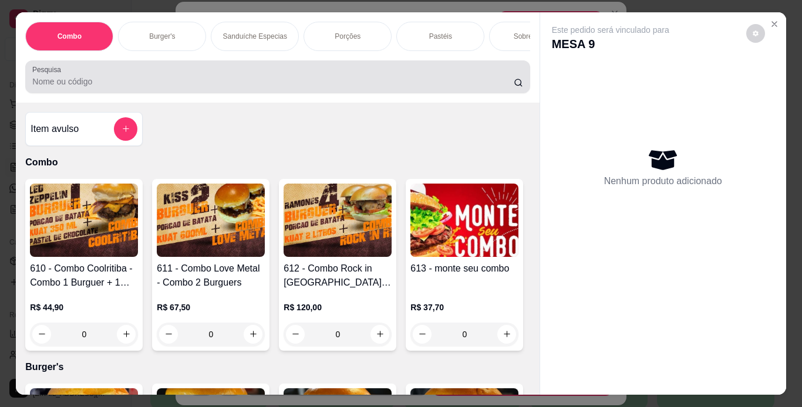
click at [282, 80] on input "Pesquisa" at bounding box center [272, 82] width 481 height 12
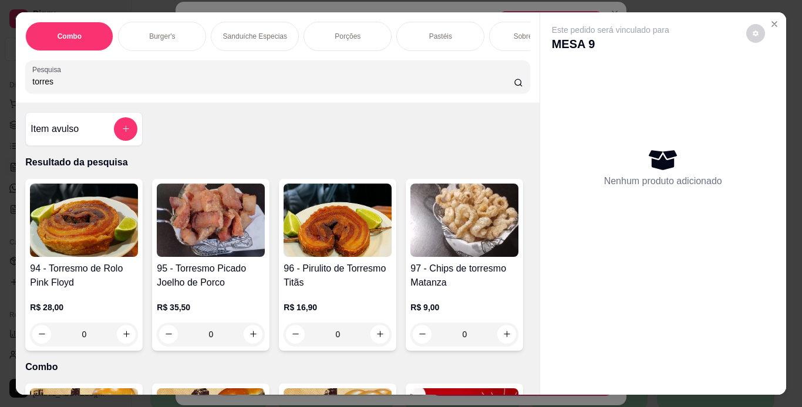
type input "torres"
click at [242, 340] on div "0" at bounding box center [211, 334] width 108 height 23
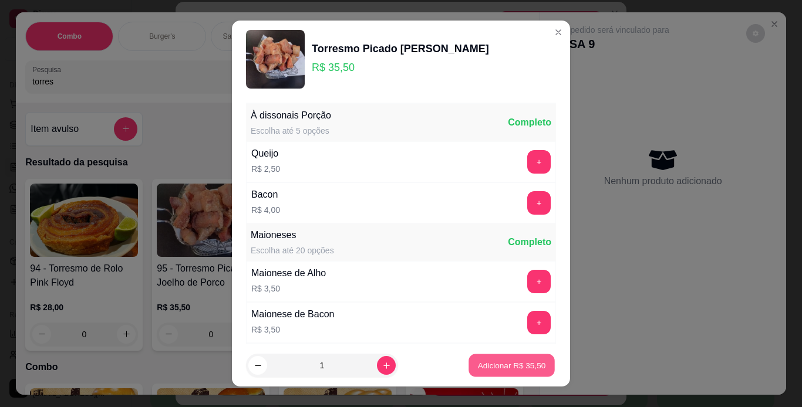
click at [476, 373] on button "Adicionar R$ 35,50" at bounding box center [511, 366] width 86 height 23
type input "1"
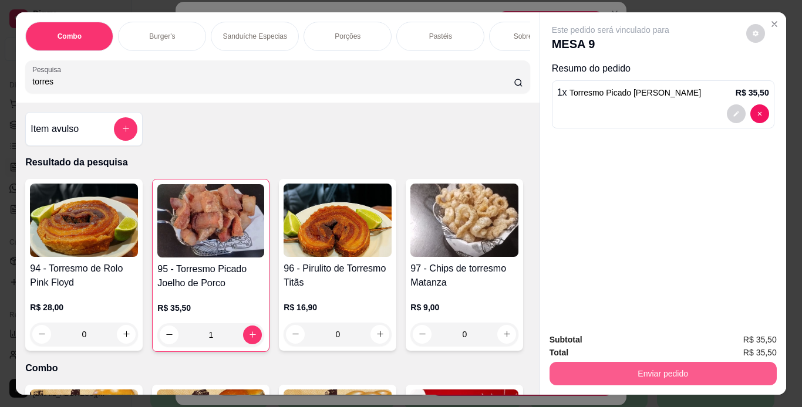
click at [660, 373] on button "Enviar pedido" at bounding box center [662, 373] width 227 height 23
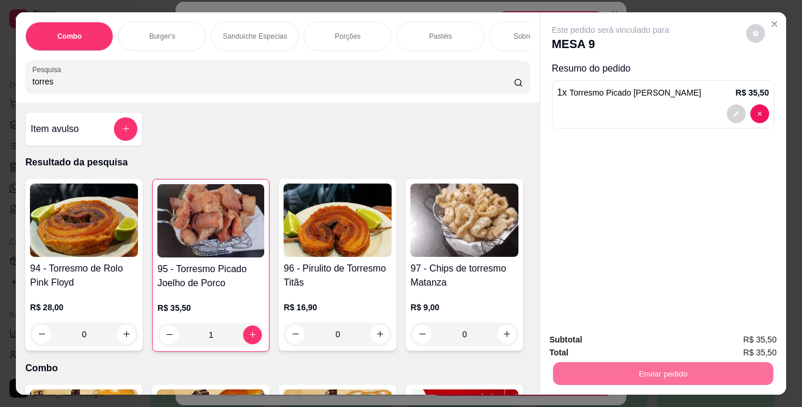
click at [609, 333] on button "Não registrar e enviar pedido" at bounding box center [624, 341] width 122 height 22
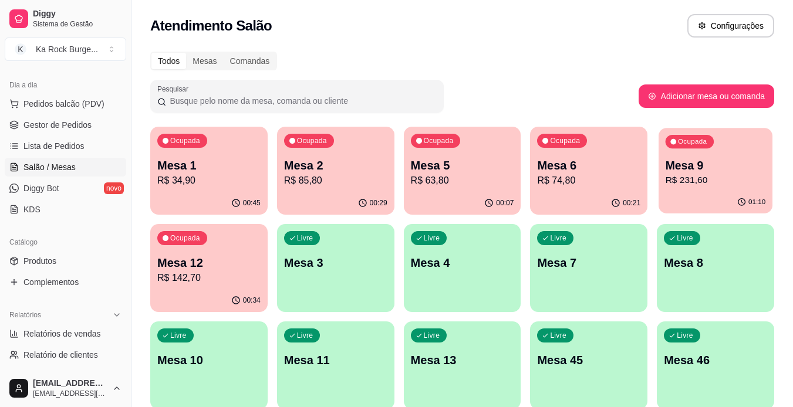
click at [696, 190] on div "Ocupada Mesa 9 R$ 231,60" at bounding box center [716, 159] width 114 height 63
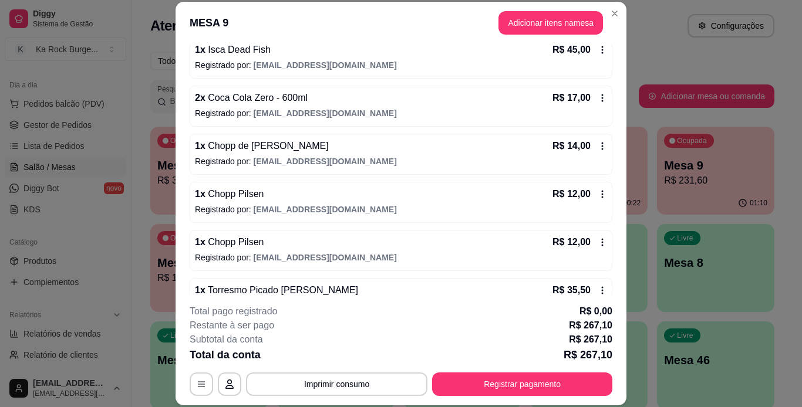
scroll to position [416, 0]
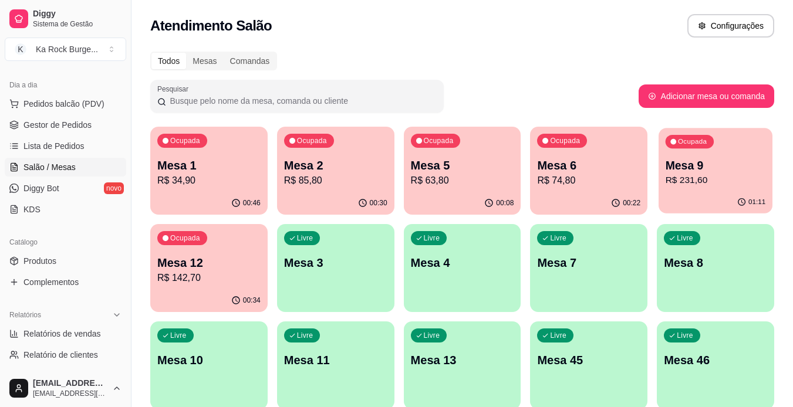
click at [706, 137] on p "Ocupada" at bounding box center [692, 141] width 29 height 9
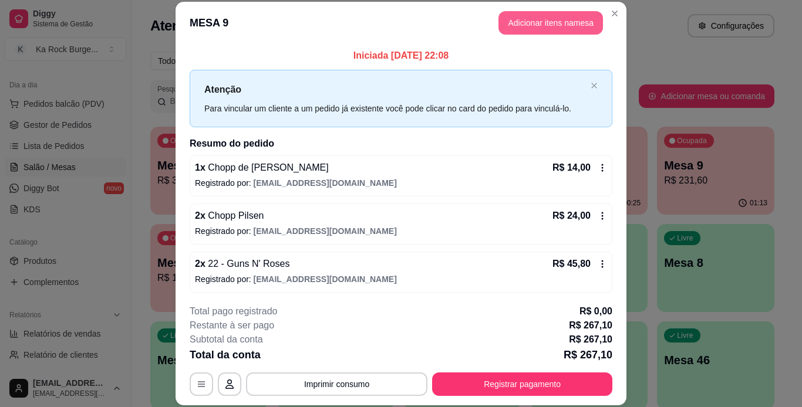
click at [508, 23] on button "Adicionar itens na mesa" at bounding box center [550, 22] width 104 height 23
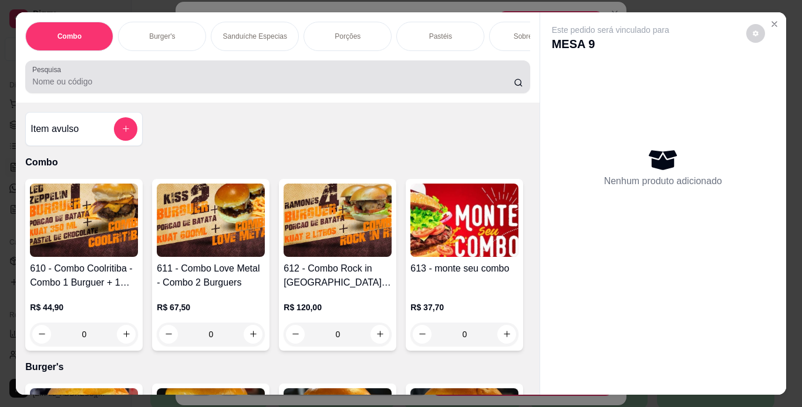
click at [203, 80] on input "Pesquisa" at bounding box center [272, 82] width 481 height 12
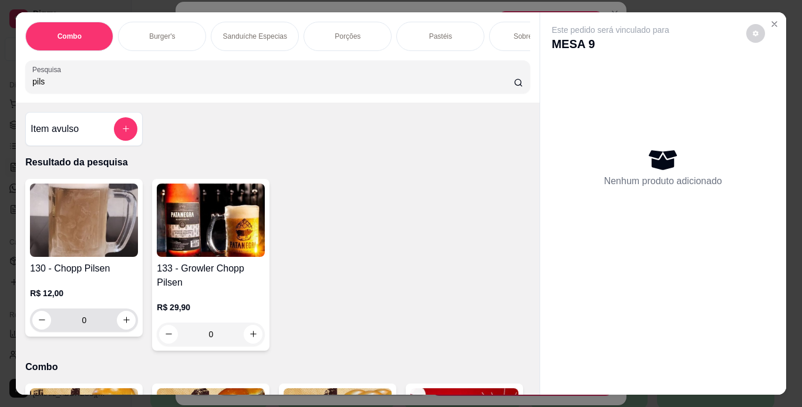
type input "pils"
click at [119, 329] on button "increase-product-quantity" at bounding box center [126, 320] width 18 height 18
type input "1"
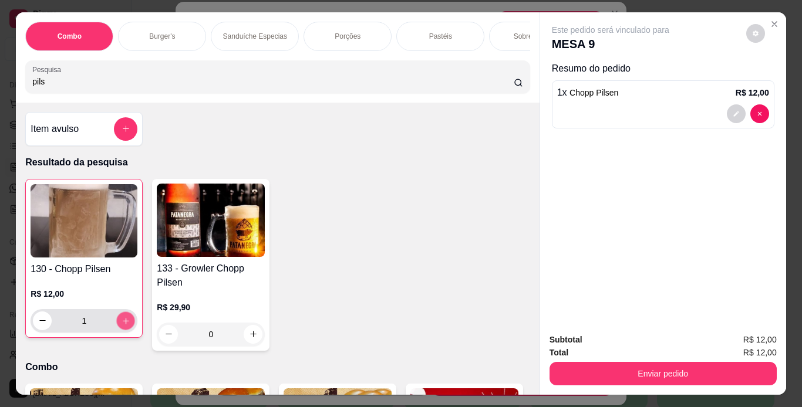
click at [119, 330] on button "increase-product-quantity" at bounding box center [126, 321] width 18 height 18
type input "2"
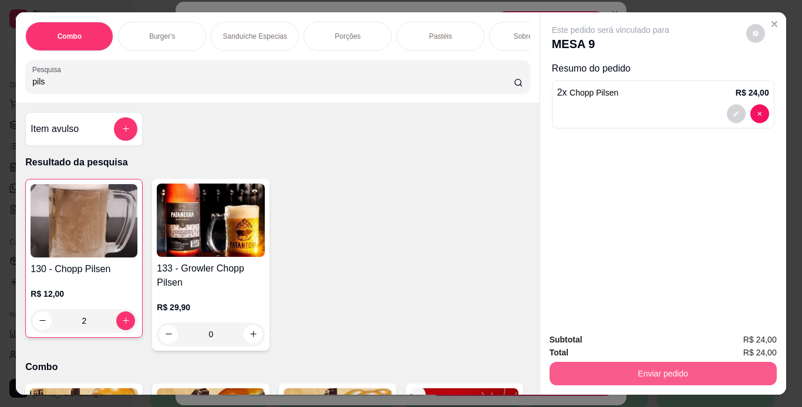
click at [686, 372] on button "Enviar pedido" at bounding box center [662, 373] width 227 height 23
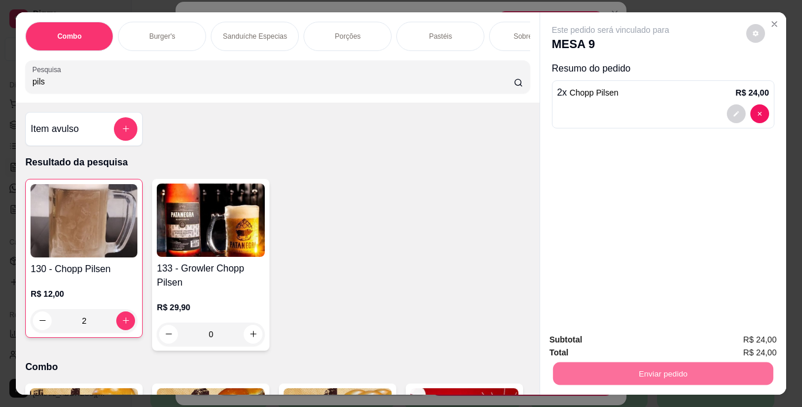
click at [606, 339] on button "Não registrar e enviar pedido" at bounding box center [624, 341] width 119 height 22
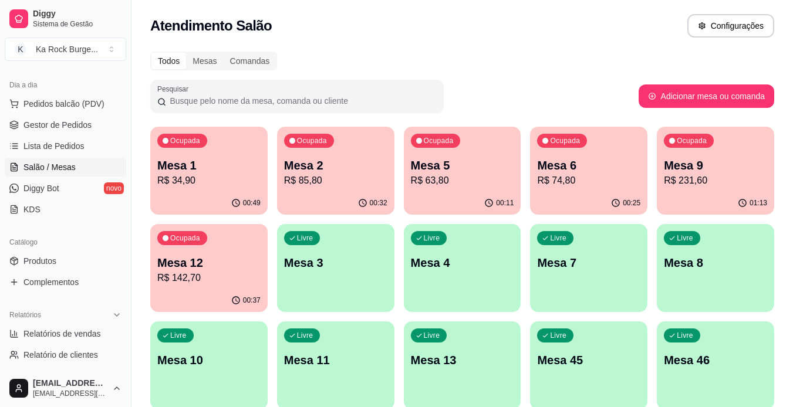
click at [350, 357] on p "Mesa 11" at bounding box center [335, 360] width 103 height 16
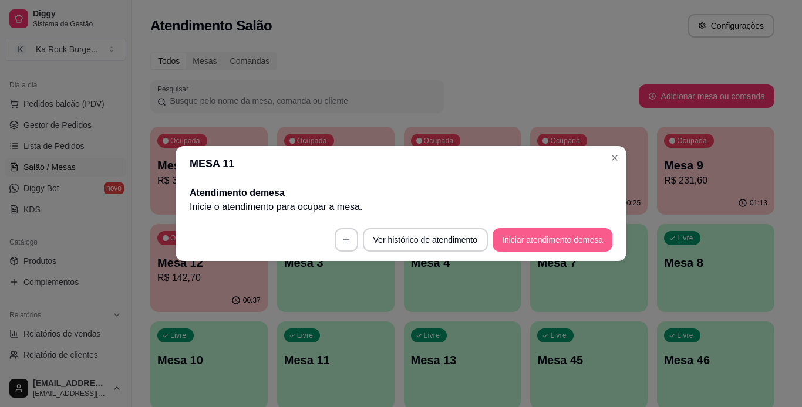
click at [529, 239] on button "Iniciar atendimento de mesa" at bounding box center [553, 239] width 120 height 23
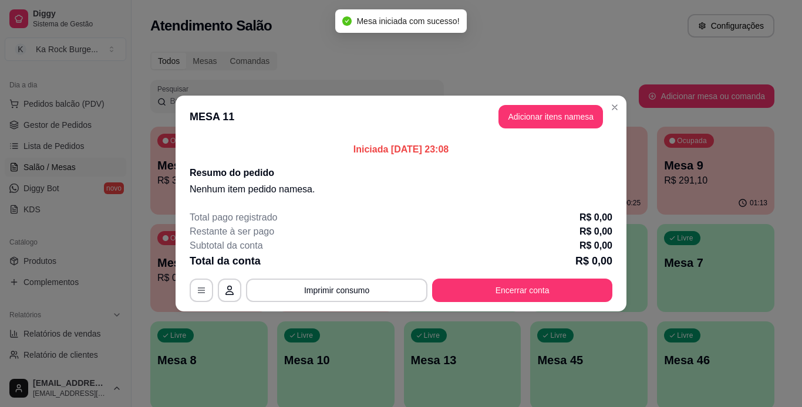
click at [527, 120] on button "Adicionar itens na mesa" at bounding box center [550, 116] width 104 height 23
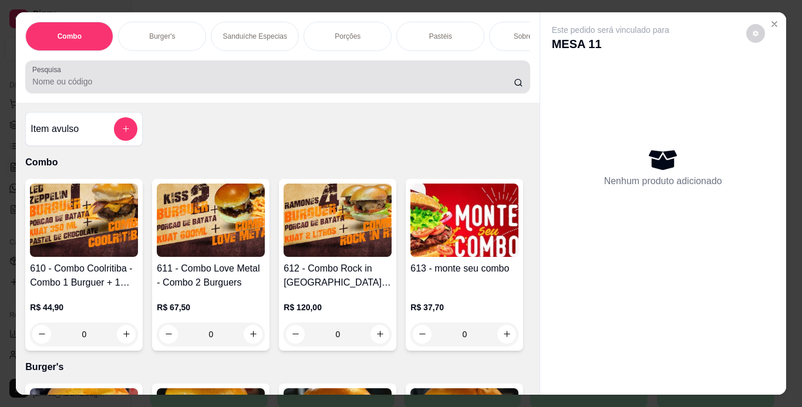
click at [288, 76] on div at bounding box center [277, 76] width 490 height 23
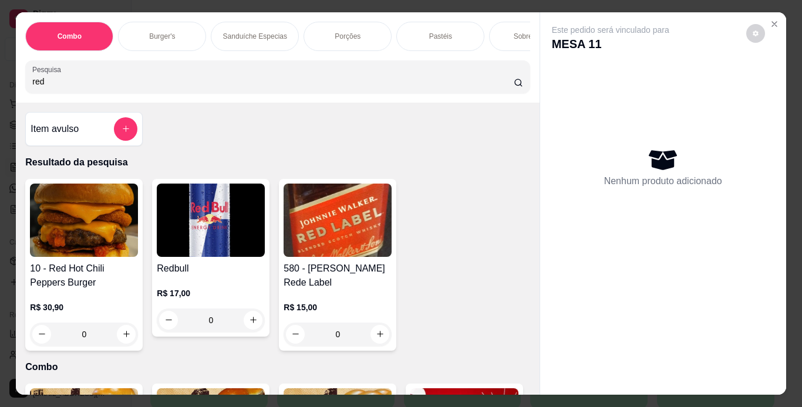
type input "red"
click at [126, 339] on div "0" at bounding box center [84, 334] width 108 height 23
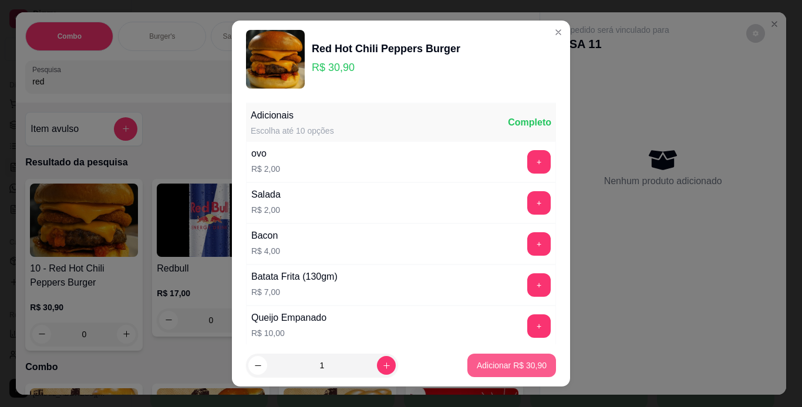
click at [520, 370] on p "Adicionar R$ 30,90" at bounding box center [512, 366] width 70 height 12
type input "1"
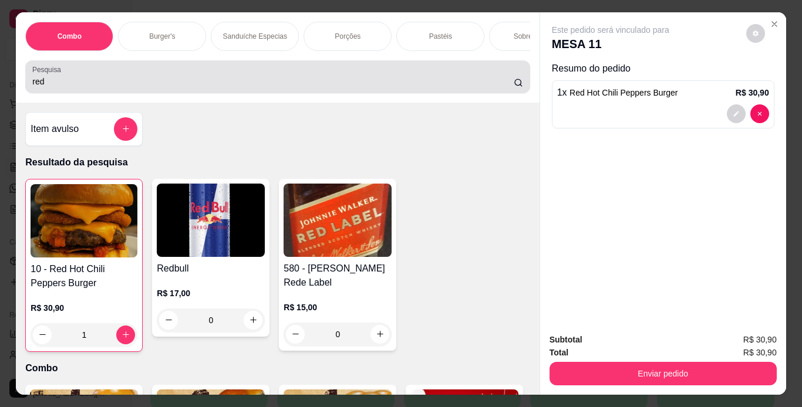
click at [161, 84] on input "red" at bounding box center [272, 82] width 481 height 12
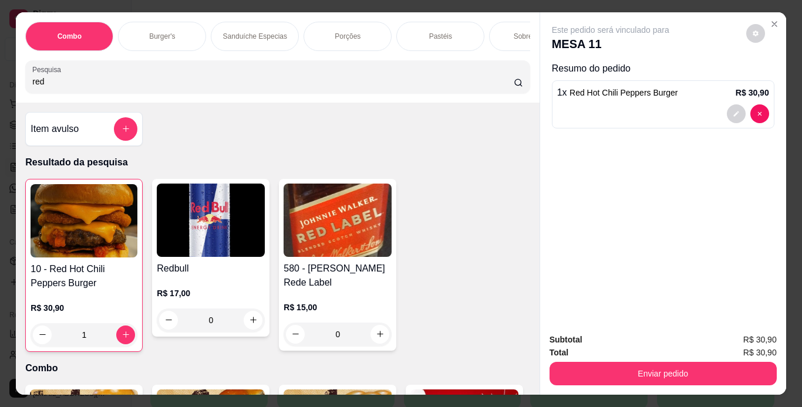
click at [500, 87] on input "red" at bounding box center [272, 82] width 481 height 12
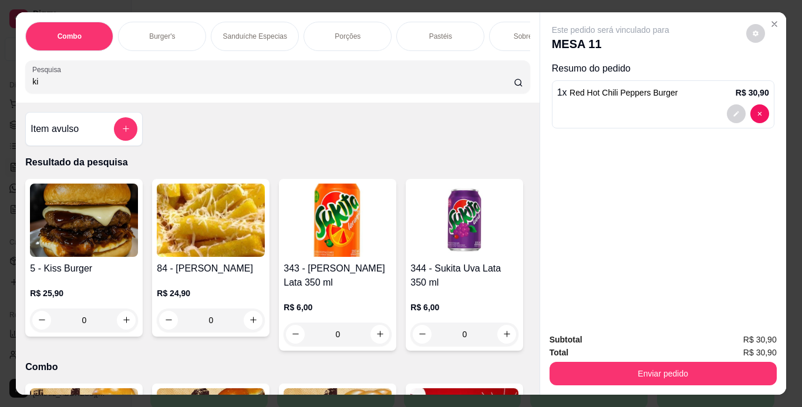
type input "ki"
click at [129, 331] on div "0" at bounding box center [84, 320] width 108 height 23
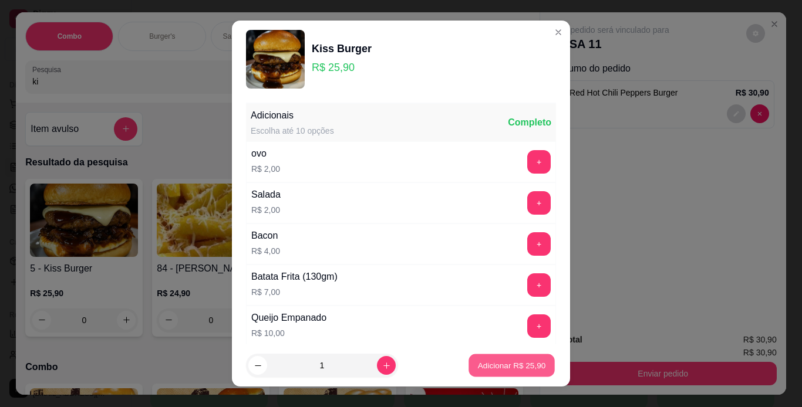
click at [511, 370] on p "Adicionar R$ 25,90" at bounding box center [512, 365] width 68 height 11
type input "1"
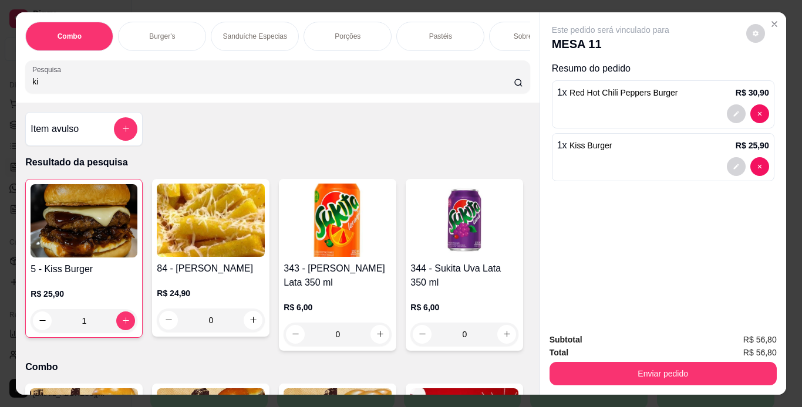
drag, startPoint x: 67, startPoint y: 89, endPoint x: 0, endPoint y: 79, distance: 67.7
click at [0, 79] on div "Combo Burger's Sanduíche Especias Porções Pastéis Sobremesas Burger's Doces Pas…" at bounding box center [401, 203] width 802 height 407
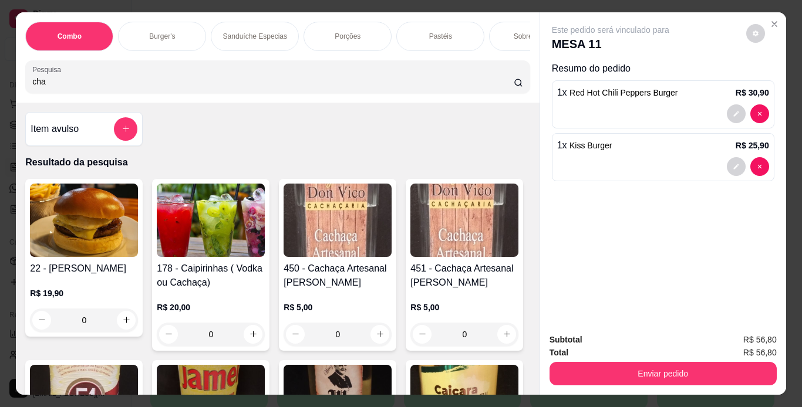
type input "cha"
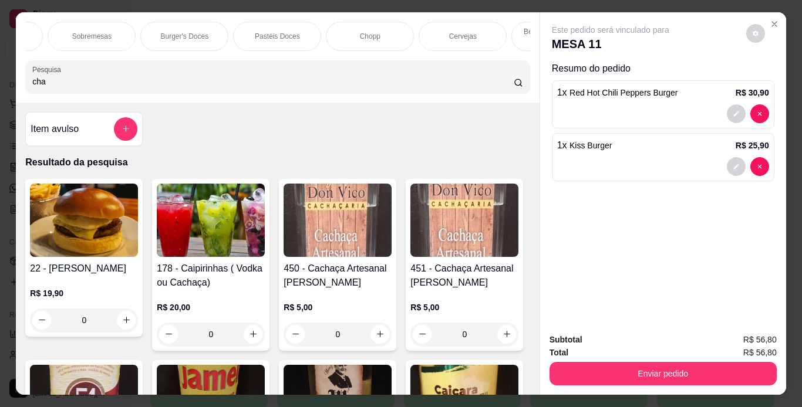
scroll to position [0, 882]
drag, startPoint x: 386, startPoint y: 29, endPoint x: 397, endPoint y: 111, distance: 82.4
click at [386, 32] on p "Águas/ Chás/Sucos" at bounding box center [393, 36] width 62 height 9
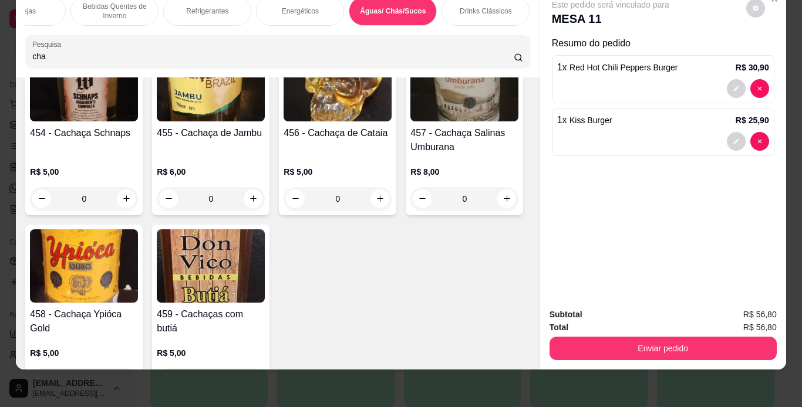
scroll to position [8193, 0]
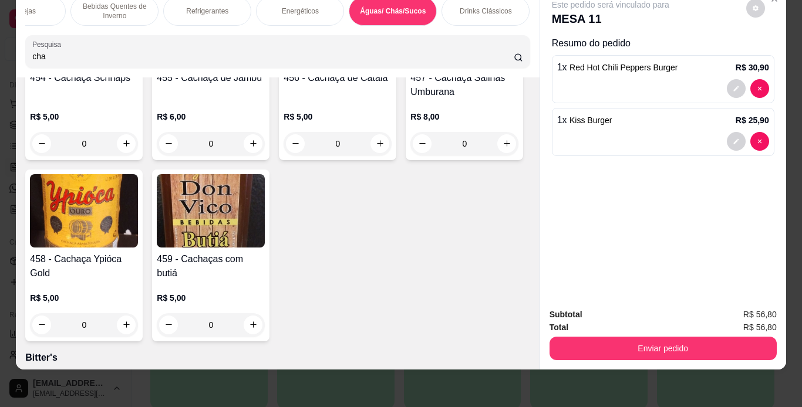
type input "1"
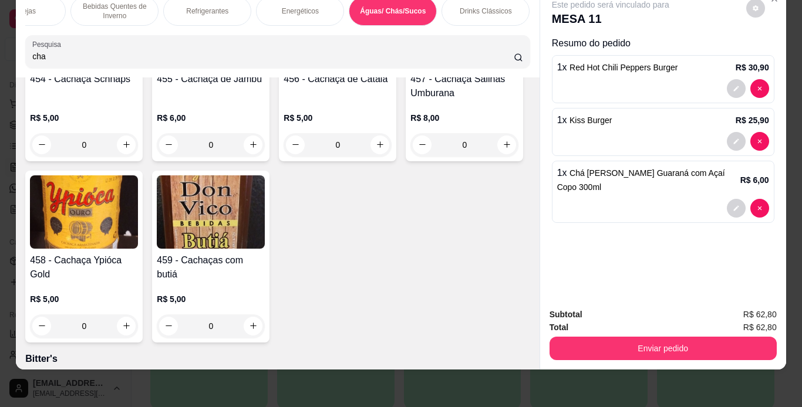
click at [327, 53] on input "cha" at bounding box center [272, 56] width 481 height 12
type input "c"
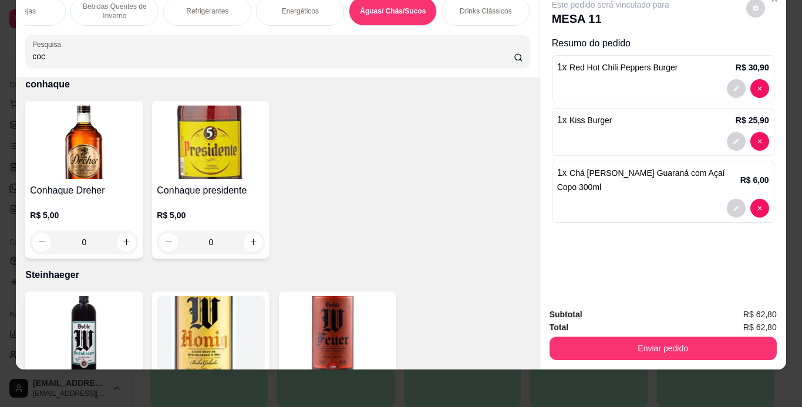
scroll to position [7649, 0]
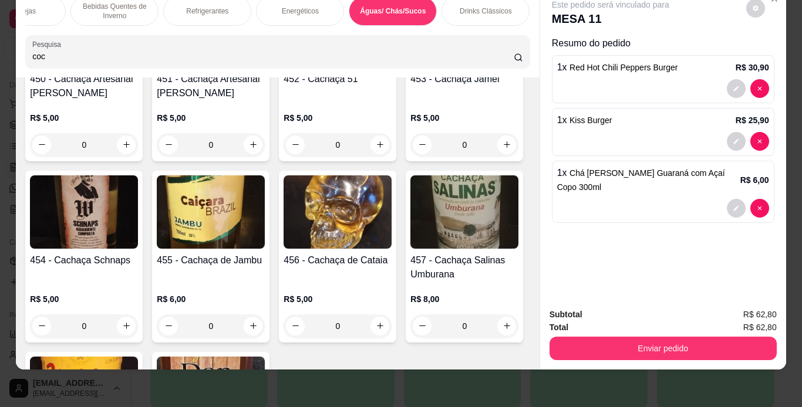
type input "coc"
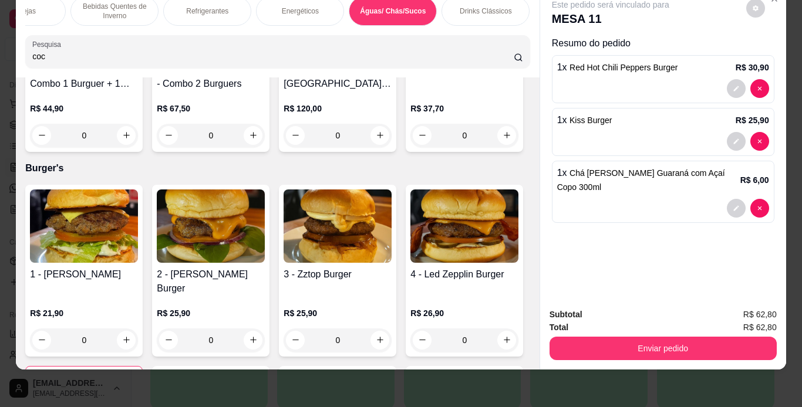
scroll to position [0, 0]
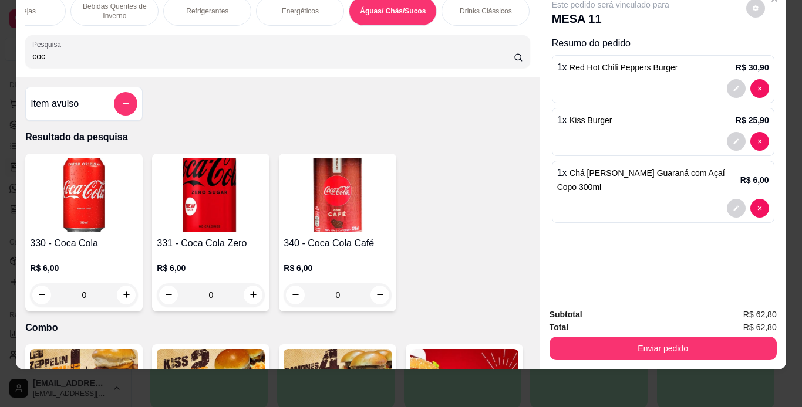
click at [123, 294] on div "0" at bounding box center [84, 295] width 108 height 23
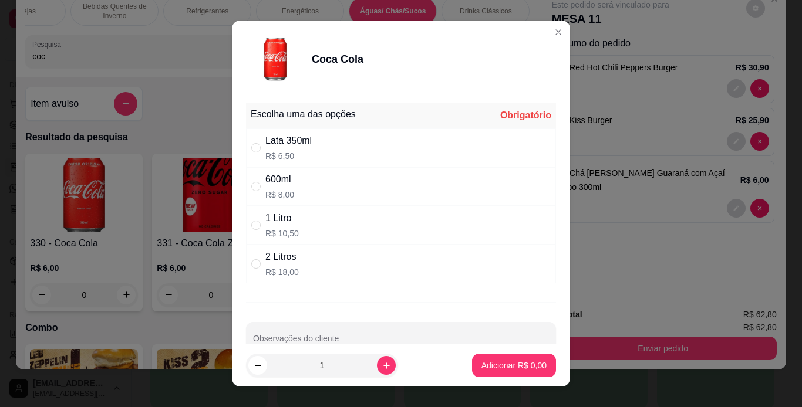
click at [319, 145] on div "Lata 350ml R$ 6,50" at bounding box center [401, 148] width 310 height 39
radio input "true"
click at [486, 366] on p "Adicionar R$ 6,50" at bounding box center [513, 365] width 63 height 11
type input "1"
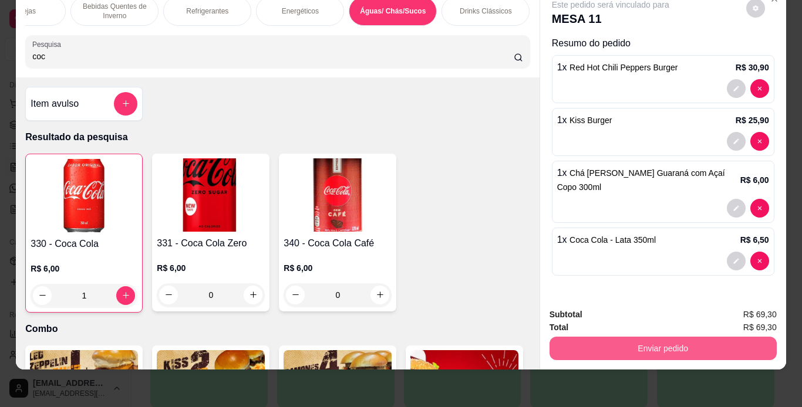
click at [635, 339] on button "Enviar pedido" at bounding box center [662, 348] width 227 height 23
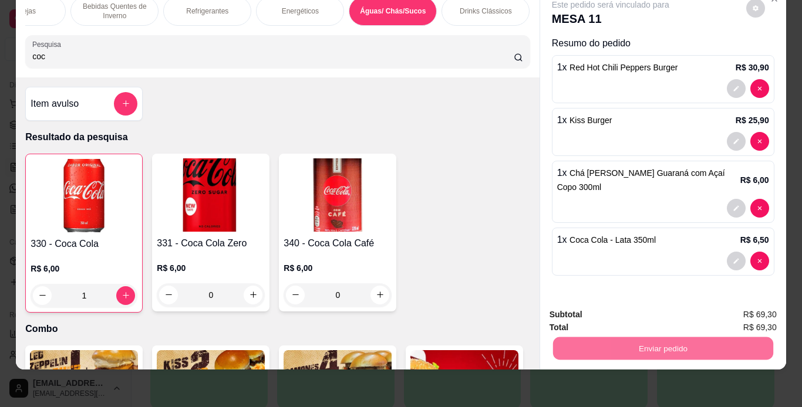
click at [645, 311] on button "Não registrar e enviar pedido" at bounding box center [624, 311] width 122 height 22
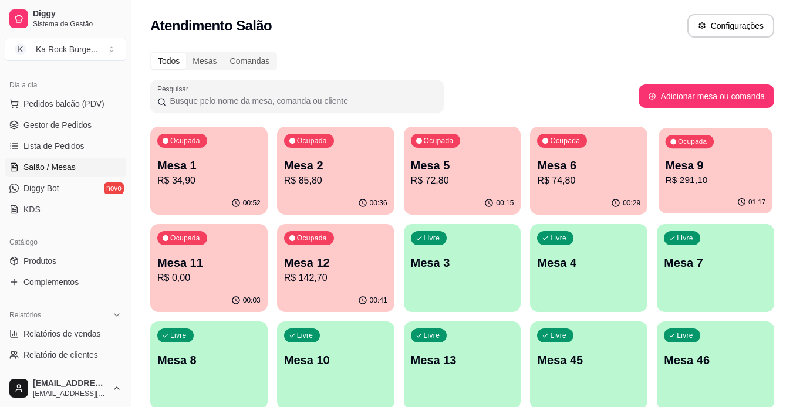
click at [741, 185] on p "R$ 291,10" at bounding box center [716, 181] width 100 height 14
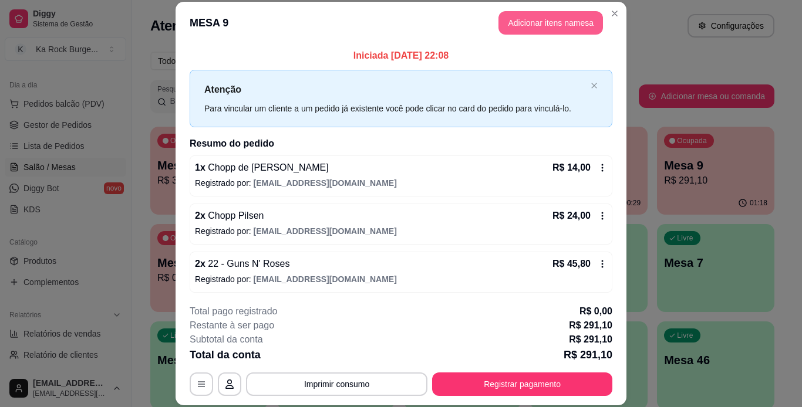
click at [572, 16] on button "Adicionar itens na mesa" at bounding box center [550, 22] width 104 height 23
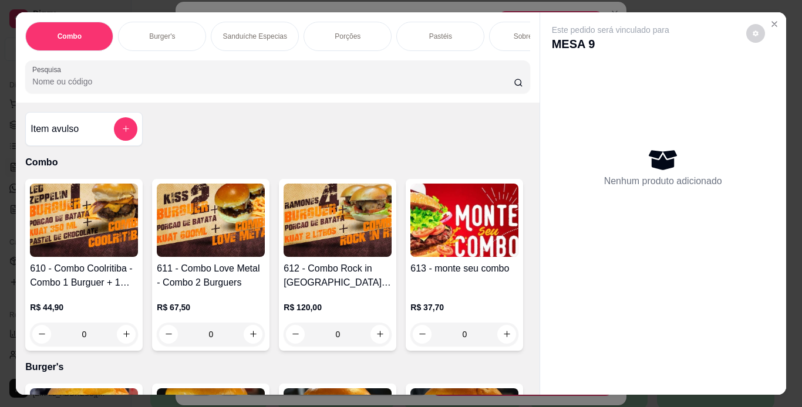
scroll to position [0, 441]
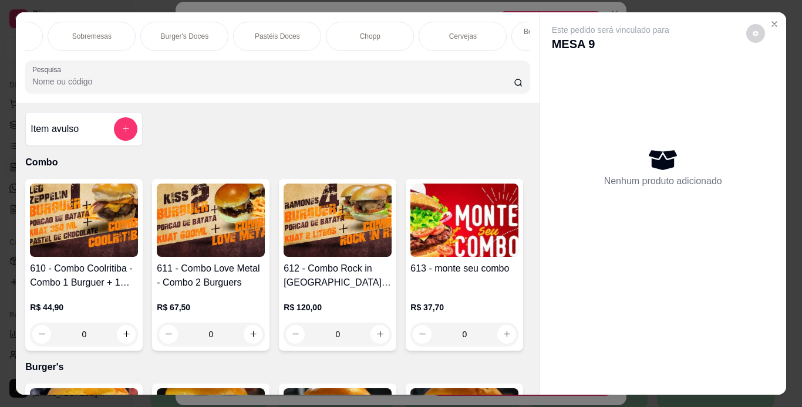
click at [353, 38] on div "Chopp" at bounding box center [370, 36] width 88 height 29
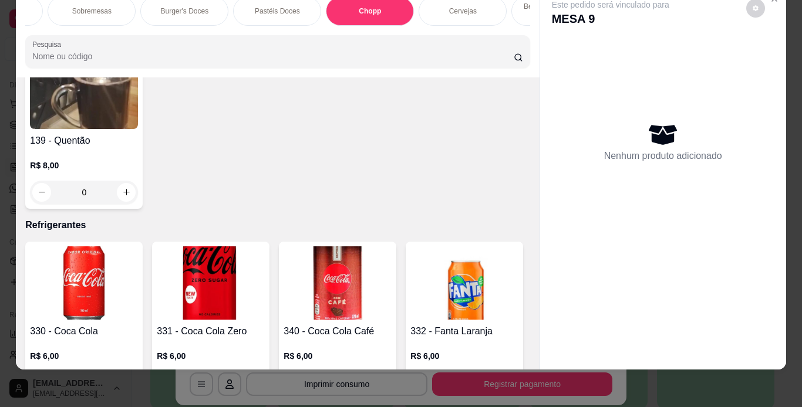
type input "2"
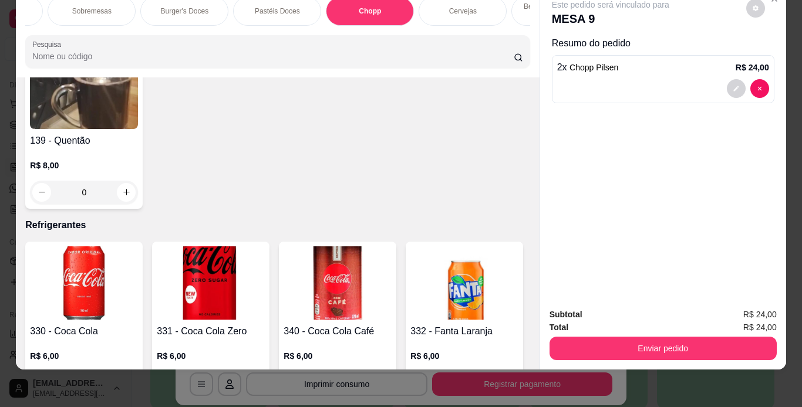
type input "1"
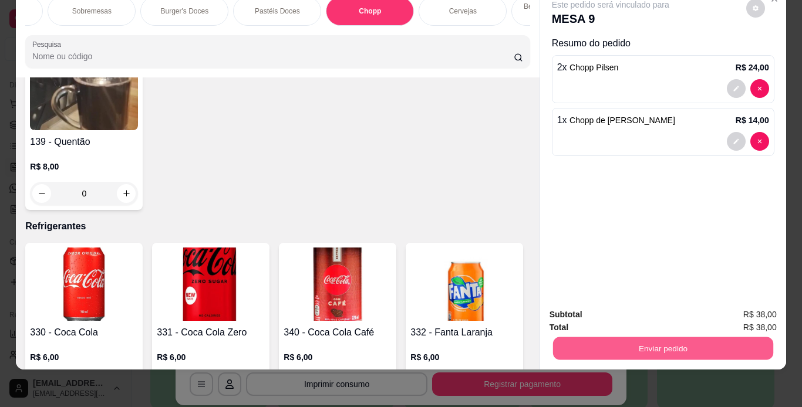
click at [656, 345] on button "Enviar pedido" at bounding box center [662, 349] width 220 height 23
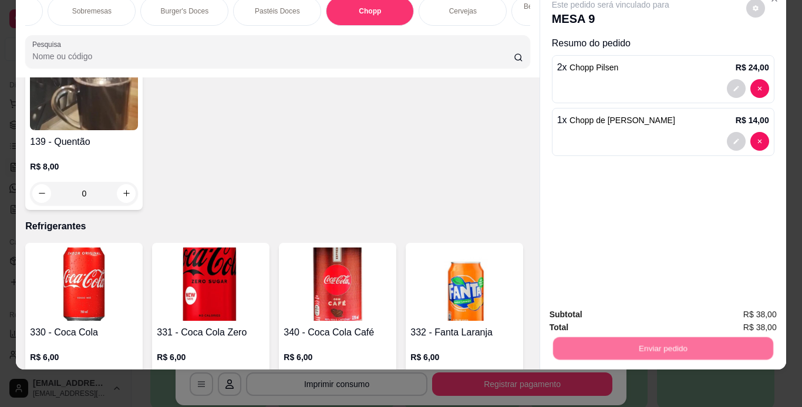
click at [649, 317] on button "Não registrar e enviar pedido" at bounding box center [624, 311] width 122 height 22
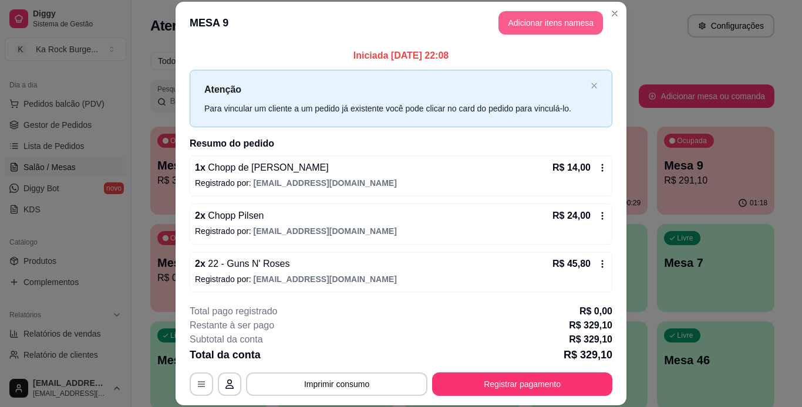
click at [559, 19] on button "Adicionar itens na mesa" at bounding box center [550, 22] width 104 height 23
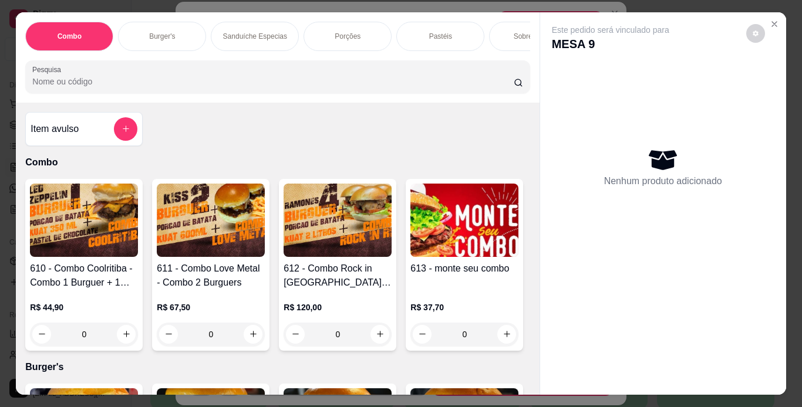
scroll to position [0, 441]
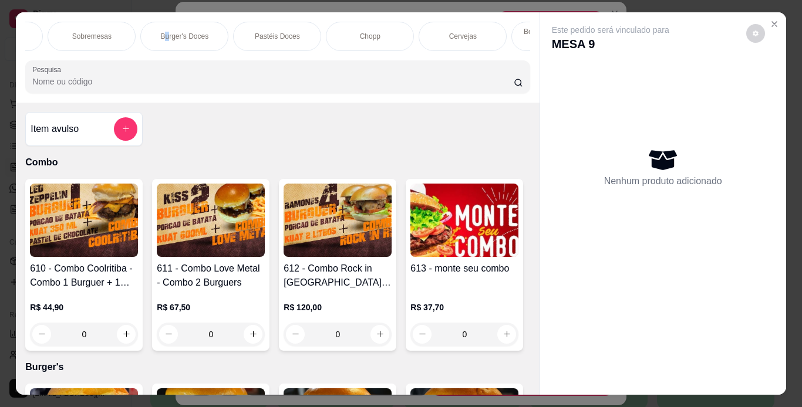
drag, startPoint x: 161, startPoint y: 45, endPoint x: 90, endPoint y: 31, distance: 72.5
click at [170, 45] on div "Burger's Doces" at bounding box center [184, 36] width 88 height 29
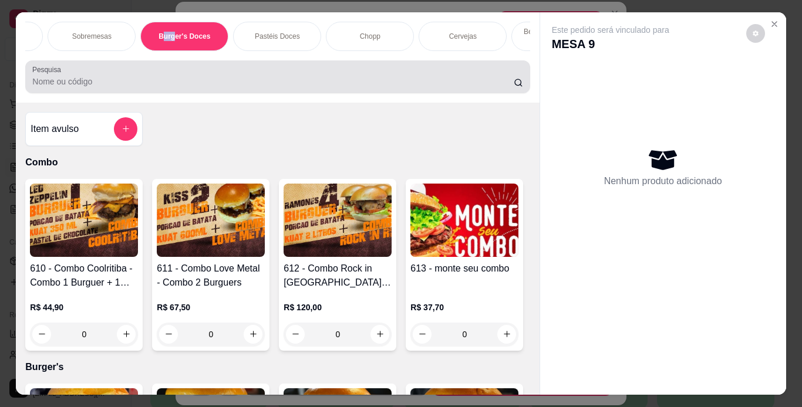
scroll to position [30, 0]
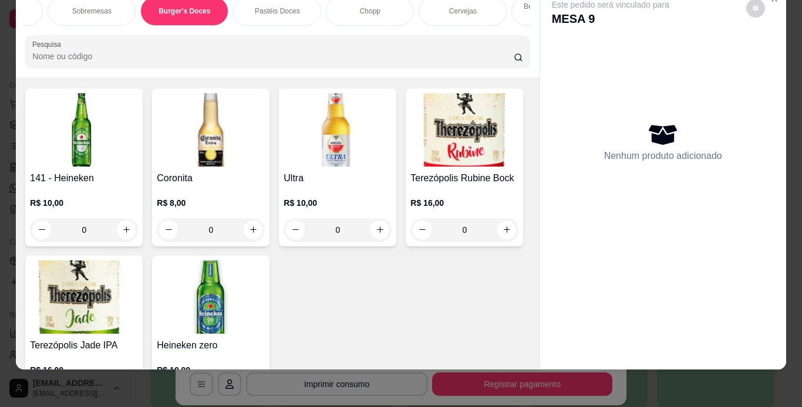
click at [88, 29] on div "Combo Burger's Sanduíche Especias Porções Pastéis Sobremesas Burger's Doces Pas…" at bounding box center [277, 32] width 523 height 90
click at [92, 10] on div "Sobremesas" at bounding box center [92, 10] width 88 height 29
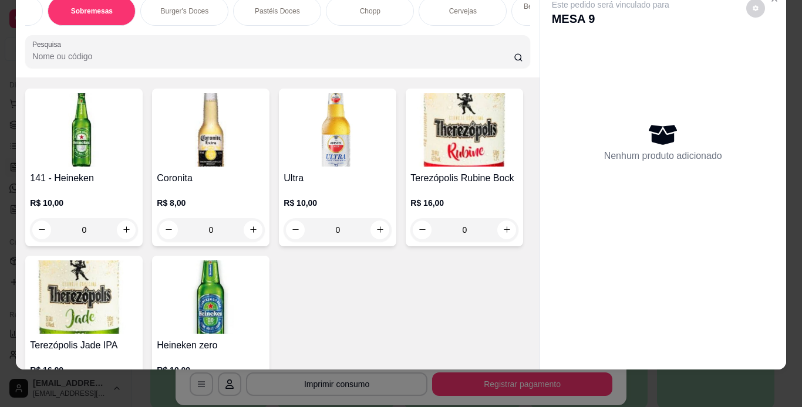
scroll to position [3992, 0]
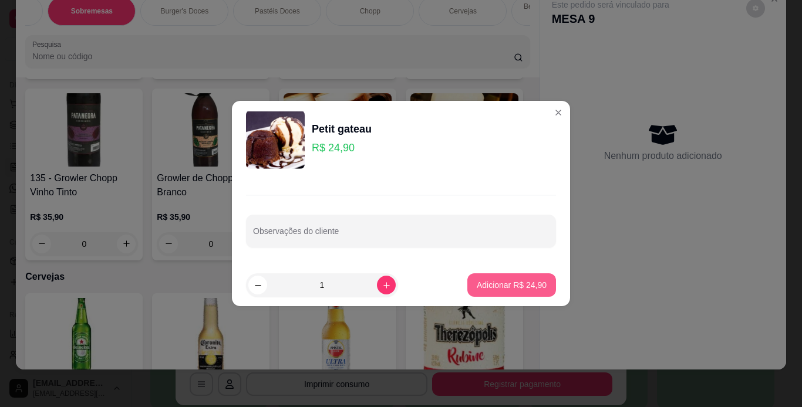
click at [515, 275] on button "Adicionar R$ 24,90" at bounding box center [511, 285] width 89 height 23
type input "1"
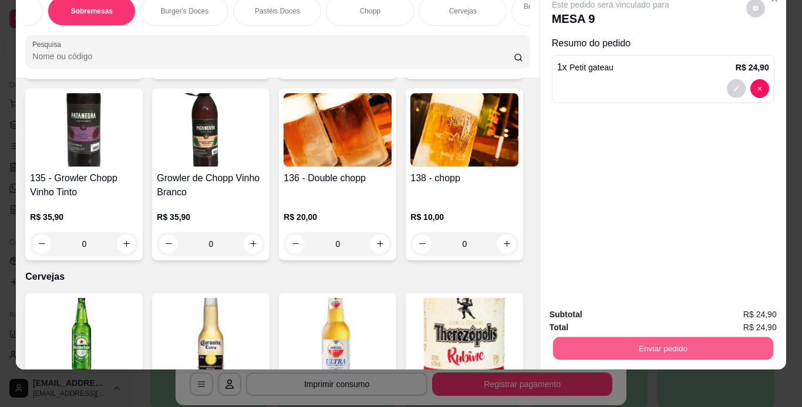
click at [656, 338] on button "Enviar pedido" at bounding box center [662, 349] width 220 height 23
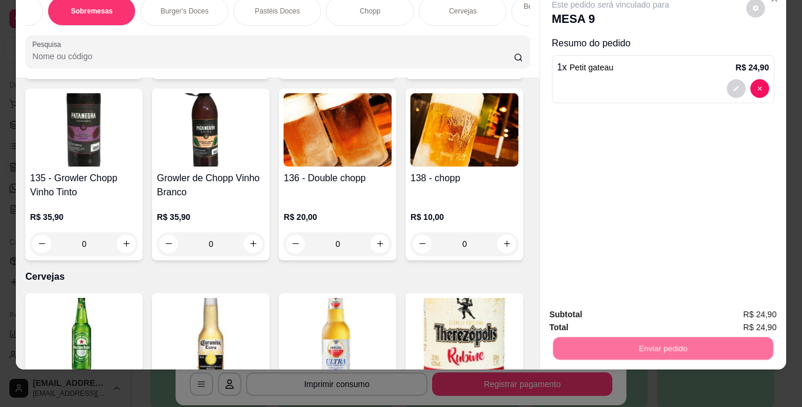
click at [651, 308] on button "Não registrar e enviar pedido" at bounding box center [624, 311] width 119 height 22
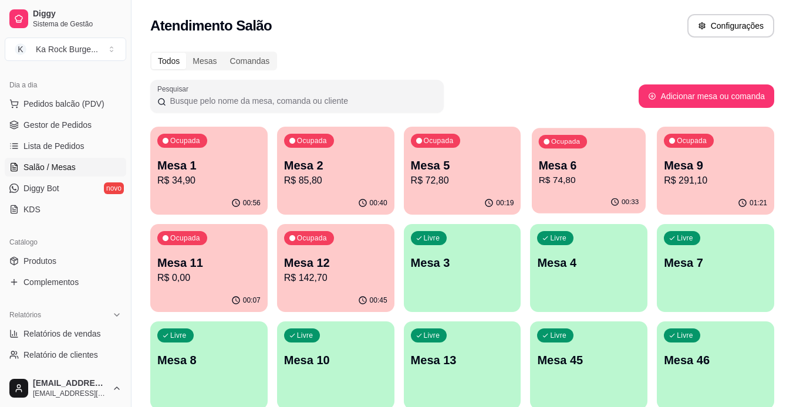
click at [629, 180] on p "R$ 74,80" at bounding box center [589, 181] width 100 height 14
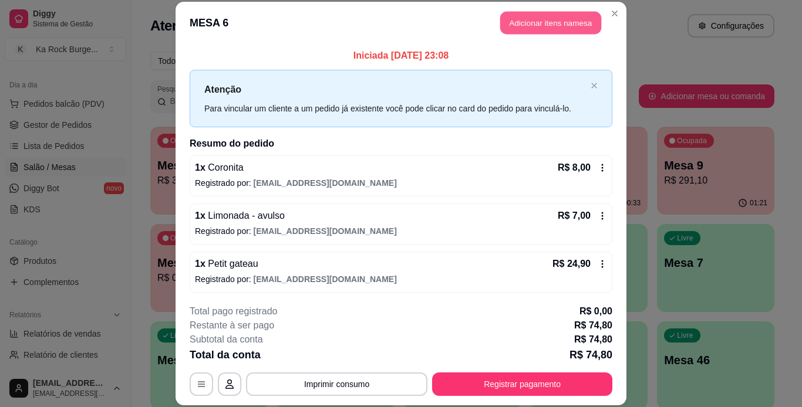
click at [501, 13] on button "Adicionar itens na mesa" at bounding box center [550, 23] width 101 height 23
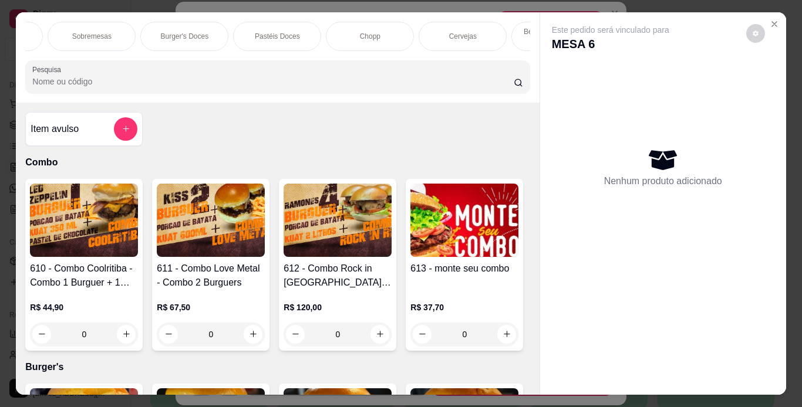
scroll to position [0, 447]
click at [464, 25] on div "Cervejas" at bounding box center [457, 36] width 88 height 29
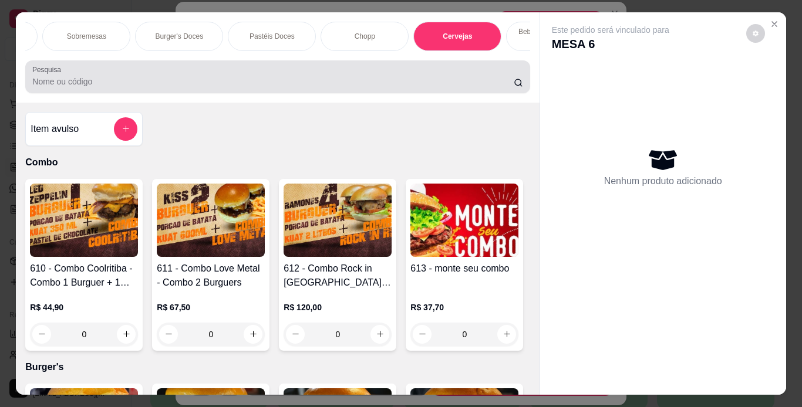
scroll to position [30, 0]
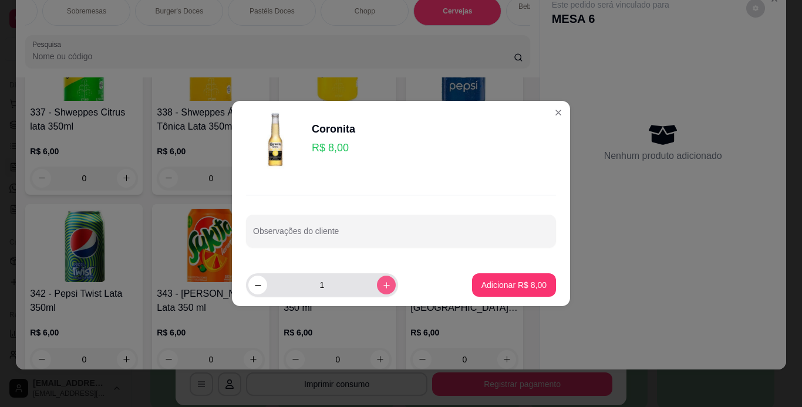
click at [377, 279] on button "increase-product-quantity" at bounding box center [386, 285] width 19 height 19
type input "2"
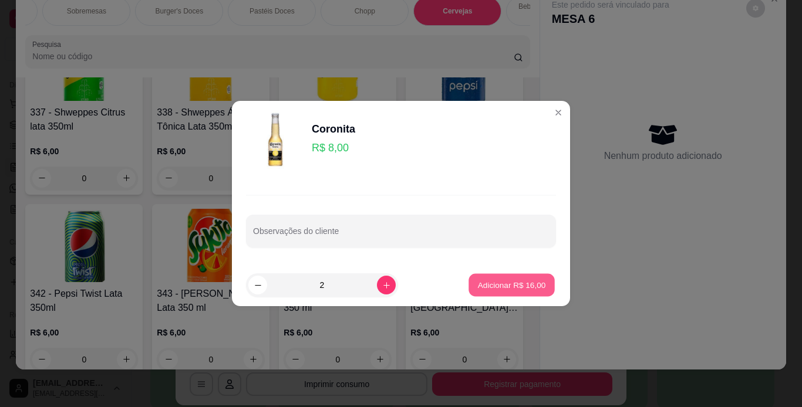
click at [512, 294] on button "Adicionar R$ 16,00" at bounding box center [511, 285] width 86 height 23
type input "2"
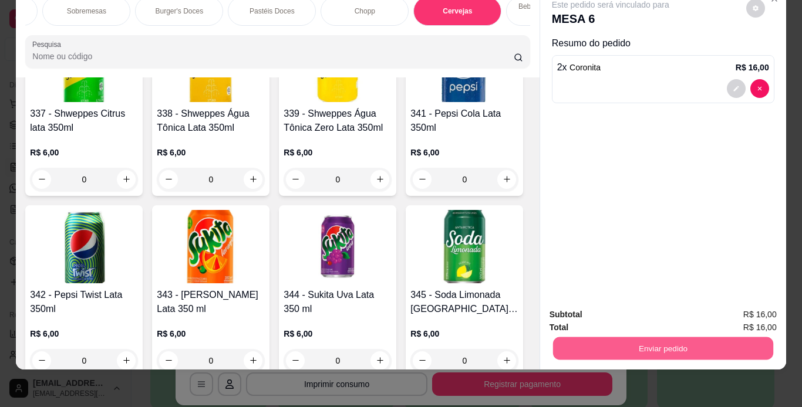
click at [714, 338] on button "Enviar pedido" at bounding box center [662, 349] width 220 height 23
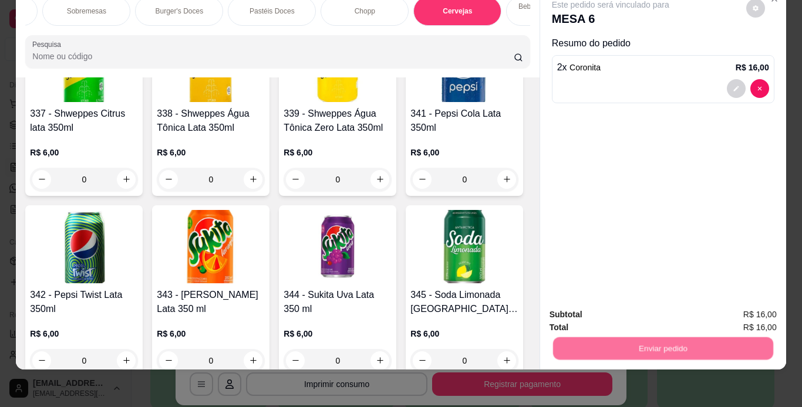
click at [673, 309] on button "Não registrar e enviar pedido" at bounding box center [624, 311] width 119 height 22
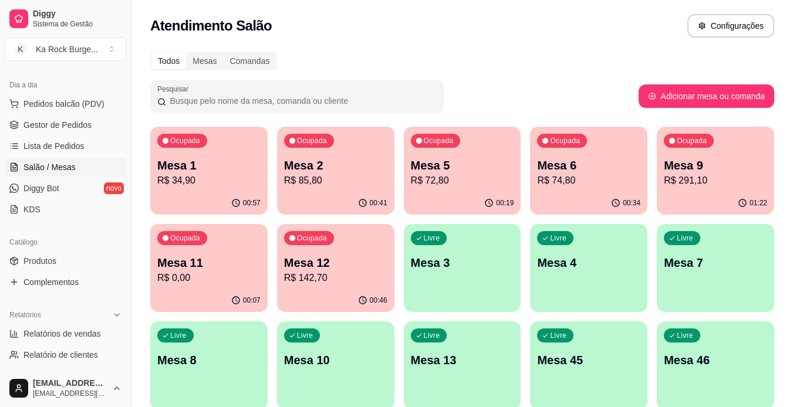
click at [184, 170] on p "Mesa 1" at bounding box center [208, 165] width 103 height 16
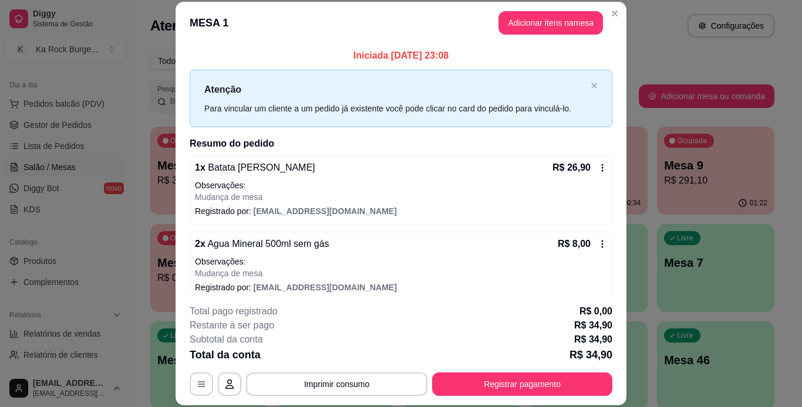
scroll to position [11, 0]
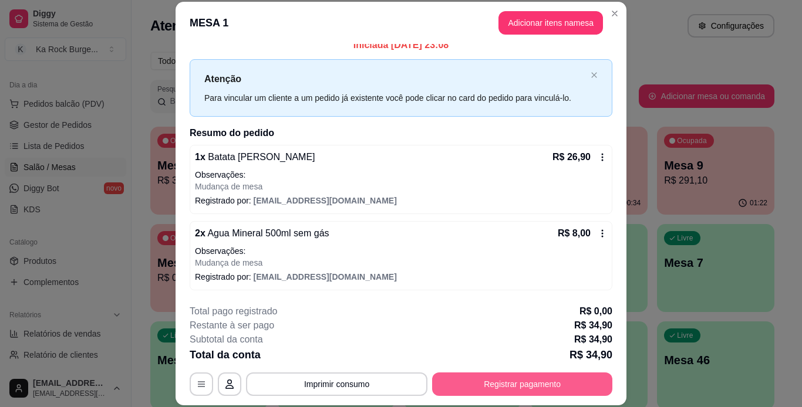
click at [518, 379] on button "Registrar pagamento" at bounding box center [522, 384] width 180 height 23
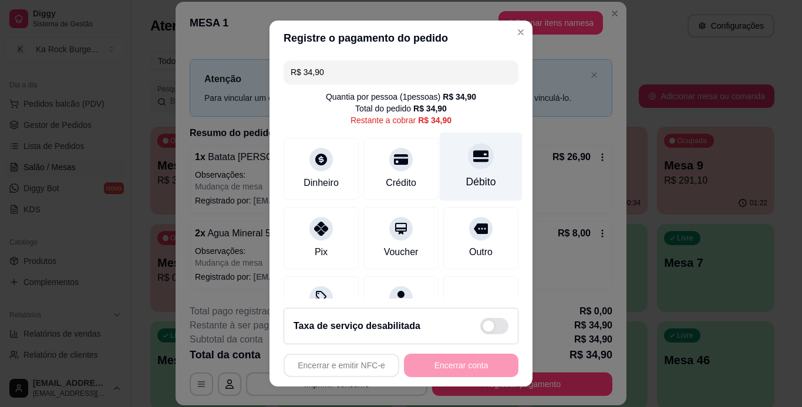
click at [475, 173] on div "Débito" at bounding box center [481, 166] width 83 height 69
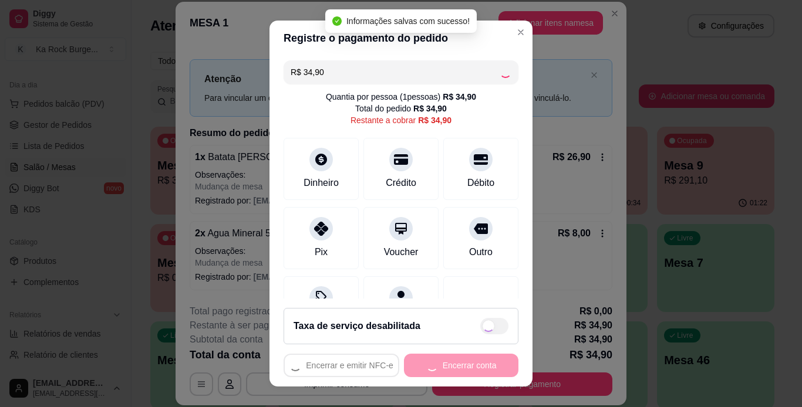
type input "R$ 0,00"
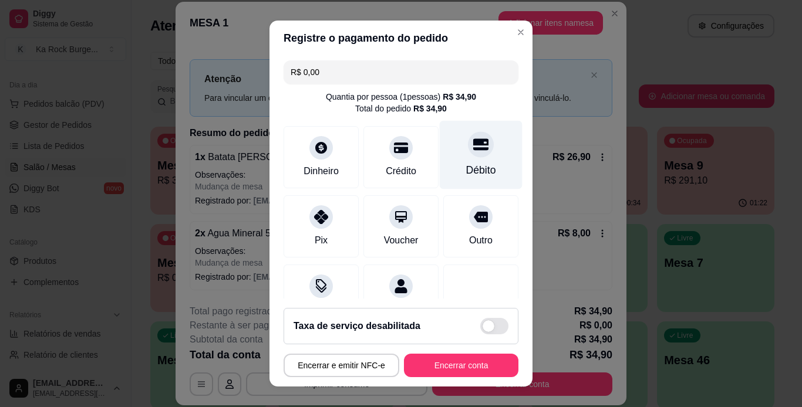
click at [443, 140] on div "Débito" at bounding box center [481, 154] width 83 height 69
click at [473, 152] on icon at bounding box center [480, 144] width 15 height 15
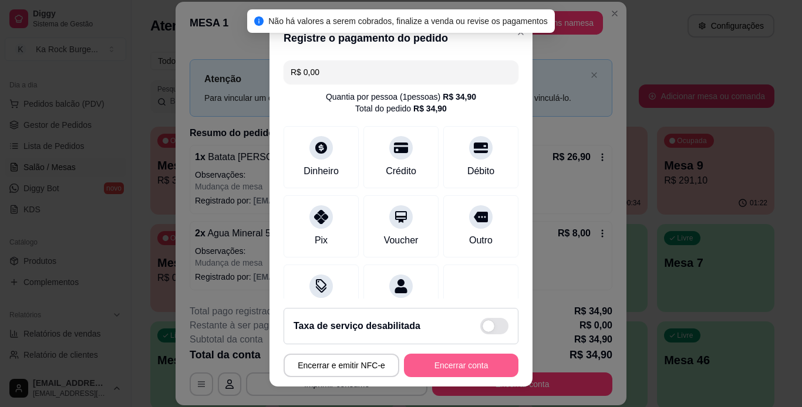
click at [450, 359] on button "Encerrar conta" at bounding box center [461, 365] width 114 height 23
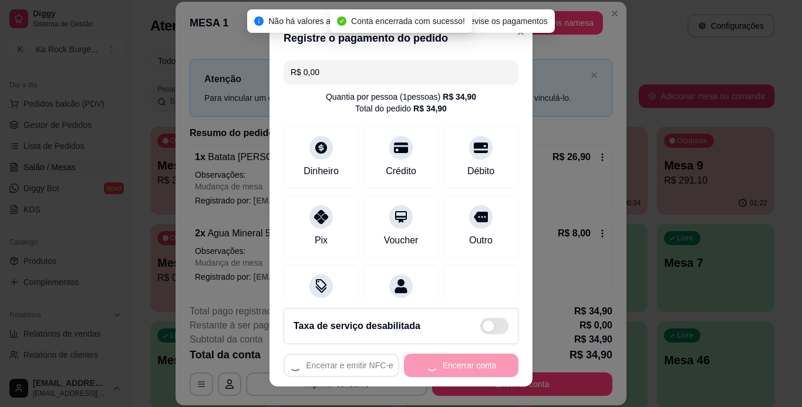
scroll to position [0, 0]
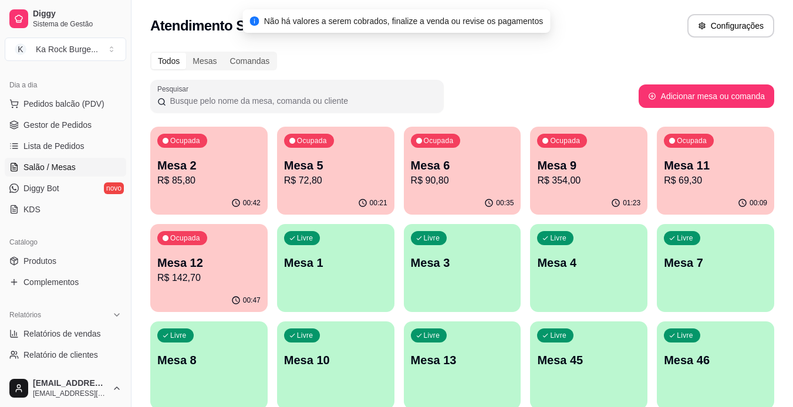
click at [468, 77] on div "Todos Mesas Comandas Pesquisar Adicionar mesa ou comanda Ocupada Mesa 2 R$ 85,8…" at bounding box center [462, 381] width 662 height 672
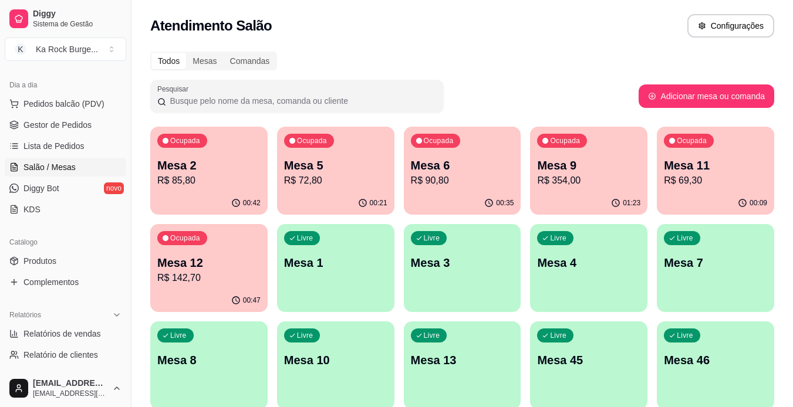
click at [418, 170] on p "Mesa 6" at bounding box center [462, 165] width 103 height 16
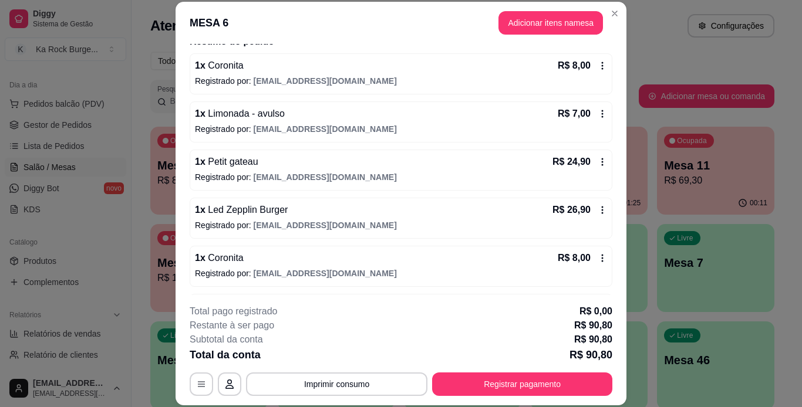
scroll to position [100, 0]
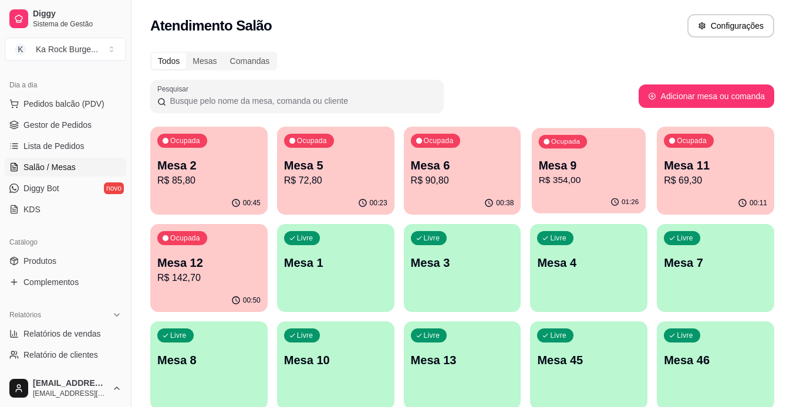
click at [618, 194] on div "01:26" at bounding box center [589, 202] width 114 height 22
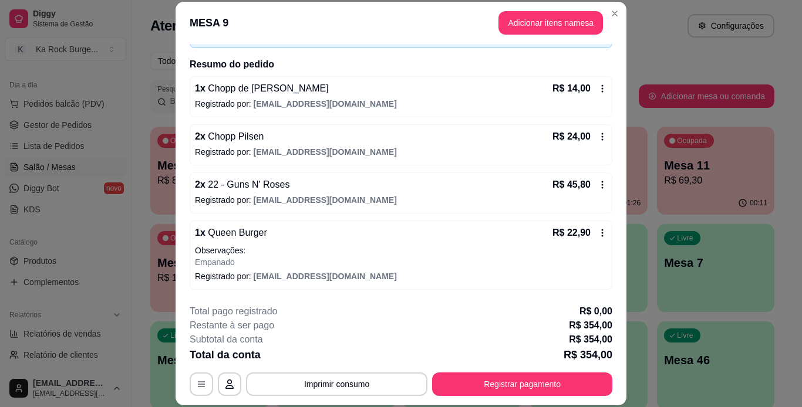
scroll to position [85, 0]
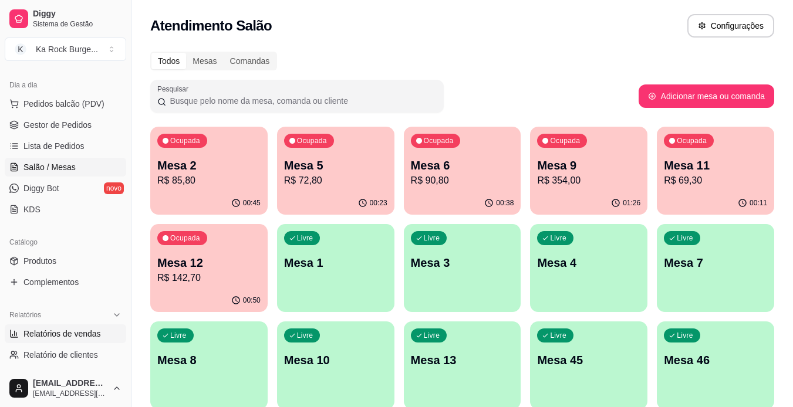
click at [60, 330] on span "Relatórios de vendas" at bounding box center [61, 334] width 77 height 12
select select "ALL"
select select "0"
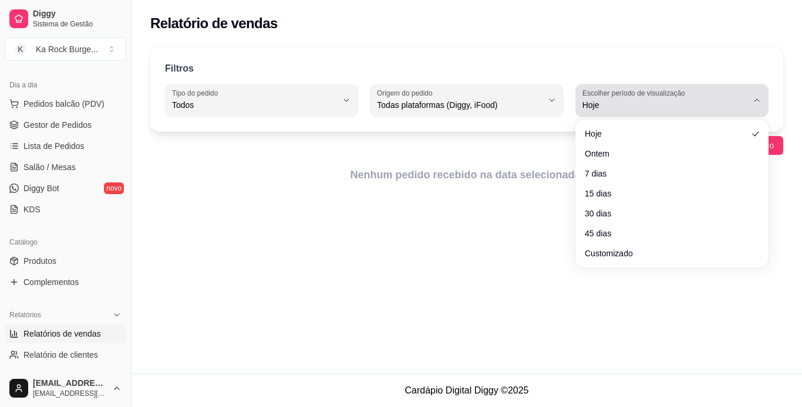
click at [665, 117] on div "Filtros ALL Tipo do pedido Todos Entrega Retirada Mesa Consumo local Tipo do pe…" at bounding box center [466, 89] width 633 height 85
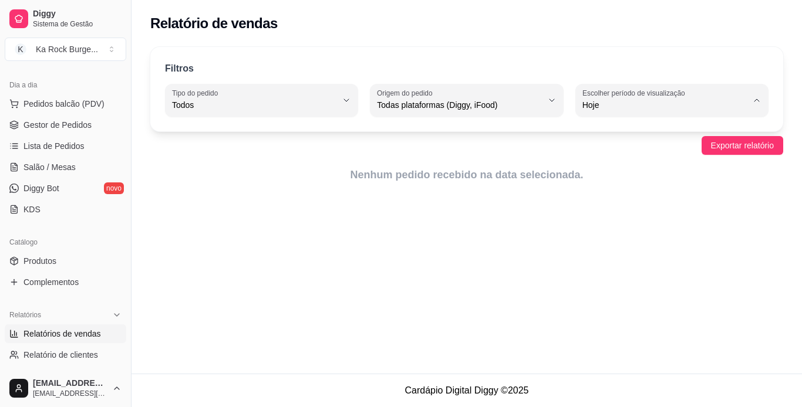
click at [615, 154] on span "Ontem" at bounding box center [666, 152] width 156 height 11
type input "1"
select select "1"
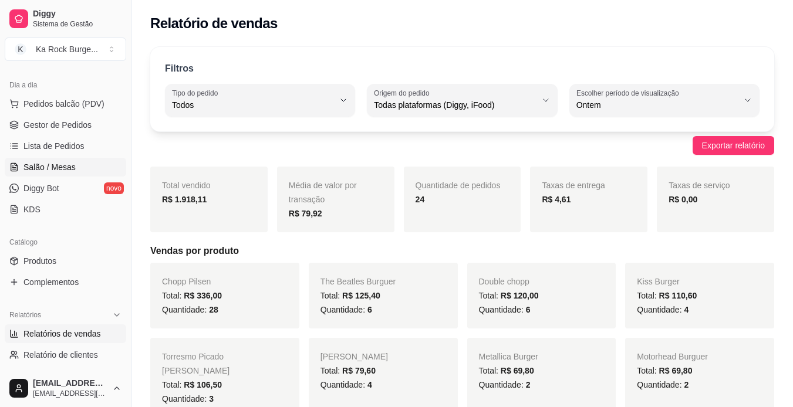
click at [56, 163] on span "Salão / Mesas" at bounding box center [49, 167] width 52 height 12
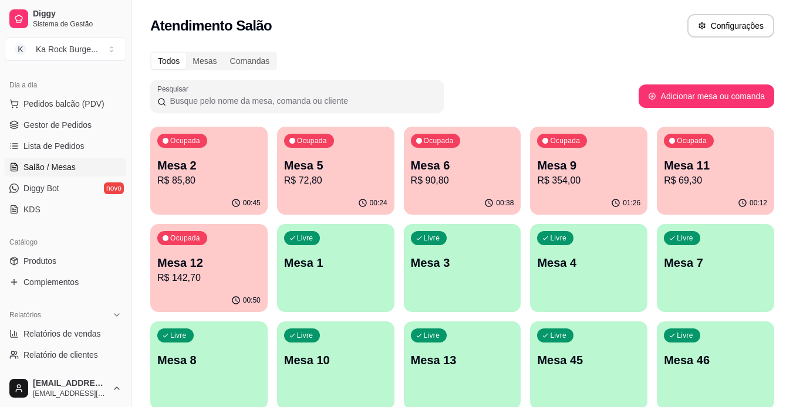
click at [287, 176] on p "R$ 72,80" at bounding box center [335, 181] width 103 height 14
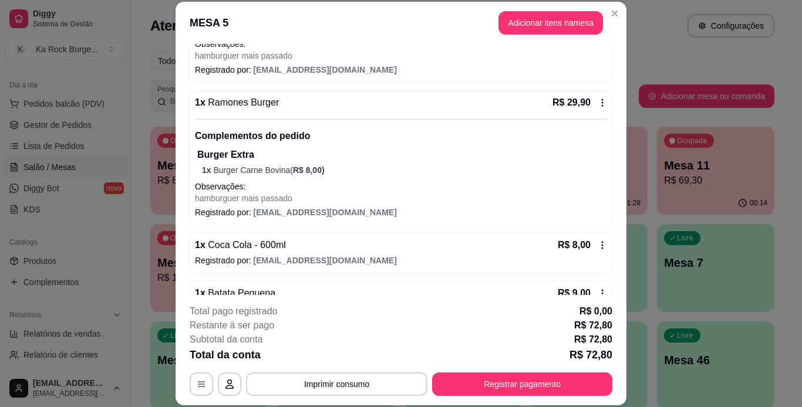
scroll to position [163, 0]
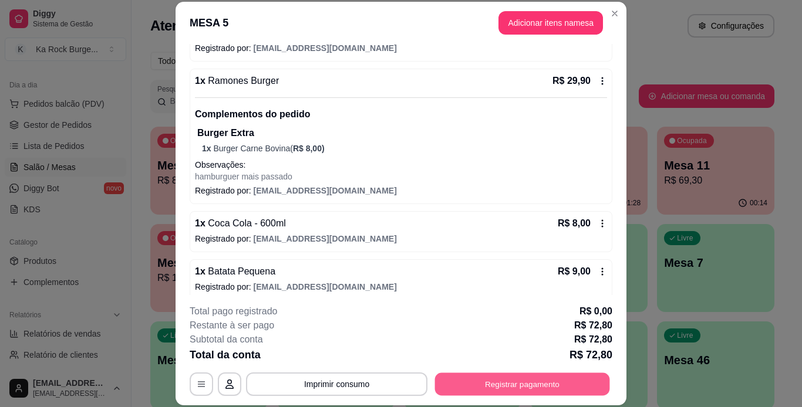
click at [492, 386] on button "Registrar pagamento" at bounding box center [522, 384] width 175 height 23
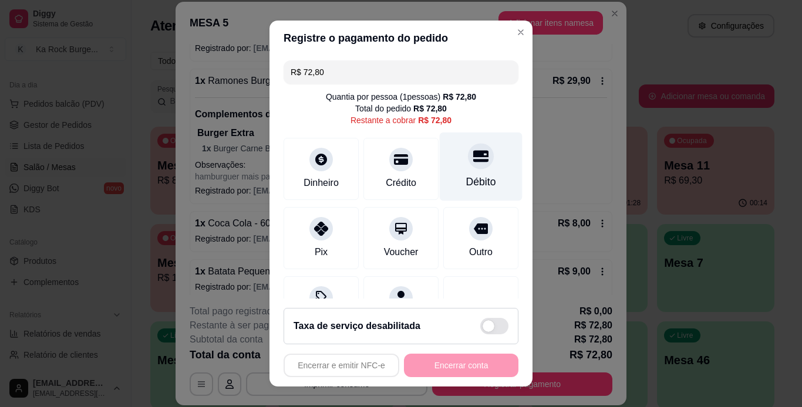
click at [466, 184] on div "Débito" at bounding box center [481, 181] width 30 height 15
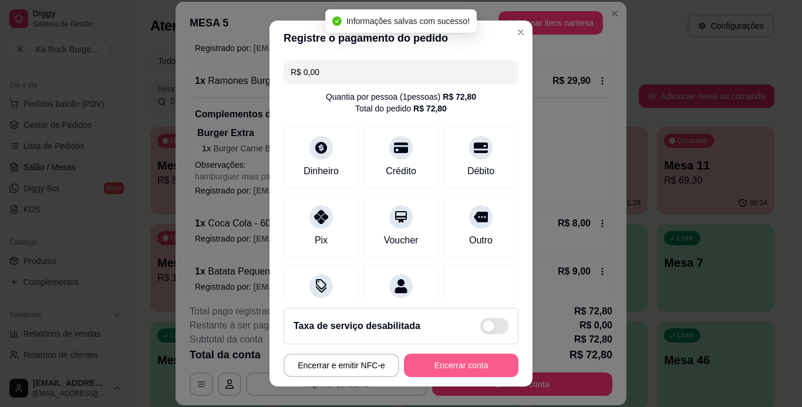
type input "R$ 0,00"
click at [436, 375] on button "Encerrar conta" at bounding box center [461, 365] width 114 height 23
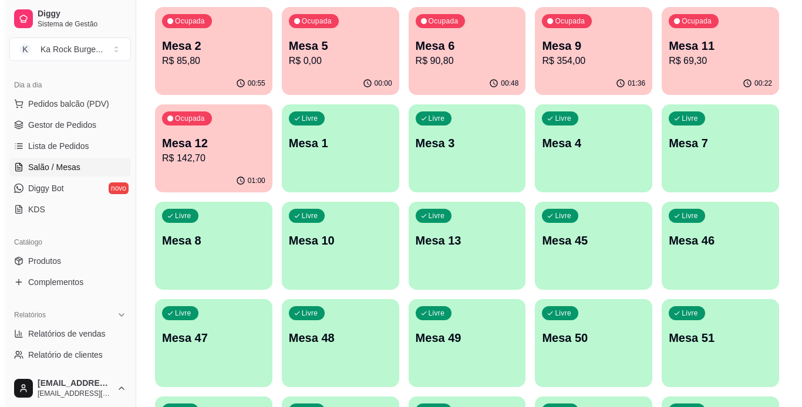
scroll to position [110, 0]
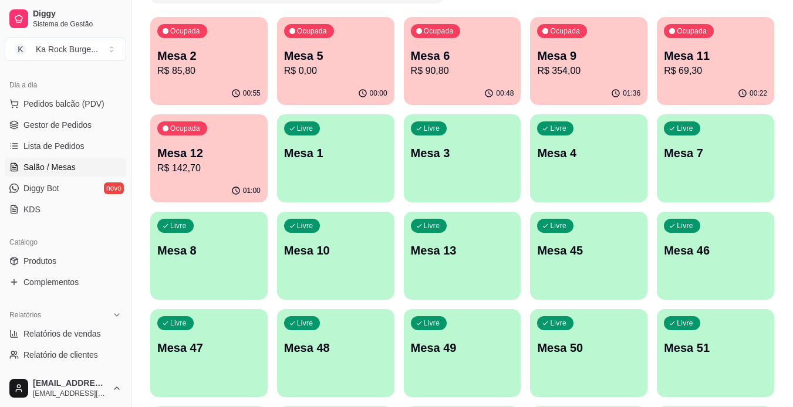
click at [683, 68] on p "R$ 69,30" at bounding box center [715, 71] width 103 height 14
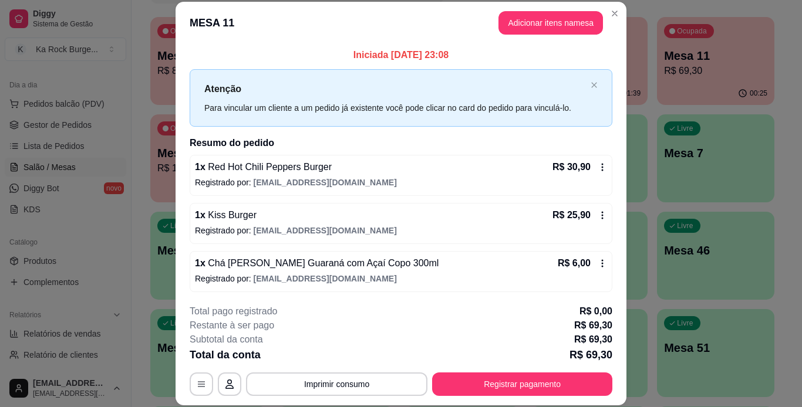
scroll to position [50, 0]
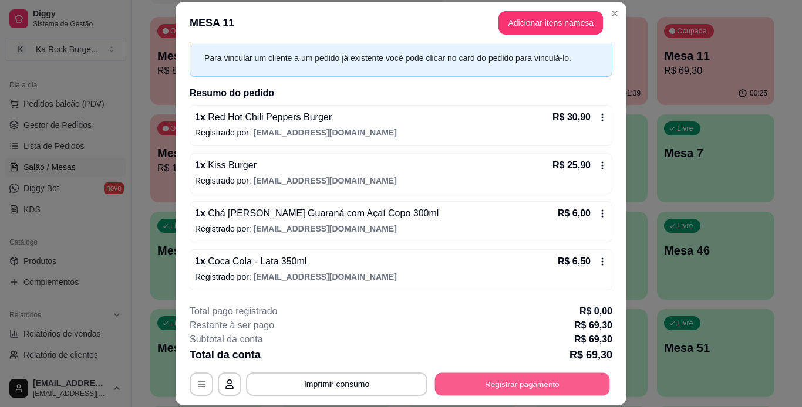
click at [505, 380] on button "Registrar pagamento" at bounding box center [522, 384] width 175 height 23
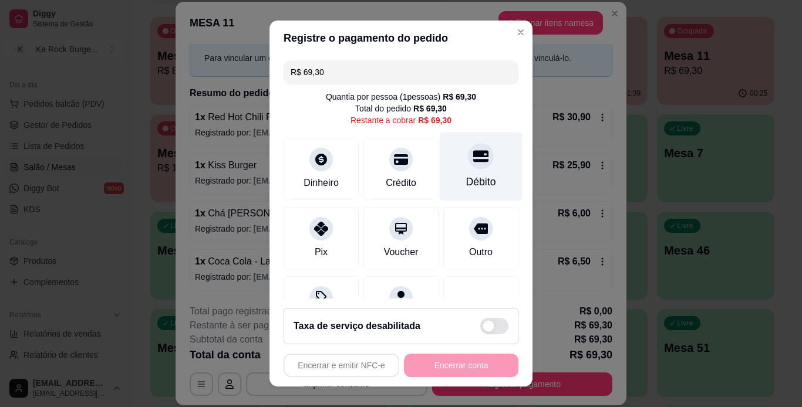
click at [473, 153] on icon at bounding box center [480, 156] width 15 height 12
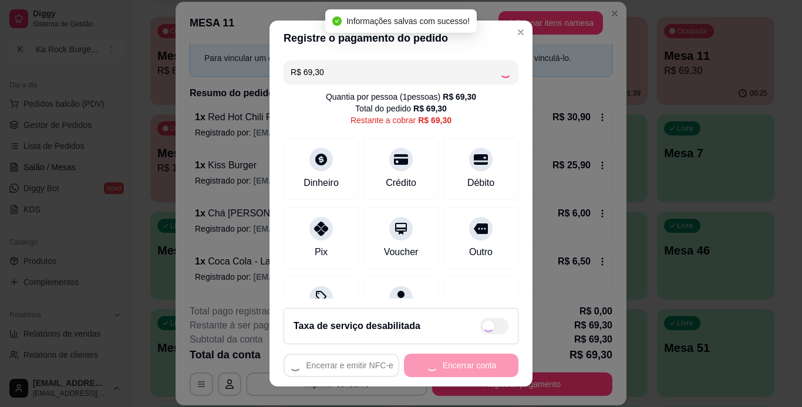
type input "R$ 0,00"
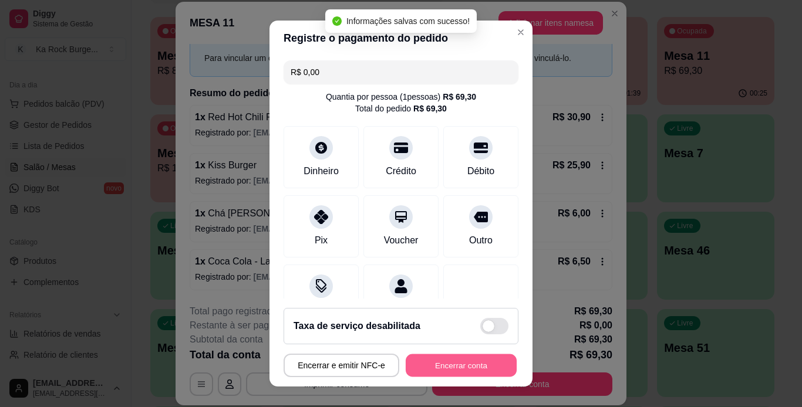
click at [437, 362] on button "Encerrar conta" at bounding box center [461, 366] width 111 height 23
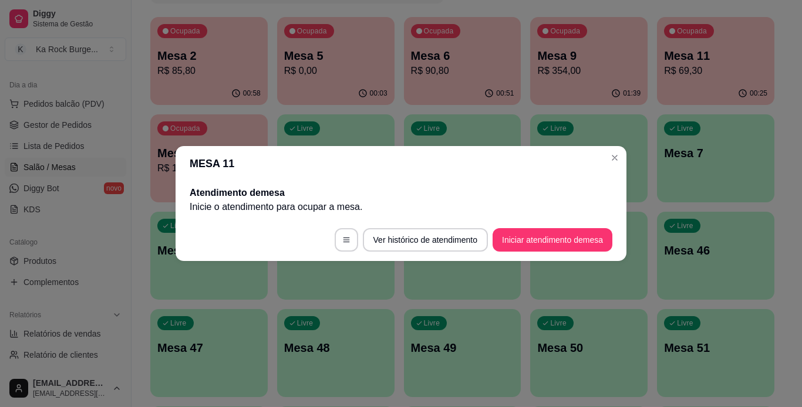
scroll to position [0, 0]
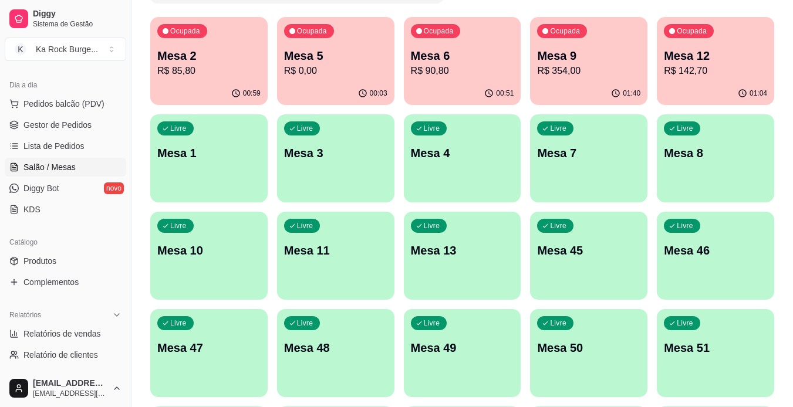
click at [183, 62] on p "Mesa 2" at bounding box center [208, 56] width 103 height 16
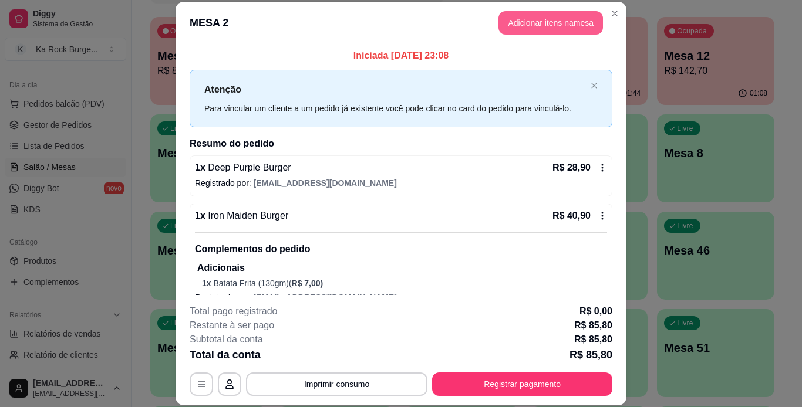
click at [553, 16] on button "Adicionar itens na mesa" at bounding box center [550, 22] width 104 height 23
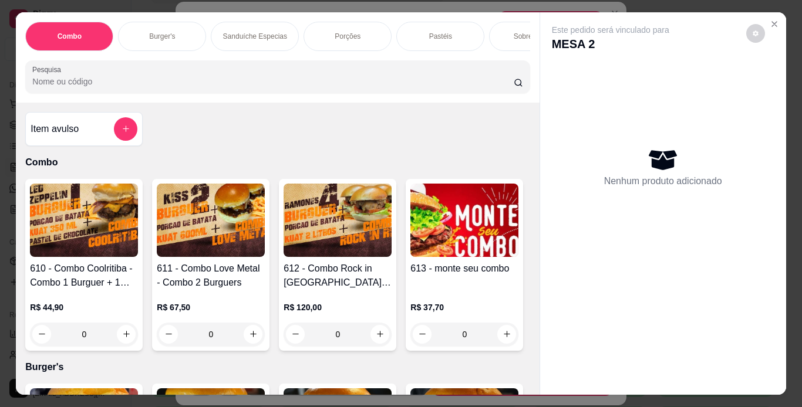
click at [185, 56] on div "Combo Burger's Sanduíche Especias Porções Pastéis Sobremesas Burger's Doces Pas…" at bounding box center [277, 57] width 523 height 90
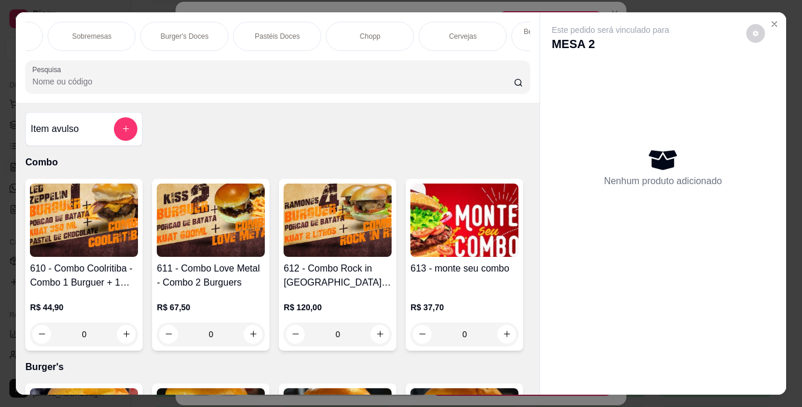
click at [389, 35] on div "Chopp" at bounding box center [370, 36] width 88 height 29
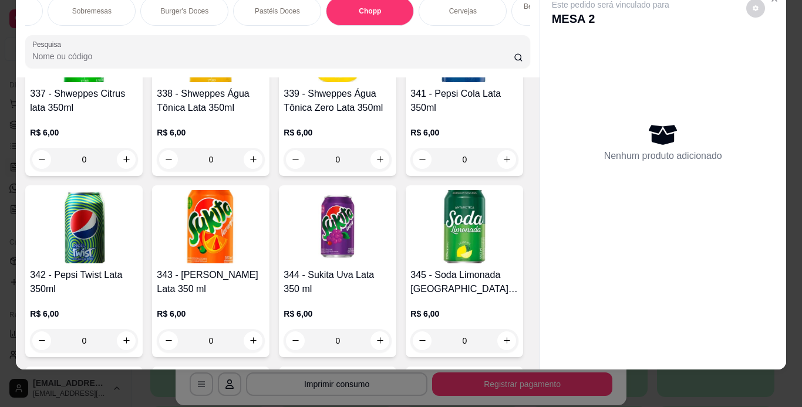
scroll to position [5168, 0]
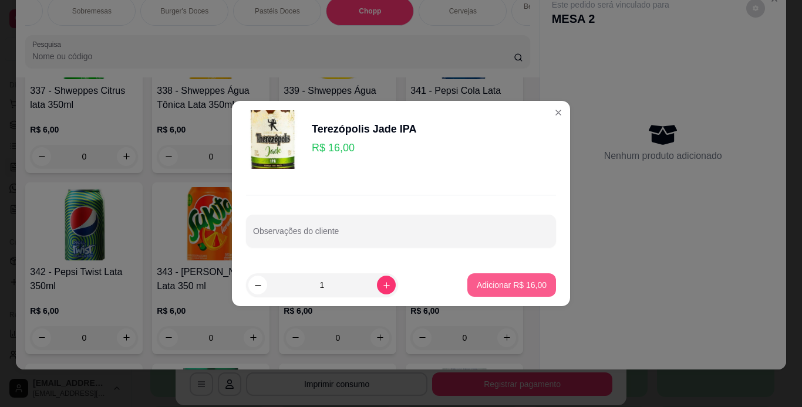
click at [467, 295] on button "Adicionar R$ 16,00" at bounding box center [511, 285] width 89 height 23
type input "1"
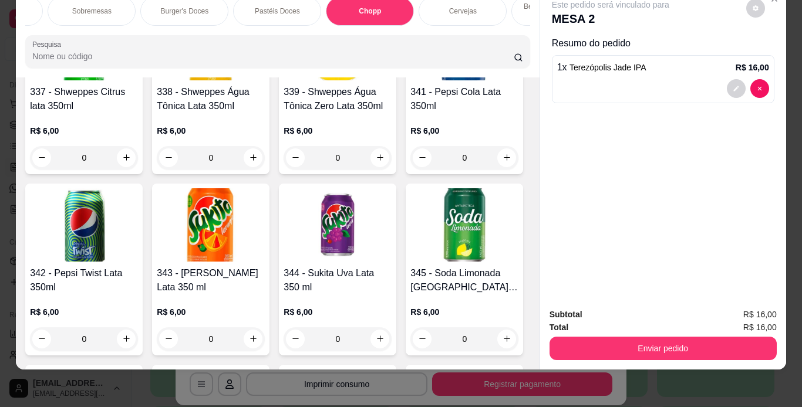
drag, startPoint x: 640, startPoint y: 326, endPoint x: 641, endPoint y: 332, distance: 6.6
click at [640, 334] on div "Enviar pedido" at bounding box center [662, 347] width 227 height 26
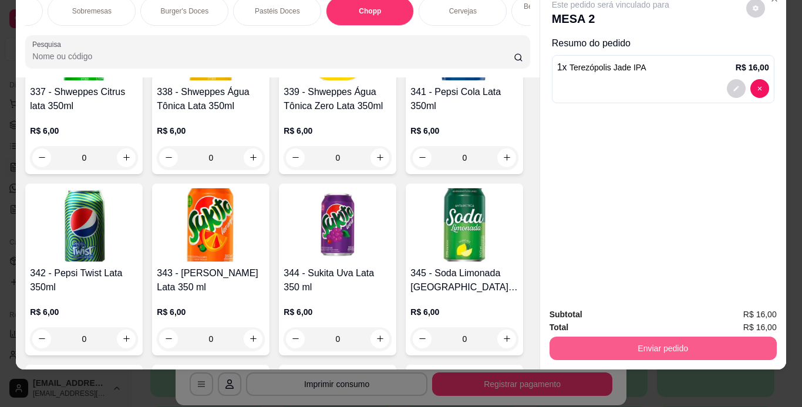
click at [641, 337] on button "Enviar pedido" at bounding box center [662, 348] width 227 height 23
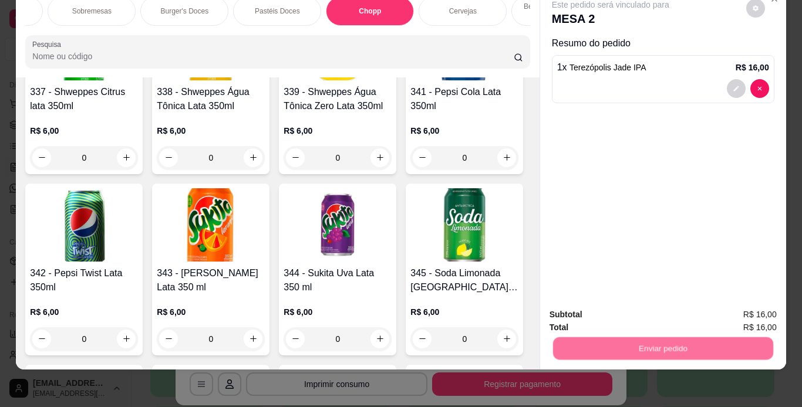
click at [618, 305] on button "Não registrar e enviar pedido" at bounding box center [624, 311] width 122 height 22
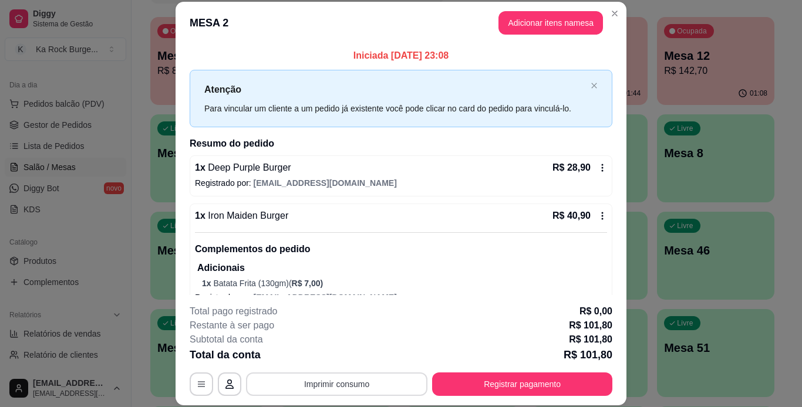
click at [355, 383] on button "Imprimir consumo" at bounding box center [336, 384] width 181 height 23
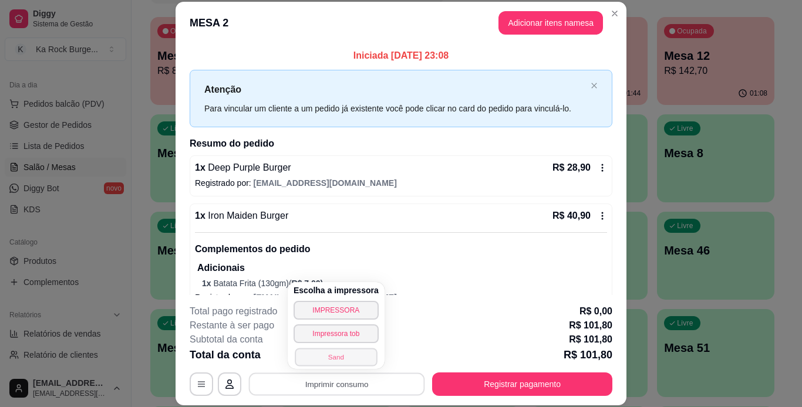
click at [352, 360] on button "Sand" at bounding box center [336, 357] width 82 height 18
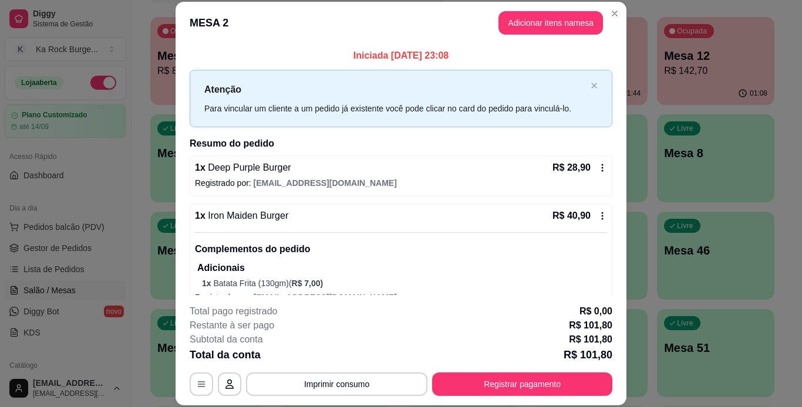
scroll to position [123, 0]
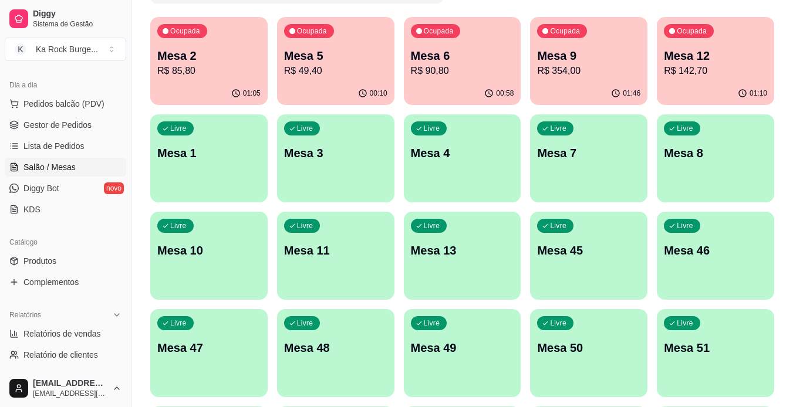
click at [484, 70] on p "R$ 90,80" at bounding box center [462, 71] width 103 height 14
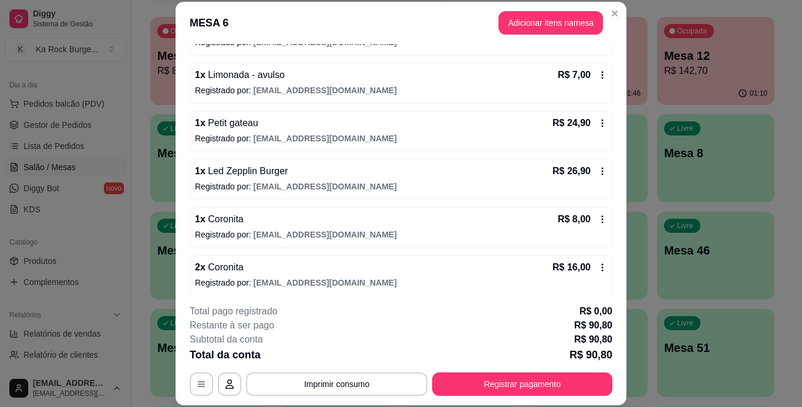
scroll to position [147, 0]
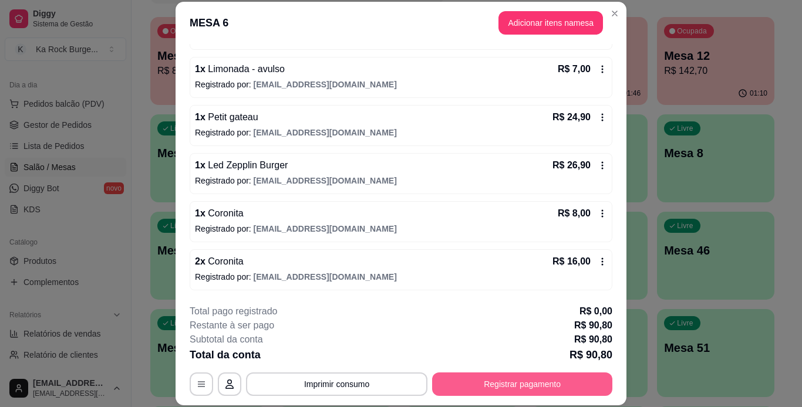
click at [554, 386] on button "Registrar pagamento" at bounding box center [522, 384] width 180 height 23
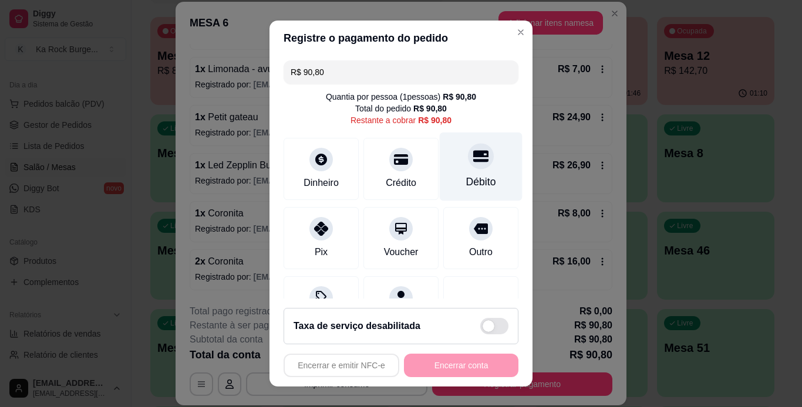
click at [473, 161] on icon at bounding box center [480, 156] width 15 height 12
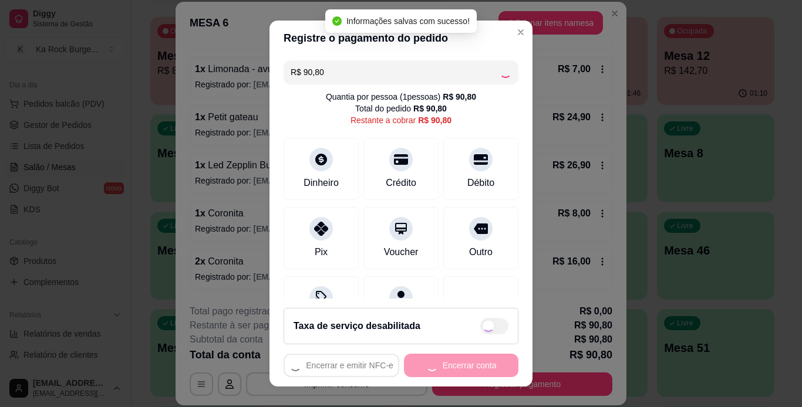
type input "R$ 0,00"
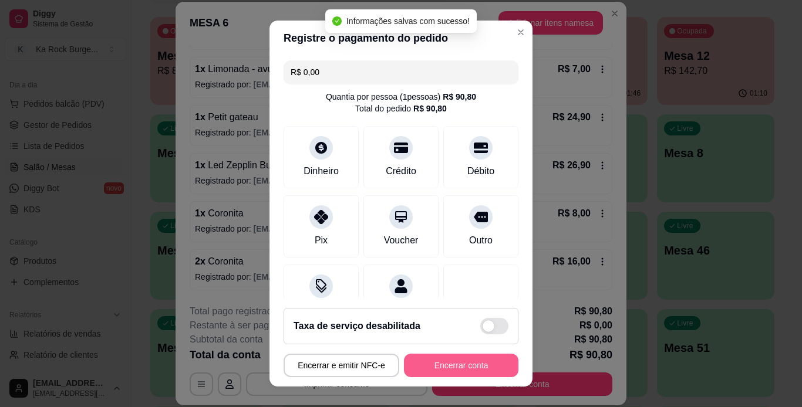
click at [465, 376] on button "Encerrar conta" at bounding box center [461, 365] width 114 height 23
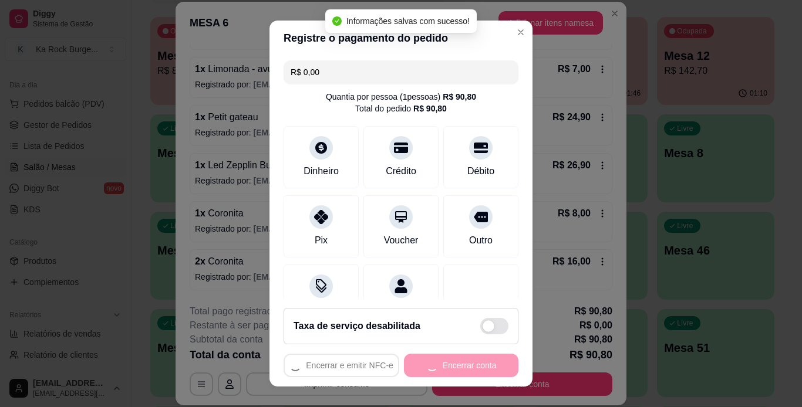
click at [465, 376] on div "Encerrar e emitir NFC-e Encerrar conta" at bounding box center [401, 365] width 235 height 23
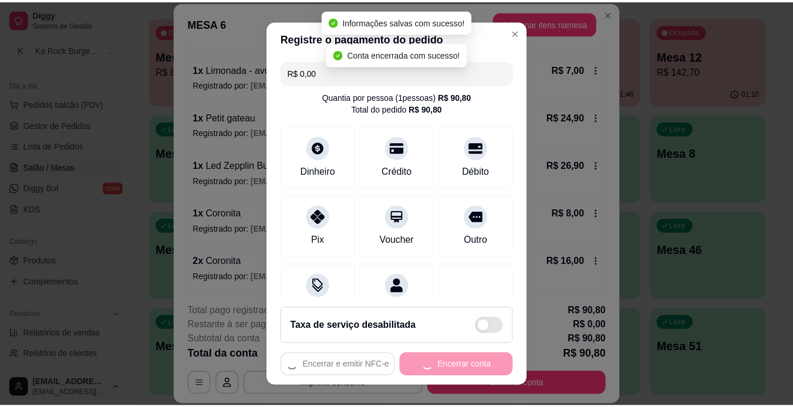
scroll to position [0, 0]
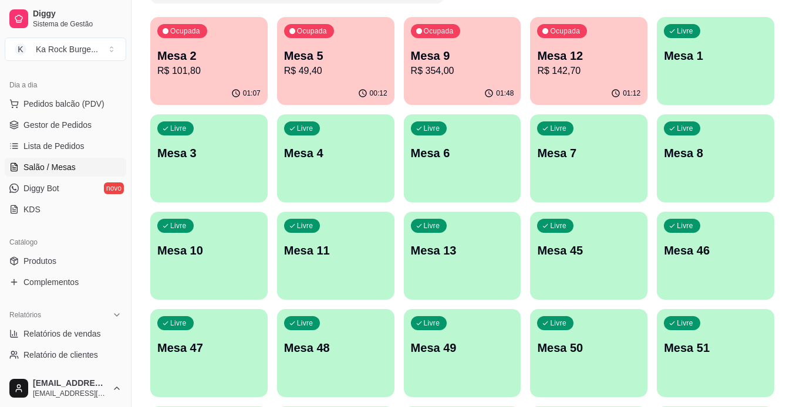
click at [201, 67] on p "R$ 101,80" at bounding box center [208, 71] width 103 height 14
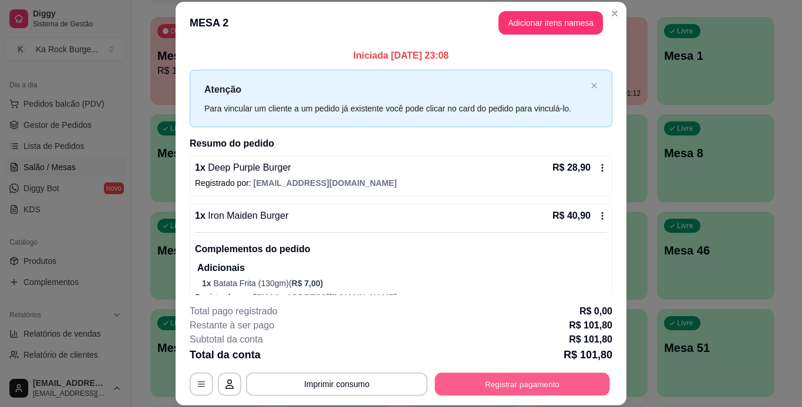
click at [464, 387] on button "Registrar pagamento" at bounding box center [522, 384] width 175 height 23
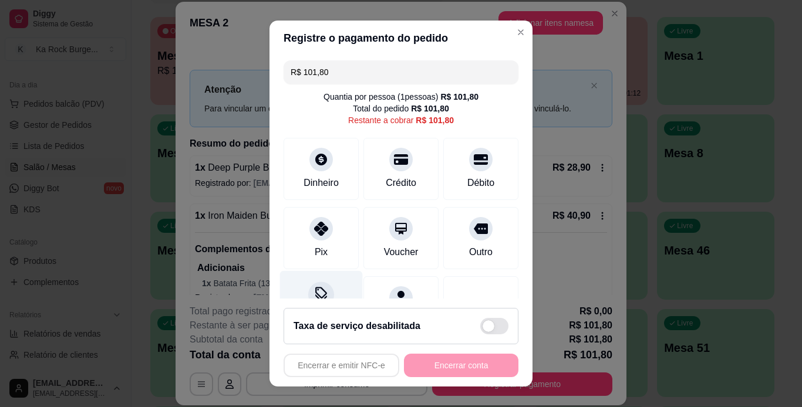
click at [328, 294] on div "Desconto" at bounding box center [321, 305] width 83 height 69
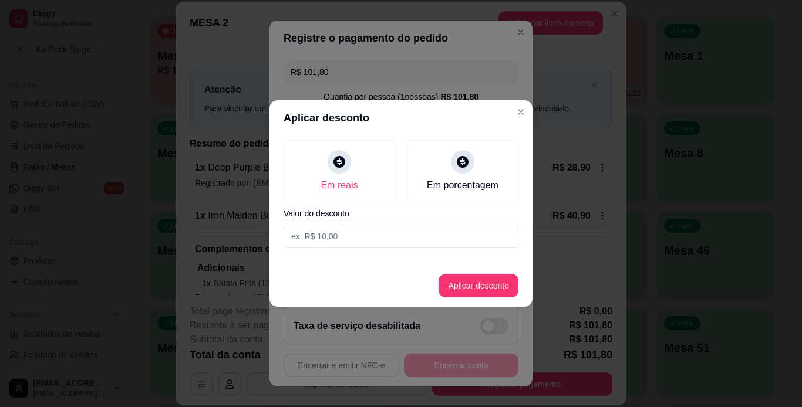
click at [350, 239] on input at bounding box center [401, 236] width 235 height 23
type input "5,00"
click at [511, 292] on button "Aplicar desconto" at bounding box center [478, 286] width 77 height 23
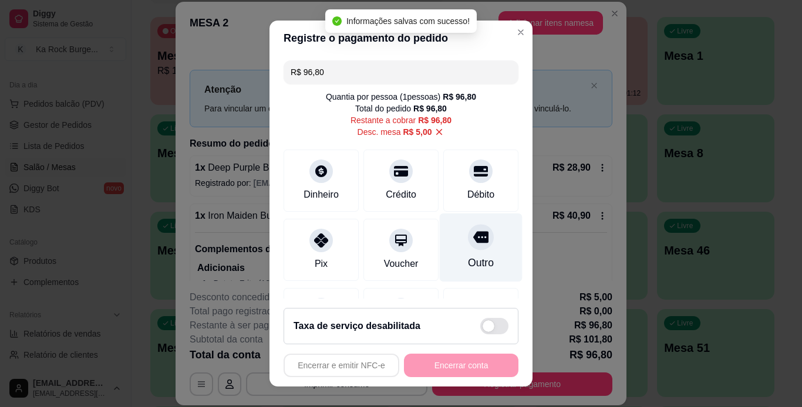
drag, startPoint x: 456, startPoint y: 180, endPoint x: 457, endPoint y: 256, distance: 75.7
click at [457, 180] on div "Débito" at bounding box center [480, 181] width 75 height 62
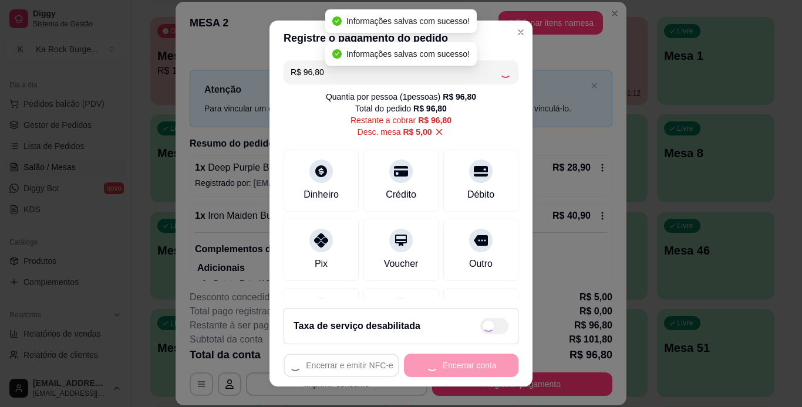
type input "R$ 0,00"
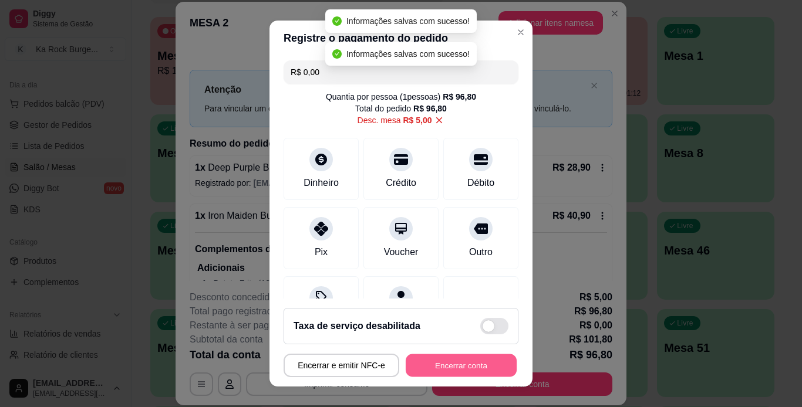
click at [477, 362] on button "Encerrar conta" at bounding box center [461, 366] width 111 height 23
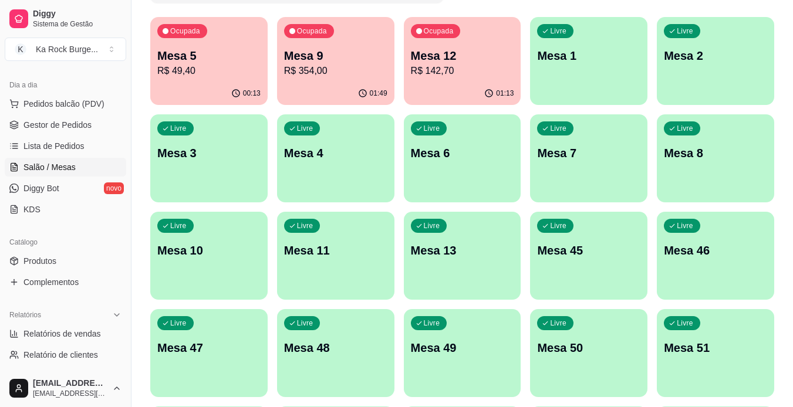
click at [789, 306] on div "Todos Mesas Comandas Pesquisar Adicionar mesa ou comanda Ocupada Mesa 5 R$ 49,4…" at bounding box center [462, 271] width 662 height 672
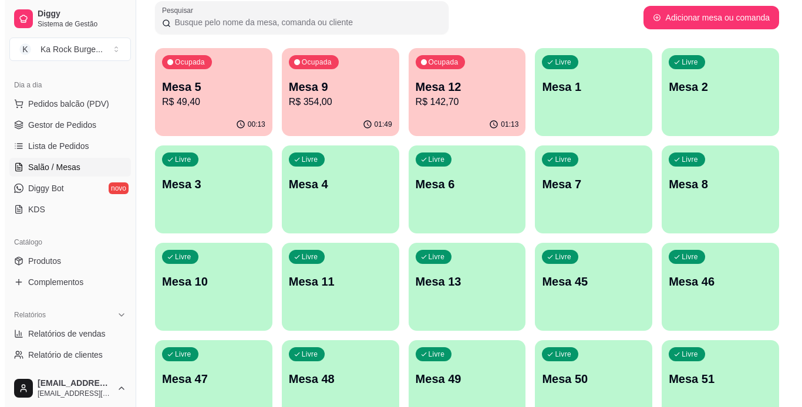
scroll to position [58, 0]
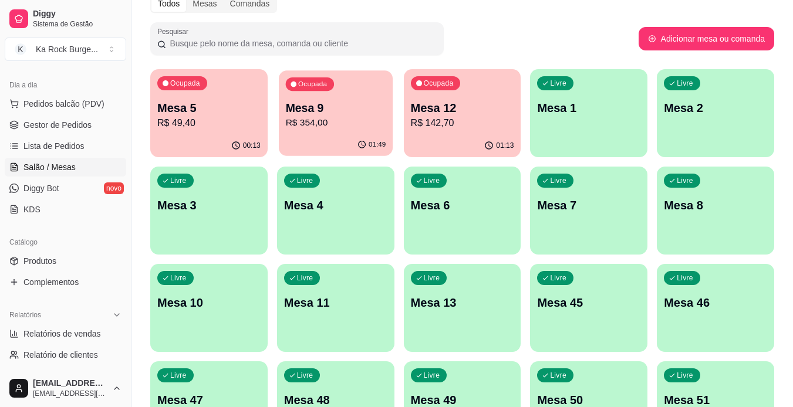
click at [350, 143] on div "01:49" at bounding box center [336, 145] width 114 height 22
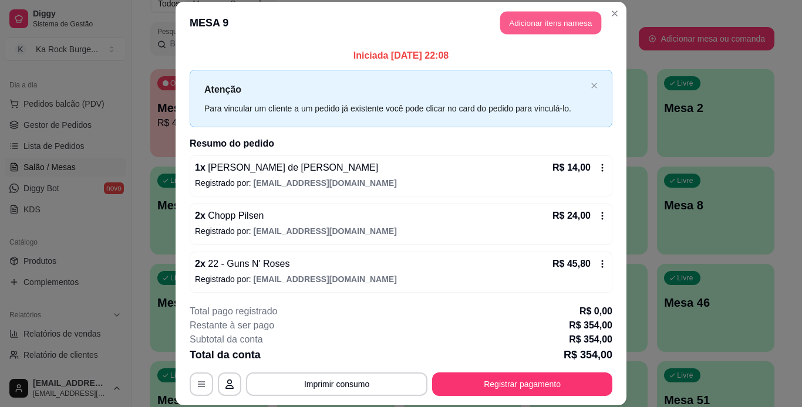
click at [538, 19] on button "Adicionar itens na mesa" at bounding box center [550, 23] width 101 height 23
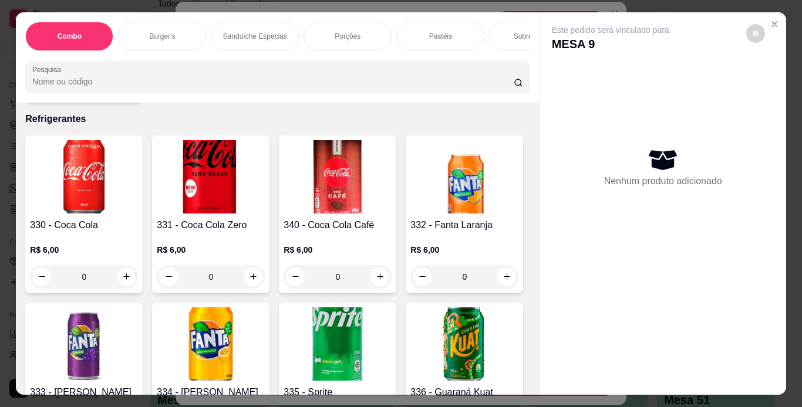
scroll to position [4475, 0]
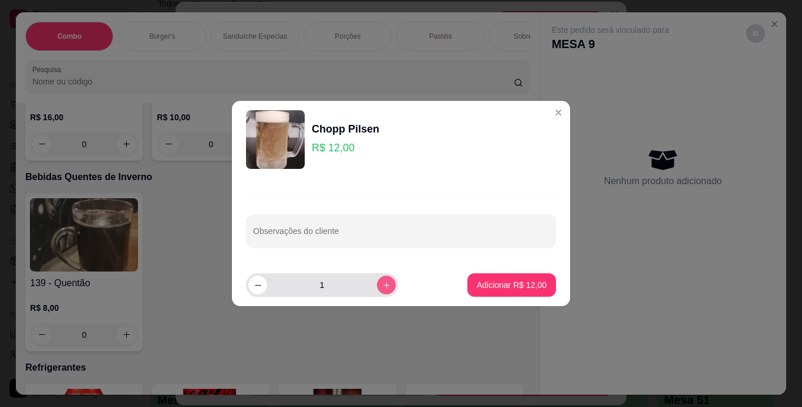
click at [377, 289] on button "increase-product-quantity" at bounding box center [386, 285] width 19 height 19
type input "2"
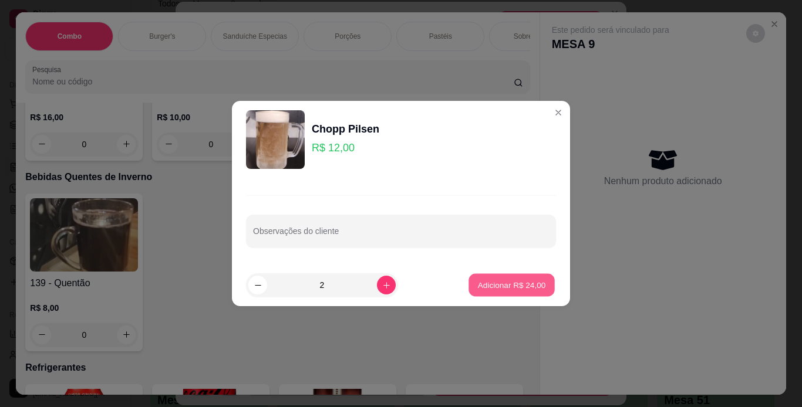
click at [497, 288] on p "Adicionar R$ 24,00" at bounding box center [512, 284] width 68 height 11
type input "2"
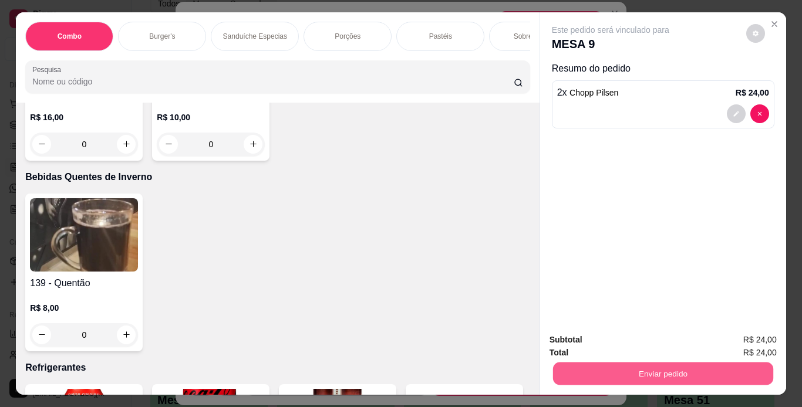
click at [577, 369] on button "Enviar pedido" at bounding box center [662, 374] width 220 height 23
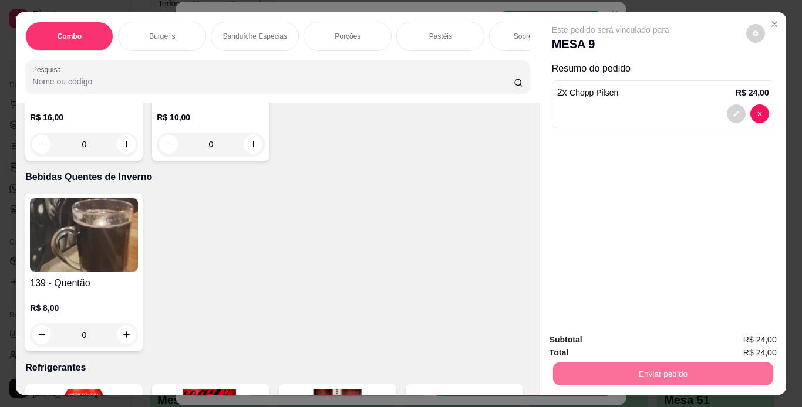
click at [589, 342] on button "Não registrar e enviar pedido" at bounding box center [624, 341] width 119 height 22
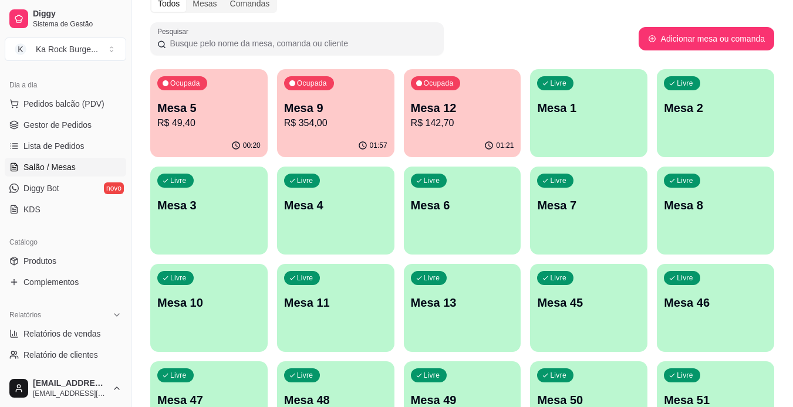
click at [340, 139] on div "01:57" at bounding box center [335, 145] width 117 height 23
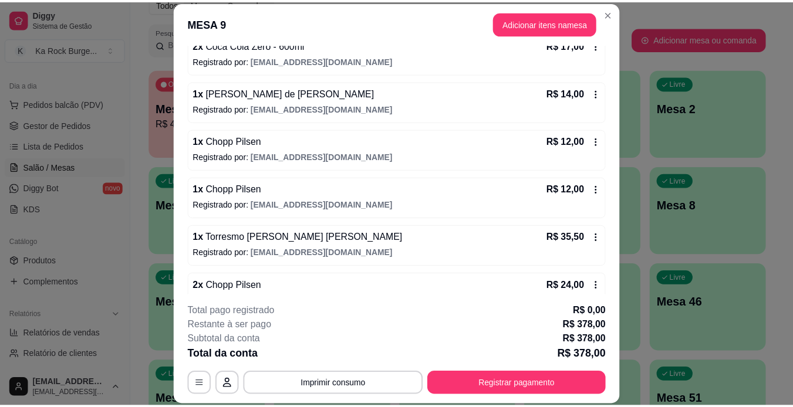
scroll to position [656, 0]
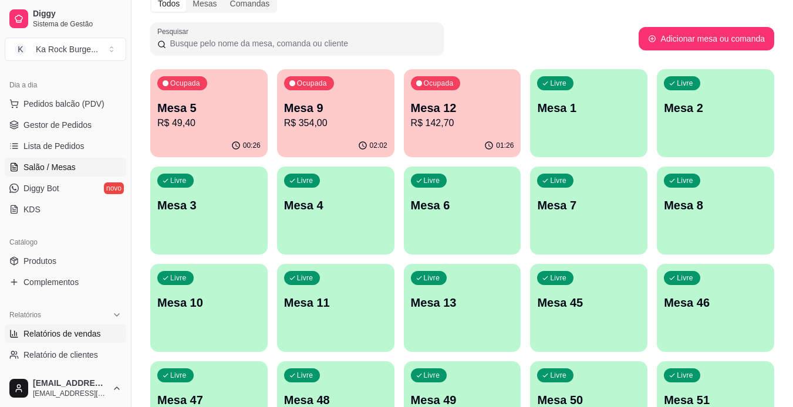
click at [79, 342] on link "Relatórios de vendas" at bounding box center [66, 334] width 122 height 19
select select "ALL"
select select "0"
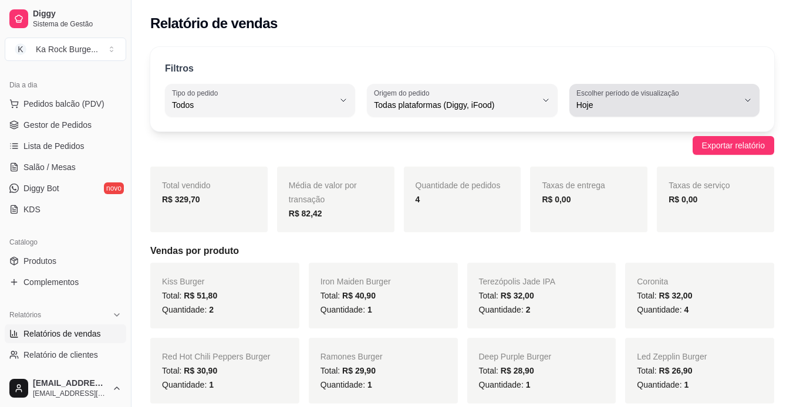
click at [730, 102] on span "Hoje" at bounding box center [657, 105] width 162 height 12
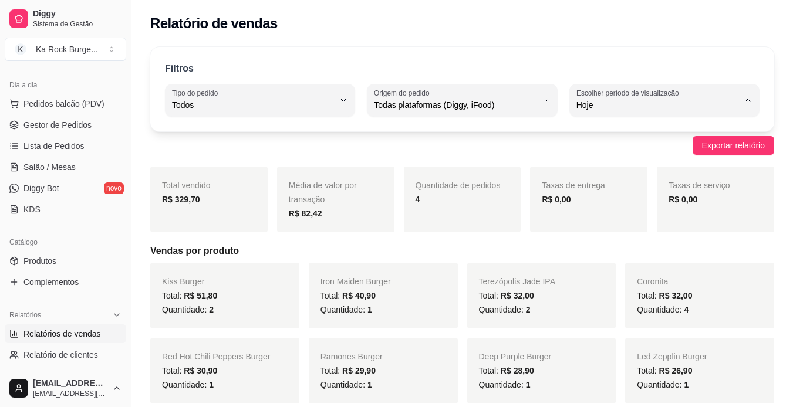
click at [652, 156] on span "Ontem" at bounding box center [658, 152] width 153 height 11
type input "1"
select select "1"
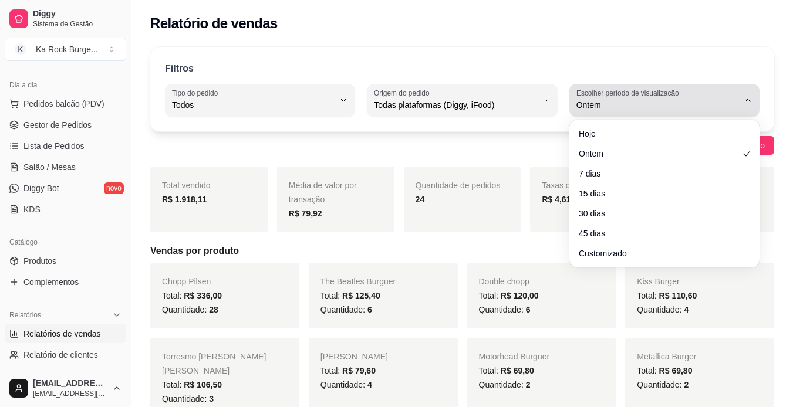
click at [609, 109] on span "Ontem" at bounding box center [657, 105] width 162 height 12
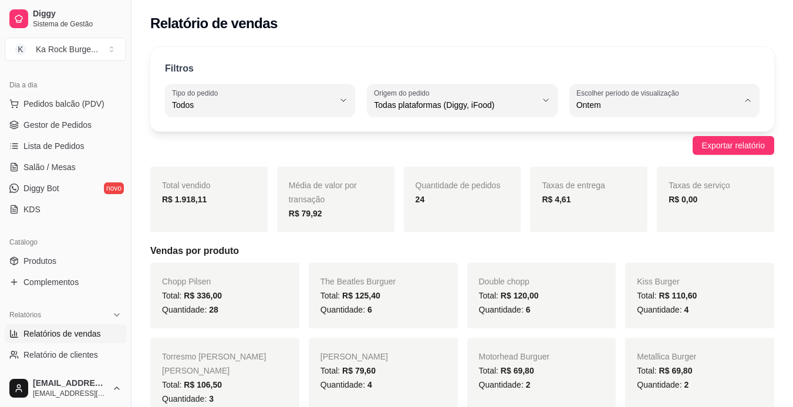
click at [592, 127] on li "Hoje" at bounding box center [665, 133] width 174 height 18
type input "0"
select select "0"
click at [41, 172] on span "Salão / Mesas" at bounding box center [49, 167] width 52 height 12
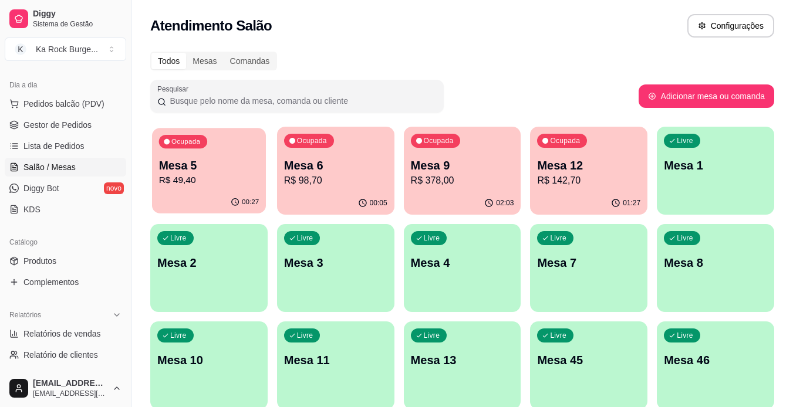
click at [201, 180] on p "R$ 49,40" at bounding box center [209, 181] width 100 height 14
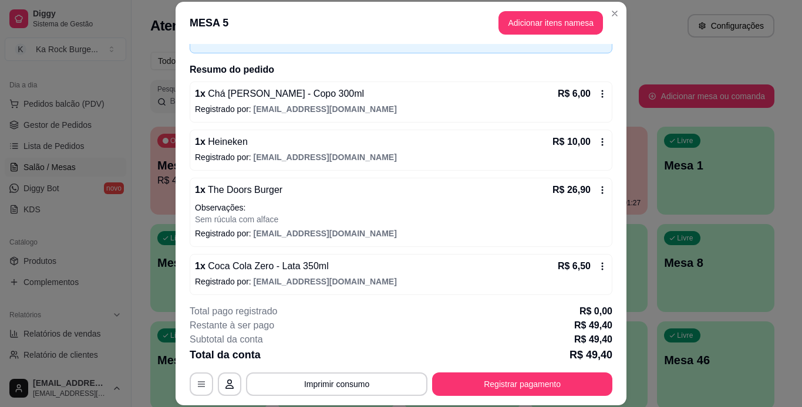
scroll to position [79, 0]
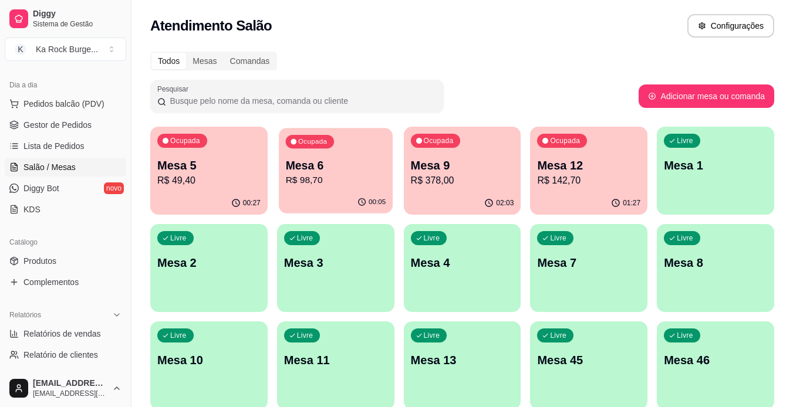
click at [323, 161] on p "Mesa 6" at bounding box center [335, 166] width 100 height 16
click at [475, 171] on p "Mesa 9" at bounding box center [462, 166] width 100 height 16
click at [579, 195] on div "01:28" at bounding box center [588, 203] width 117 height 23
click at [474, 176] on p "R$ 378,00" at bounding box center [462, 181] width 103 height 14
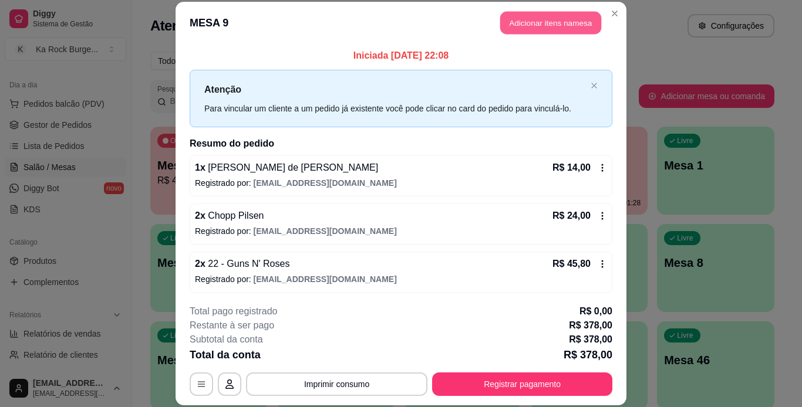
click at [535, 19] on button "Adicionar itens na mesa" at bounding box center [550, 23] width 101 height 23
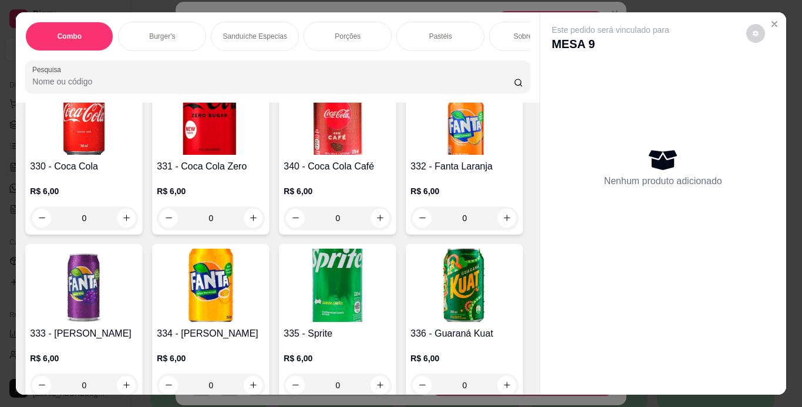
scroll to position [4534, 0]
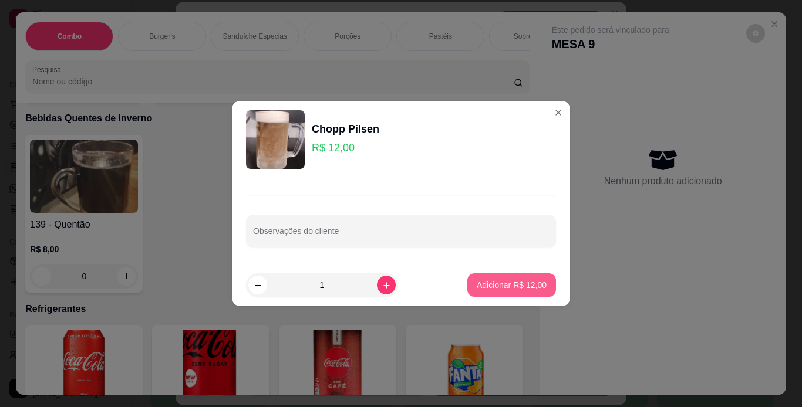
click at [501, 288] on p "Adicionar R$ 12,00" at bounding box center [512, 285] width 70 height 12
type input "1"
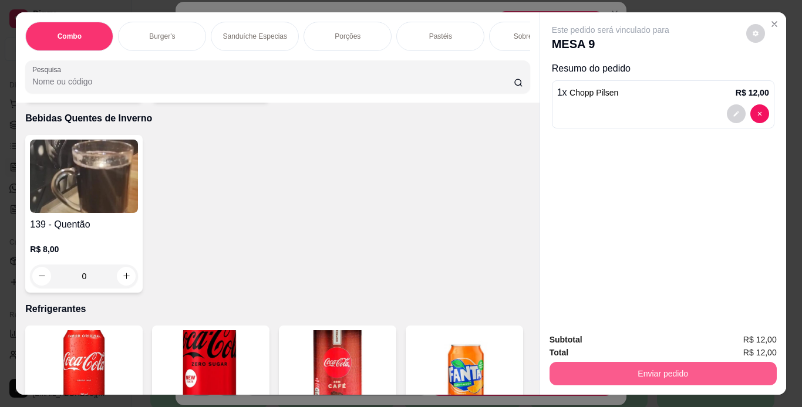
click at [561, 367] on button "Enviar pedido" at bounding box center [662, 373] width 227 height 23
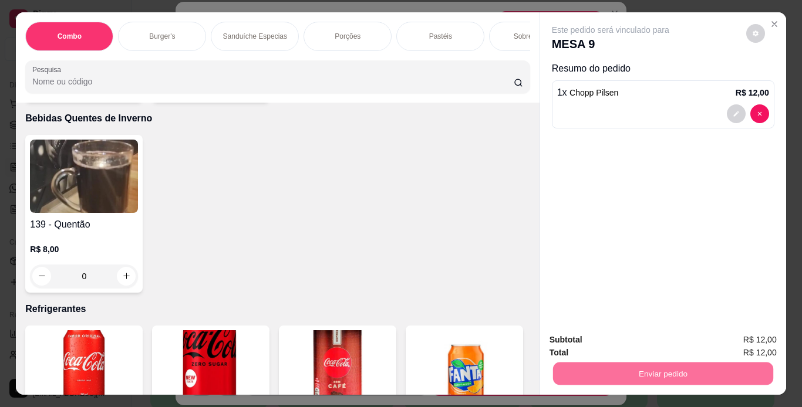
click at [573, 344] on button "Não registrar e enviar pedido" at bounding box center [624, 341] width 119 height 22
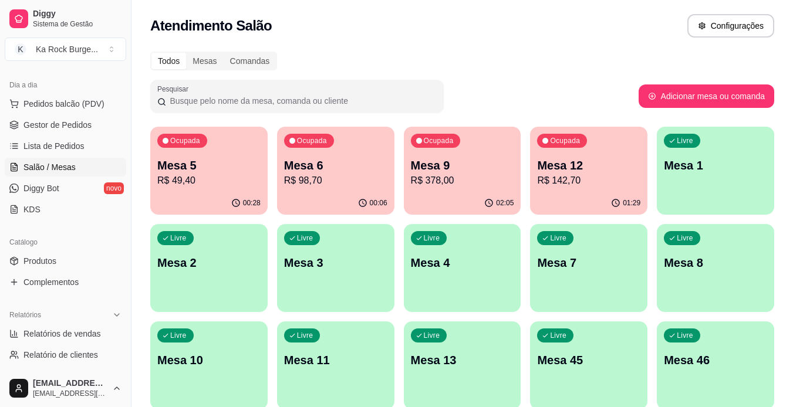
click at [476, 201] on div "02:05" at bounding box center [462, 203] width 117 height 23
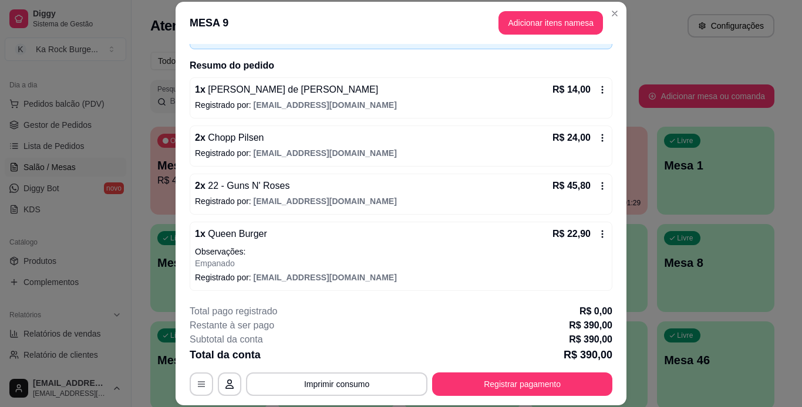
scroll to position [61, 0]
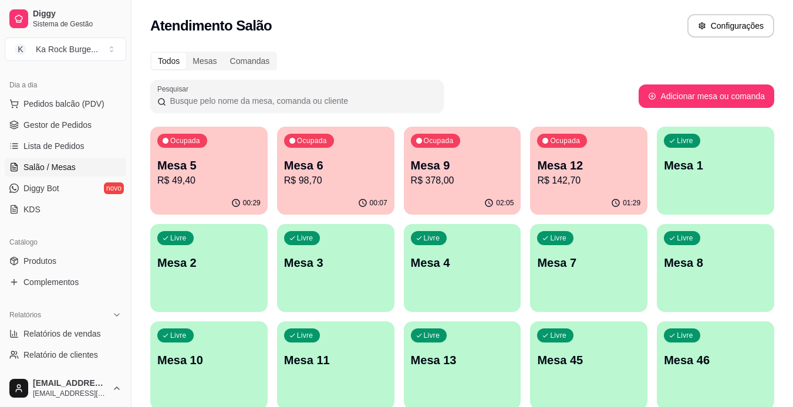
click at [222, 184] on p "R$ 49,40" at bounding box center [208, 181] width 103 height 14
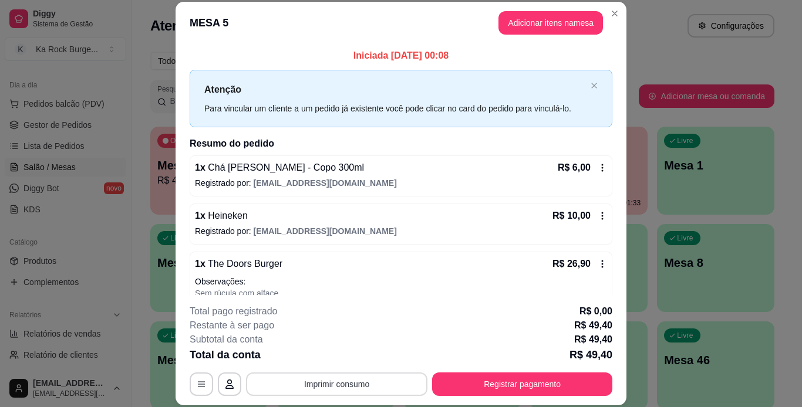
click at [343, 386] on button "Imprimir consumo" at bounding box center [336, 384] width 181 height 23
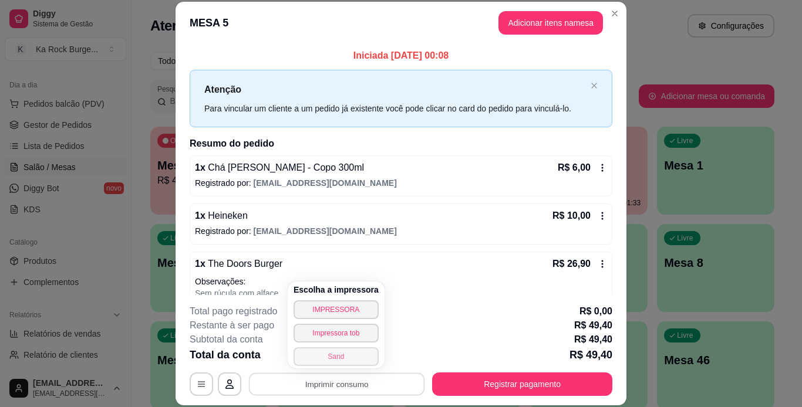
click at [340, 359] on button "Sand" at bounding box center [336, 357] width 85 height 19
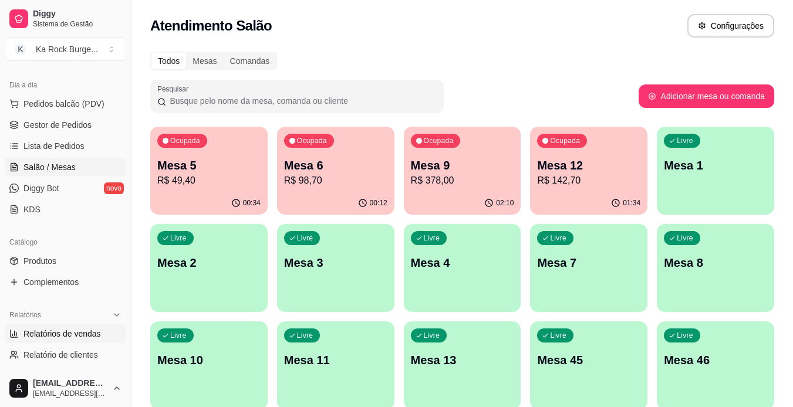
click at [42, 334] on span "Relatórios de vendas" at bounding box center [61, 334] width 77 height 12
select select "ALL"
select select "0"
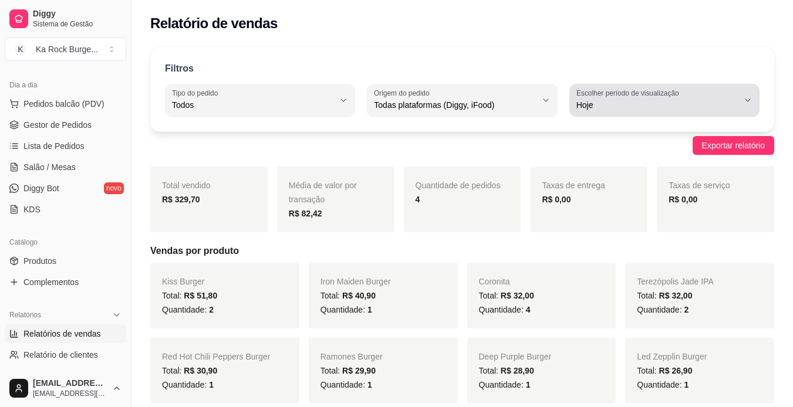
click at [731, 106] on span "Hoje" at bounding box center [657, 105] width 162 height 12
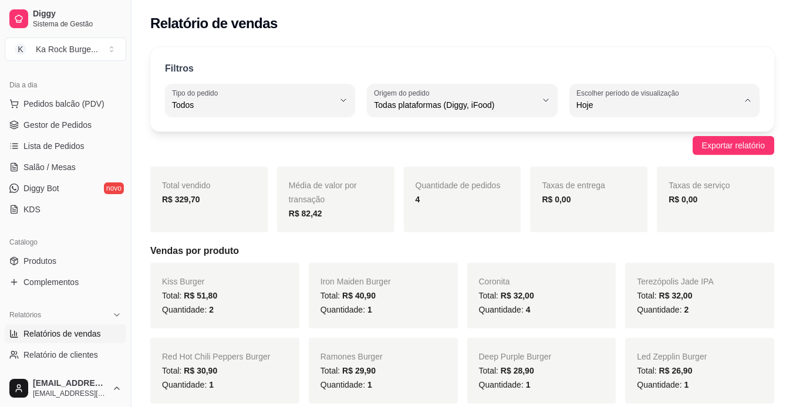
click at [707, 149] on span "Ontem" at bounding box center [658, 152] width 153 height 11
type input "1"
select select "1"
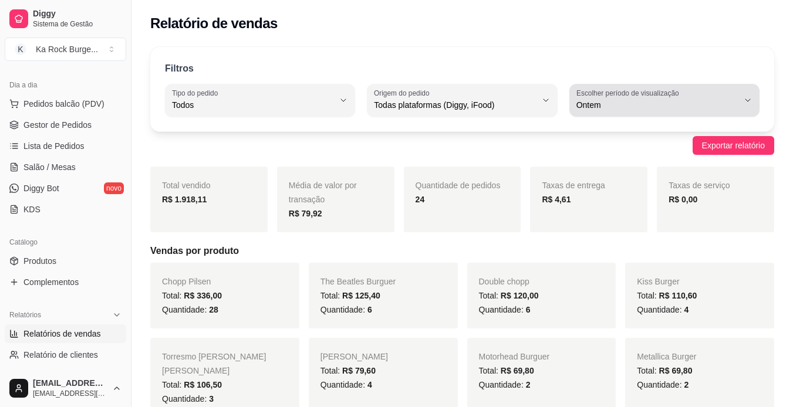
click at [697, 104] on span "Ontem" at bounding box center [657, 105] width 162 height 12
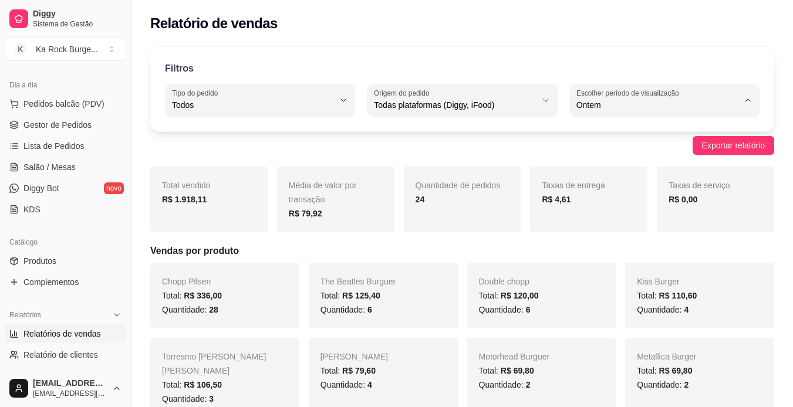
click at [700, 141] on li "Hoje" at bounding box center [665, 133] width 174 height 18
type input "0"
select select "0"
click at [50, 190] on span "Diggy Bot" at bounding box center [41, 189] width 36 height 12
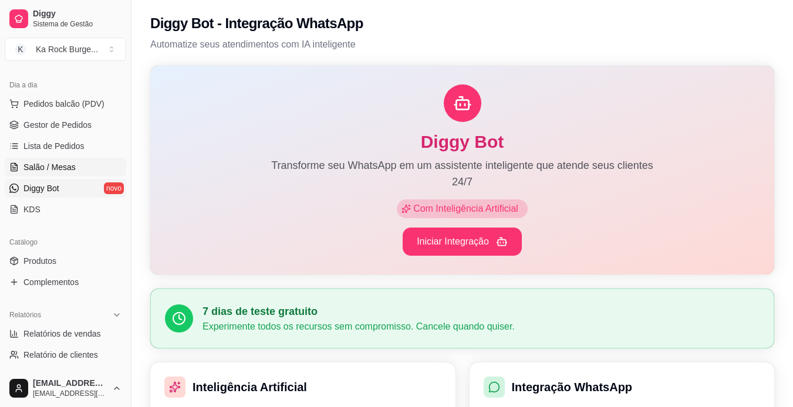
click at [62, 167] on span "Salão / Mesas" at bounding box center [49, 167] width 52 height 12
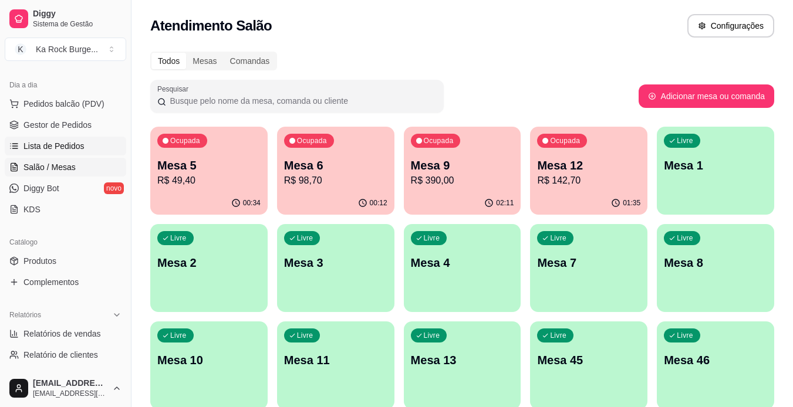
click at [25, 147] on span "Lista de Pedidos" at bounding box center [53, 146] width 61 height 12
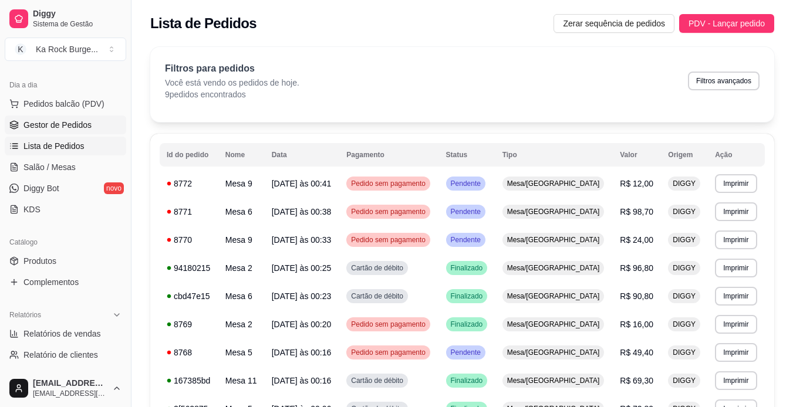
click at [54, 122] on span "Gestor de Pedidos" at bounding box center [57, 125] width 68 height 12
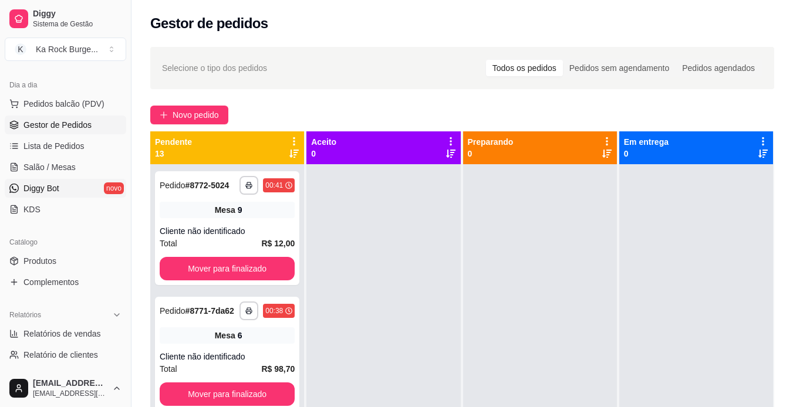
click at [59, 196] on link "Diggy Bot novo" at bounding box center [66, 188] width 122 height 19
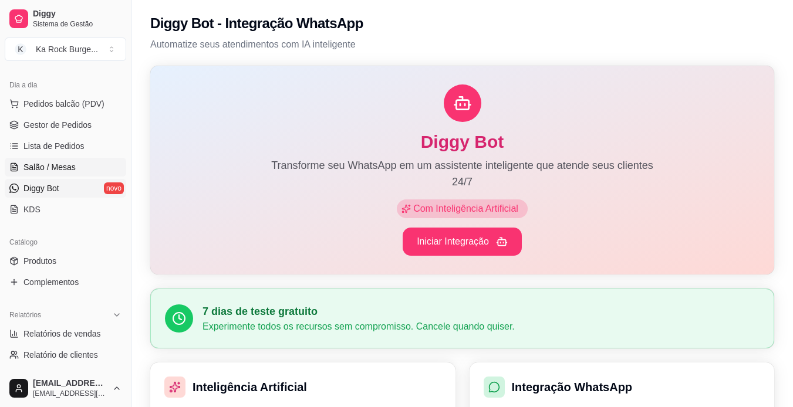
click at [60, 171] on span "Salão / Mesas" at bounding box center [49, 167] width 52 height 12
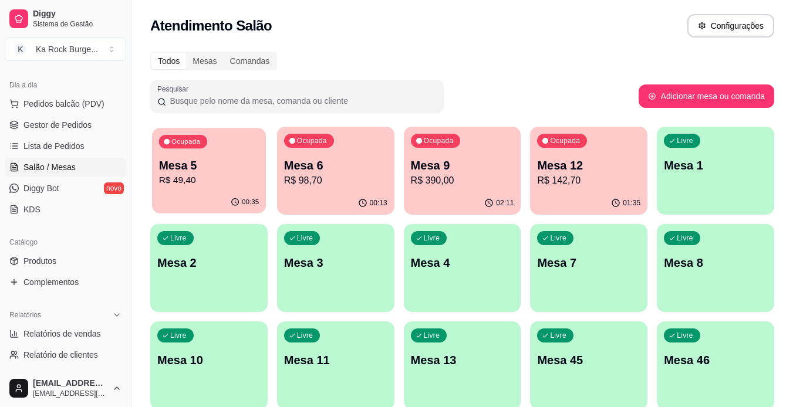
click at [213, 154] on div "Ocupada Mesa 5 R$ 49,40" at bounding box center [209, 159] width 114 height 63
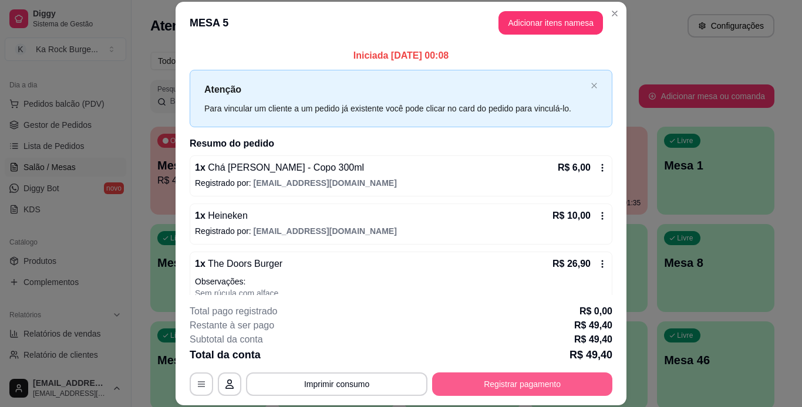
click at [562, 380] on button "Registrar pagamento" at bounding box center [522, 384] width 180 height 23
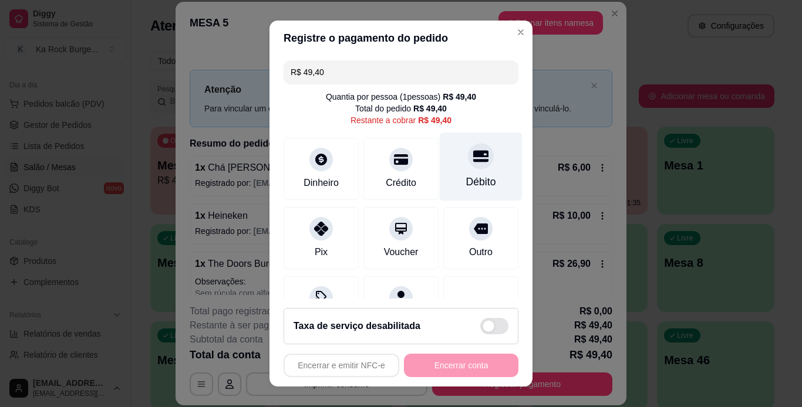
click at [480, 181] on div "Débito" at bounding box center [481, 166] width 83 height 69
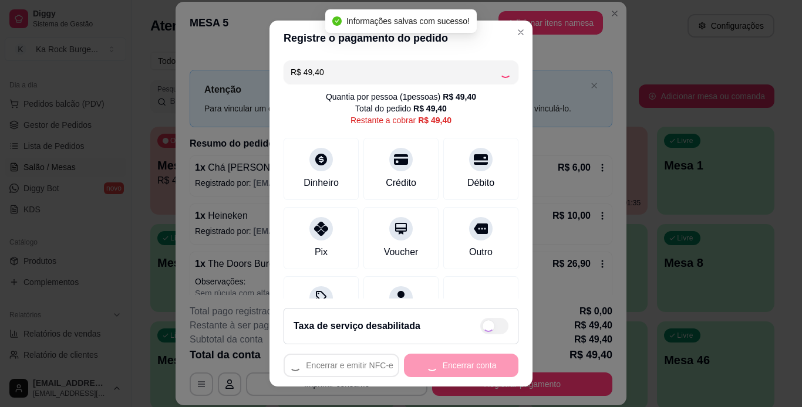
type input "R$ 0,00"
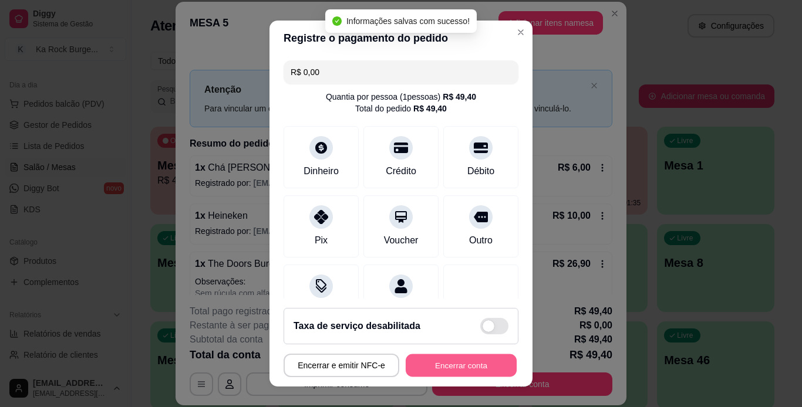
click at [477, 366] on button "Encerrar conta" at bounding box center [461, 366] width 111 height 23
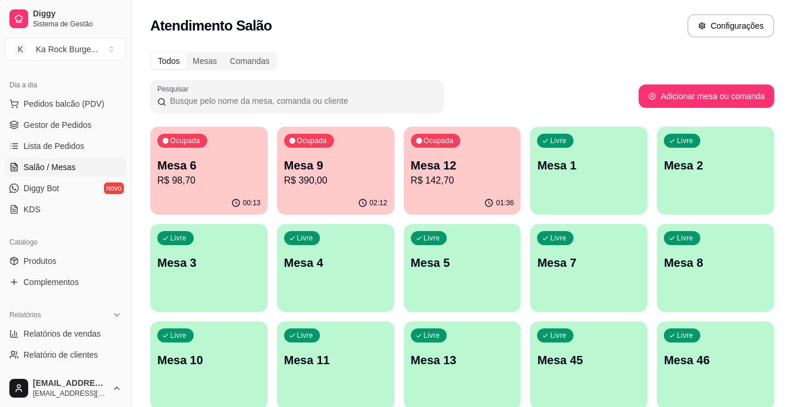
click at [517, 78] on div "Todos Mesas Comandas Pesquisar Adicionar mesa ou comanda Ocupada Mesa 6 R$ 98,7…" at bounding box center [462, 381] width 662 height 672
click at [216, 60] on div "Mesas" at bounding box center [204, 61] width 37 height 16
click at [186, 53] on input "Mesas" at bounding box center [186, 53] width 0 height 0
click at [263, 65] on div "Comandas" at bounding box center [250, 61] width 53 height 16
click at [224, 53] on input "Comandas" at bounding box center [224, 53] width 0 height 0
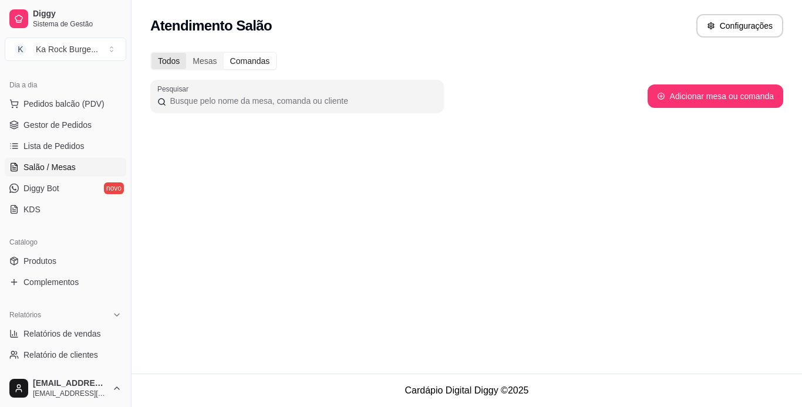
click at [174, 62] on div "Todos" at bounding box center [168, 61] width 35 height 16
click at [151, 53] on input "Todos" at bounding box center [151, 53] width 0 height 0
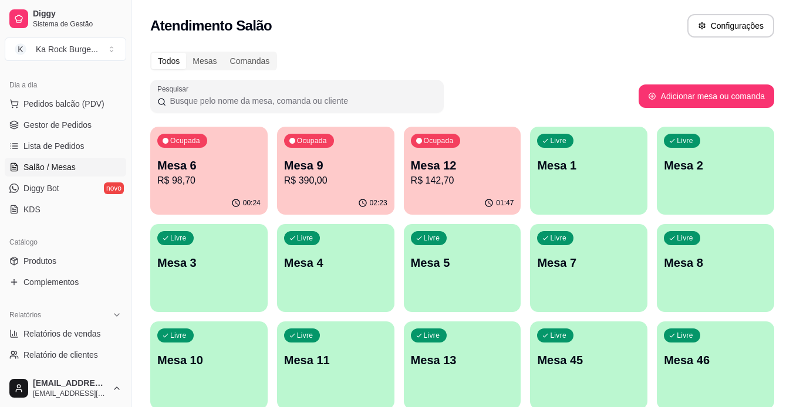
click at [354, 184] on p "R$ 390,00" at bounding box center [335, 181] width 103 height 14
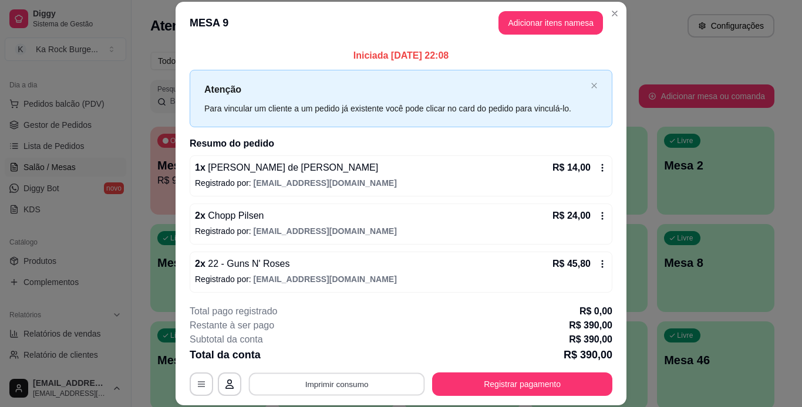
click at [369, 380] on button "Imprimir consumo" at bounding box center [337, 384] width 176 height 23
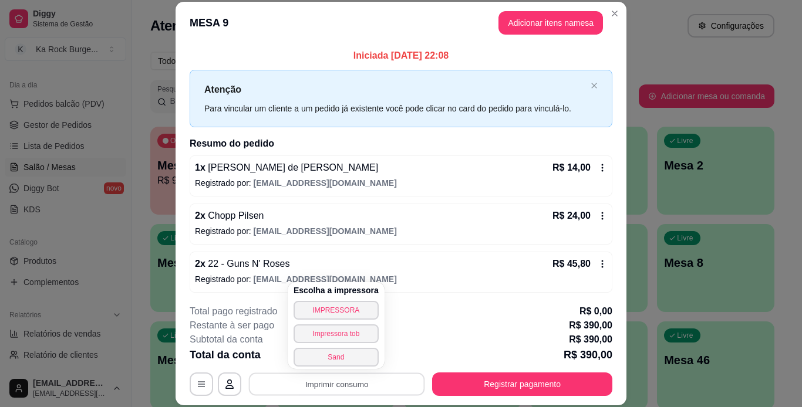
click at [420, 333] on div "Subtotal da conta R$ 390,00" at bounding box center [401, 340] width 423 height 14
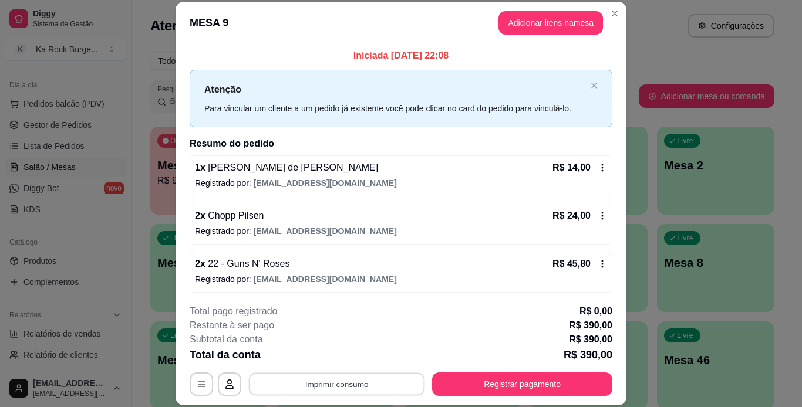
click at [362, 382] on button "Imprimir consumo" at bounding box center [337, 384] width 176 height 23
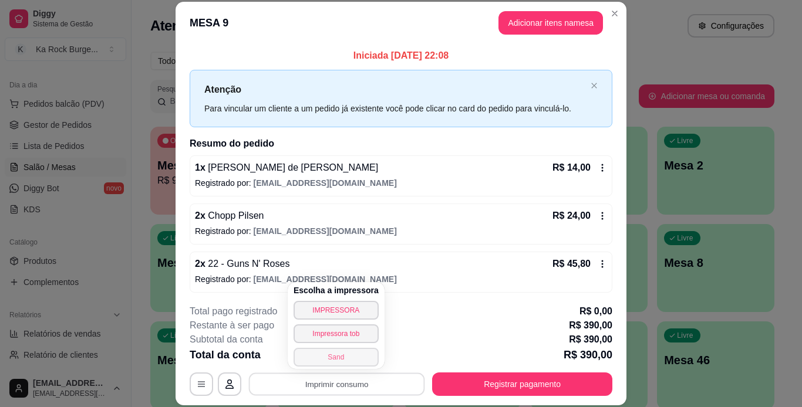
click at [333, 360] on button "Sand" at bounding box center [336, 357] width 85 height 19
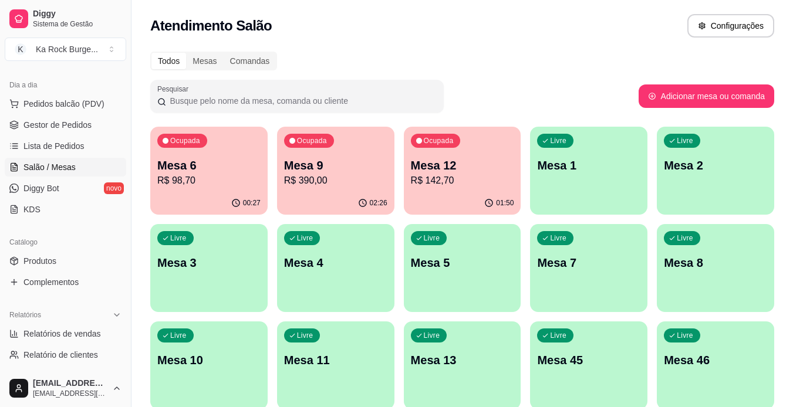
click at [439, 188] on div "Ocupada Mesa 12 R$ 142,70" at bounding box center [462, 159] width 117 height 65
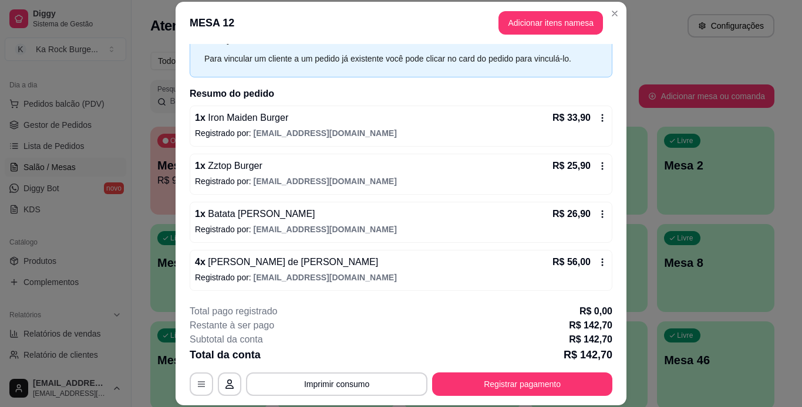
scroll to position [50, 0]
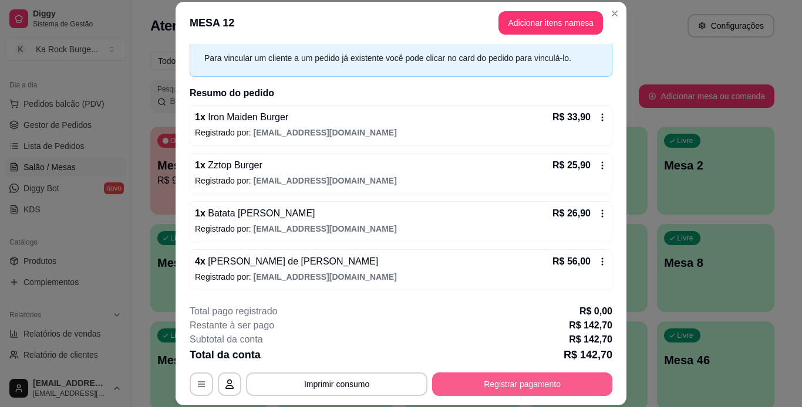
click at [549, 388] on button "Registrar pagamento" at bounding box center [522, 384] width 180 height 23
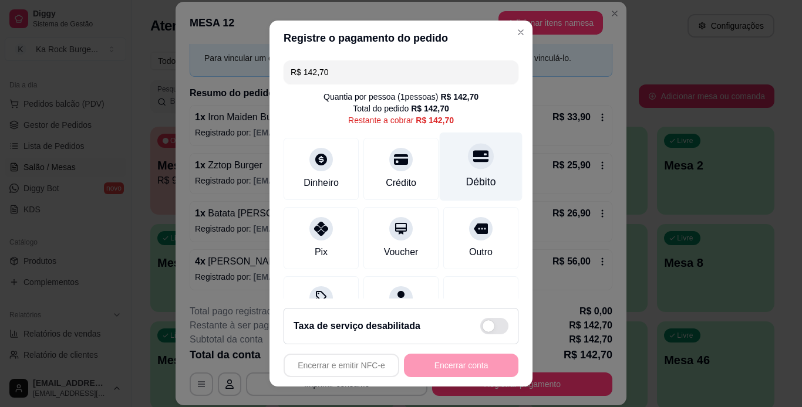
click at [456, 194] on div "Débito" at bounding box center [481, 166] width 83 height 69
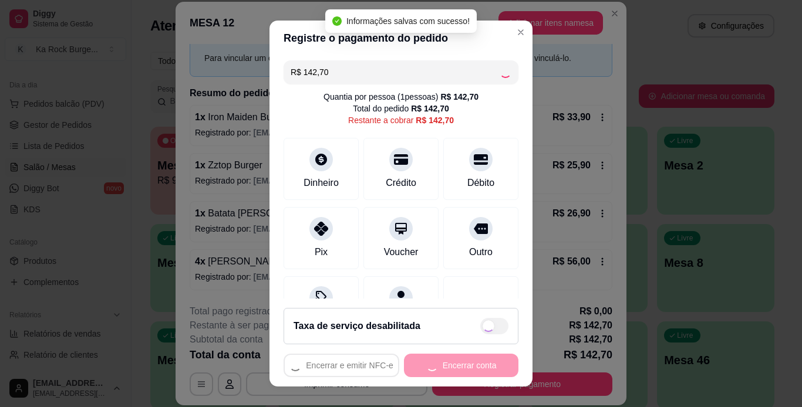
type input "R$ 0,00"
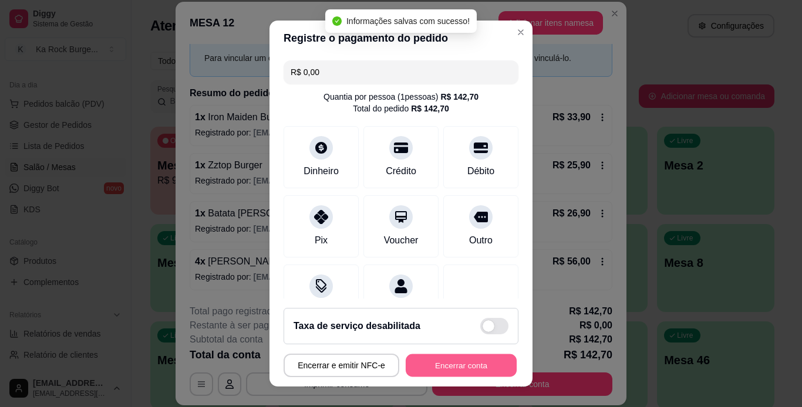
click at [446, 363] on button "Encerrar conta" at bounding box center [461, 366] width 111 height 23
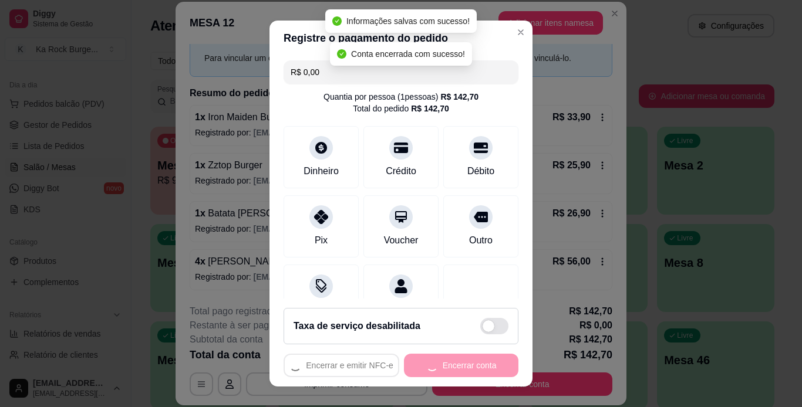
scroll to position [0, 0]
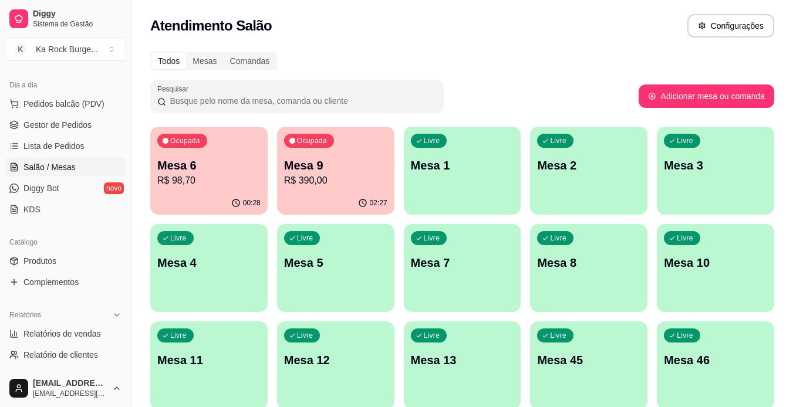
click at [338, 191] on div "Ocupada Mesa 9 R$ 390,00" at bounding box center [335, 159] width 117 height 65
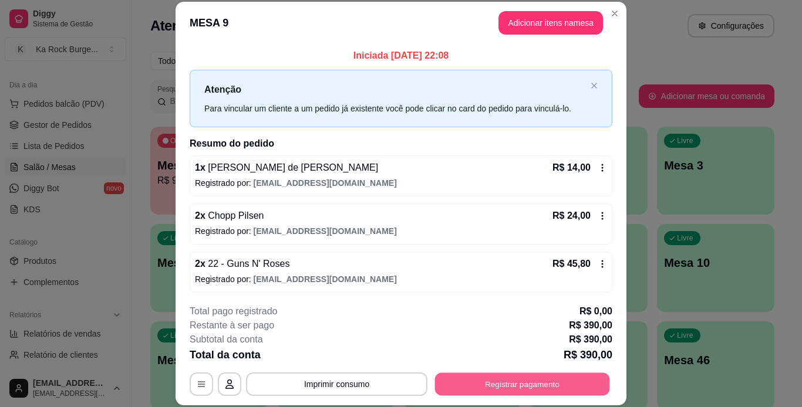
click at [501, 382] on button "Registrar pagamento" at bounding box center [522, 384] width 175 height 23
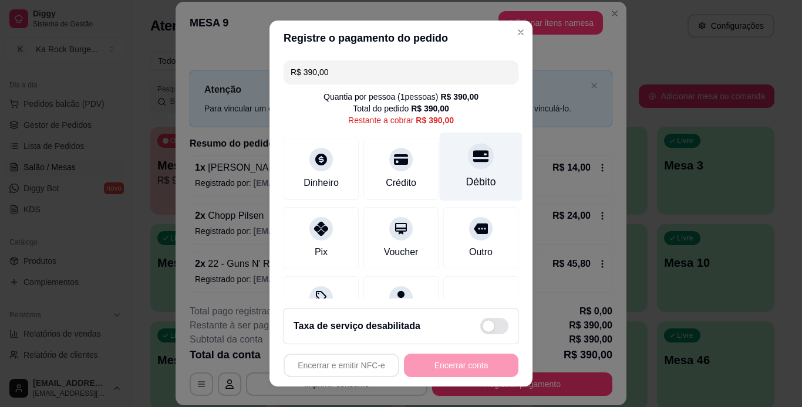
click at [460, 173] on div "Débito" at bounding box center [481, 166] width 83 height 69
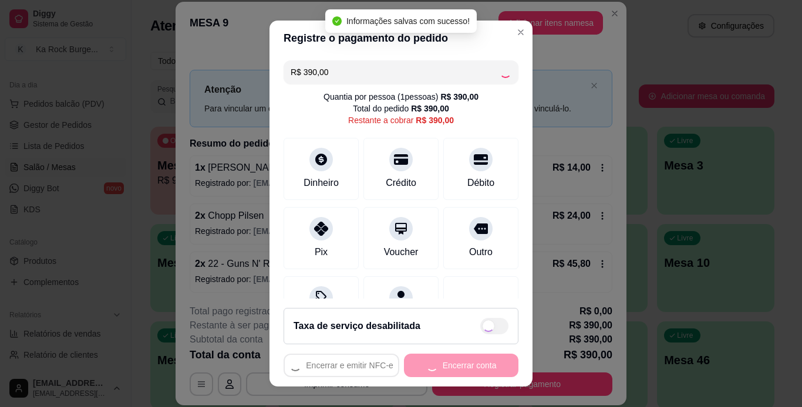
type input "R$ 0,00"
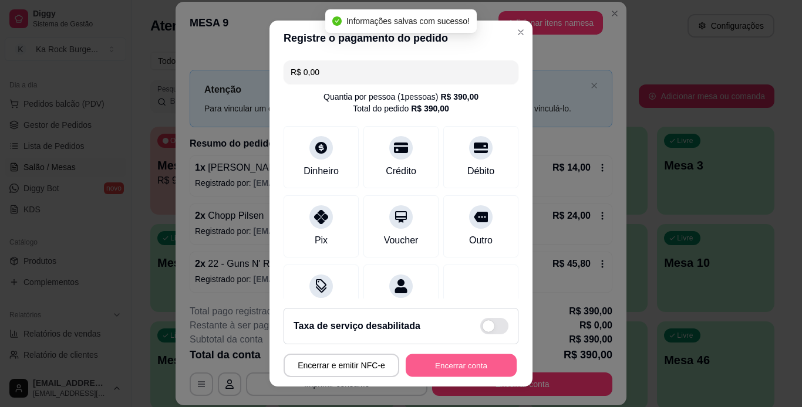
click at [461, 365] on button "Encerrar conta" at bounding box center [461, 366] width 111 height 23
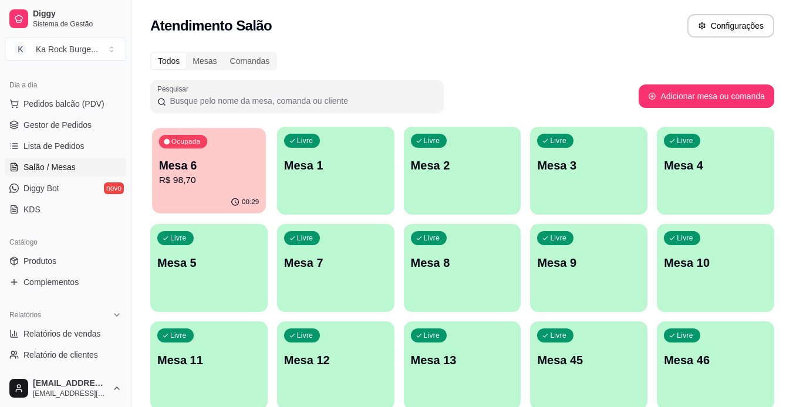
click at [188, 172] on p "Mesa 6" at bounding box center [209, 166] width 100 height 16
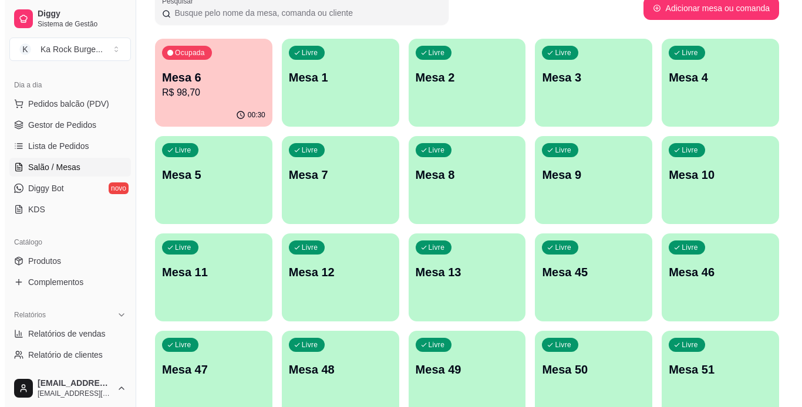
scroll to position [43, 0]
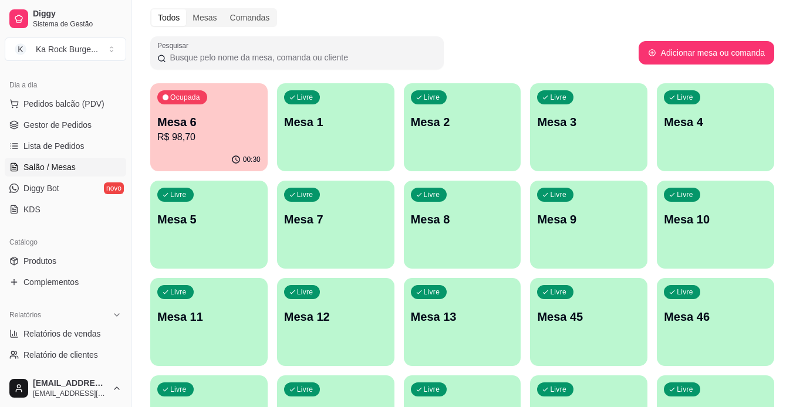
click at [243, 112] on div "Ocupada Mesa 6 R$ 98,70" at bounding box center [208, 115] width 117 height 65
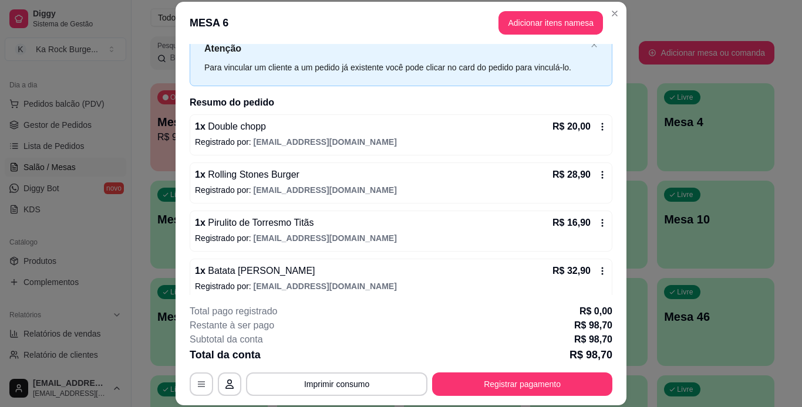
scroll to position [50, 0]
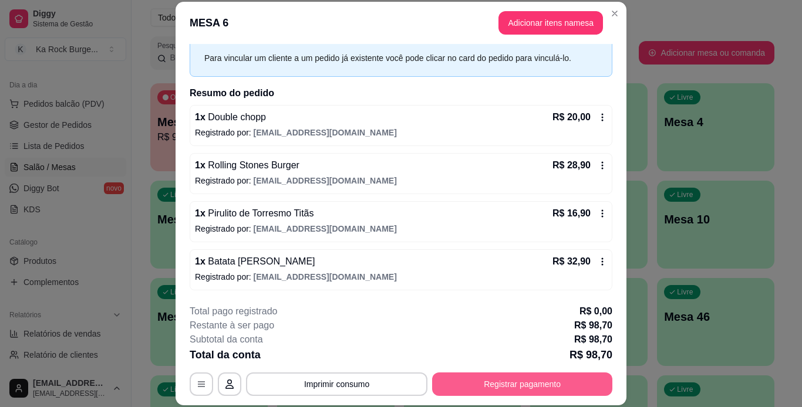
click at [585, 386] on button "Registrar pagamento" at bounding box center [522, 384] width 180 height 23
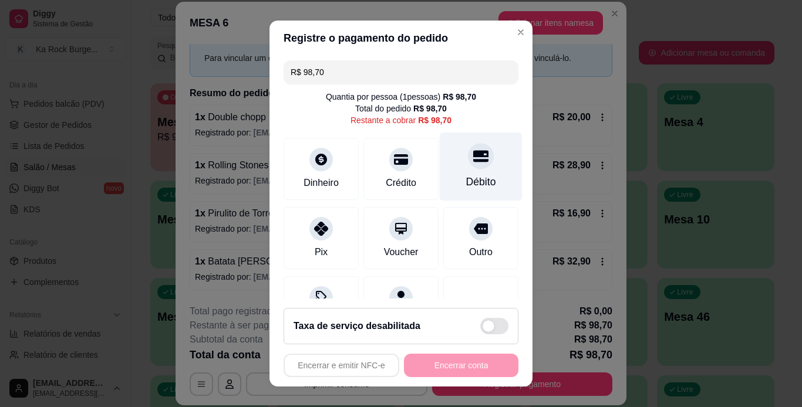
click at [466, 178] on div "Débito" at bounding box center [481, 181] width 30 height 15
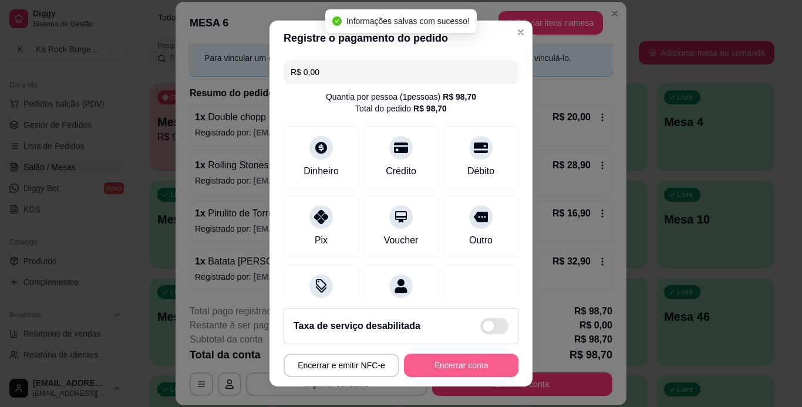
type input "R$ 0,00"
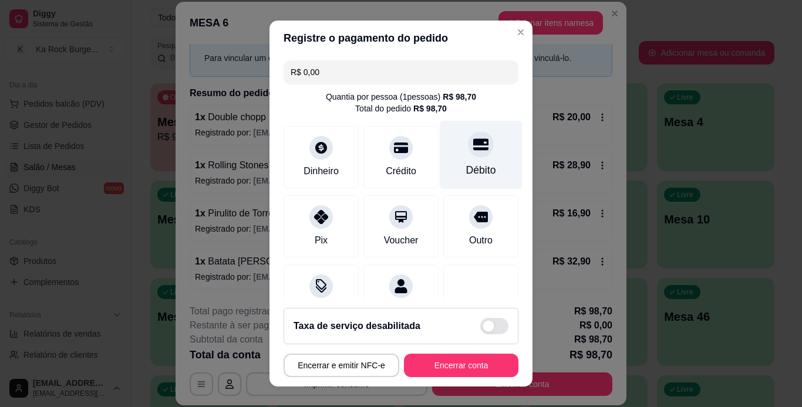
click at [483, 148] on div "Débito" at bounding box center [481, 154] width 83 height 69
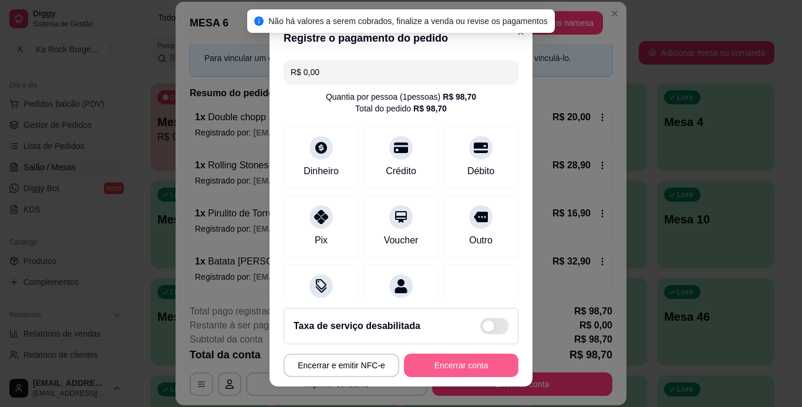
click at [486, 368] on button "Encerrar conta" at bounding box center [461, 365] width 114 height 23
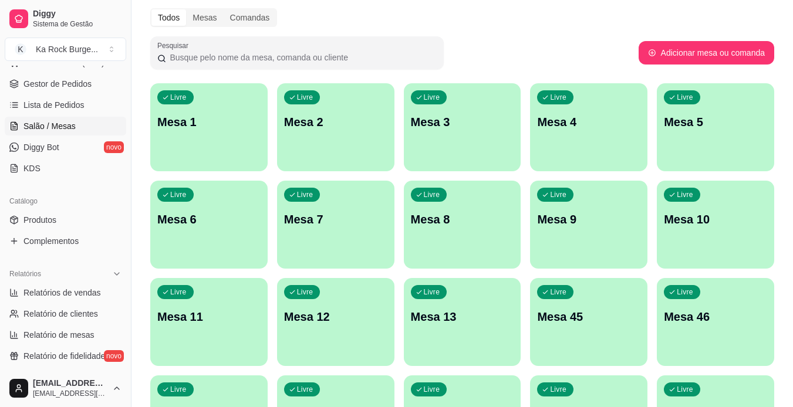
scroll to position [182, 0]
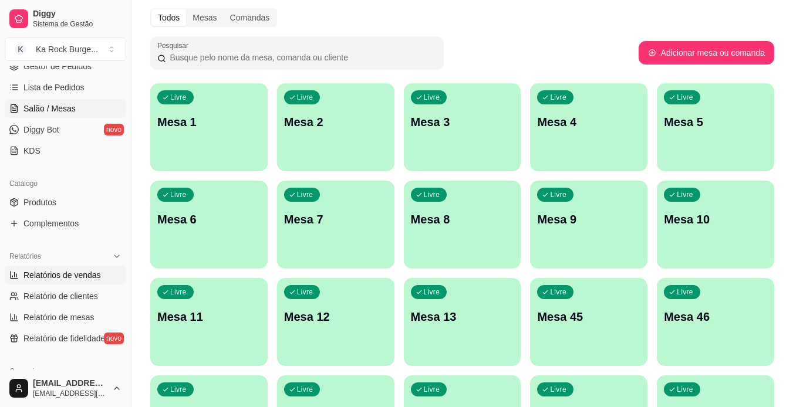
click at [85, 276] on span "Relatórios de vendas" at bounding box center [61, 275] width 77 height 12
select select "ALL"
select select "0"
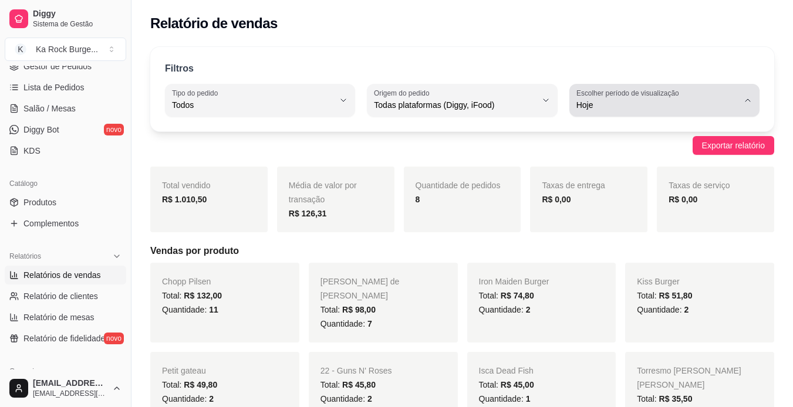
click at [727, 103] on span "Hoje" at bounding box center [657, 105] width 162 height 12
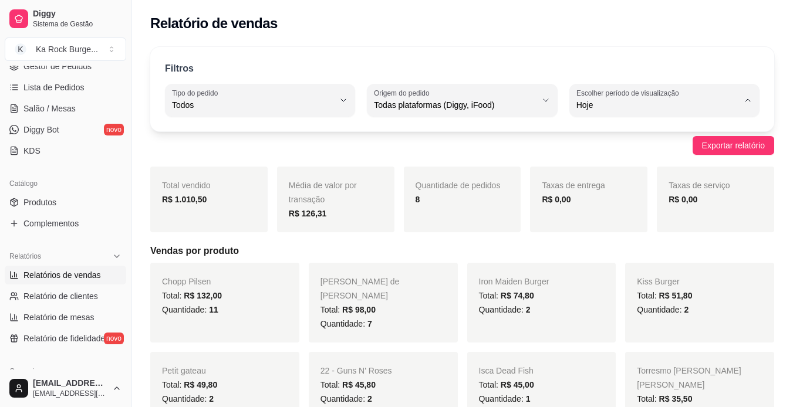
click at [708, 152] on span "Ontem" at bounding box center [658, 152] width 153 height 11
type input "1"
select select "1"
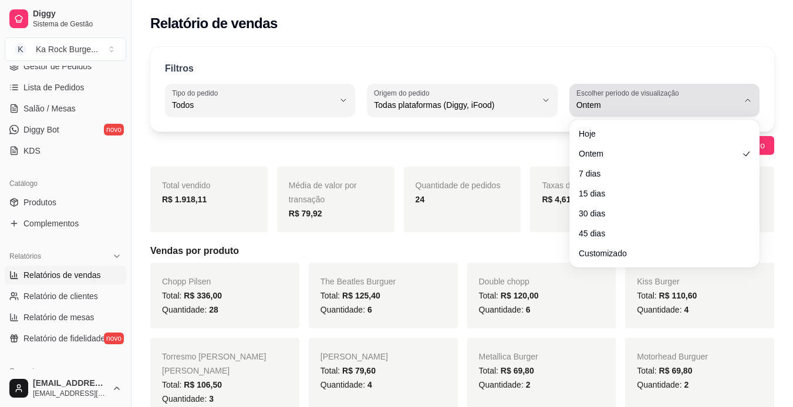
click at [686, 97] on div "Ontem" at bounding box center [657, 100] width 162 height 23
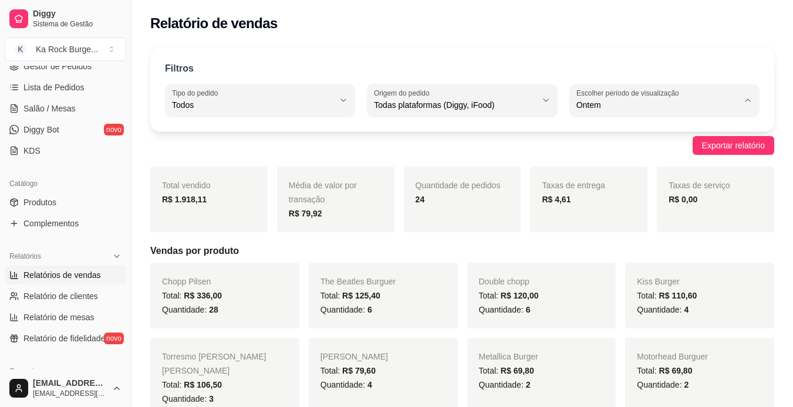
click at [699, 125] on li "Hoje" at bounding box center [665, 133] width 174 height 18
type input "0"
select select "0"
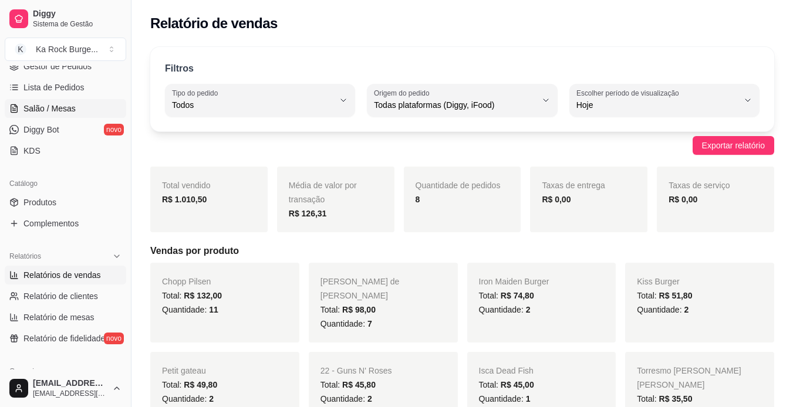
click at [46, 109] on span "Salão / Mesas" at bounding box center [49, 109] width 52 height 12
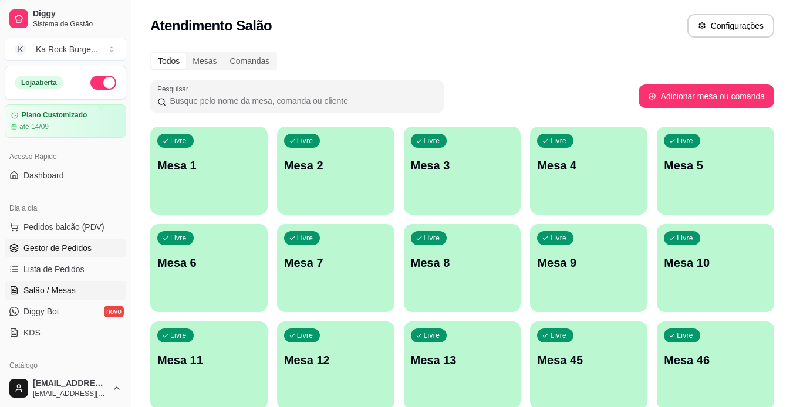
click at [79, 245] on span "Gestor de Pedidos" at bounding box center [57, 248] width 68 height 12
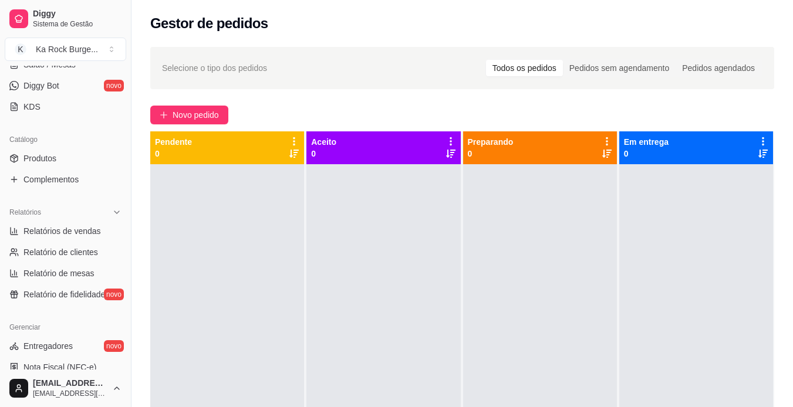
scroll to position [235, 0]
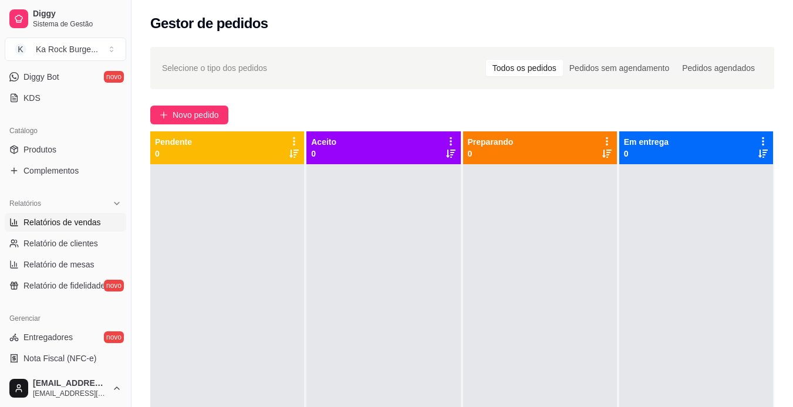
click at [67, 219] on span "Relatórios de vendas" at bounding box center [61, 223] width 77 height 12
select select "ALL"
select select "0"
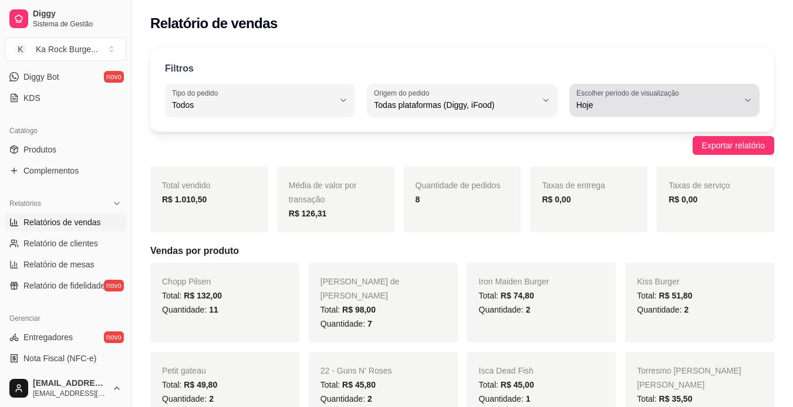
click at [704, 99] on span "Hoje" at bounding box center [657, 105] width 162 height 12
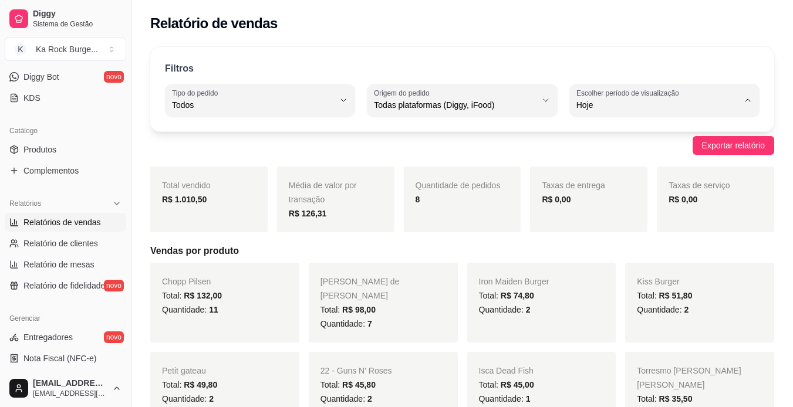
click at [686, 161] on li "Ontem" at bounding box center [665, 152] width 174 height 18
type input "1"
select select "1"
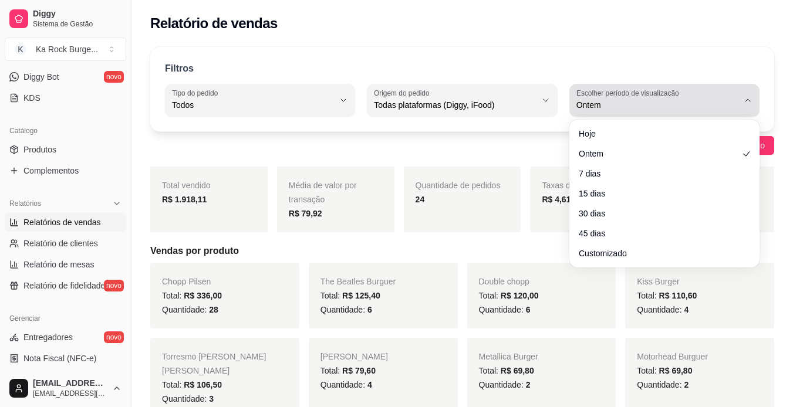
click at [692, 109] on span "Ontem" at bounding box center [657, 105] width 162 height 12
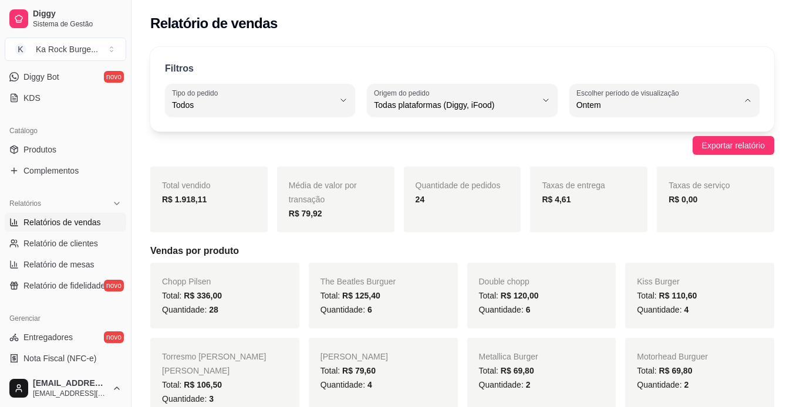
click at [640, 136] on span "Hoje" at bounding box center [658, 132] width 153 height 11
type input "0"
select select "0"
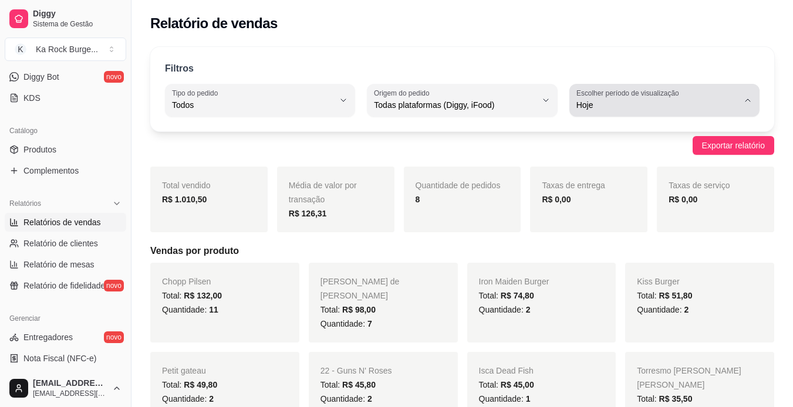
click at [669, 95] on label "Escolher período de visualização" at bounding box center [629, 93] width 106 height 10
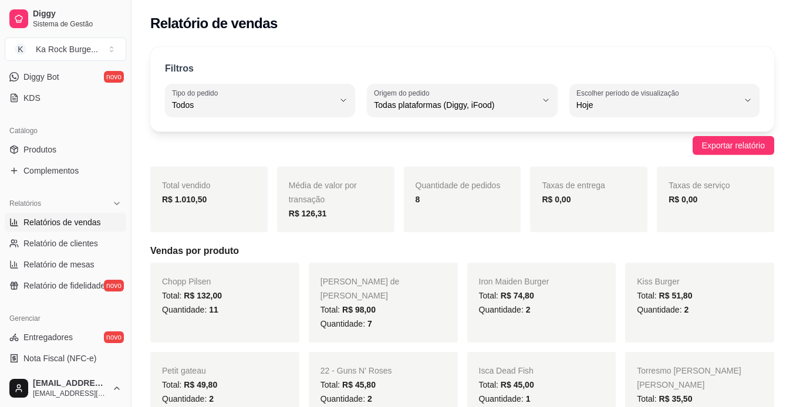
click at [406, 154] on div "Exportar relatório" at bounding box center [462, 145] width 624 height 19
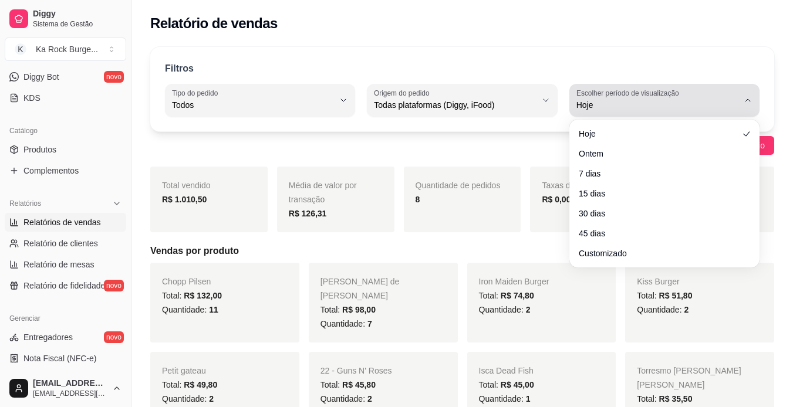
click at [621, 113] on button "Escolher período de visualização Hoje" at bounding box center [664, 100] width 190 height 33
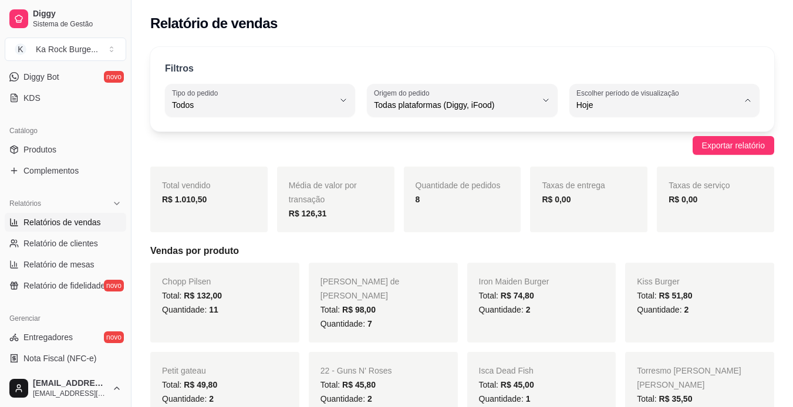
click at [615, 152] on span "Ontem" at bounding box center [658, 152] width 153 height 11
type input "1"
select select "1"
